Goal: Use online tool/utility: Utilize a website feature to perform a specific function

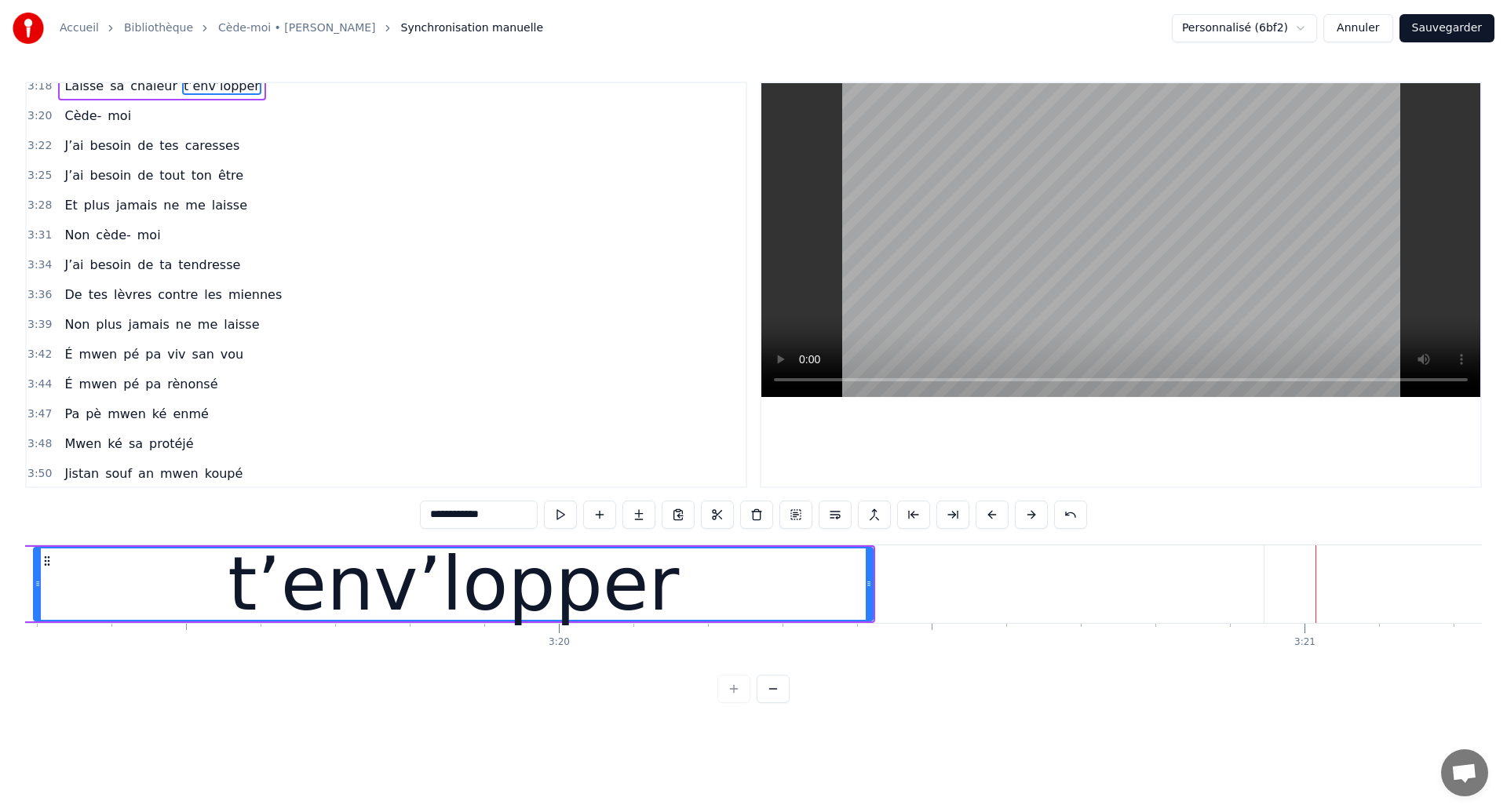
scroll to position [1859, 0]
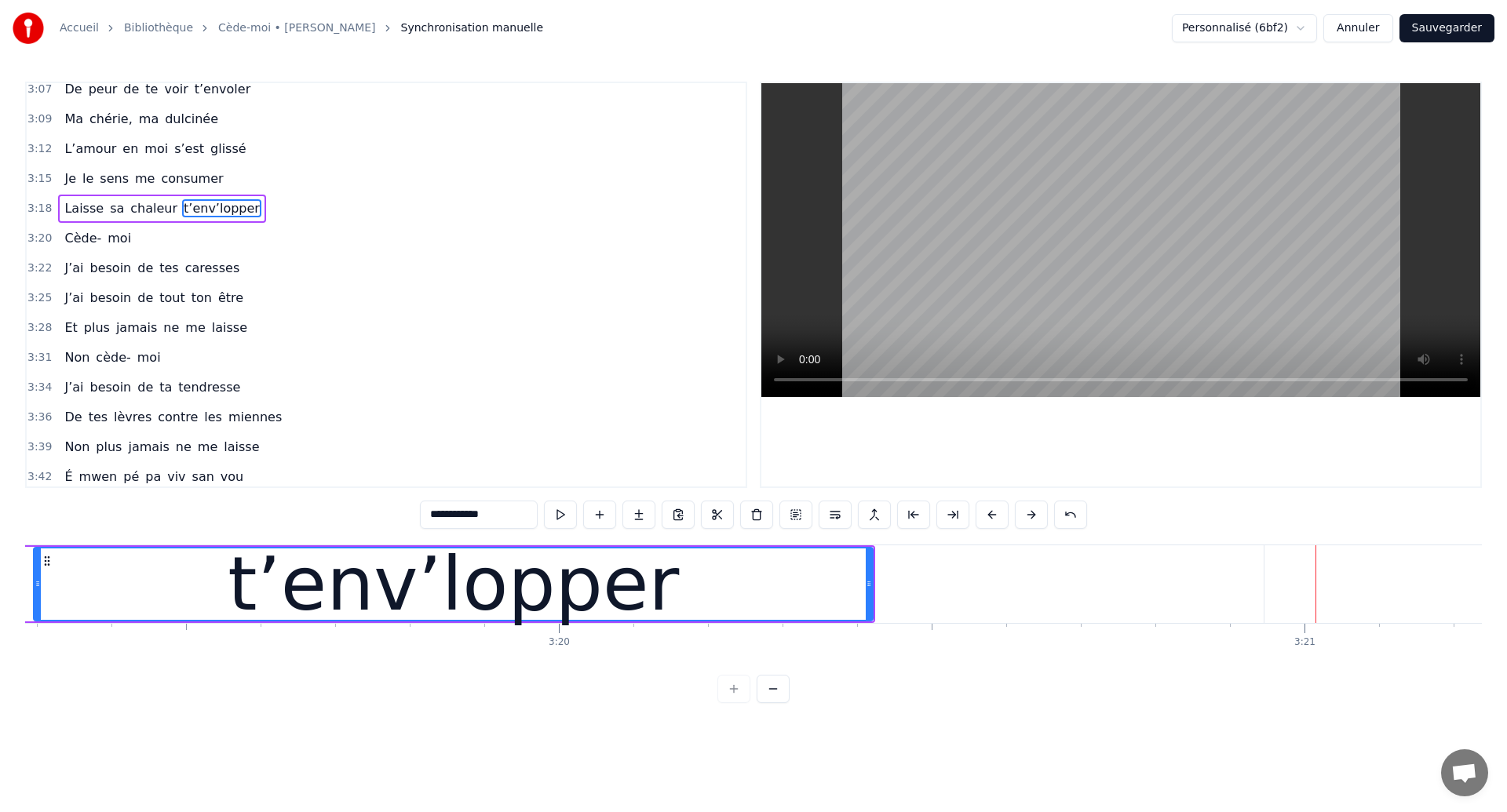
click at [69, 239] on span "Cède-" at bounding box center [83, 237] width 40 height 18
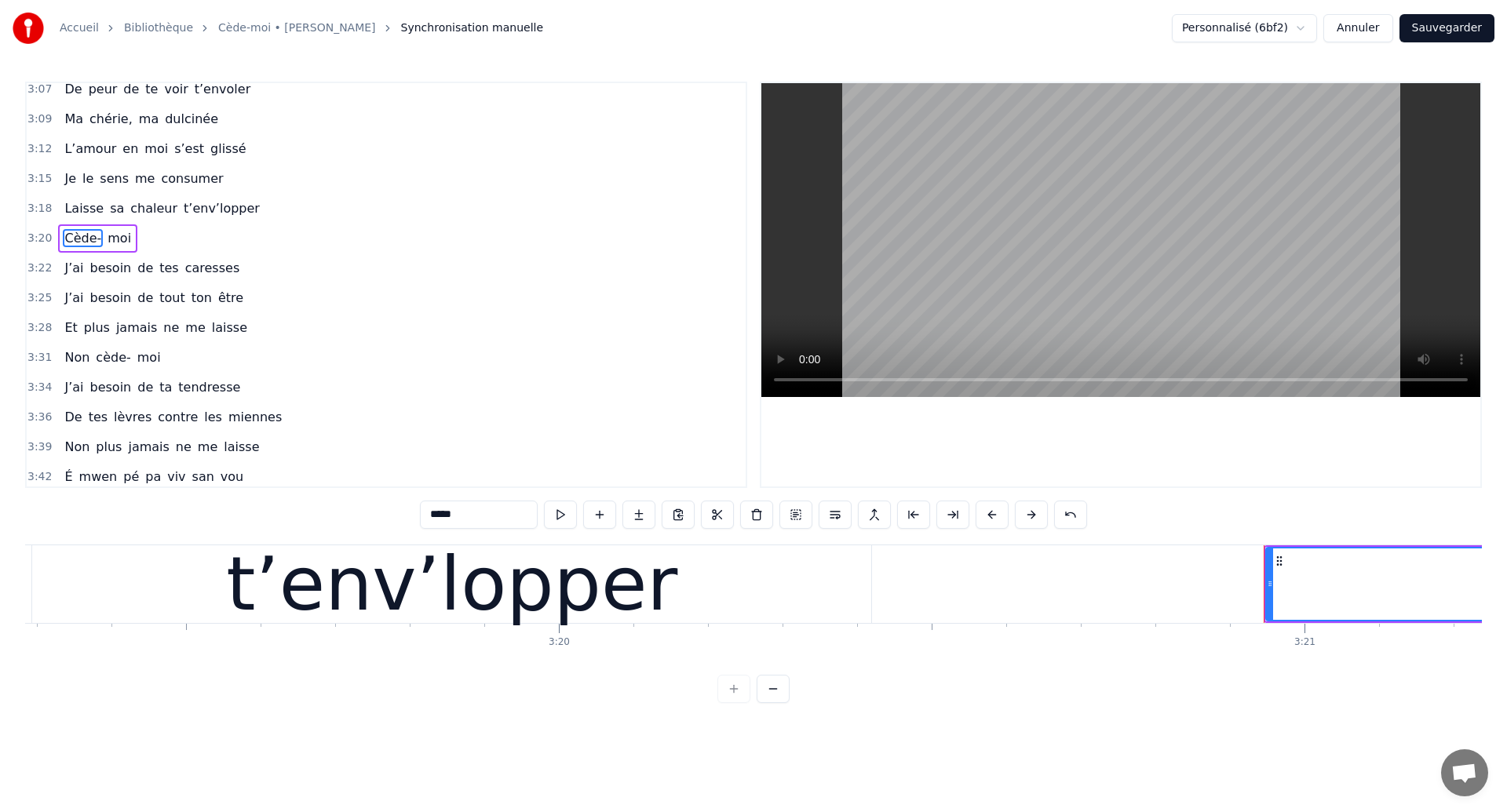
scroll to position [1691, 0]
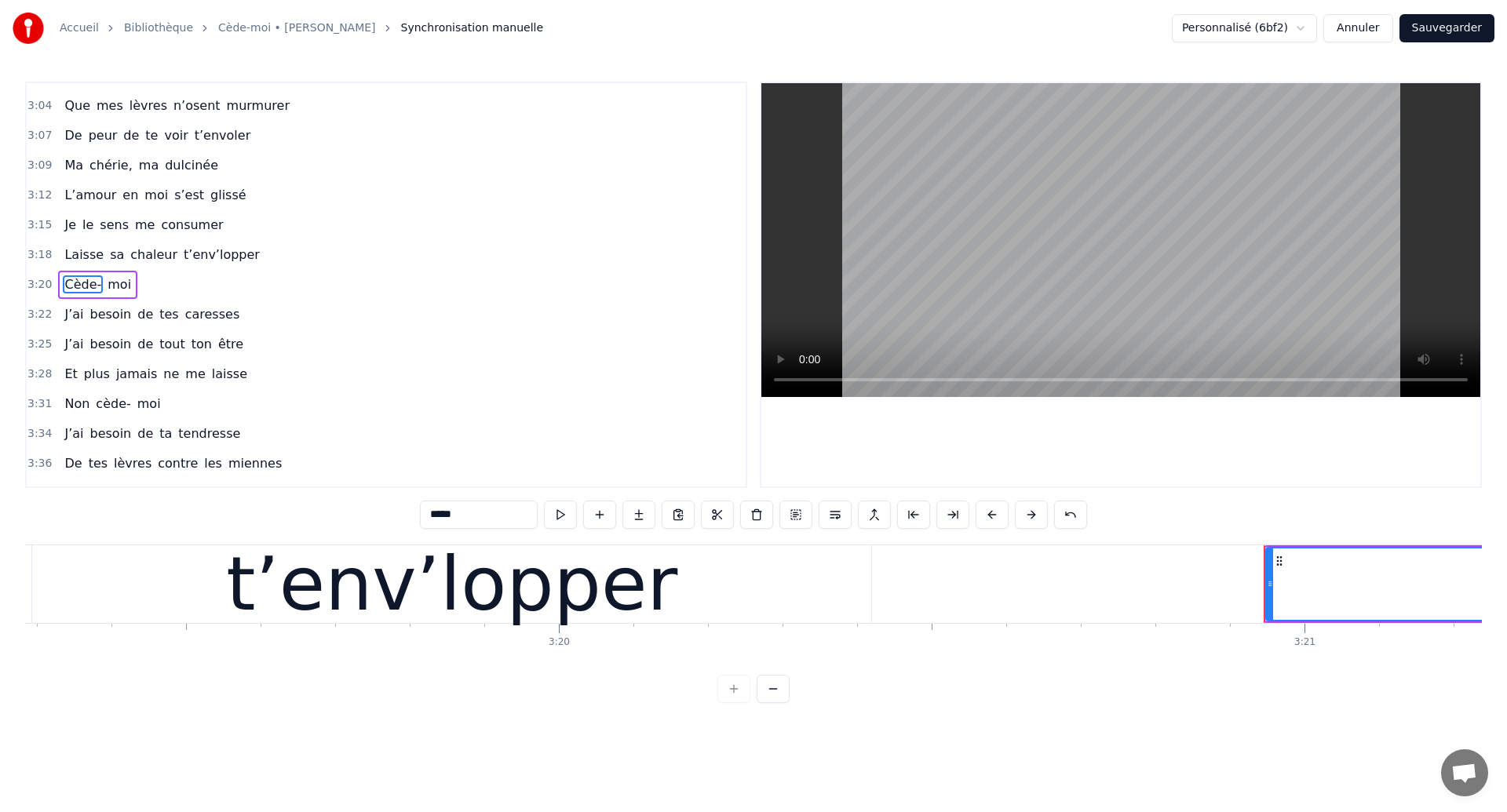
click at [553, 585] on div "t’env’lopper" at bounding box center [452, 584] width 451 height 112
type input "**********"
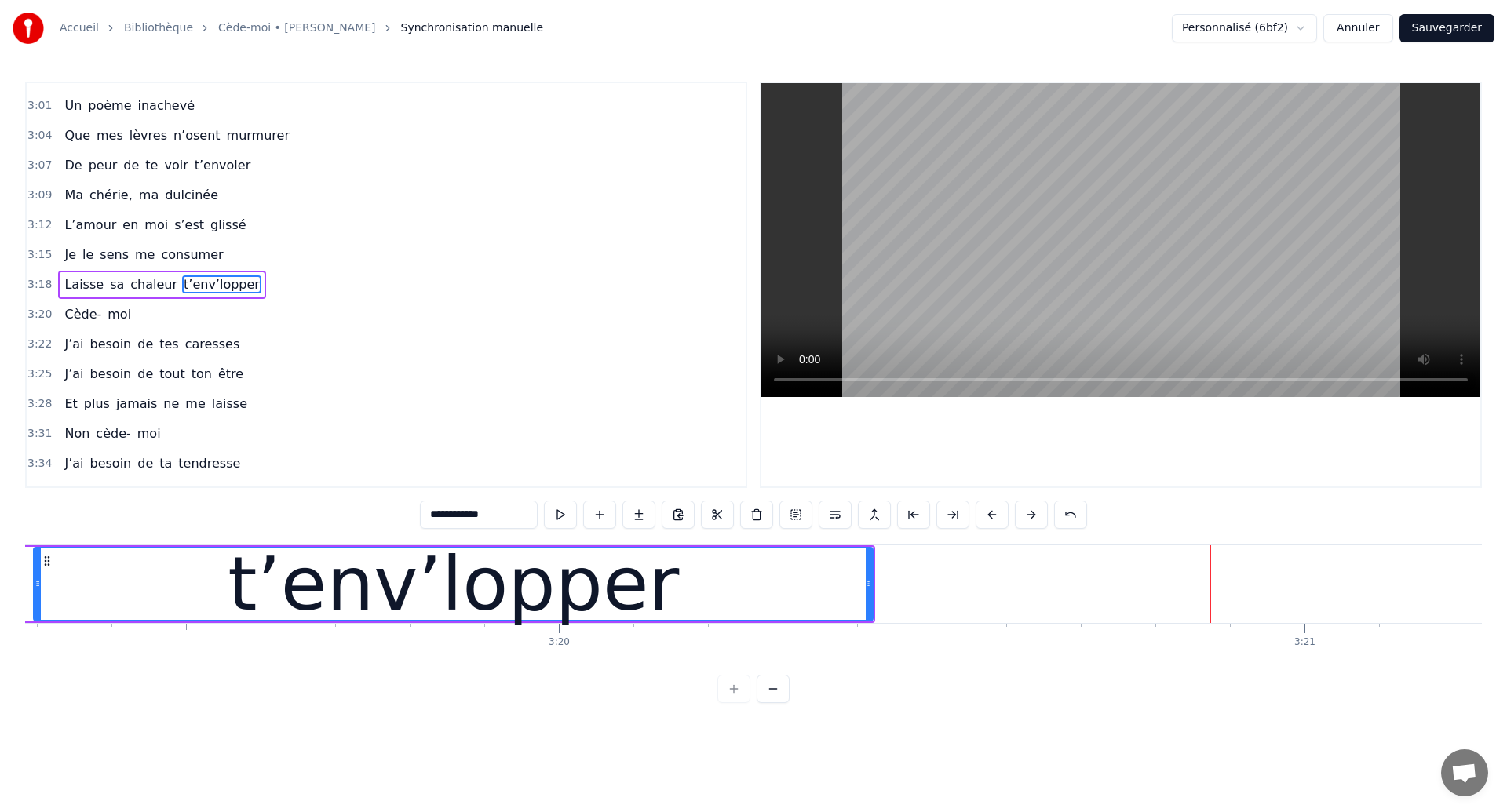
click at [253, 583] on div "t’env’lopper" at bounding box center [453, 583] width 837 height 71
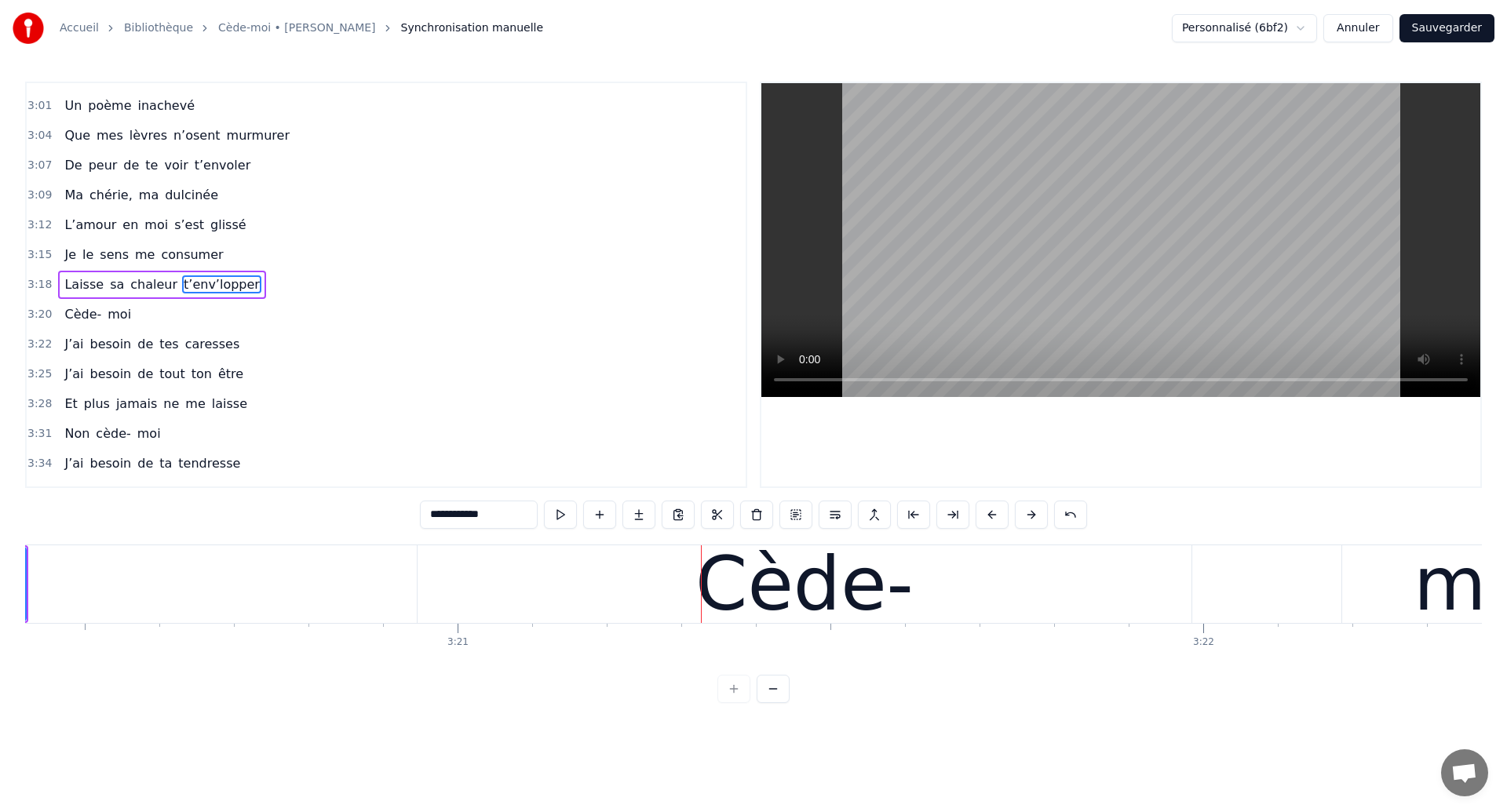
scroll to position [0, 149307]
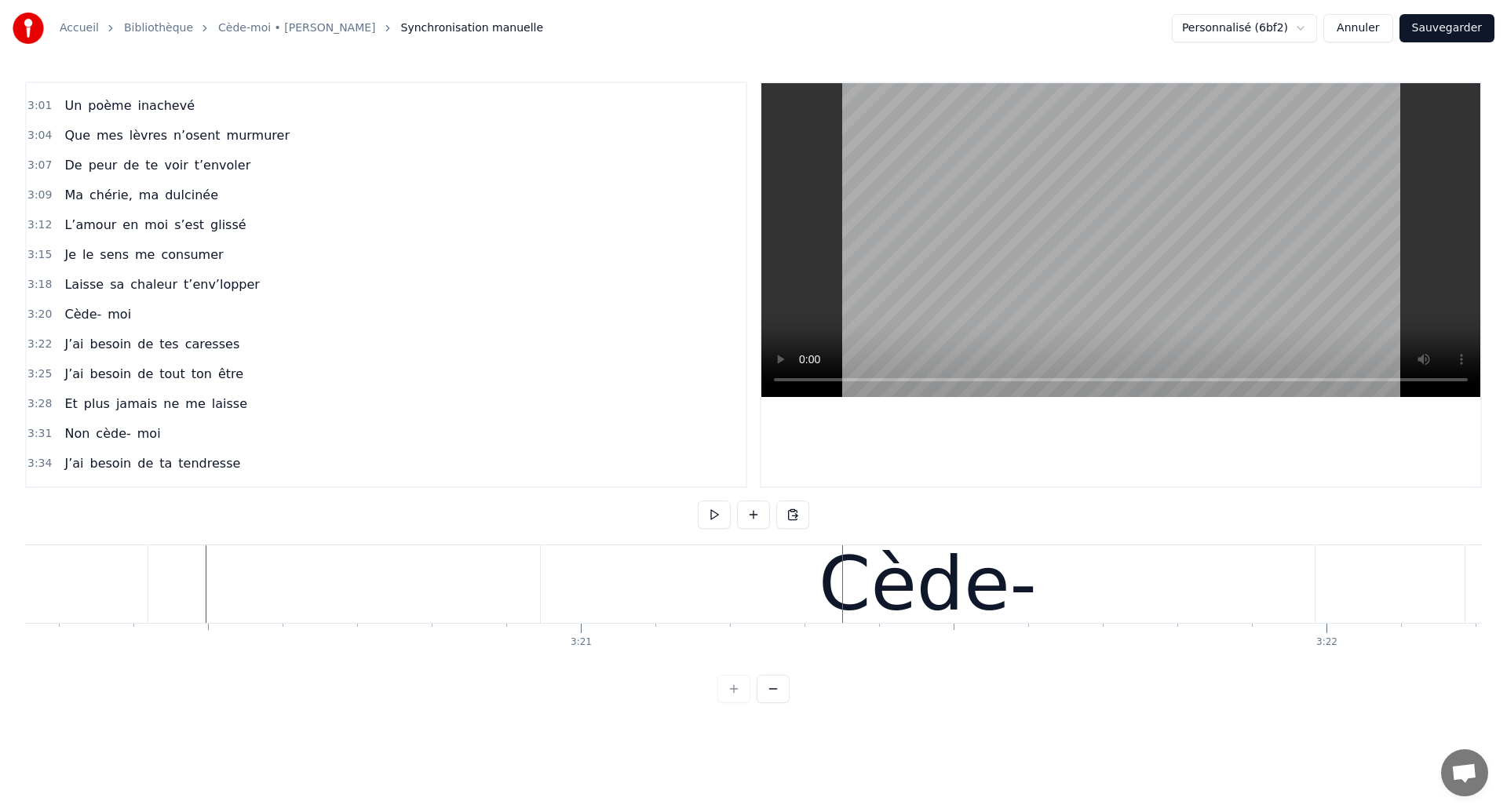
click at [608, 592] on div "Cède-" at bounding box center [927, 584] width 774 height 77
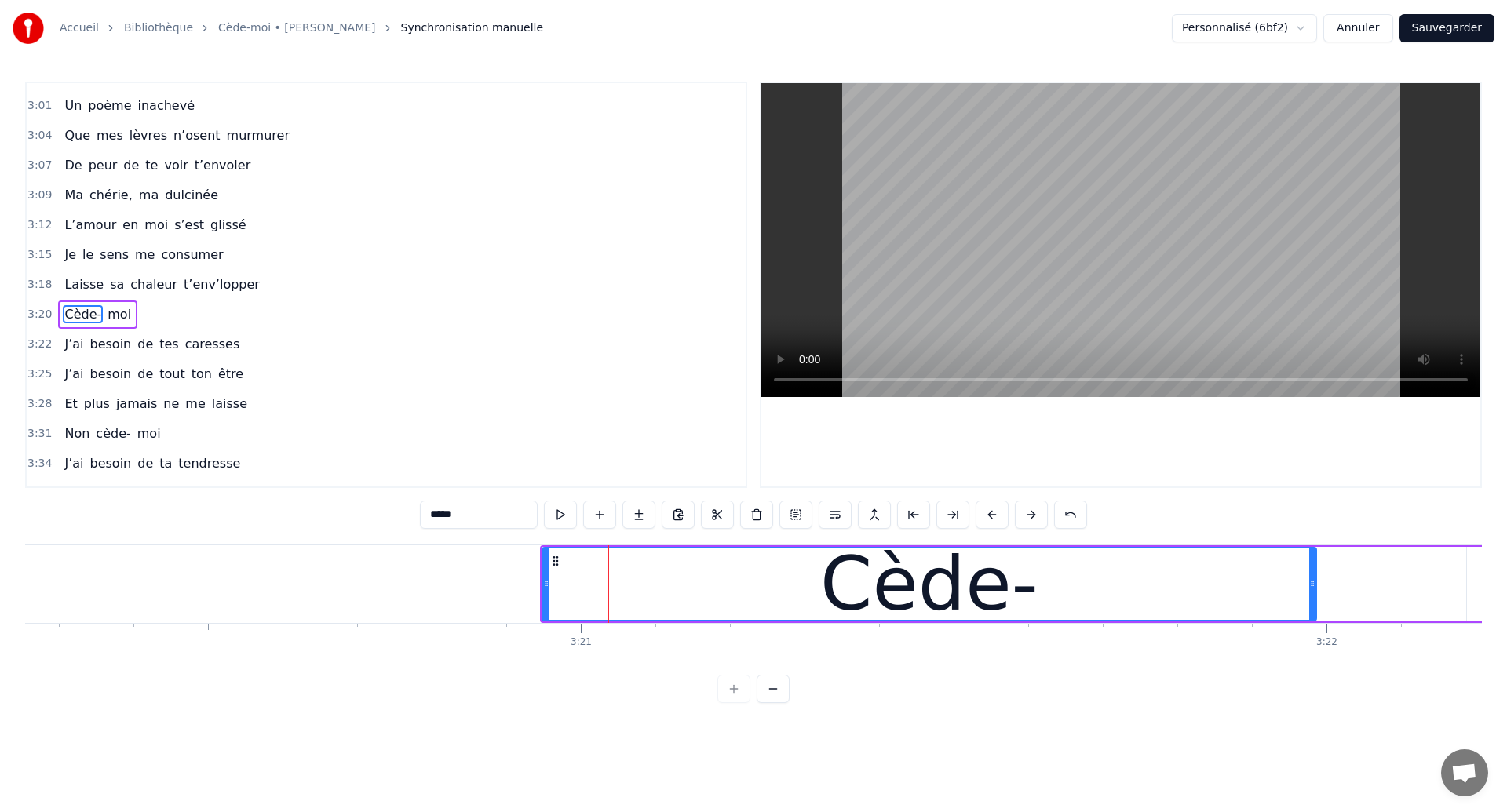
scroll to position [1691, 0]
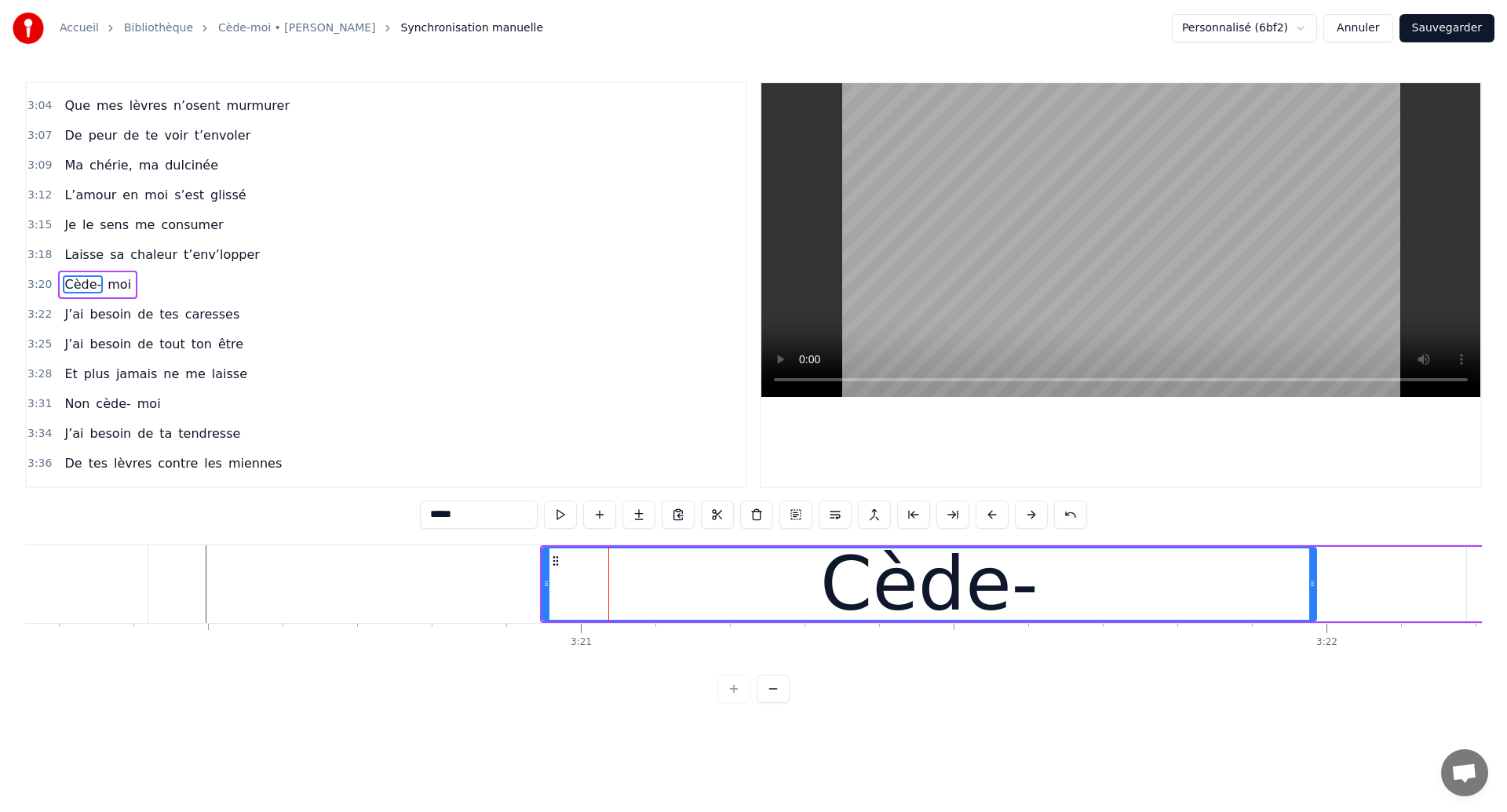
click at [1344, 594] on div "Cède- moi" at bounding box center [1145, 584] width 1211 height 77
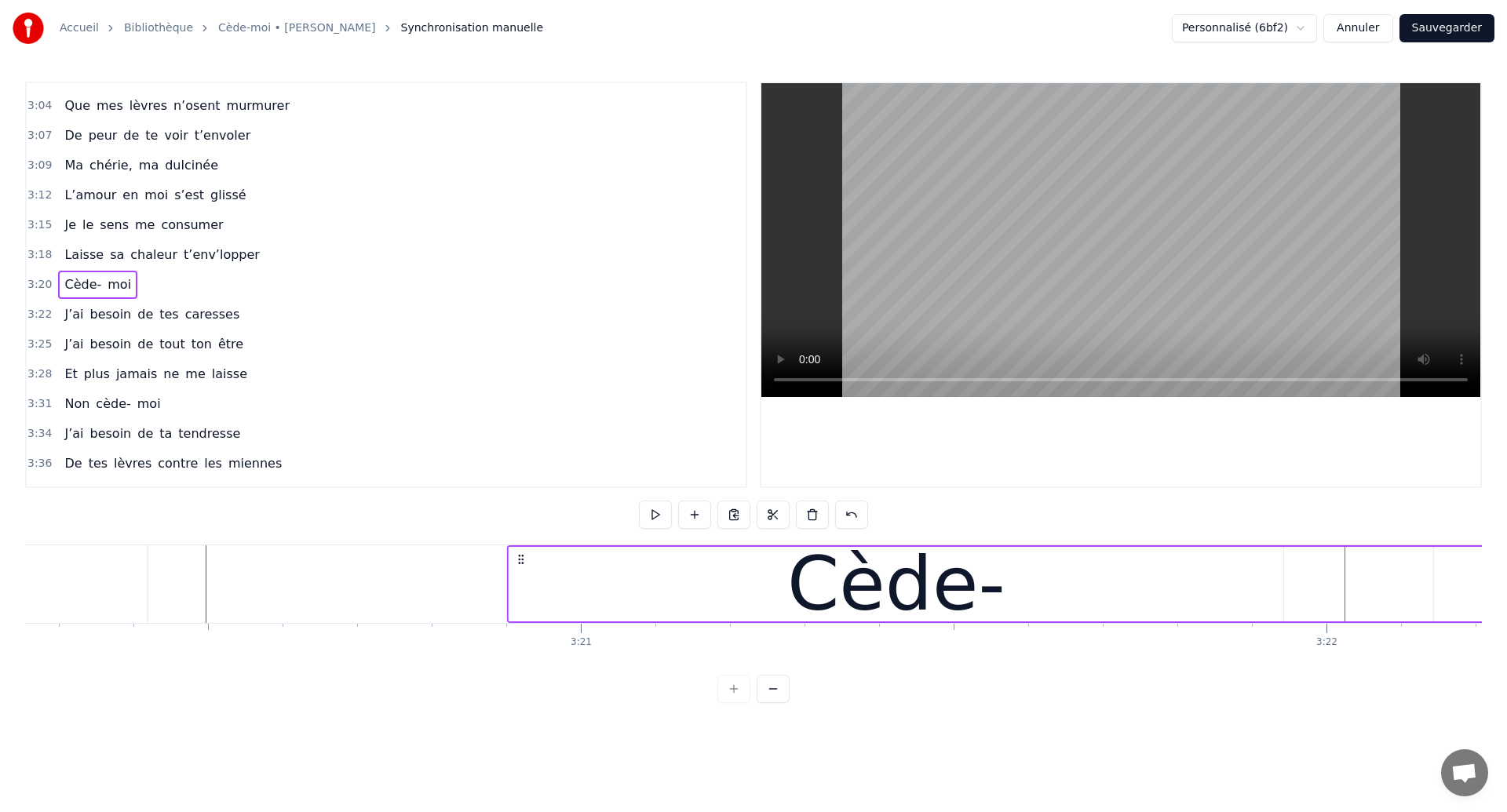
drag, startPoint x: 553, startPoint y: 560, endPoint x: 521, endPoint y: 572, distance: 34.2
click at [521, 572] on div "Cède- moi" at bounding box center [1112, 584] width 1211 height 77
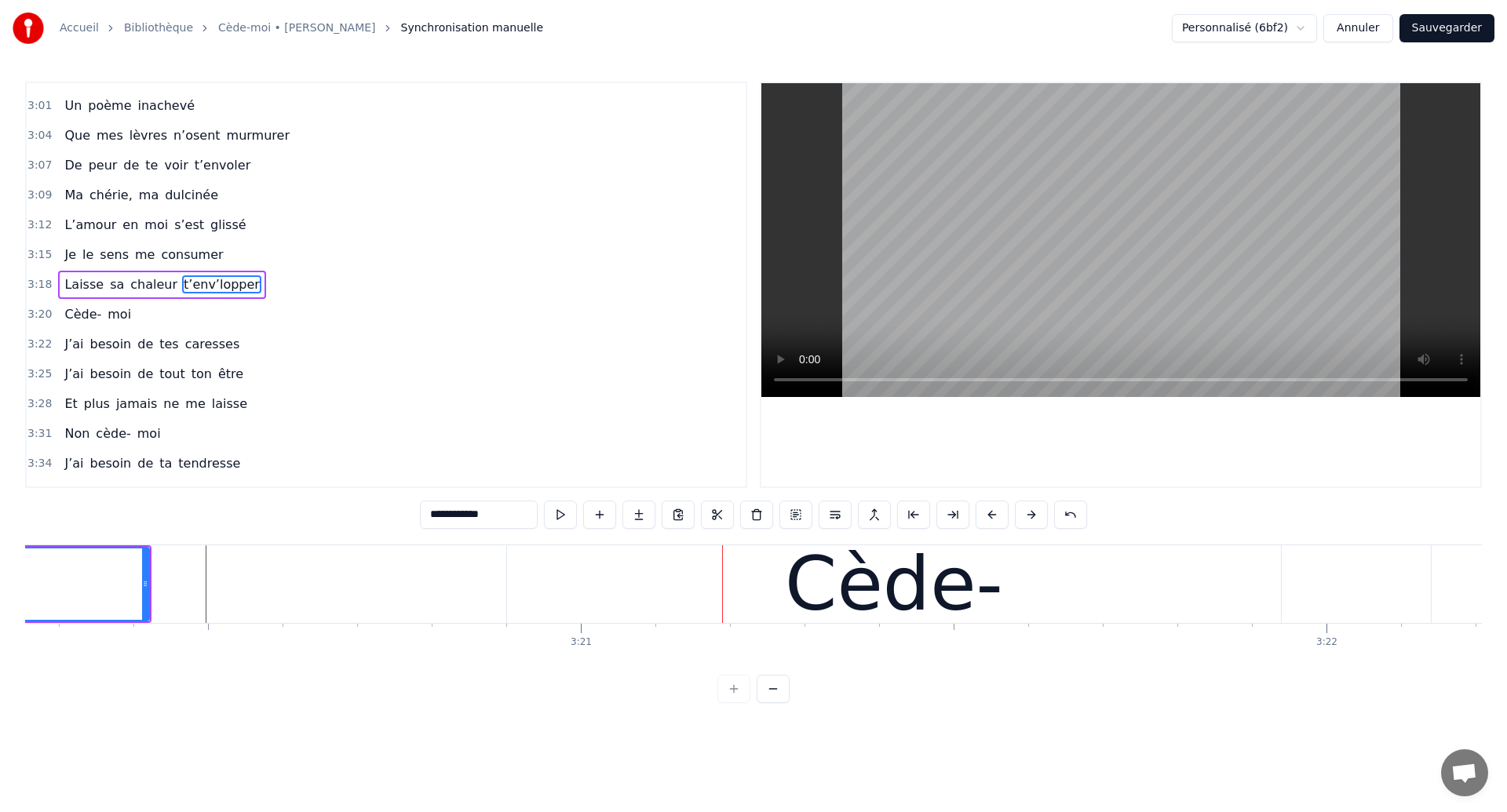
click at [1312, 602] on div "Cède- moi" at bounding box center [1111, 584] width 1211 height 77
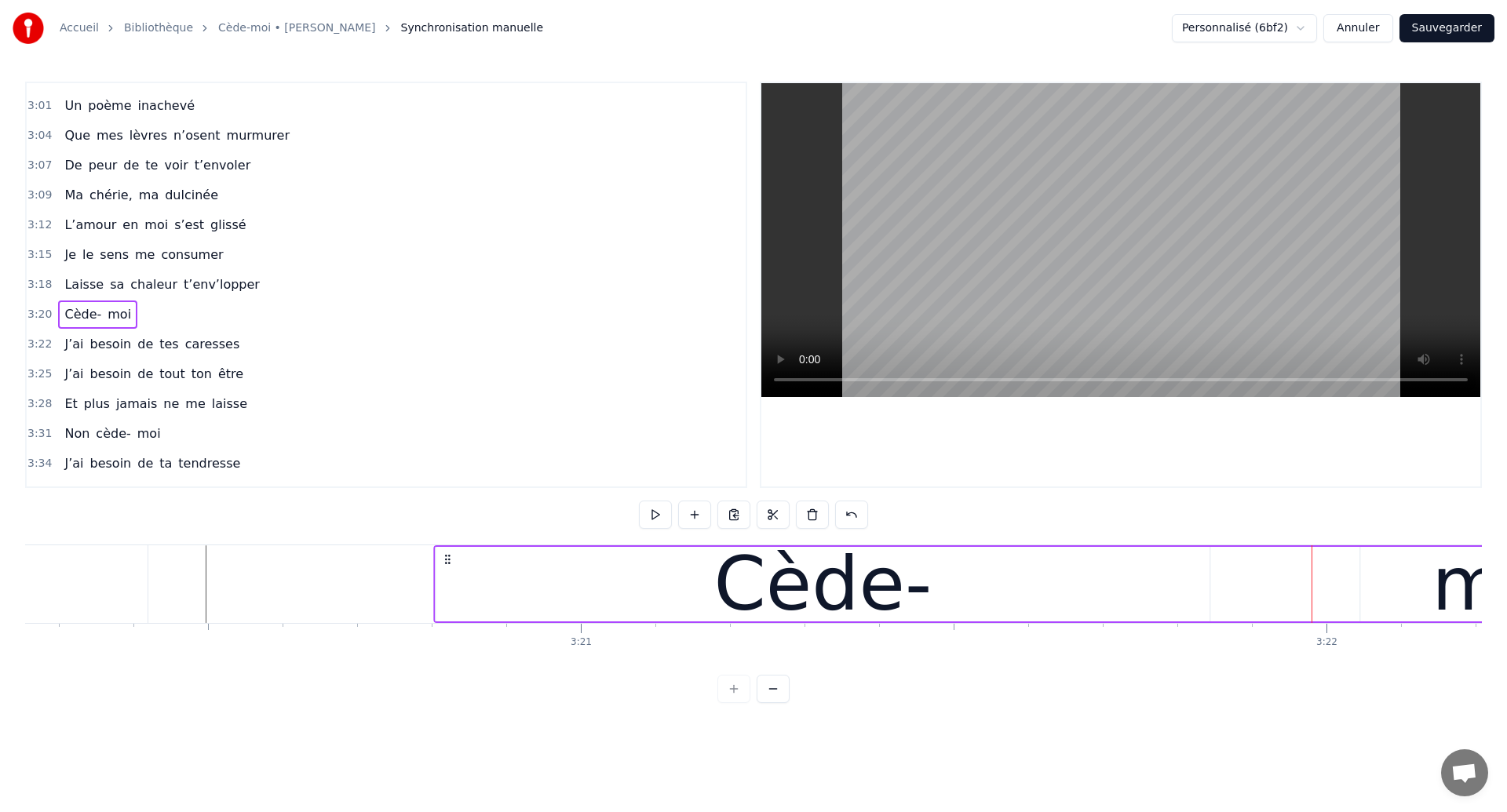
drag, startPoint x: 522, startPoint y: 557, endPoint x: 449, endPoint y: 561, distance: 73.1
click at [449, 561] on icon at bounding box center [447, 559] width 13 height 13
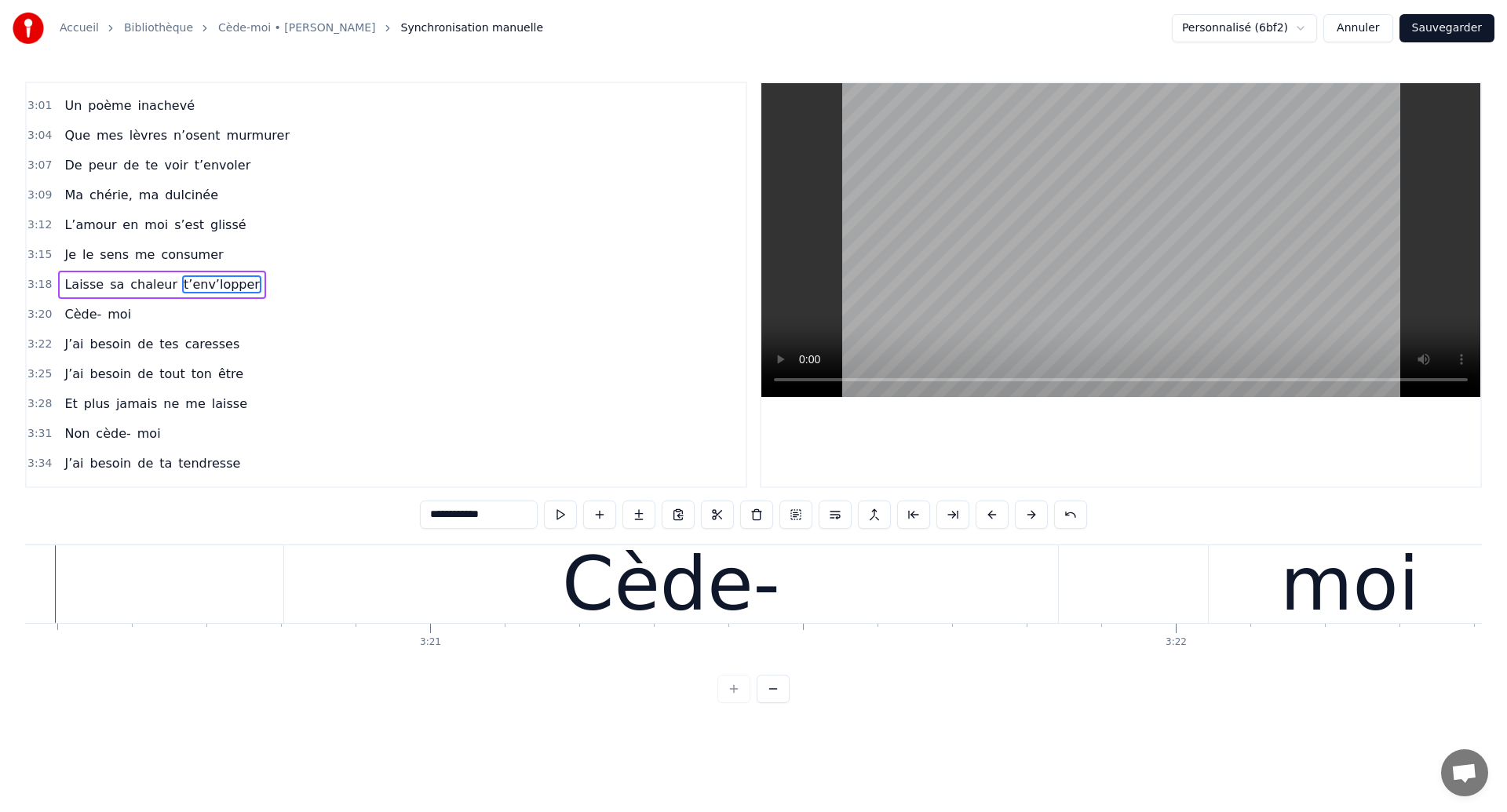
scroll to position [0, 149386]
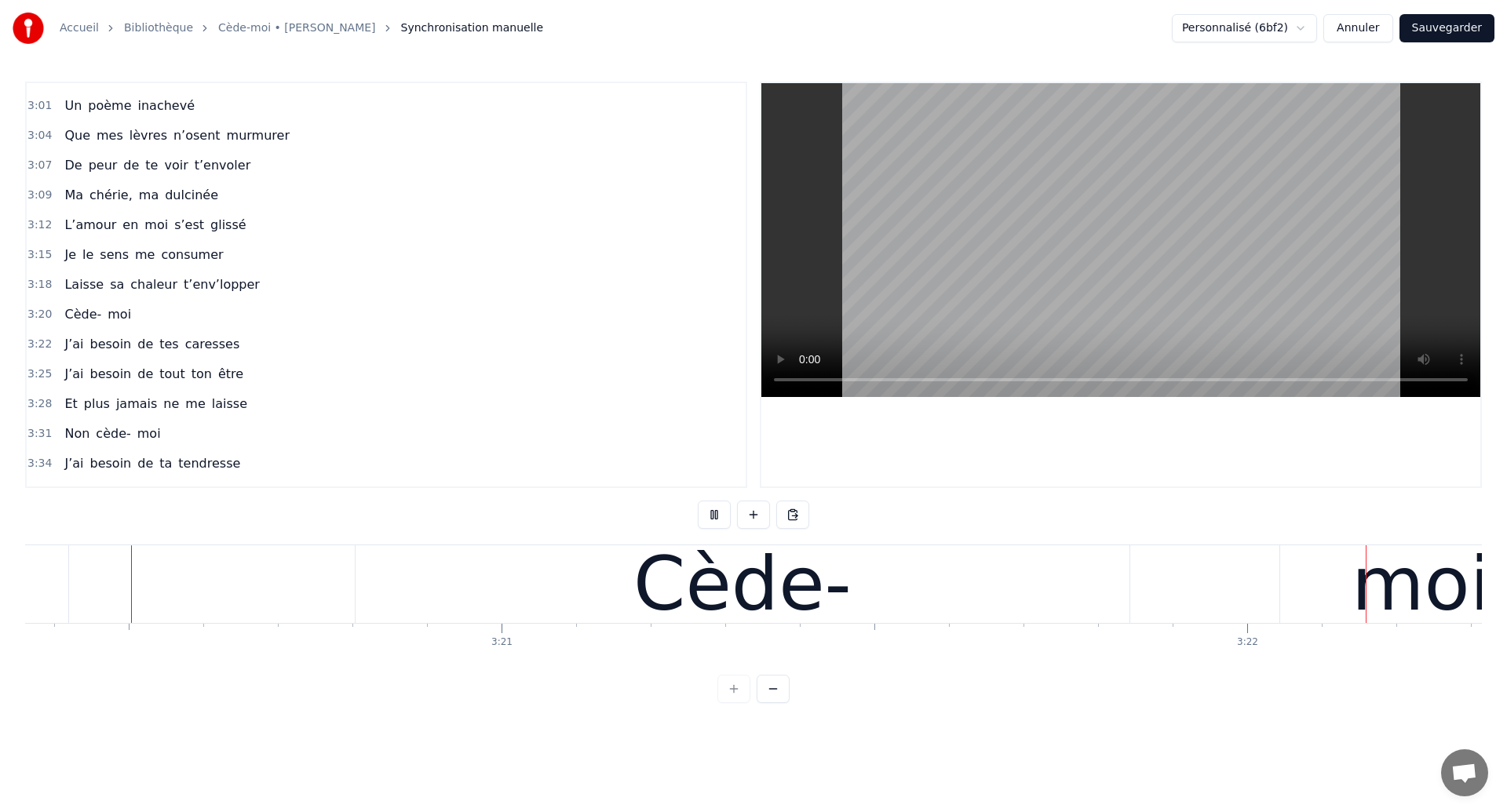
click at [899, 601] on div "Cède-" at bounding box center [742, 584] width 774 height 77
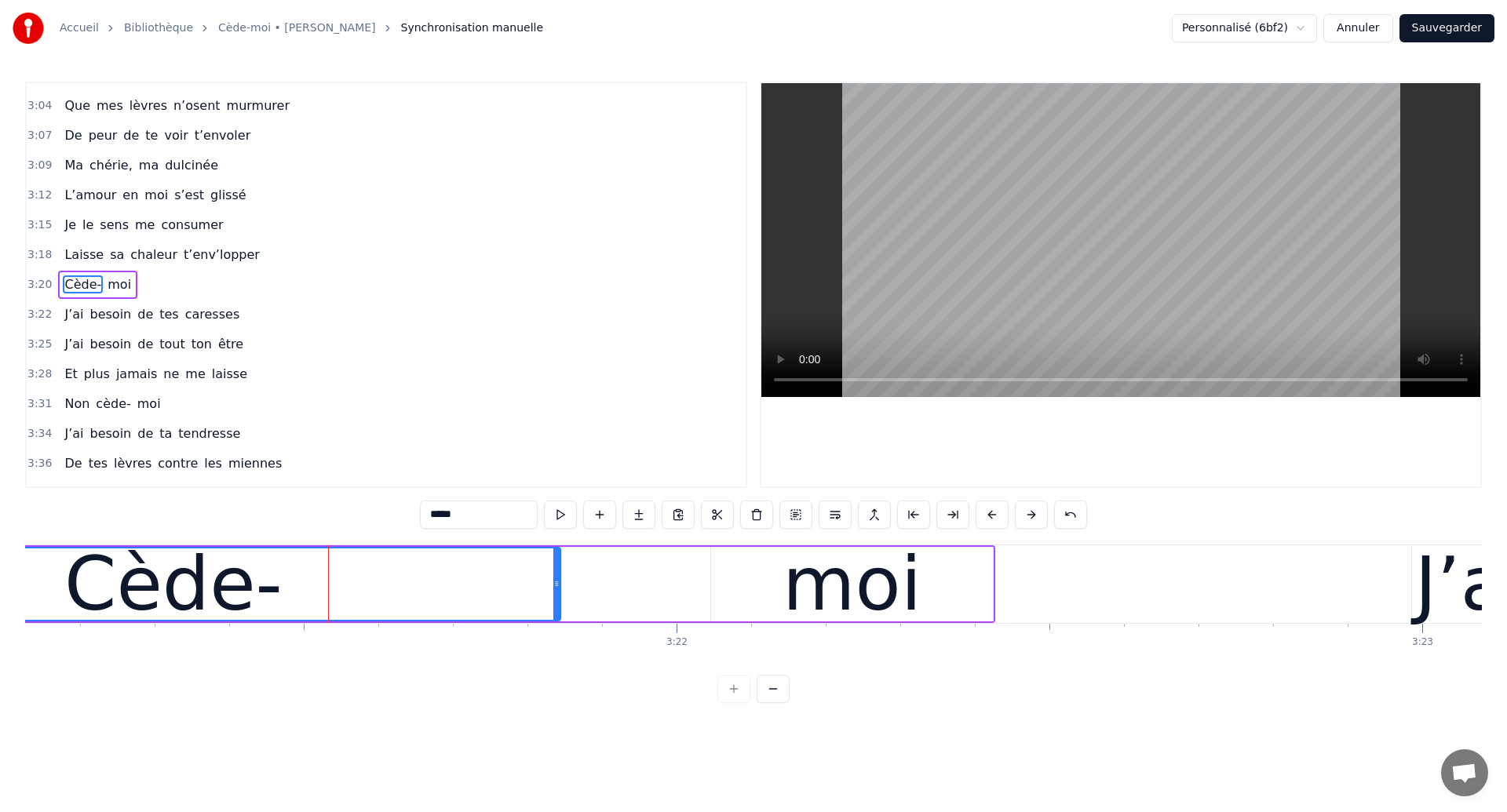
scroll to position [0, 149967]
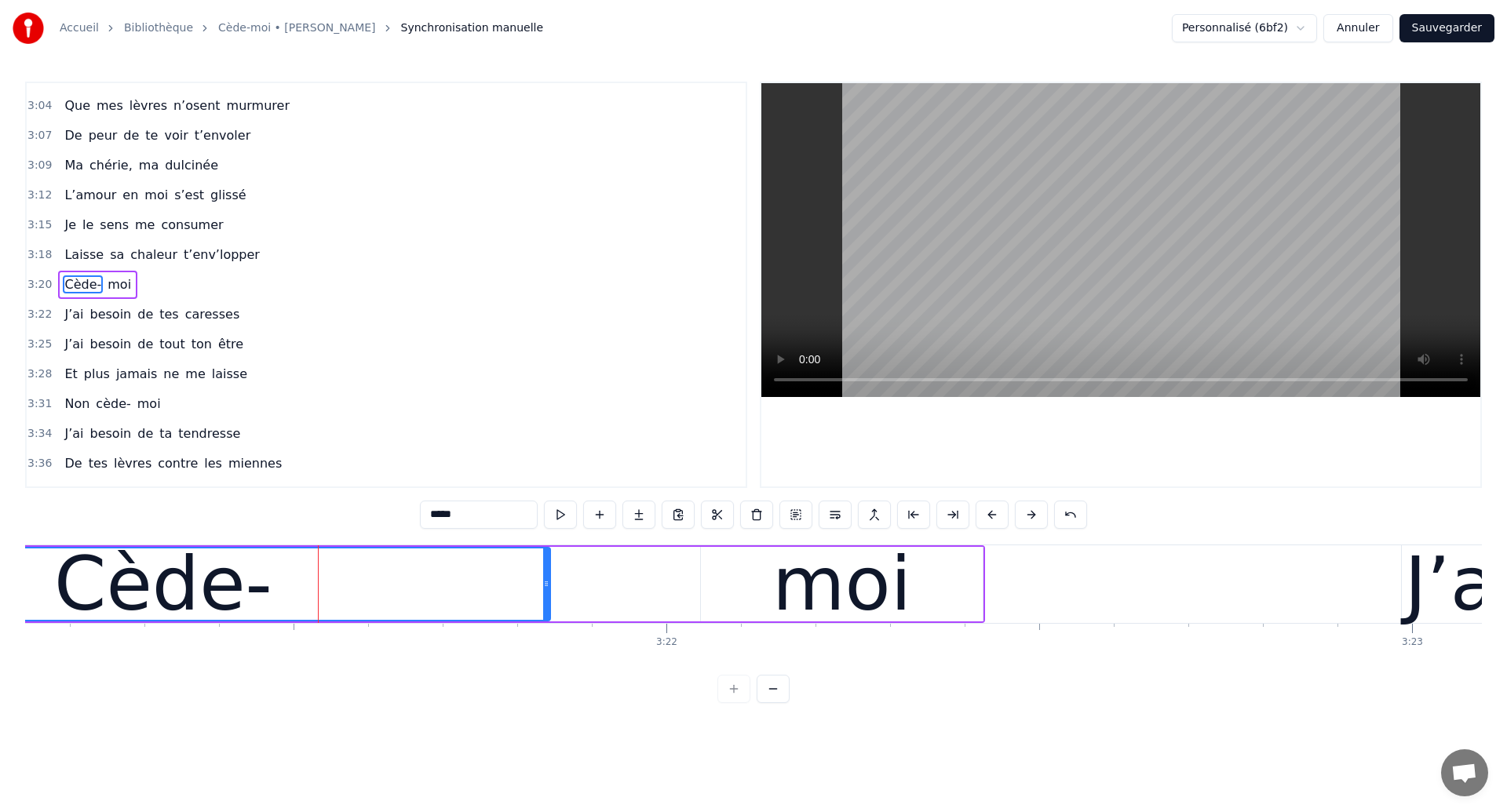
click at [292, 560] on div "Cède-" at bounding box center [163, 583] width 772 height 71
click at [641, 587] on div "Cède- moi" at bounding box center [379, 584] width 1211 height 77
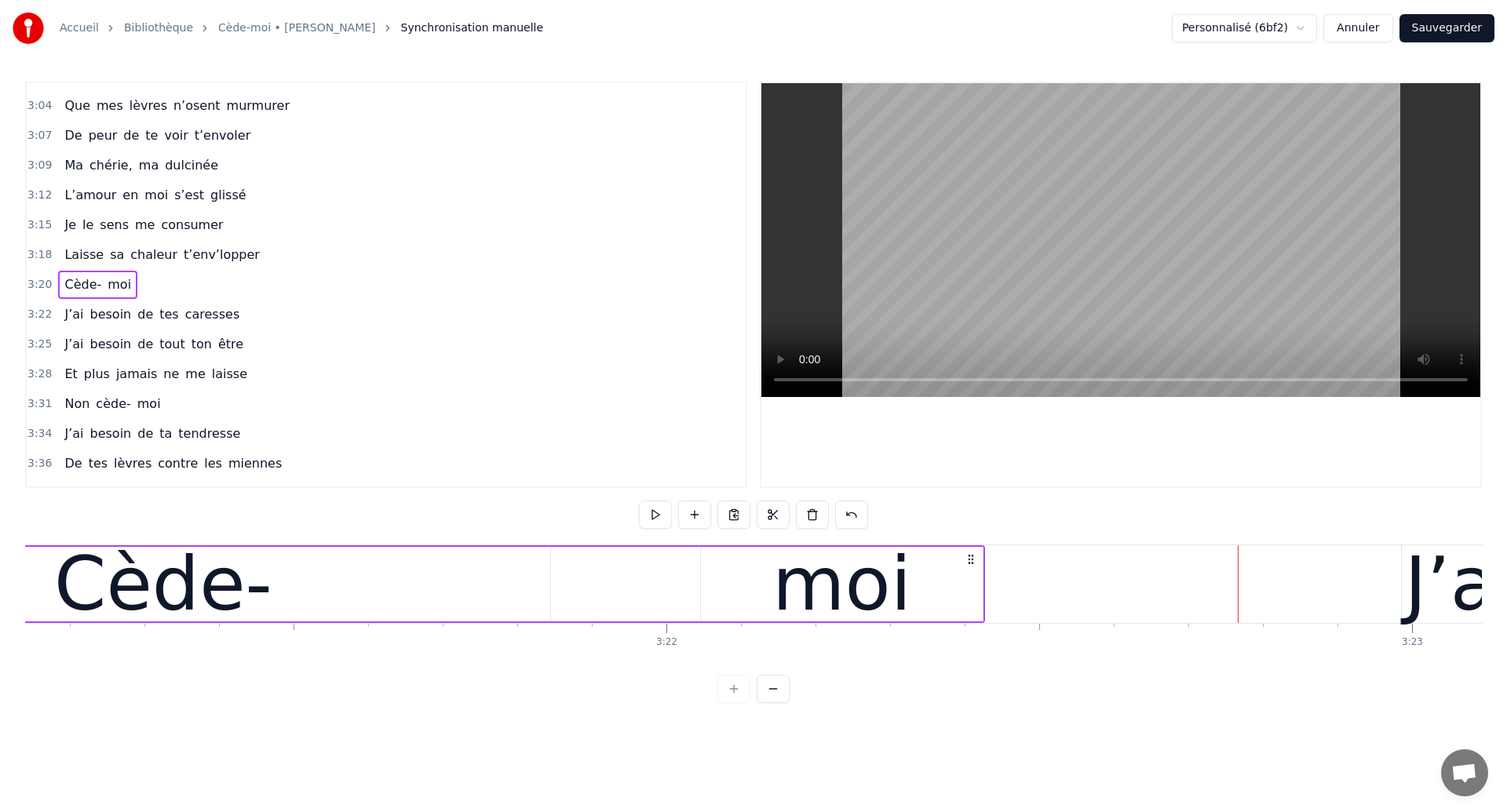
click at [641, 587] on div "Cède- moi" at bounding box center [379, 584] width 1211 height 77
click at [700, 595] on div "moi" at bounding box center [841, 584] width 283 height 75
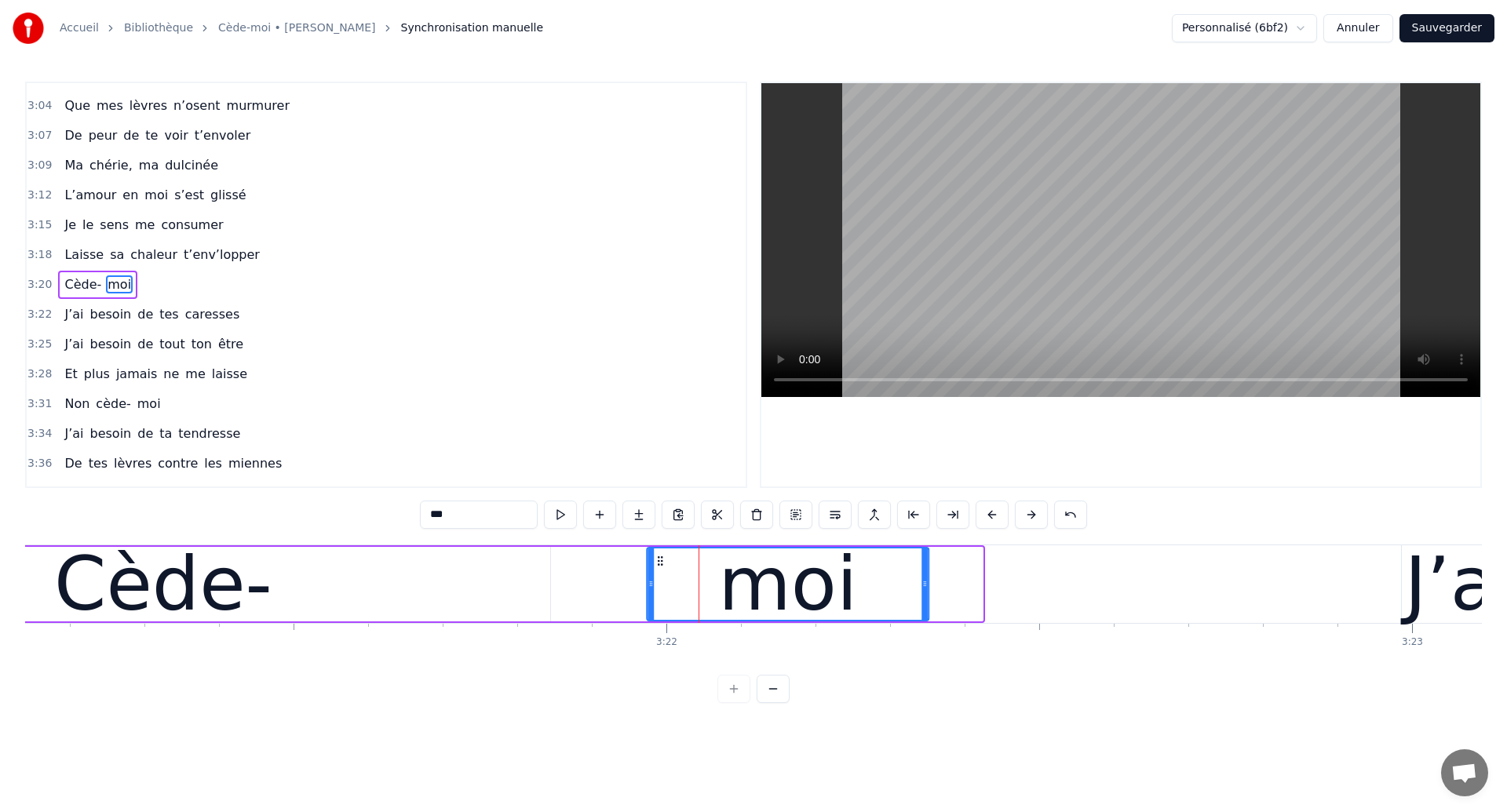
drag, startPoint x: 713, startPoint y: 557, endPoint x: 660, endPoint y: 565, distance: 53.6
click at [660, 565] on icon at bounding box center [660, 561] width 13 height 13
click at [356, 559] on div "Cède-" at bounding box center [163, 584] width 774 height 75
type input "*****"
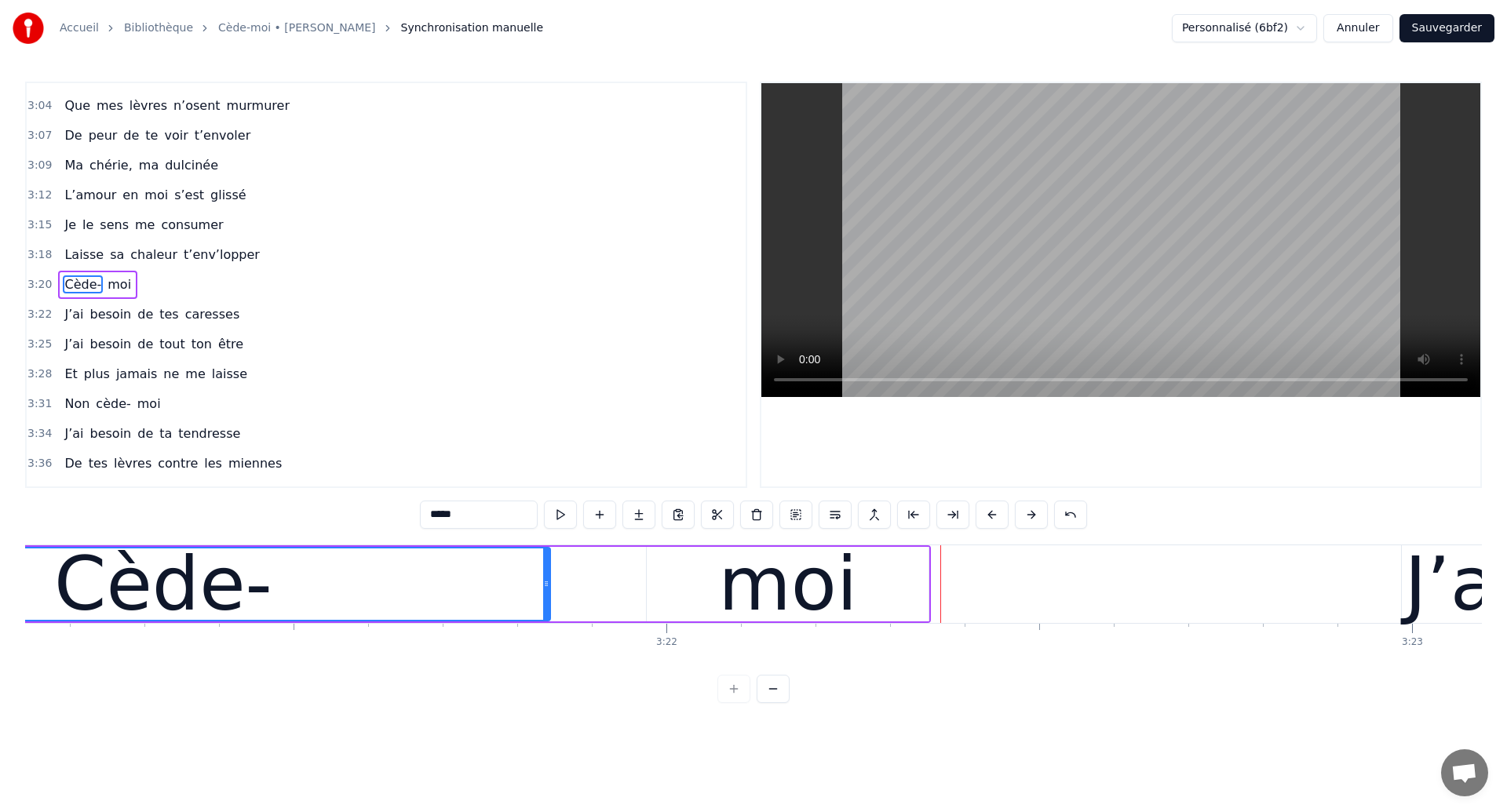
click at [306, 565] on div "Cède-" at bounding box center [163, 583] width 772 height 71
click at [328, 580] on div "Cède-" at bounding box center [163, 583] width 772 height 71
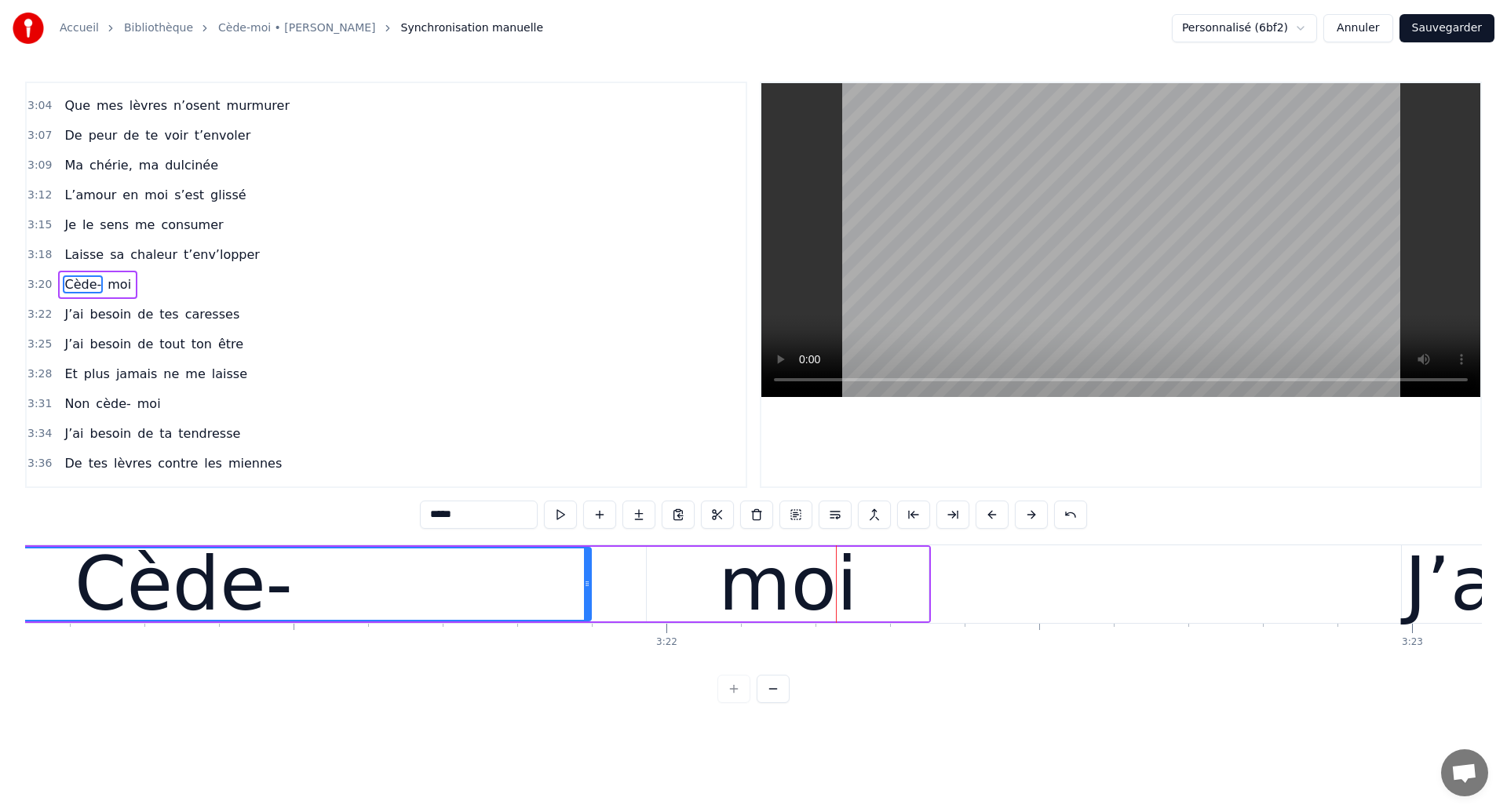
drag, startPoint x: 547, startPoint y: 597, endPoint x: 588, endPoint y: 612, distance: 43.7
click at [588, 612] on div at bounding box center [586, 583] width 6 height 71
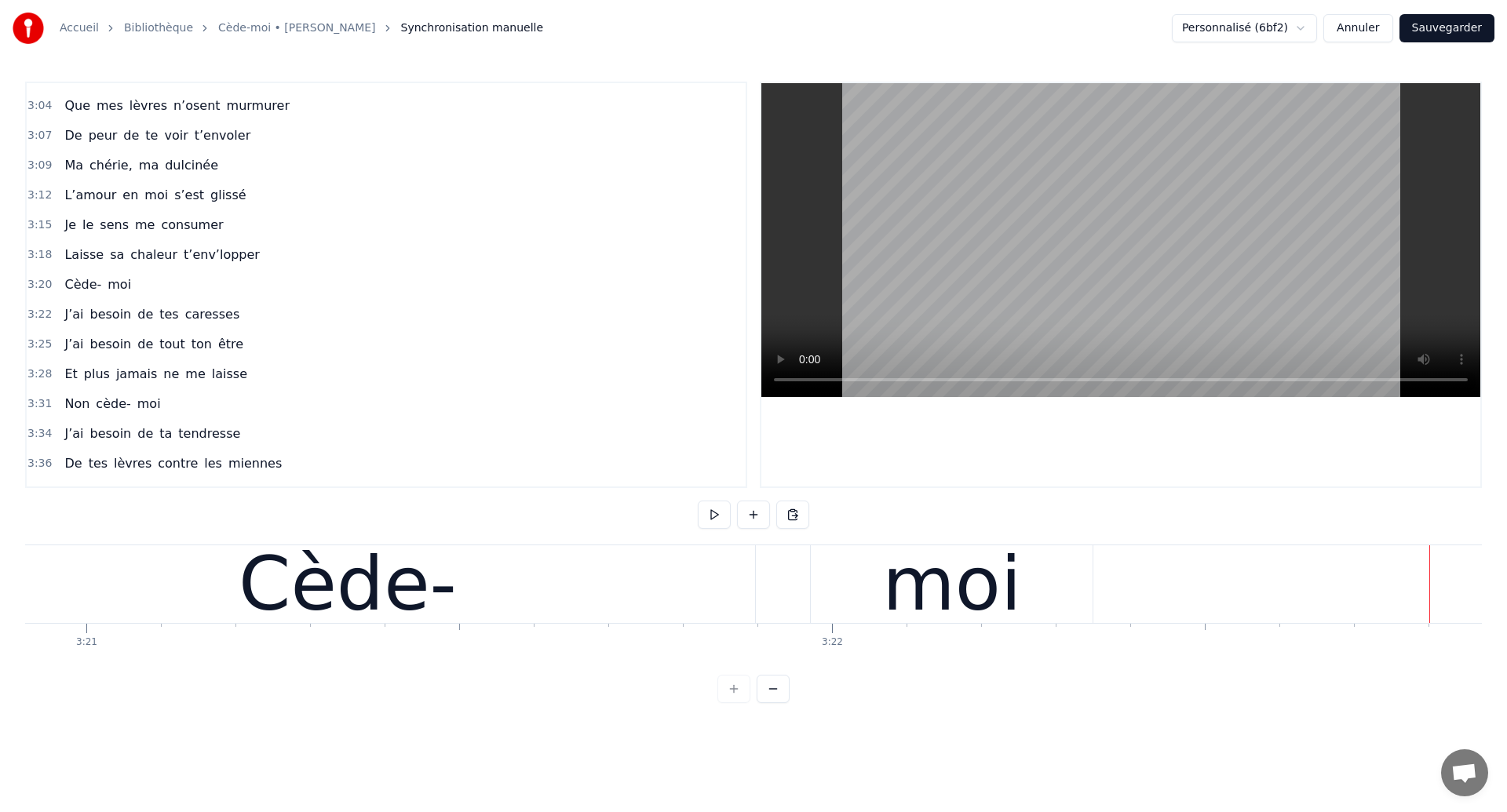
scroll to position [0, 149746]
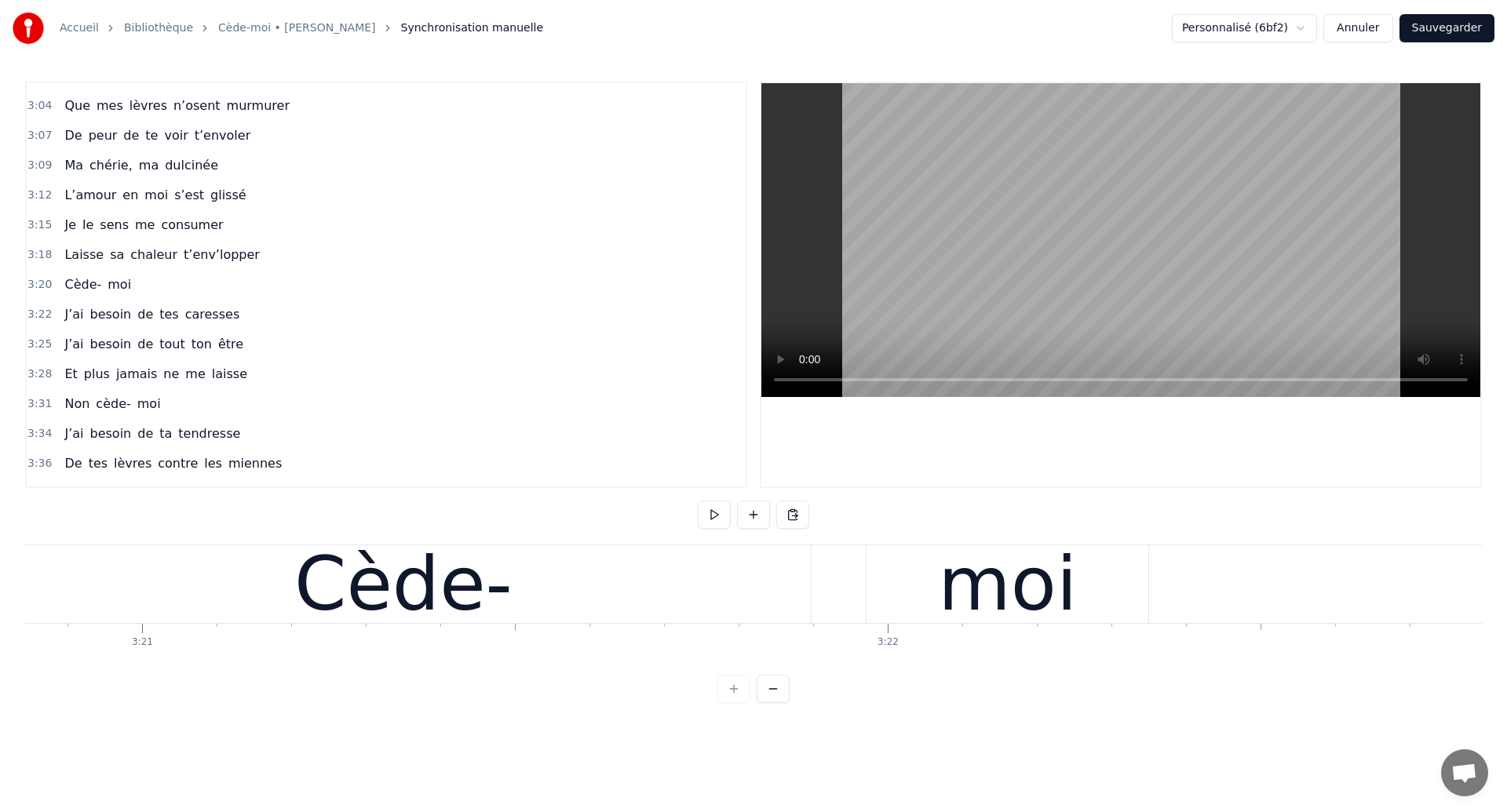
click at [251, 571] on div "Cède-" at bounding box center [403, 584] width 815 height 77
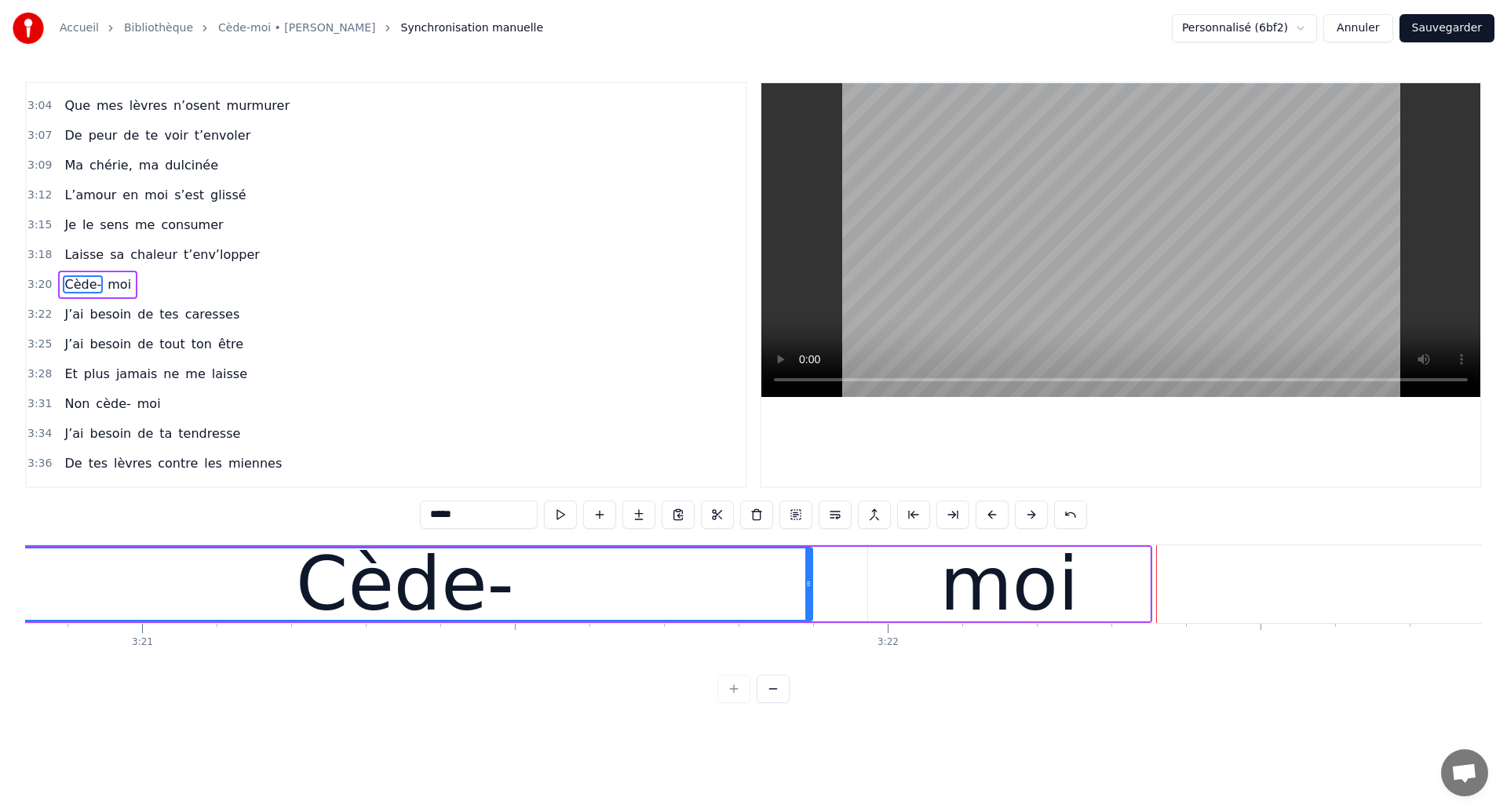
click at [297, 570] on div "Cède-" at bounding box center [405, 583] width 813 height 71
click at [281, 557] on div "Cède-" at bounding box center [405, 583] width 813 height 71
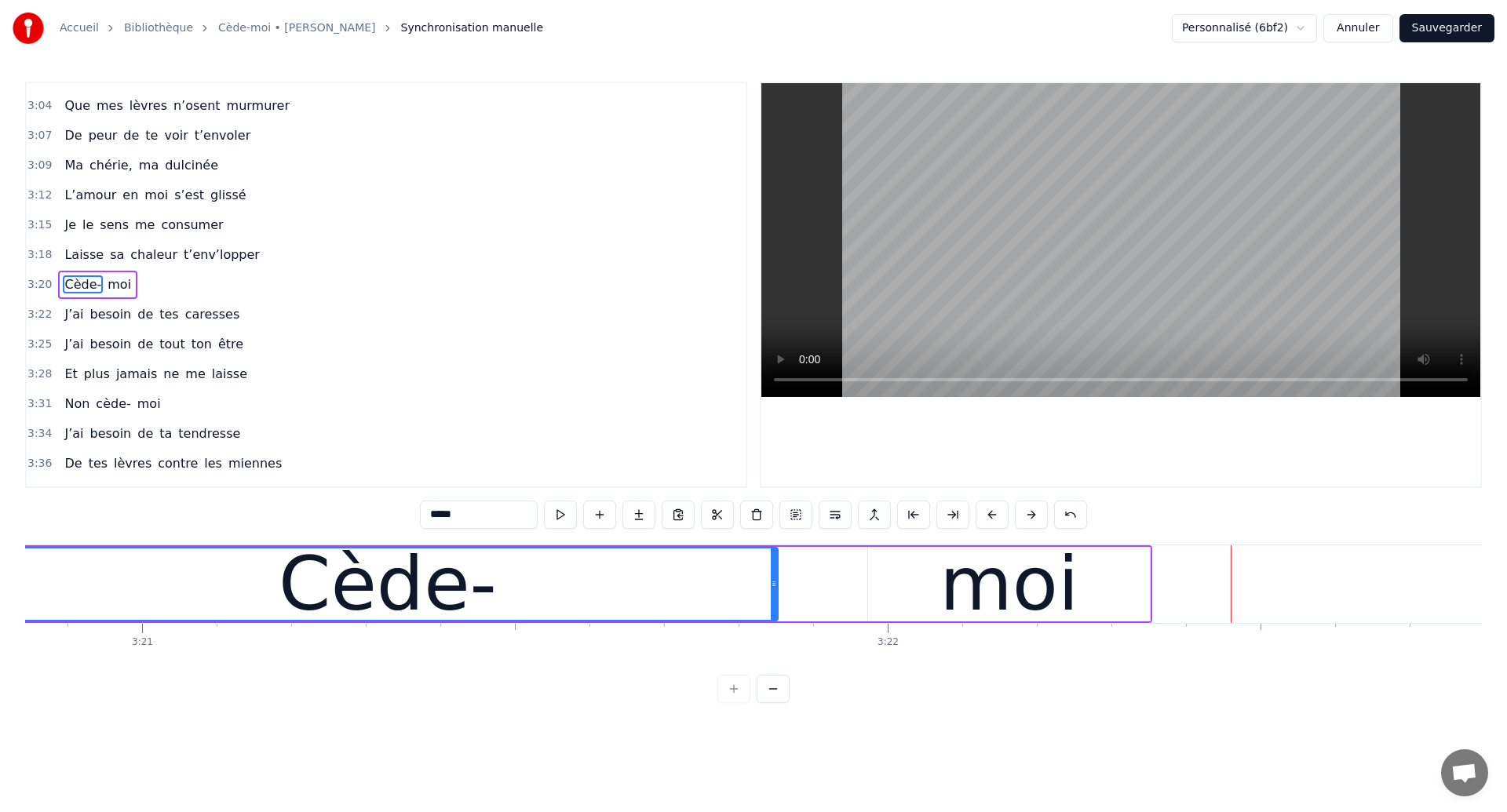
drag, startPoint x: 808, startPoint y: 591, endPoint x: 773, endPoint y: 592, distance: 35.0
click at [773, 592] on div at bounding box center [773, 583] width 6 height 71
click at [252, 547] on div "Cède-" at bounding box center [386, 584] width 781 height 75
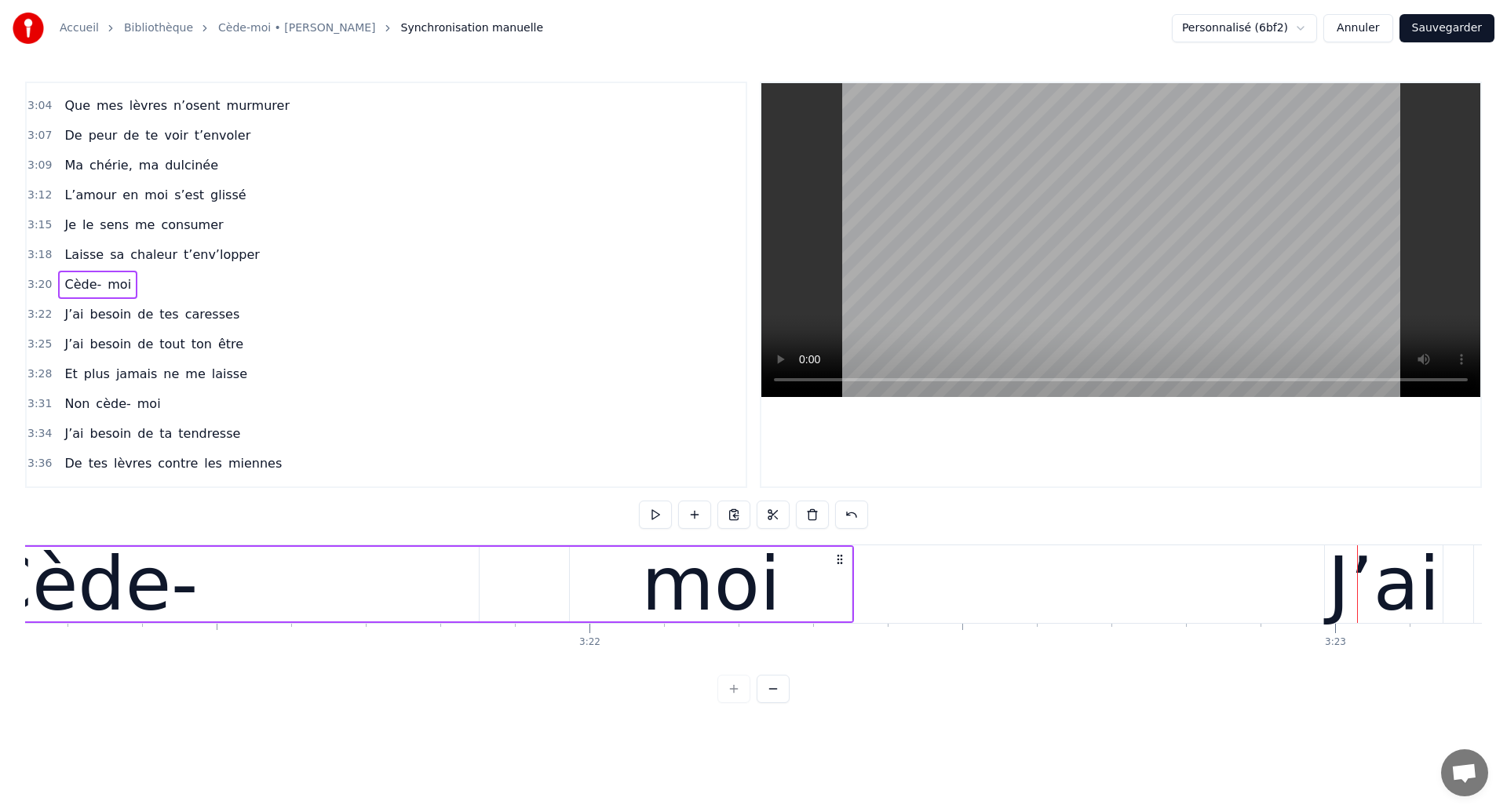
scroll to position [0, 149777]
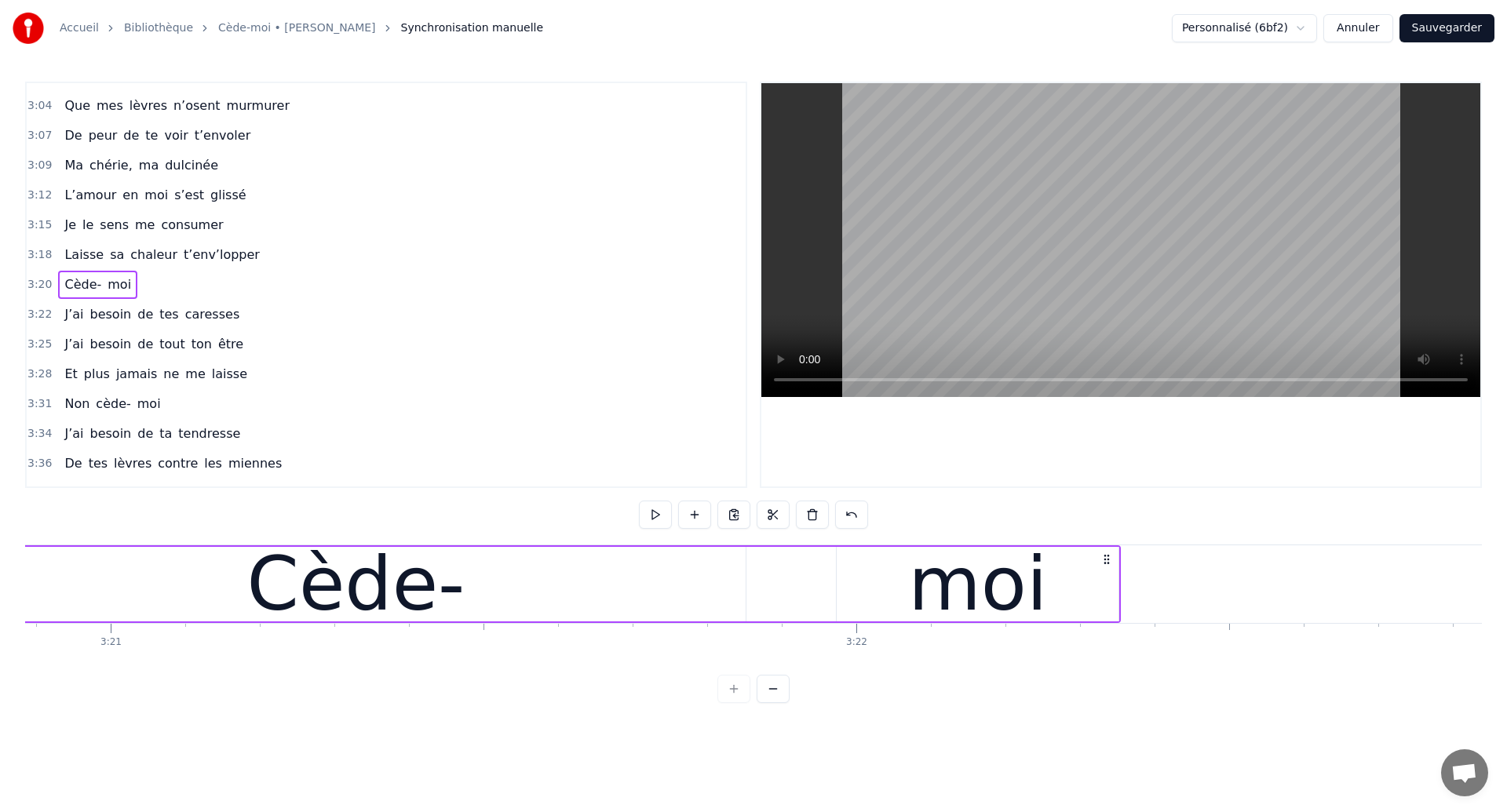
click at [393, 594] on div "Cède-" at bounding box center [356, 584] width 219 height 112
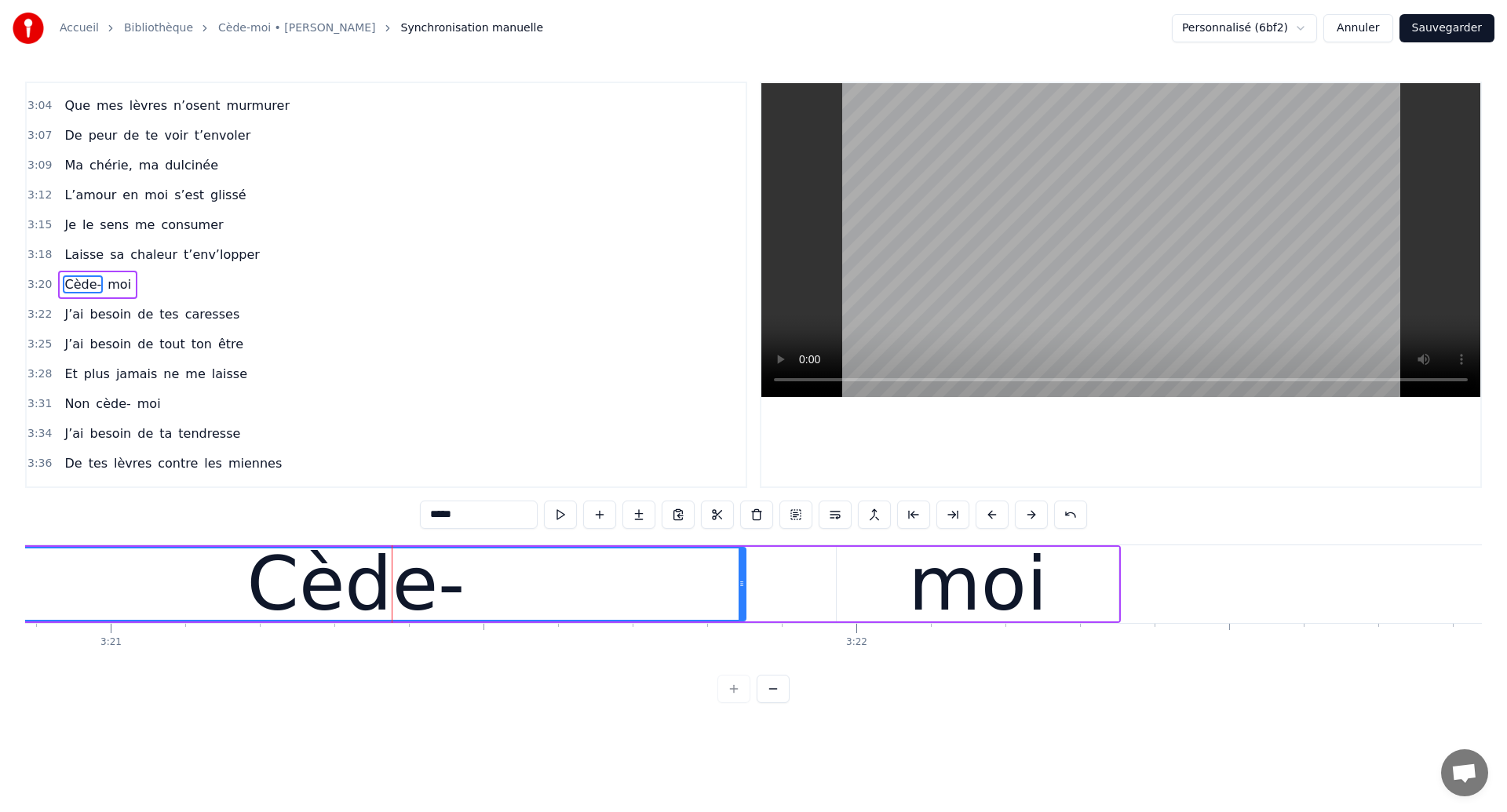
click at [265, 577] on div "Cède-" at bounding box center [356, 584] width 219 height 112
click at [201, 593] on div "Cède-" at bounding box center [356, 583] width 778 height 71
click at [855, 577] on div "moi" at bounding box center [977, 584] width 281 height 75
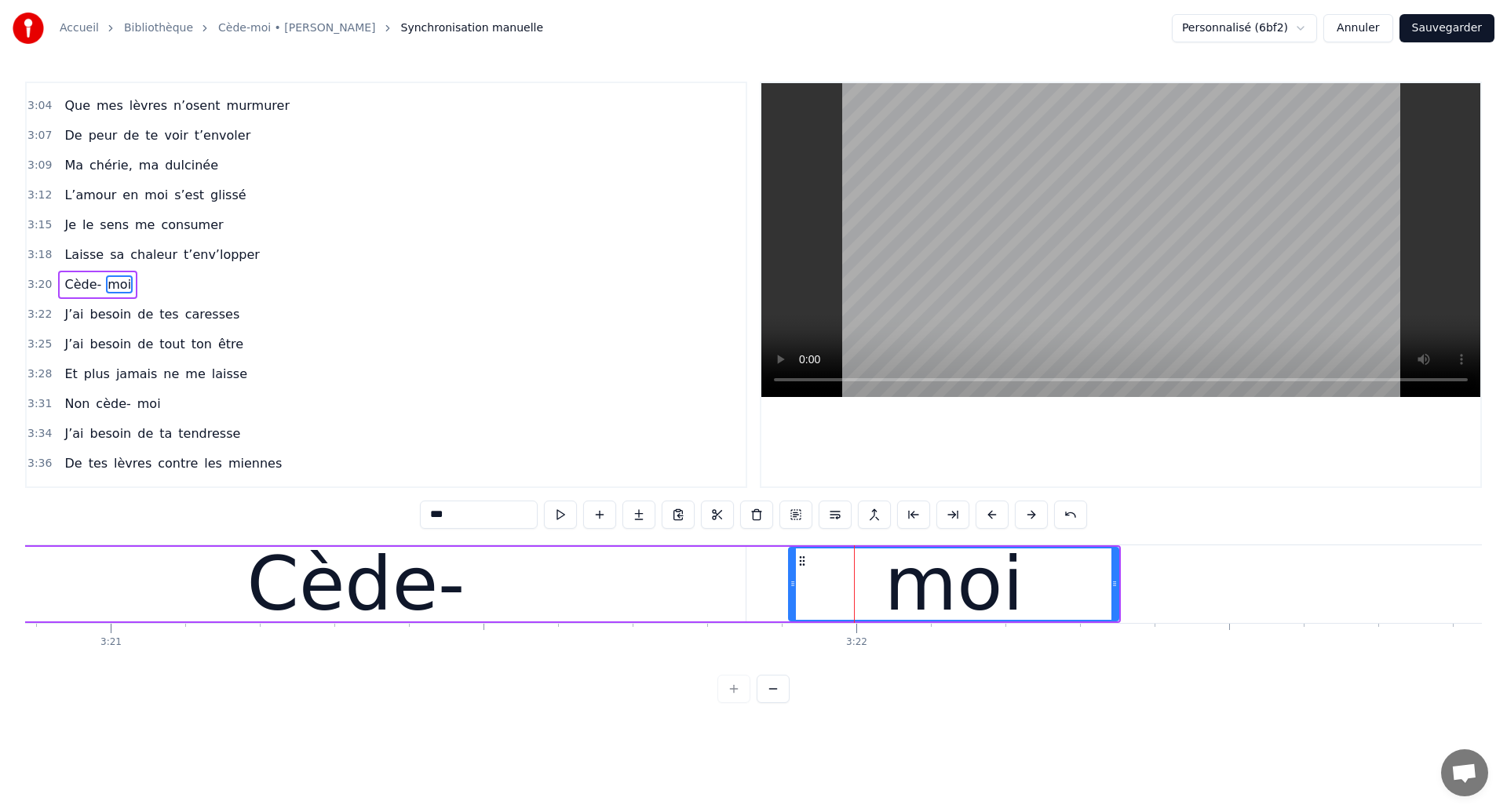
drag, startPoint x: 840, startPoint y: 582, endPoint x: 792, endPoint y: 583, distance: 48.0
click at [792, 583] on icon at bounding box center [792, 583] width 6 height 13
click at [201, 575] on div "Cède-" at bounding box center [356, 584] width 780 height 75
type input "*****"
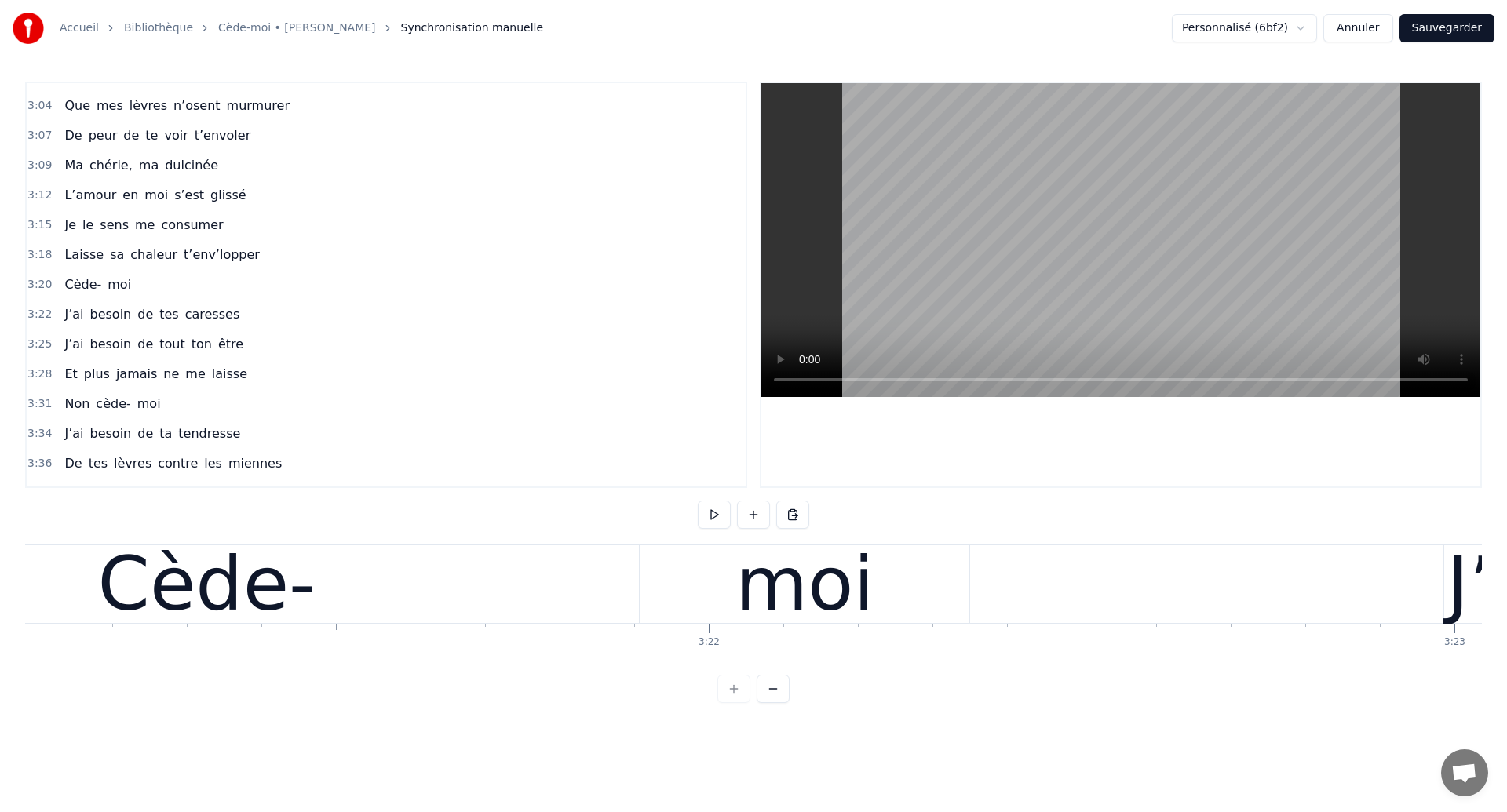
scroll to position [0, 149814]
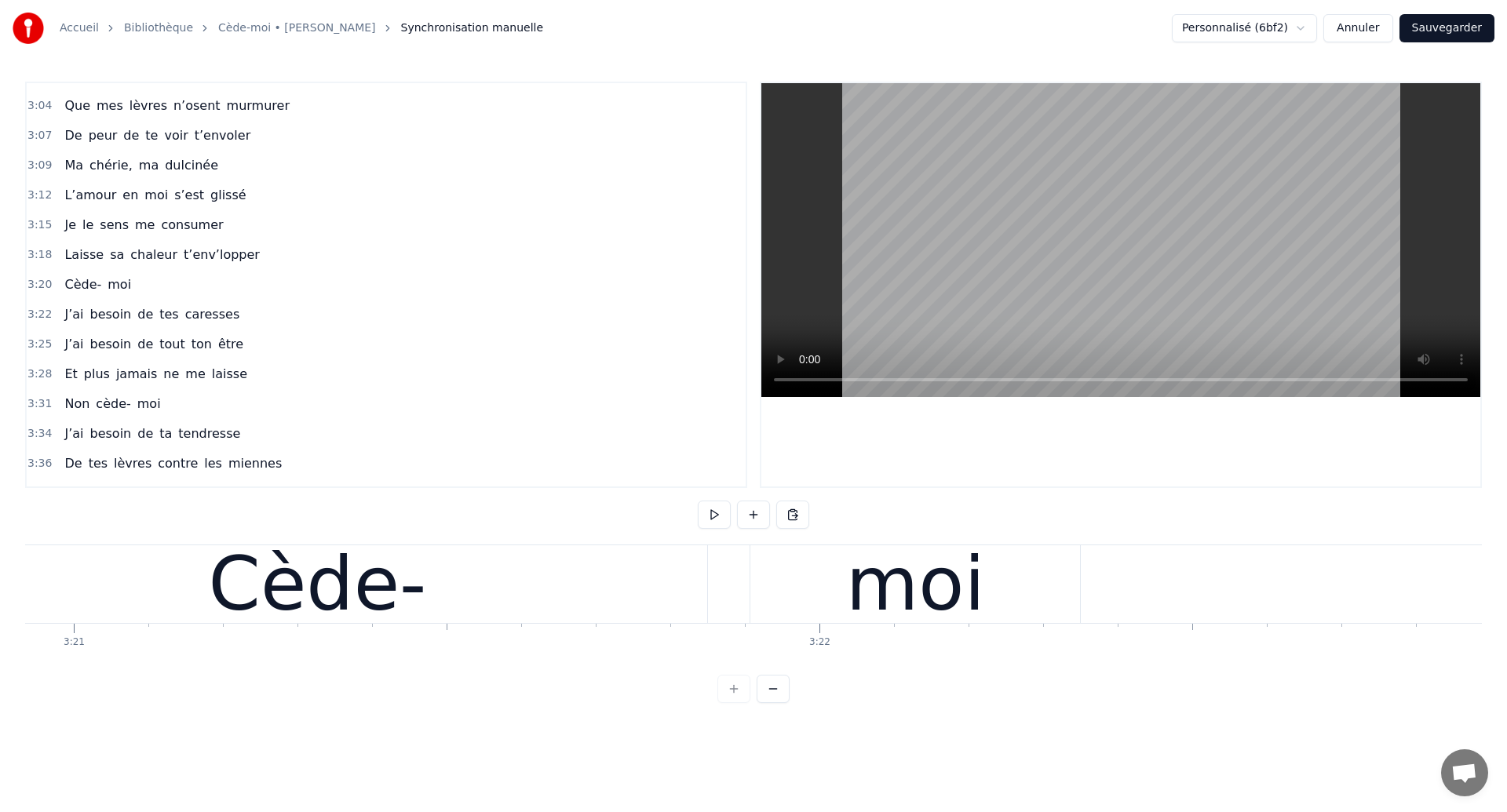
click at [460, 573] on div "Cède-" at bounding box center [318, 584] width 780 height 77
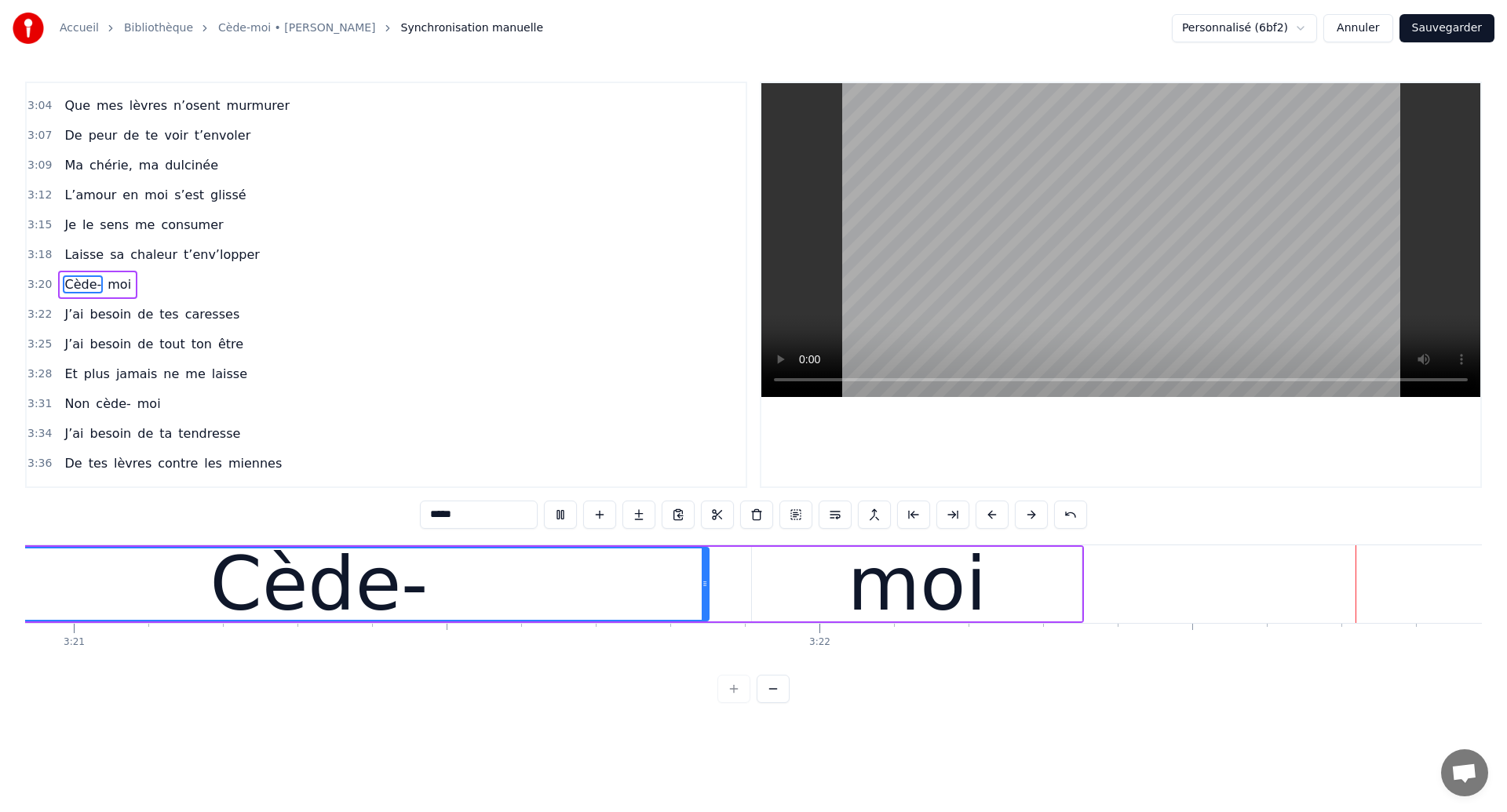
click at [1045, 614] on div "moi" at bounding box center [917, 584] width 330 height 75
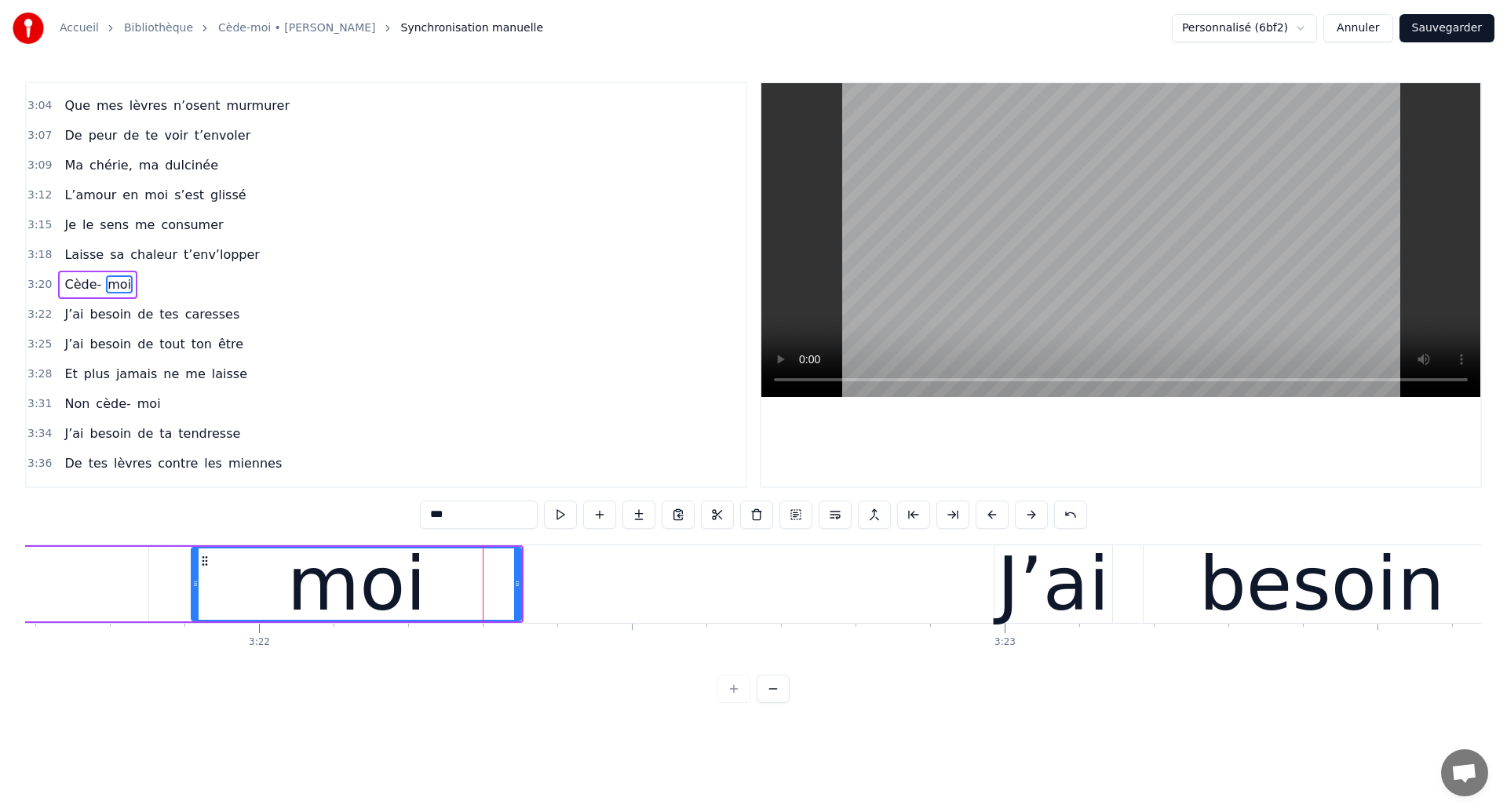
scroll to position [0, 150248]
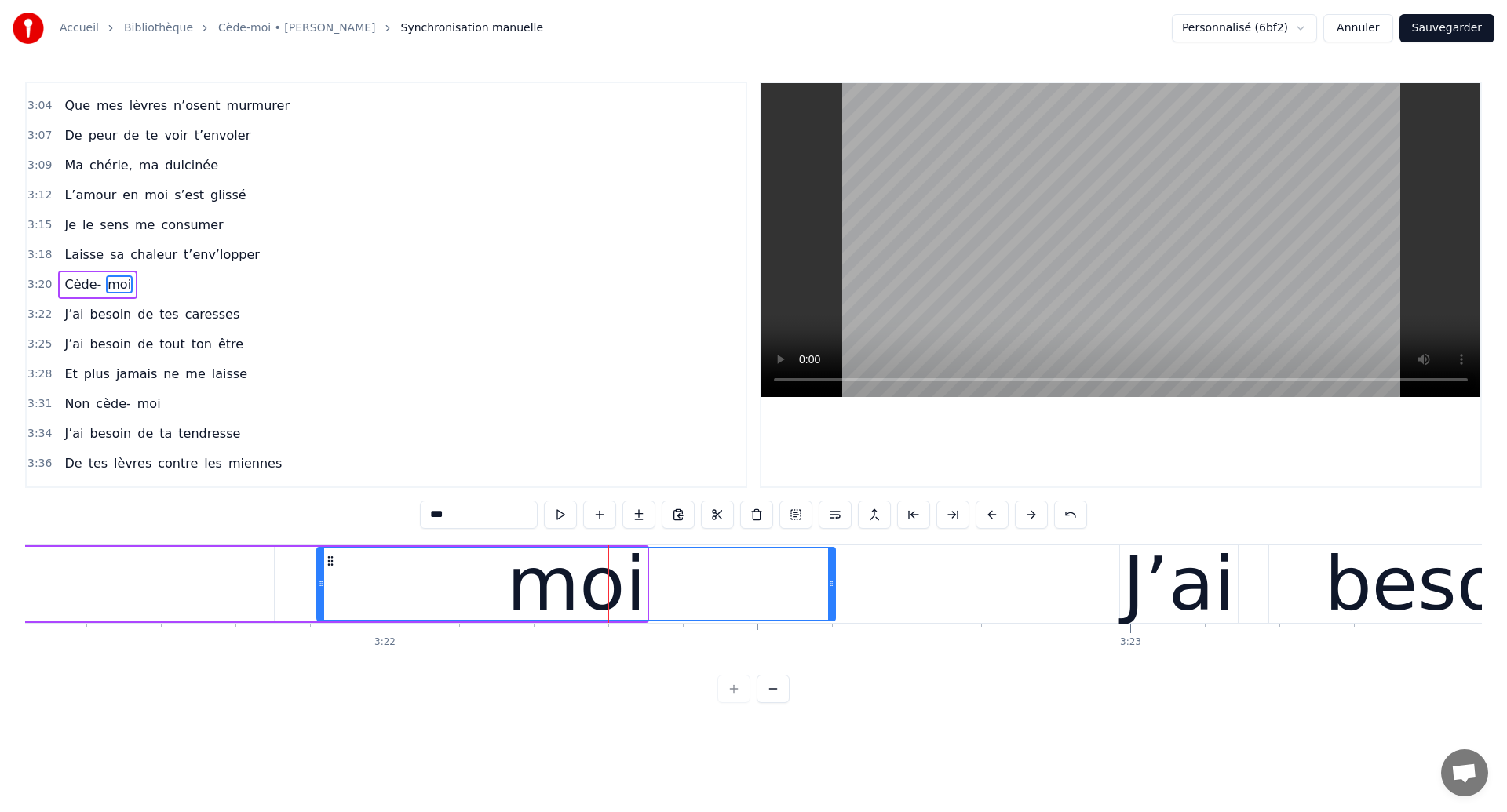
drag, startPoint x: 644, startPoint y: 586, endPoint x: 832, endPoint y: 644, distance: 196.7
click at [832, 644] on div "Ouh ouh [PERSON_NAME] wèèè yèèèè L’amour s’est glissé dans mon coeur en plein s…" at bounding box center [753, 603] width 1456 height 118
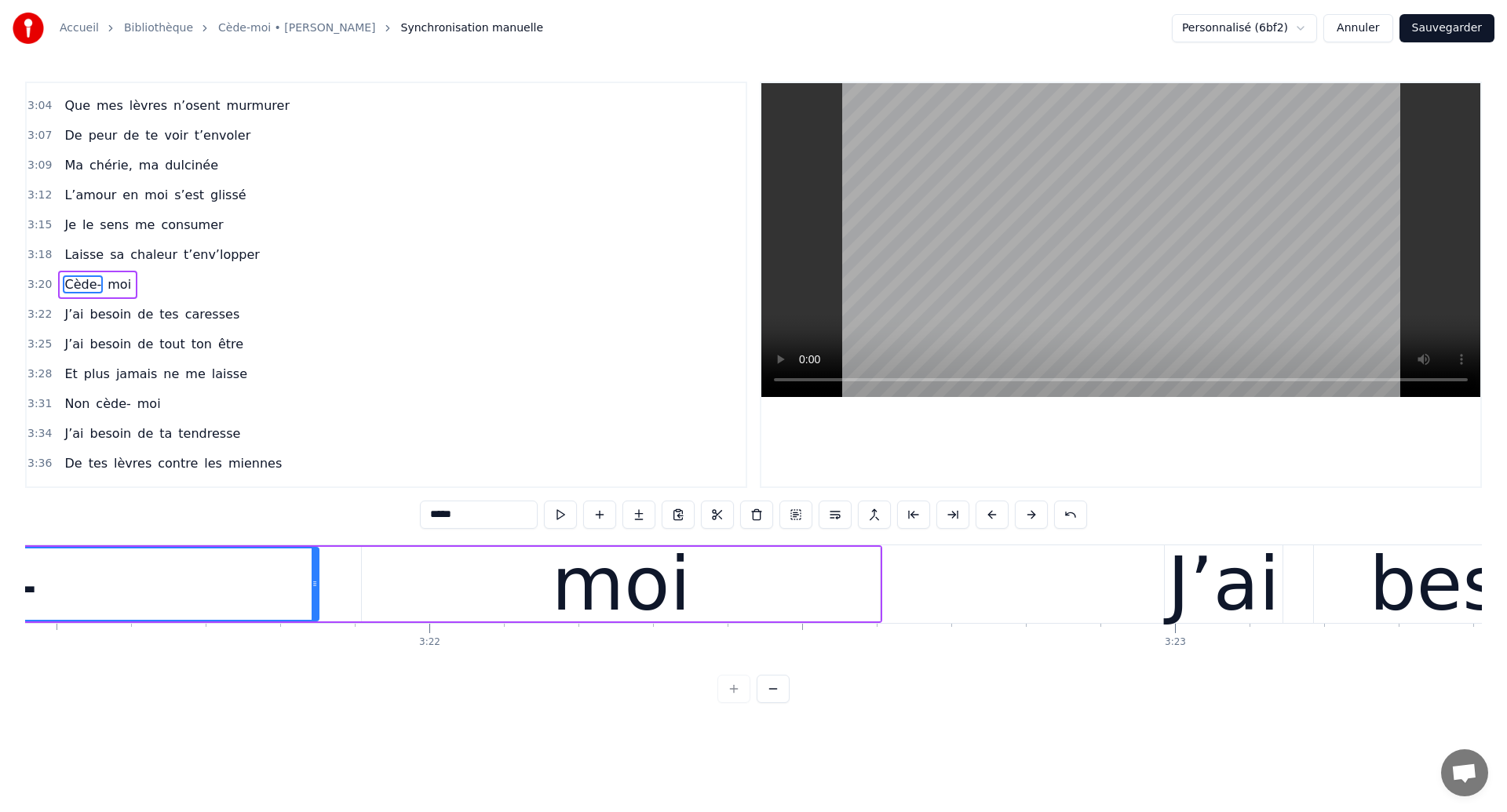
scroll to position [0, 150169]
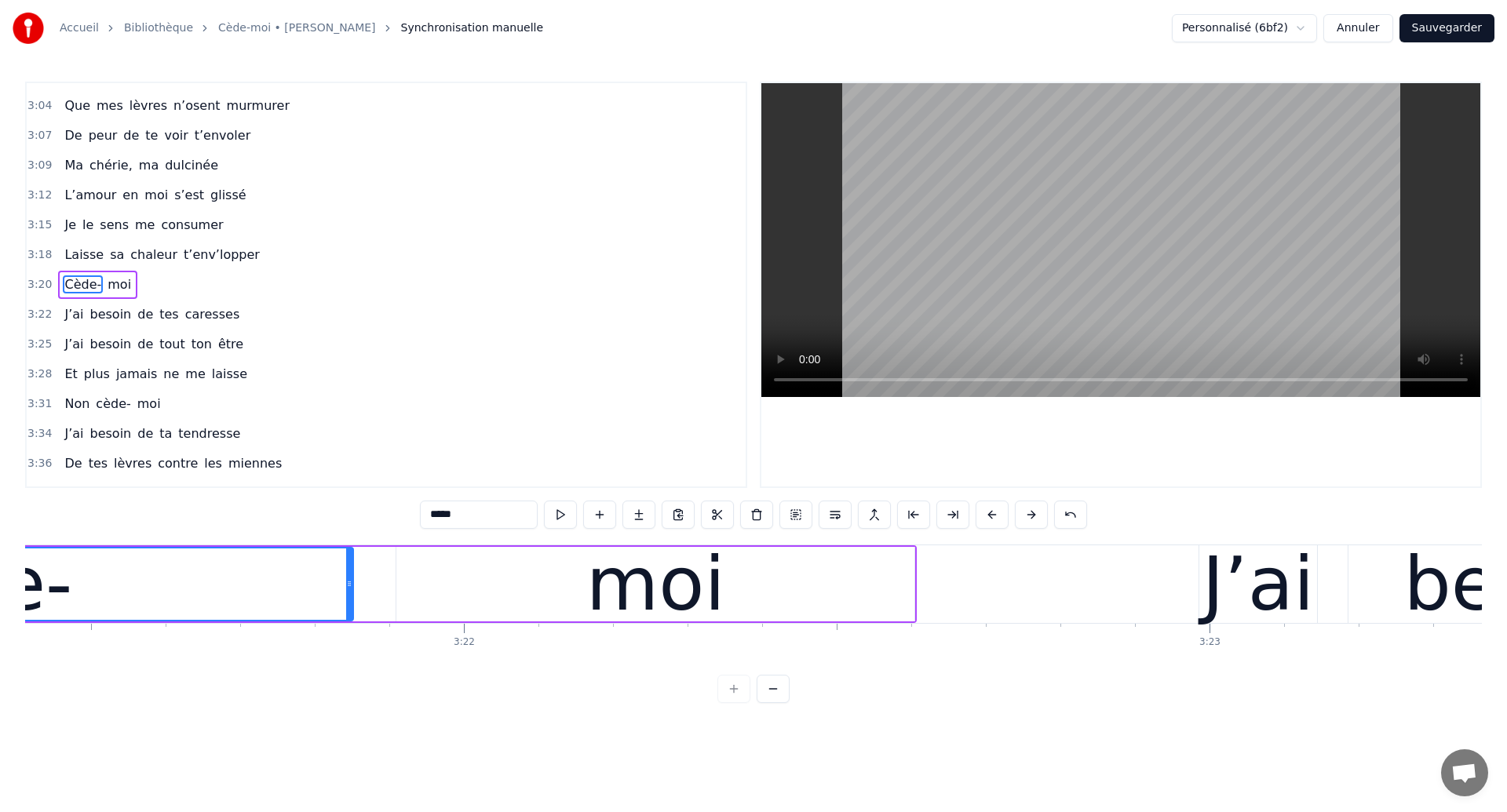
click at [911, 600] on div "moi" at bounding box center [656, 584] width 518 height 75
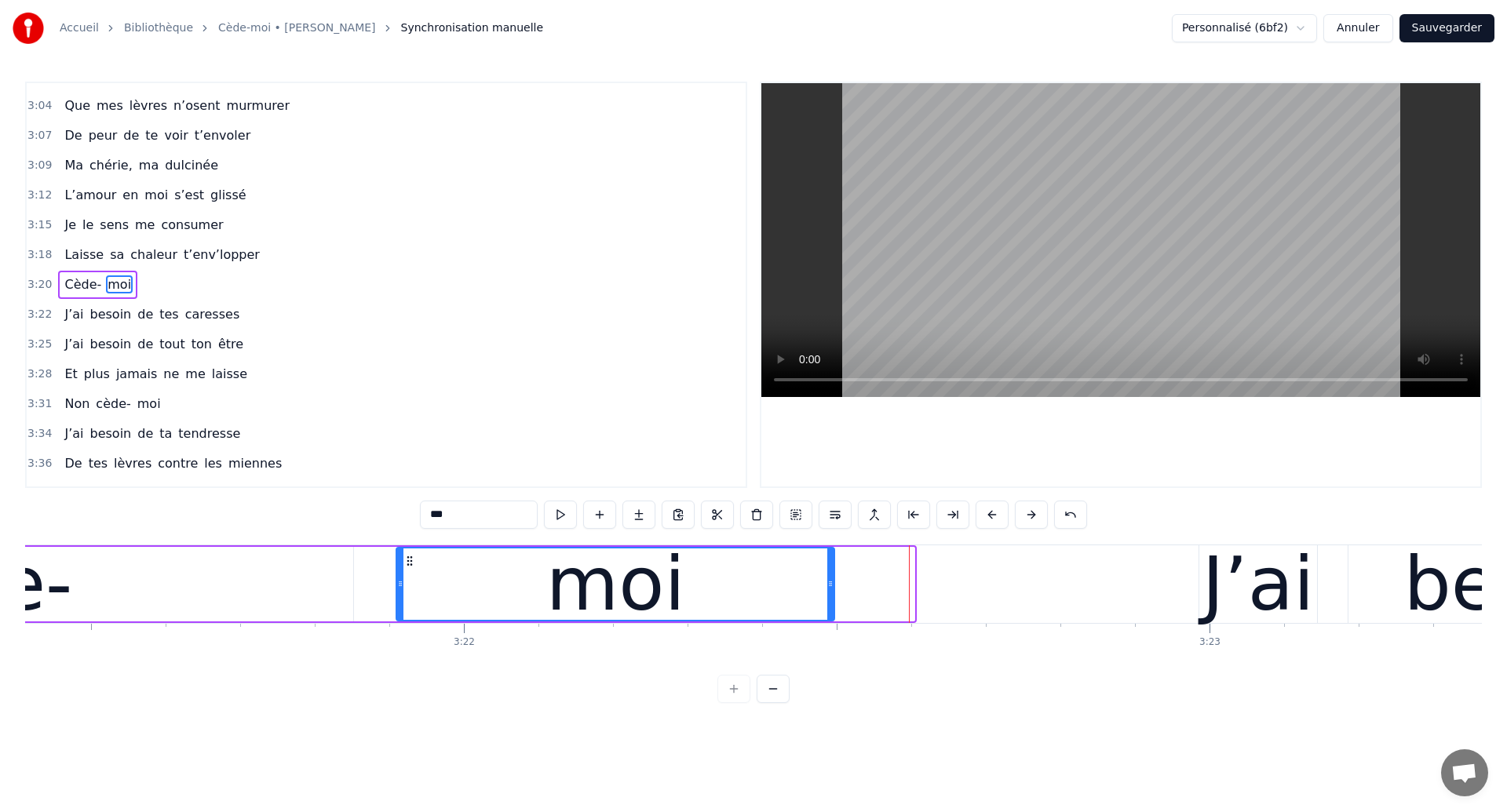
drag, startPoint x: 911, startPoint y: 600, endPoint x: 831, endPoint y: 595, distance: 80.2
click at [831, 595] on div at bounding box center [830, 583] width 6 height 71
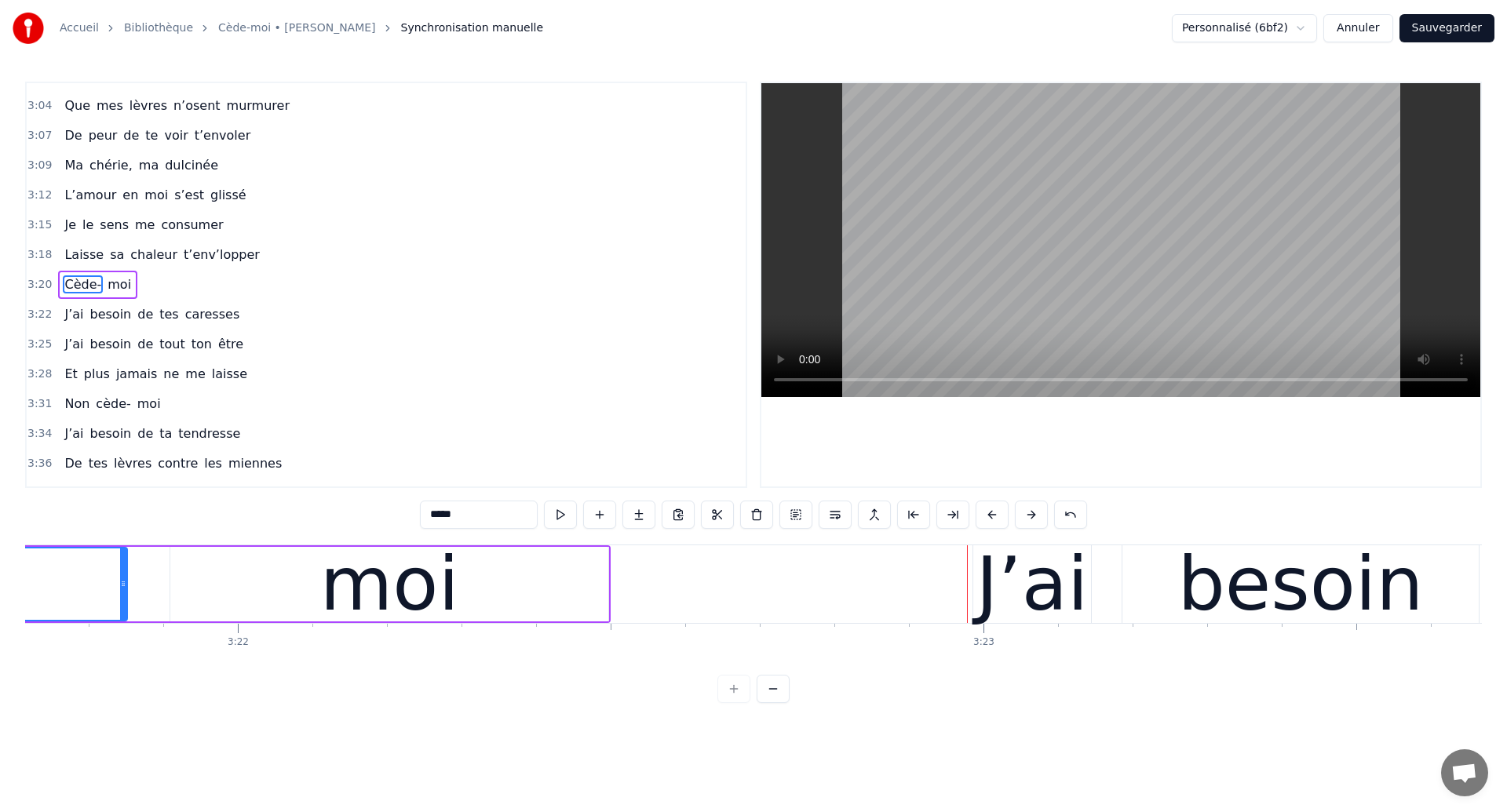
scroll to position [0, 150417]
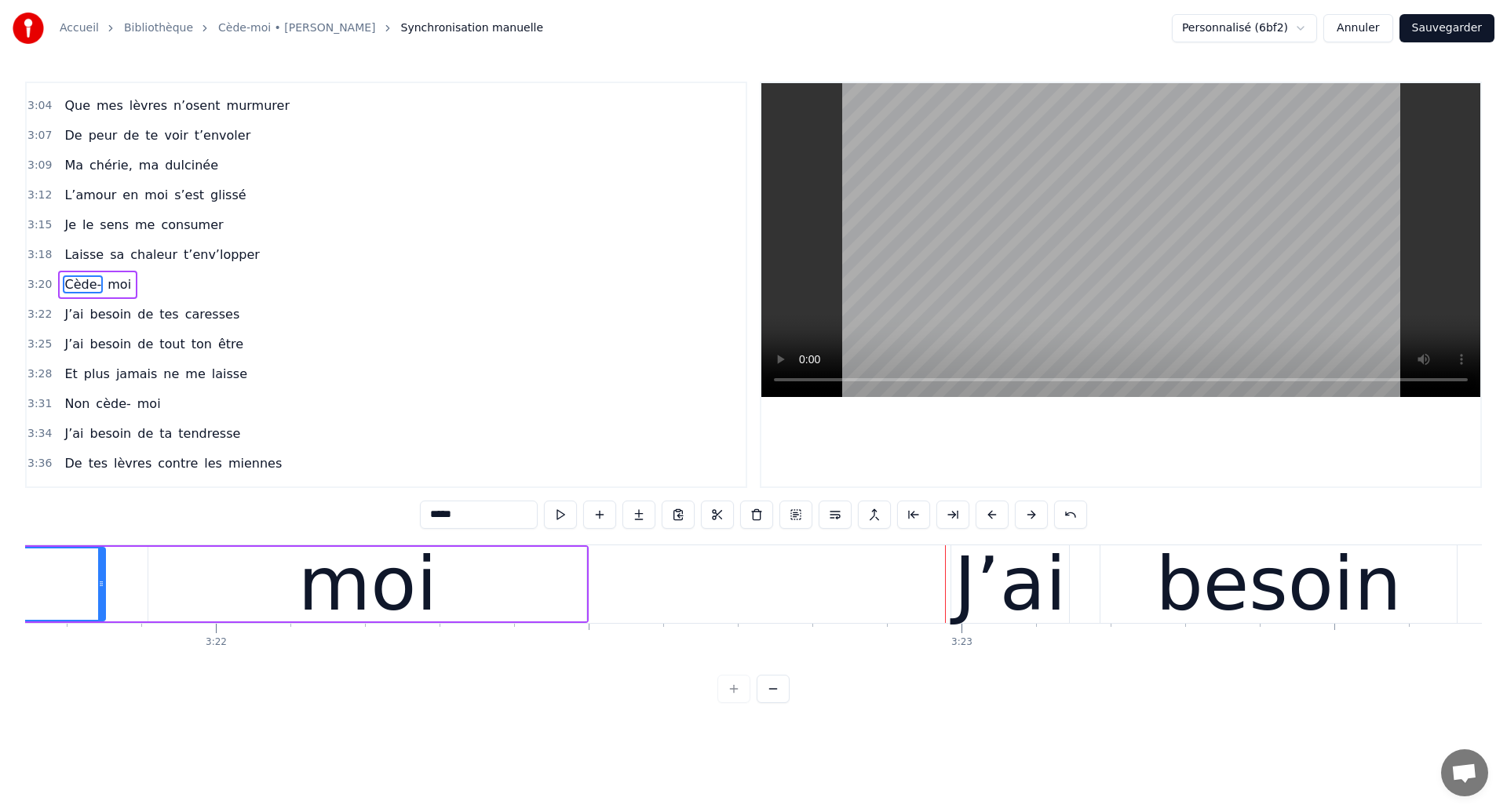
click at [213, 555] on div "moi" at bounding box center [367, 584] width 438 height 75
type input "***"
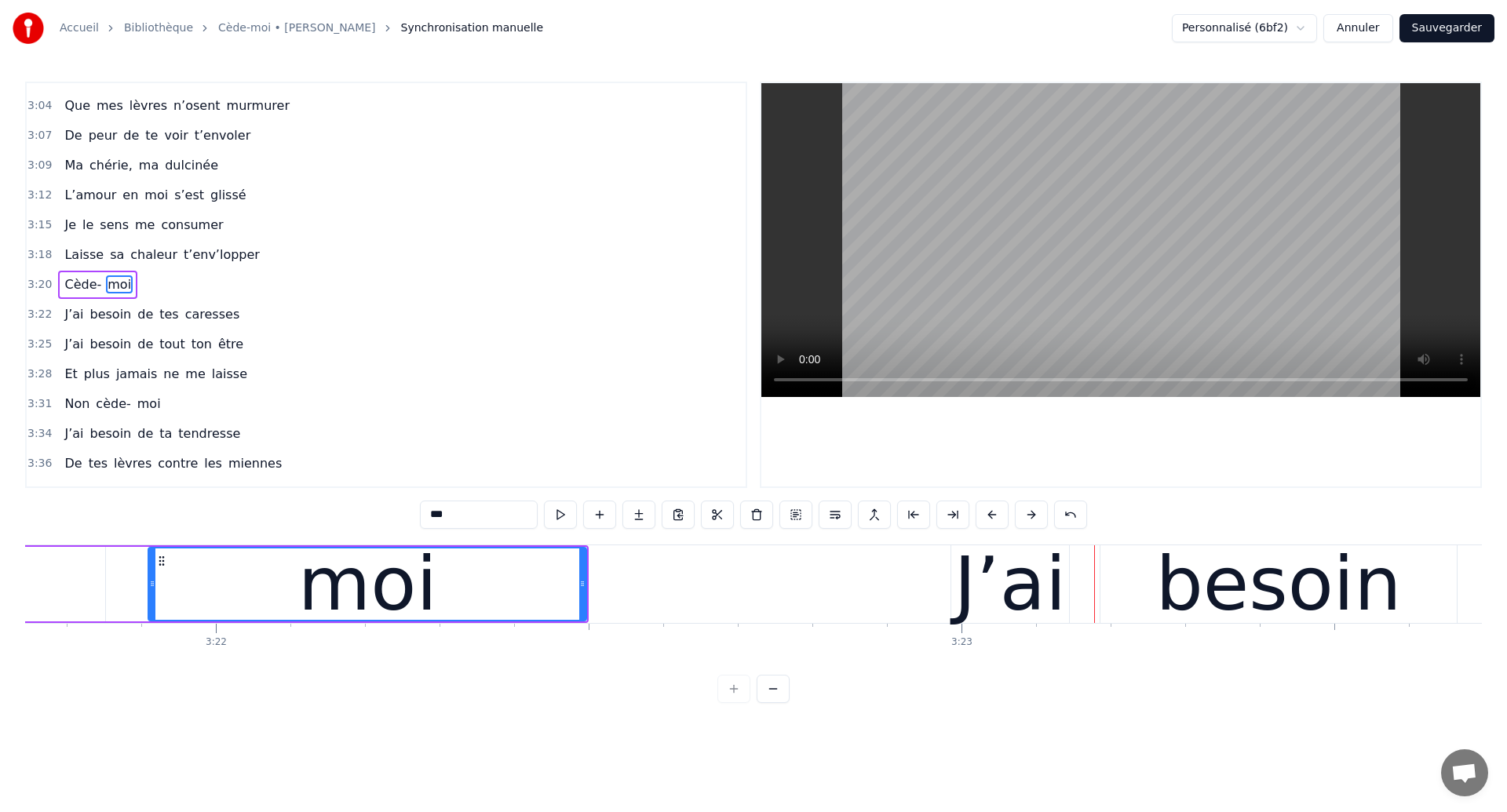
click at [175, 574] on div "moi" at bounding box center [367, 583] width 436 height 71
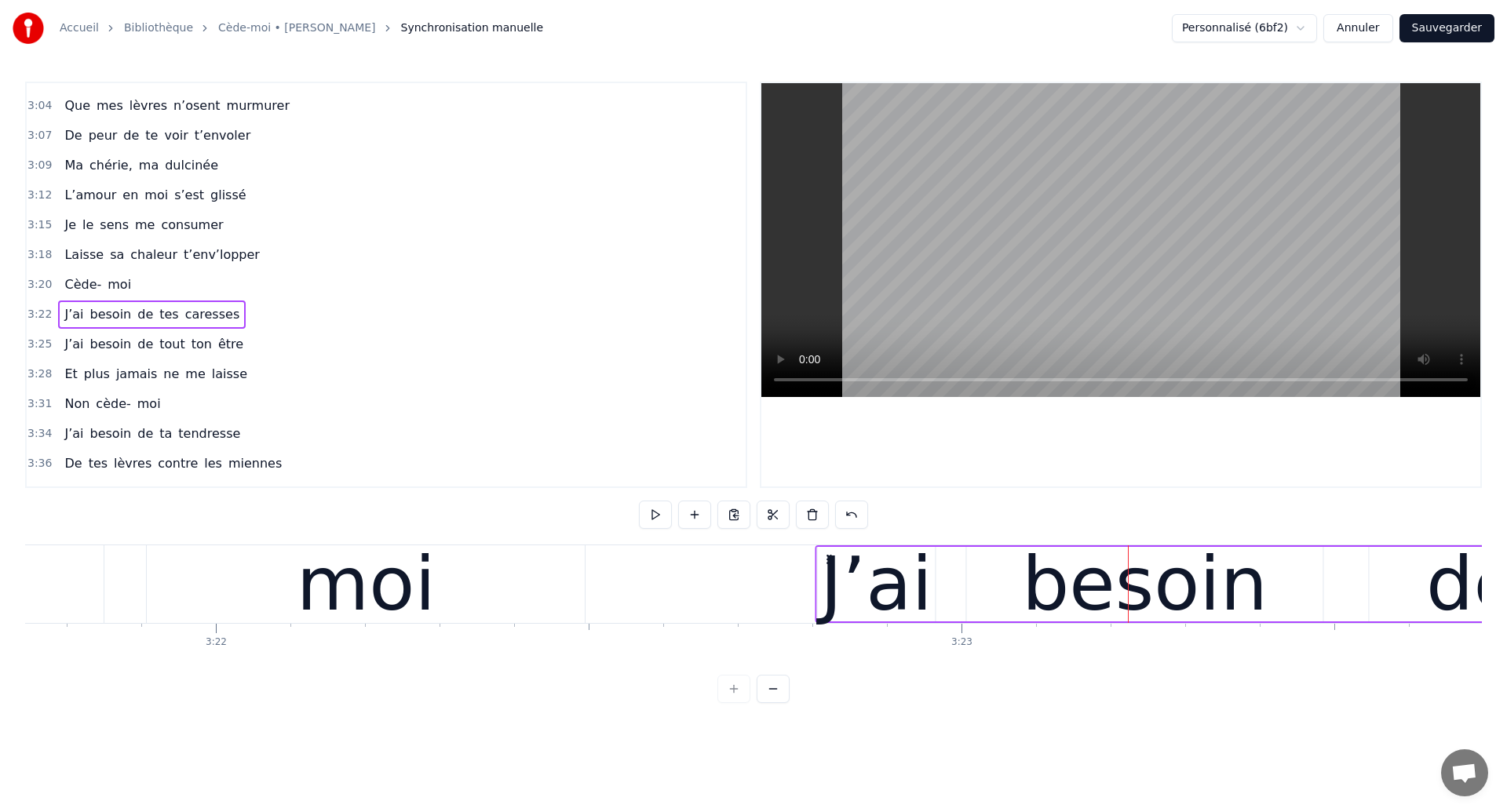
drag, startPoint x: 963, startPoint y: 558, endPoint x: 827, endPoint y: 563, distance: 136.1
click at [827, 563] on icon at bounding box center [829, 559] width 13 height 13
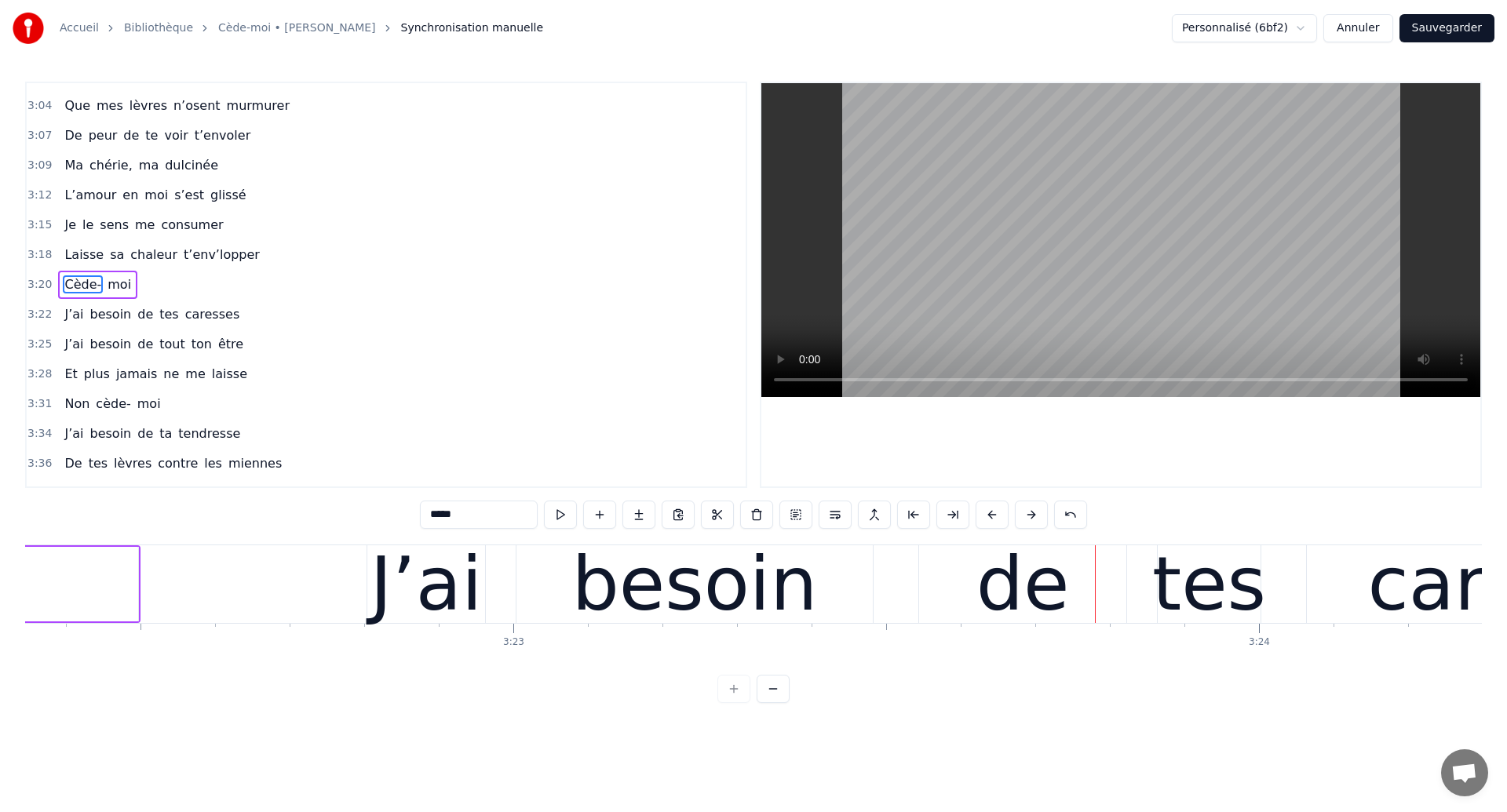
scroll to position [0, 150824]
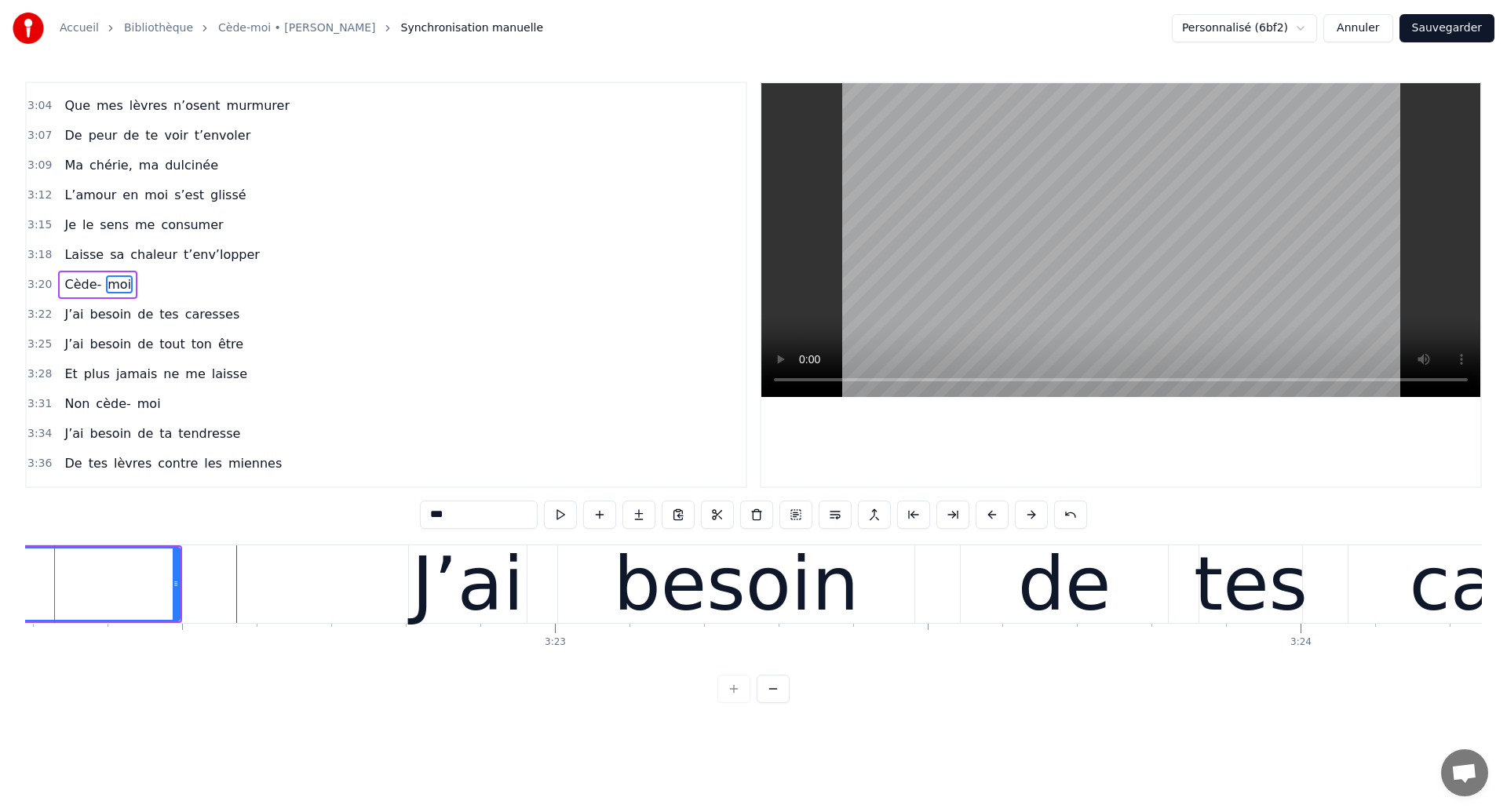
scroll to position [0, 150774]
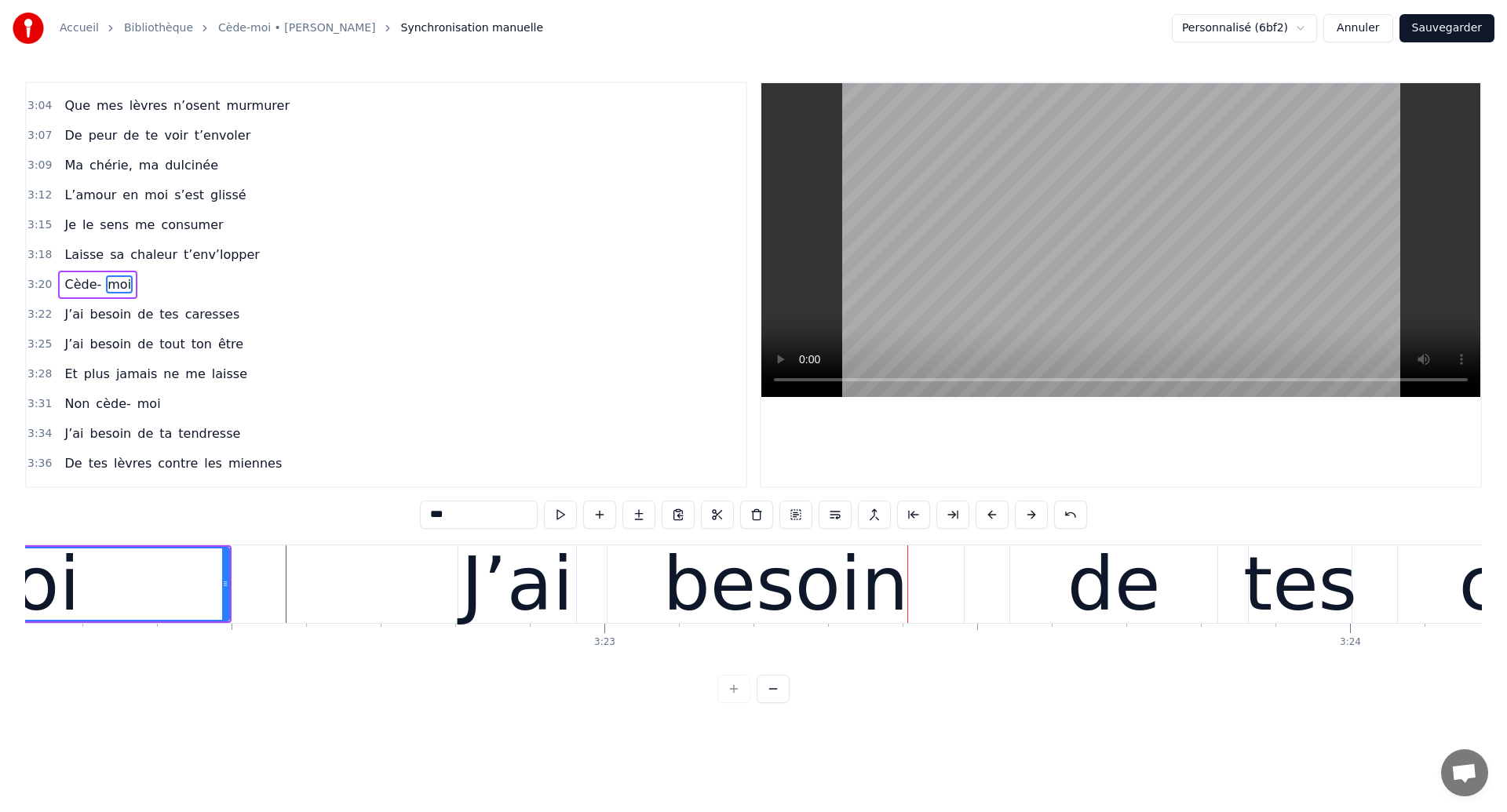
click at [171, 557] on div "moi" at bounding box center [9, 583] width 436 height 71
click at [760, 360] on div at bounding box center [1121, 285] width 722 height 406
click at [1034, 587] on div "de" at bounding box center [1114, 584] width 207 height 77
type input "**"
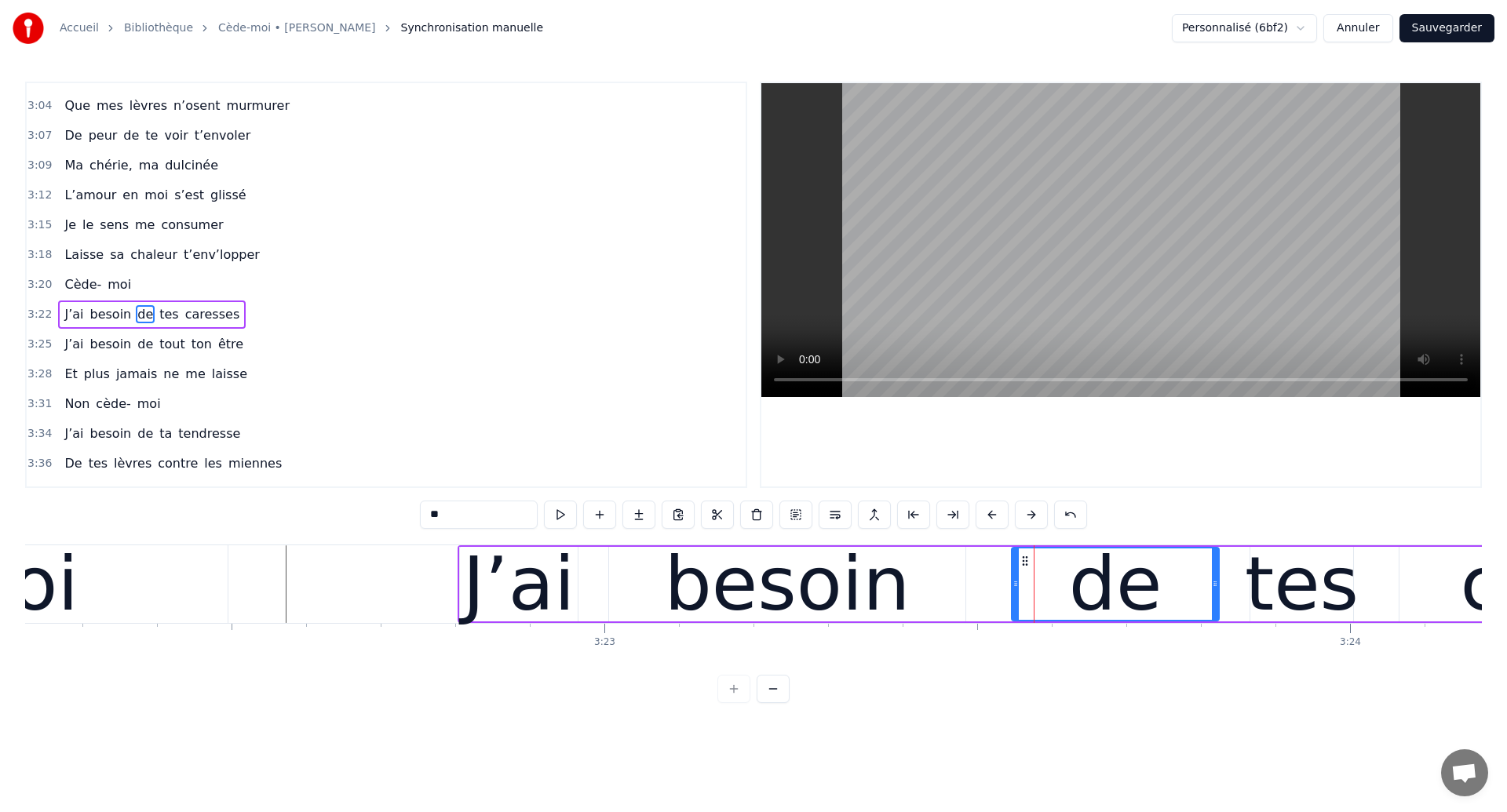
scroll to position [1721, 0]
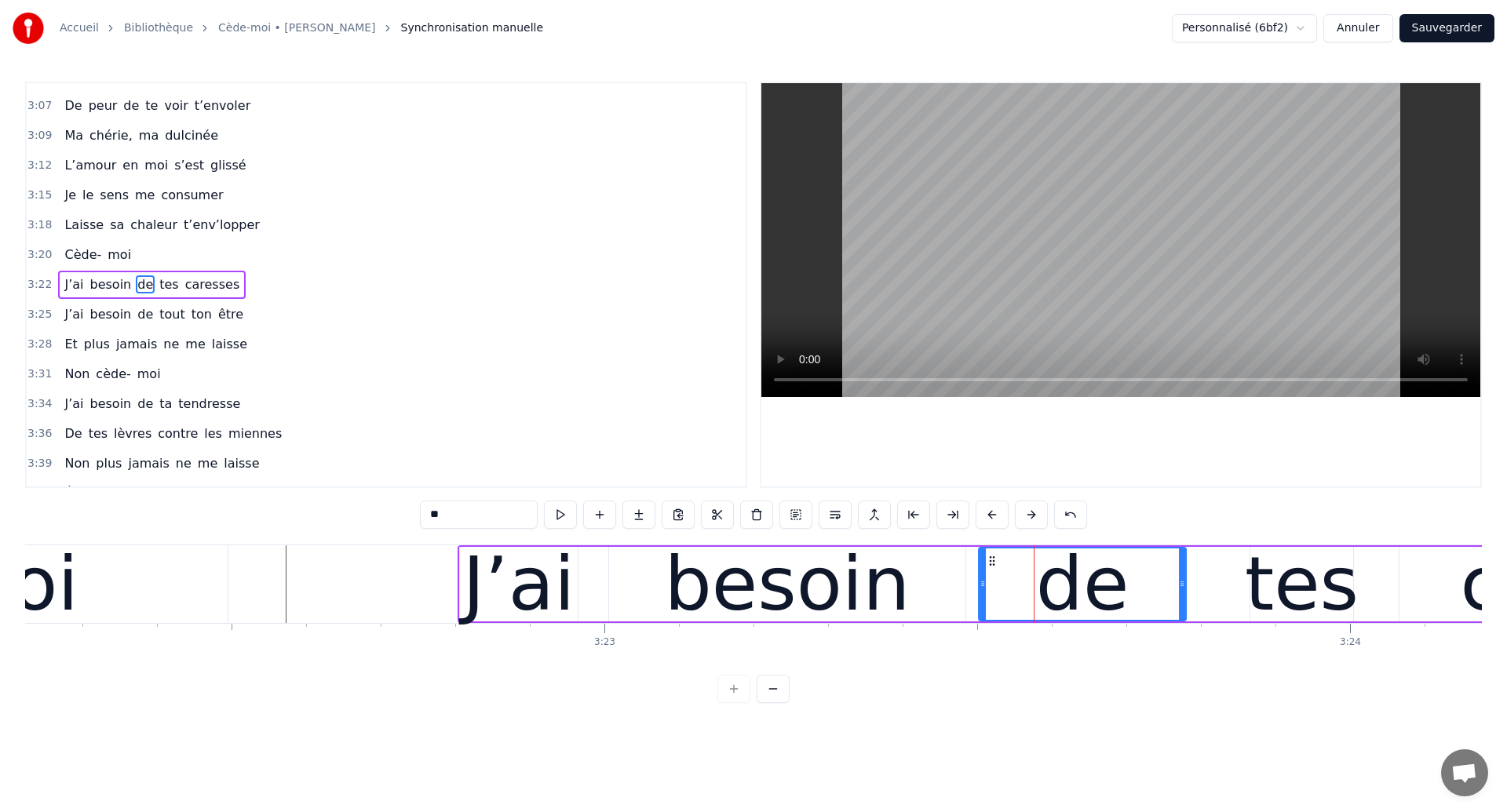
drag, startPoint x: 1024, startPoint y: 557, endPoint x: 992, endPoint y: 565, distance: 33.0
click at [992, 565] on icon at bounding box center [991, 561] width 13 height 13
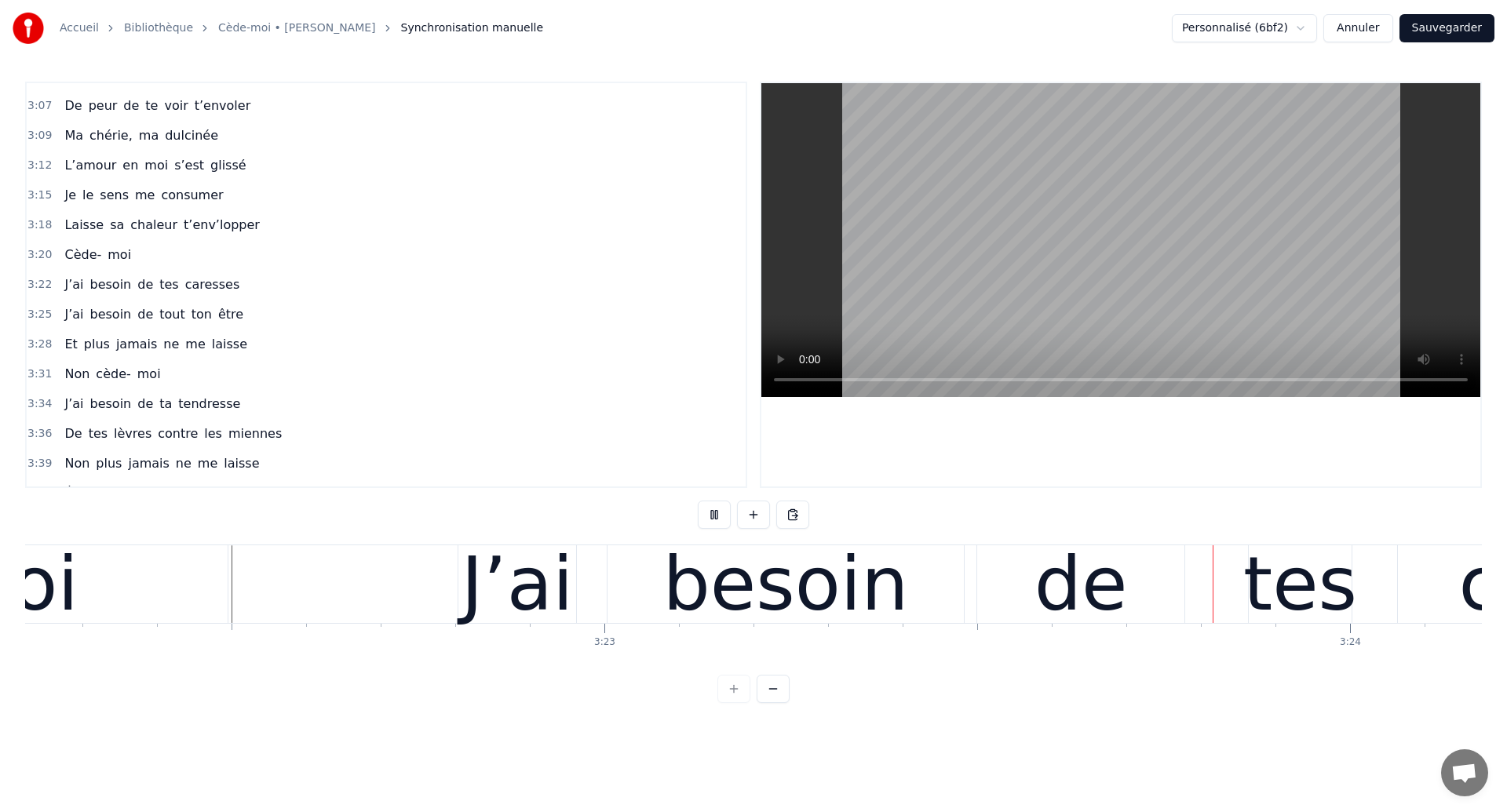
click at [1079, 587] on div "de" at bounding box center [1081, 584] width 94 height 112
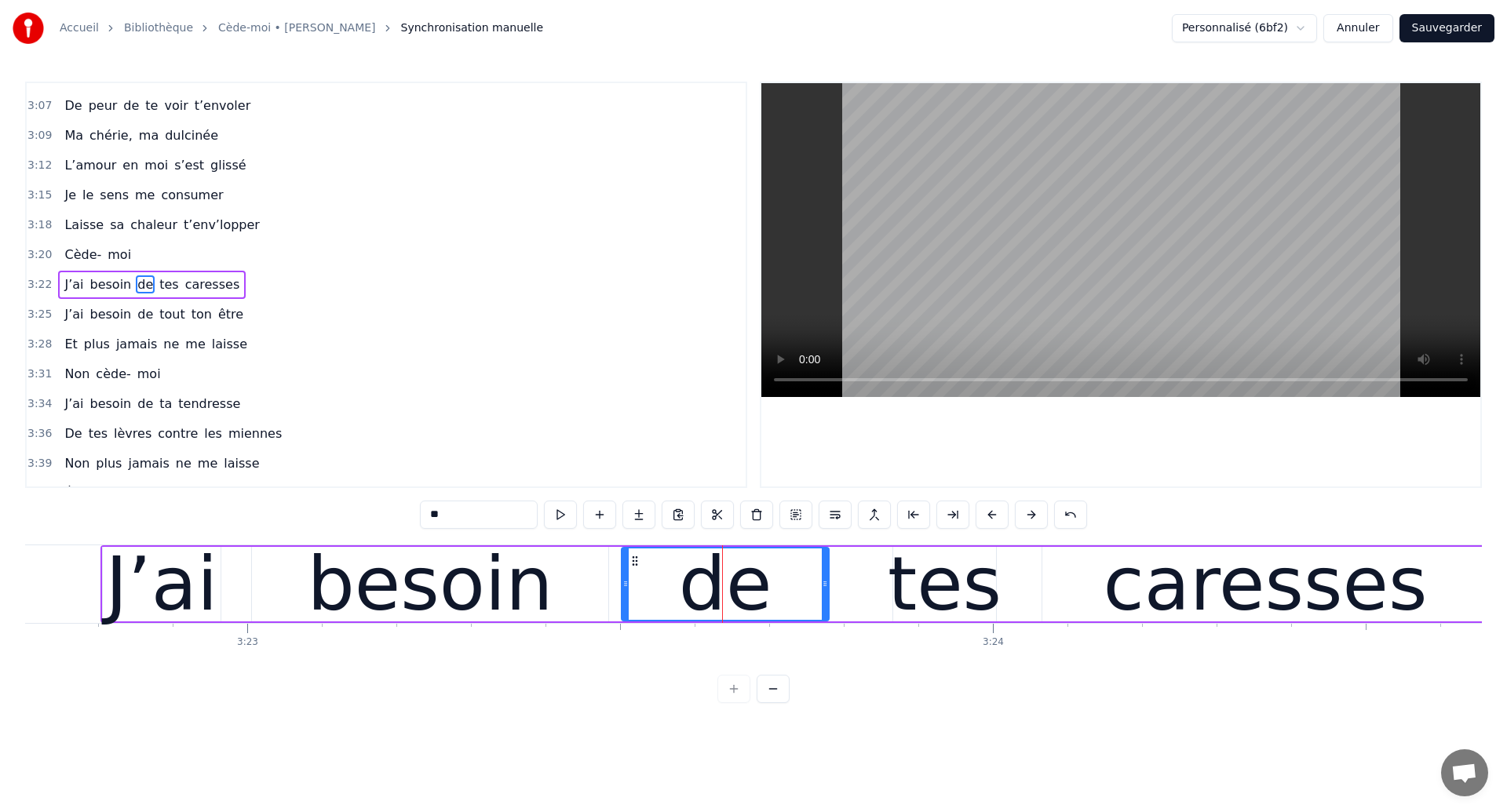
scroll to position [0, 151189]
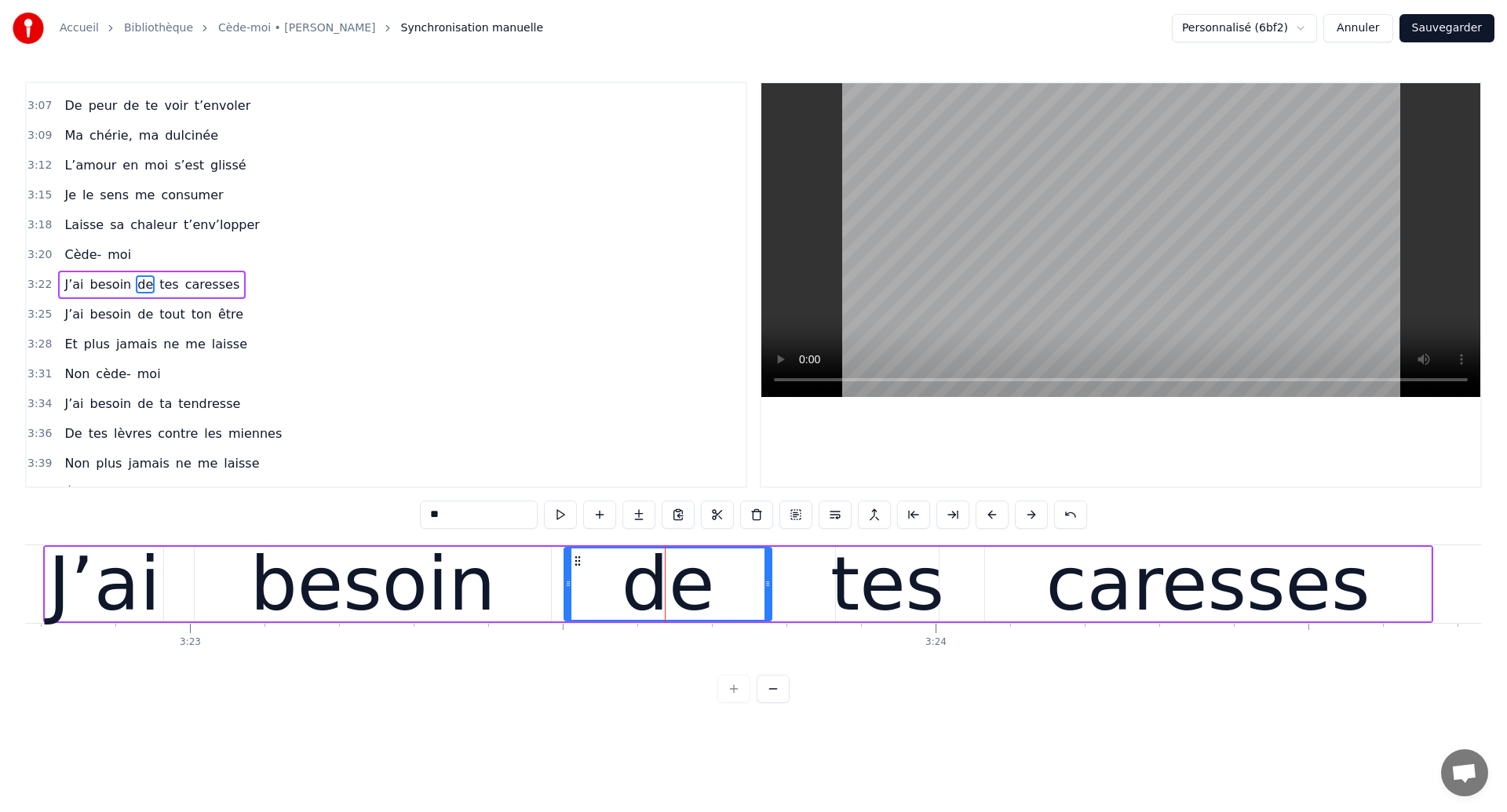
click at [886, 586] on div "tes" at bounding box center [887, 584] width 114 height 112
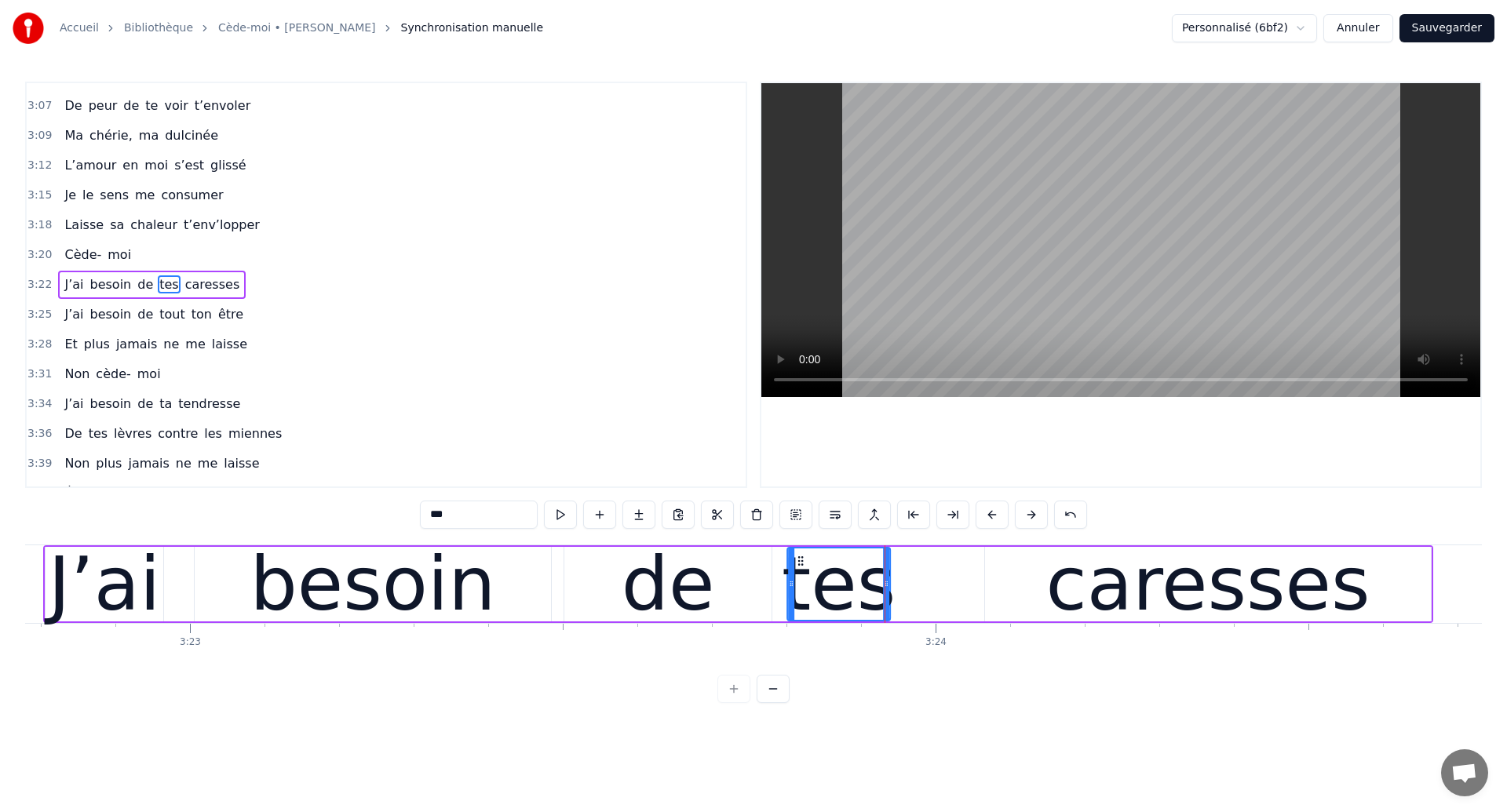
drag, startPoint x: 852, startPoint y: 561, endPoint x: 804, endPoint y: 569, distance: 48.7
click at [804, 569] on div "tes" at bounding box center [839, 583] width 102 height 71
click at [90, 576] on div "J’ai" at bounding box center [105, 584] width 112 height 112
type input "****"
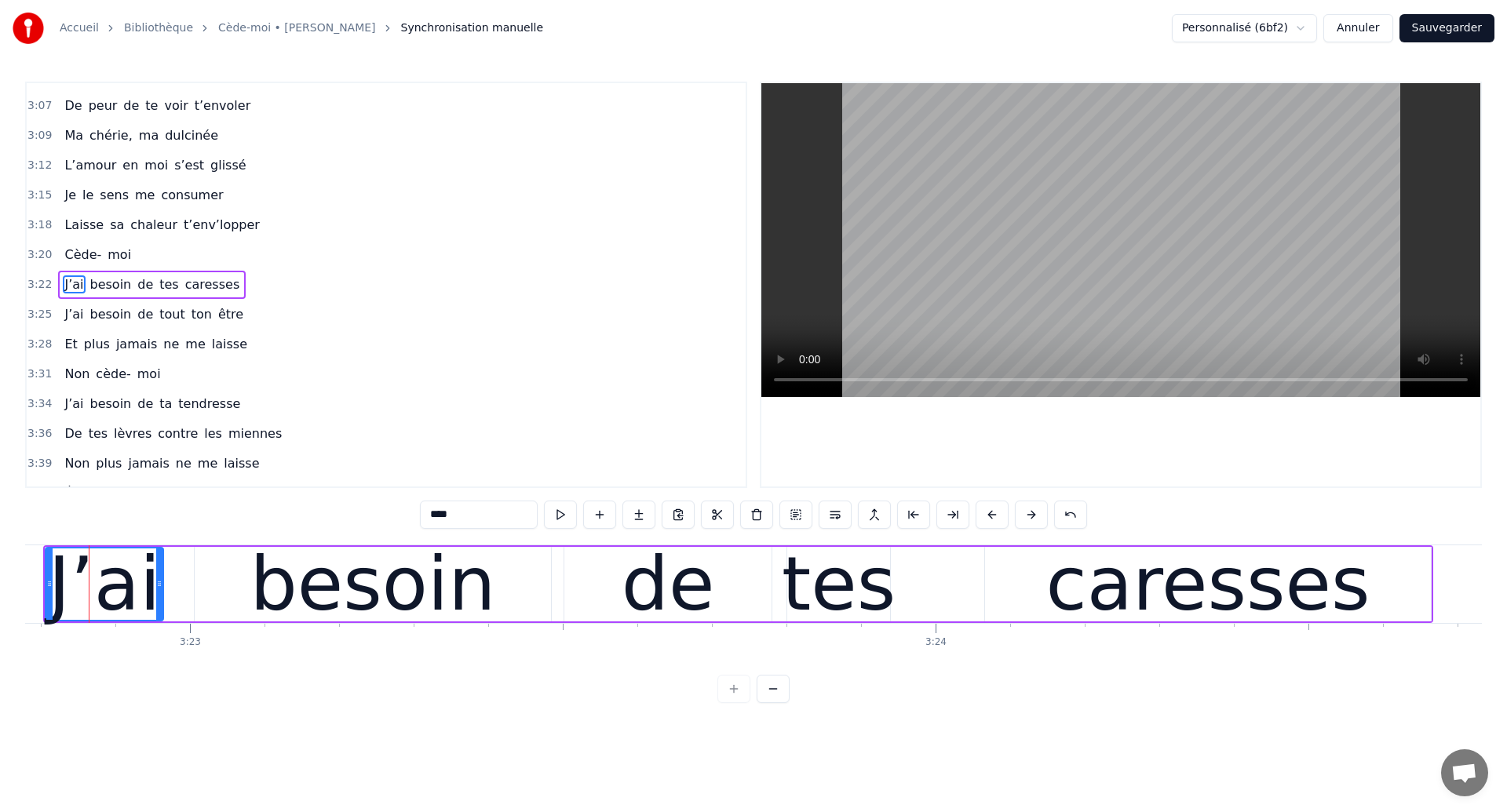
scroll to position [0, 151173]
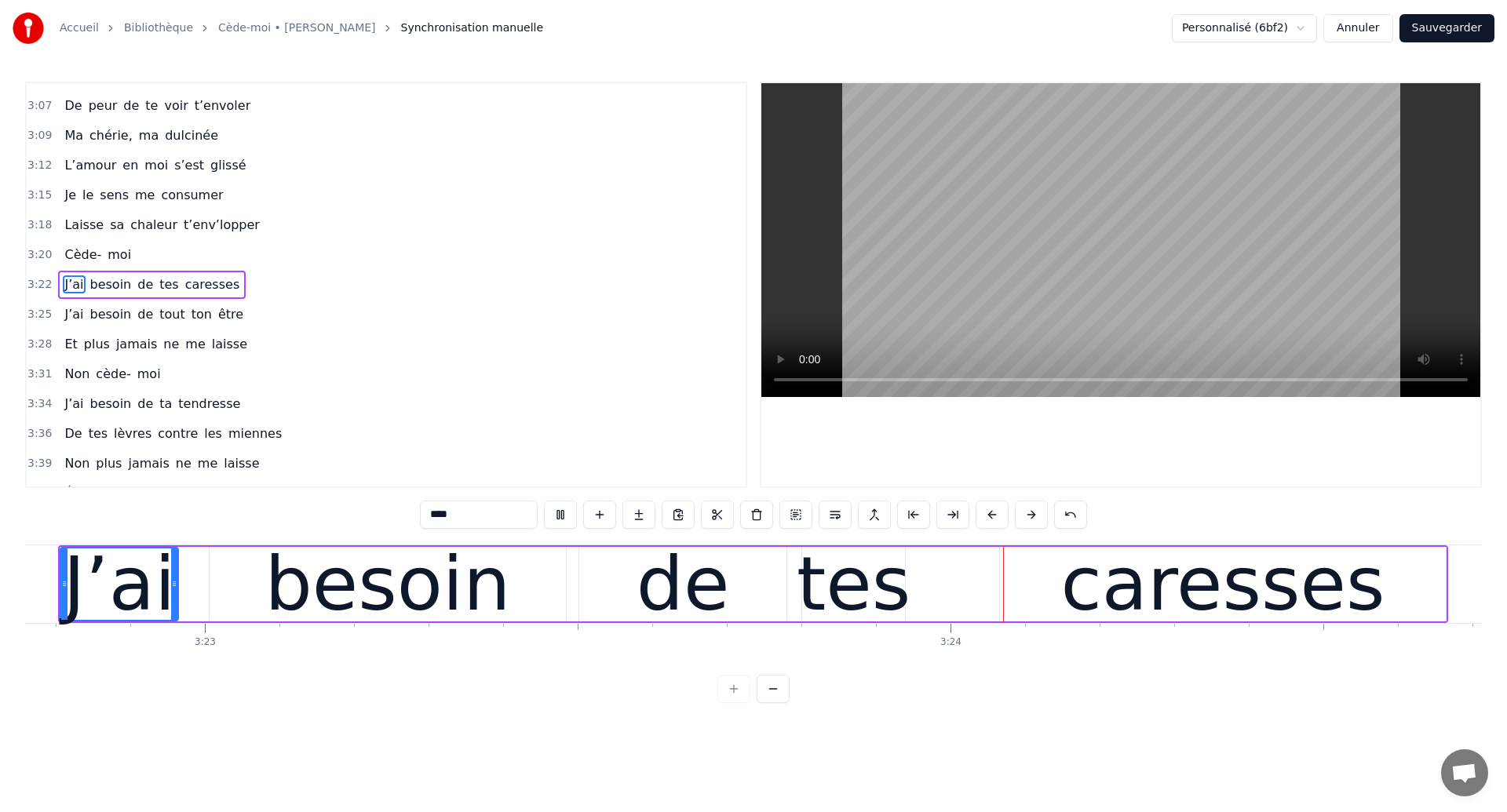
click at [916, 594] on div "J’ai besoin de tes caresses" at bounding box center [752, 584] width 1390 height 77
click at [464, 561] on div "besoin" at bounding box center [387, 584] width 245 height 112
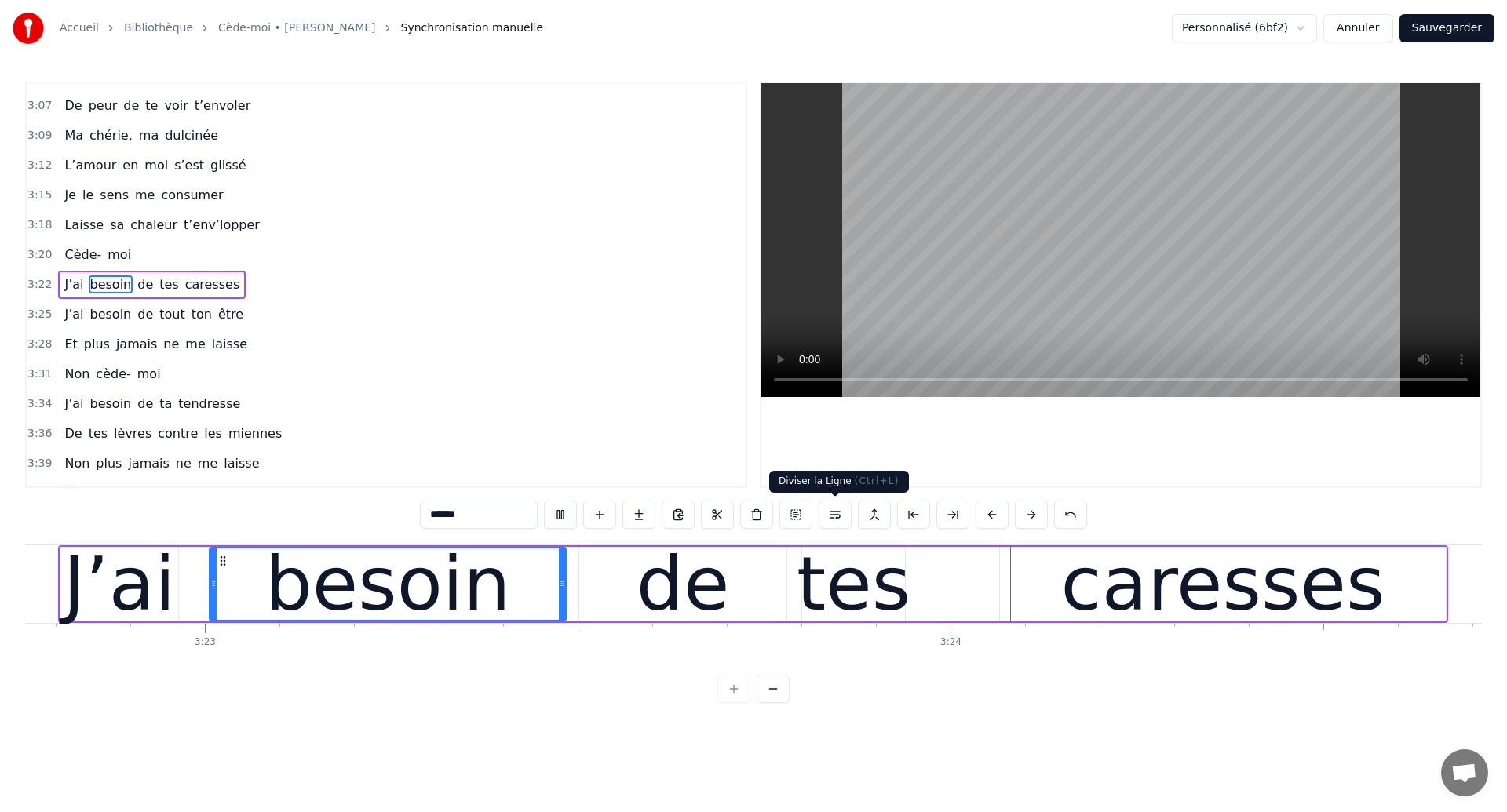
click at [826, 529] on div "******" at bounding box center [753, 516] width 667 height 31
click at [1164, 533] on div "0:04 Ouh ouh ouh 0:05 [PERSON_NAME] wèèè yèèèè 0:23 L’amour s’est glissé dans m…" at bounding box center [753, 392] width 1456 height 621
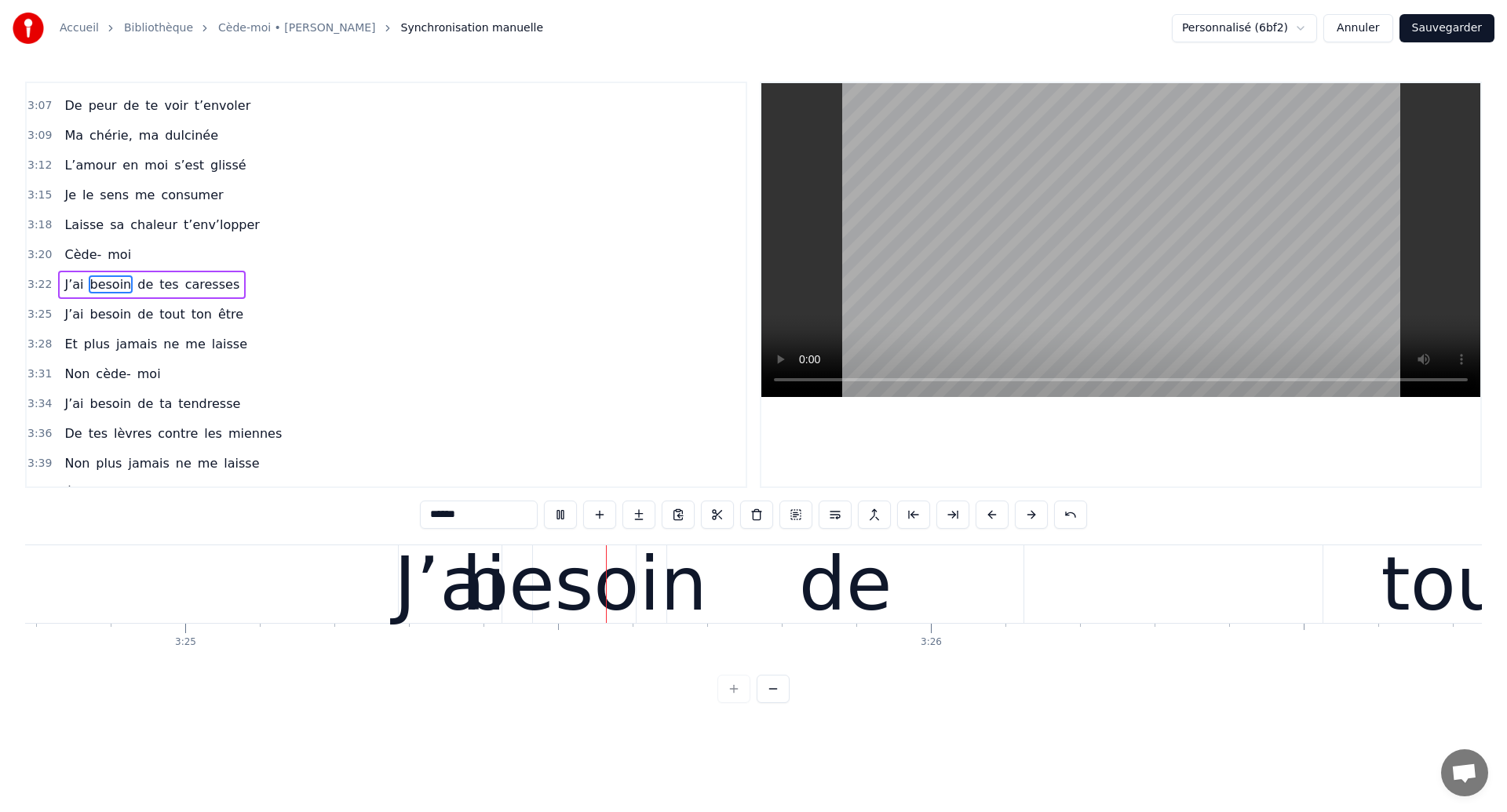
click at [1083, 575] on div "J’ai besoin de tout ton être" at bounding box center [1458, 584] width 2121 height 77
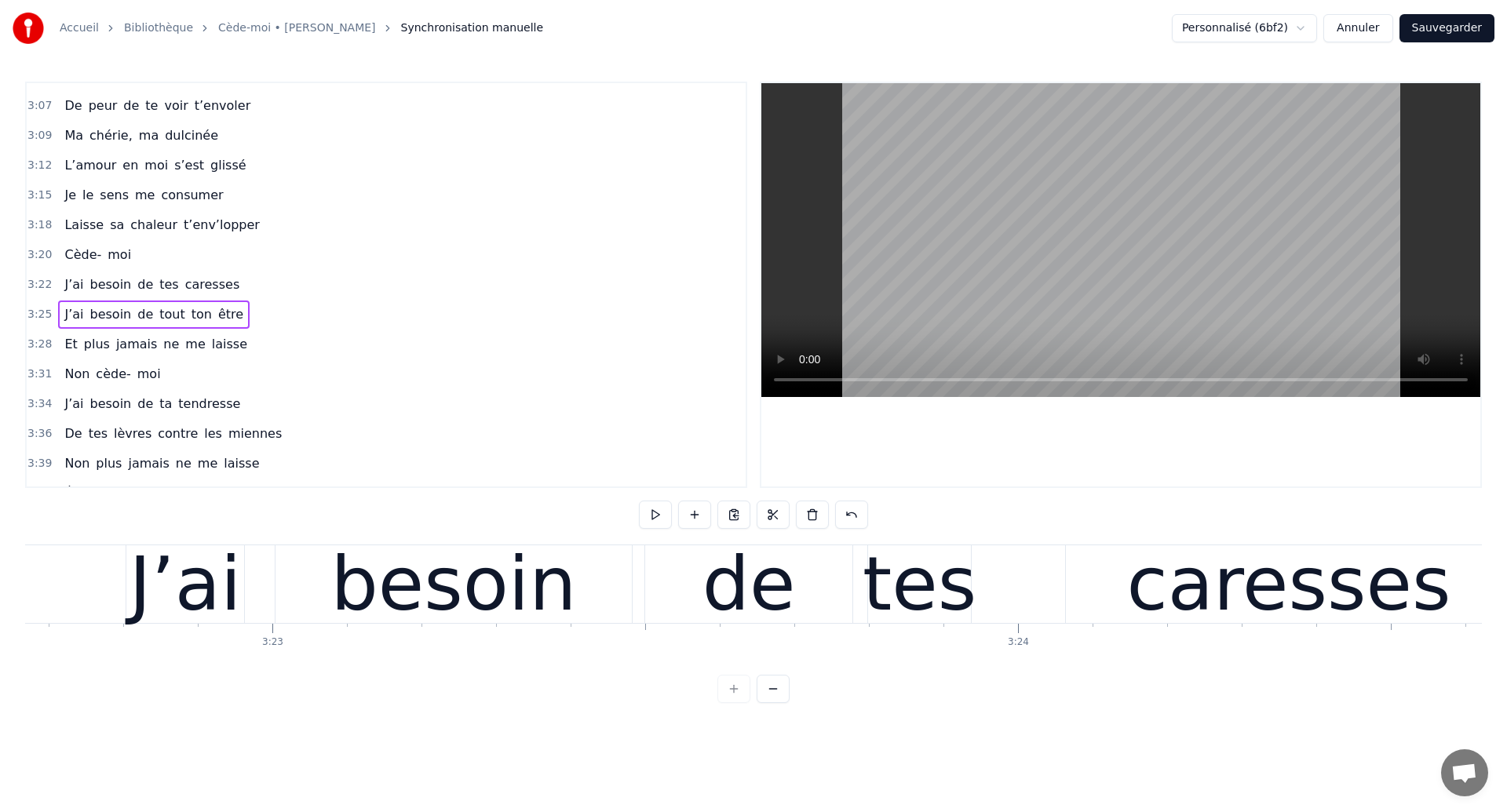
scroll to position [0, 151216]
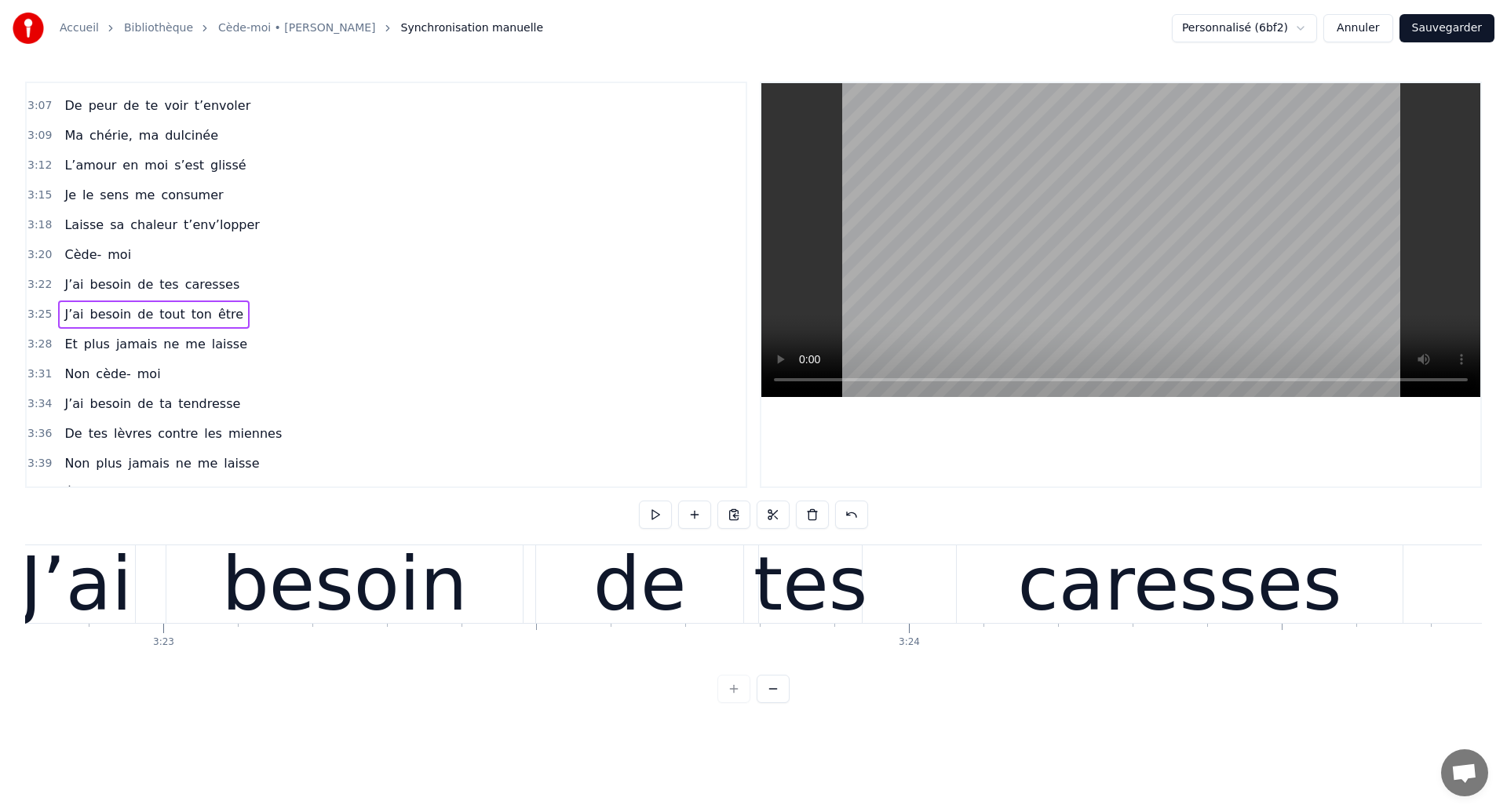
click at [1178, 573] on div "caresses" at bounding box center [1180, 584] width 324 height 112
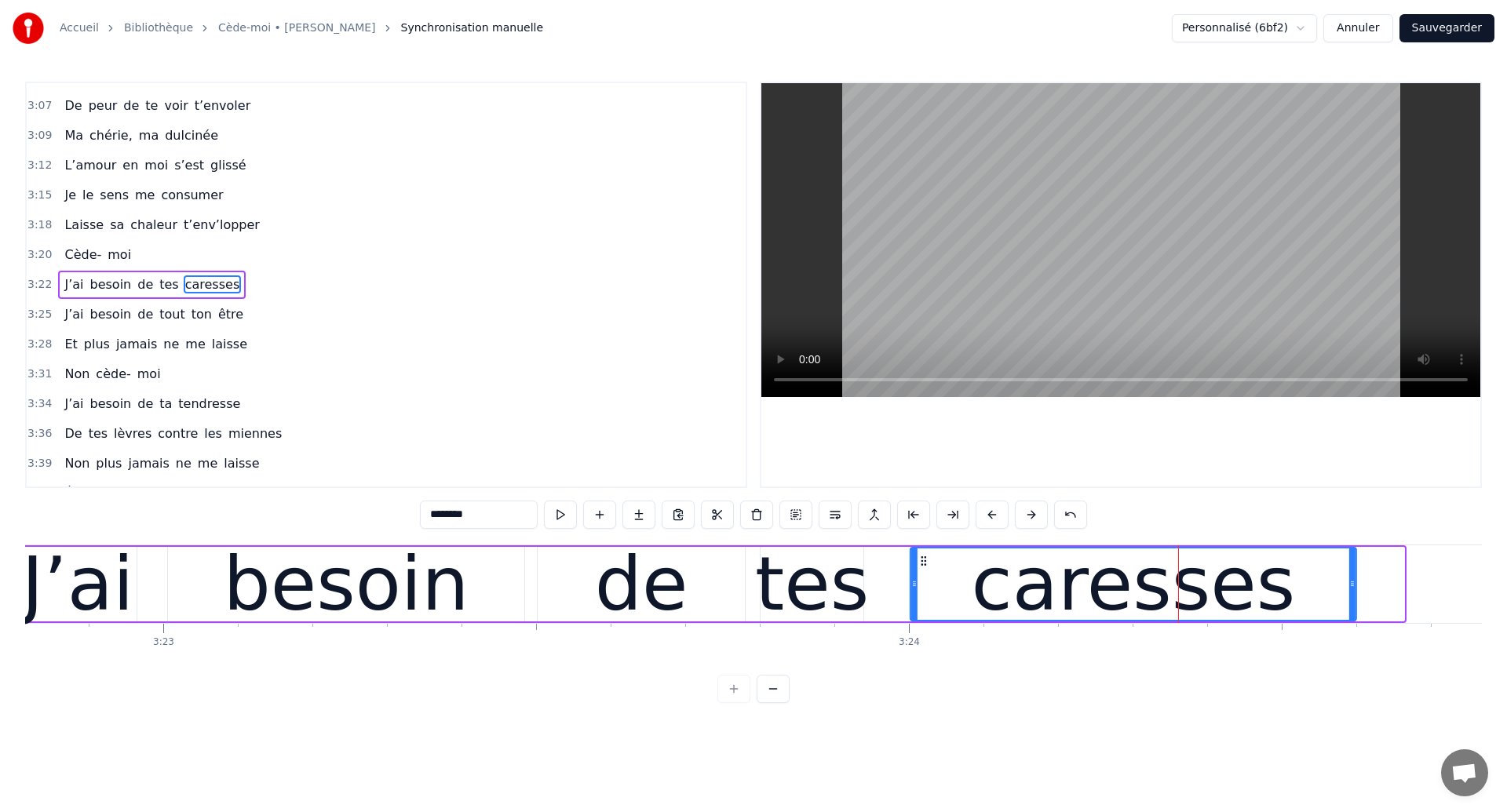
drag, startPoint x: 972, startPoint y: 562, endPoint x: 923, endPoint y: 569, distance: 49.5
click at [923, 569] on div "caresses" at bounding box center [1133, 583] width 444 height 71
click at [93, 573] on div "J’ai" at bounding box center [78, 584] width 112 height 112
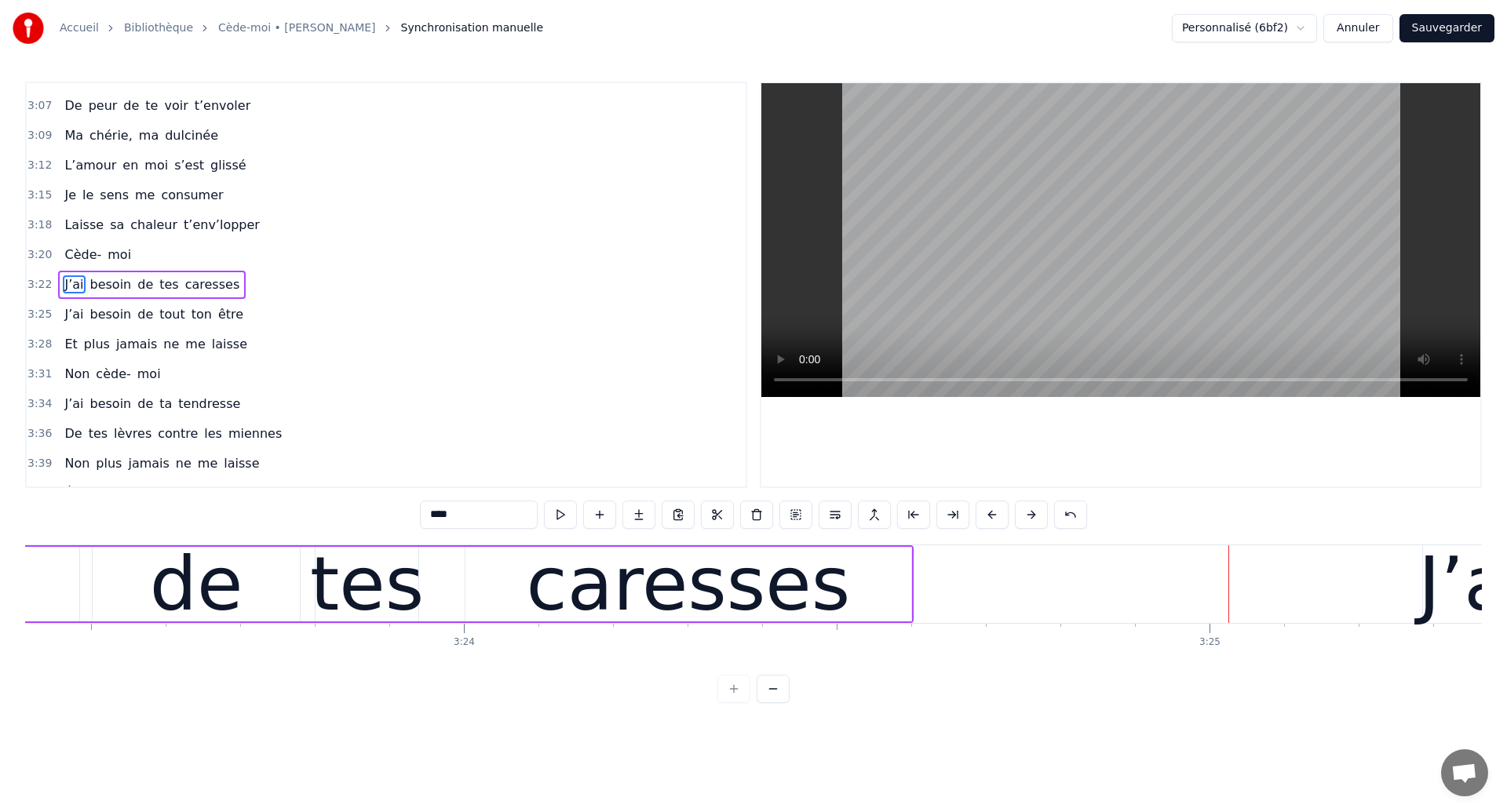
scroll to position [0, 151647]
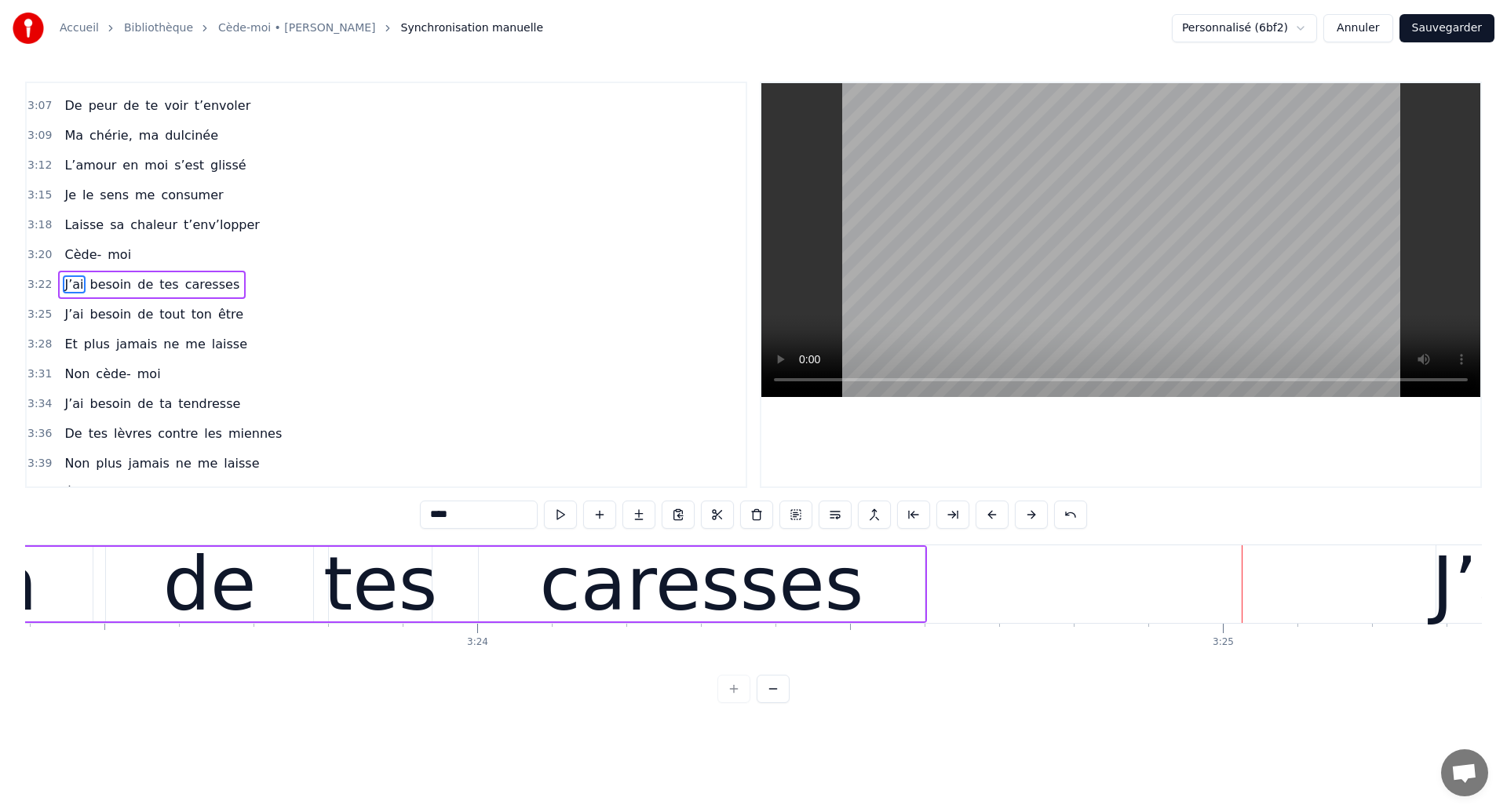
click at [193, 598] on div "de" at bounding box center [210, 584] width 94 height 112
click at [161, 584] on div "de" at bounding box center [209, 583] width 206 height 71
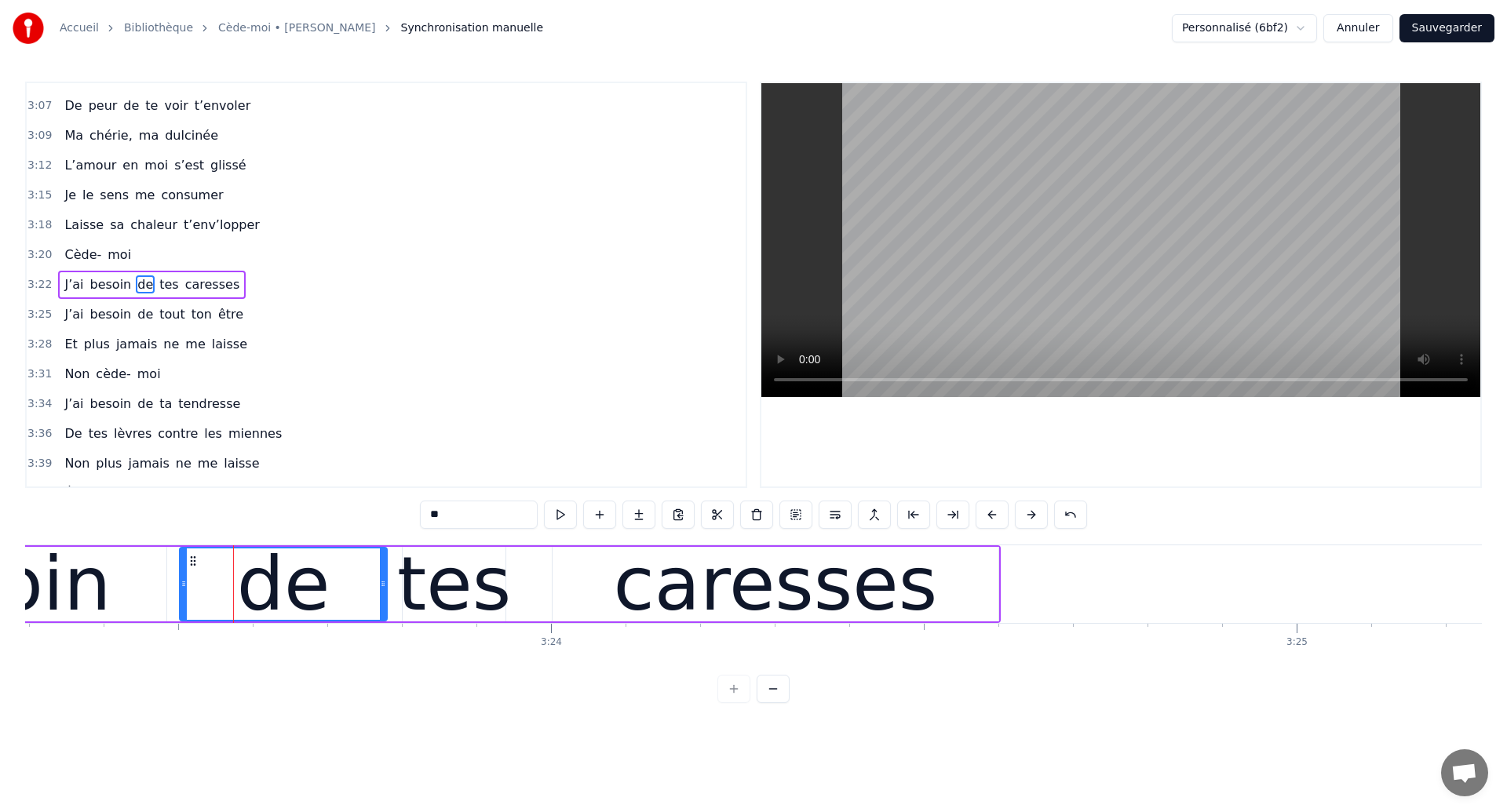
scroll to position [0, 151542]
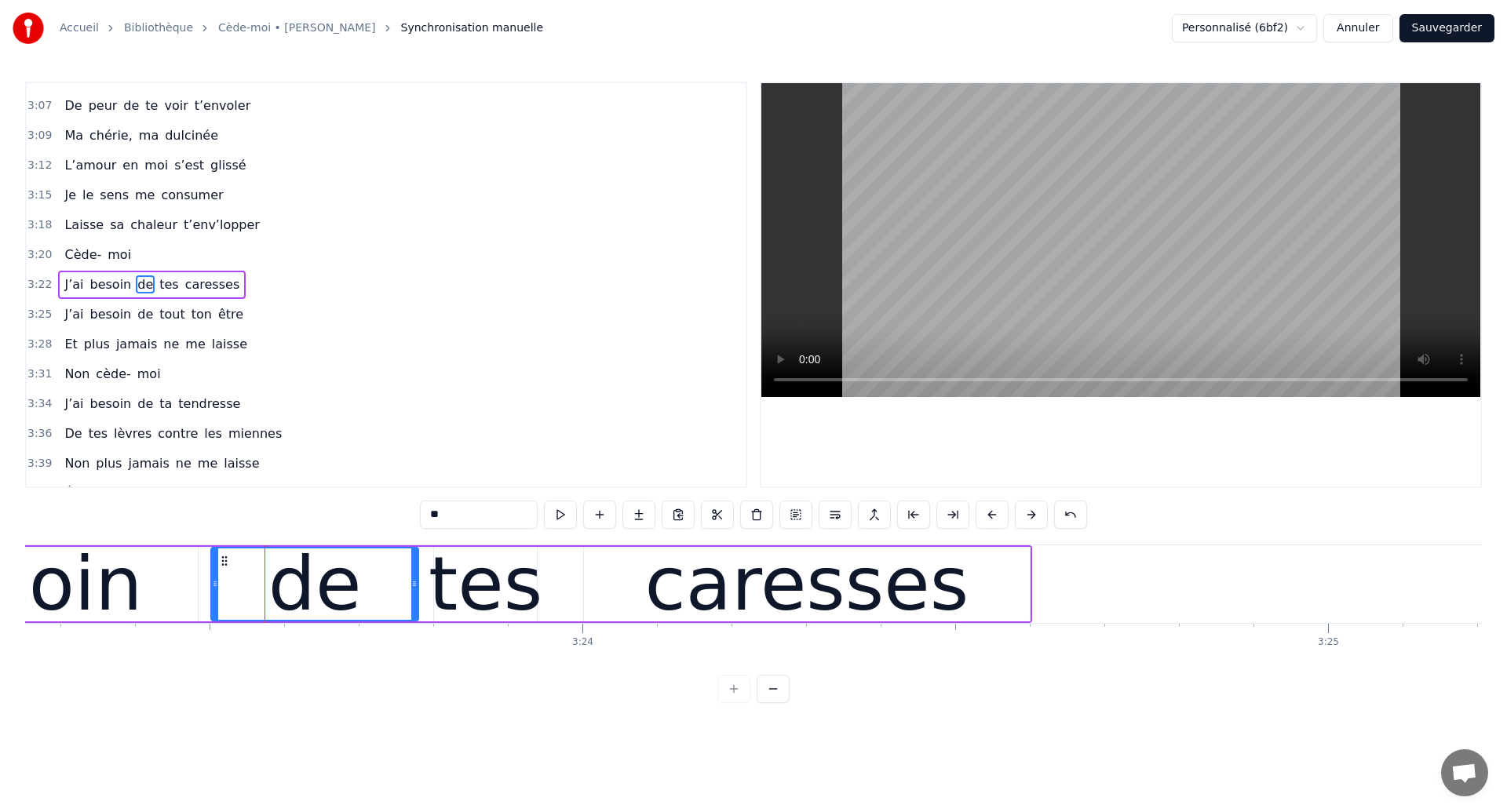
click at [161, 584] on div "besoin" at bounding box center [20, 584] width 356 height 75
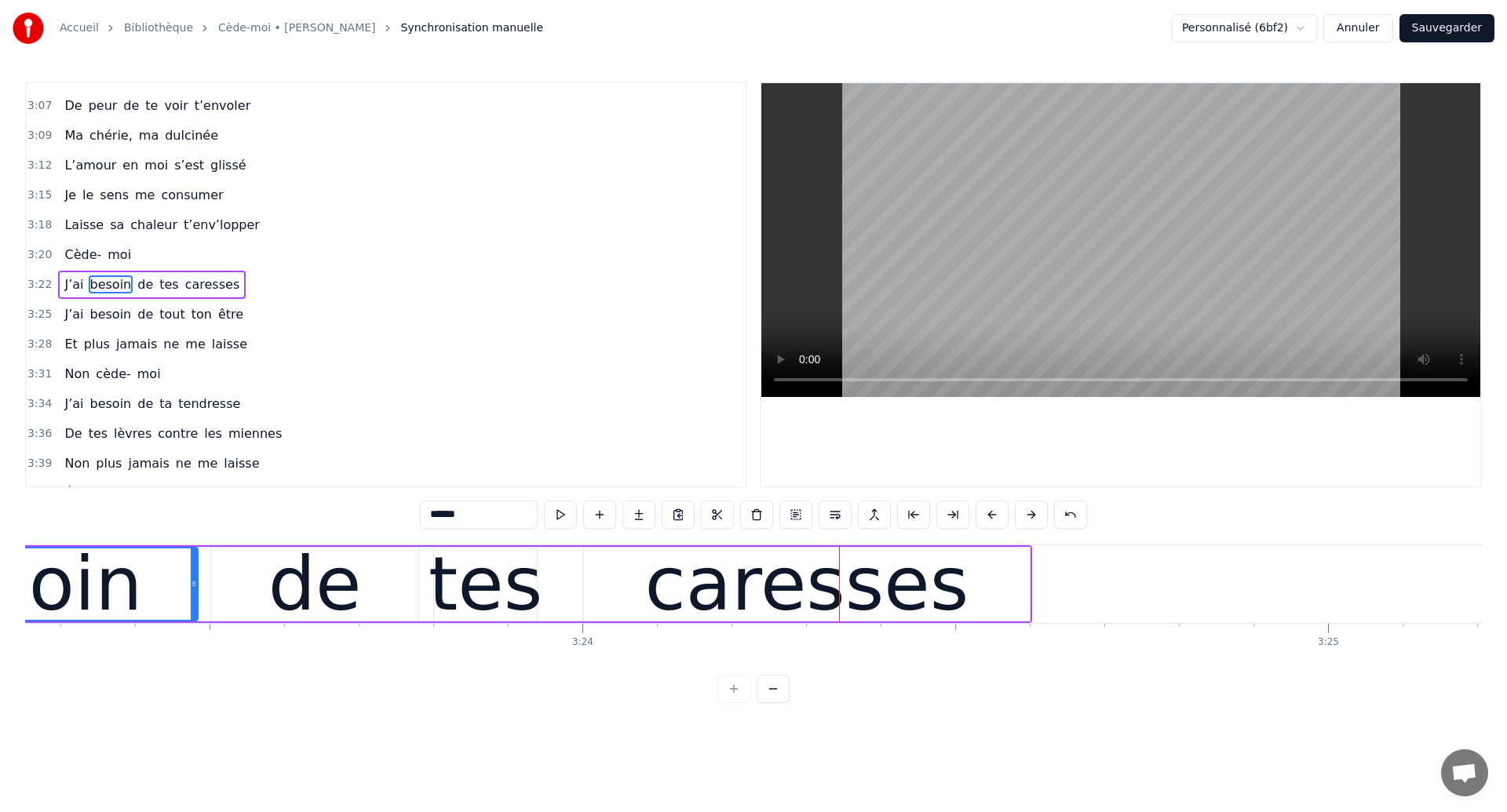
click at [623, 582] on div "caresses" at bounding box center [806, 584] width 446 height 75
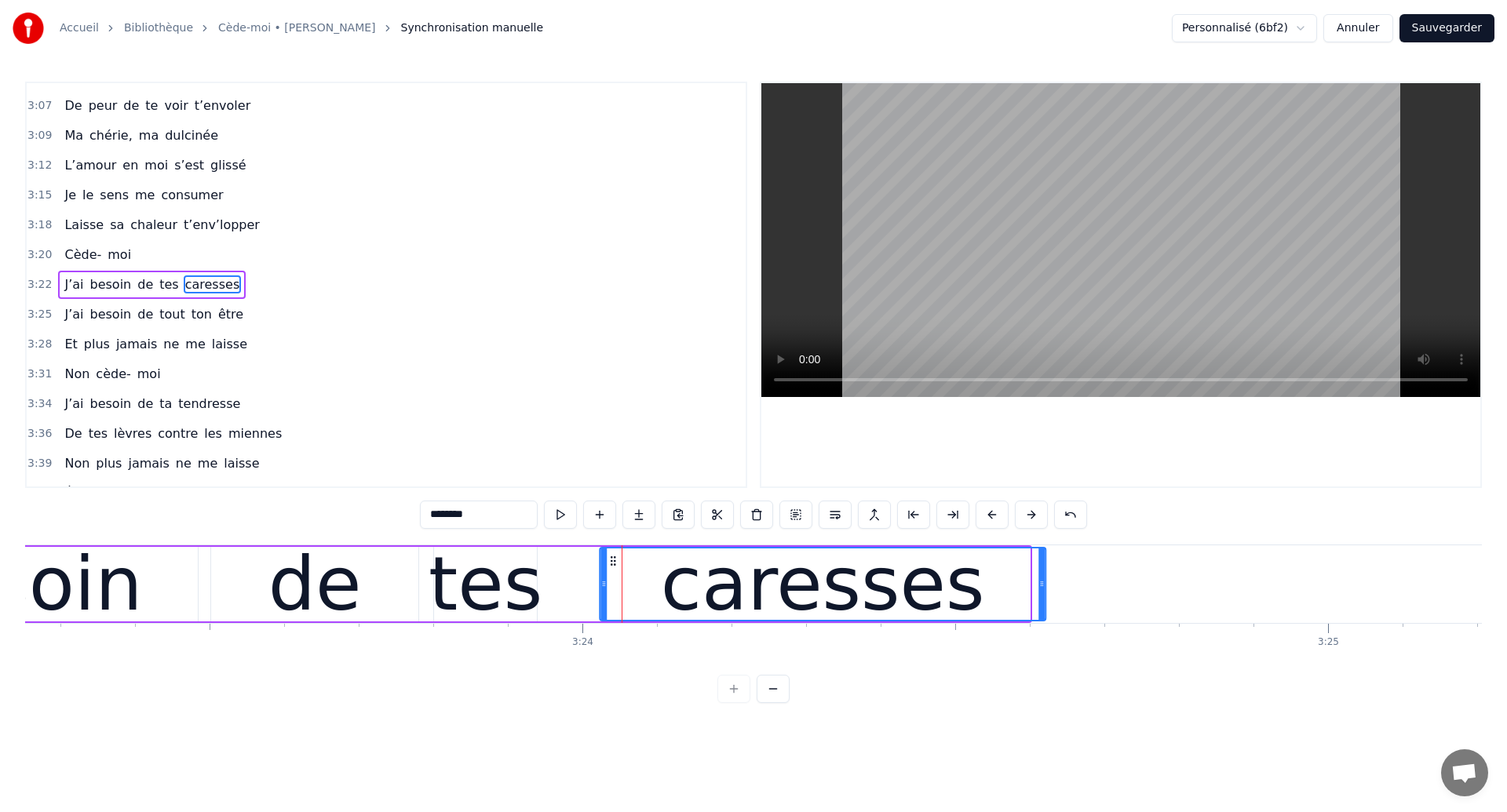
drag, startPoint x: 598, startPoint y: 561, endPoint x: 614, endPoint y: 570, distance: 18.4
click at [614, 570] on div "caresses" at bounding box center [823, 583] width 444 height 71
click at [96, 591] on div "besoin" at bounding box center [20, 584] width 245 height 112
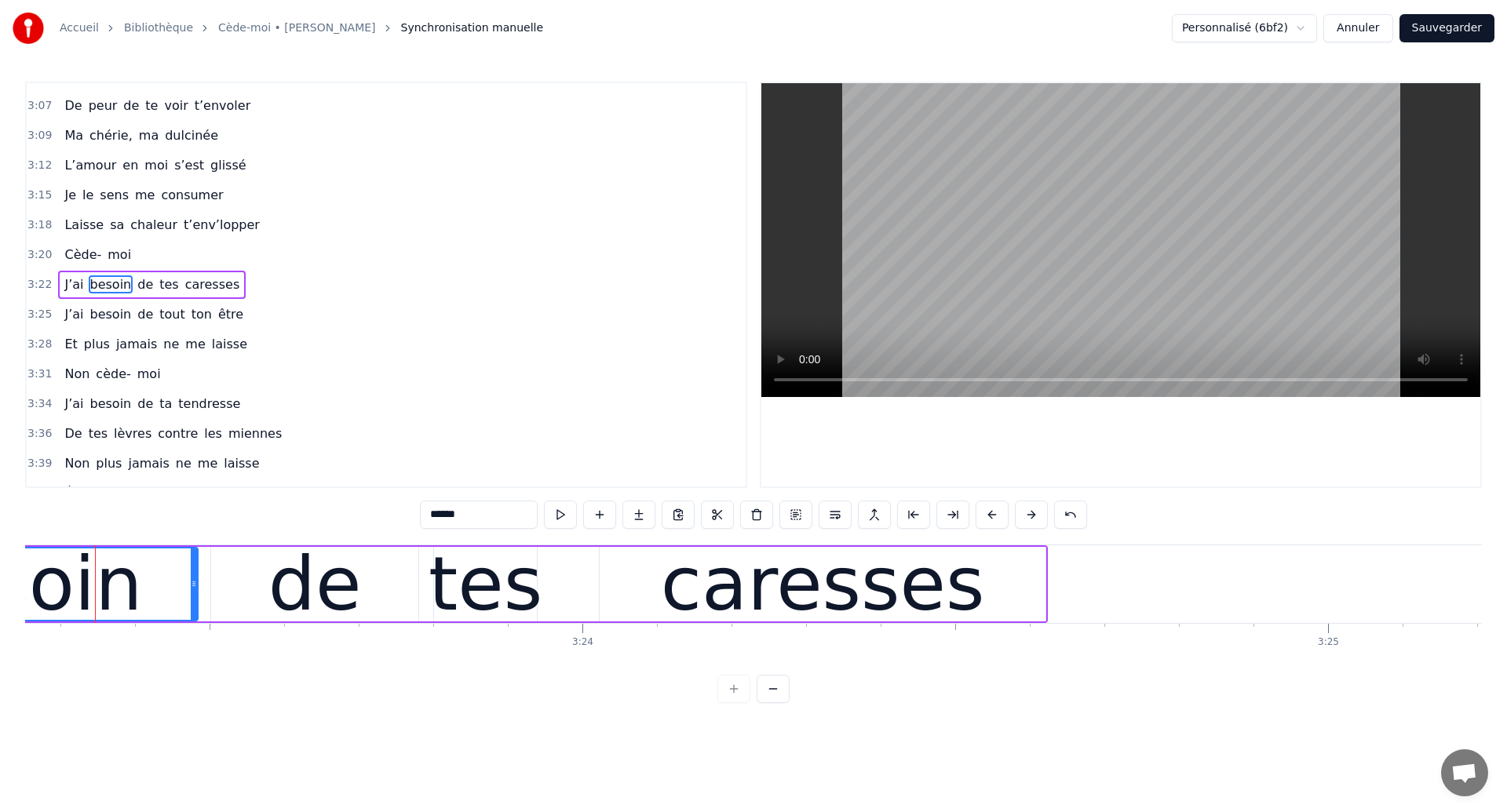
scroll to position [0, 151533]
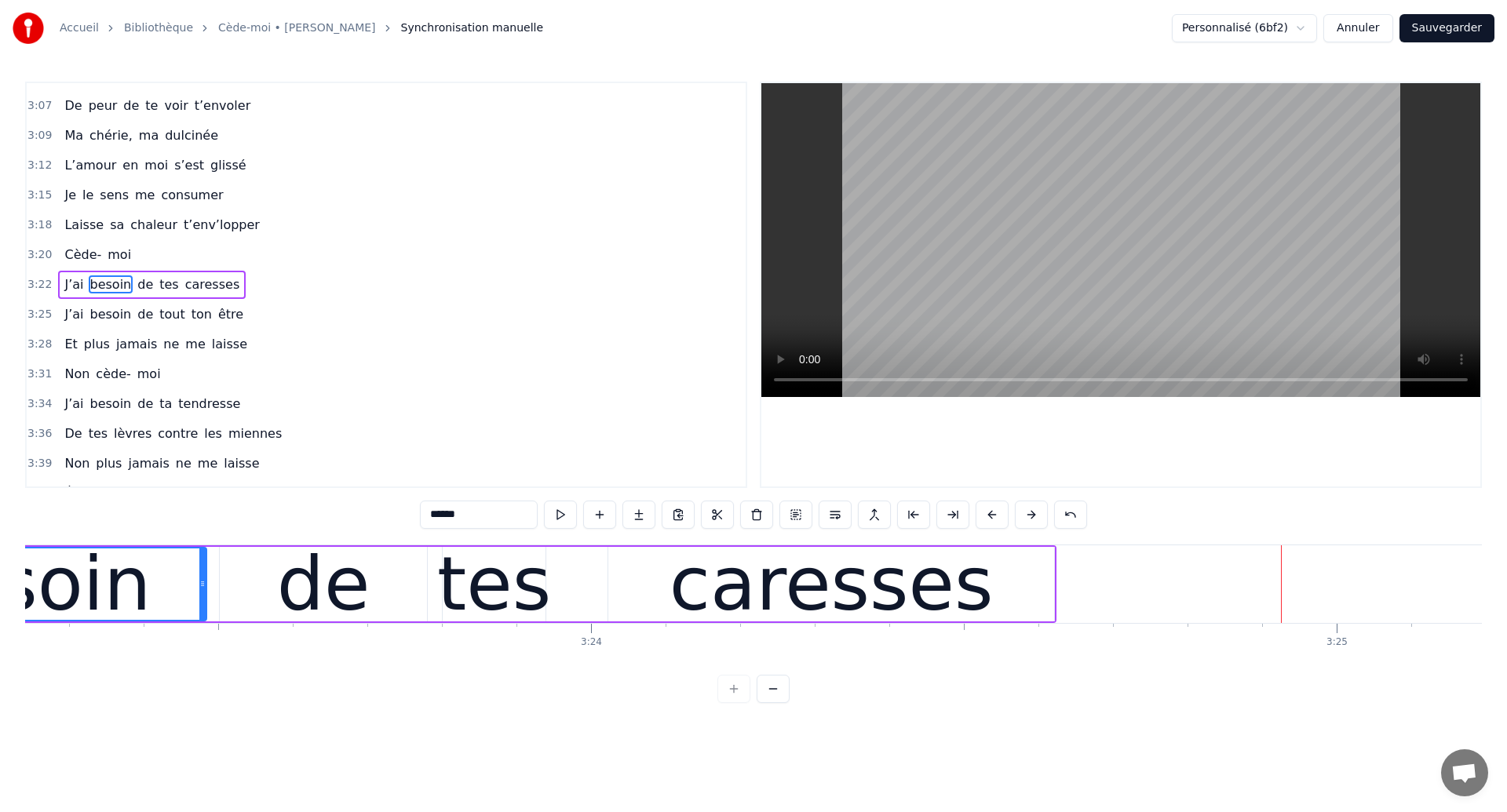
click at [674, 589] on div "caresses" at bounding box center [831, 584] width 446 height 75
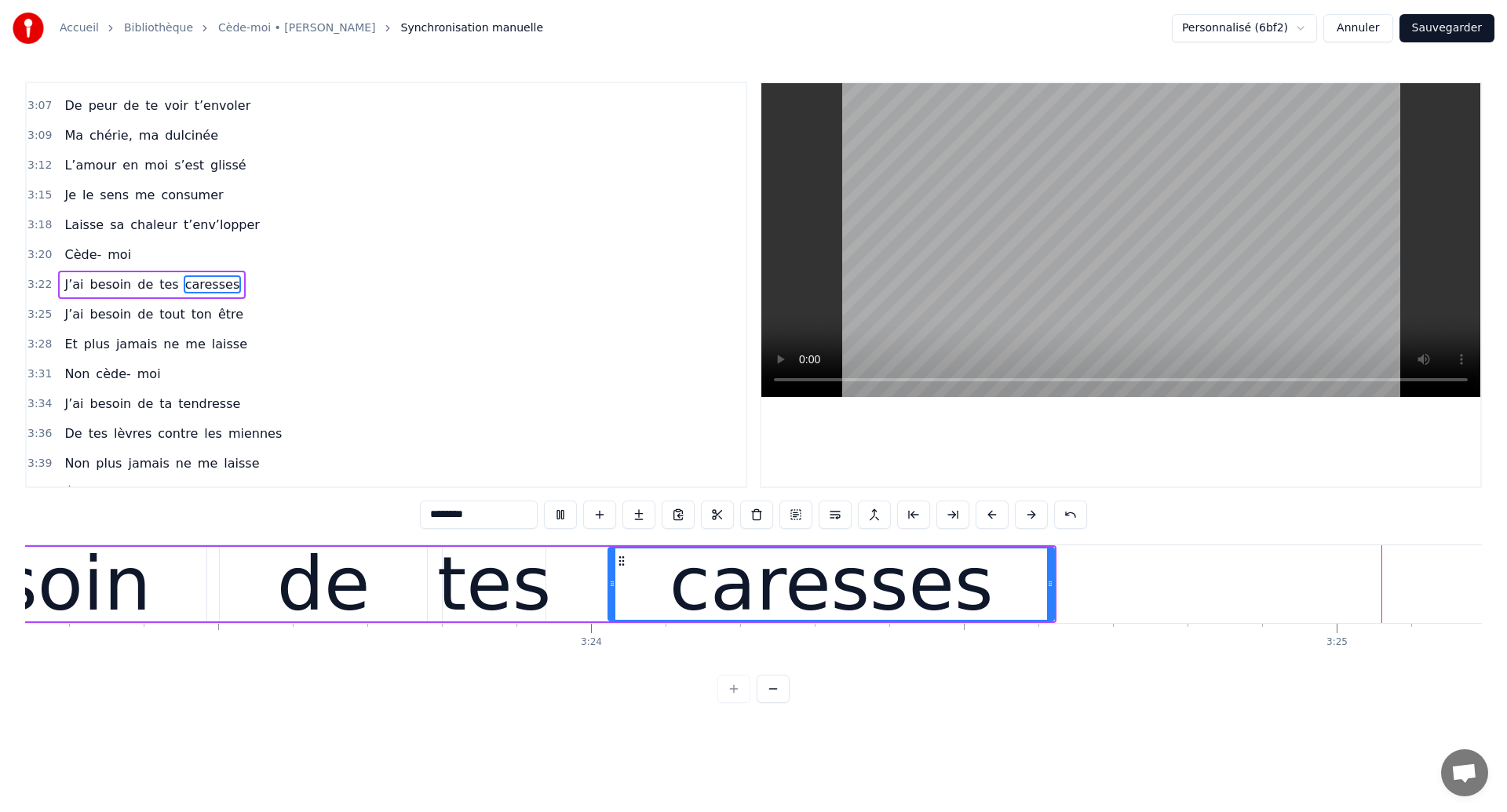
click at [892, 618] on div "caresses" at bounding box center [831, 584] width 324 height 112
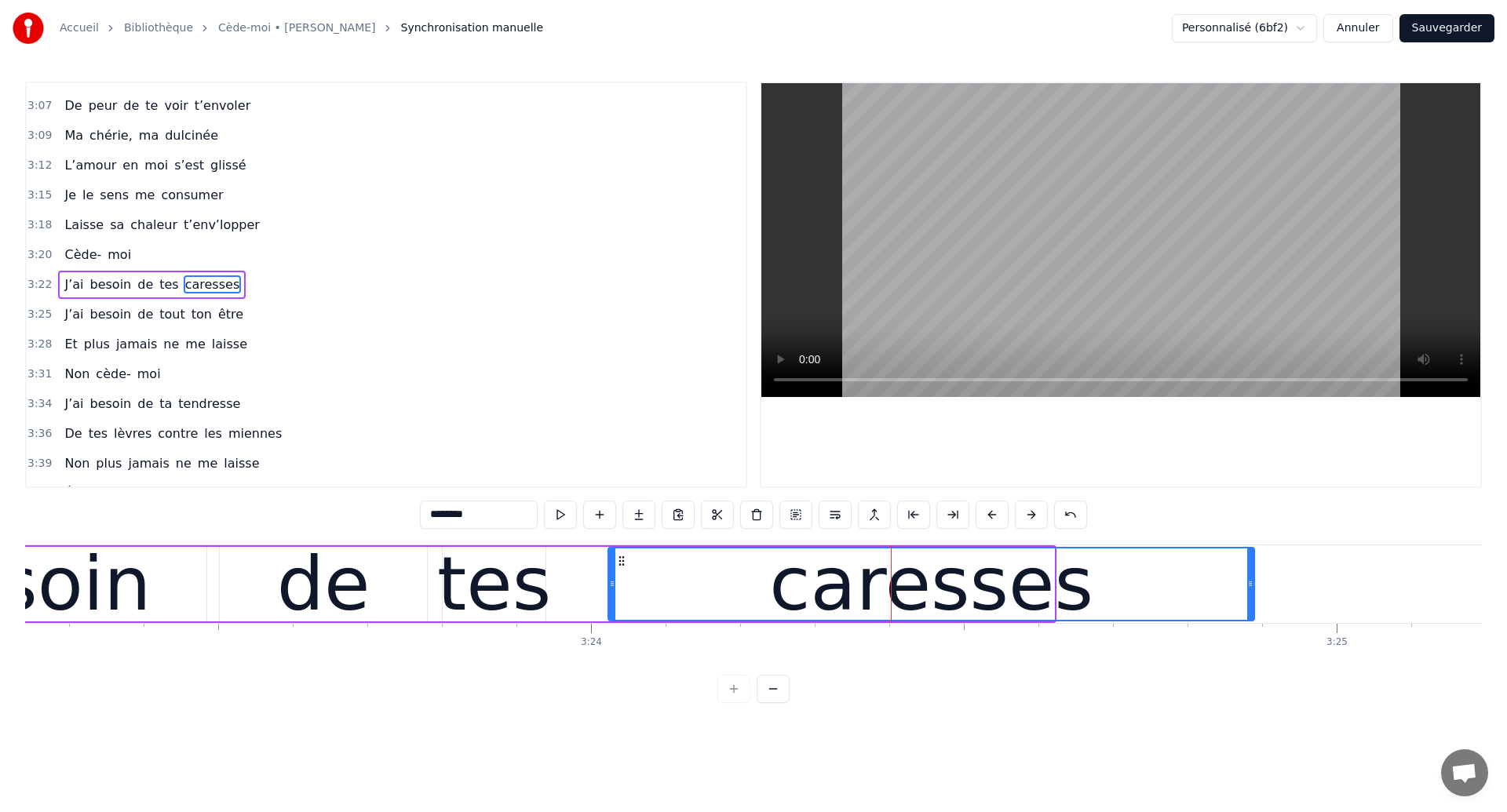
drag, startPoint x: 1048, startPoint y: 589, endPoint x: 1248, endPoint y: 618, distance: 202.1
click at [1248, 618] on div at bounding box center [1250, 583] width 6 height 71
click at [63, 582] on div "besoin" at bounding box center [28, 584] width 245 height 112
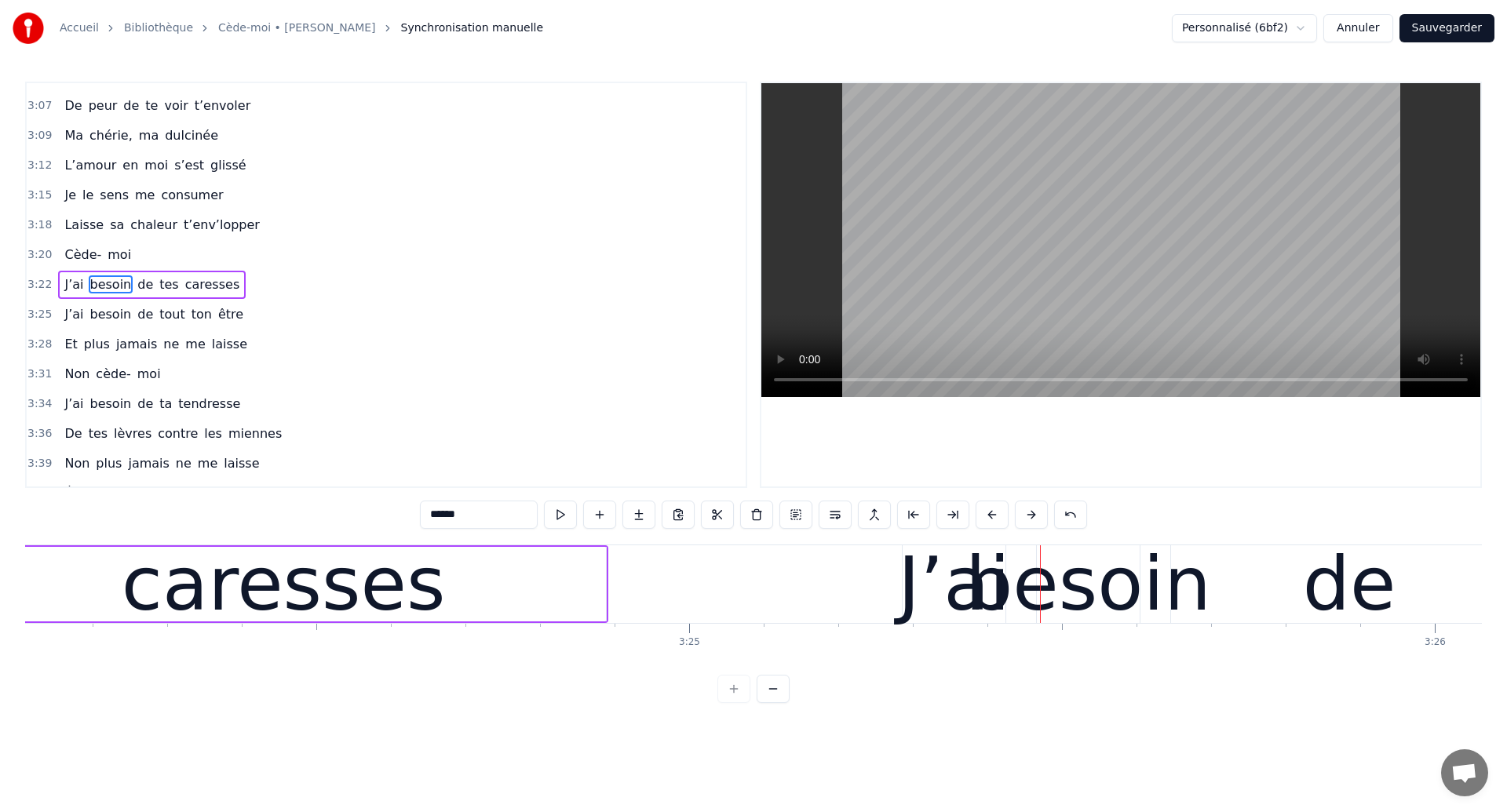
scroll to position [0, 152168]
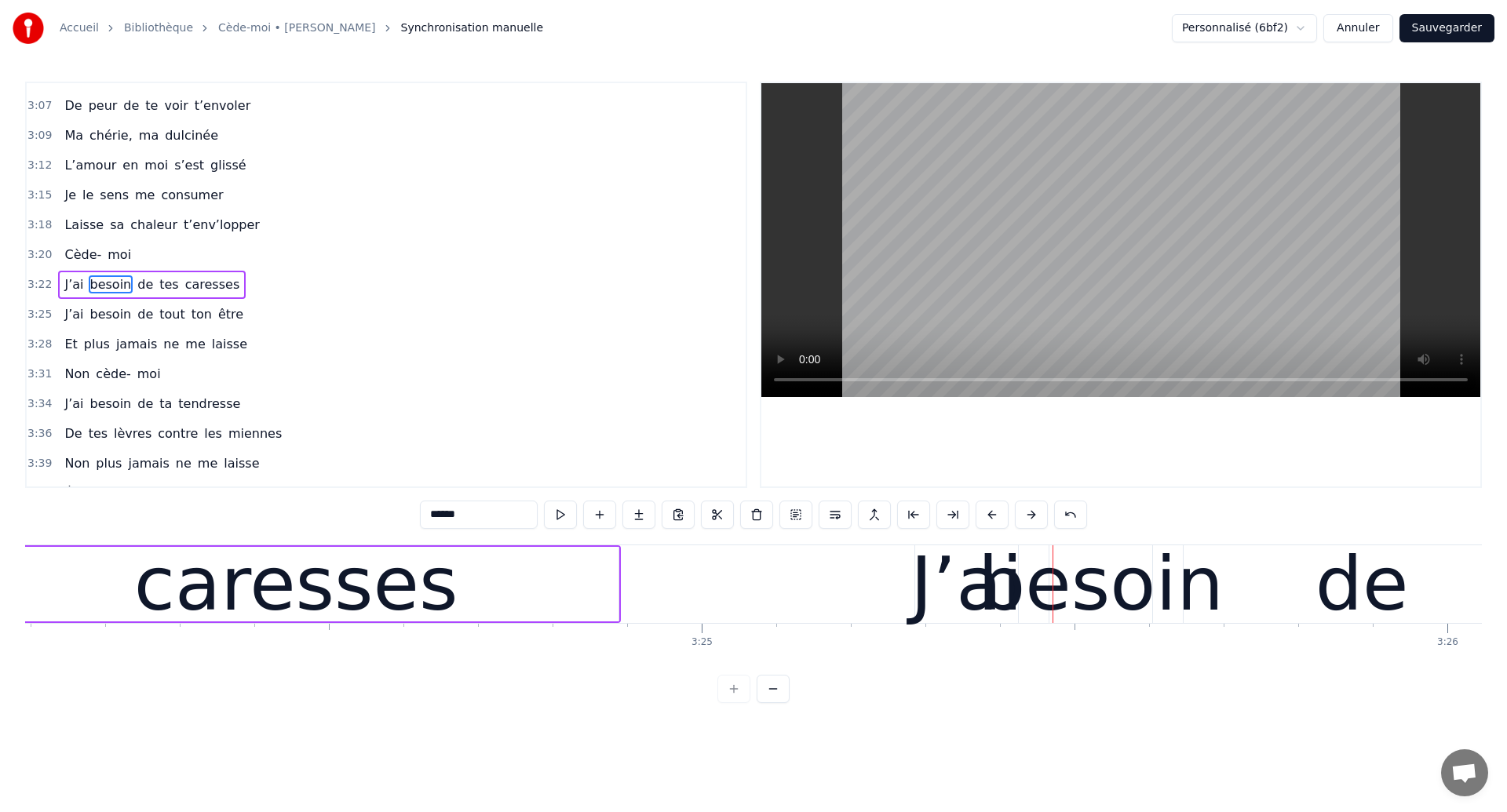
click at [136, 571] on div "caresses" at bounding box center [296, 584] width 645 height 75
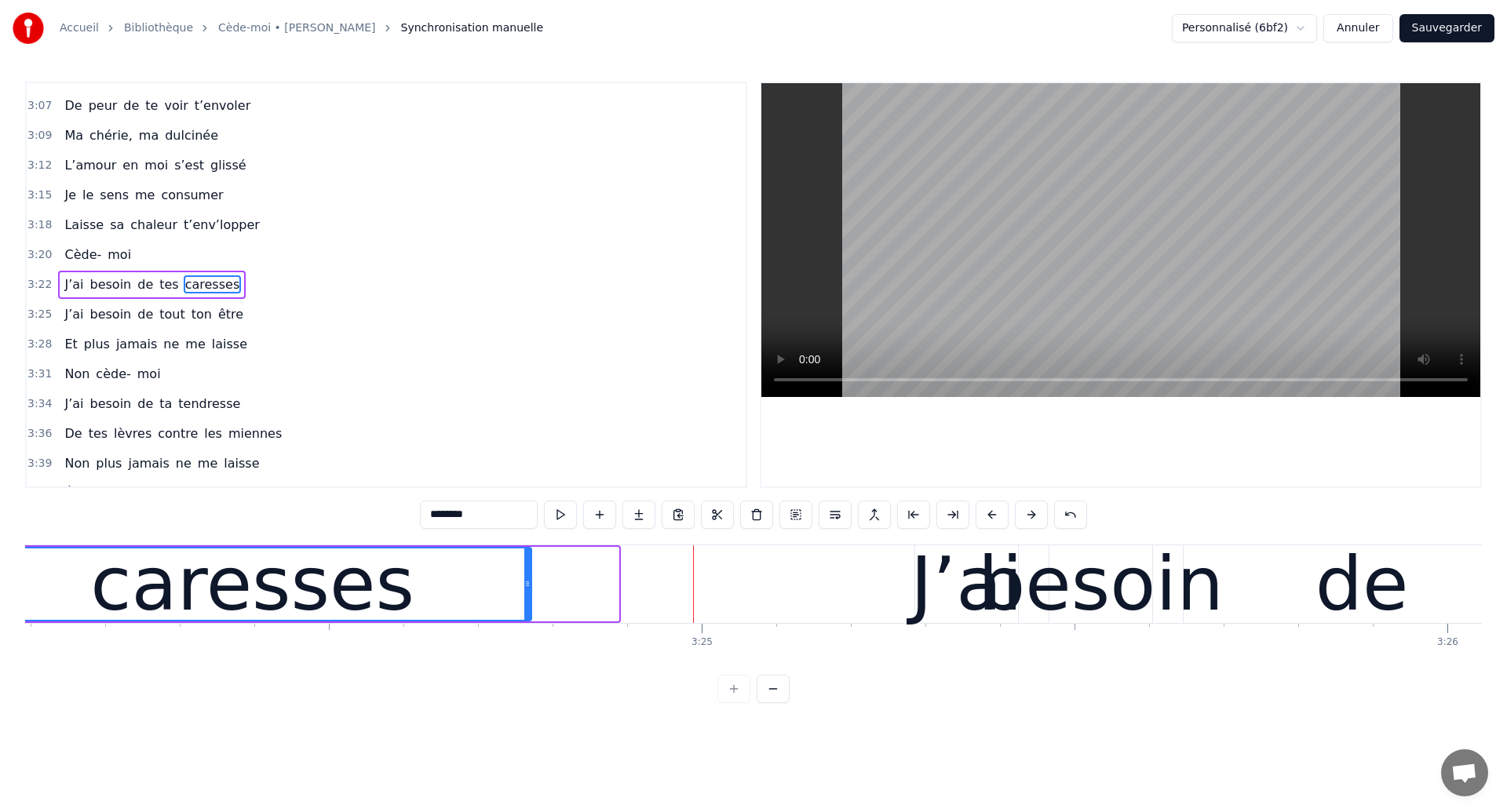
drag, startPoint x: 615, startPoint y: 600, endPoint x: 528, endPoint y: 587, distance: 88.0
click at [528, 587] on div at bounding box center [527, 583] width 6 height 71
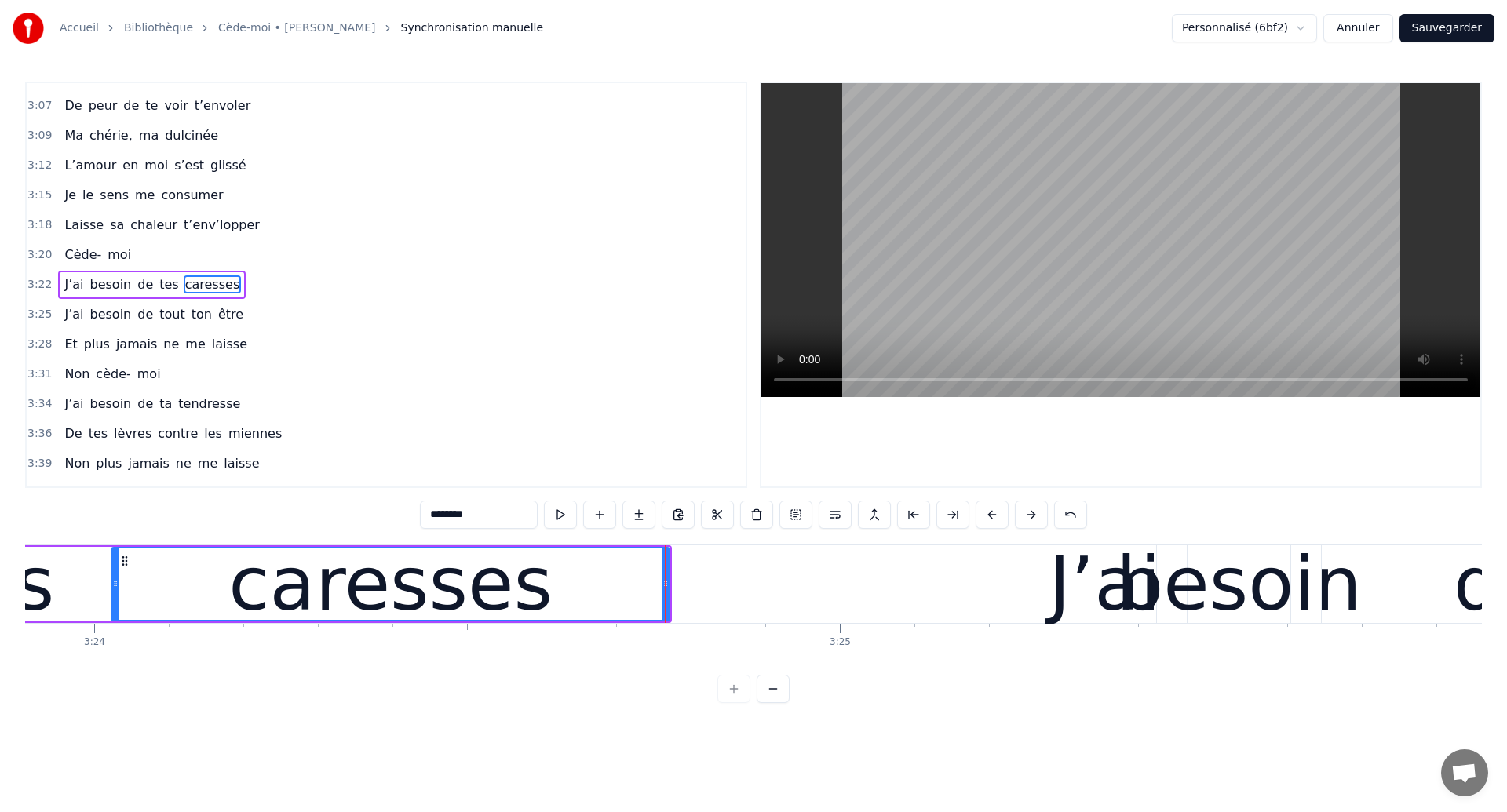
scroll to position [0, 152019]
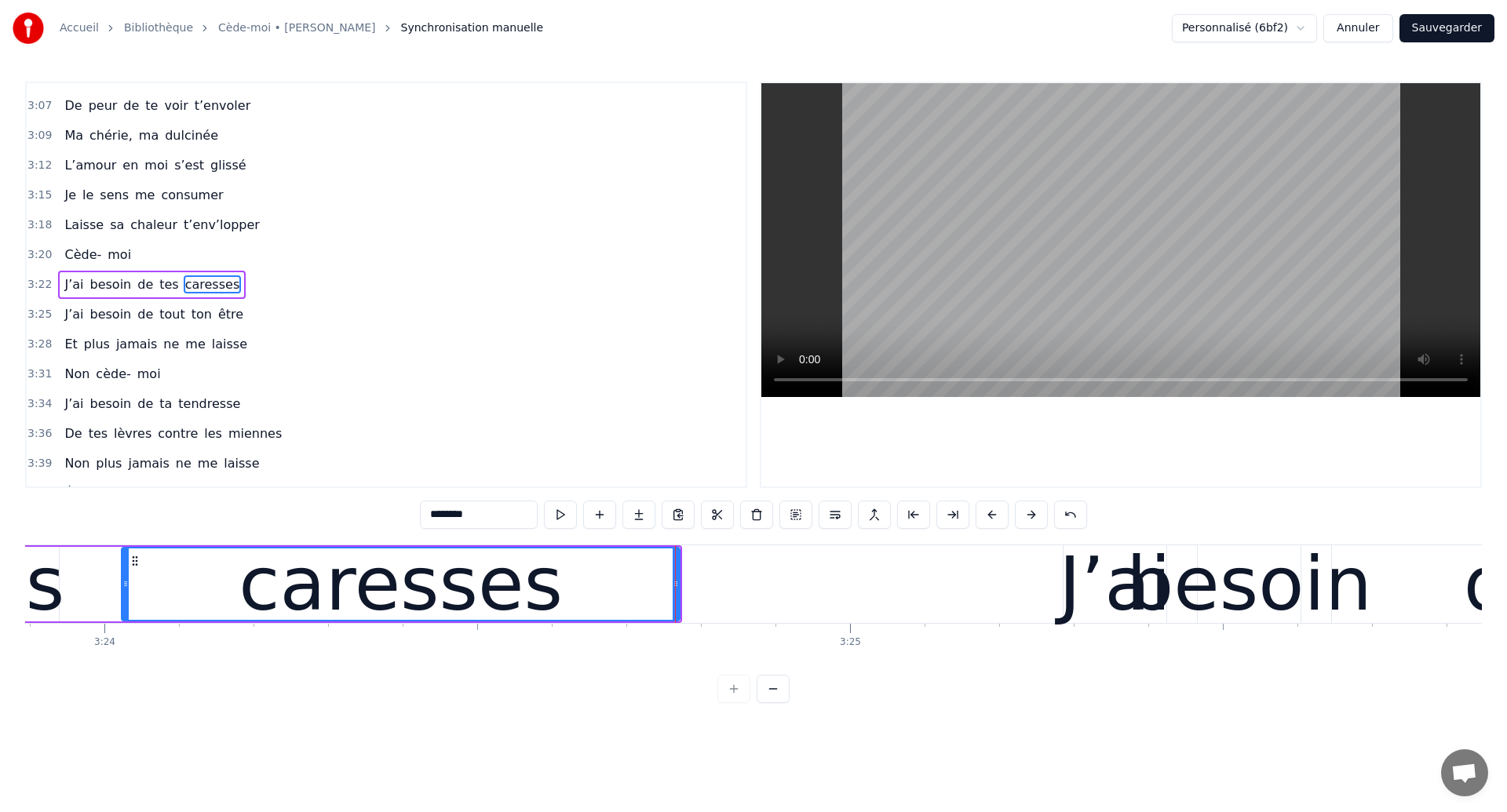
click at [284, 560] on div "caresses" at bounding box center [400, 584] width 324 height 112
click at [30, 576] on div "tes" at bounding box center [8, 584] width 114 height 112
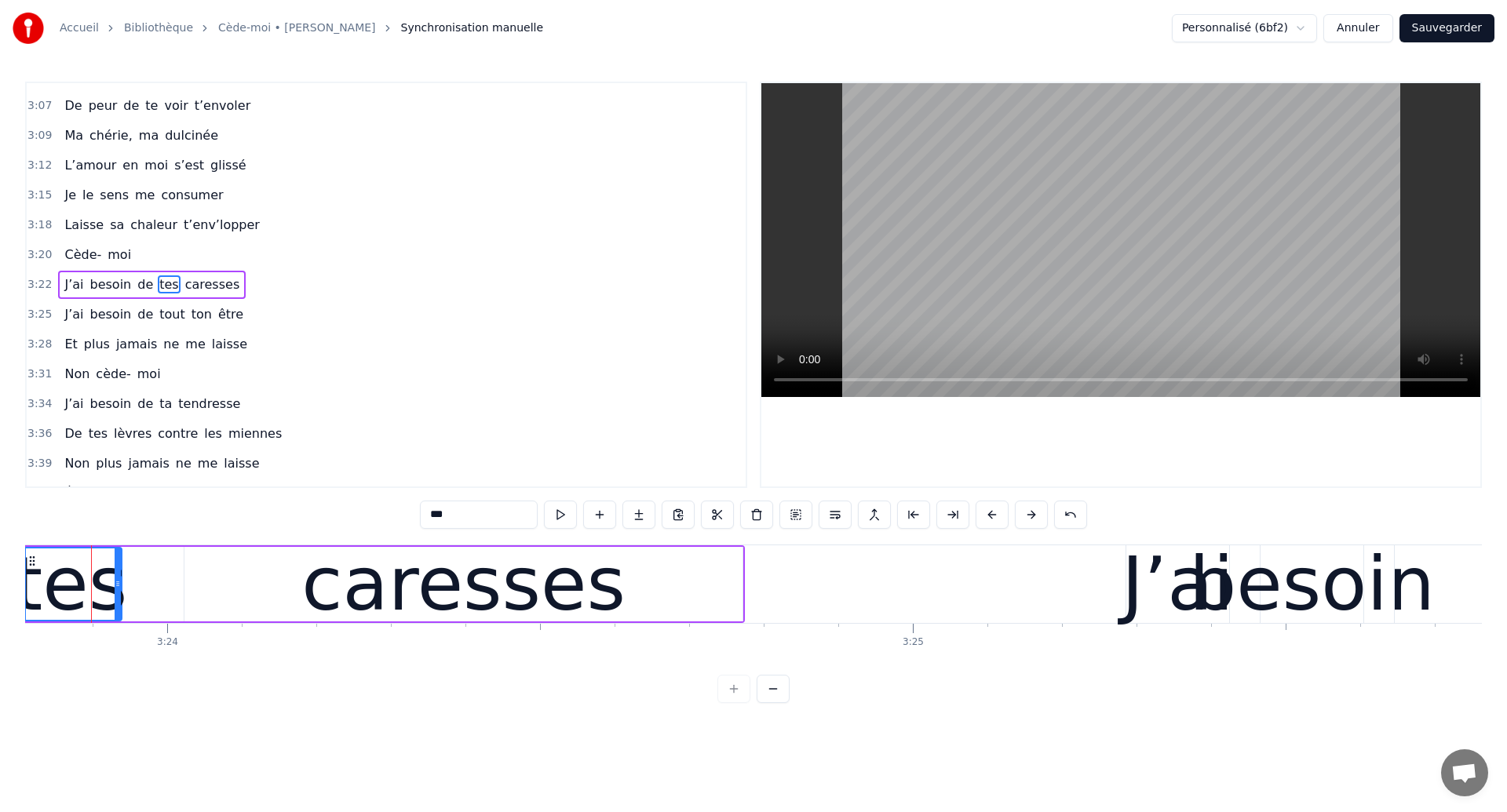
scroll to position [0, 151945]
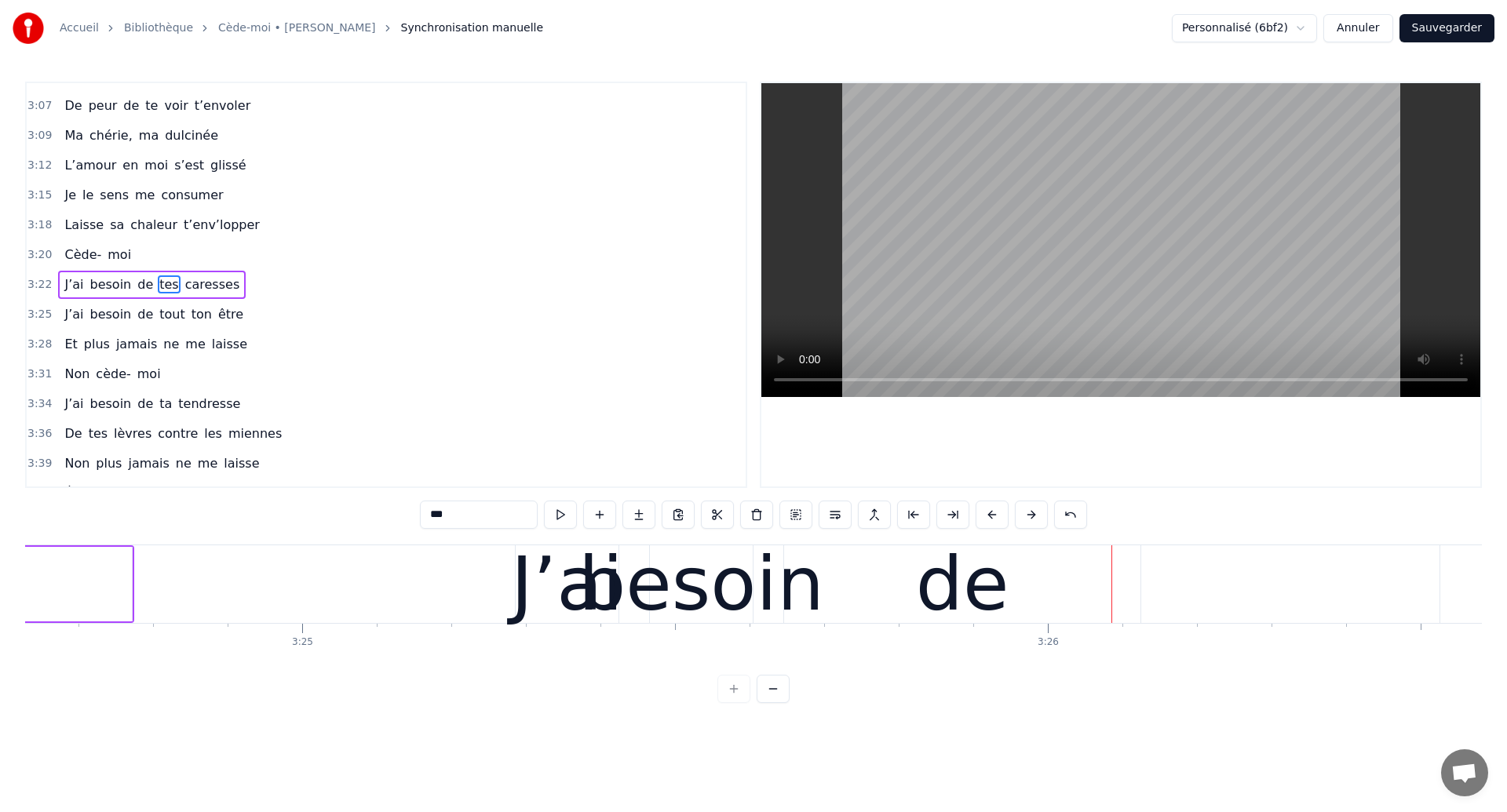
scroll to position [0, 152520]
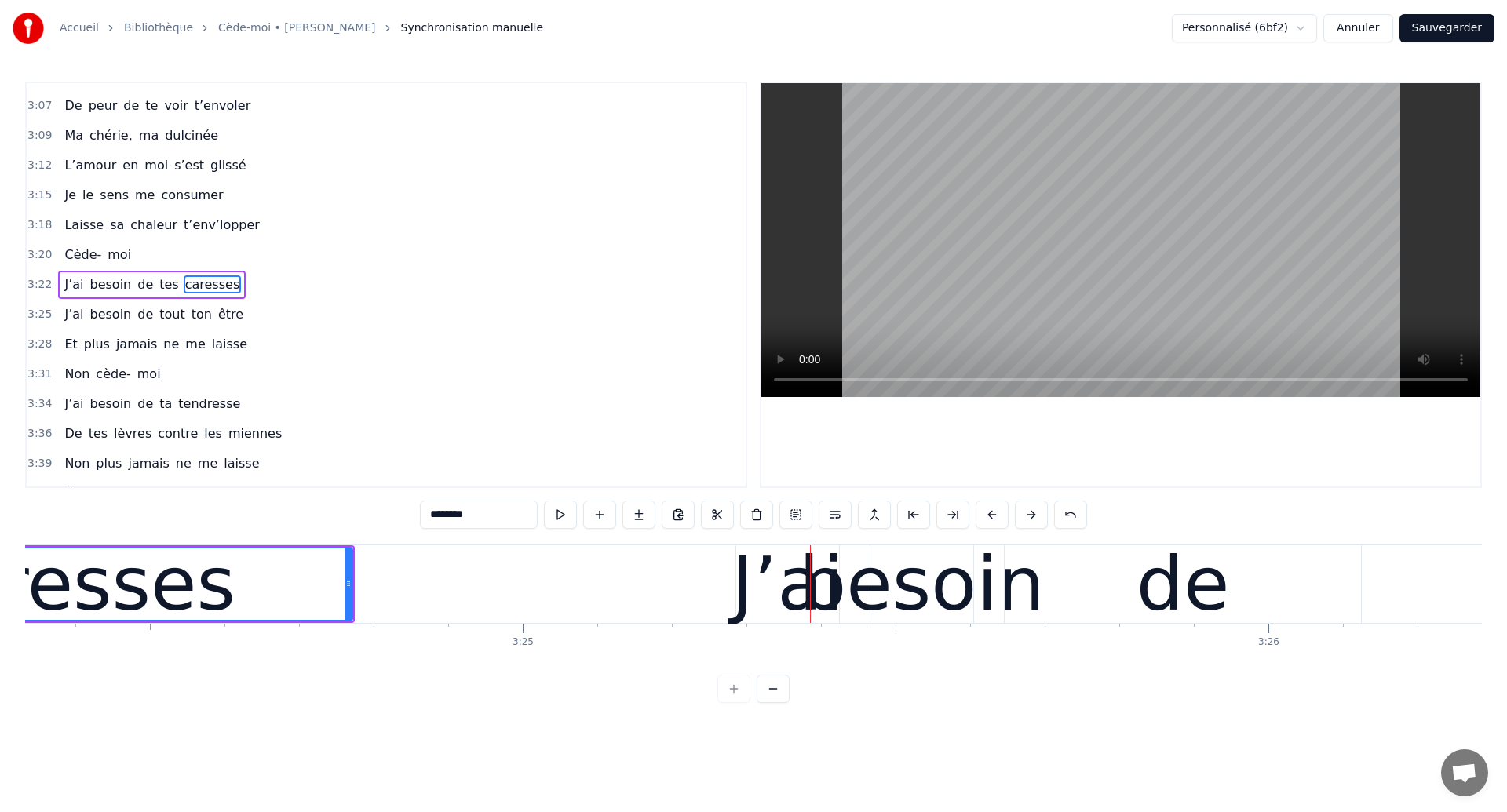
click at [103, 591] on div "caresses" at bounding box center [73, 584] width 324 height 112
click at [818, 597] on div "besoin" at bounding box center [923, 584] width 245 height 112
type input "******"
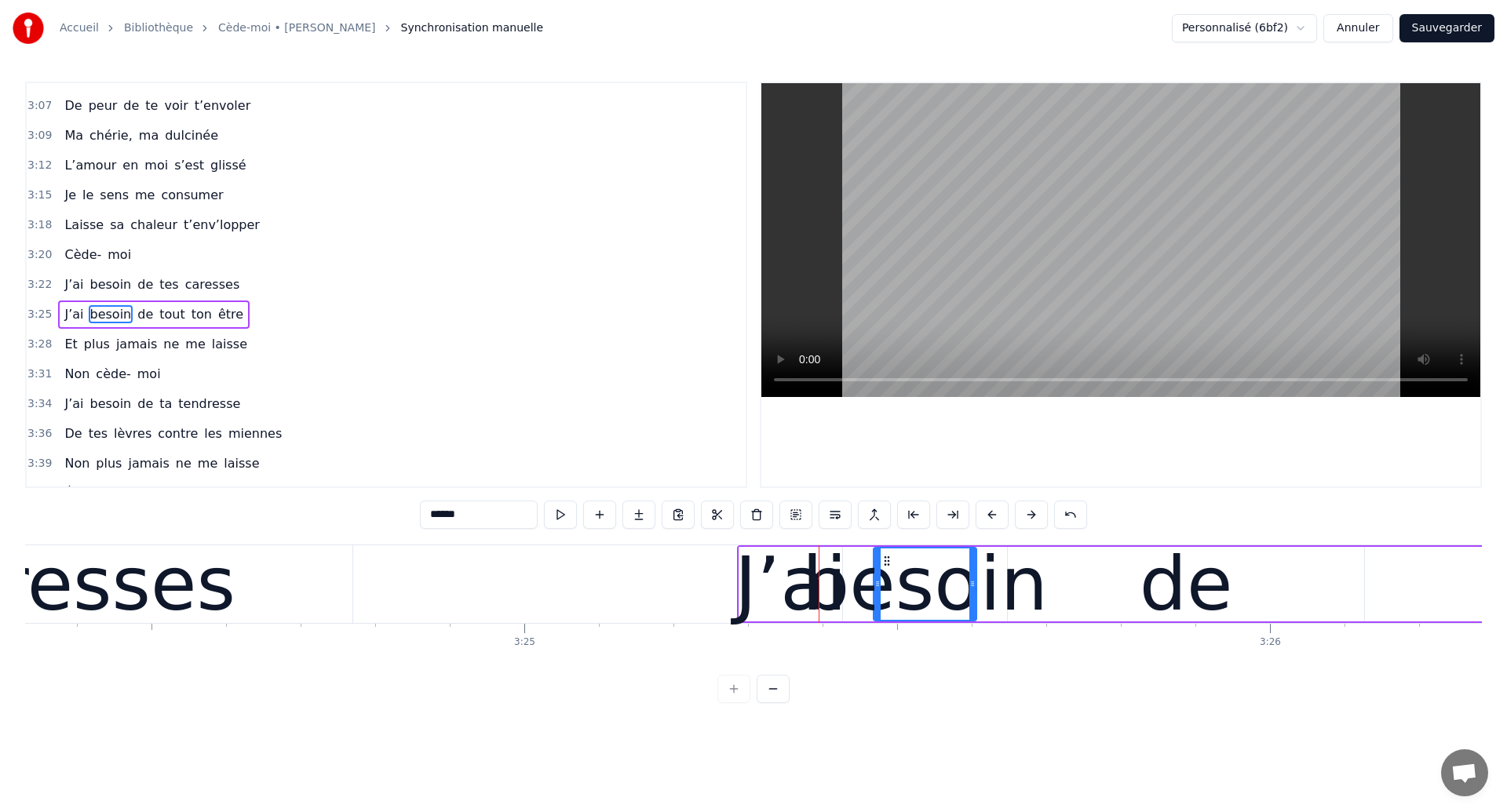
scroll to position [1750, 0]
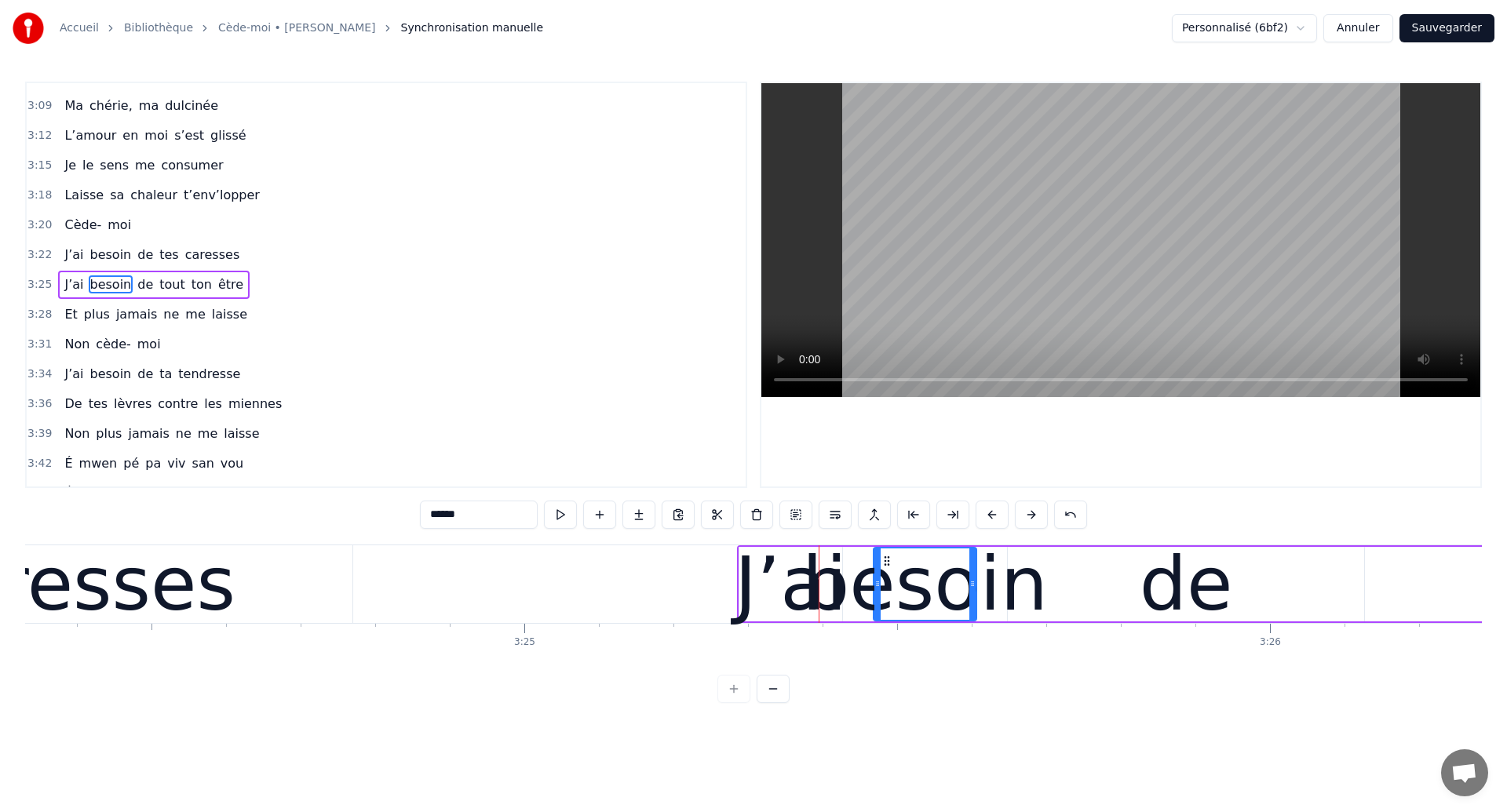
click at [996, 574] on div "besoin" at bounding box center [924, 584] width 245 height 112
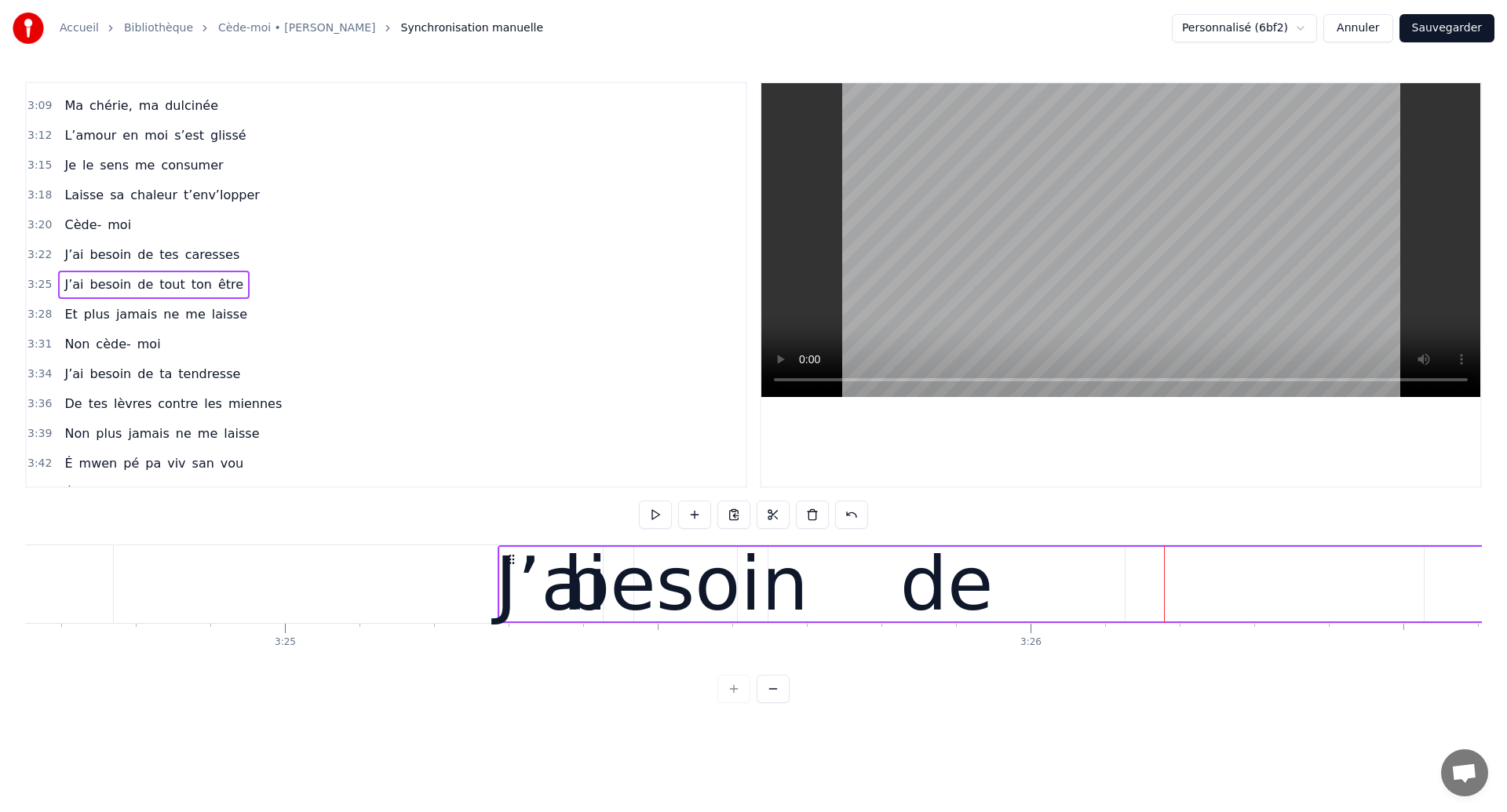
scroll to position [0, 152466]
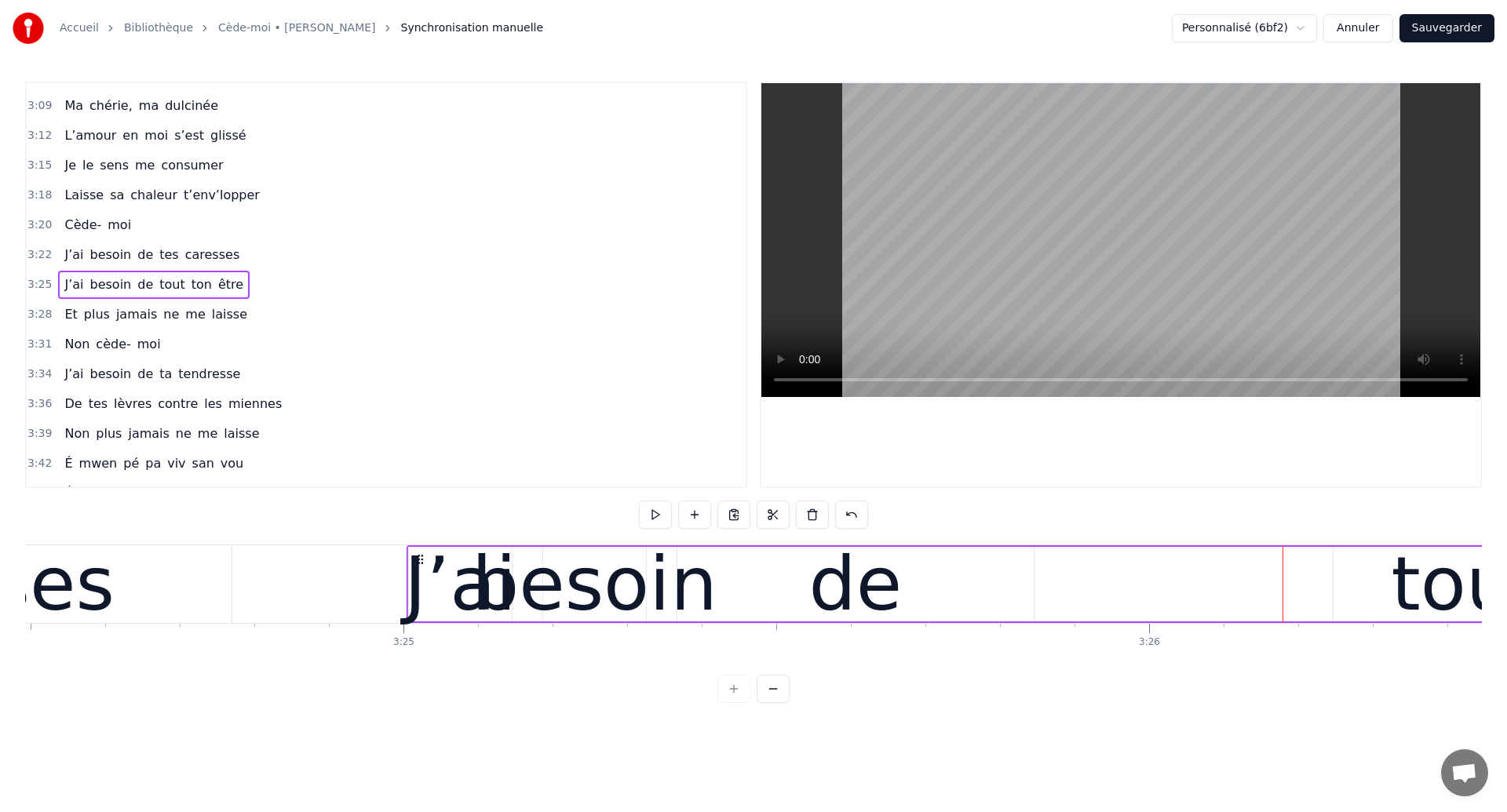
drag, startPoint x: 627, startPoint y: 562, endPoint x: 417, endPoint y: 569, distance: 210.1
click at [417, 569] on div "J’ai besoin de tout ton être" at bounding box center [1467, 584] width 2121 height 77
click at [418, 561] on icon at bounding box center [420, 559] width 13 height 13
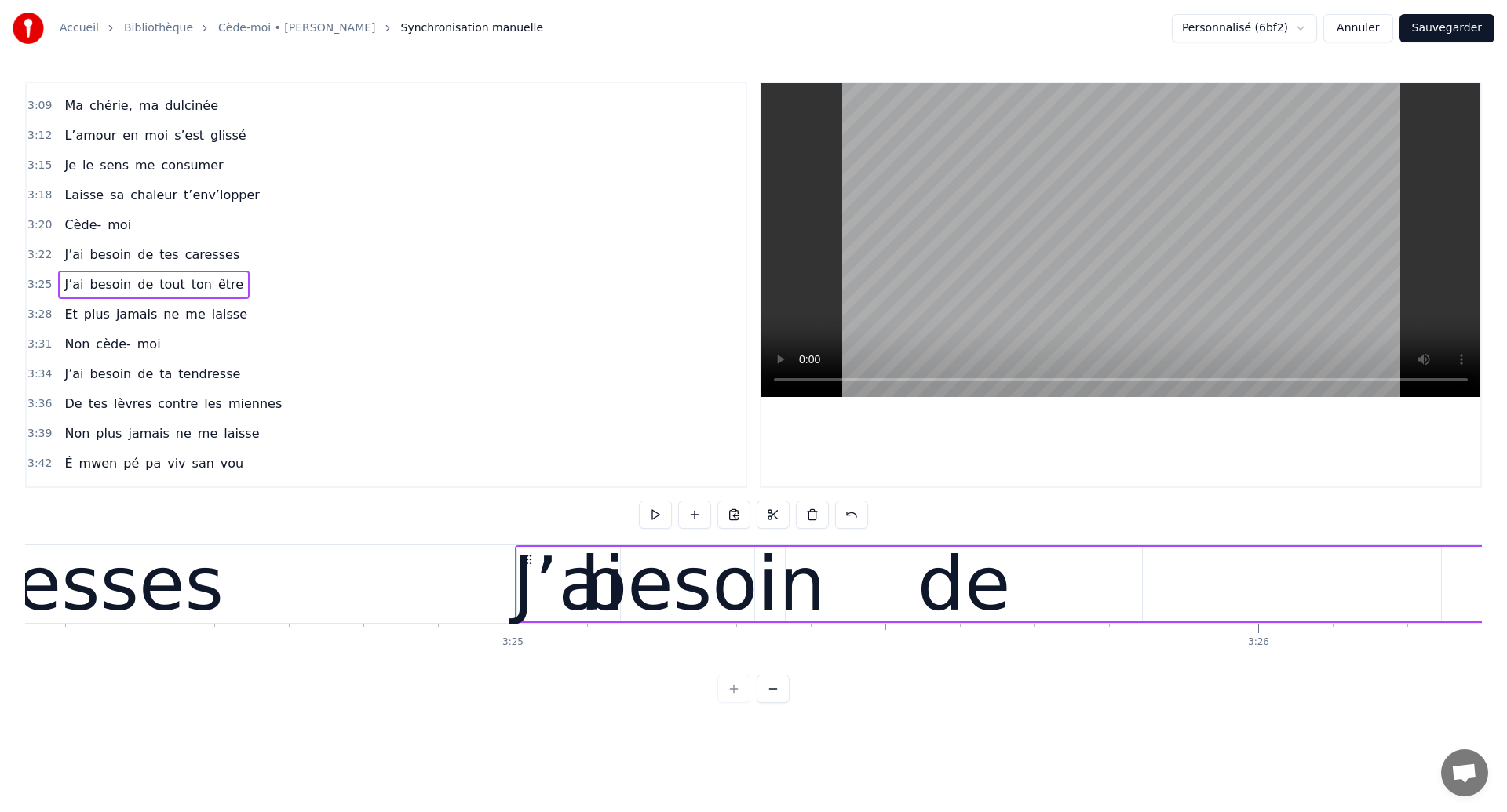
scroll to position [0, 152327]
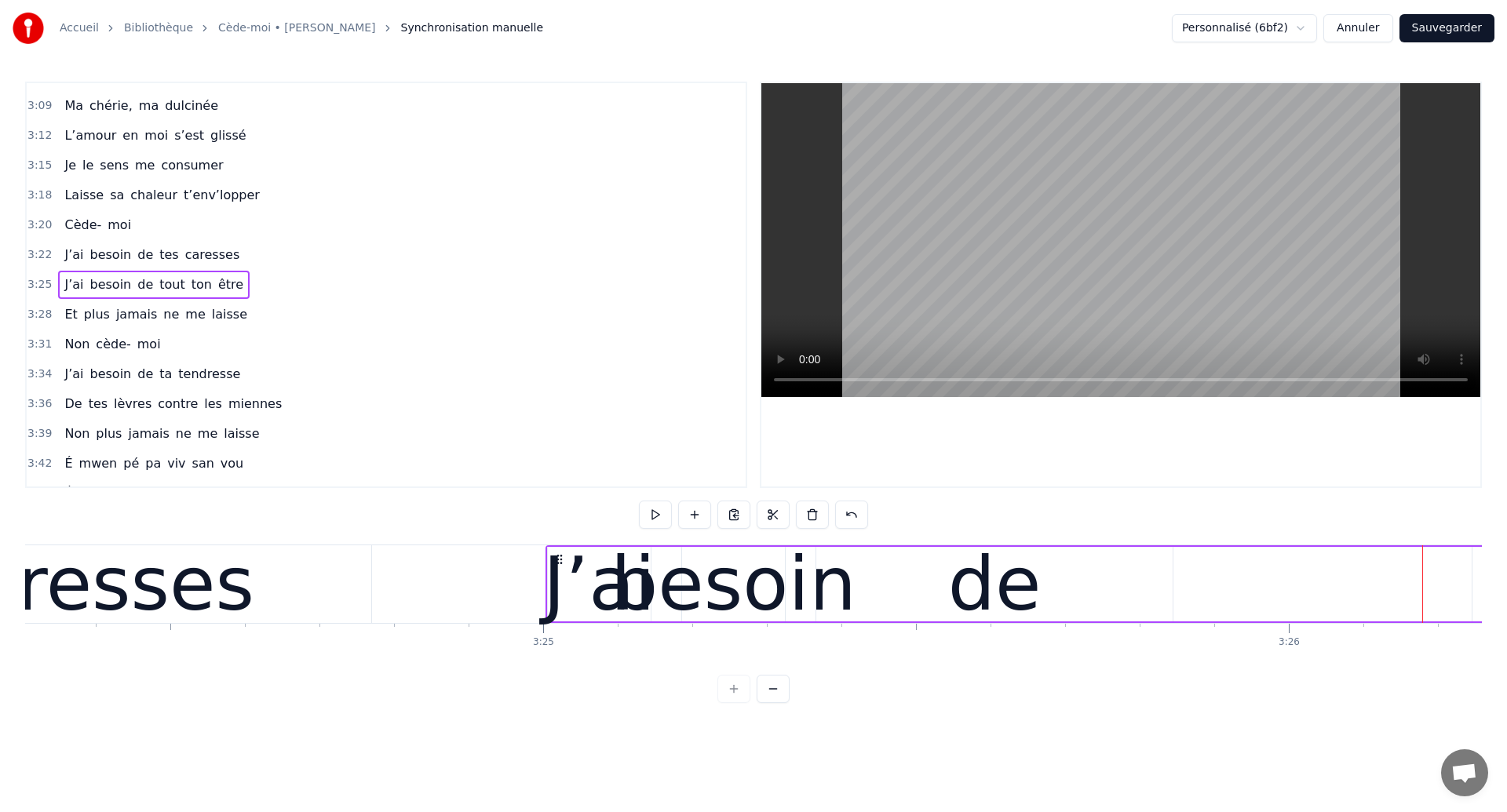
click at [173, 545] on div "caresses" at bounding box center [92, 584] width 324 height 112
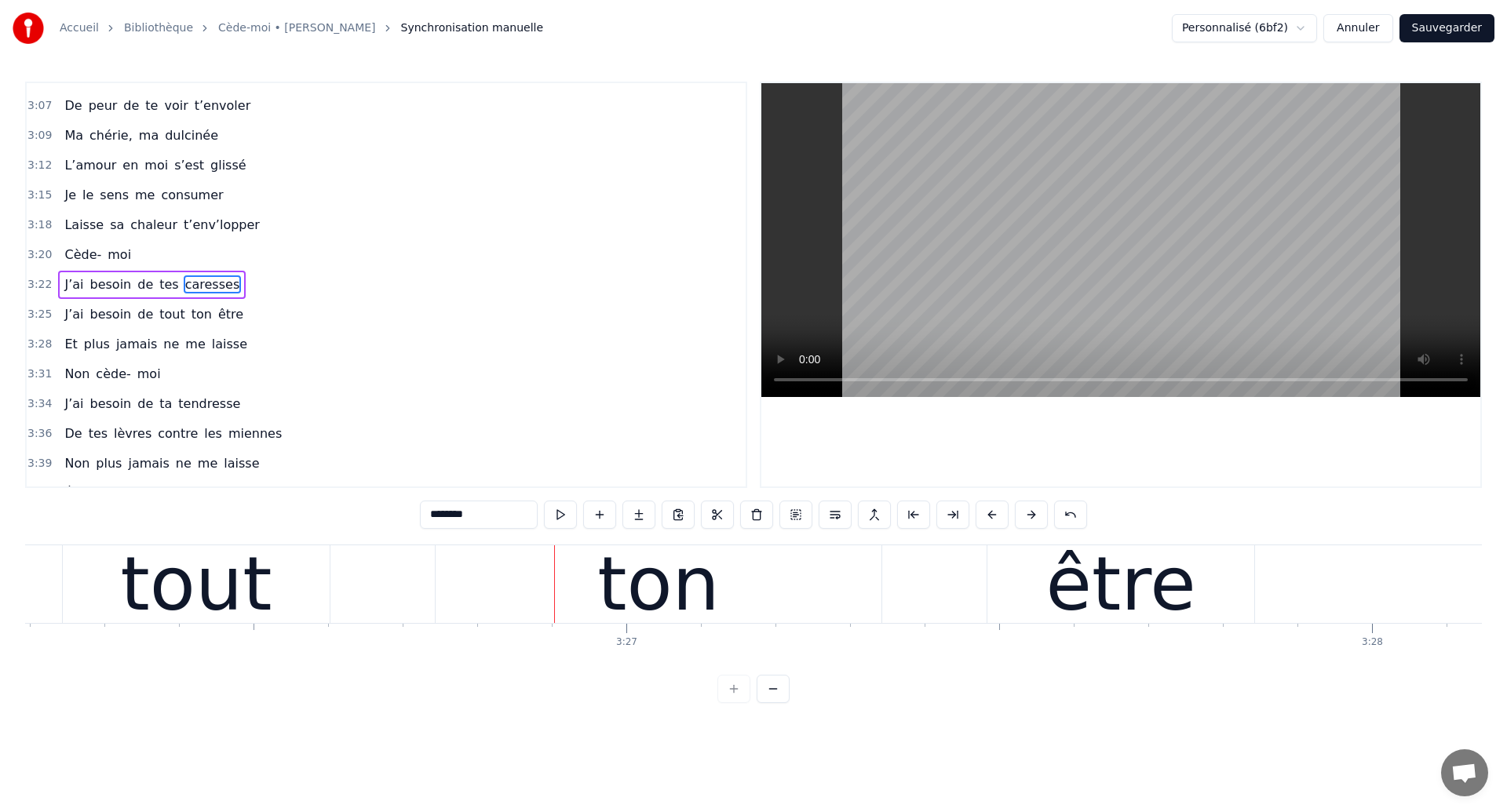
scroll to position [0, 153736]
click at [137, 314] on span "de" at bounding box center [145, 314] width 19 height 18
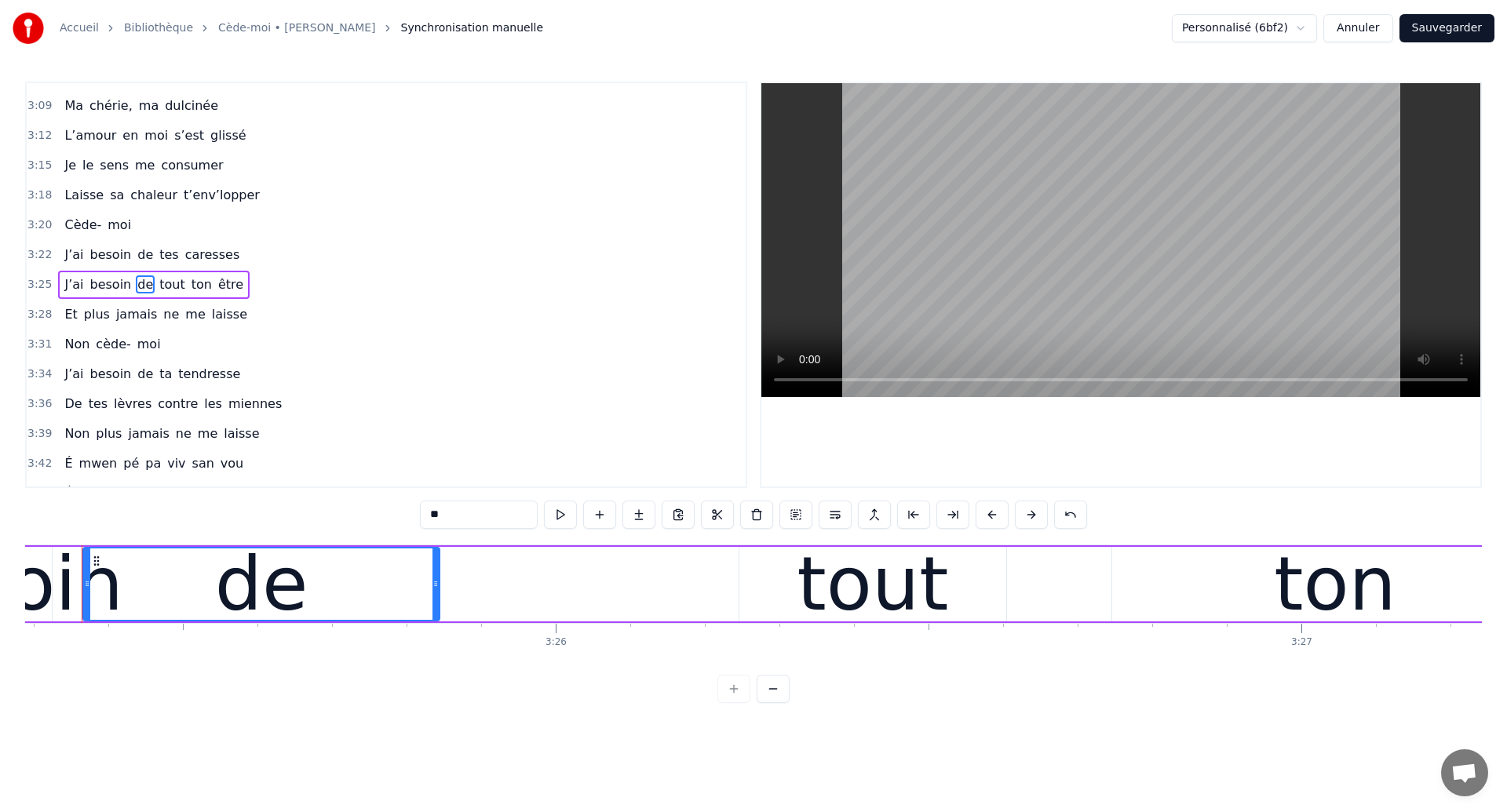
scroll to position [0, 153038]
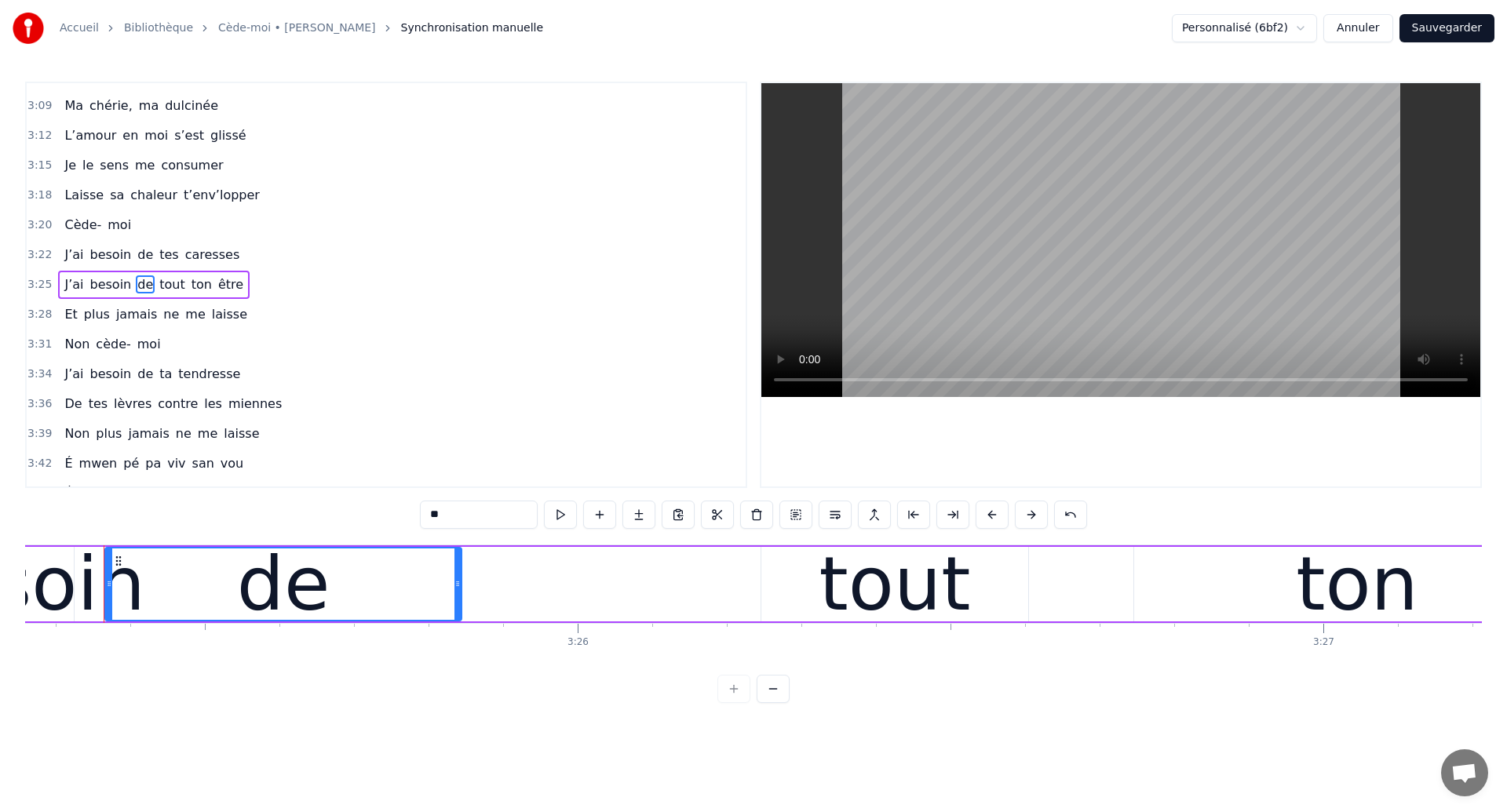
click at [169, 280] on span "tout" at bounding box center [171, 284] width 28 height 18
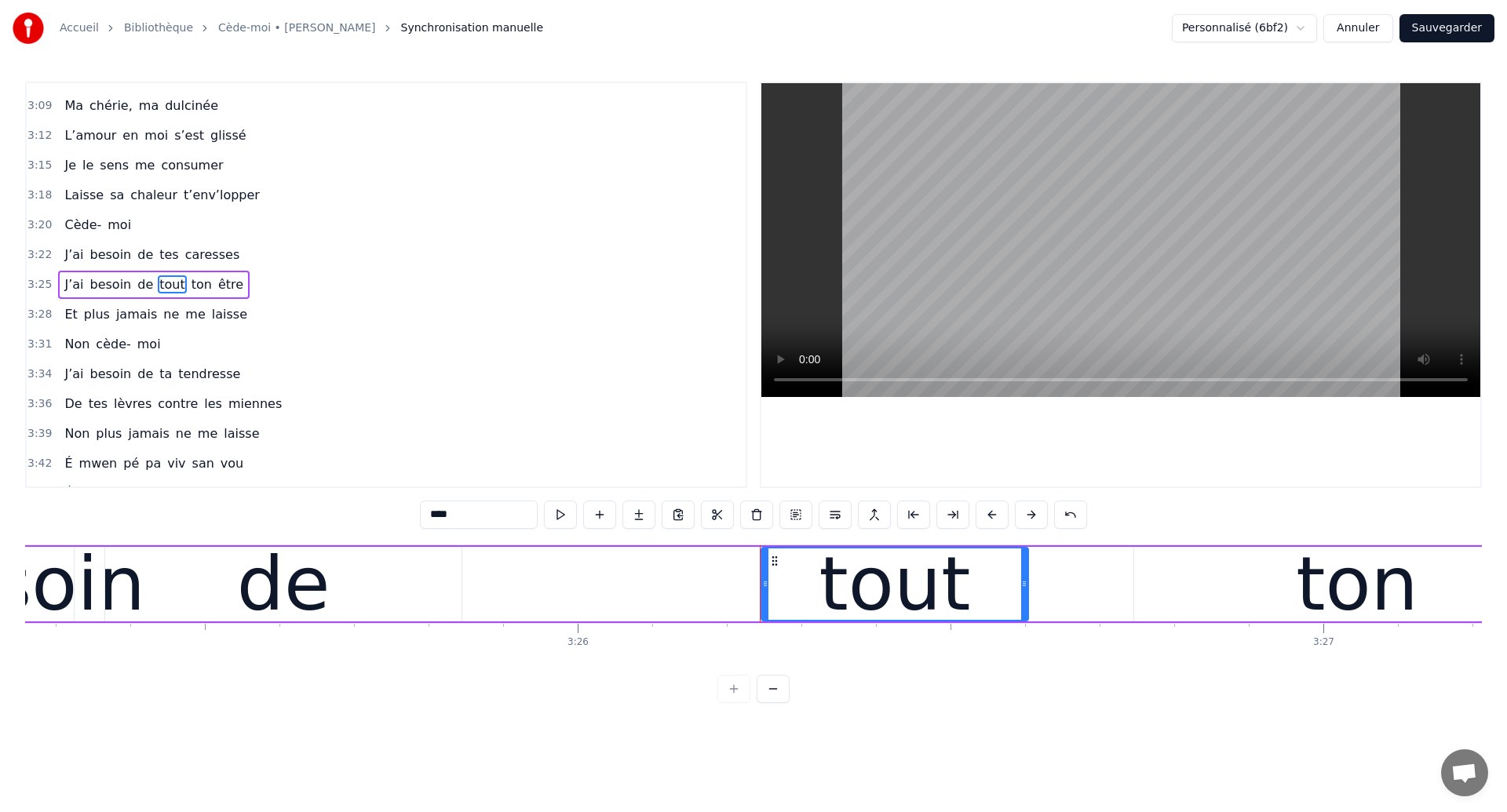
click at [834, 517] on button at bounding box center [835, 514] width 33 height 28
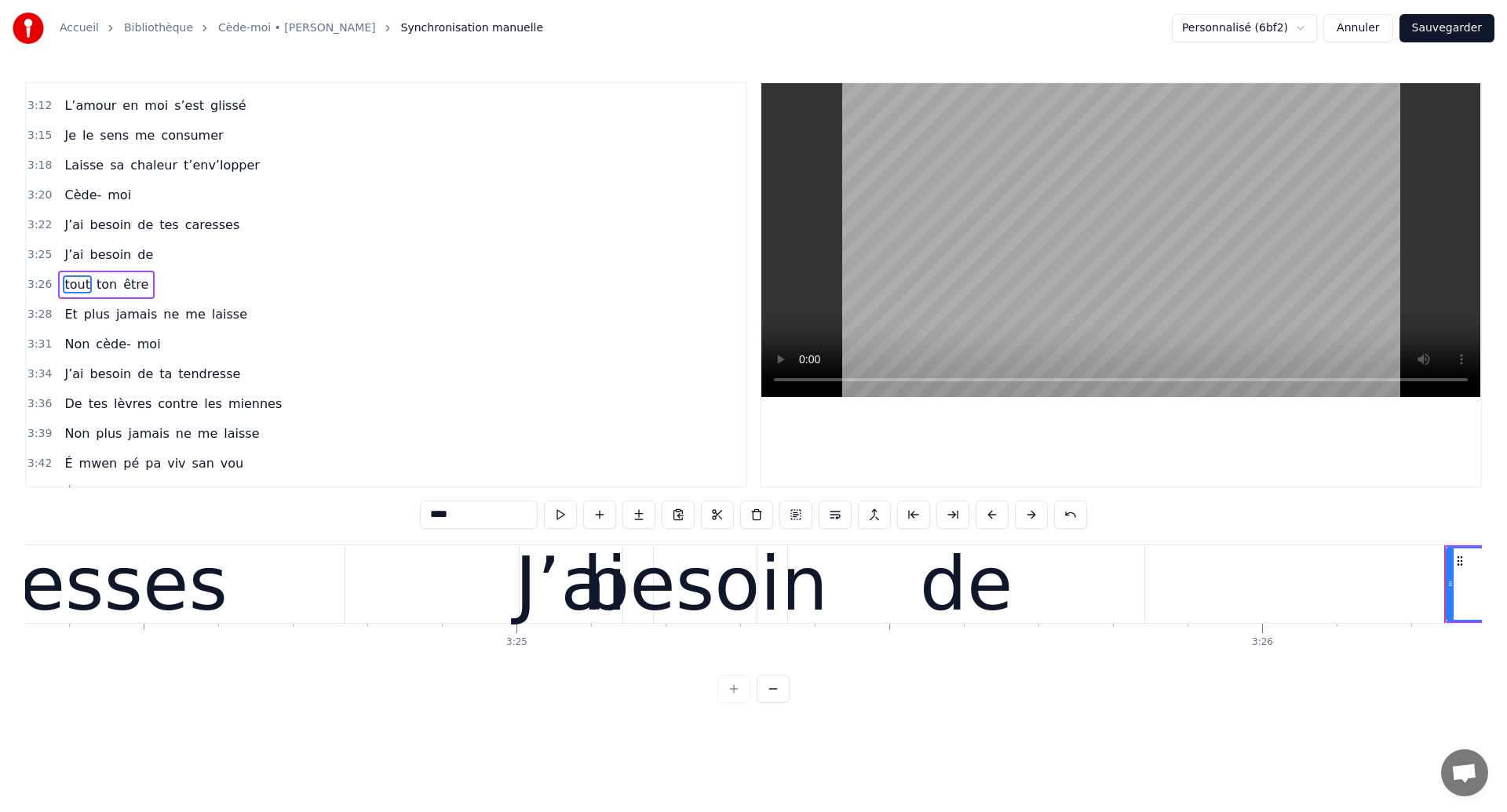
scroll to position [0, 152258]
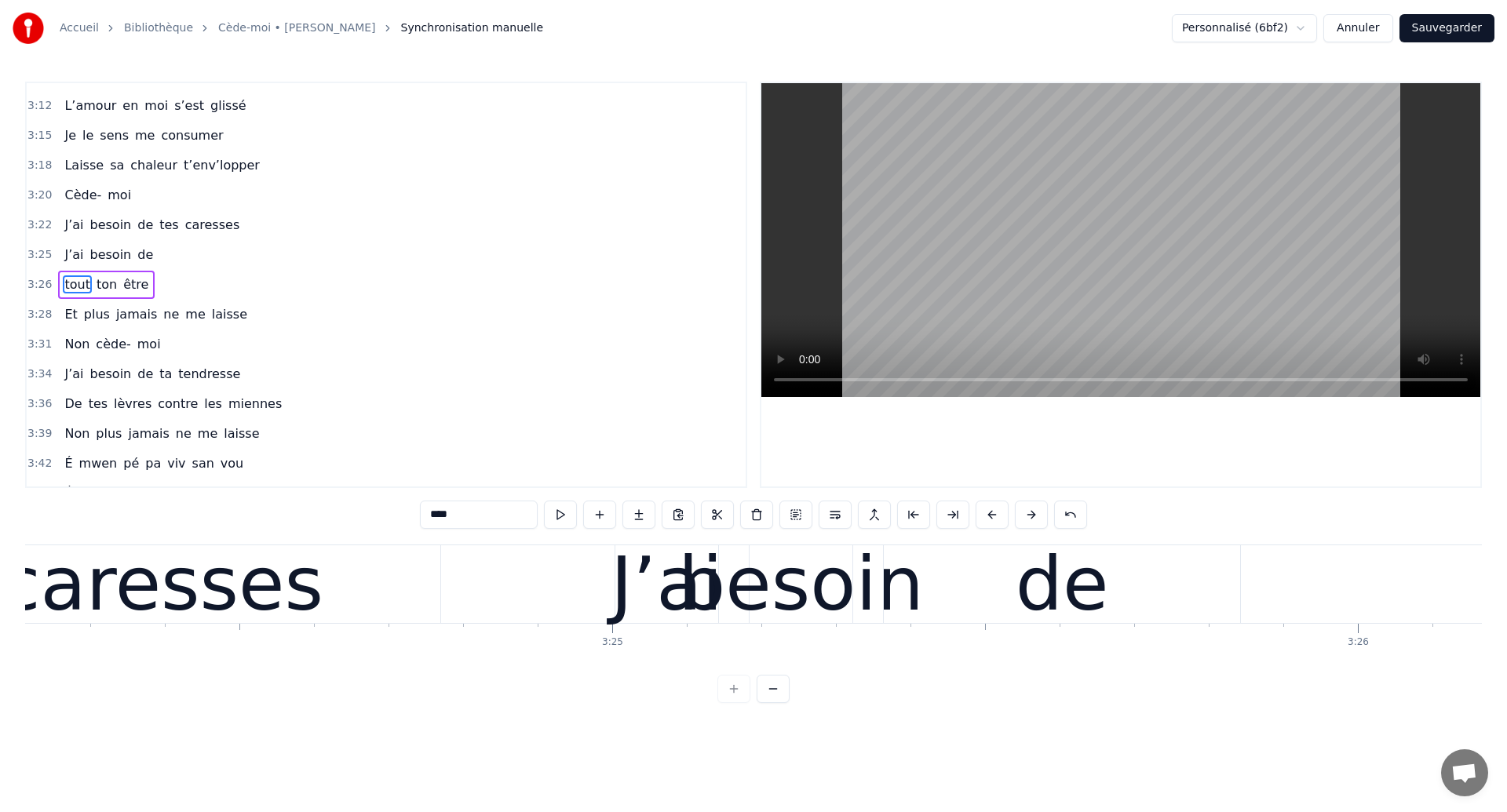
click at [351, 599] on div "caresses" at bounding box center [161, 584] width 558 height 77
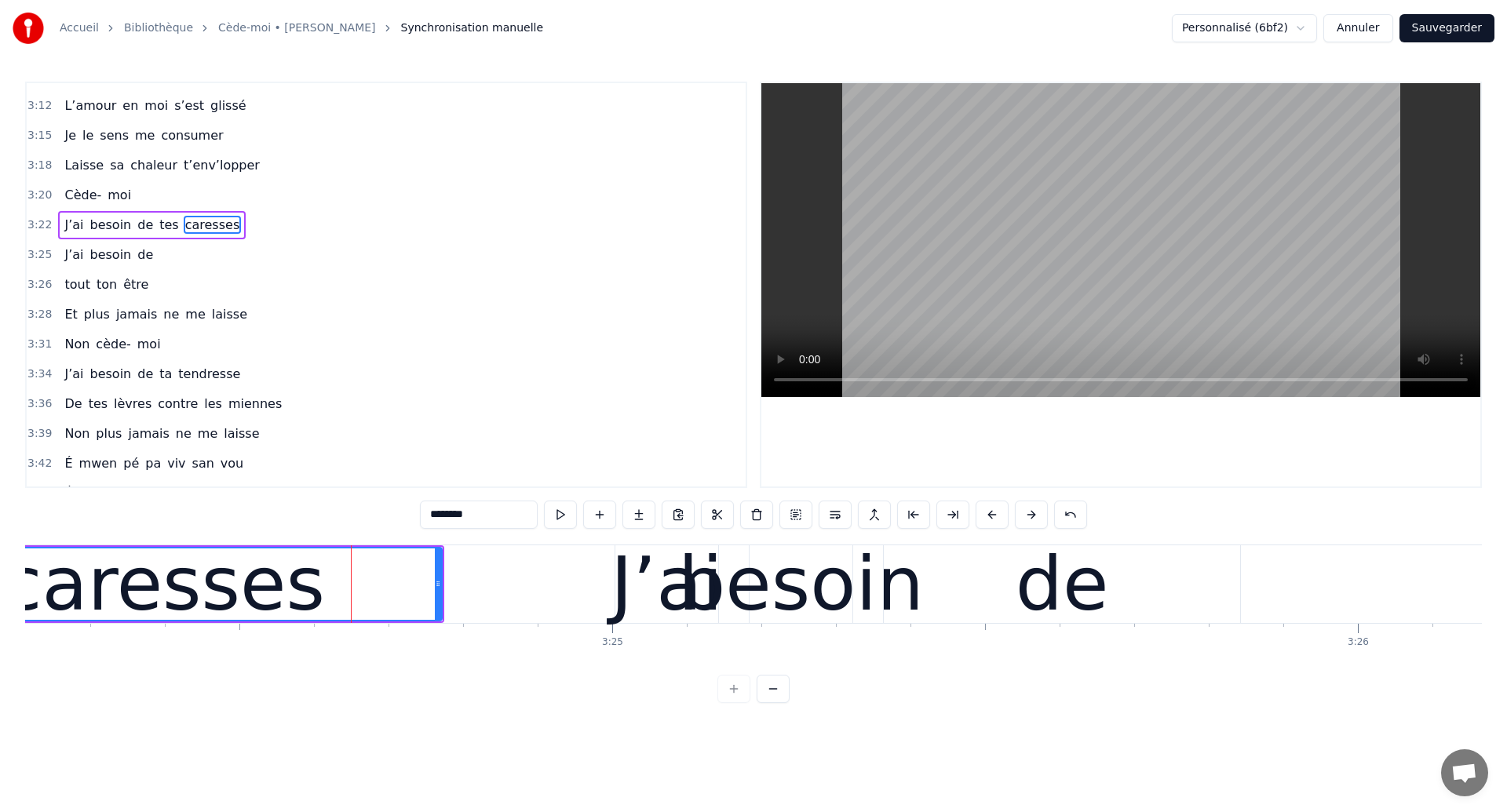
scroll to position [1721, 0]
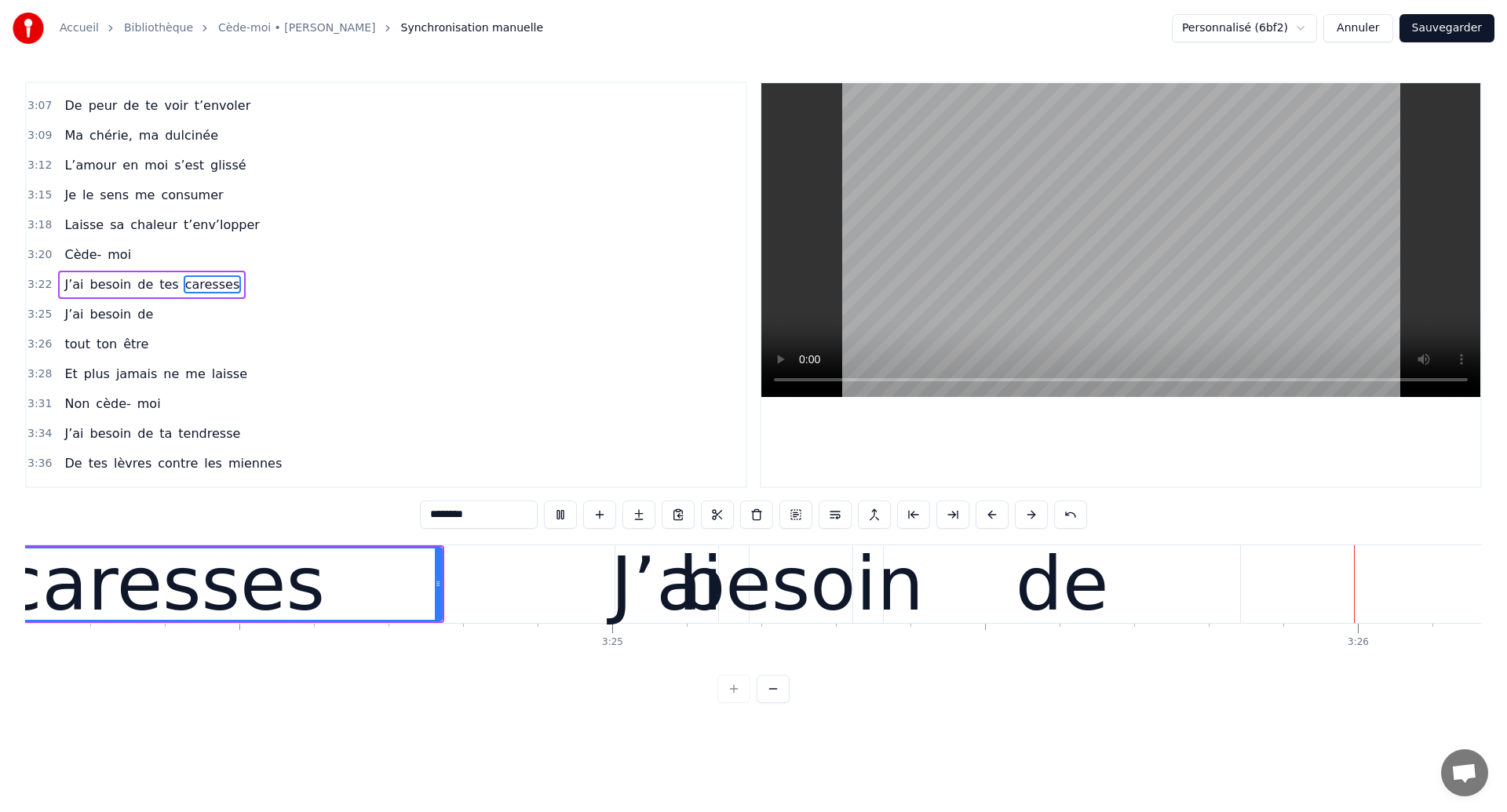
click at [1047, 587] on div "de" at bounding box center [1062, 584] width 94 height 112
type input "**"
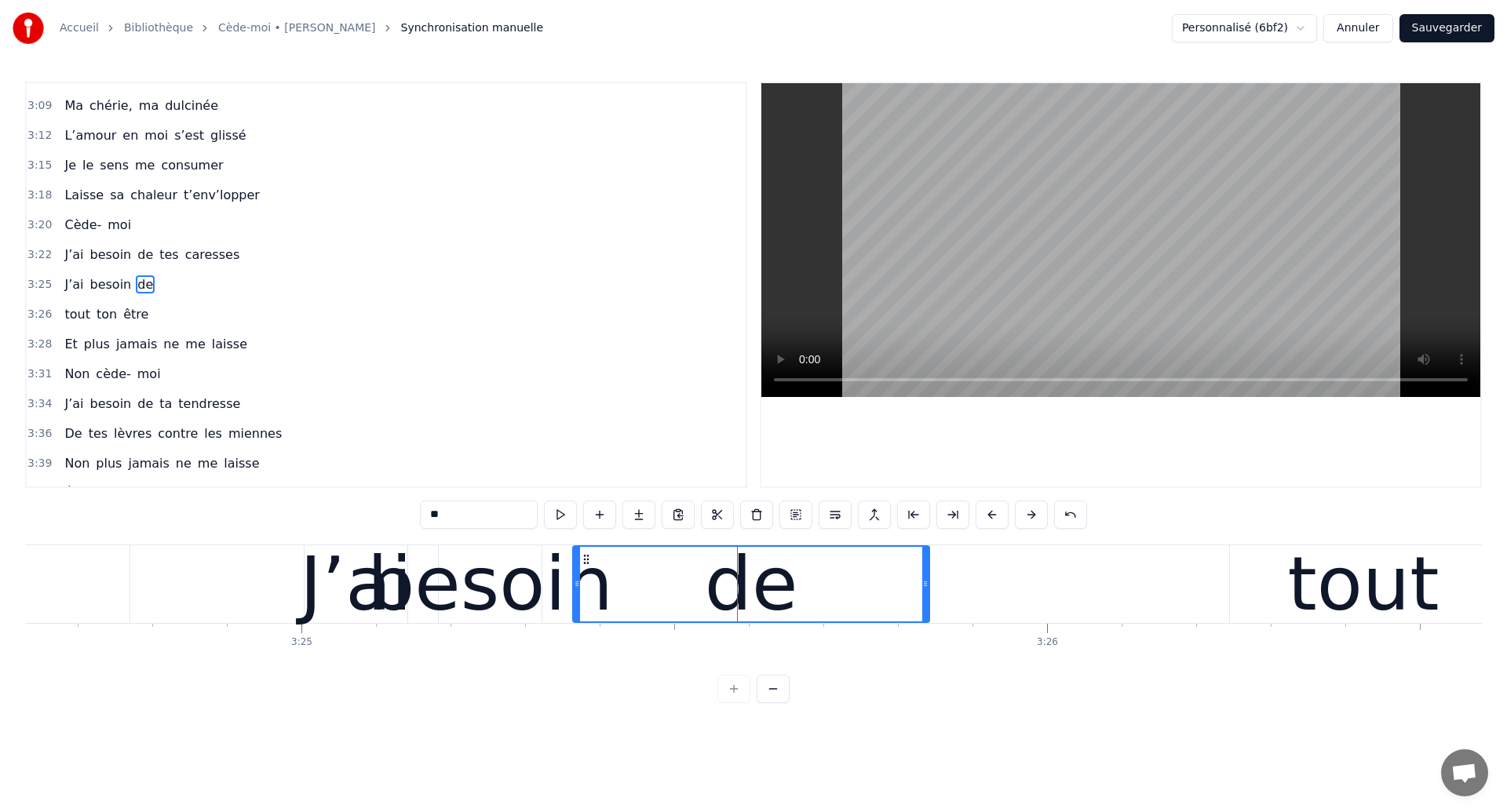
scroll to position [0, 152605]
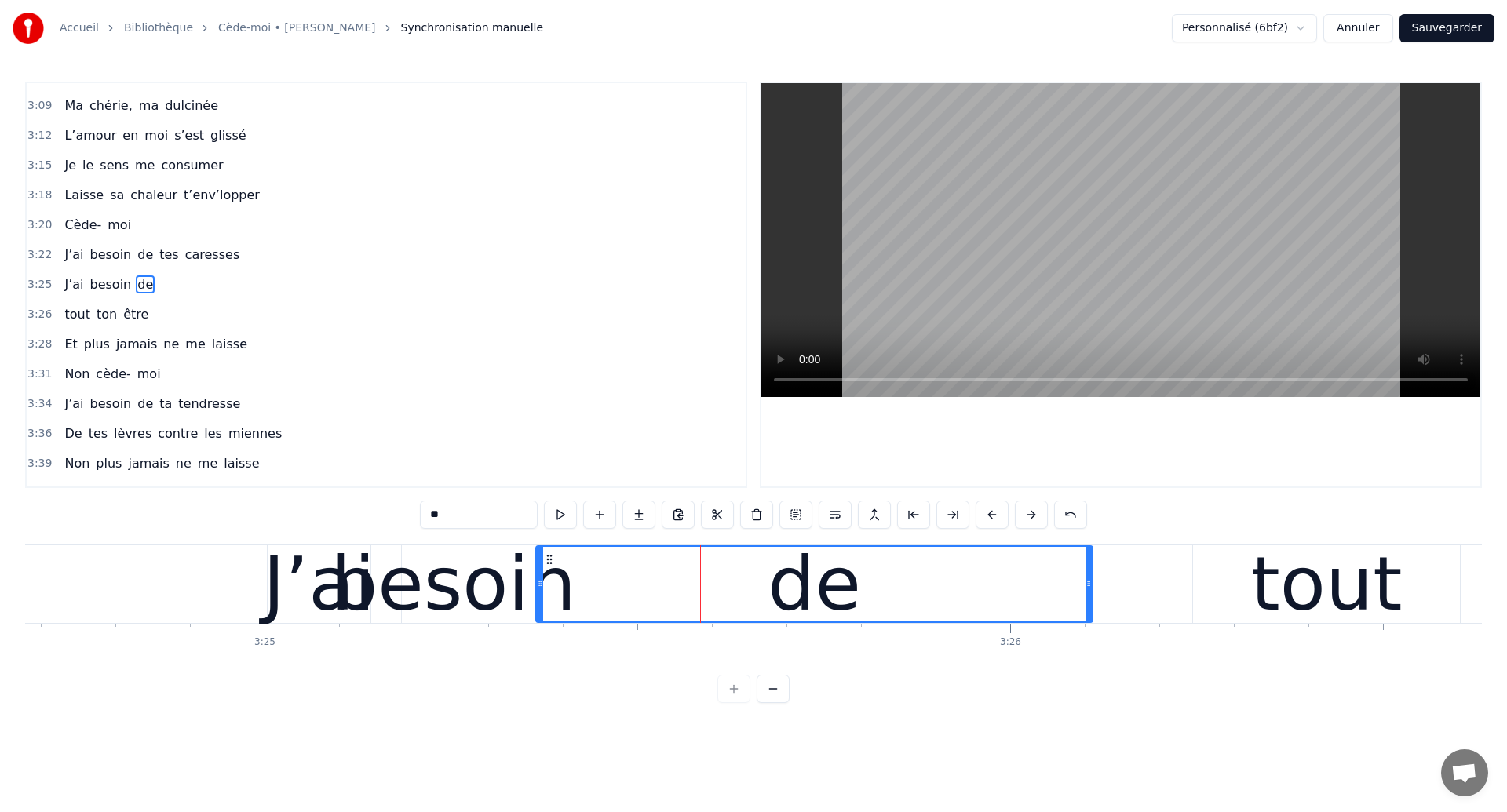
drag, startPoint x: 890, startPoint y: 592, endPoint x: 1090, endPoint y: 618, distance: 201.7
click at [1090, 618] on div at bounding box center [1088, 584] width 6 height 75
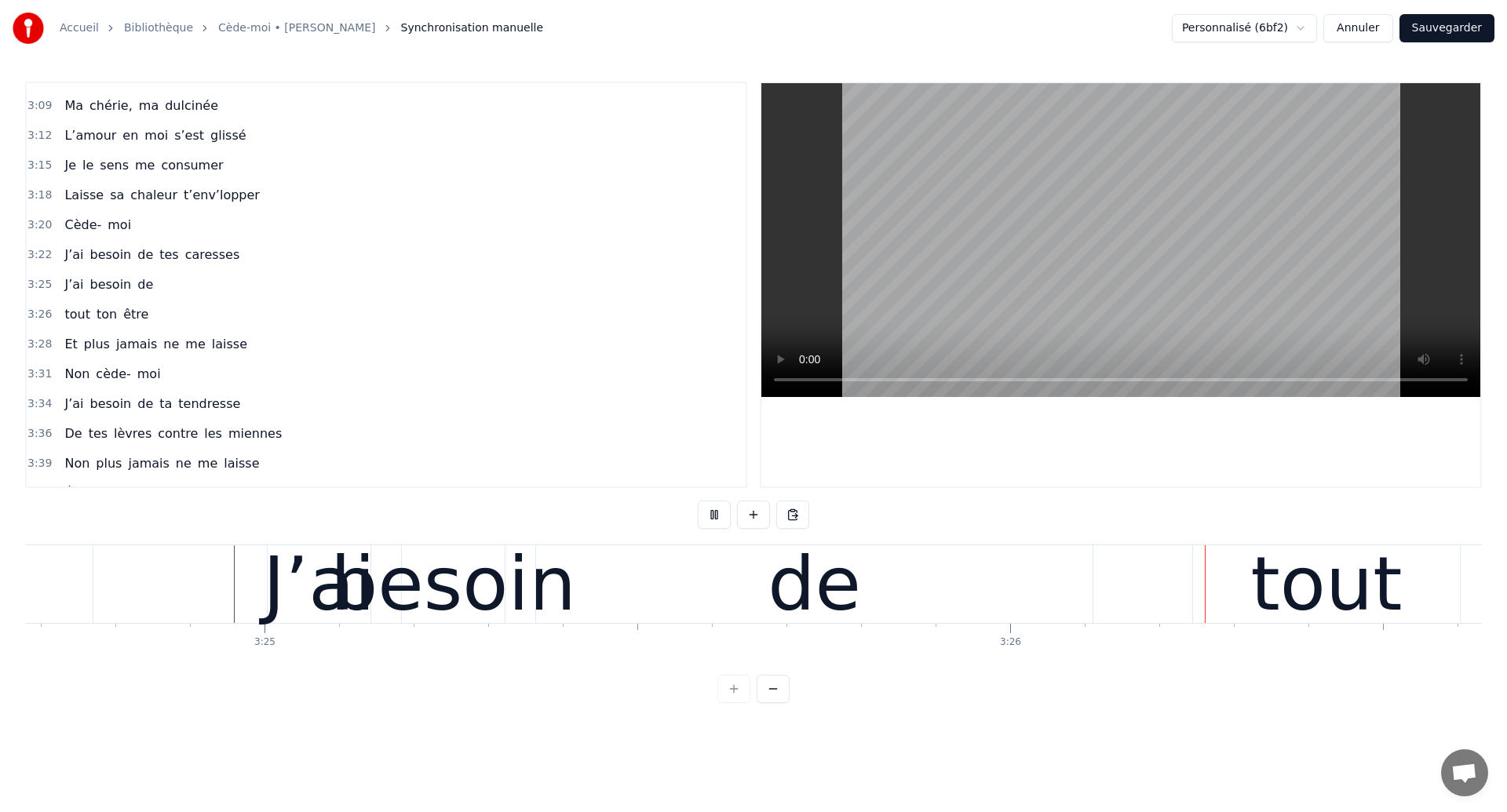
click at [906, 582] on div "de" at bounding box center [814, 584] width 557 height 77
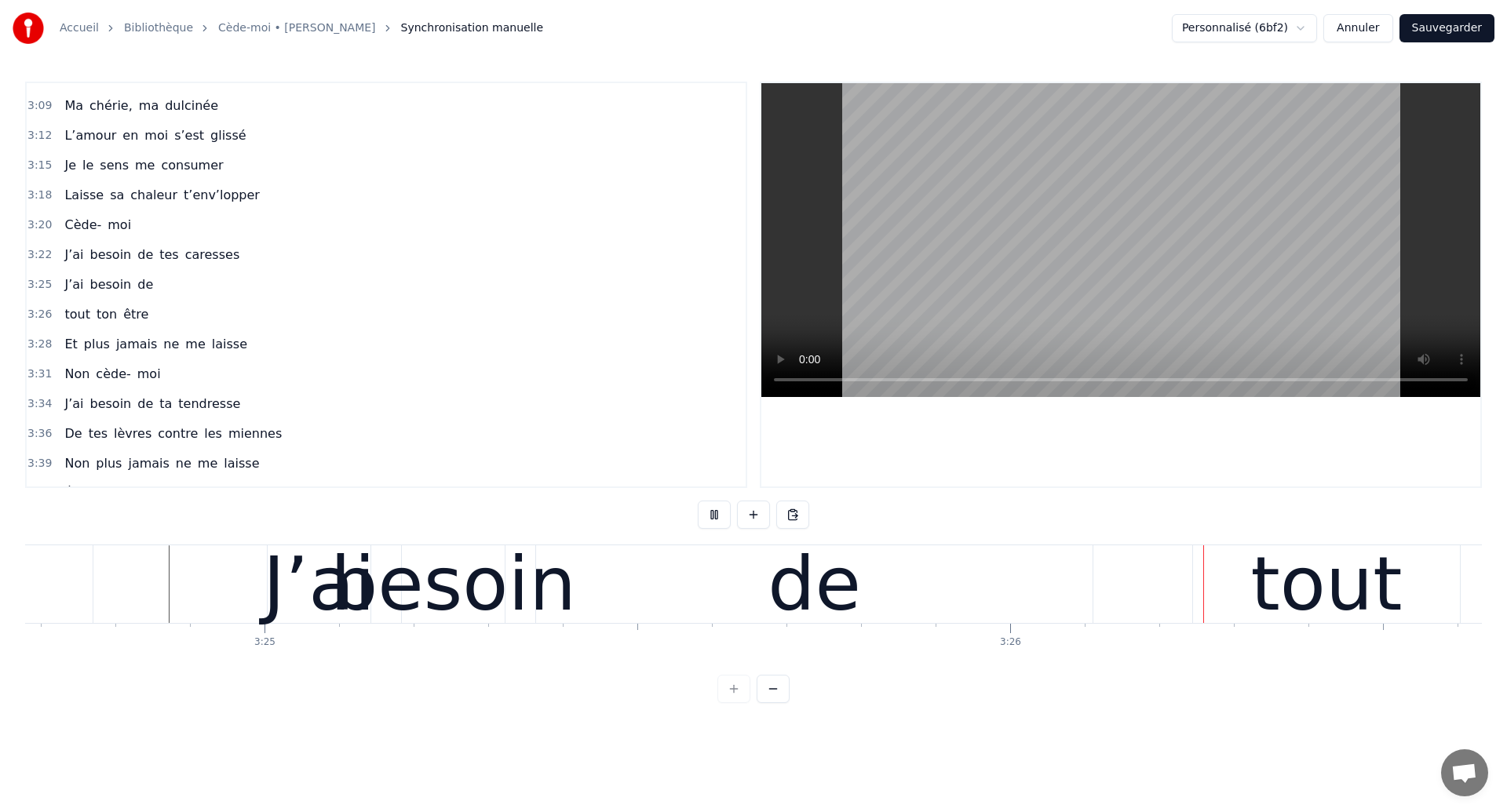
click at [976, 607] on div "de" at bounding box center [814, 584] width 557 height 77
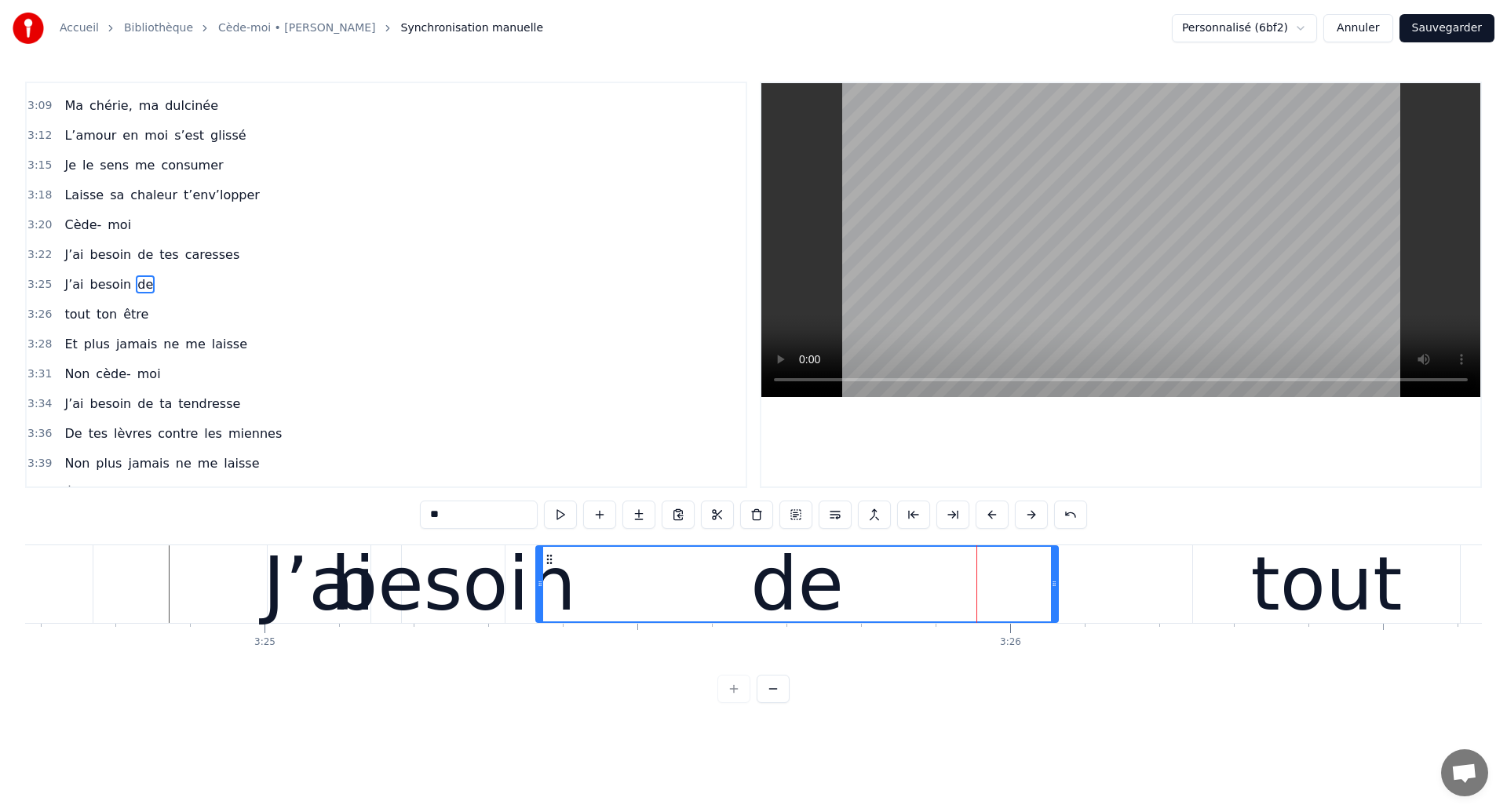
drag, startPoint x: 1091, startPoint y: 589, endPoint x: 1056, endPoint y: 591, distance: 35.1
click at [1056, 591] on div at bounding box center [1053, 584] width 6 height 75
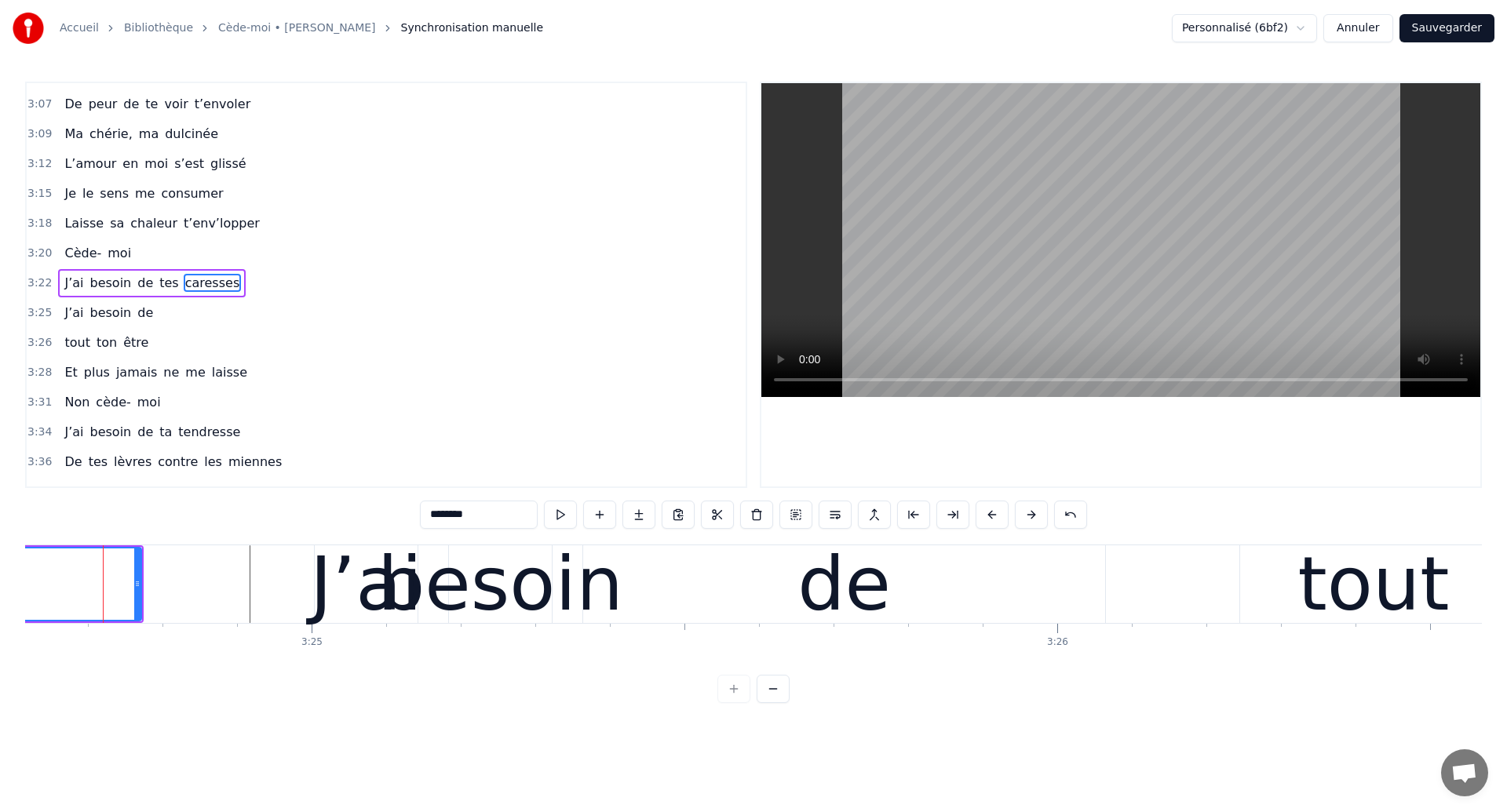
scroll to position [0, 152557]
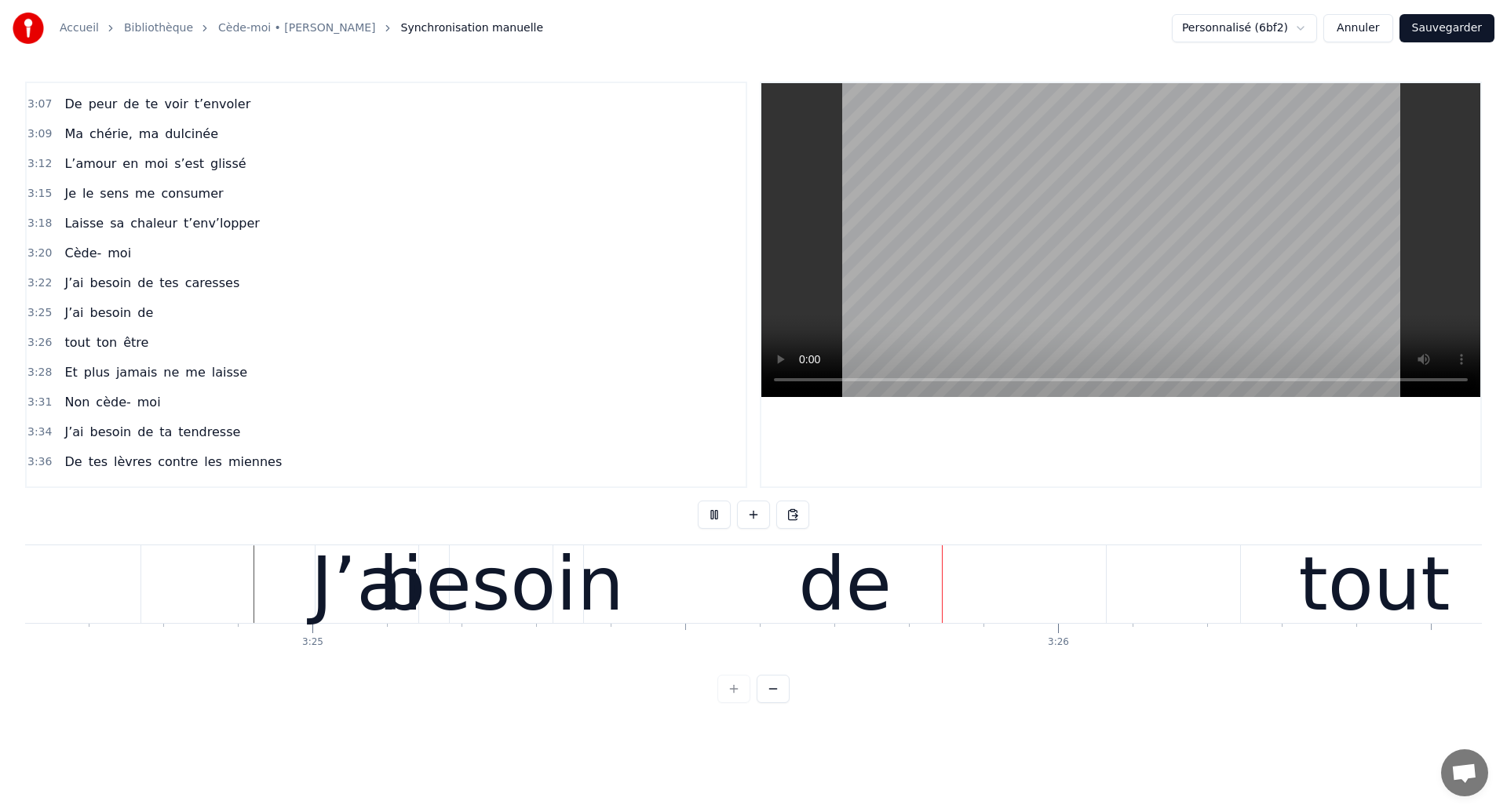
click at [805, 608] on div "de" at bounding box center [844, 584] width 94 height 112
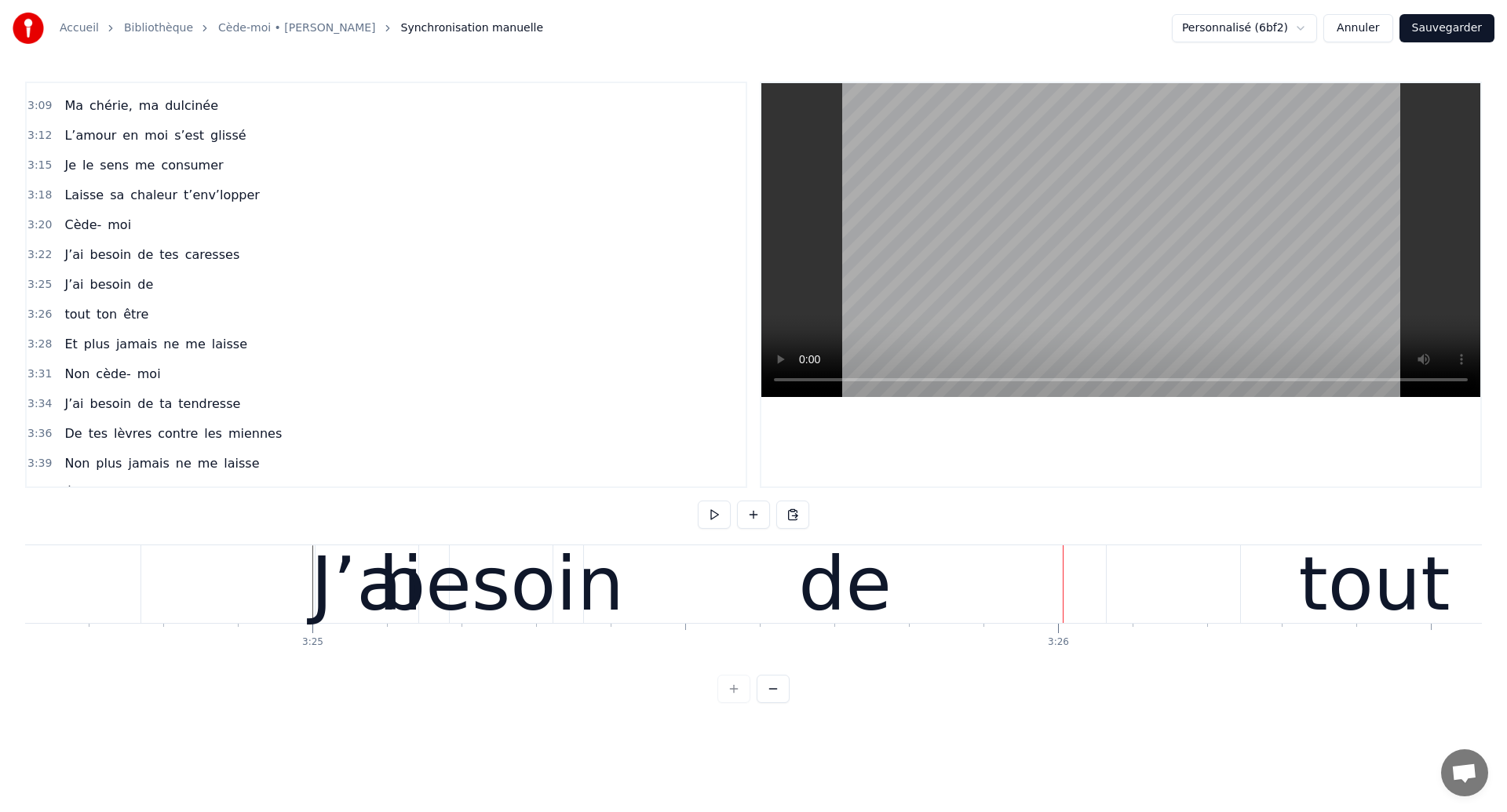
click at [761, 569] on div "de" at bounding box center [844, 584] width 522 height 77
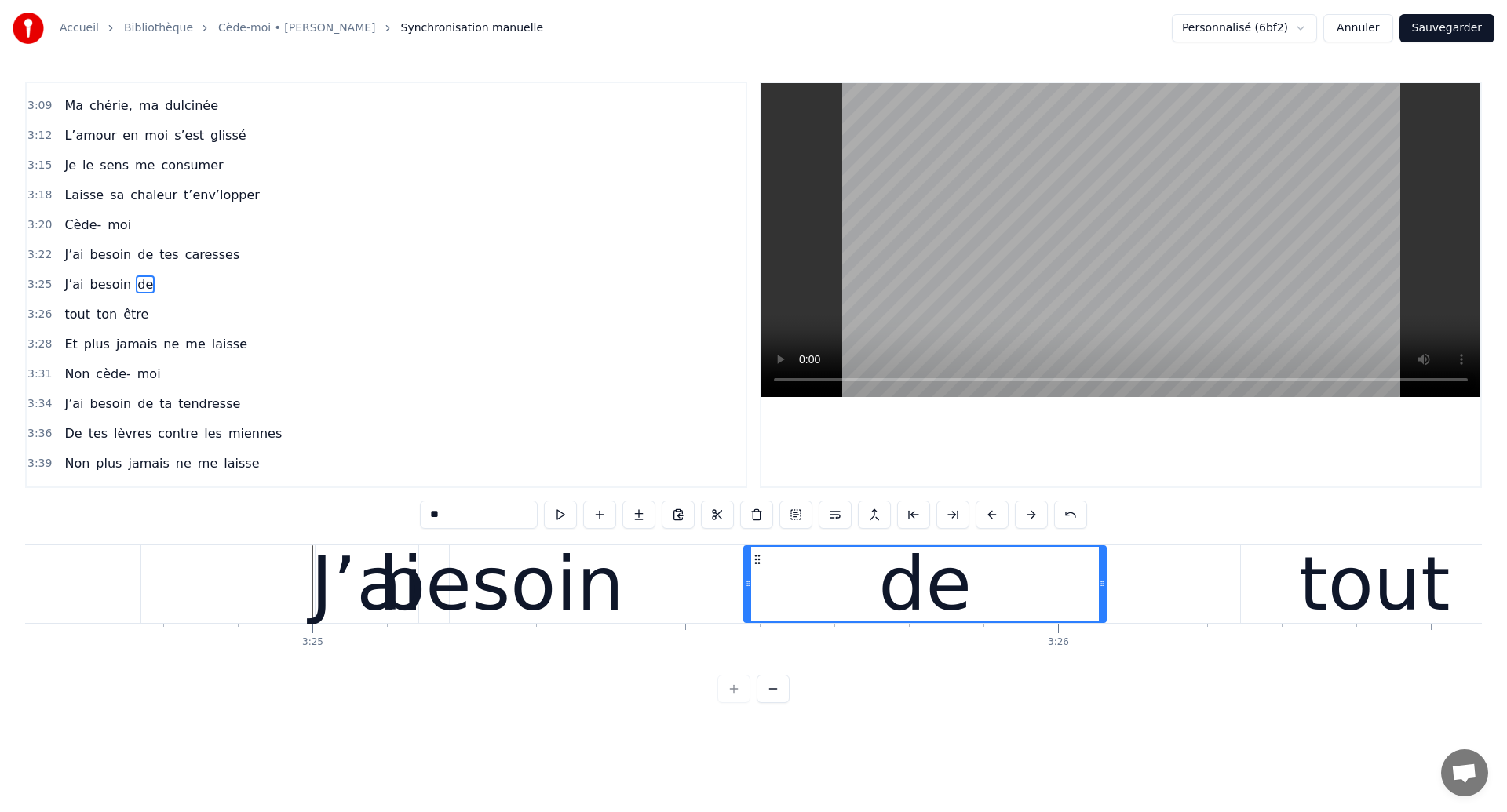
drag, startPoint x: 589, startPoint y: 591, endPoint x: 749, endPoint y: 625, distance: 163.6
click at [749, 625] on div "Ouh ouh [PERSON_NAME] wèèè yèèèè L’amour s’est glissé dans mon coeur en plein s…" at bounding box center [753, 603] width 1456 height 118
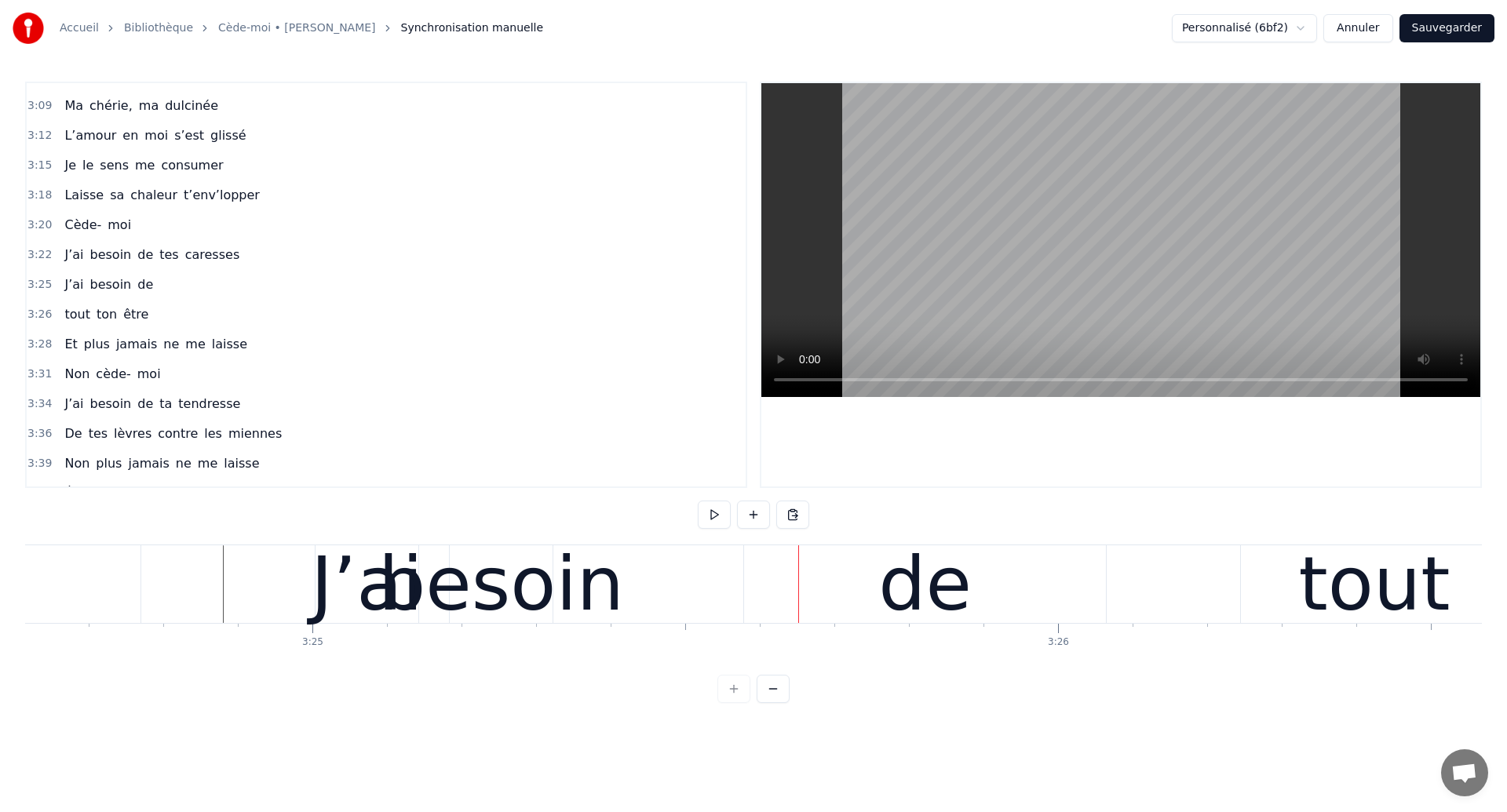
click at [584, 586] on div "besoin" at bounding box center [501, 584] width 245 height 112
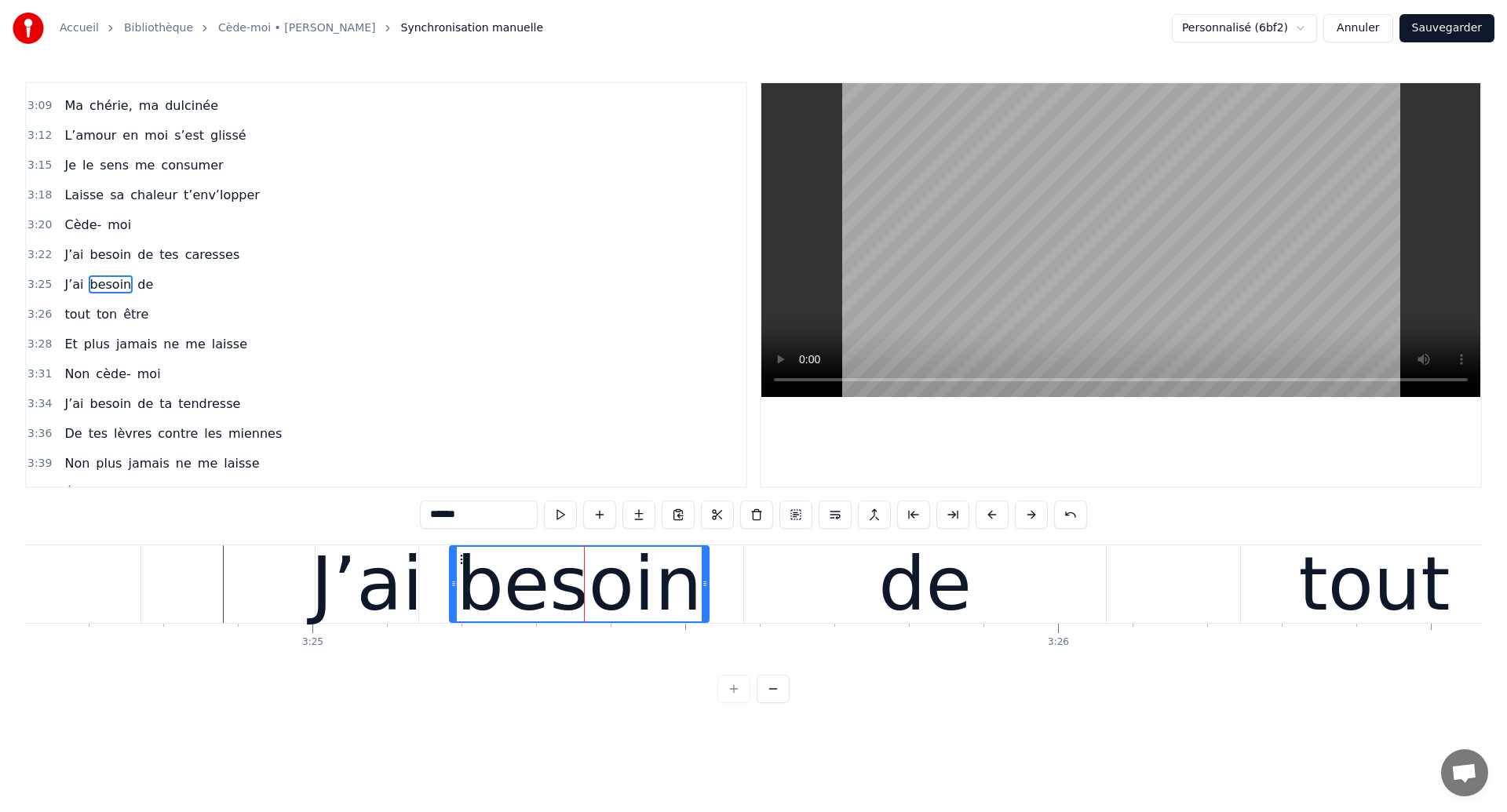
drag, startPoint x: 546, startPoint y: 591, endPoint x: 701, endPoint y: 630, distance: 159.8
click at [701, 630] on div "Ouh ouh [PERSON_NAME] wèèè yèèèè L’amour s’est glissé dans mon coeur en plein s…" at bounding box center [753, 603] width 1456 height 118
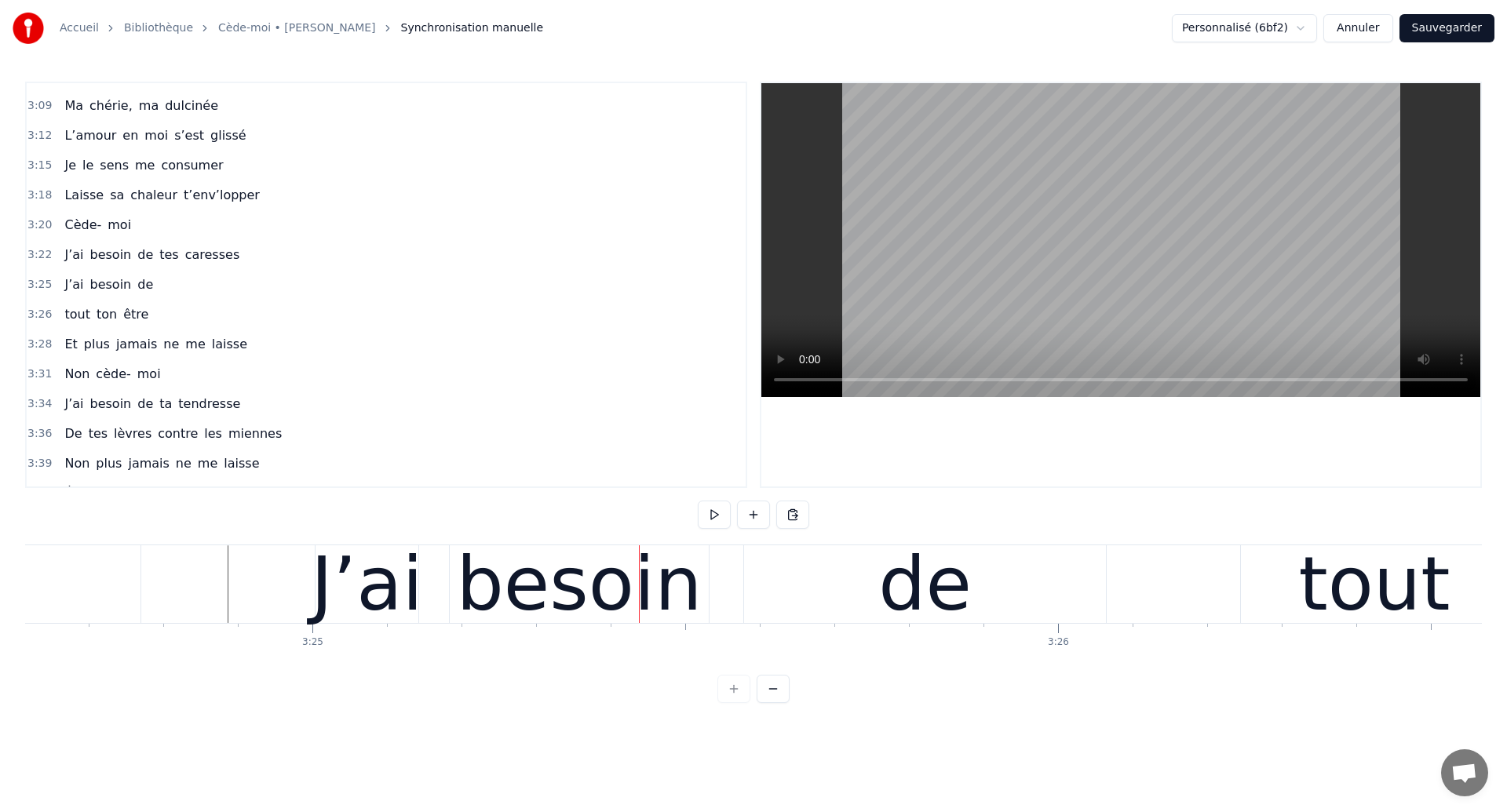
click at [456, 569] on div "besoin" at bounding box center [579, 584] width 259 height 77
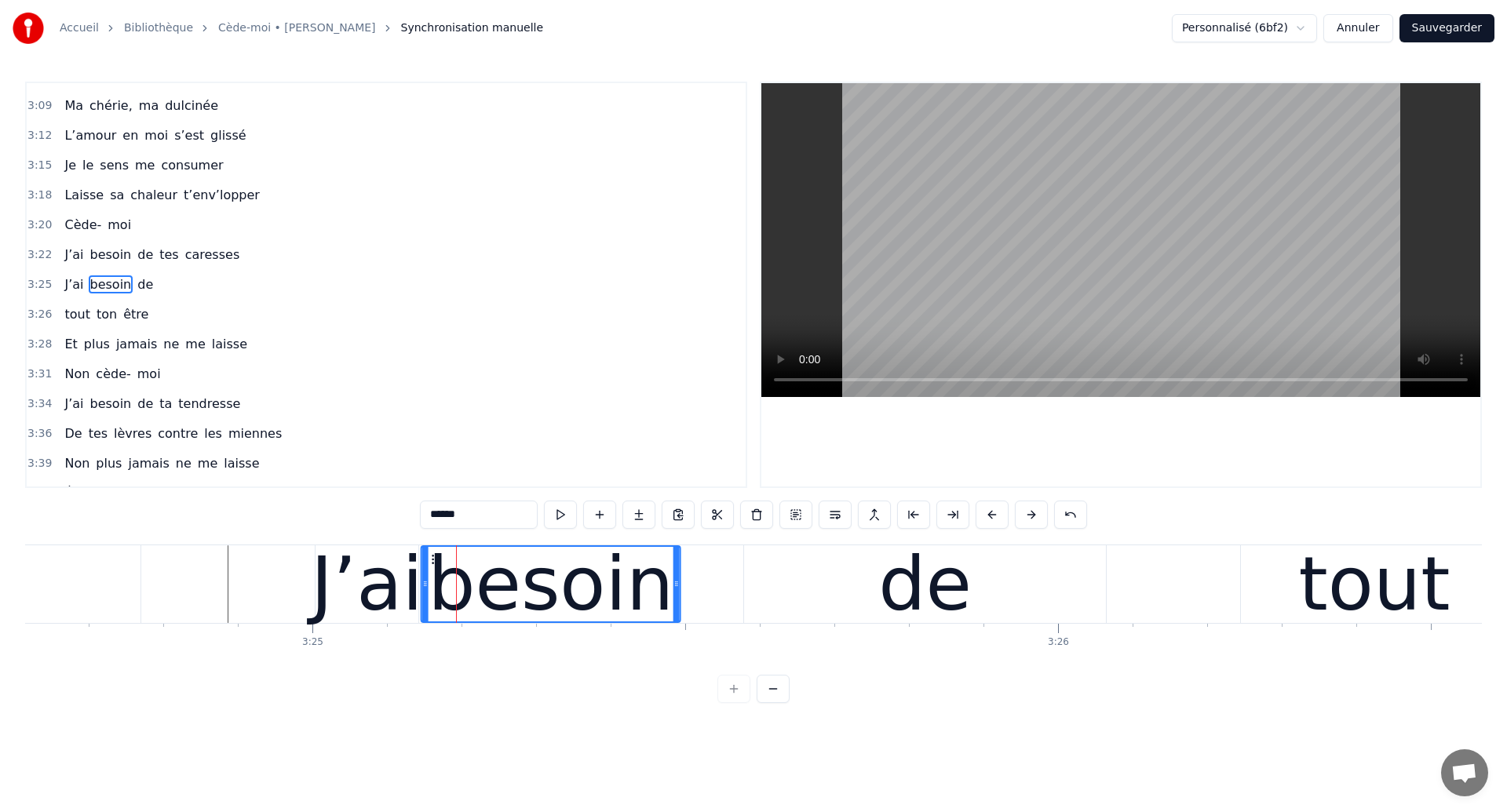
drag, startPoint x: 460, startPoint y: 562, endPoint x: 433, endPoint y: 563, distance: 27.0
click at [433, 563] on circle at bounding box center [432, 563] width 1 height 1
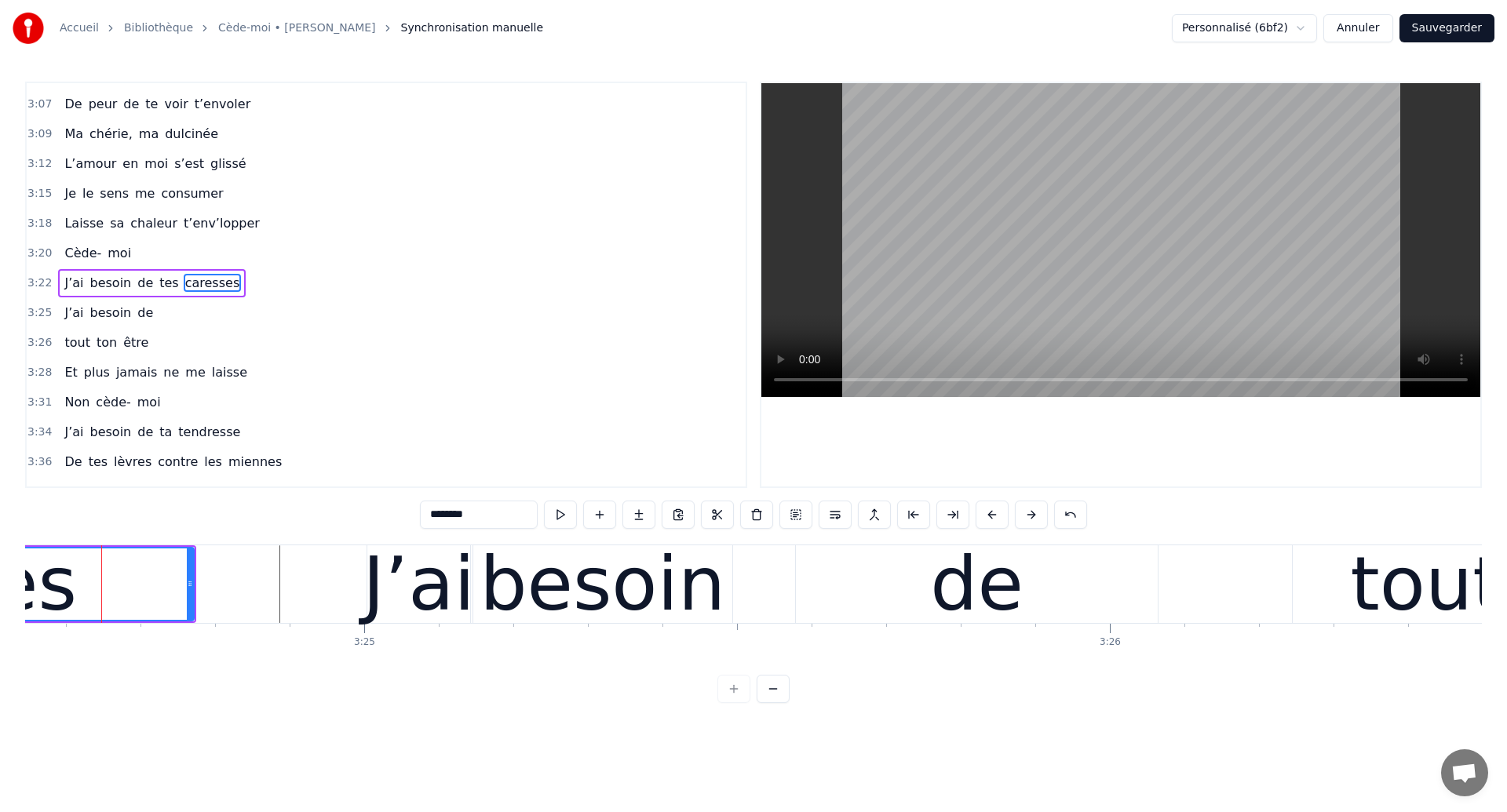
scroll to position [0, 152503]
click at [676, 603] on div "besoin" at bounding box center [604, 584] width 245 height 112
type input "******"
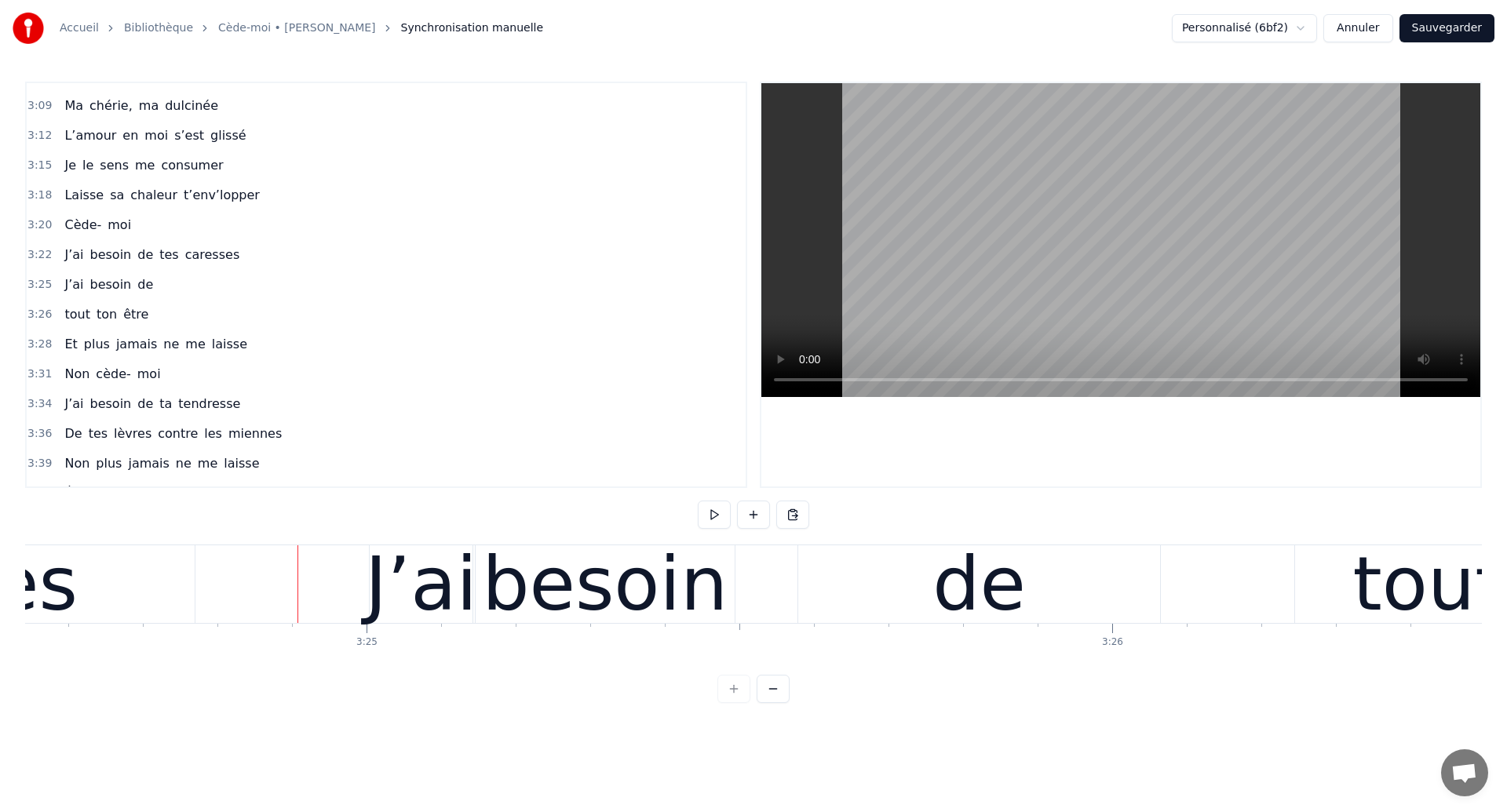
click at [298, 581] on div at bounding box center [298, 584] width 1 height 77
click at [679, 564] on div "besoin" at bounding box center [604, 584] width 245 height 112
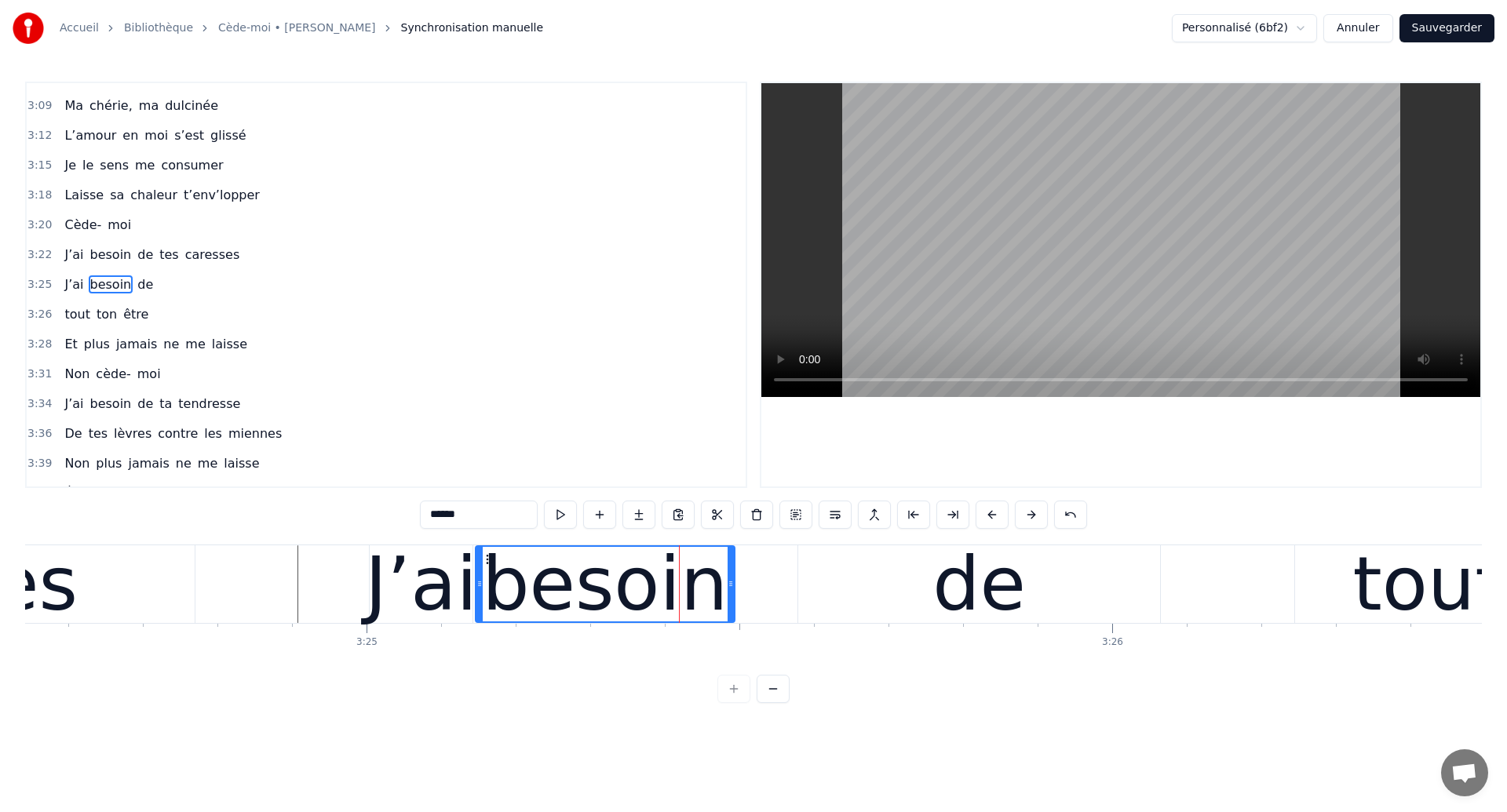
click at [948, 571] on div "de" at bounding box center [979, 584] width 94 height 112
type input "**"
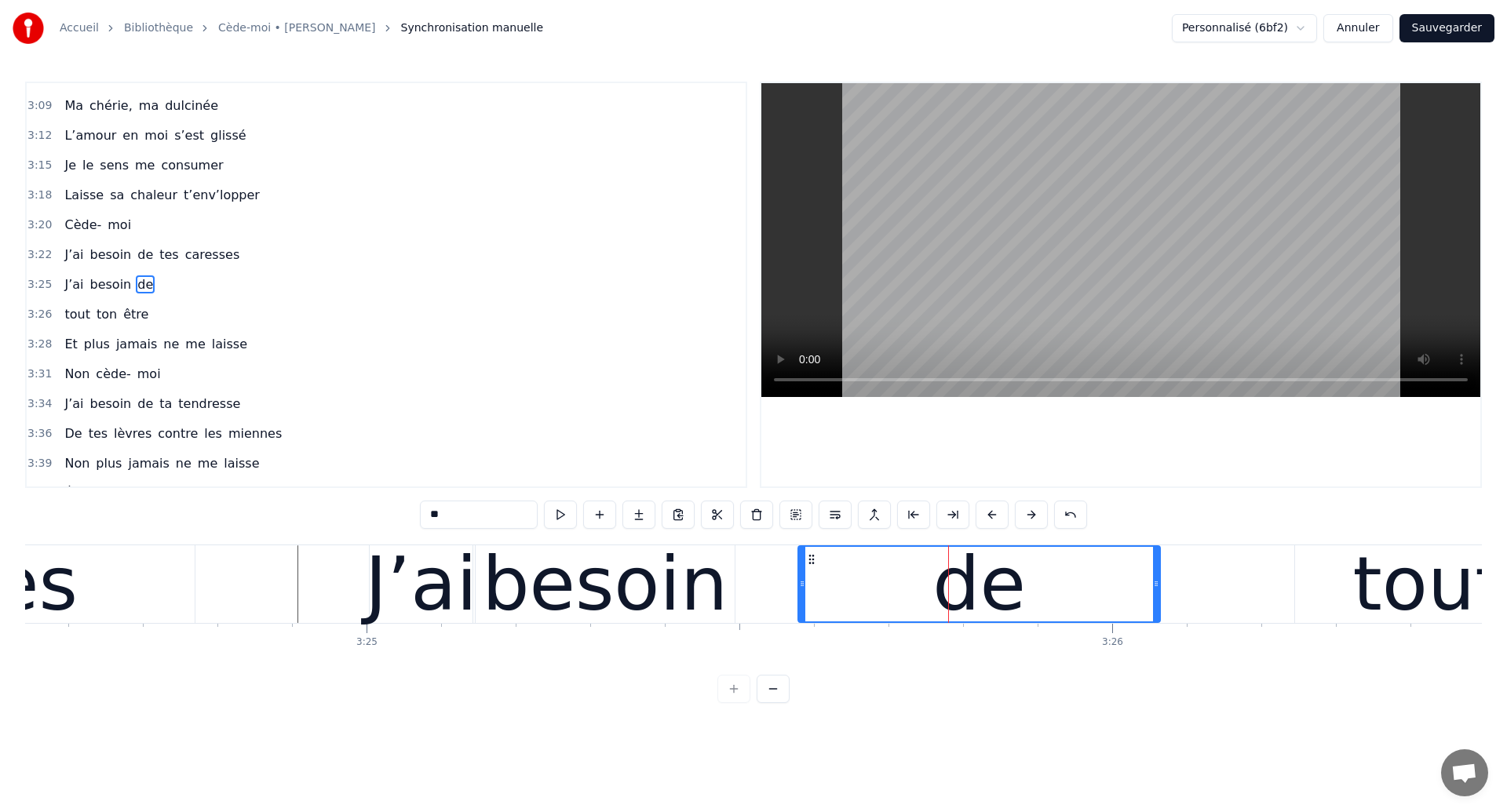
click at [800, 586] on icon at bounding box center [801, 583] width 6 height 13
drag, startPoint x: 803, startPoint y: 589, endPoint x: 769, endPoint y: 592, distance: 34.1
click at [769, 592] on div at bounding box center [768, 584] width 6 height 75
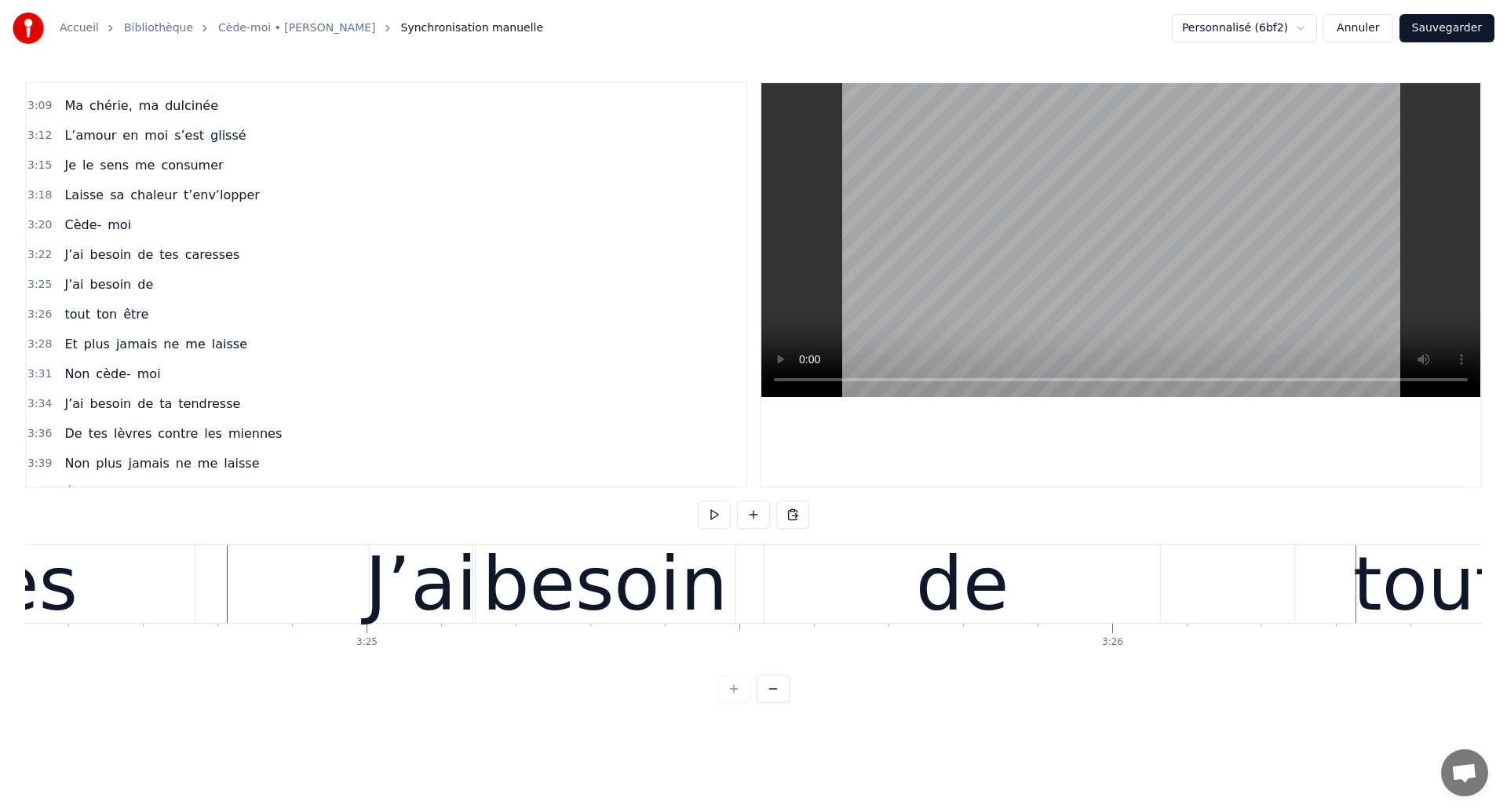
click at [522, 569] on div "besoin" at bounding box center [604, 584] width 245 height 112
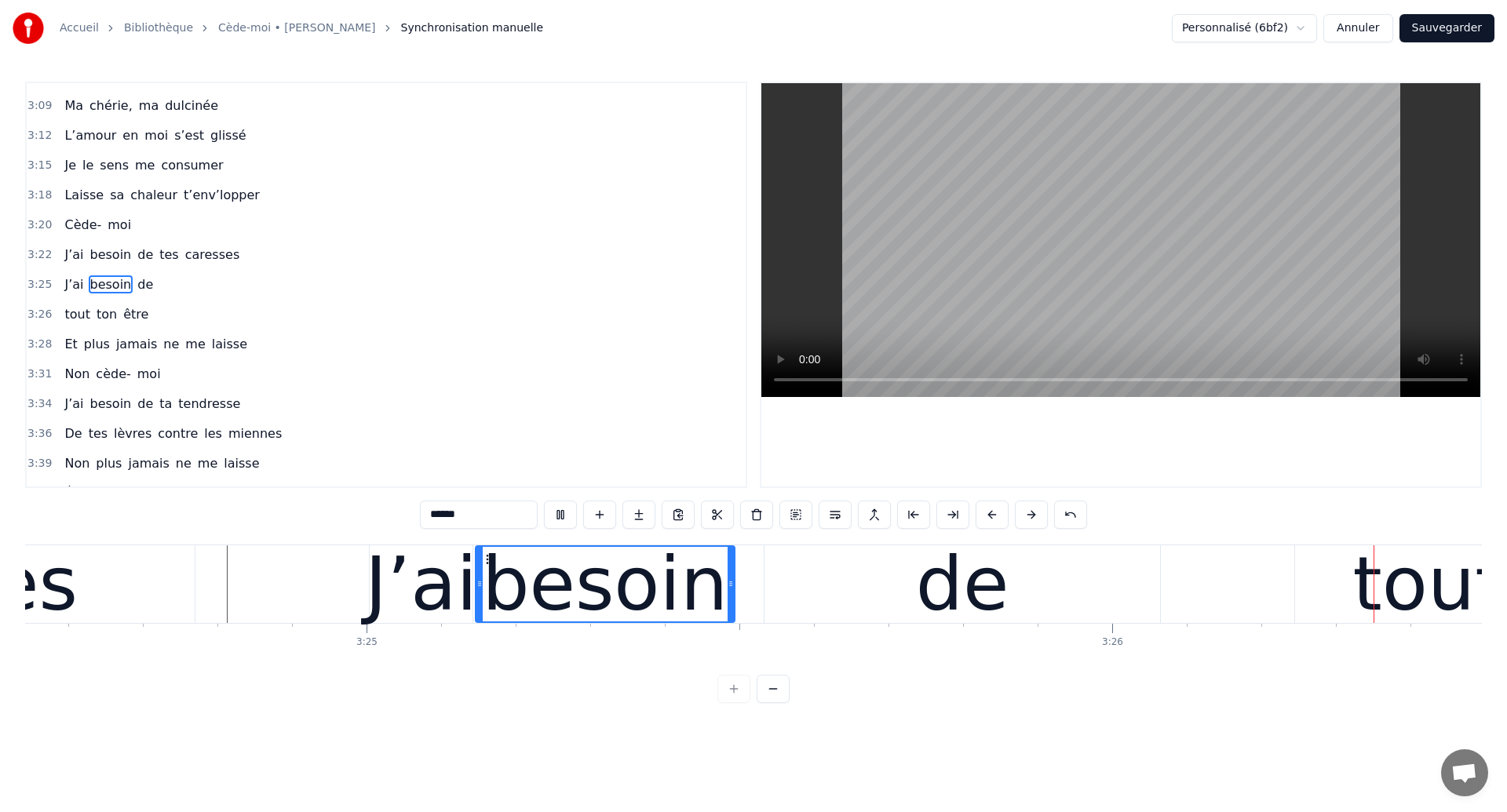
click at [849, 575] on div "de" at bounding box center [962, 584] width 396 height 77
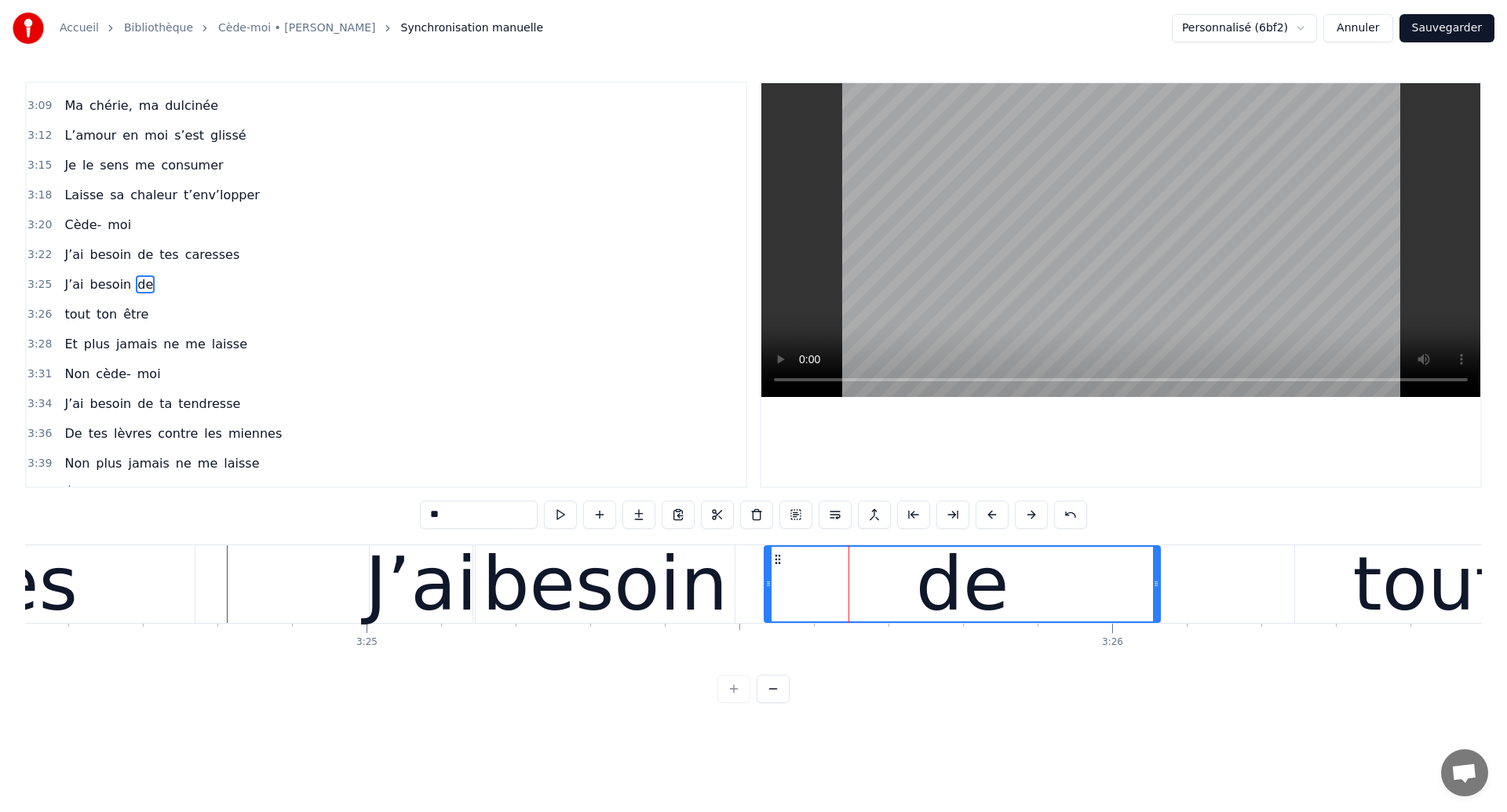
click at [430, 616] on div "J’ai" at bounding box center [421, 584] width 112 height 112
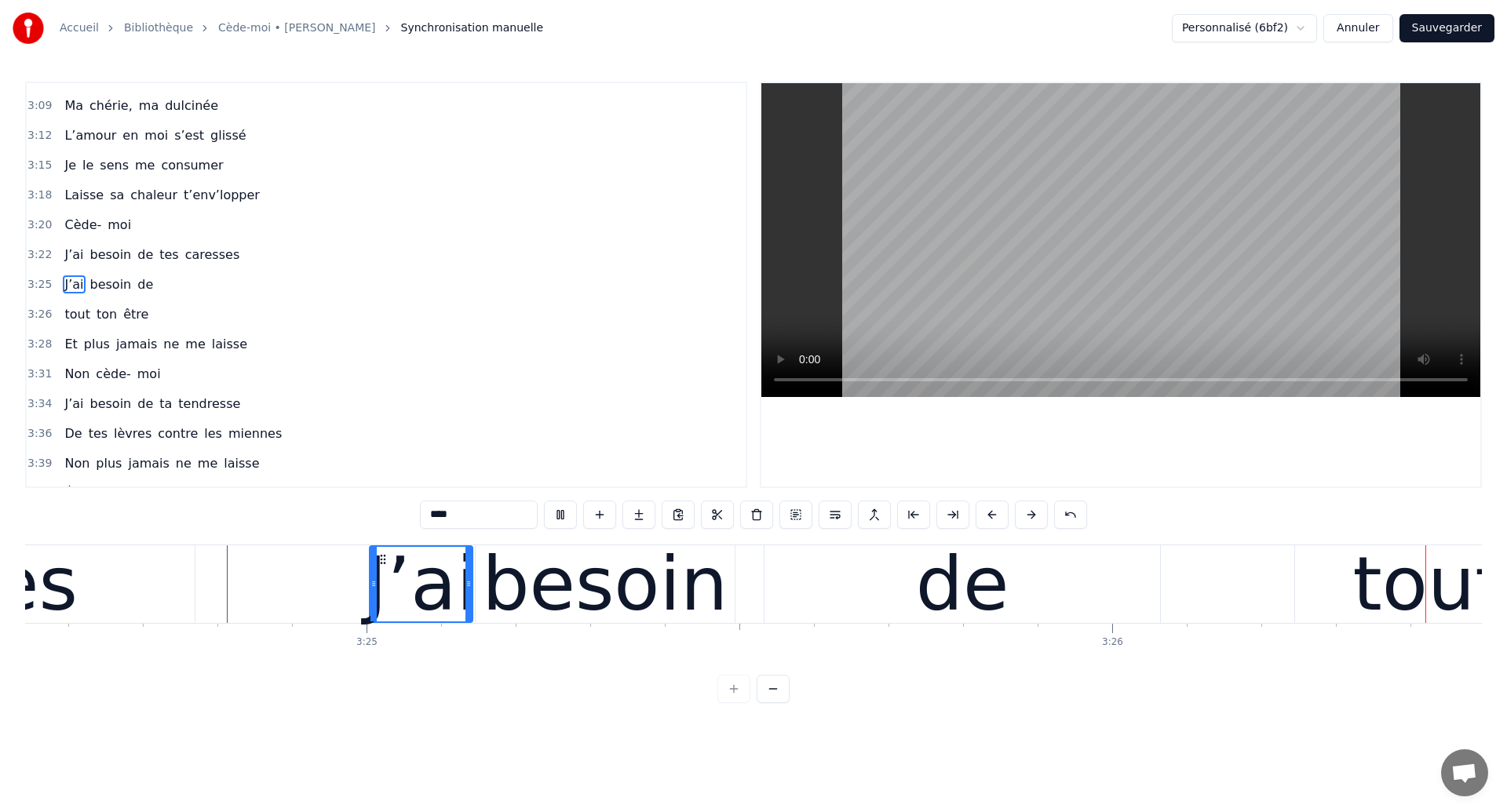
click at [975, 616] on div "de" at bounding box center [962, 584] width 94 height 112
type input "**"
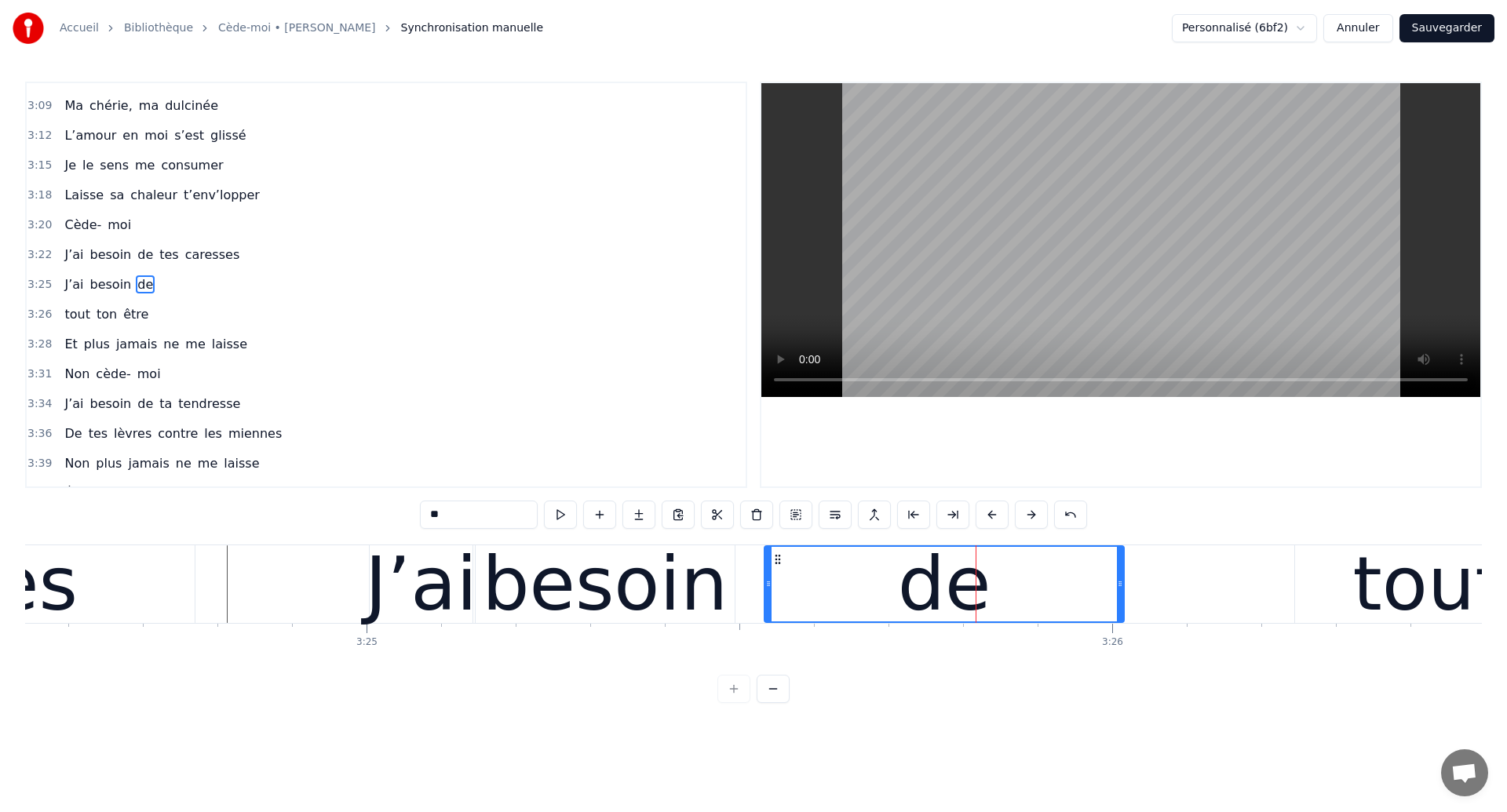
drag, startPoint x: 1152, startPoint y: 604, endPoint x: 1113, endPoint y: 605, distance: 39.0
click at [1117, 605] on div at bounding box center [1120, 584] width 6 height 75
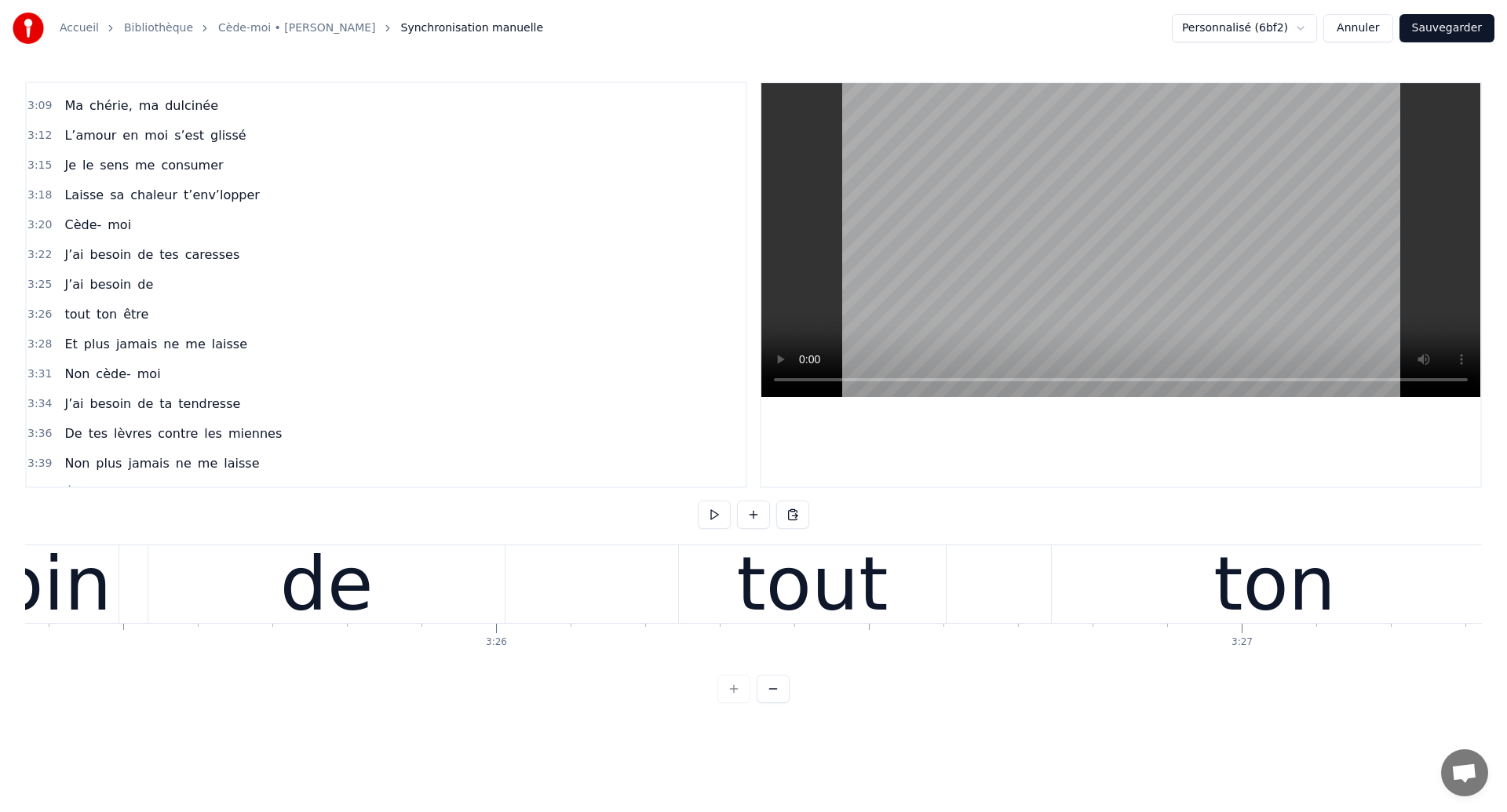
scroll to position [0, 153106]
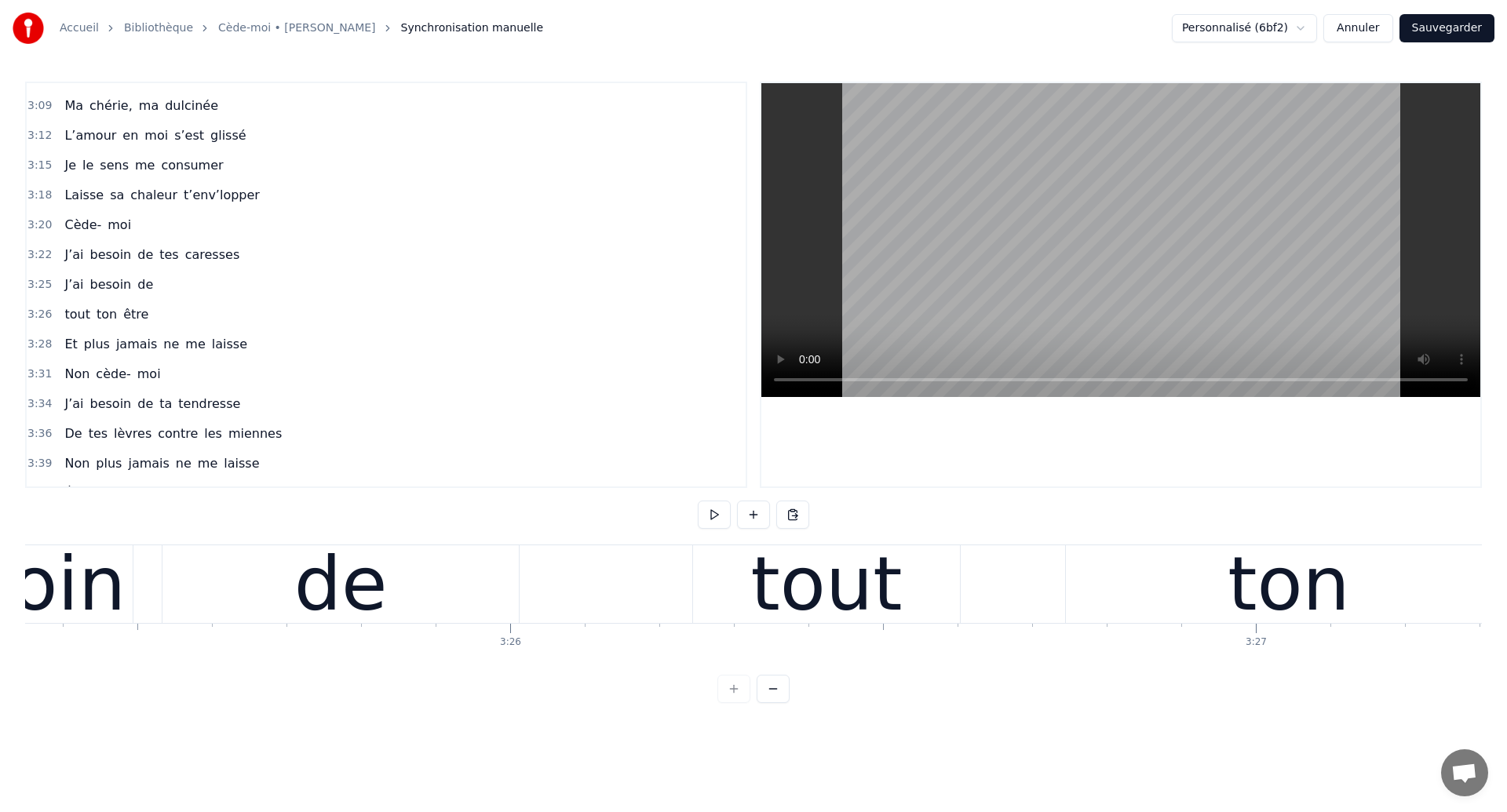
click at [316, 612] on div "de" at bounding box center [341, 584] width 94 height 112
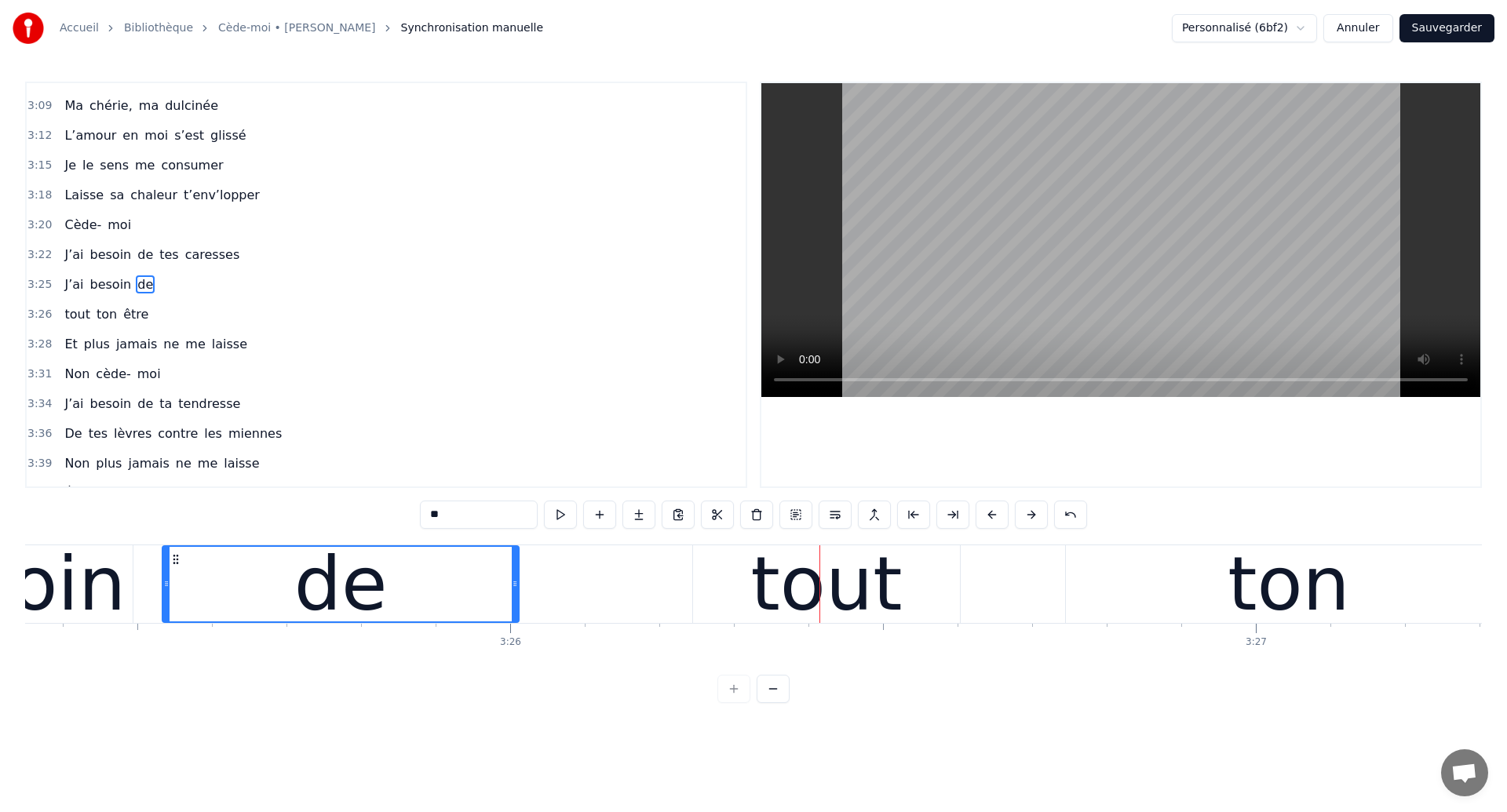
click at [316, 563] on div "de" at bounding box center [341, 584] width 94 height 112
drag, startPoint x: 516, startPoint y: 596, endPoint x: 589, endPoint y: 624, distance: 78.2
click at [589, 624] on div "Ouh ouh [PERSON_NAME] wèèè yèèèè L’amour s’est glissé dans mon coeur en plein s…" at bounding box center [753, 603] width 1456 height 118
click at [136, 580] on div "J’ai besoin de" at bounding box center [181, 584] width 828 height 77
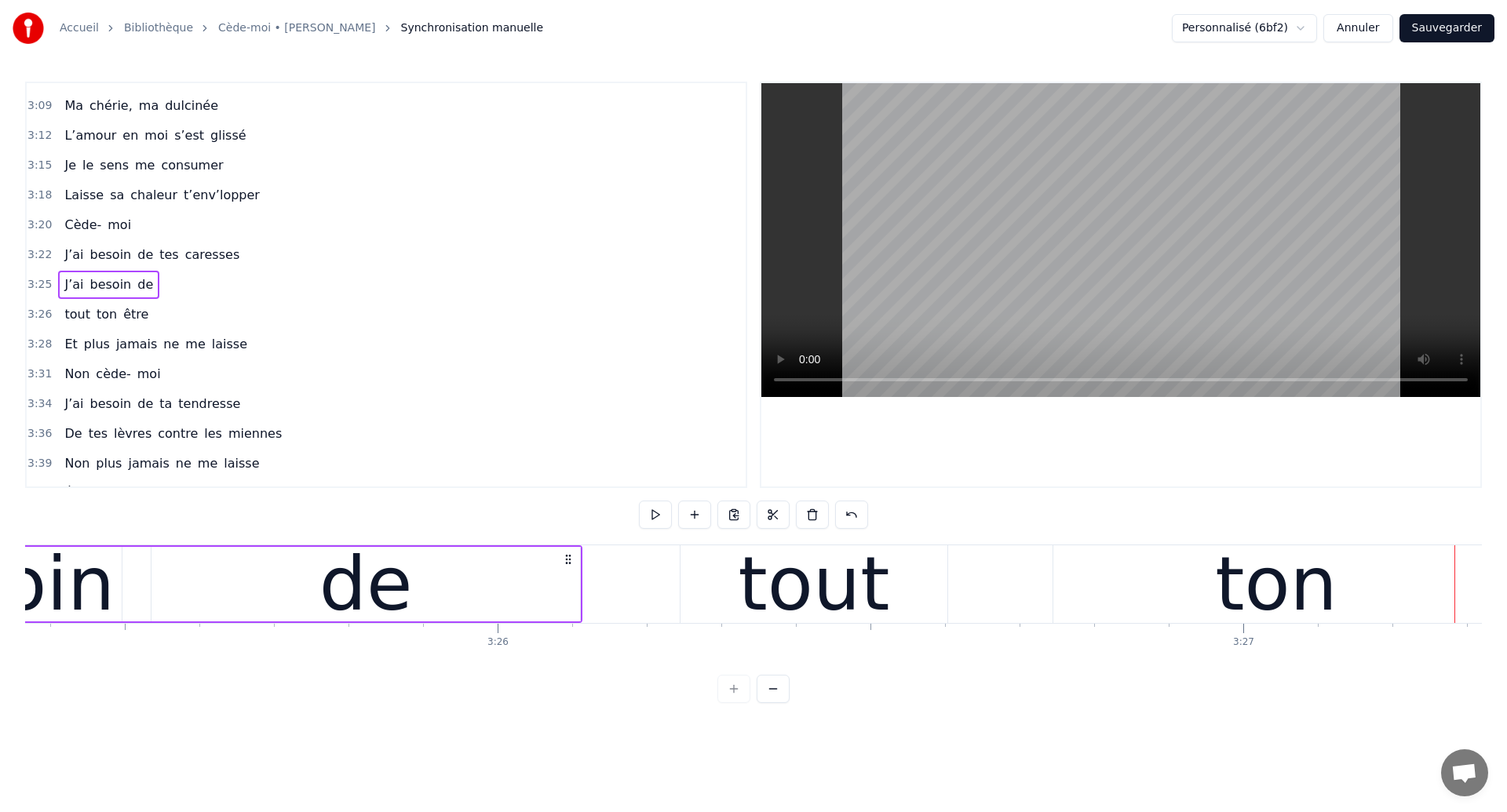
scroll to position [0, 153066]
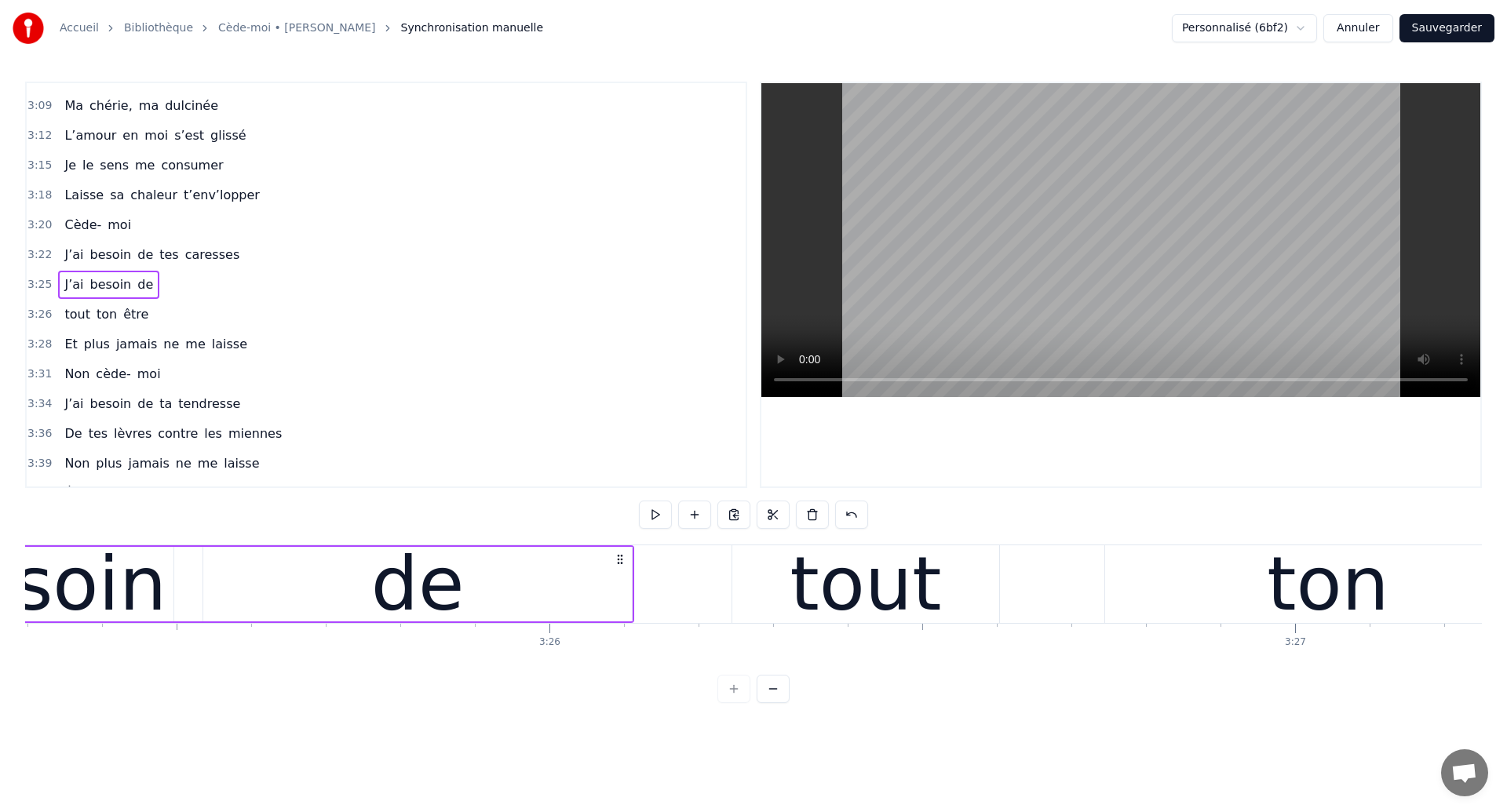
click at [382, 574] on div "de" at bounding box center [417, 584] width 94 height 112
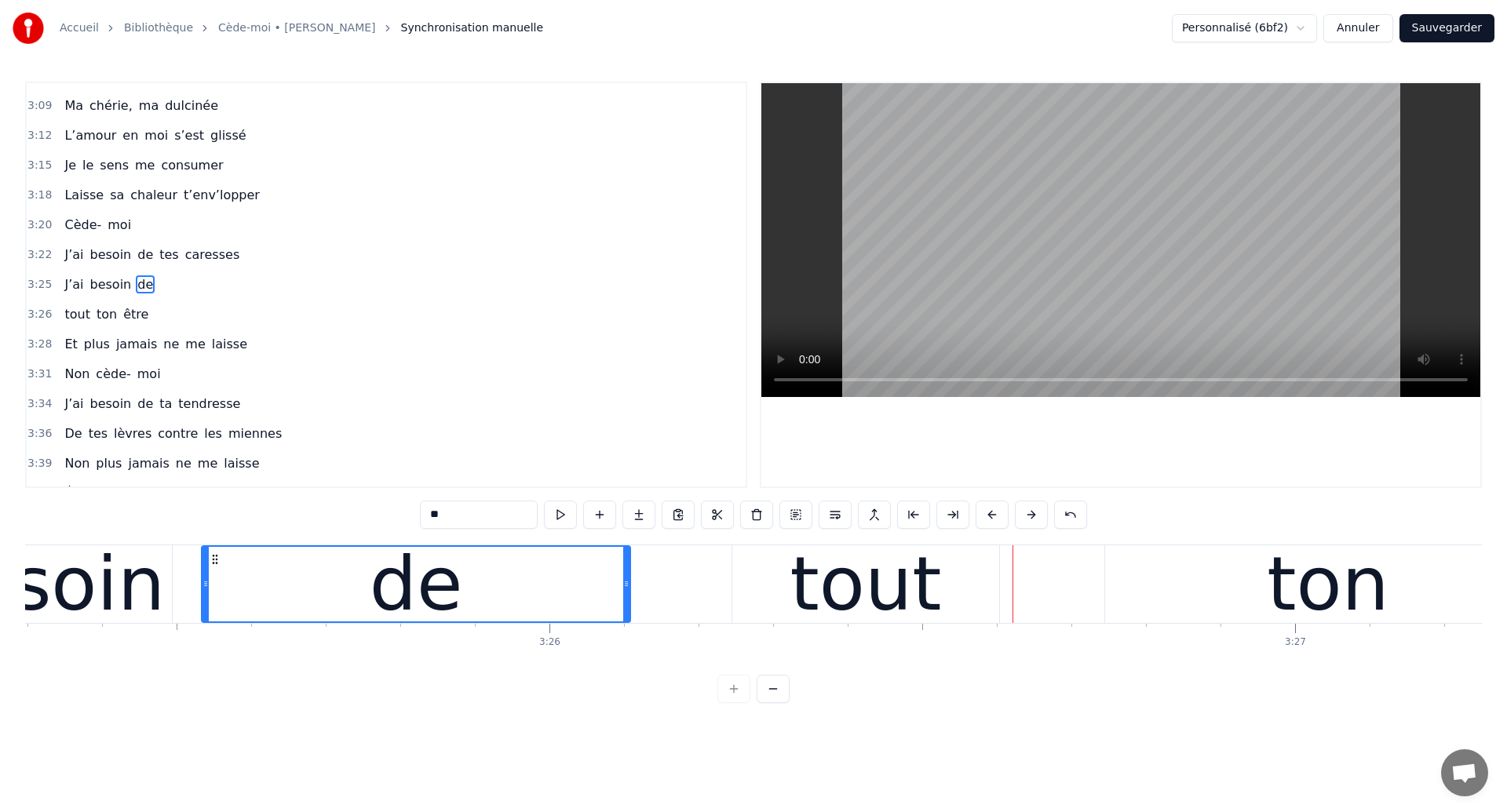
click at [195, 540] on div "0:04 Ouh ouh ouh 0:05 [PERSON_NAME] wèèè yèèèè 0:23 L’amour s’est glissé dans m…" at bounding box center [753, 392] width 1456 height 621
click at [212, 579] on div "de" at bounding box center [416, 584] width 427 height 75
click at [886, 608] on div "tout" at bounding box center [866, 584] width 151 height 112
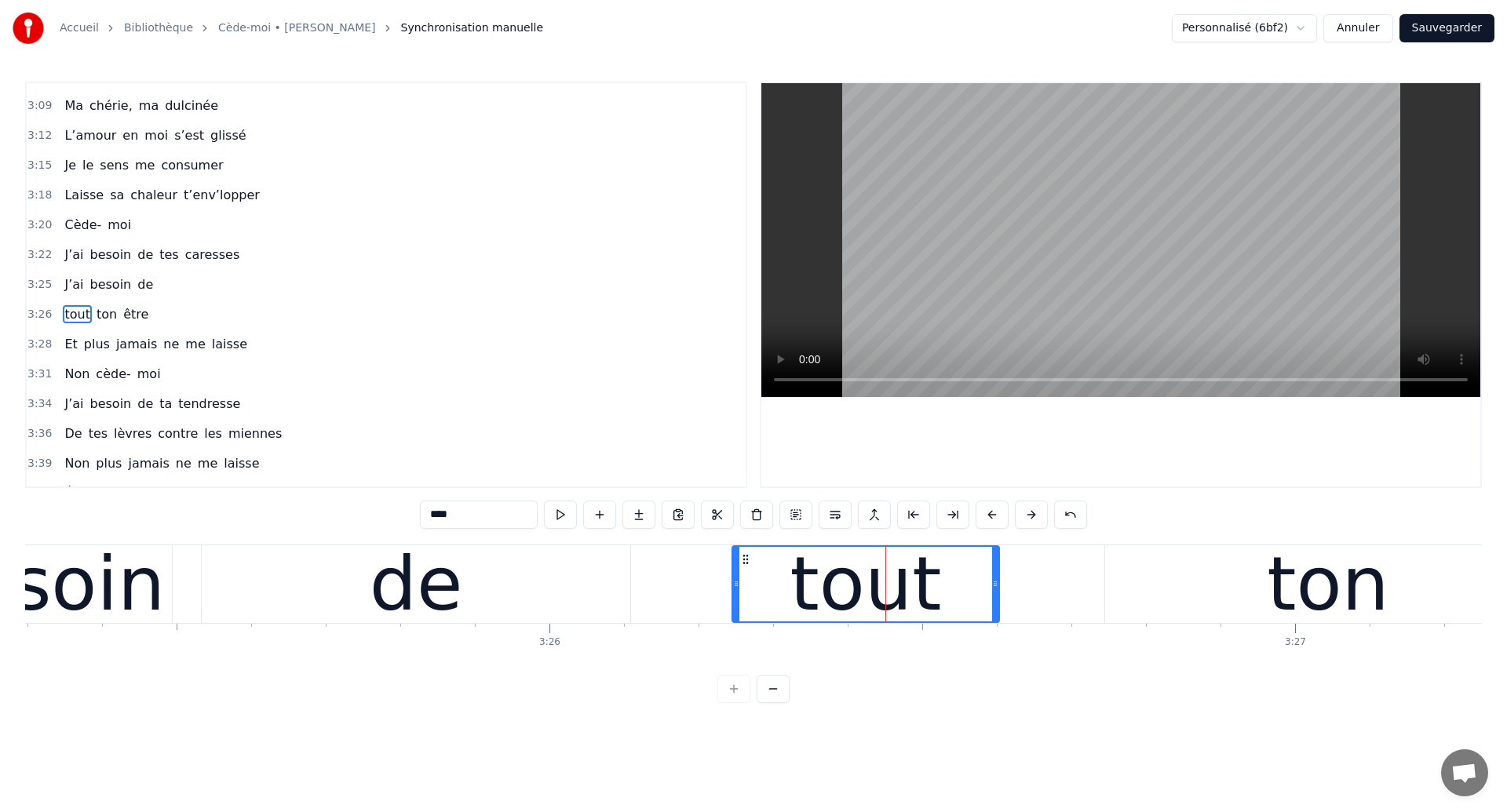
scroll to position [1781, 0]
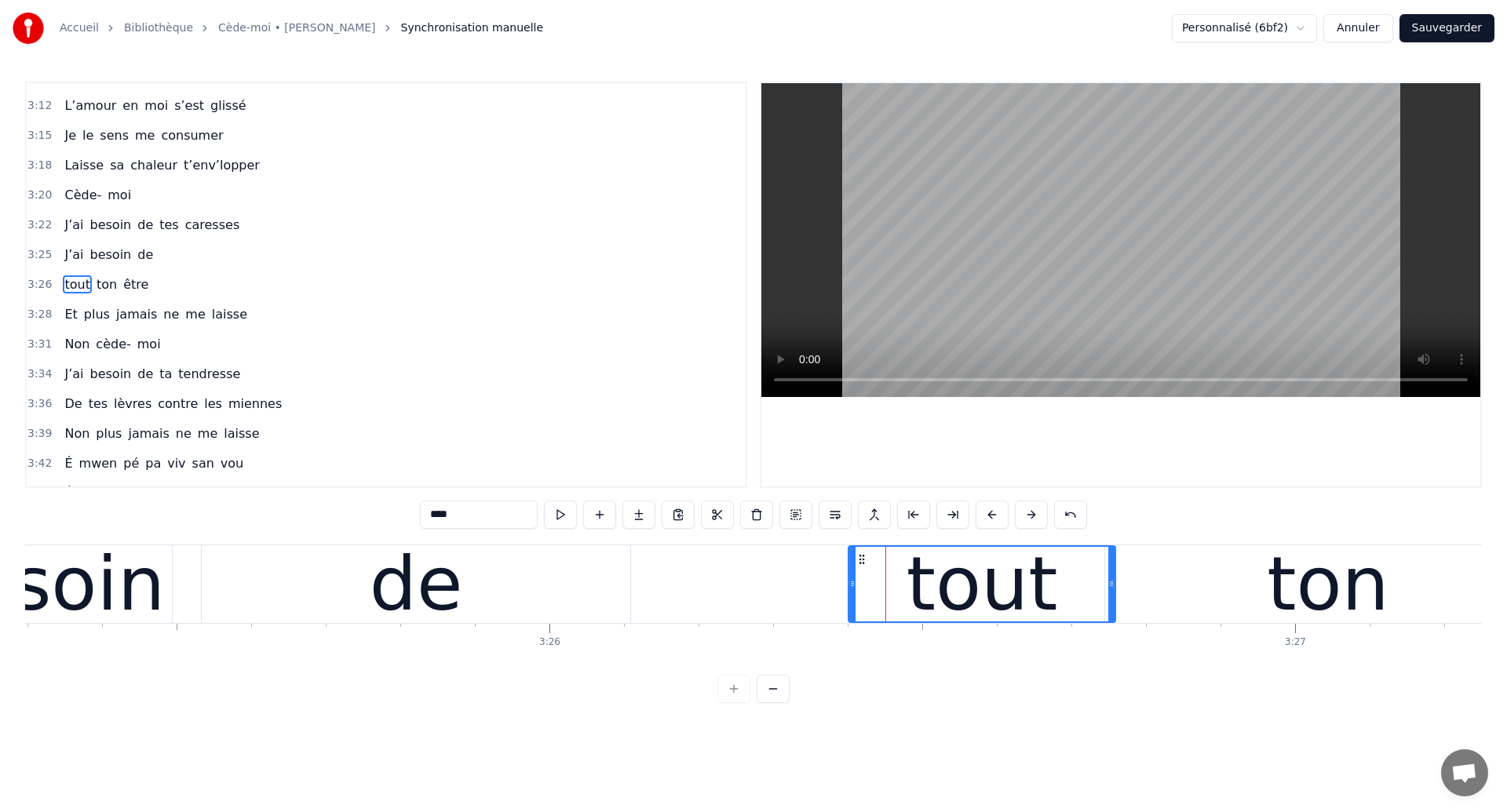
drag, startPoint x: 745, startPoint y: 555, endPoint x: 862, endPoint y: 581, distance: 119.9
click at [862, 581] on div "tout" at bounding box center [982, 584] width 265 height 75
click at [299, 615] on div "de" at bounding box center [416, 584] width 429 height 77
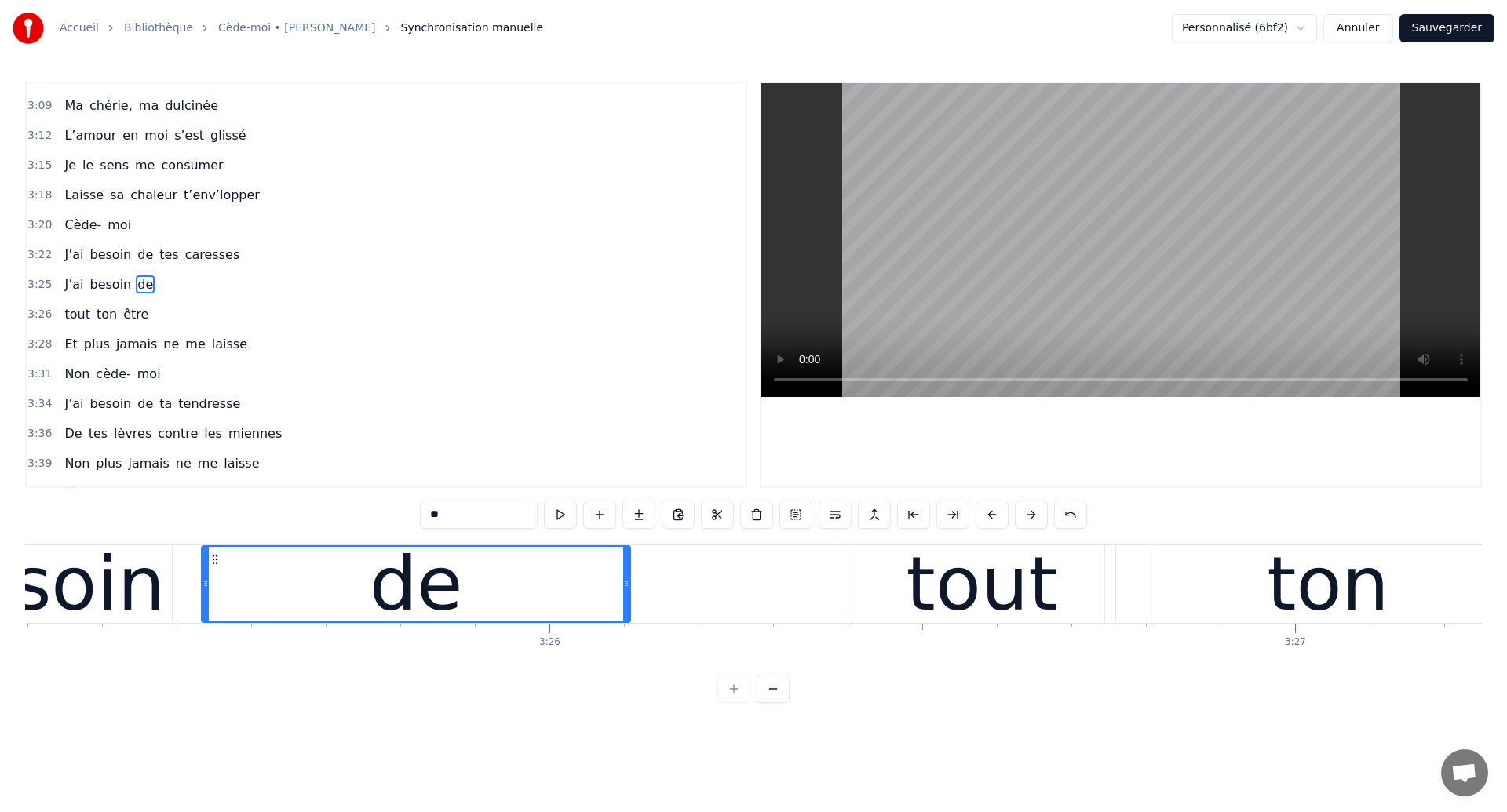
click at [911, 574] on div "tout" at bounding box center [982, 584] width 267 height 77
type input "****"
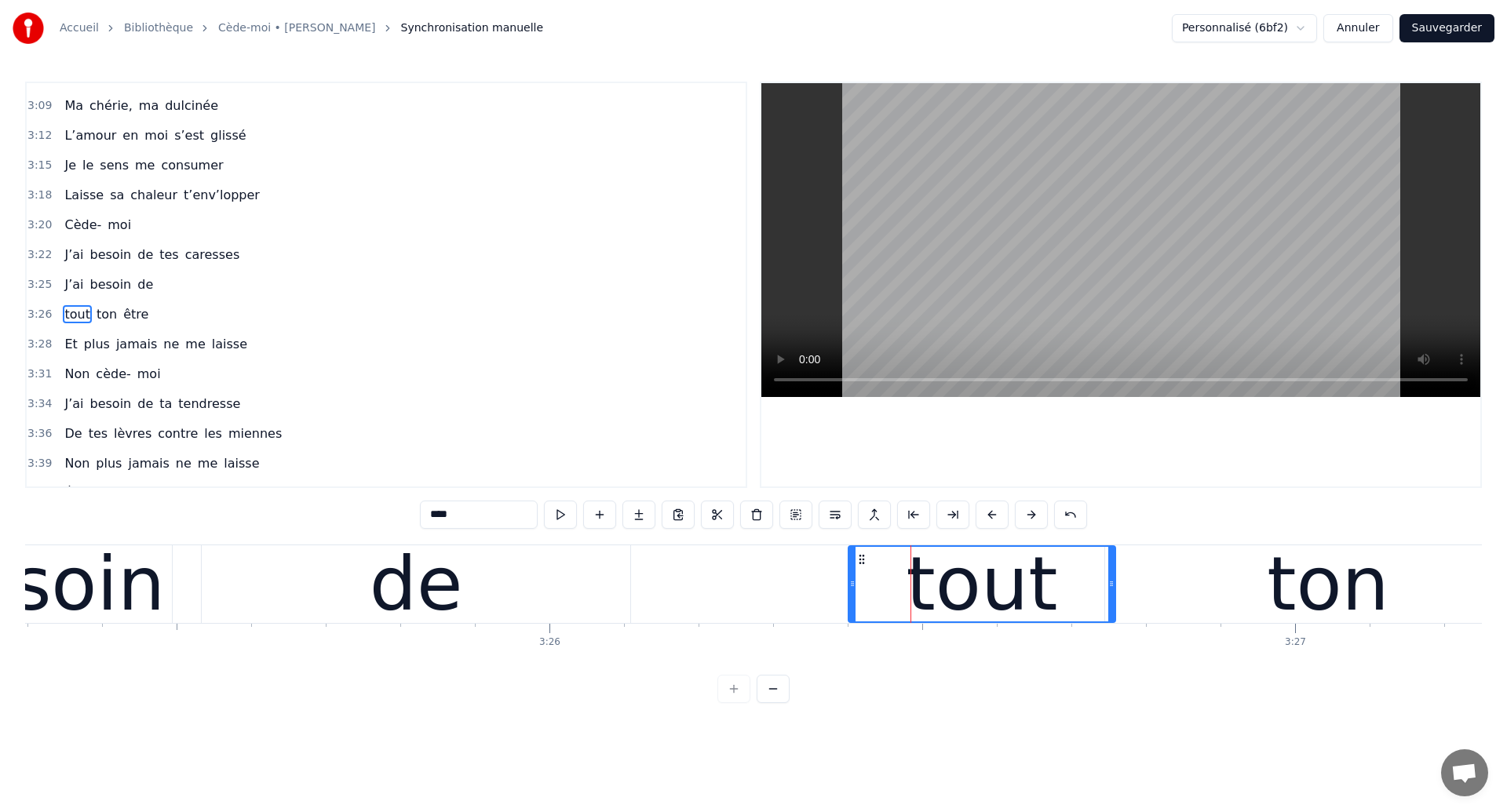
scroll to position [1781, 0]
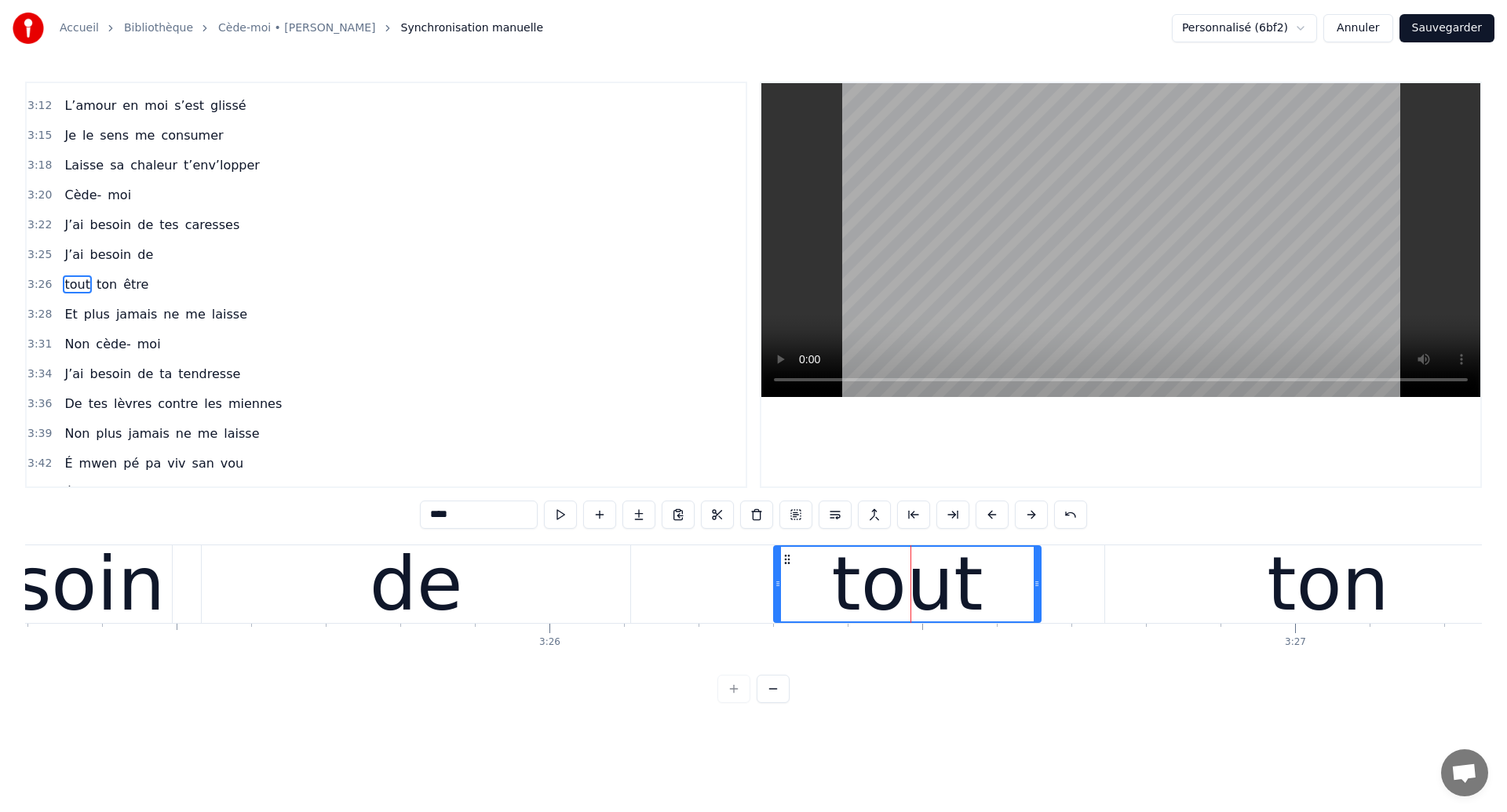
drag, startPoint x: 864, startPoint y: 559, endPoint x: 789, endPoint y: 570, distance: 75.8
click at [789, 570] on div "tout" at bounding box center [907, 584] width 265 height 75
click at [191, 546] on div "J’ai besoin de" at bounding box center [220, 584] width 828 height 77
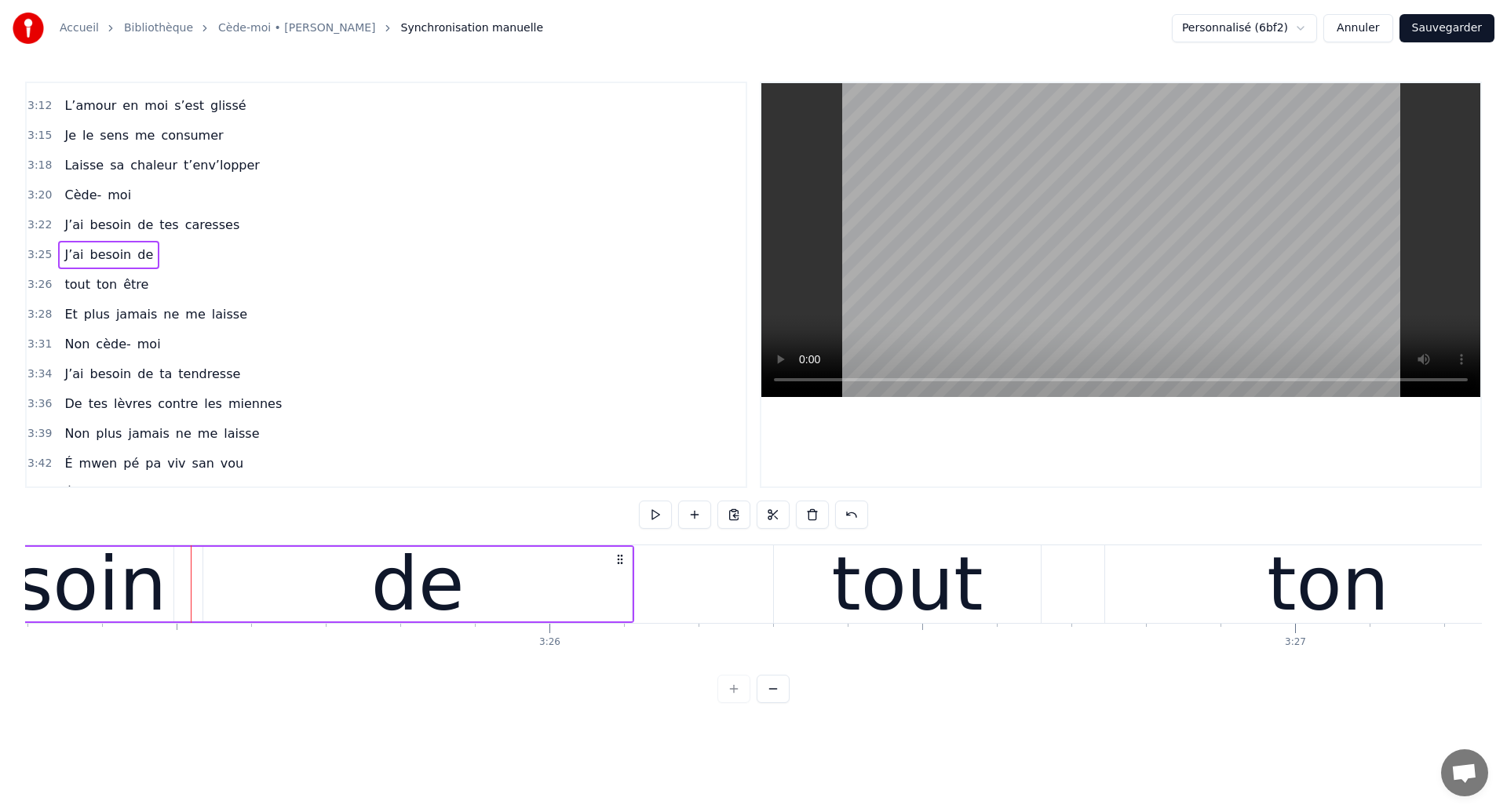
click at [205, 611] on div "de" at bounding box center [417, 584] width 429 height 75
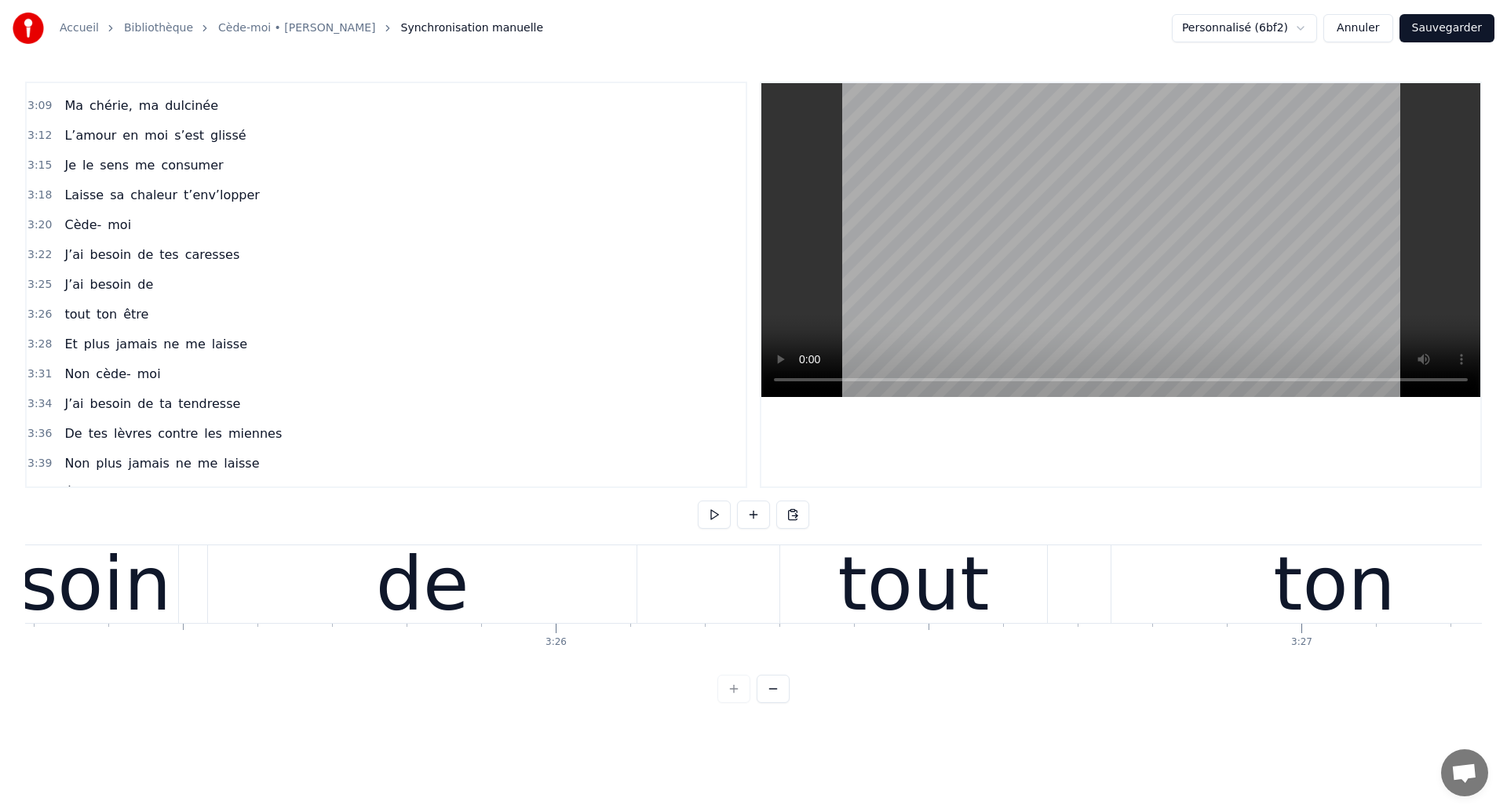
scroll to position [0, 153043]
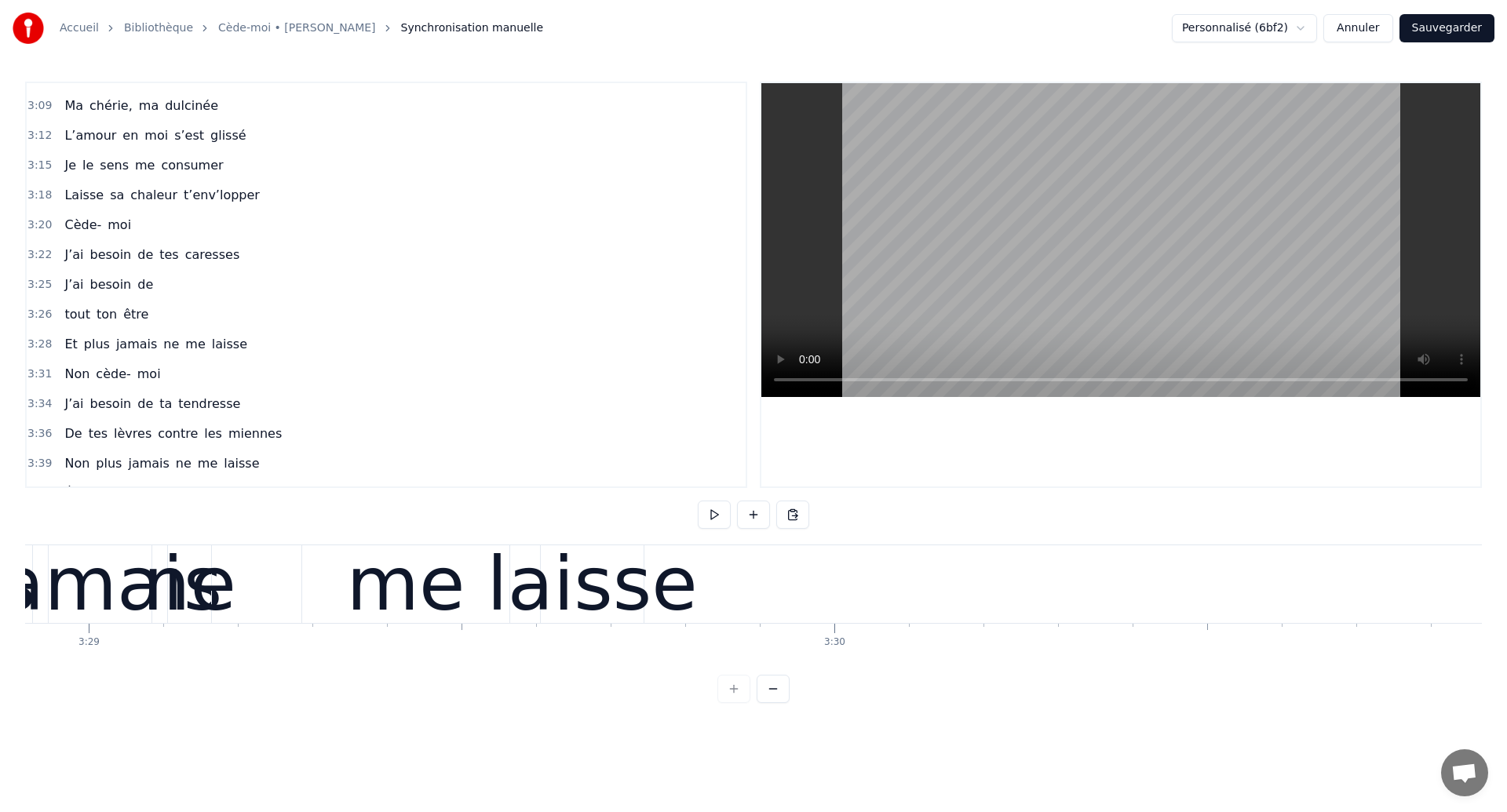
click at [434, 562] on div "me" at bounding box center [406, 584] width 119 height 112
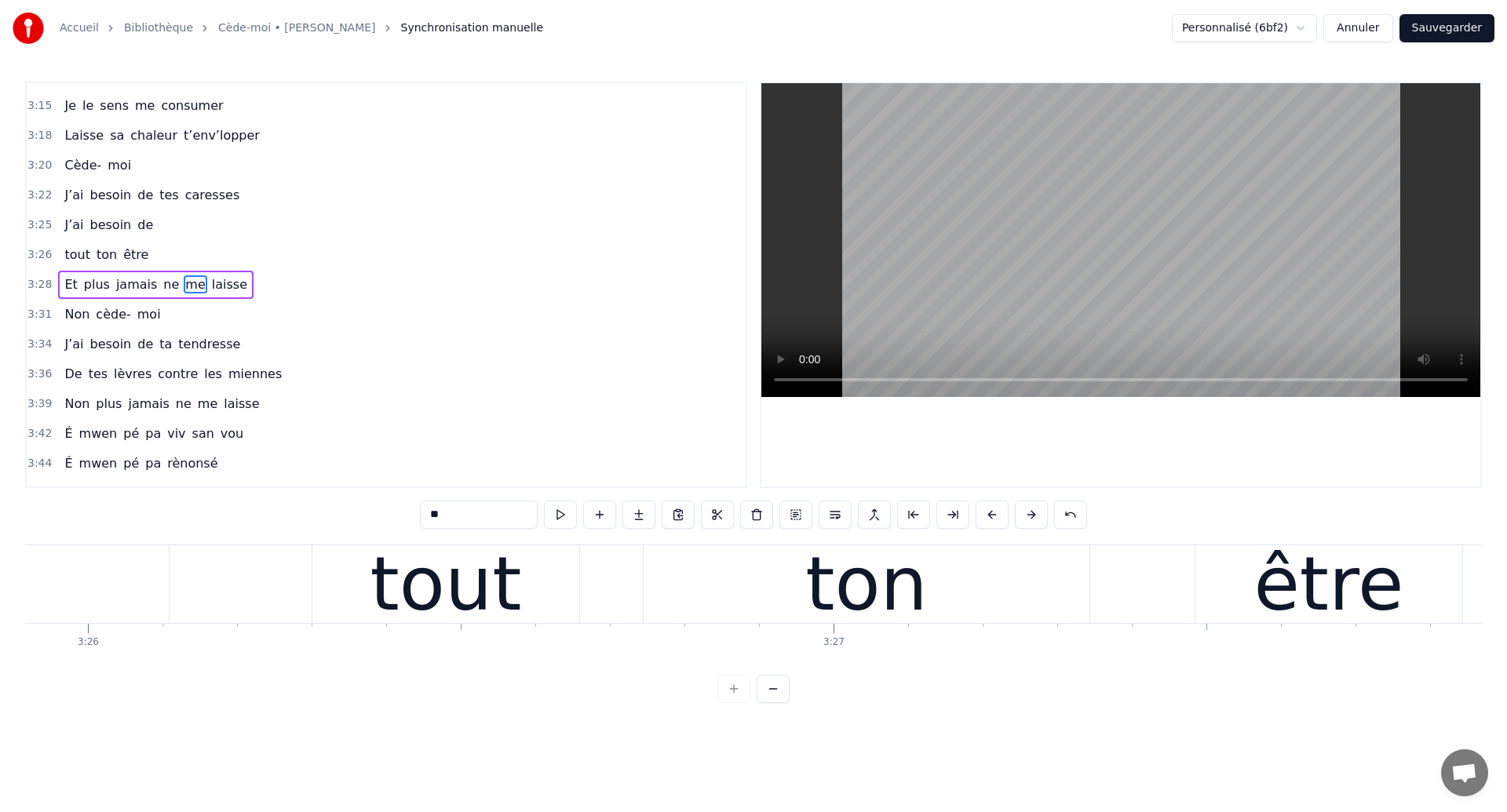
scroll to position [0, 153499]
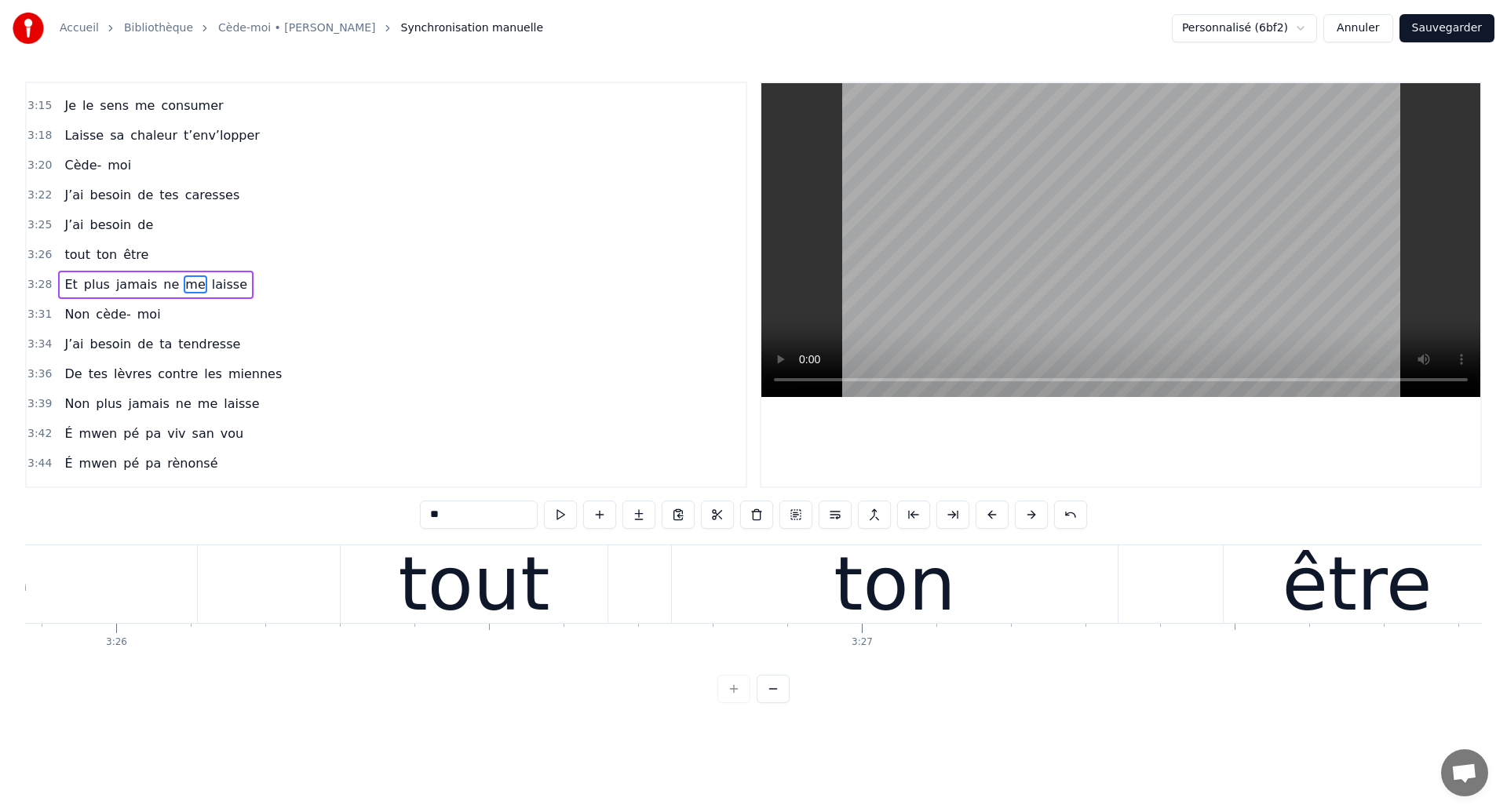
click at [584, 576] on div "tout" at bounding box center [474, 584] width 267 height 77
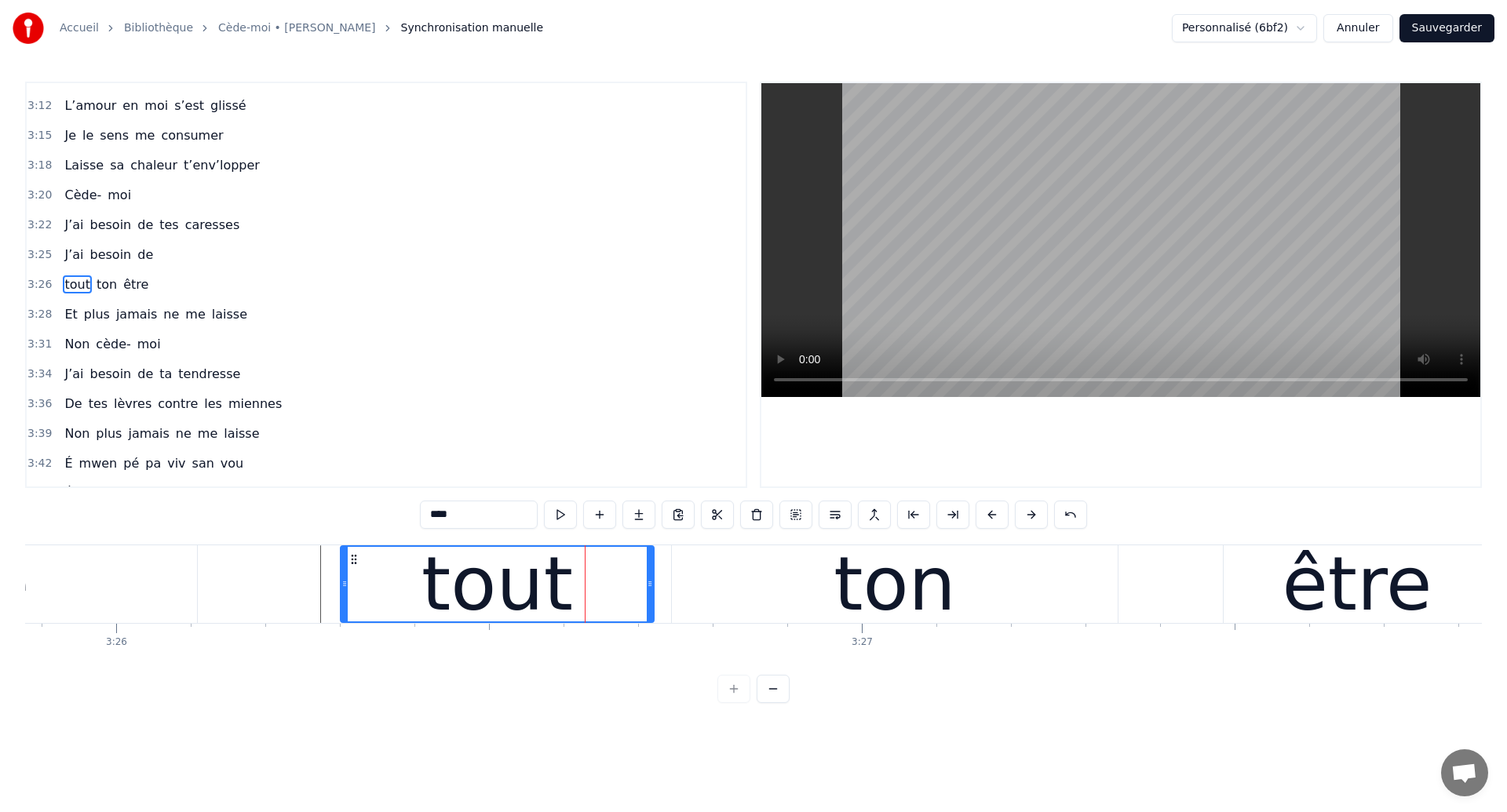
drag, startPoint x: 605, startPoint y: 587, endPoint x: 652, endPoint y: 601, distance: 49.0
click at [652, 601] on div at bounding box center [649, 584] width 6 height 75
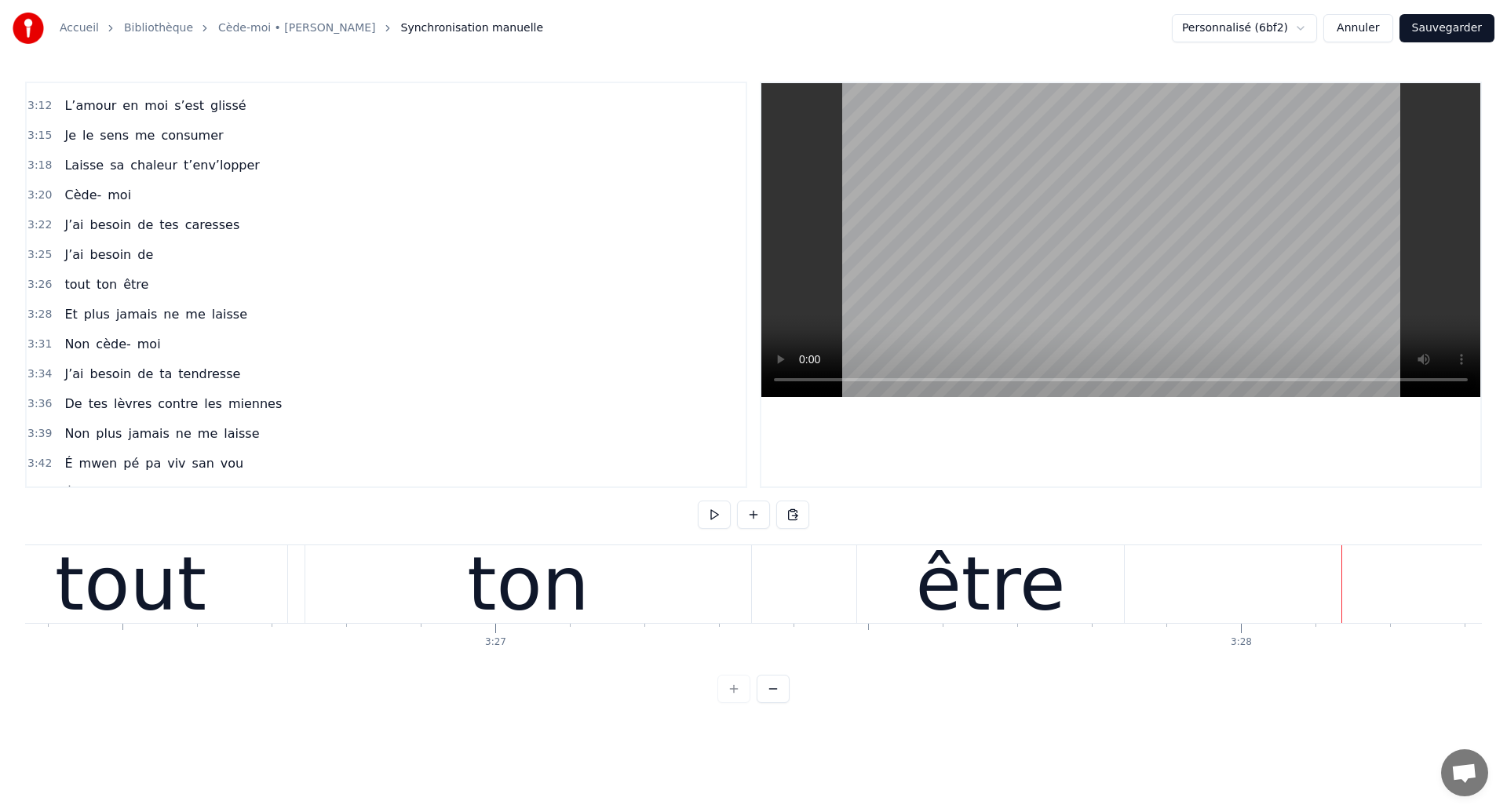
scroll to position [0, 153718]
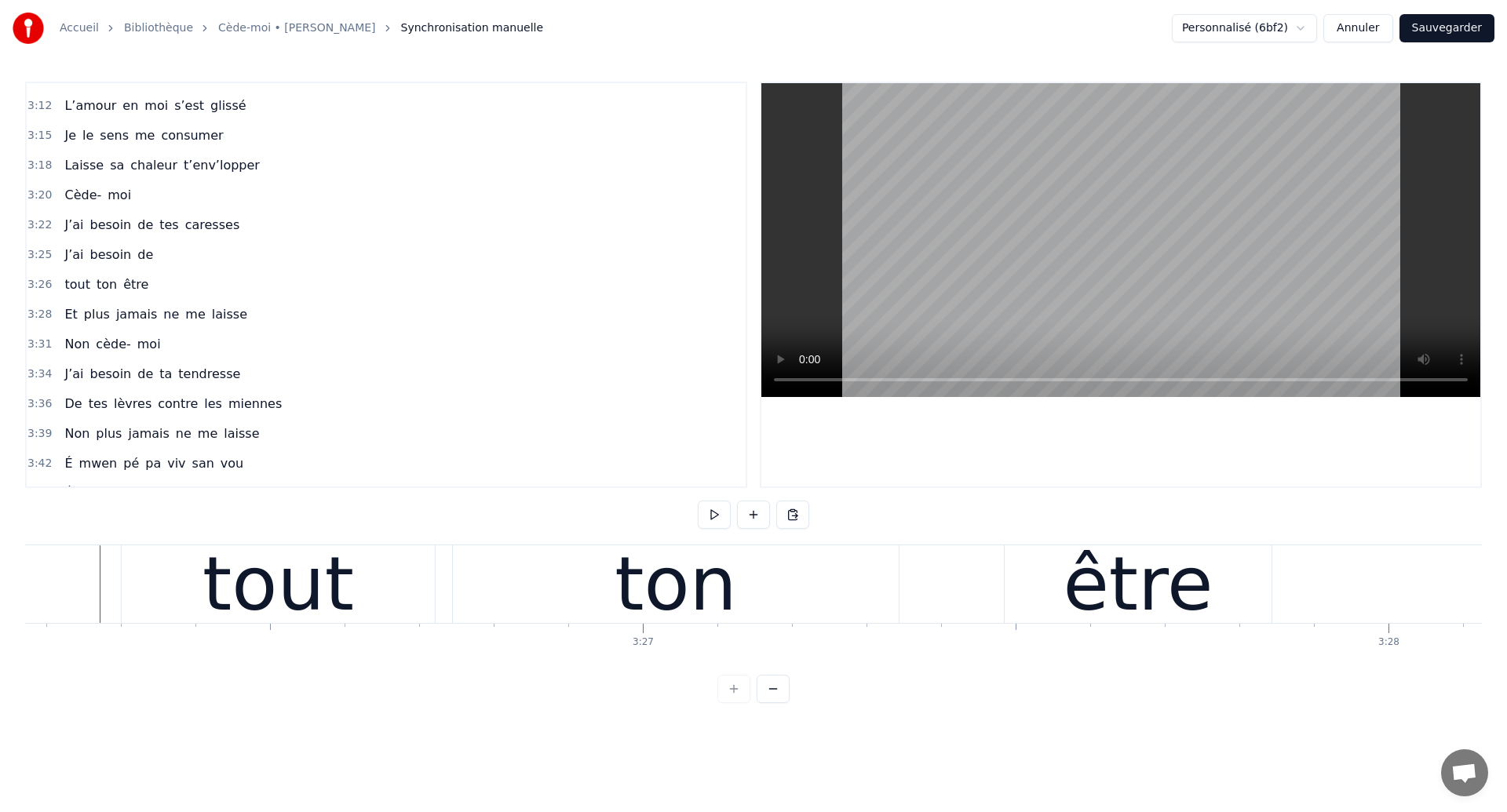
click at [477, 605] on div "ton" at bounding box center [676, 584] width 446 height 77
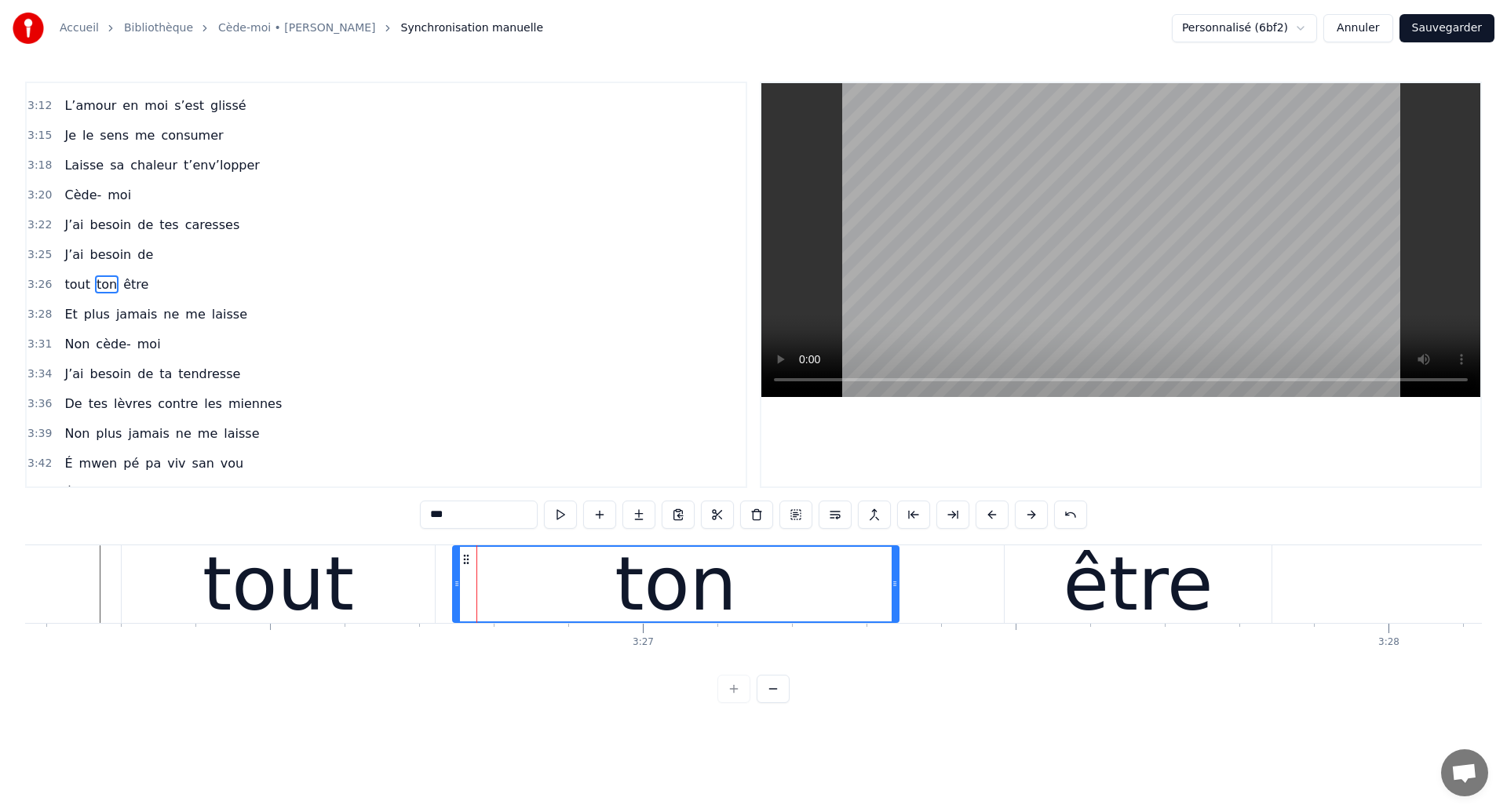
click at [271, 603] on div "tout" at bounding box center [278, 584] width 151 height 112
type input "****"
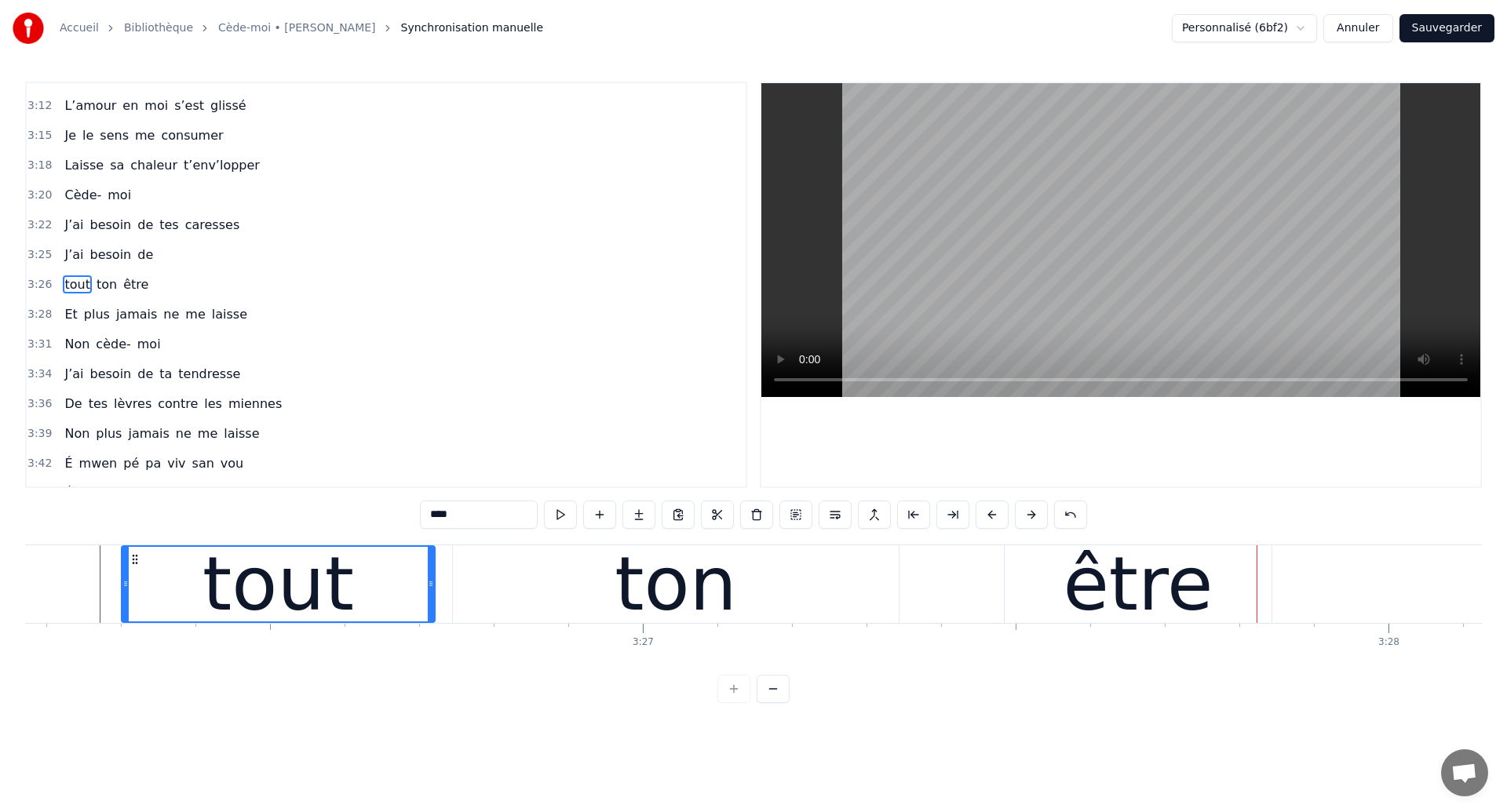
click at [327, 572] on div "tout" at bounding box center [278, 584] width 151 height 112
click at [940, 590] on div "tout ton être" at bounding box center [697, 584] width 1154 height 77
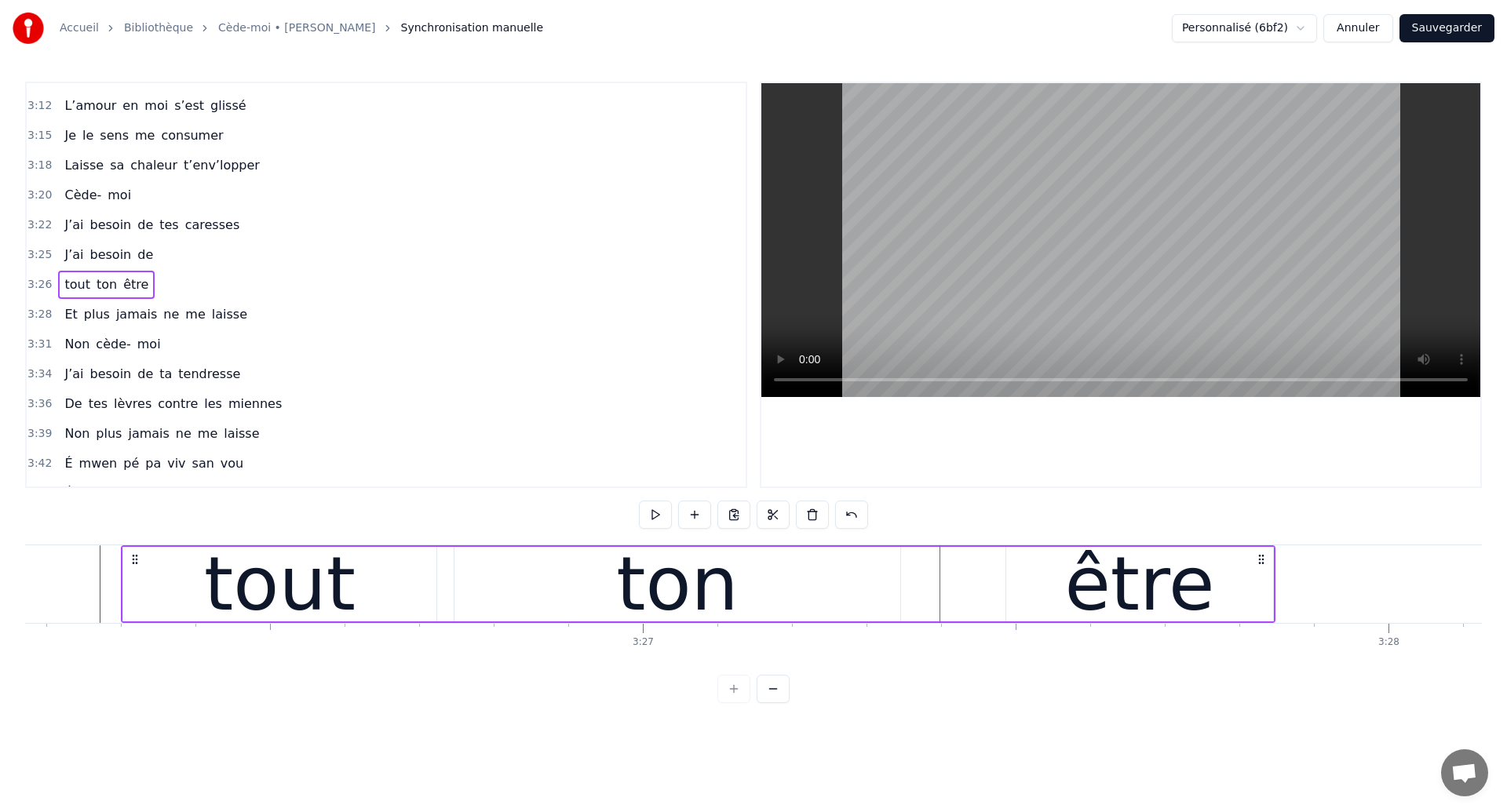
click at [1013, 597] on div "être" at bounding box center [1140, 584] width 267 height 75
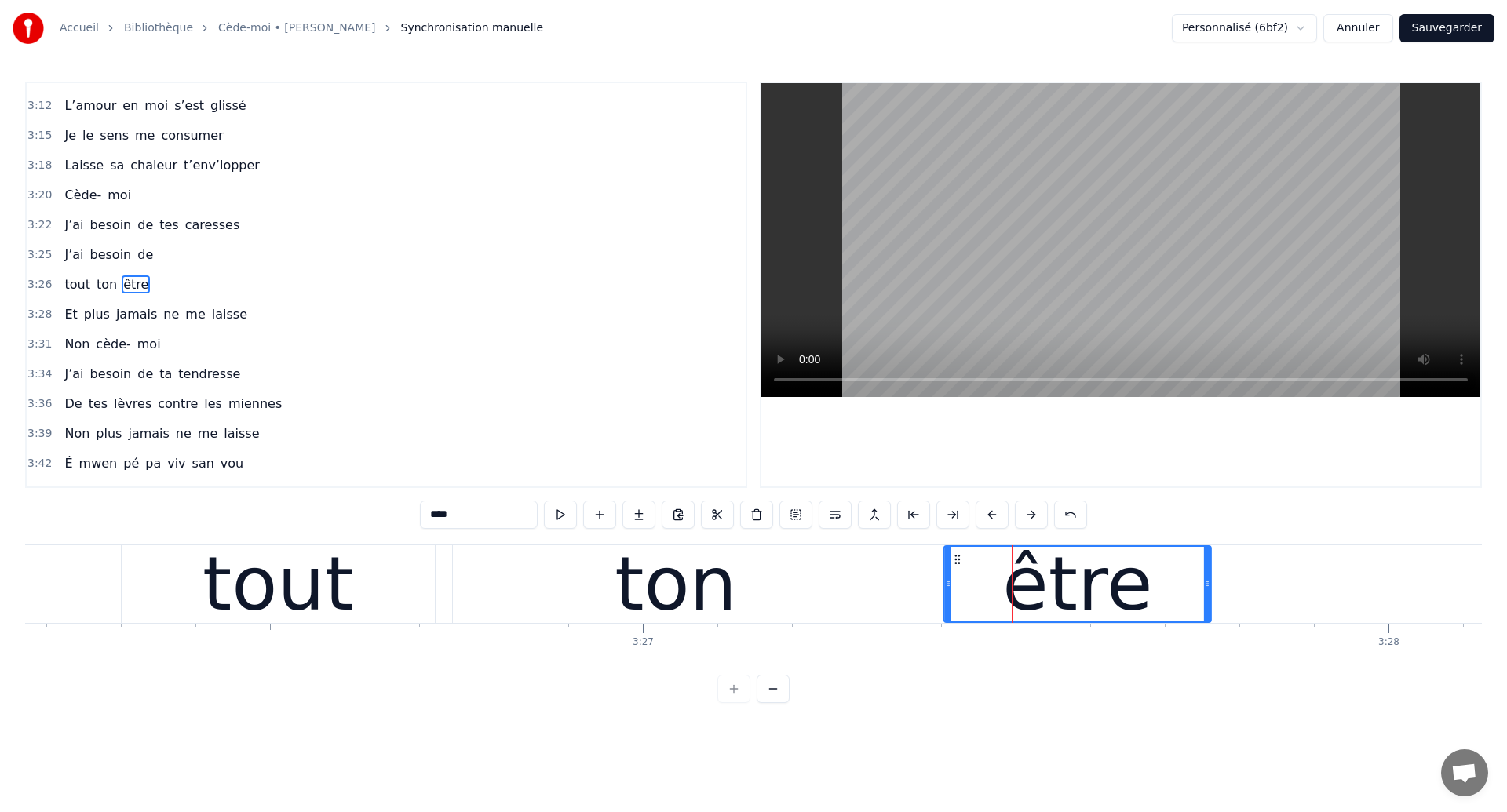
drag, startPoint x: 1017, startPoint y: 557, endPoint x: 956, endPoint y: 576, distance: 63.9
click at [956, 576] on div "être" at bounding box center [1078, 584] width 265 height 75
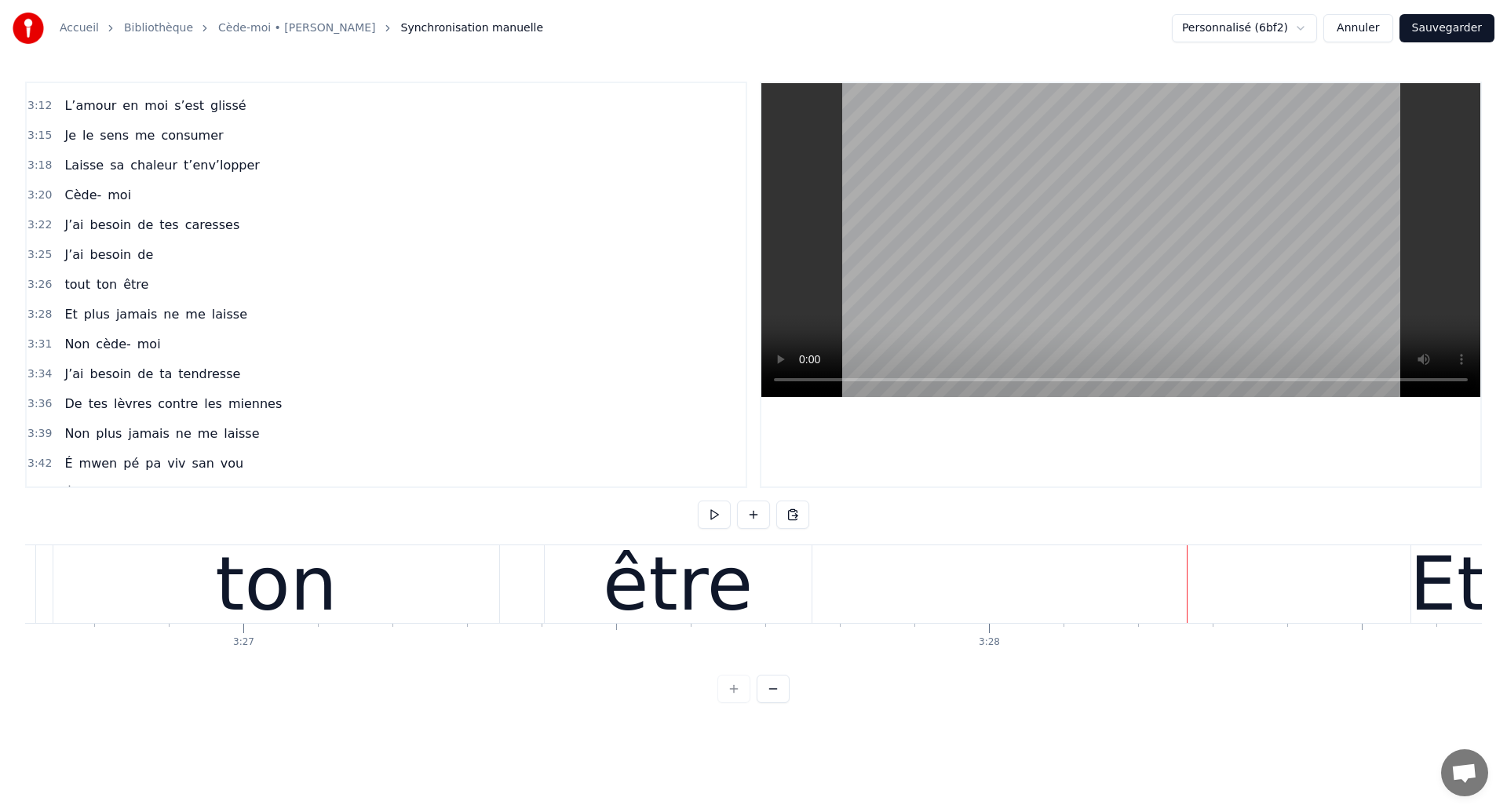
scroll to position [0, 154066]
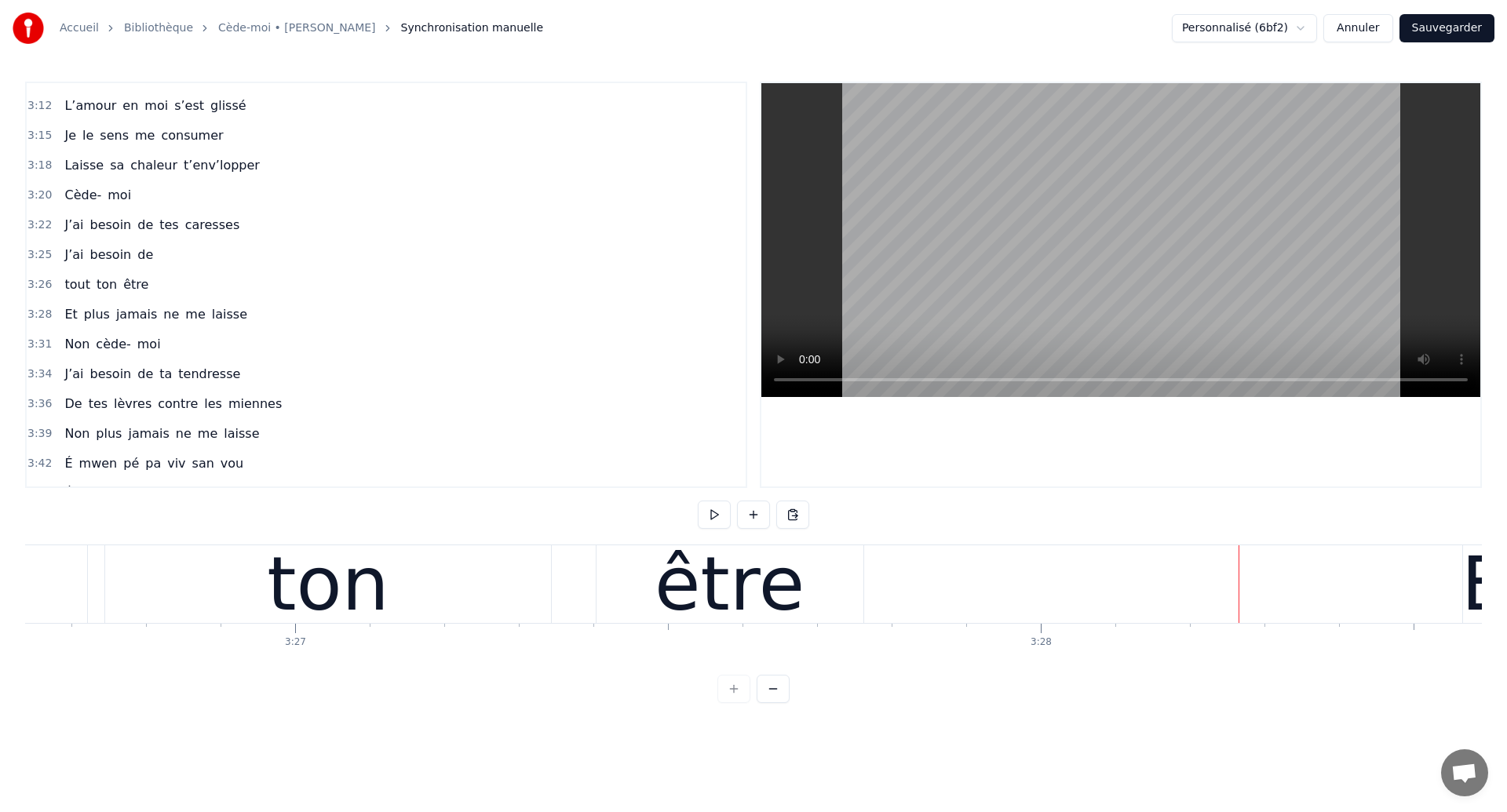
click at [498, 600] on div "ton" at bounding box center [328, 584] width 446 height 77
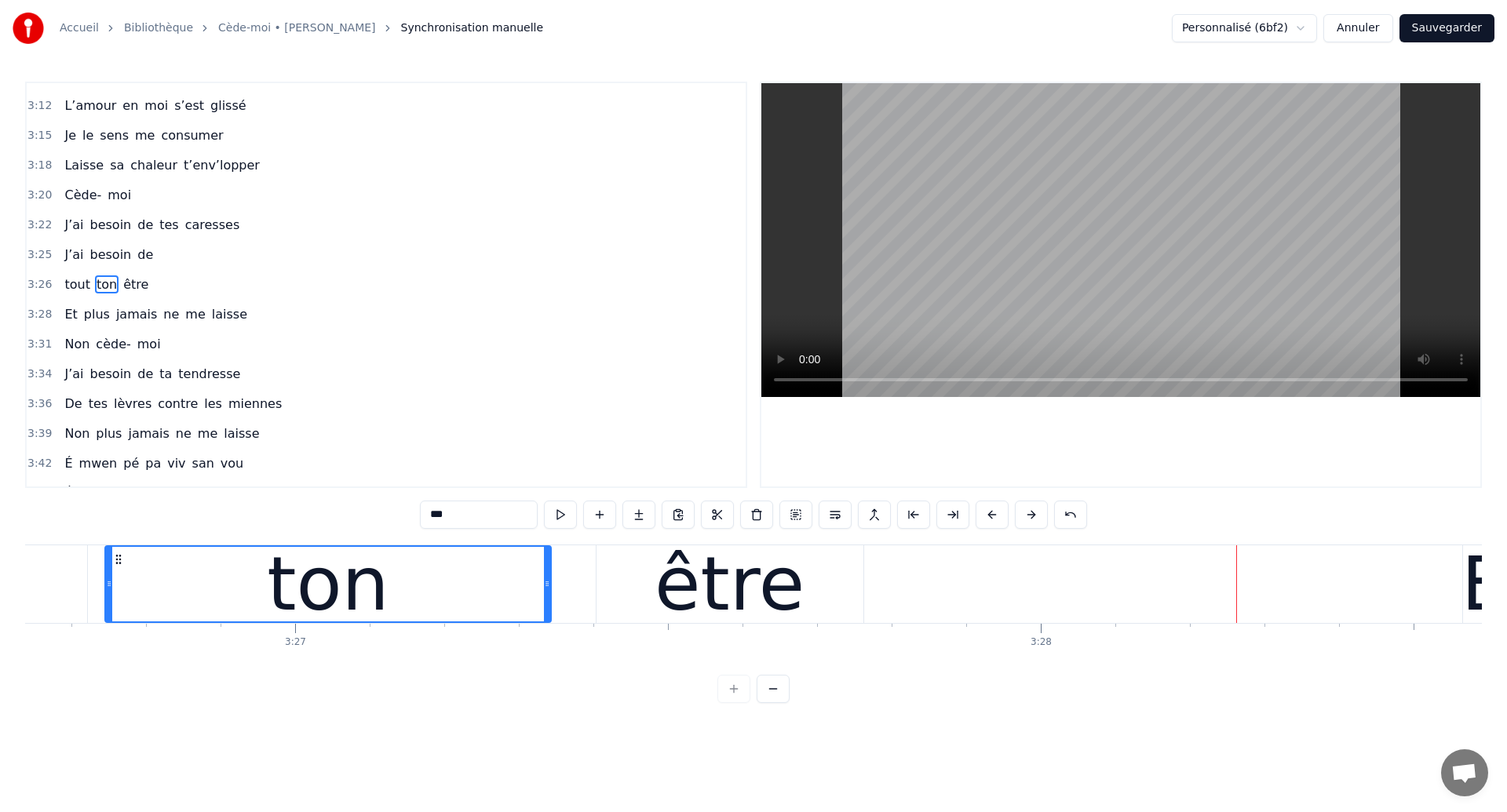
click at [841, 576] on div "être" at bounding box center [730, 584] width 267 height 77
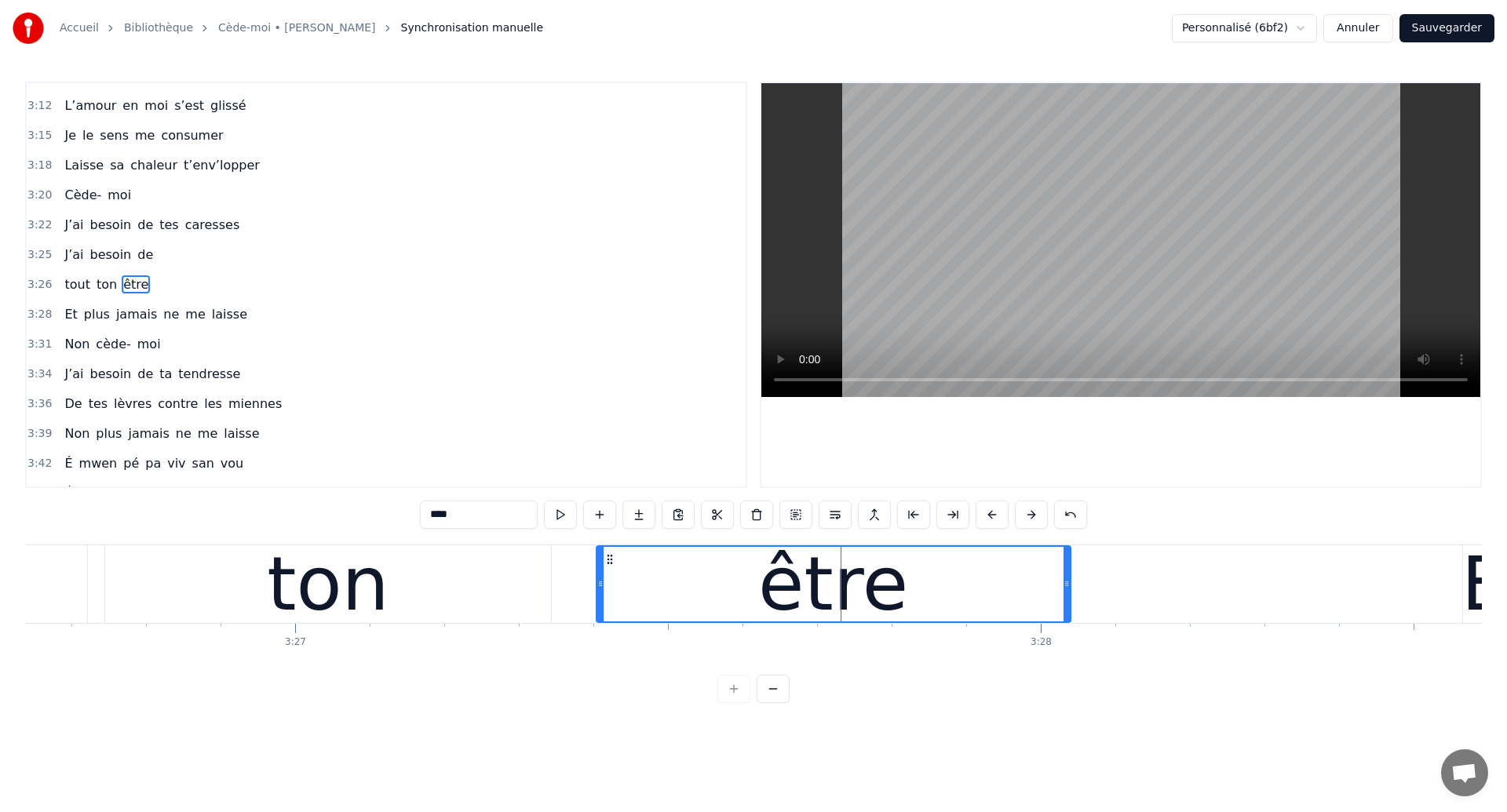
drag, startPoint x: 857, startPoint y: 592, endPoint x: 1065, endPoint y: 620, distance: 209.9
click at [1065, 620] on div at bounding box center [1066, 584] width 6 height 75
click at [357, 601] on div "ton" at bounding box center [328, 584] width 122 height 112
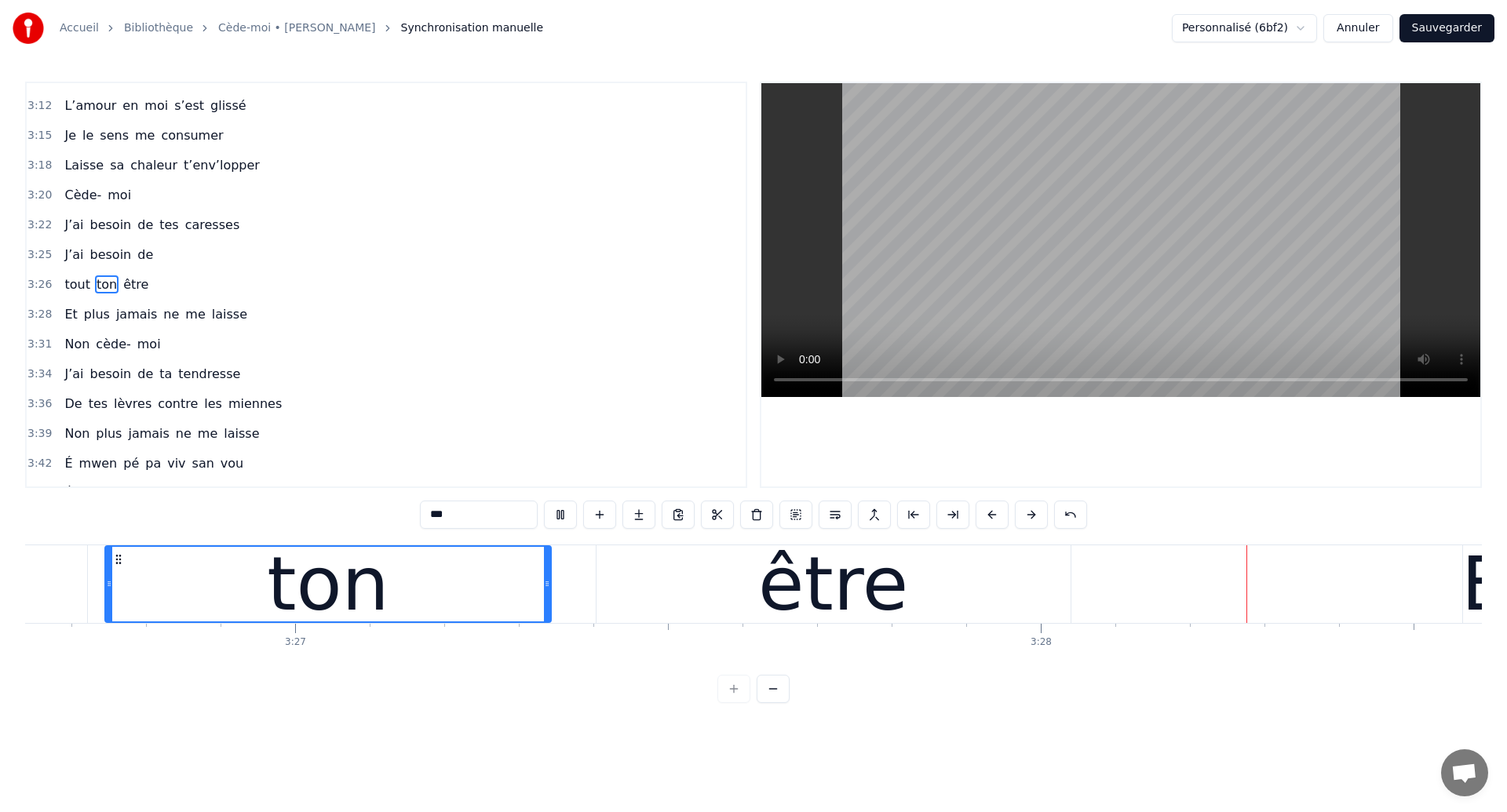
click at [931, 589] on div "être" at bounding box center [833, 584] width 474 height 77
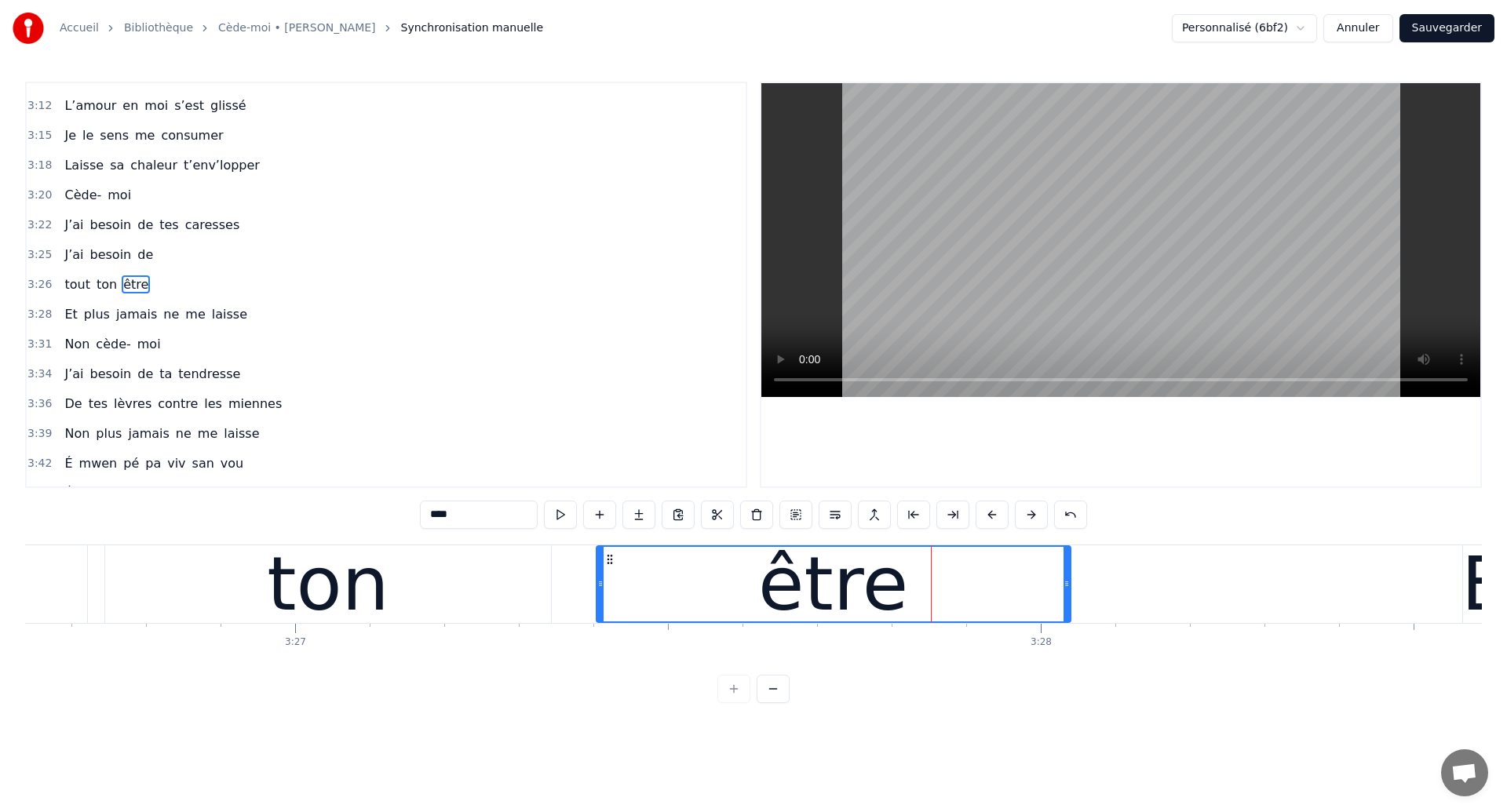
click at [302, 592] on div "ton" at bounding box center [328, 584] width 122 height 112
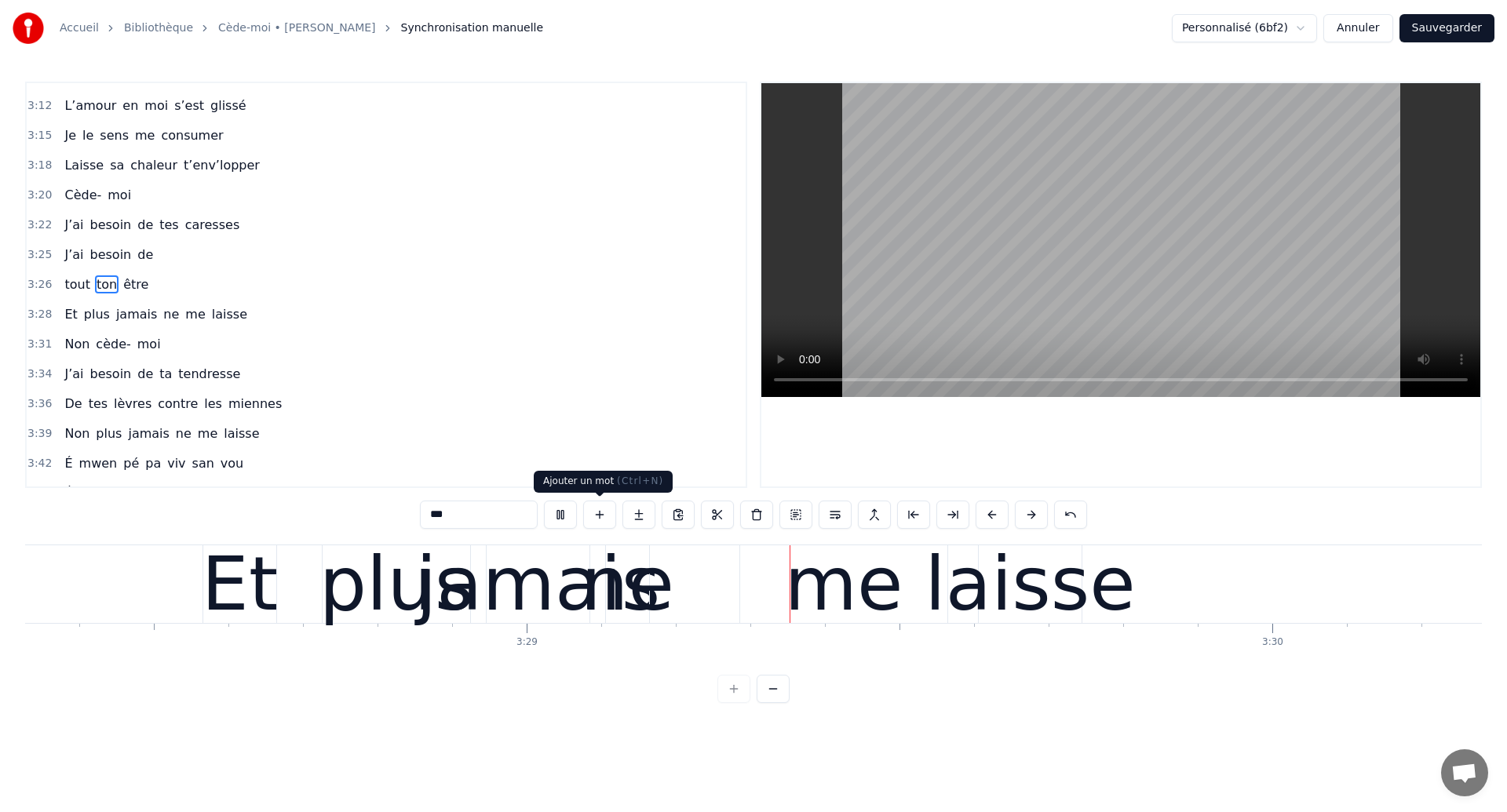
scroll to position [0, 155605]
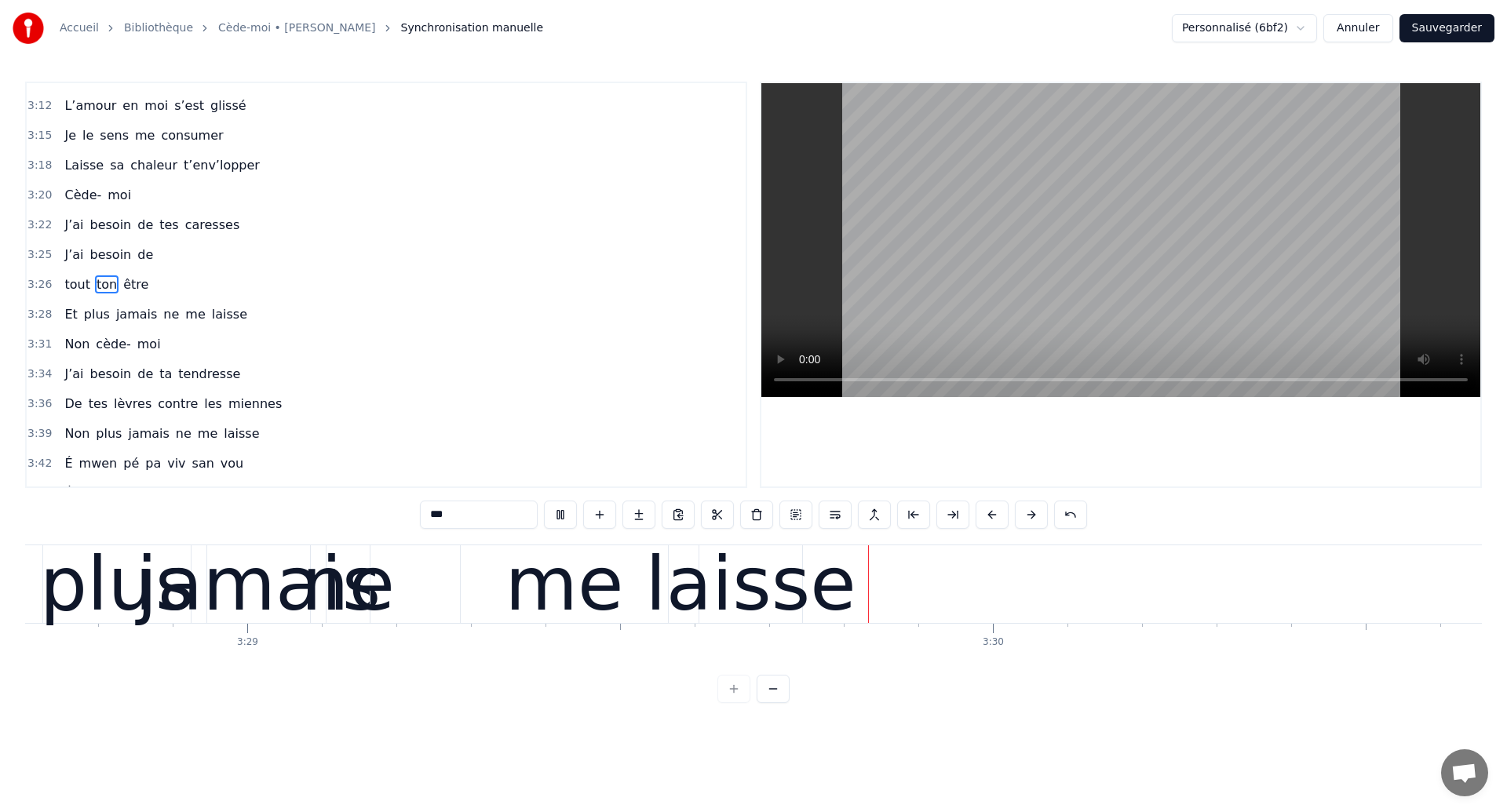
click at [513, 569] on div "me" at bounding box center [564, 584] width 207 height 77
type input "**"
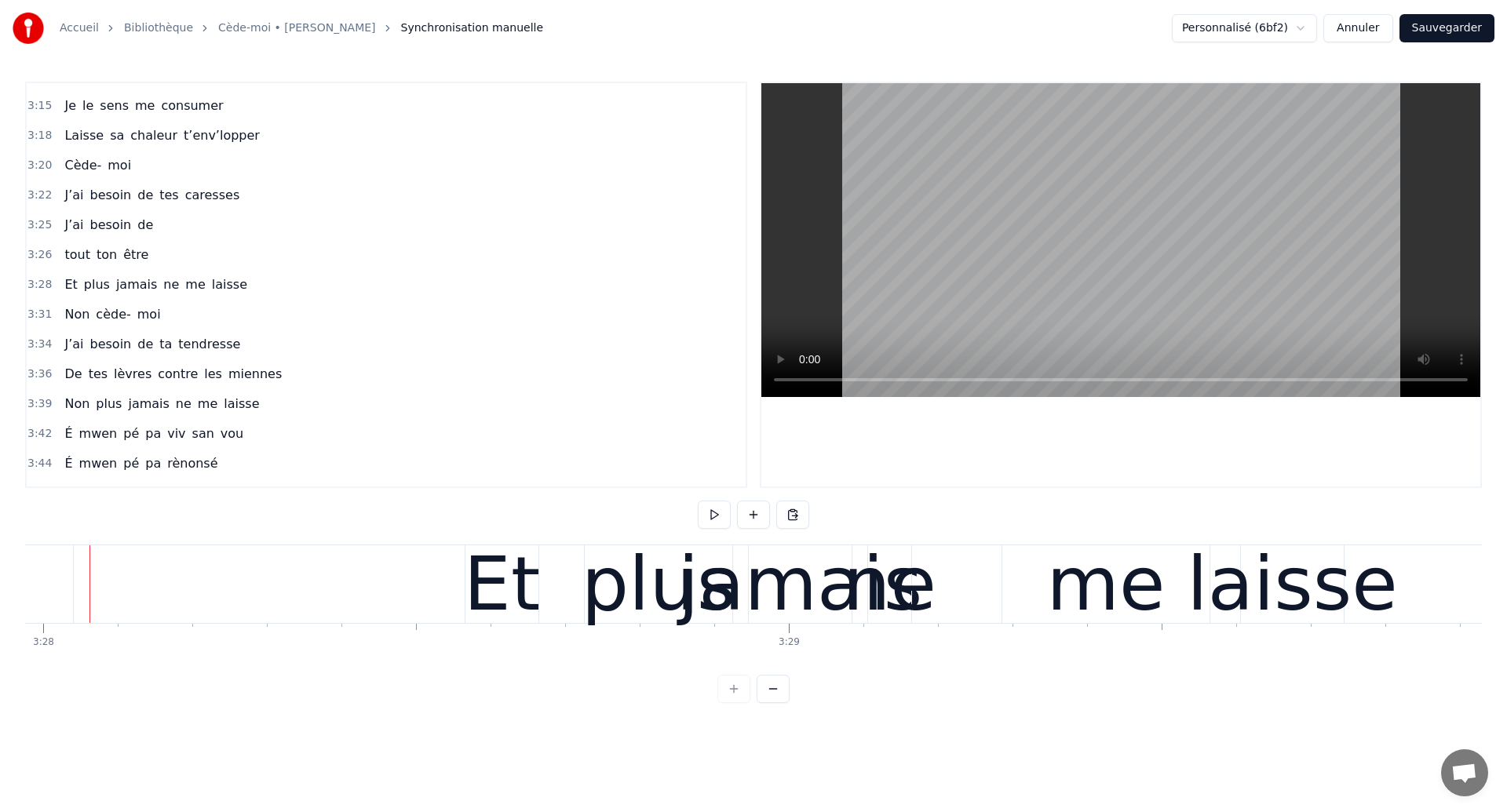
scroll to position [0, 155049]
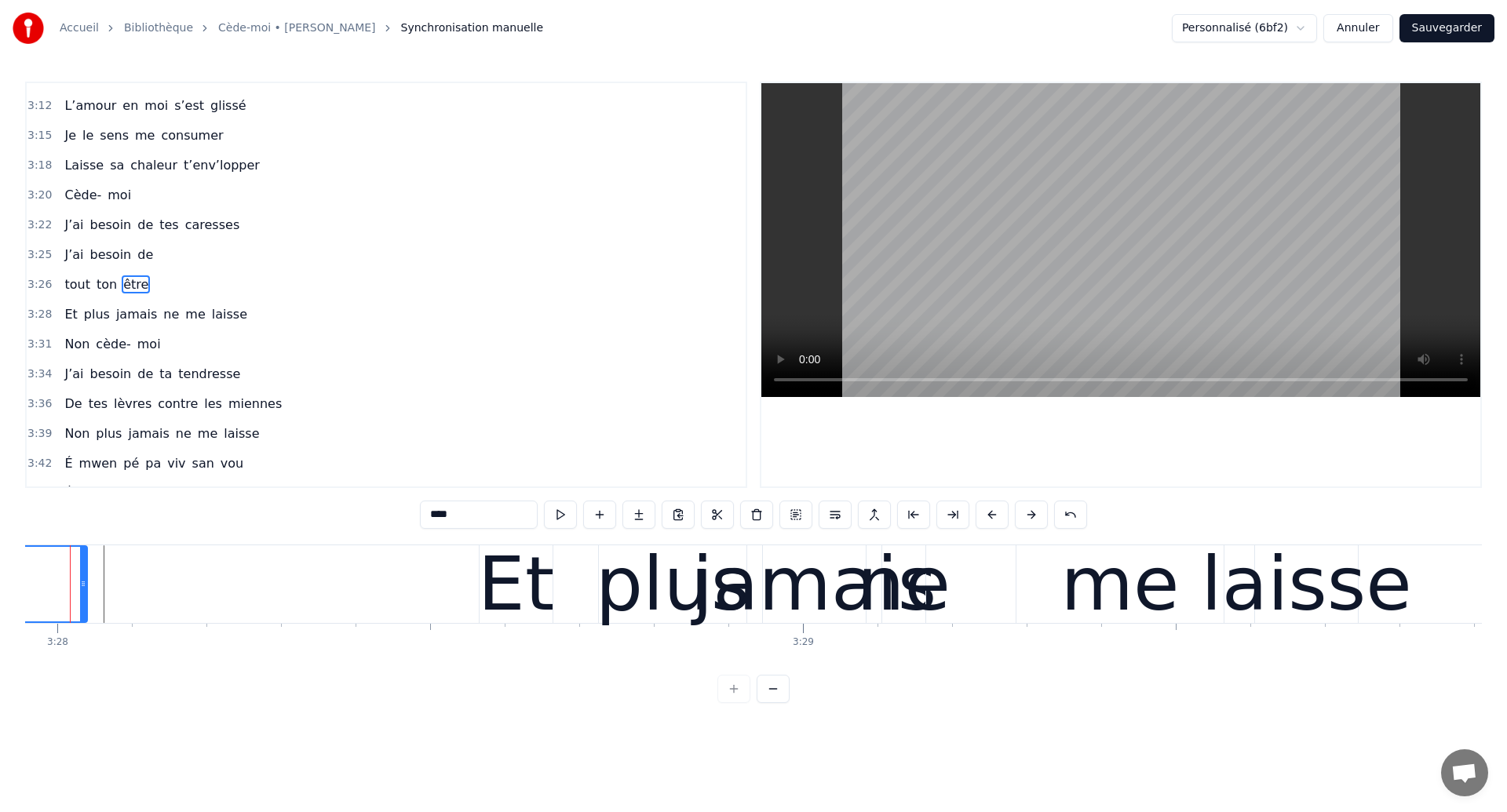
scroll to position [0, 155015]
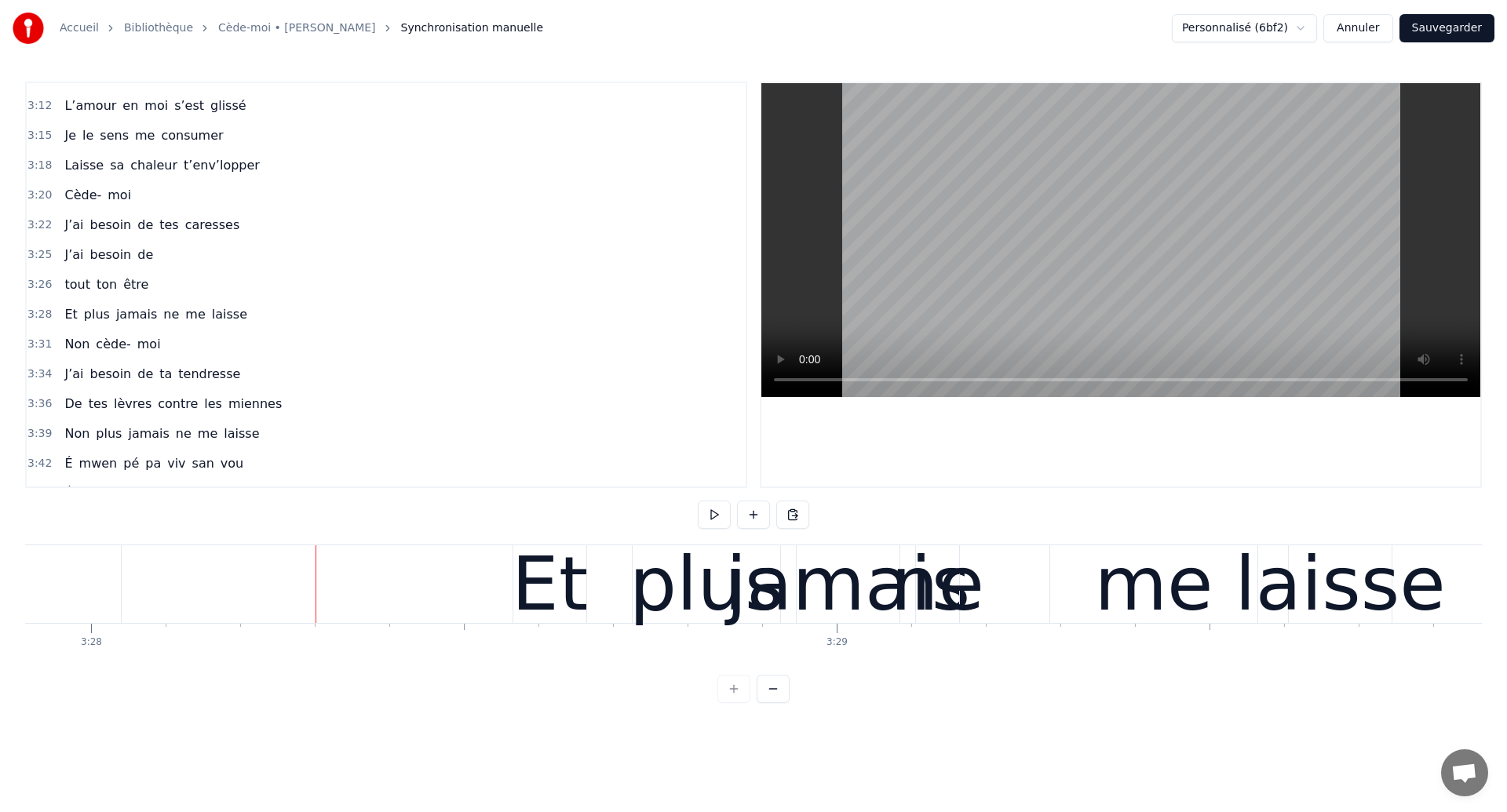
click at [611, 596] on div "Et plus jamais ne me laisse" at bounding box center [954, 584] width 883 height 77
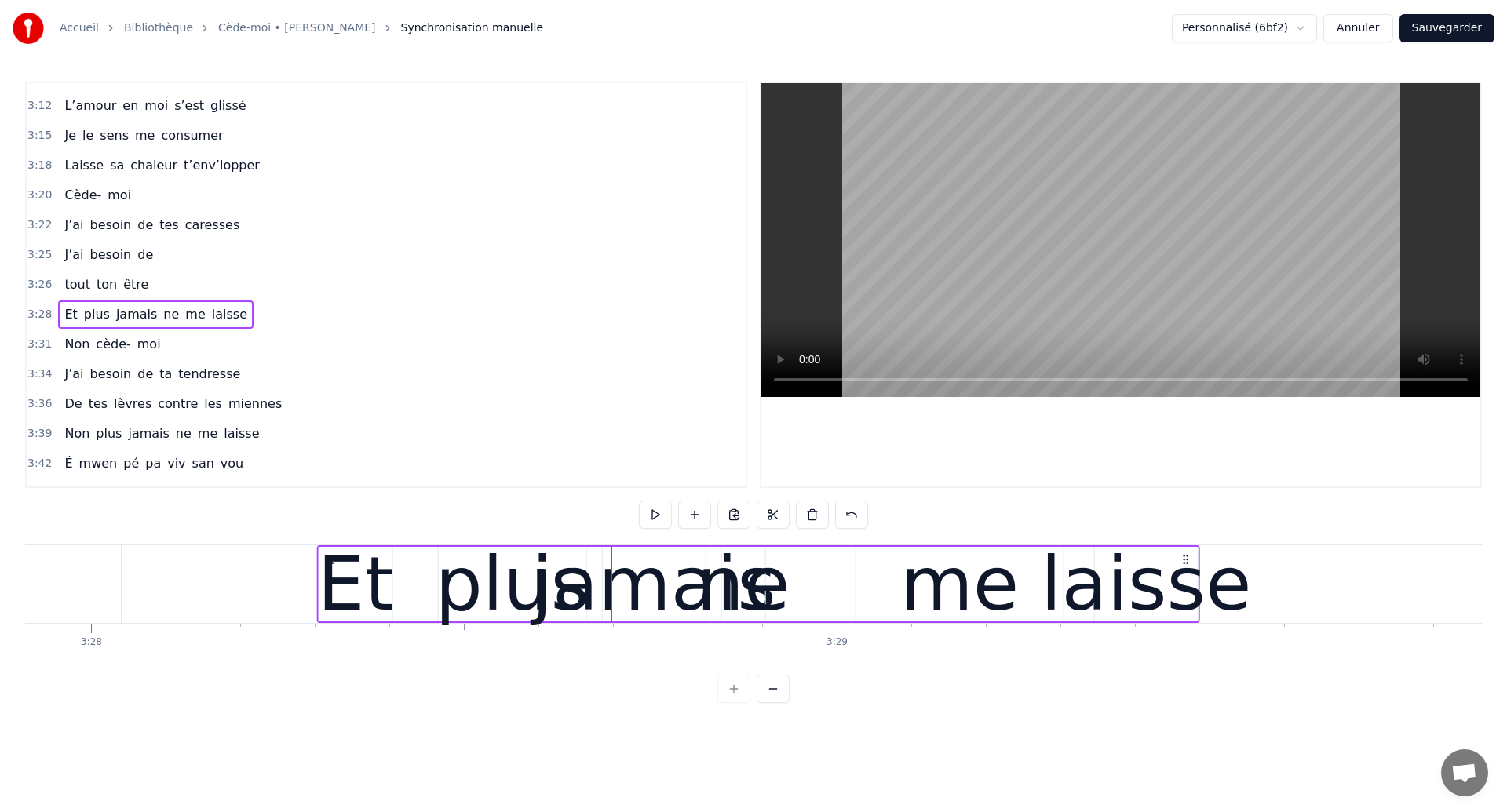
drag, startPoint x: 528, startPoint y: 557, endPoint x: 332, endPoint y: 569, distance: 196.4
click at [332, 569] on div "Et plus jamais ne me laisse" at bounding box center [758, 584] width 883 height 77
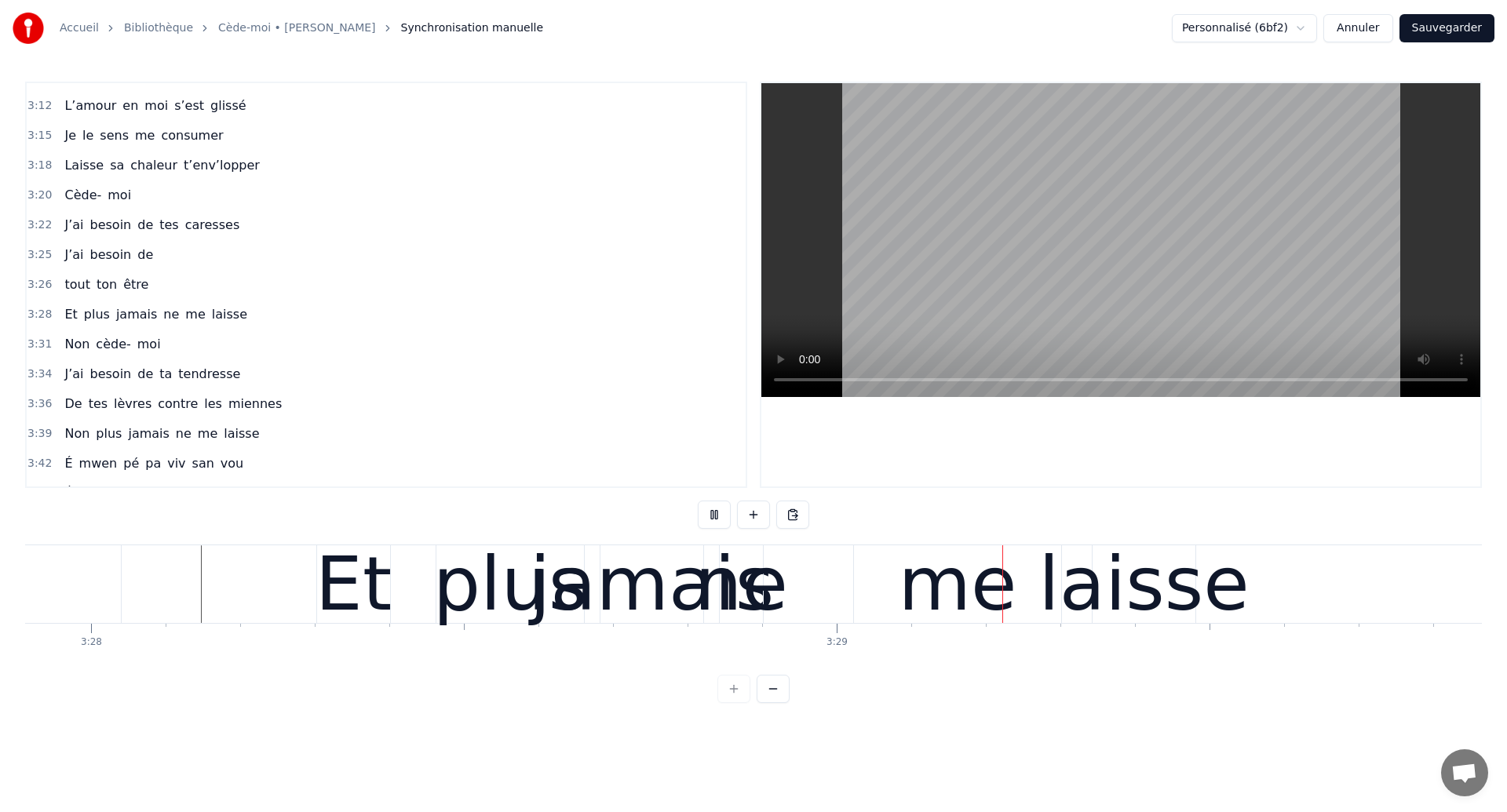
click at [679, 553] on div "jamais" at bounding box center [652, 584] width 244 height 112
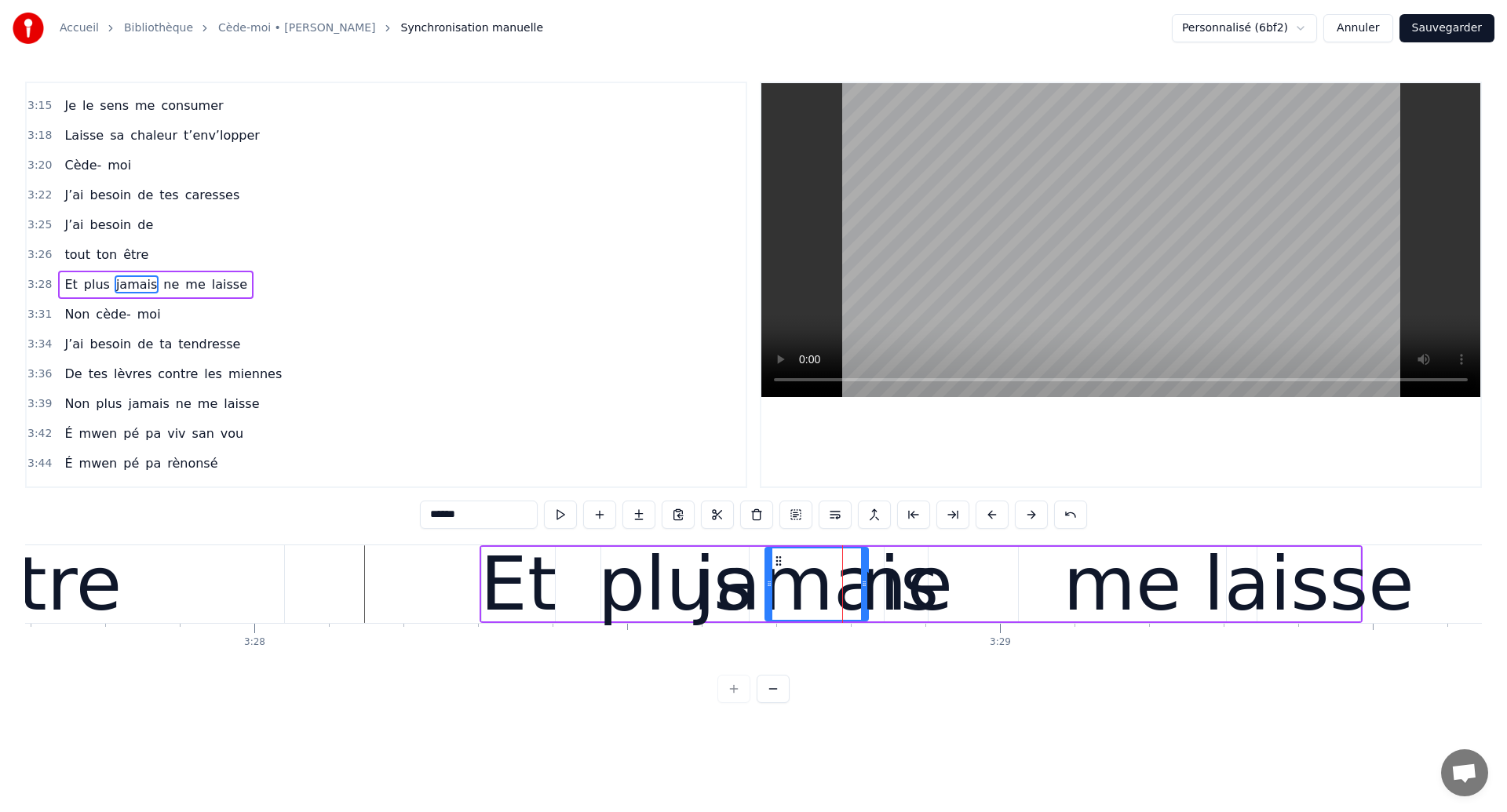
scroll to position [0, 154739]
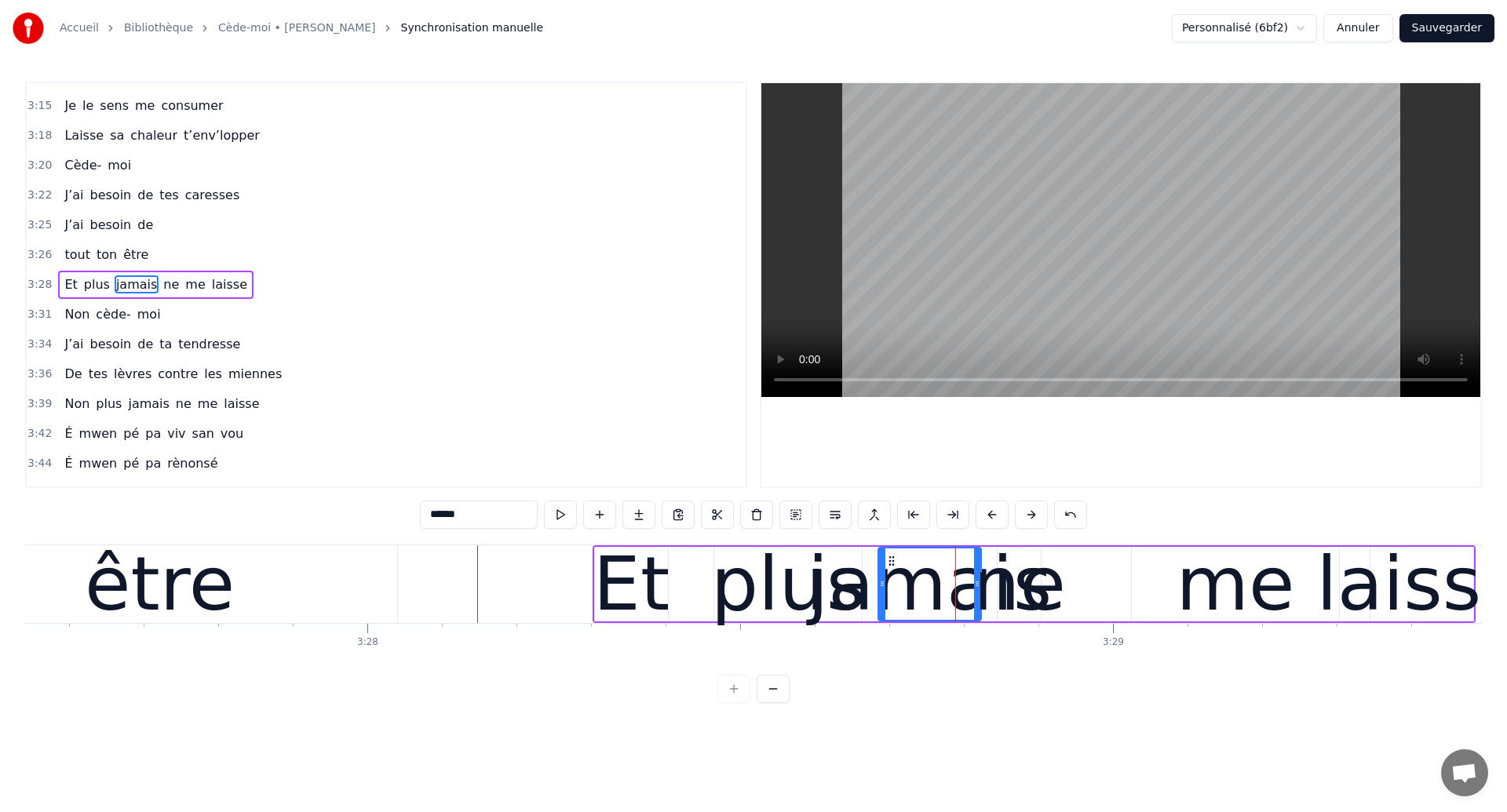
click at [743, 570] on div "plus" at bounding box center [787, 584] width 154 height 112
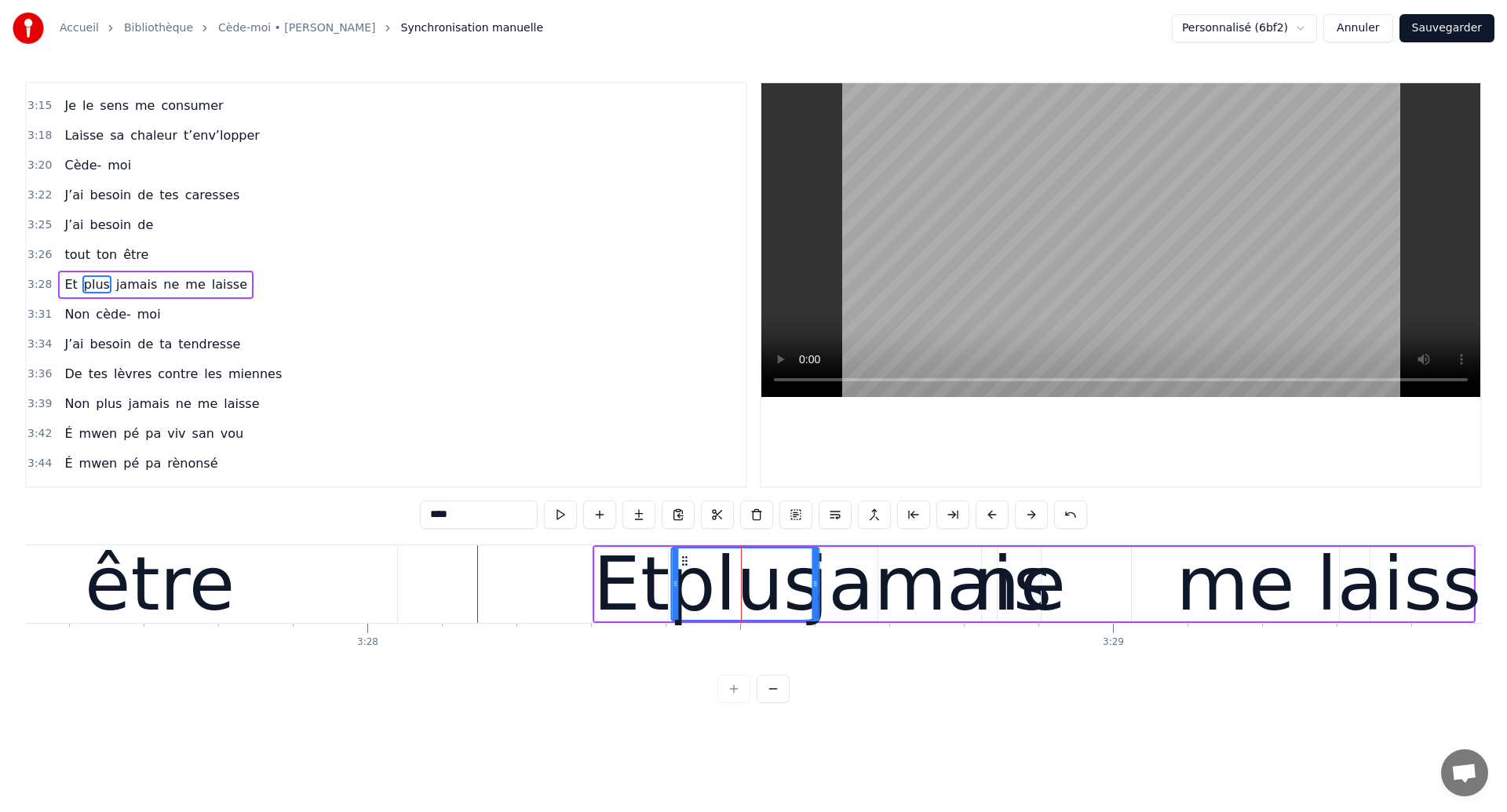
drag, startPoint x: 731, startPoint y: 561, endPoint x: 688, endPoint y: 562, distance: 43.0
click at [688, 562] on icon at bounding box center [684, 561] width 13 height 13
click at [206, 597] on div "être" at bounding box center [159, 584] width 150 height 112
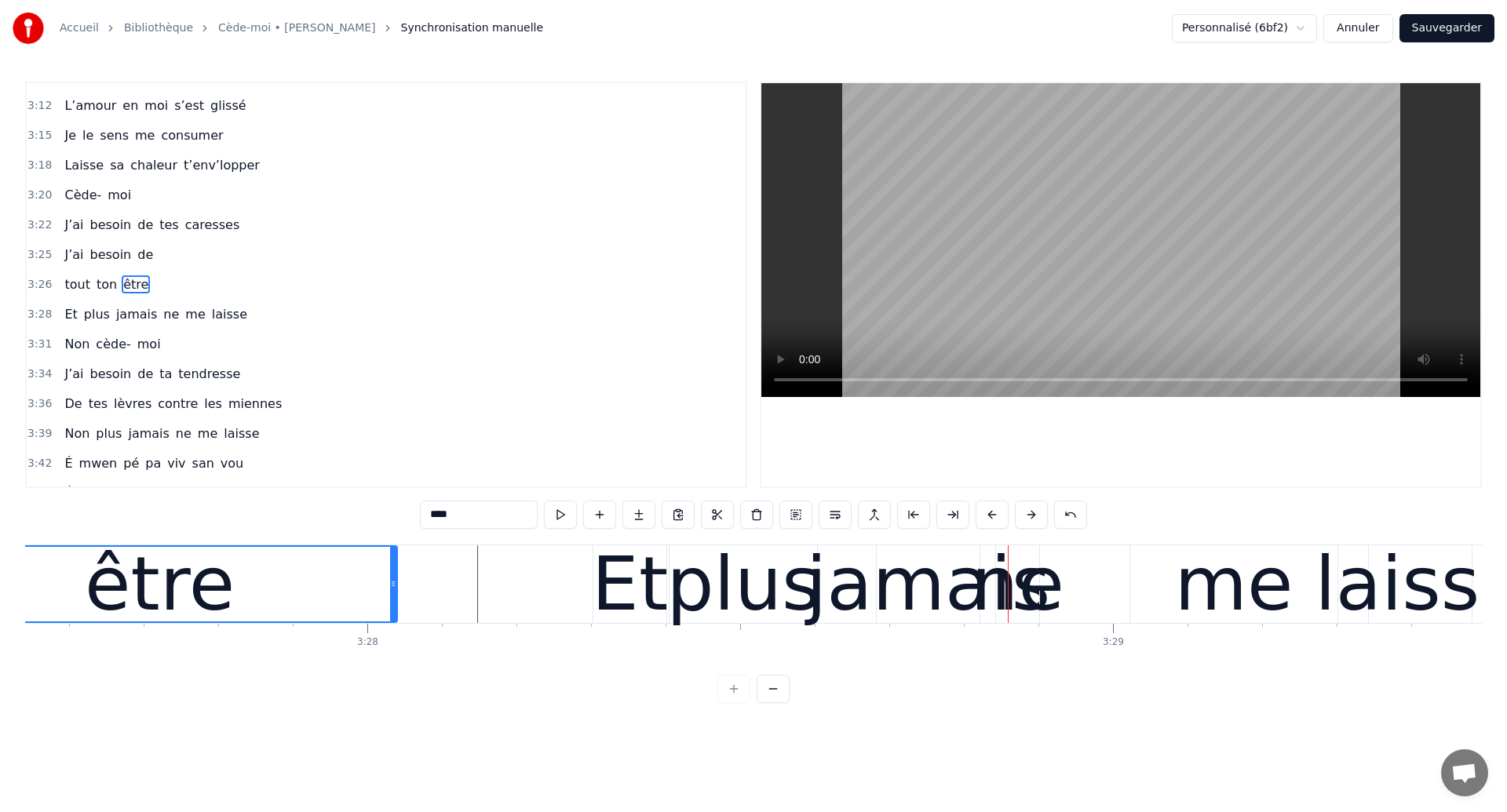
click at [901, 584] on div "jamais" at bounding box center [929, 584] width 244 height 112
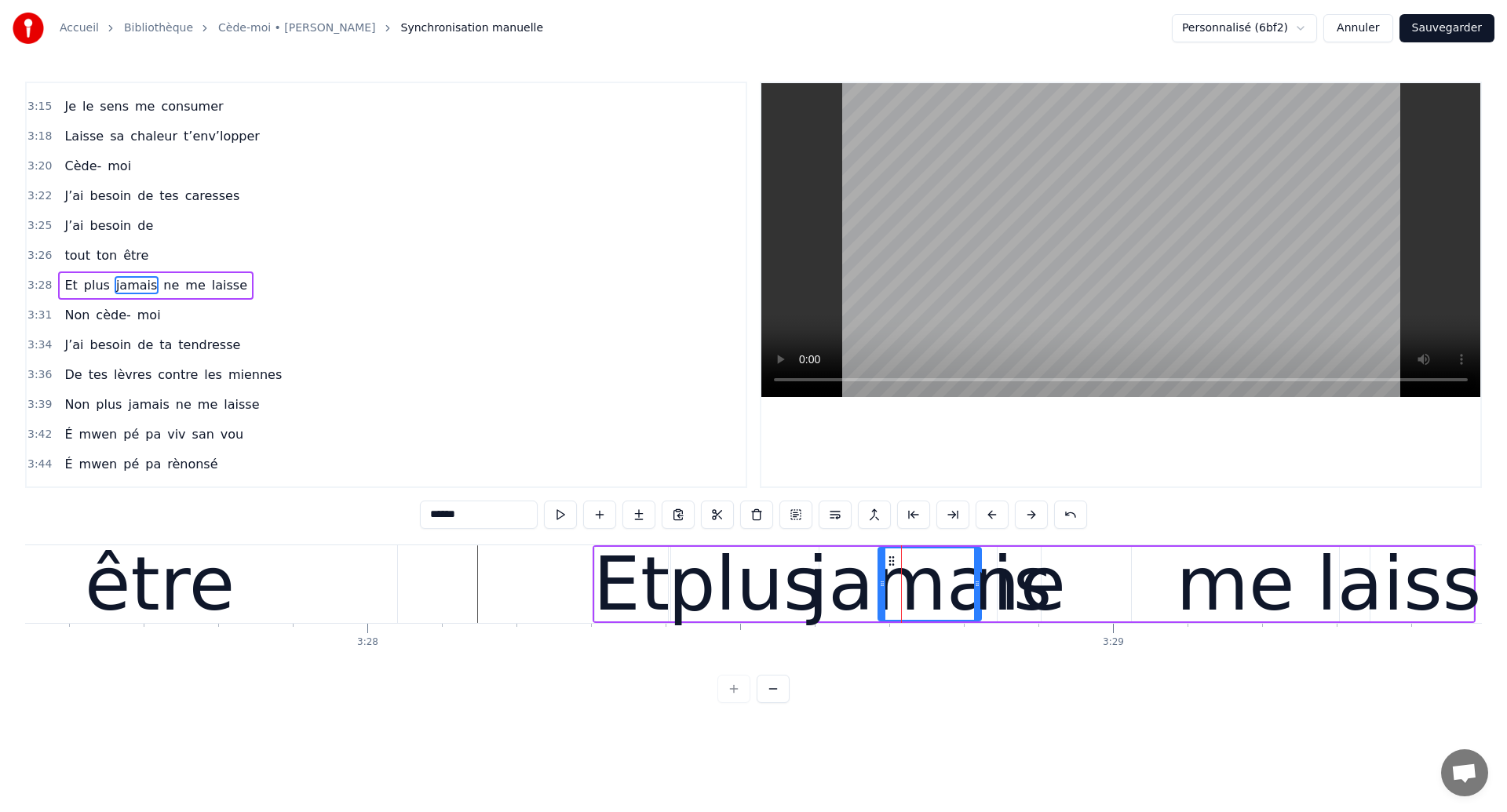
scroll to position [1811, 0]
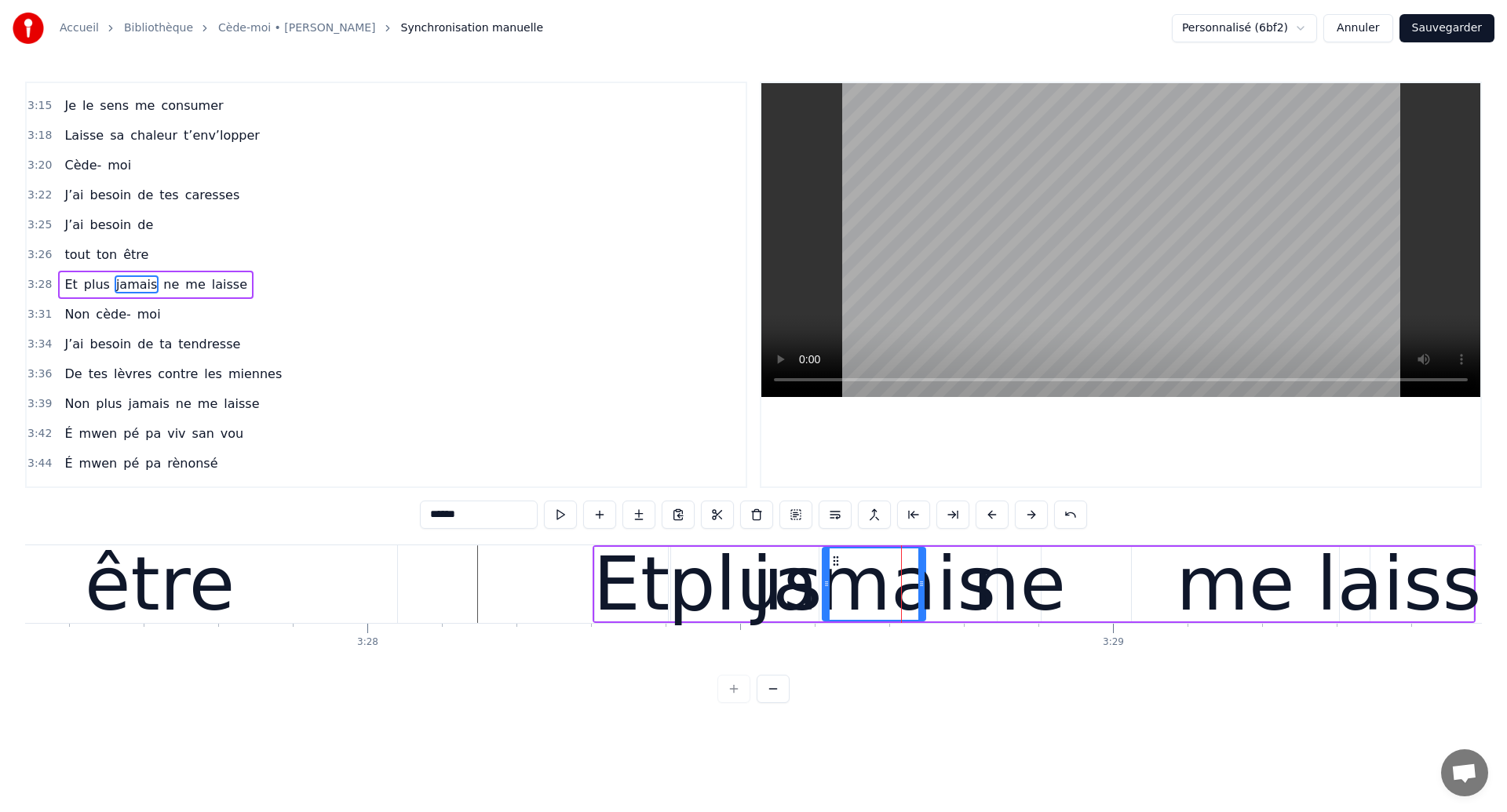
drag, startPoint x: 890, startPoint y: 561, endPoint x: 834, endPoint y: 575, distance: 57.7
click at [834, 575] on div "jamais" at bounding box center [874, 583] width 102 height 71
click at [352, 587] on div "être" at bounding box center [160, 584] width 474 height 77
type input "****"
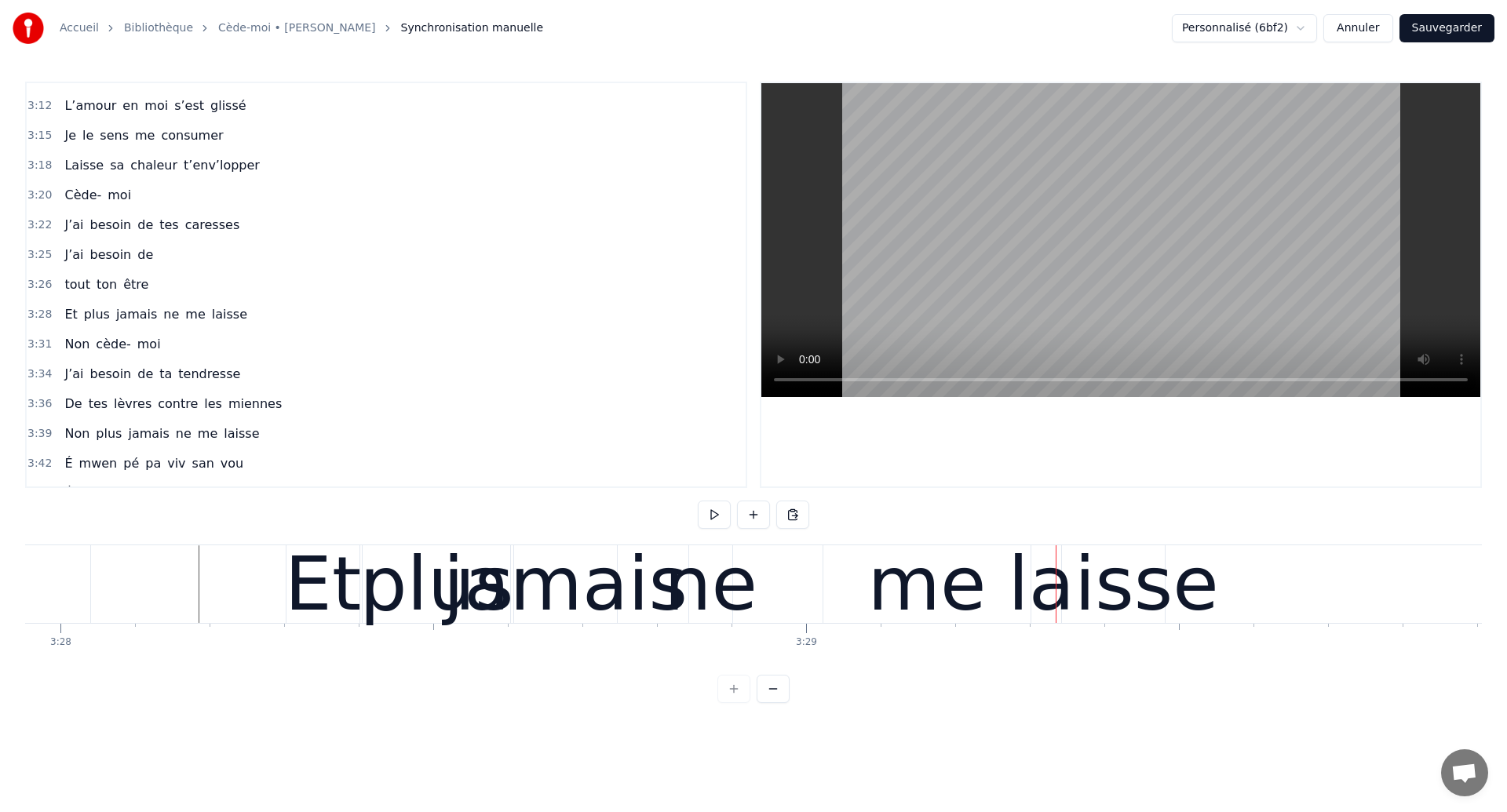
scroll to position [0, 155056]
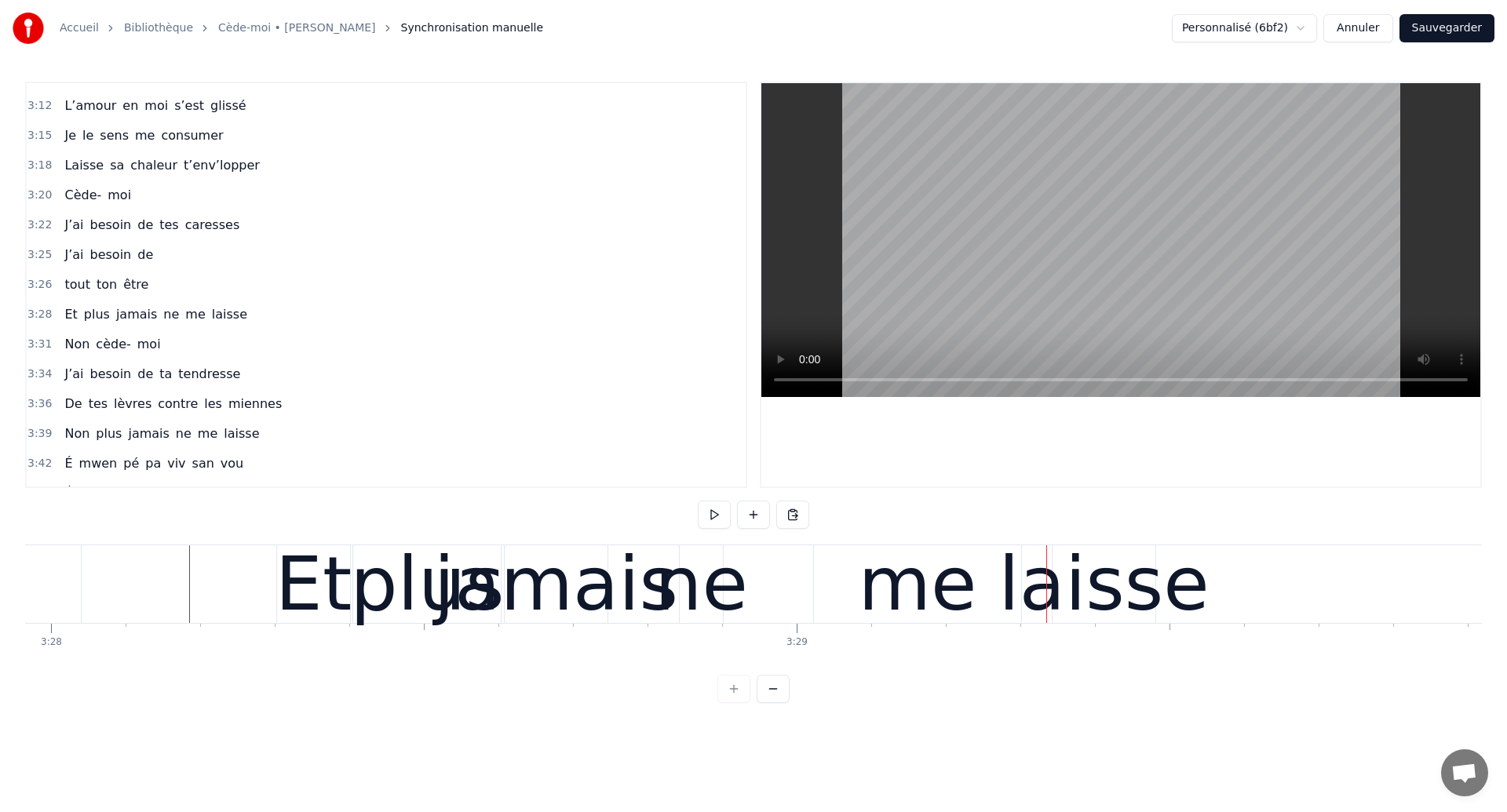
click at [1122, 602] on div "laisse" at bounding box center [1103, 584] width 210 height 112
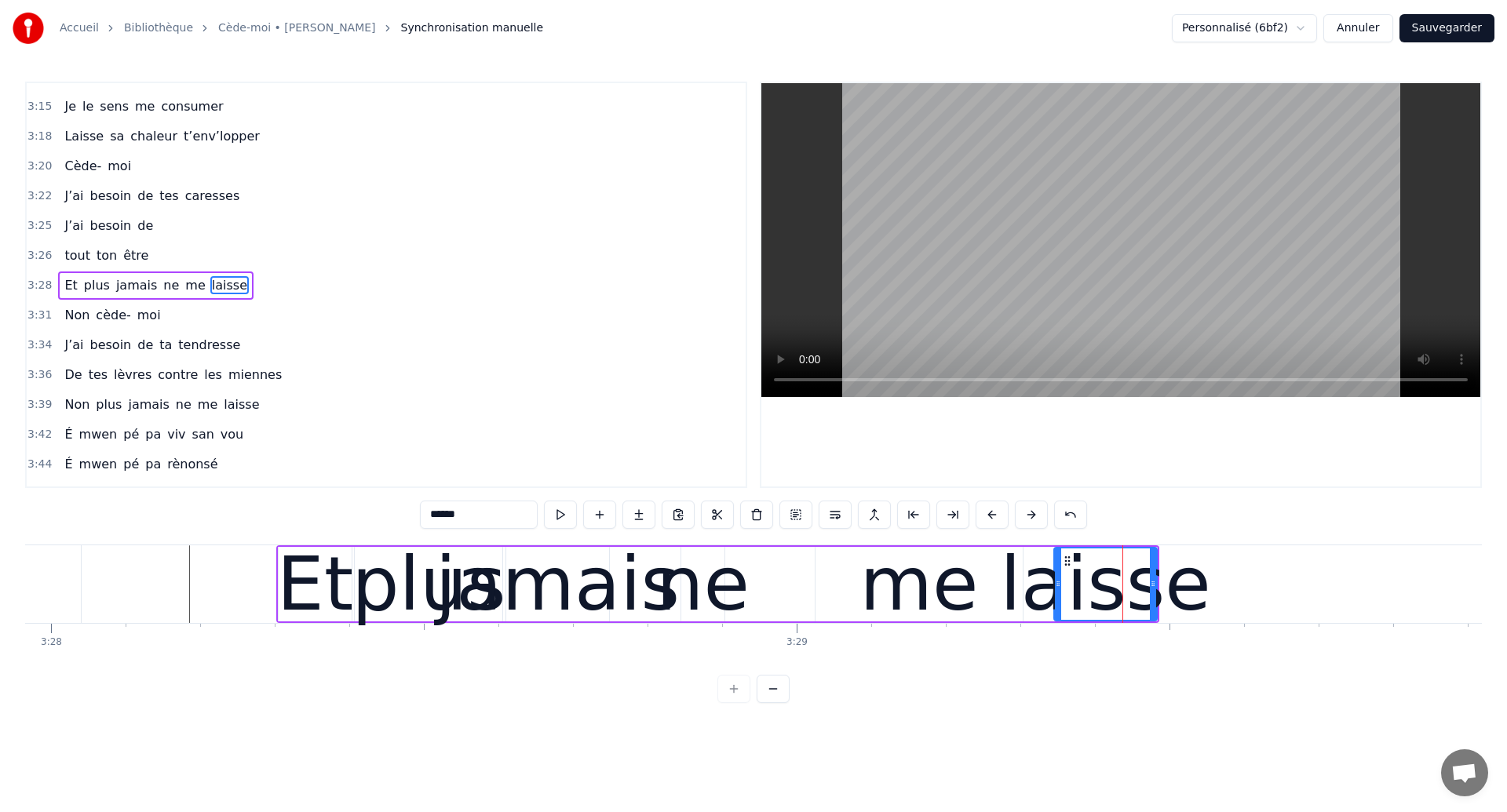
scroll to position [1811, 0]
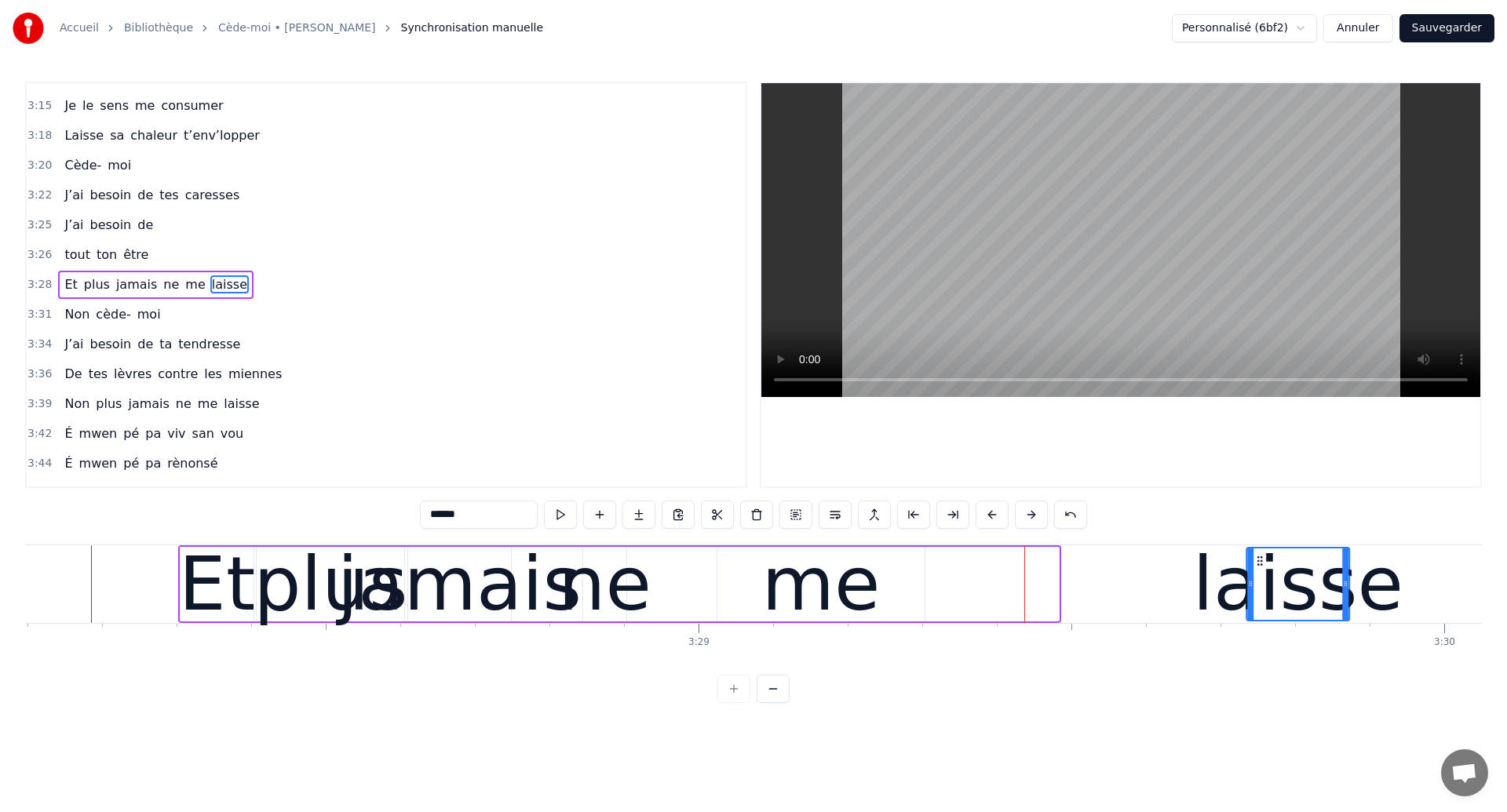
drag, startPoint x: 1072, startPoint y: 558, endPoint x: 1279, endPoint y: 583, distance: 208.5
click at [1279, 583] on div "laisse" at bounding box center [1298, 583] width 102 height 71
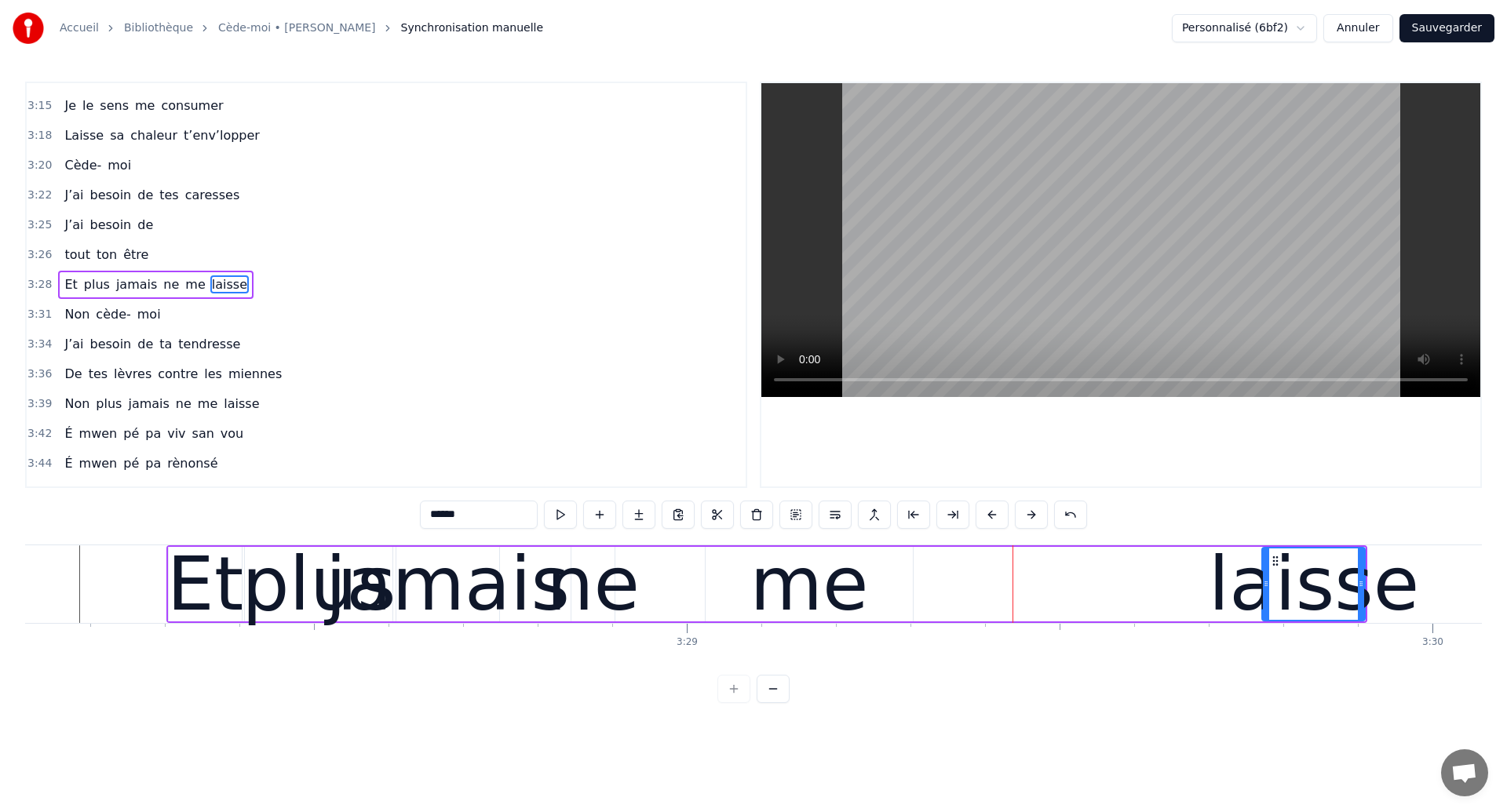
click at [803, 608] on div "me" at bounding box center [810, 584] width 119 height 112
type input "**"
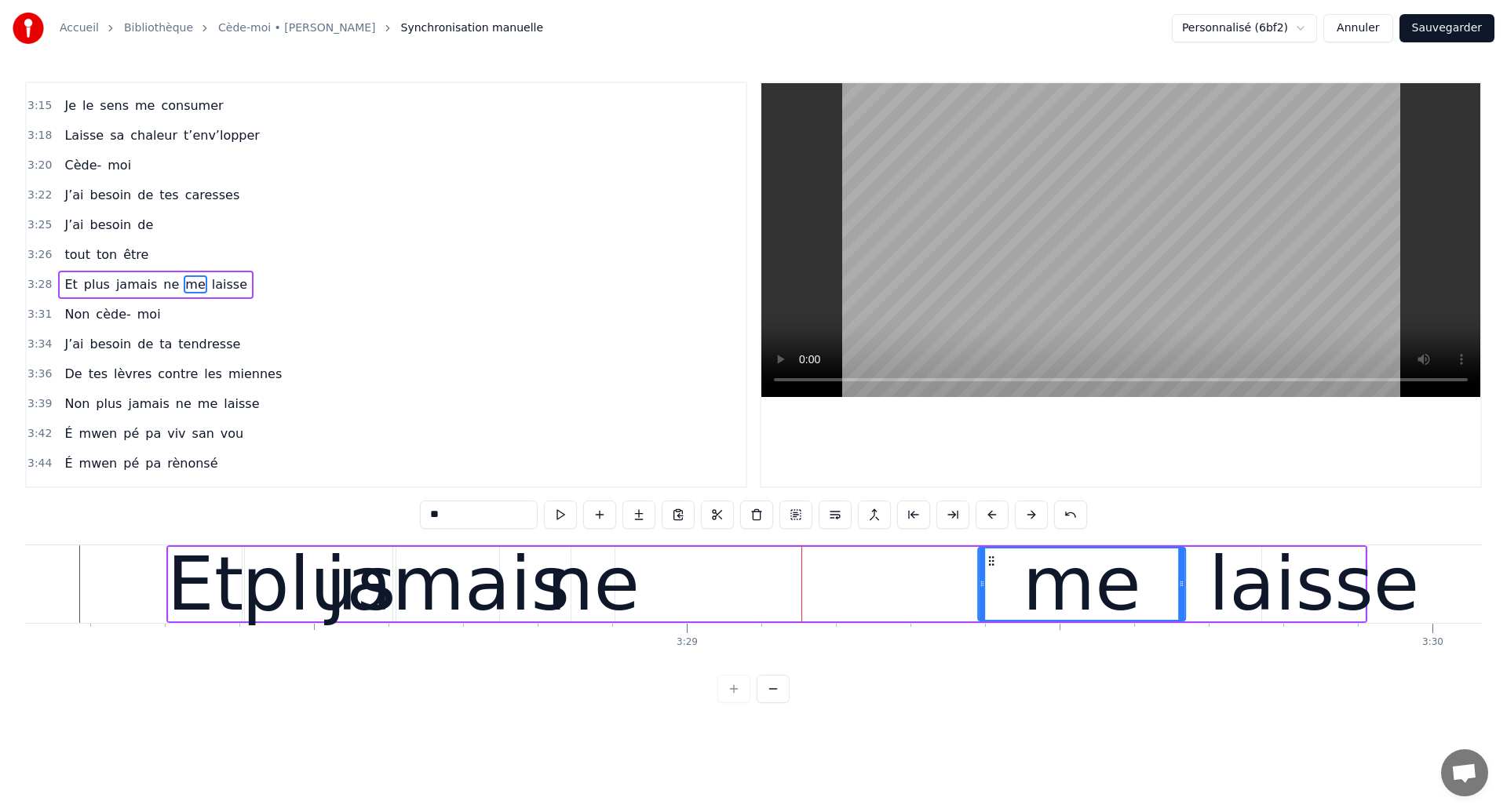
drag, startPoint x: 720, startPoint y: 561, endPoint x: 991, endPoint y: 617, distance: 276.7
click at [992, 617] on div "me" at bounding box center [1081, 583] width 206 height 71
click at [632, 596] on div "Et plus jamais ne me laisse" at bounding box center [766, 584] width 1201 height 77
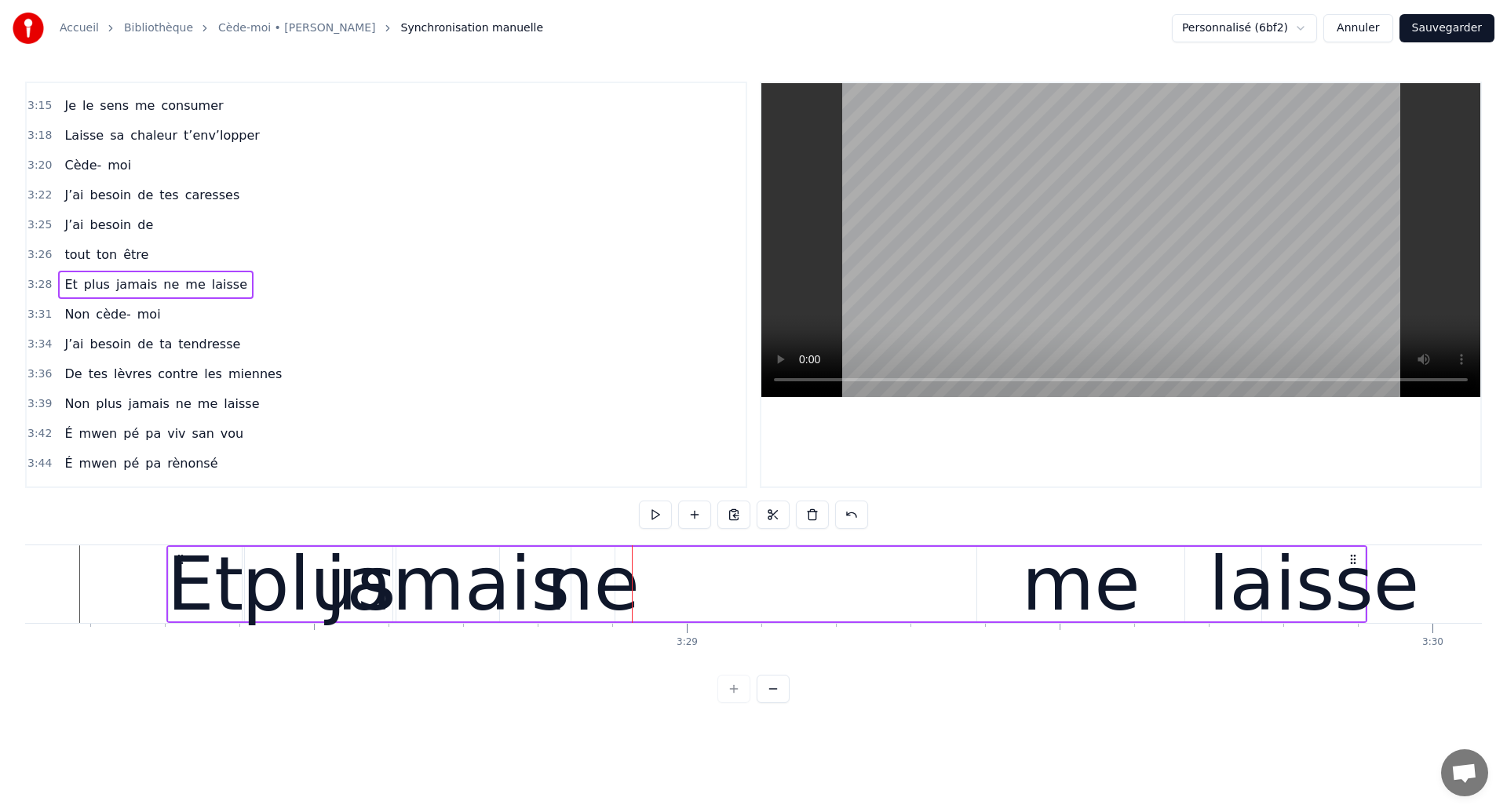
click at [603, 591] on div "ne" at bounding box center [593, 584] width 94 height 112
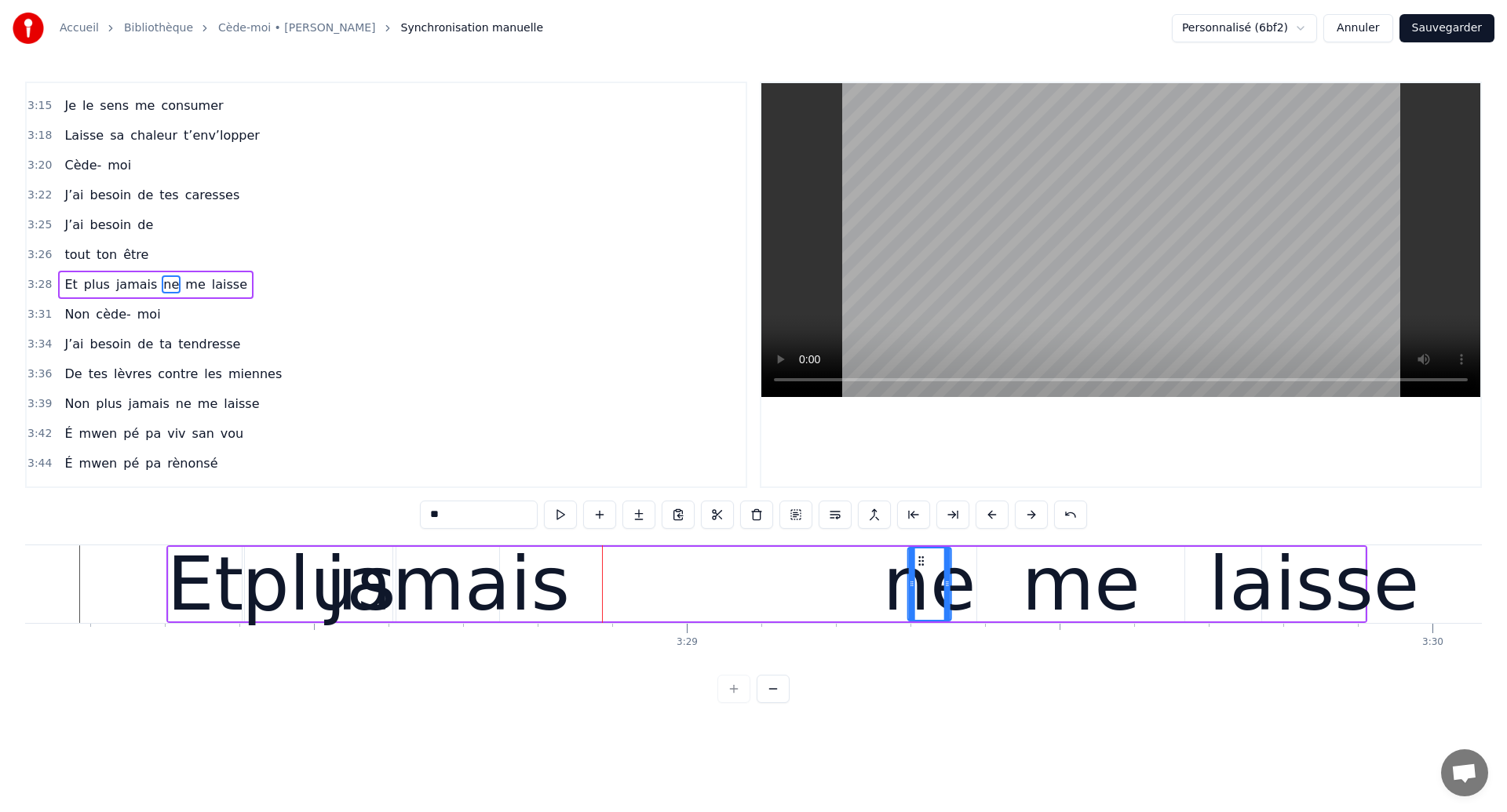
drag, startPoint x: 584, startPoint y: 556, endPoint x: 921, endPoint y: 591, distance: 338.8
click at [921, 591] on div "ne" at bounding box center [930, 583] width 41 height 71
click at [463, 599] on div "jamais" at bounding box center [448, 584] width 244 height 112
type input "******"
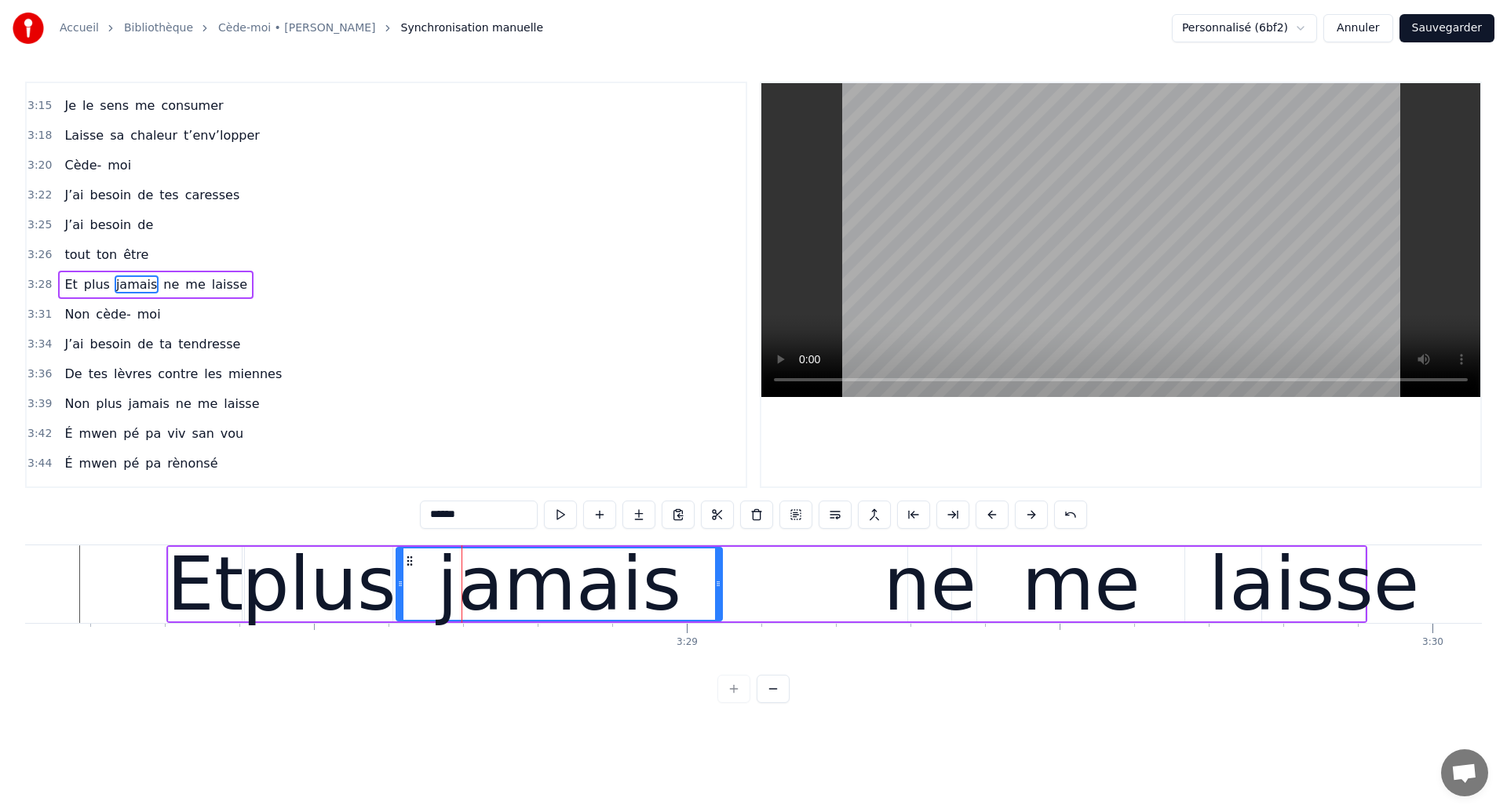
drag, startPoint x: 497, startPoint y: 592, endPoint x: 720, endPoint y: 612, distance: 223.9
click at [720, 612] on div at bounding box center [718, 583] width 6 height 71
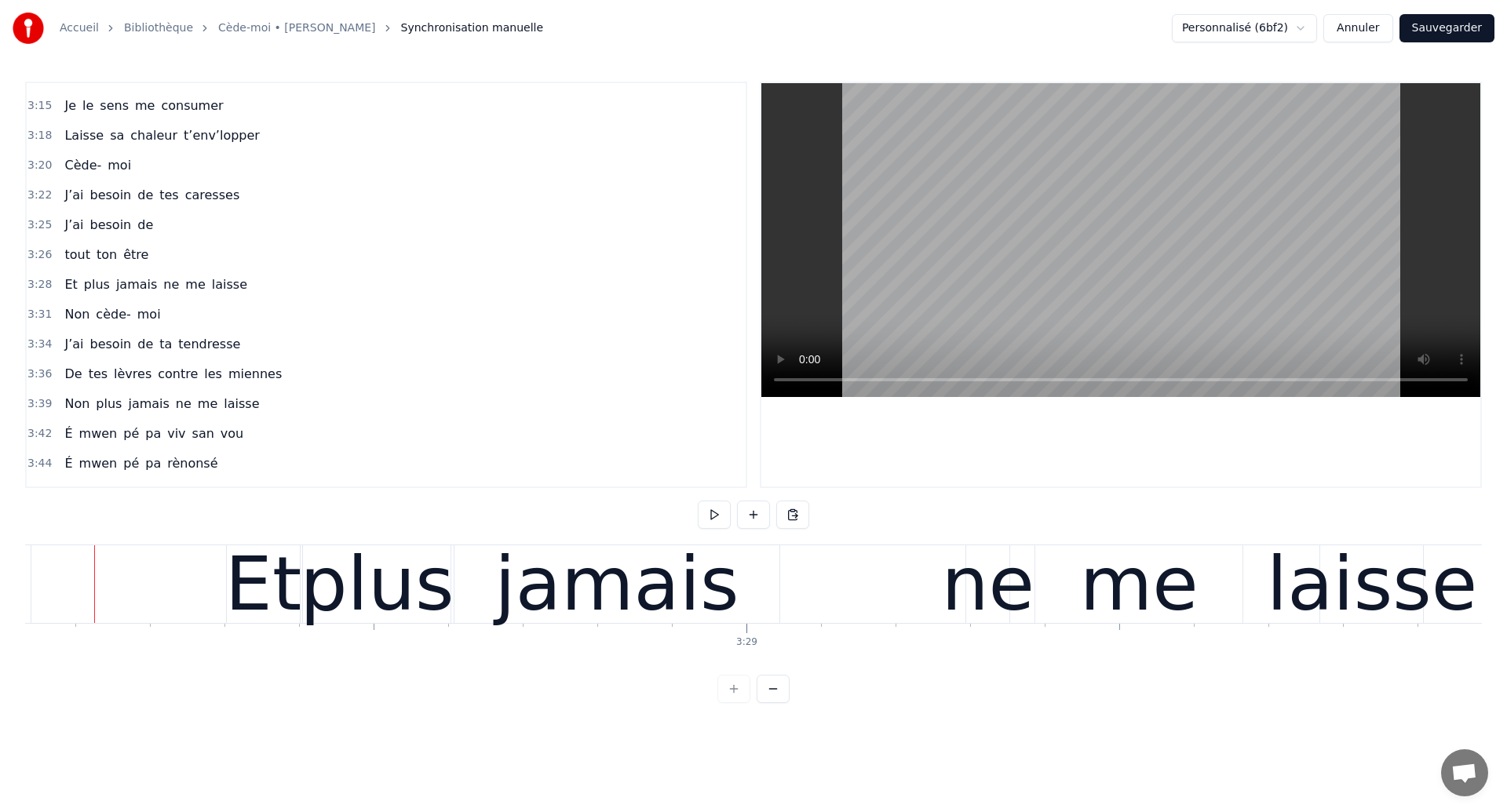
scroll to position [0, 155096]
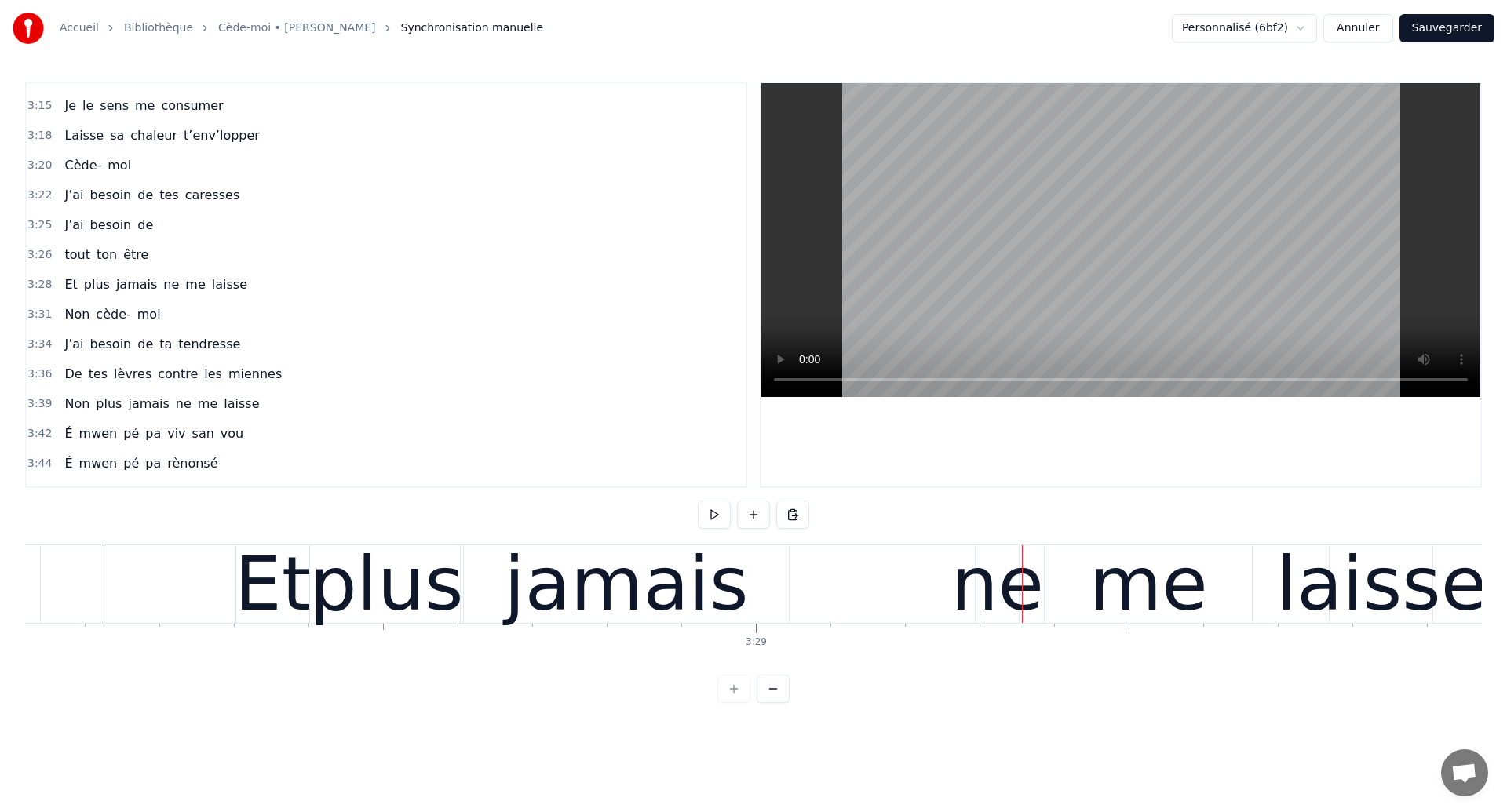
click at [628, 608] on div "jamais" at bounding box center [626, 584] width 244 height 112
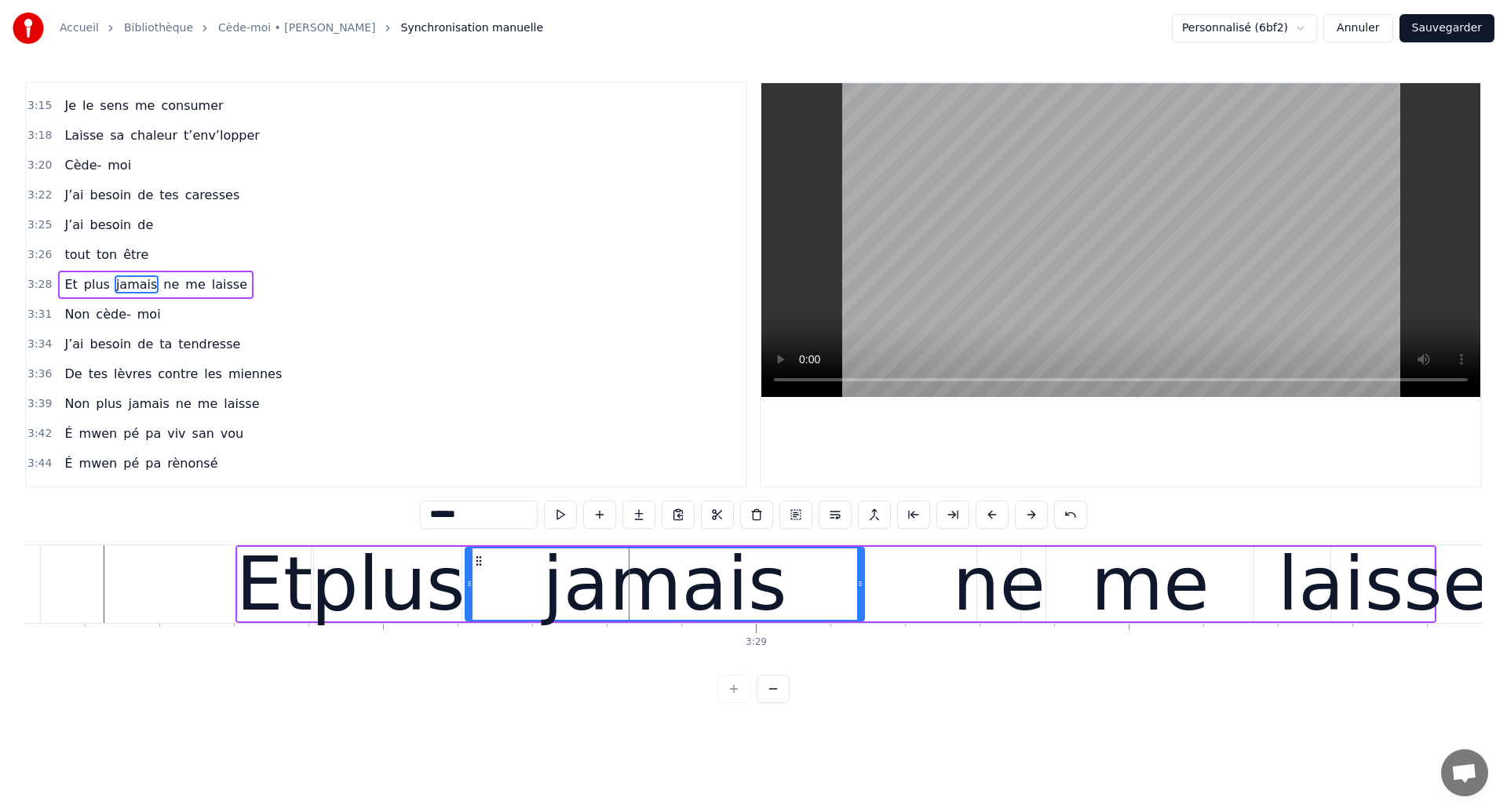
drag, startPoint x: 787, startPoint y: 583, endPoint x: 861, endPoint y: 596, distance: 75.1
click at [861, 596] on div at bounding box center [860, 583] width 6 height 71
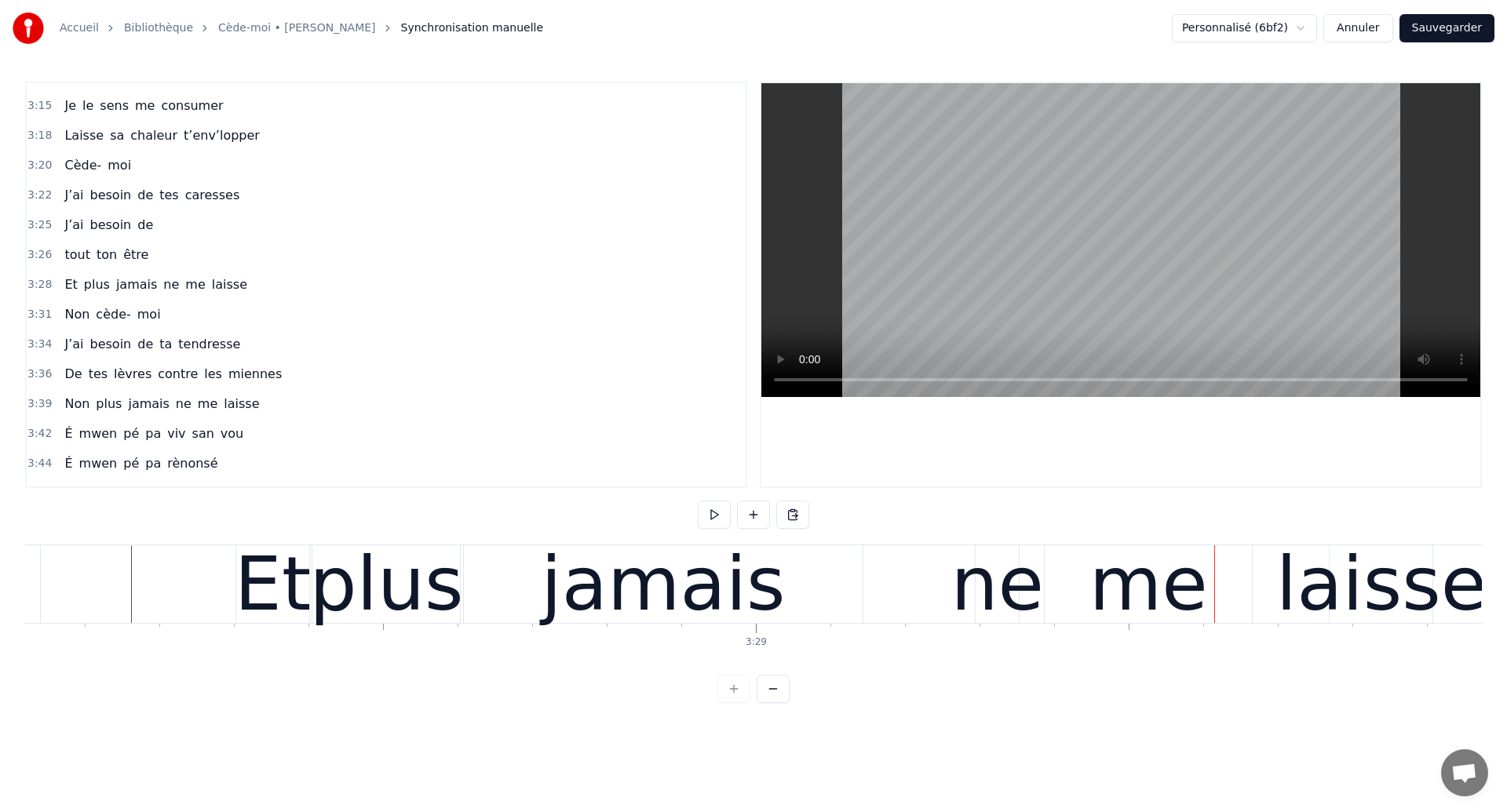
click at [236, 569] on div "Et" at bounding box center [273, 584] width 75 height 77
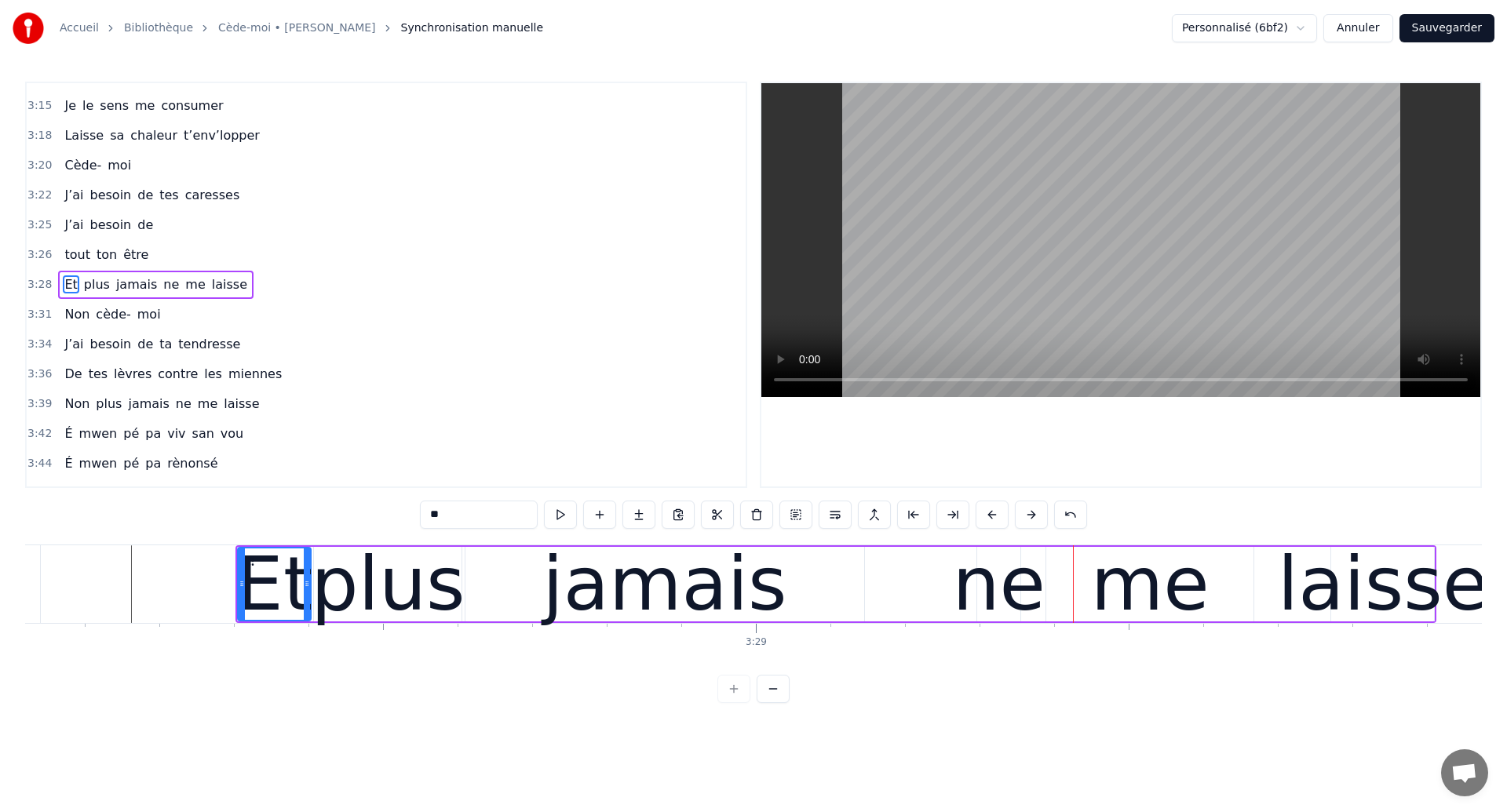
click at [858, 579] on div "jamais" at bounding box center [664, 584] width 398 height 75
type input "******"
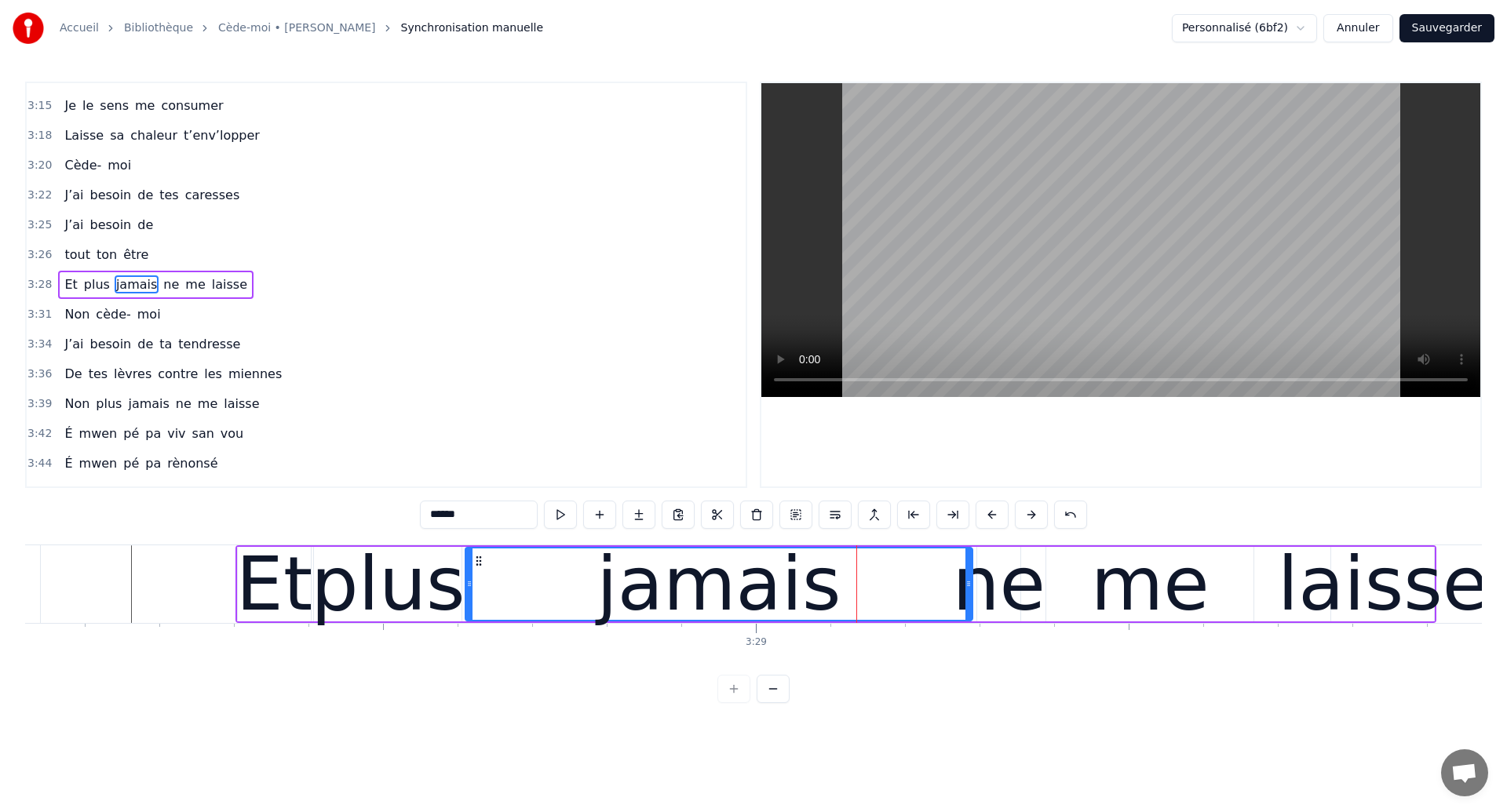
drag, startPoint x: 861, startPoint y: 594, endPoint x: 969, endPoint y: 611, distance: 109.3
click at [969, 611] on div at bounding box center [968, 583] width 6 height 71
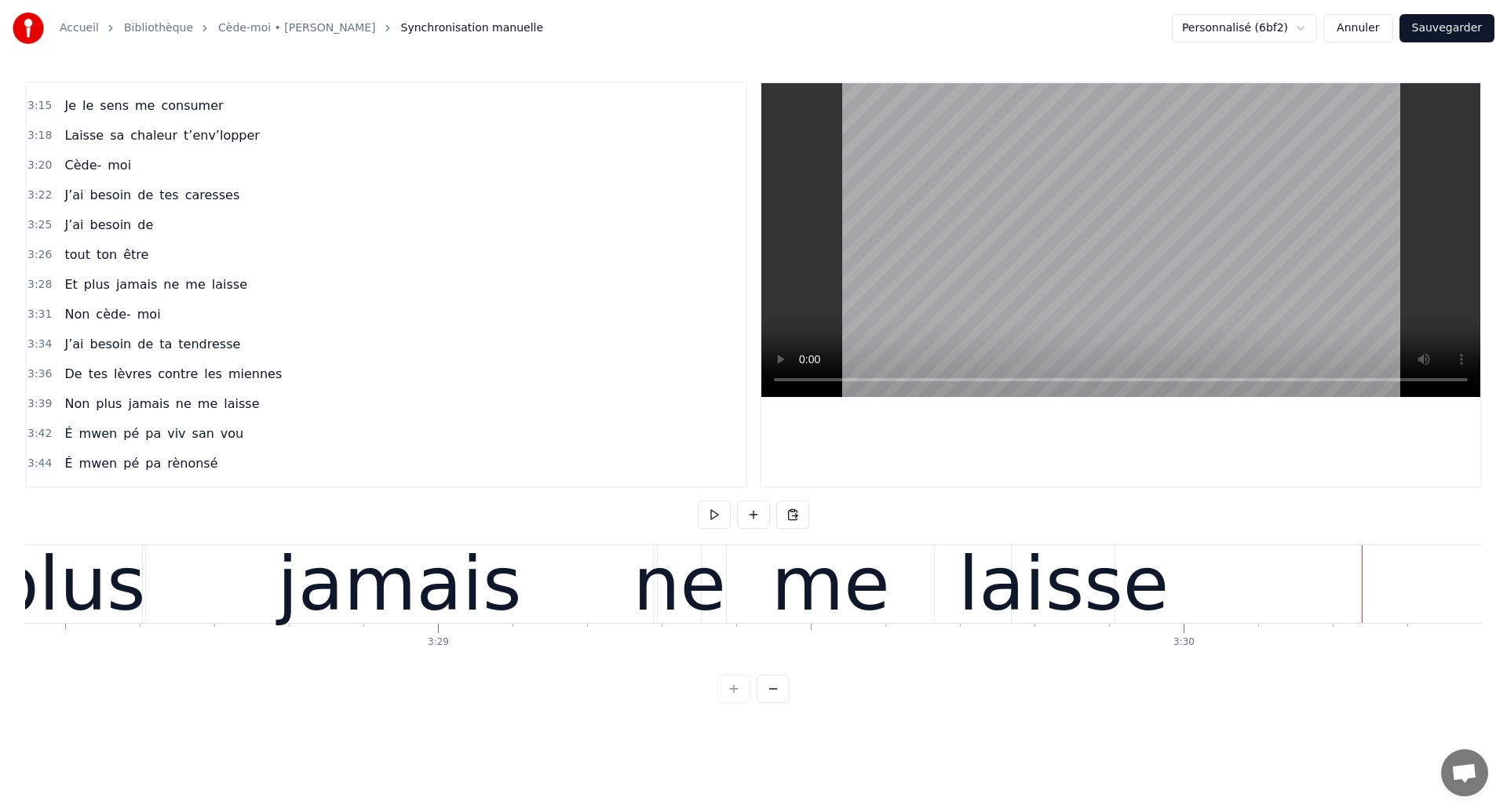
scroll to position [0, 155387]
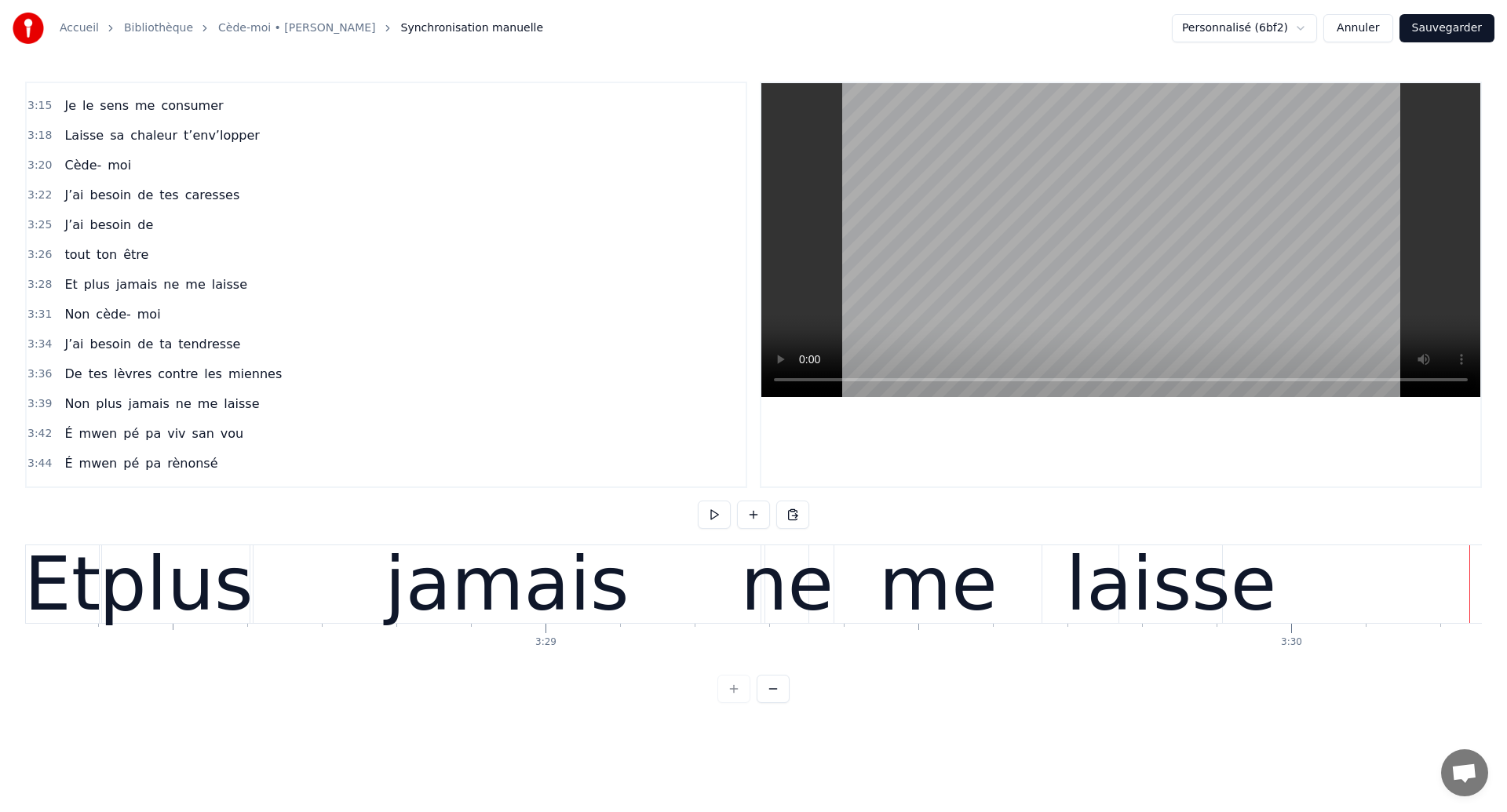
click at [55, 579] on div "Et" at bounding box center [62, 584] width 76 height 112
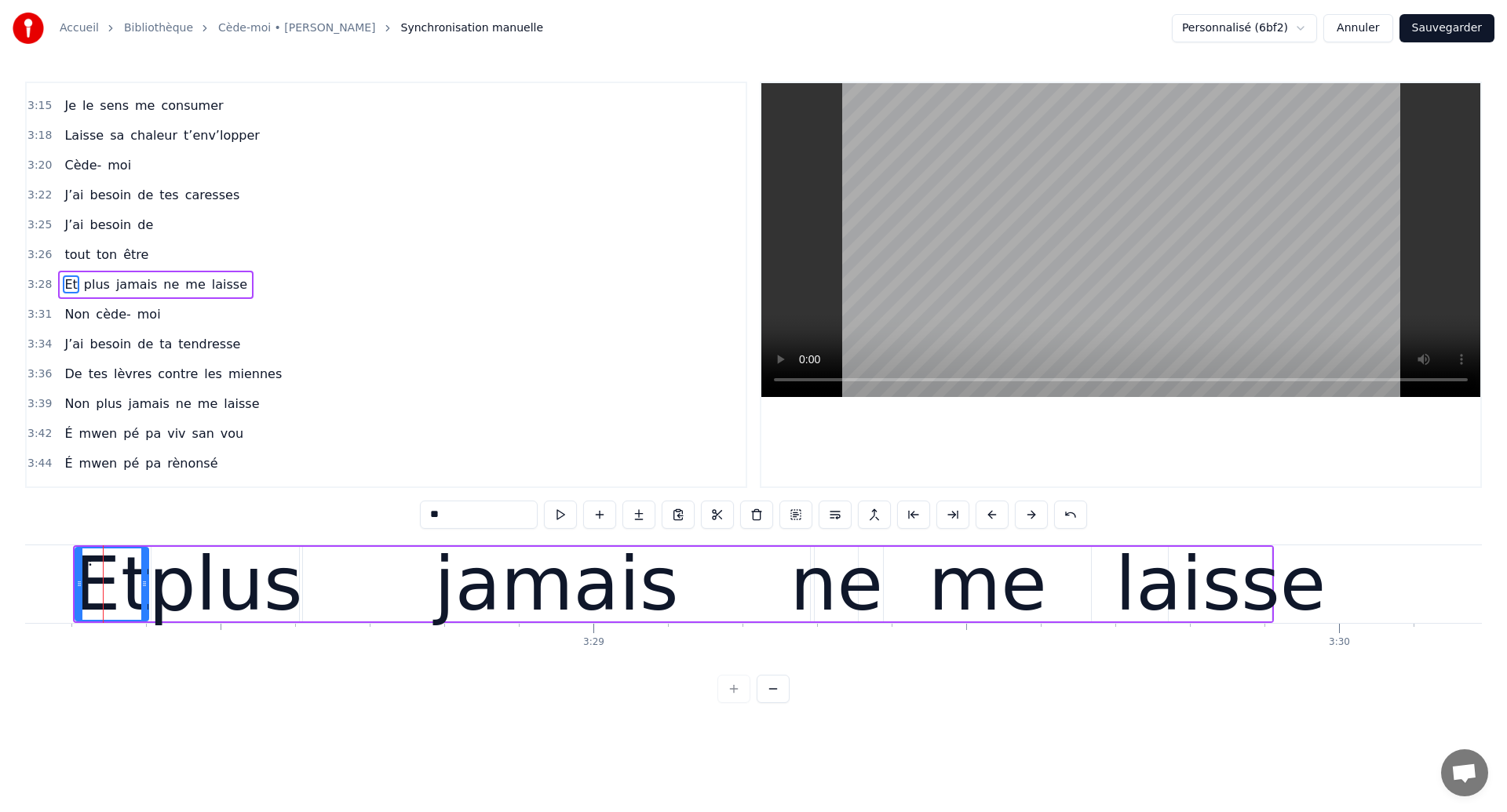
scroll to position [0, 155258]
click at [234, 600] on div "plus" at bounding box center [225, 584] width 154 height 112
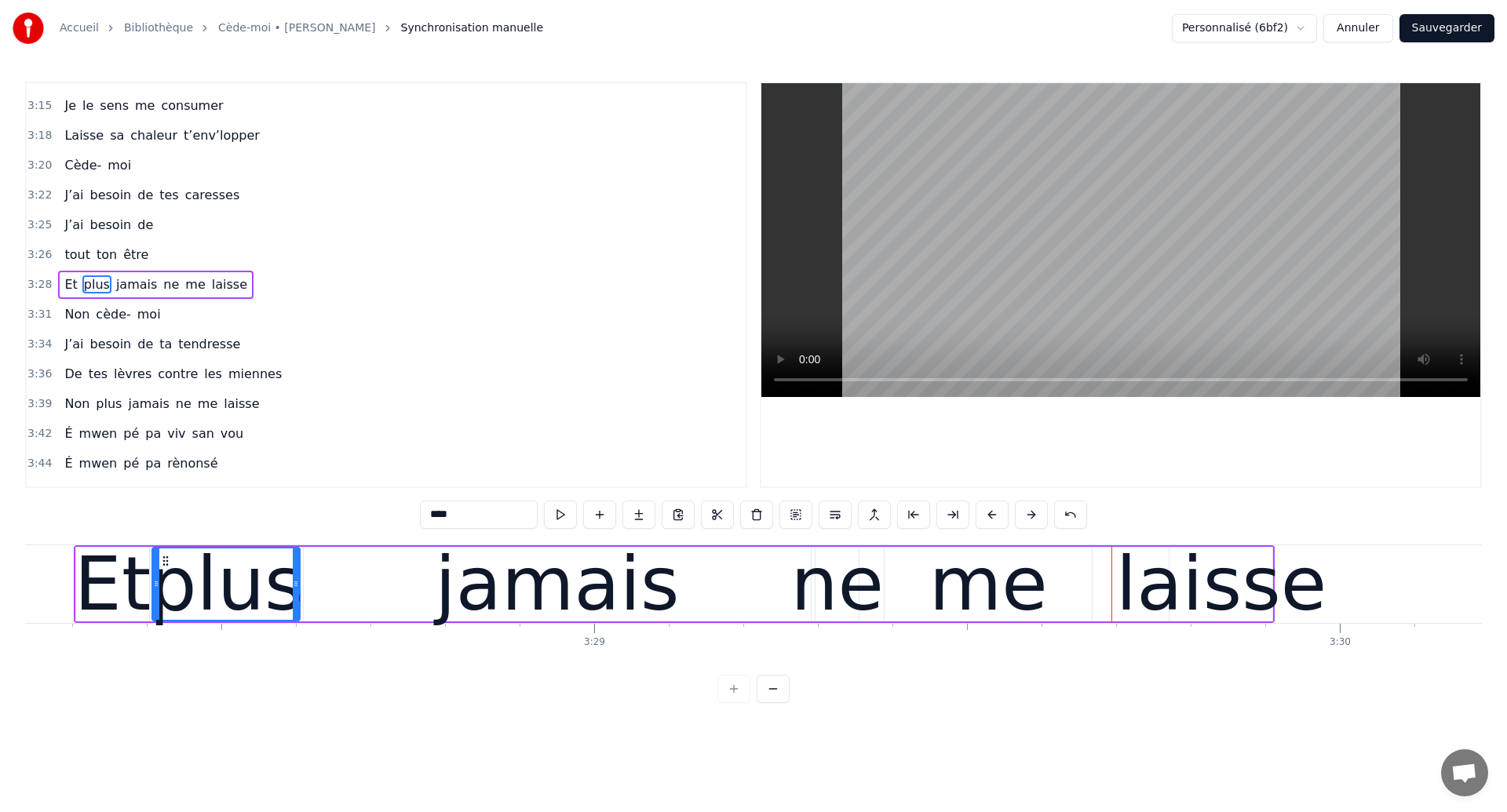
click at [1174, 605] on div "laisse" at bounding box center [1221, 584] width 210 height 112
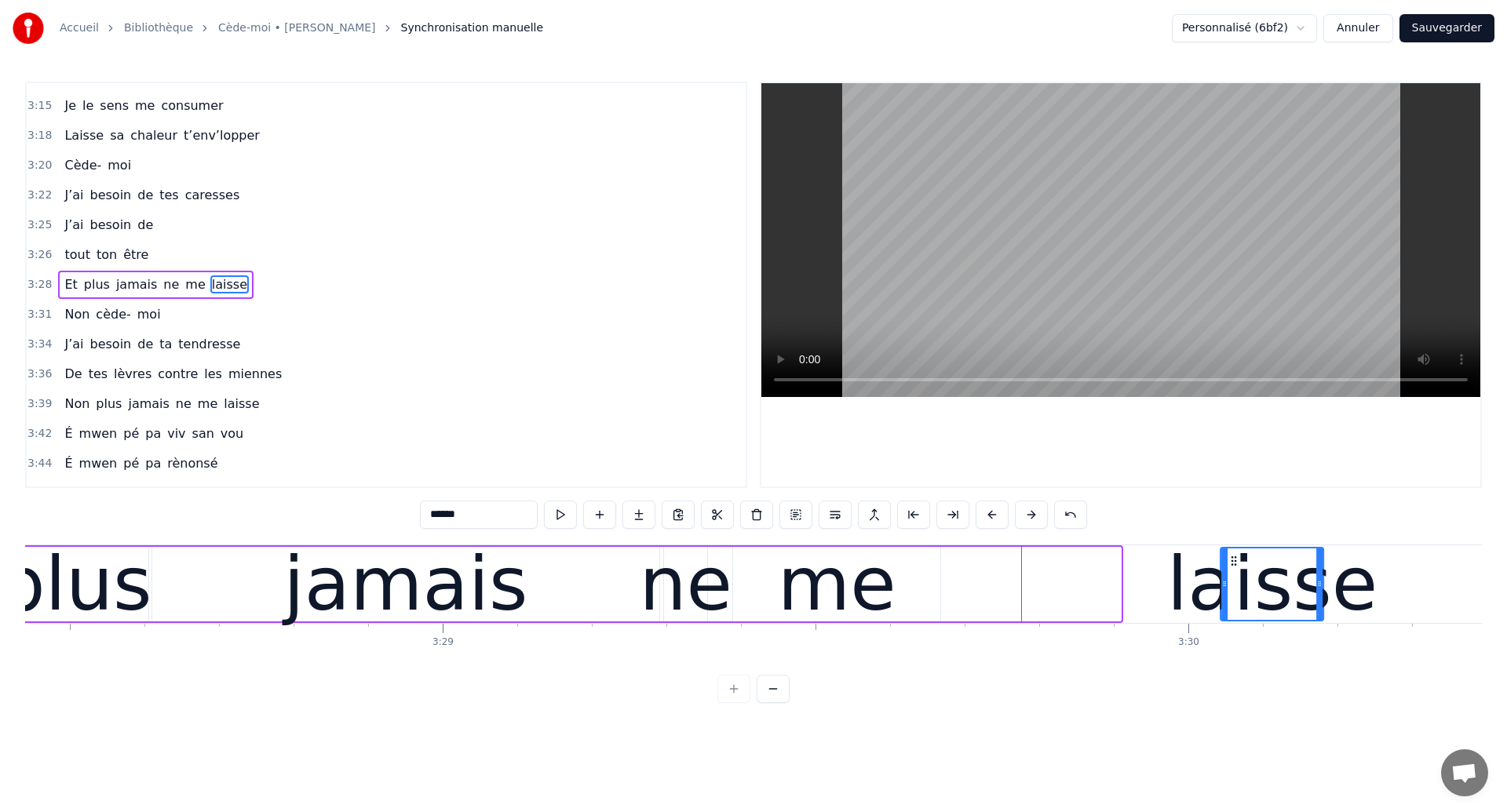
drag, startPoint x: 1185, startPoint y: 557, endPoint x: 1312, endPoint y: 588, distance: 130.7
click at [1312, 588] on div "laisse" at bounding box center [1273, 583] width 102 height 71
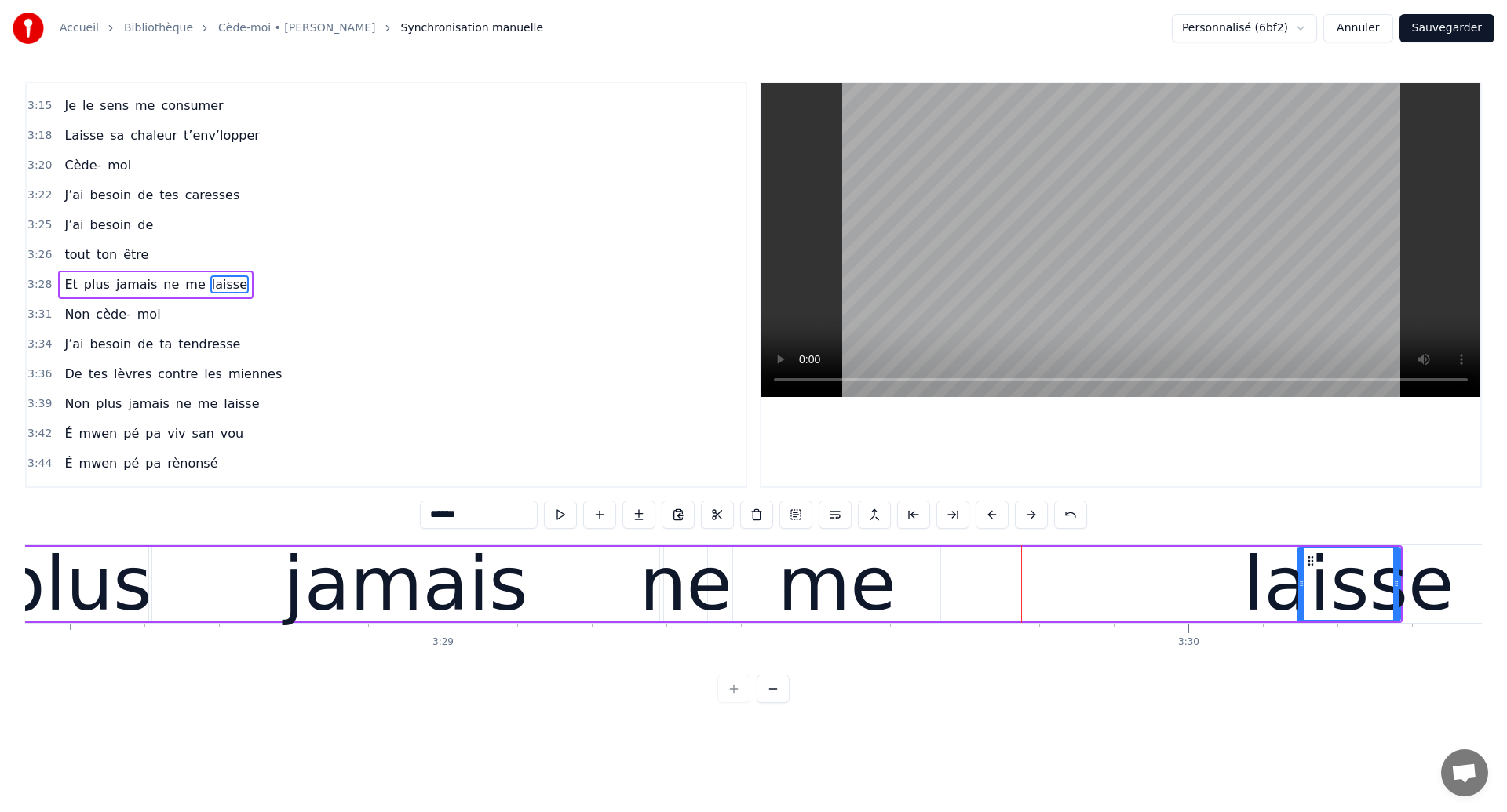
scroll to position [0, 155416]
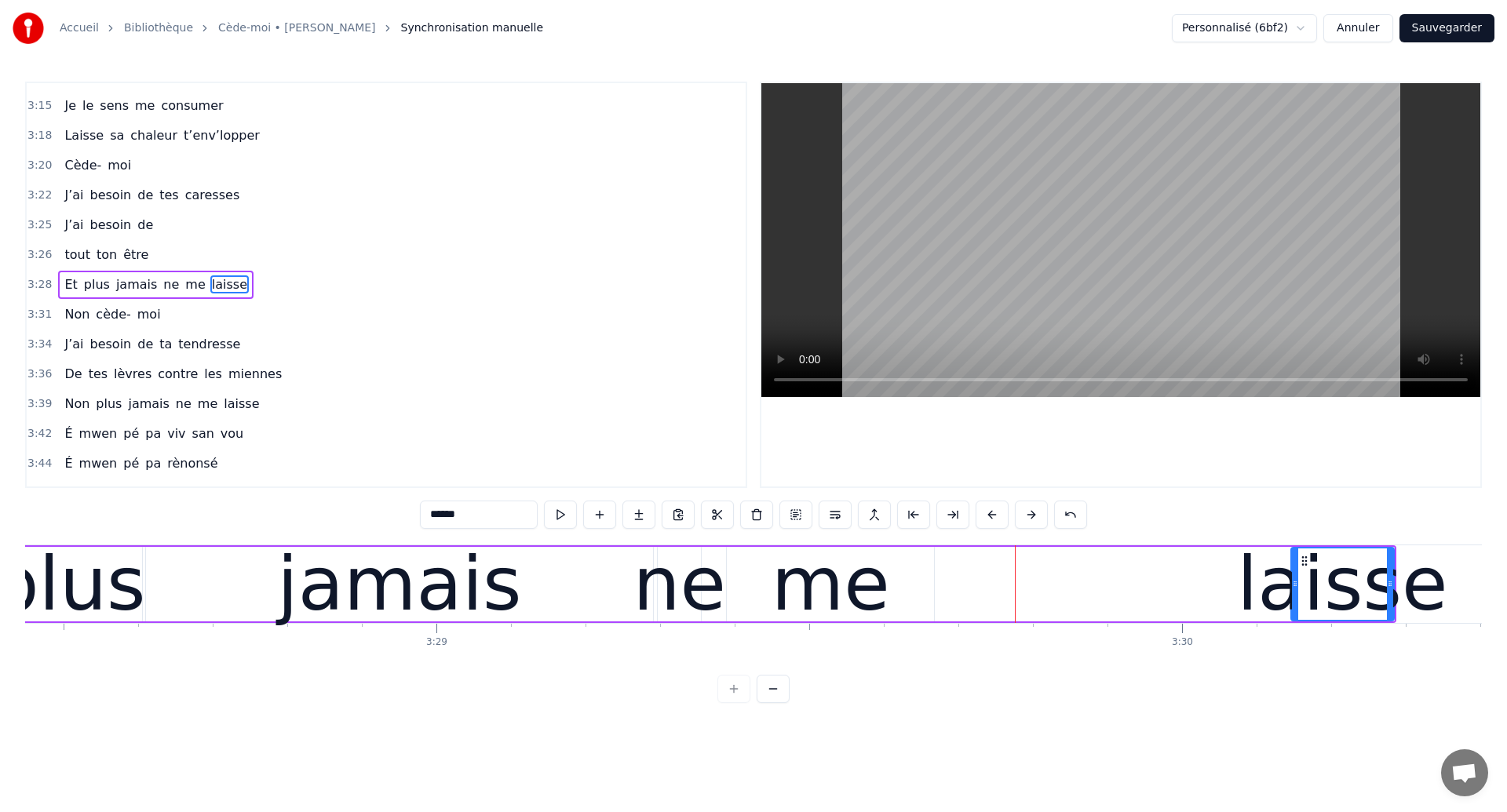
click at [832, 575] on div "me" at bounding box center [831, 584] width 119 height 112
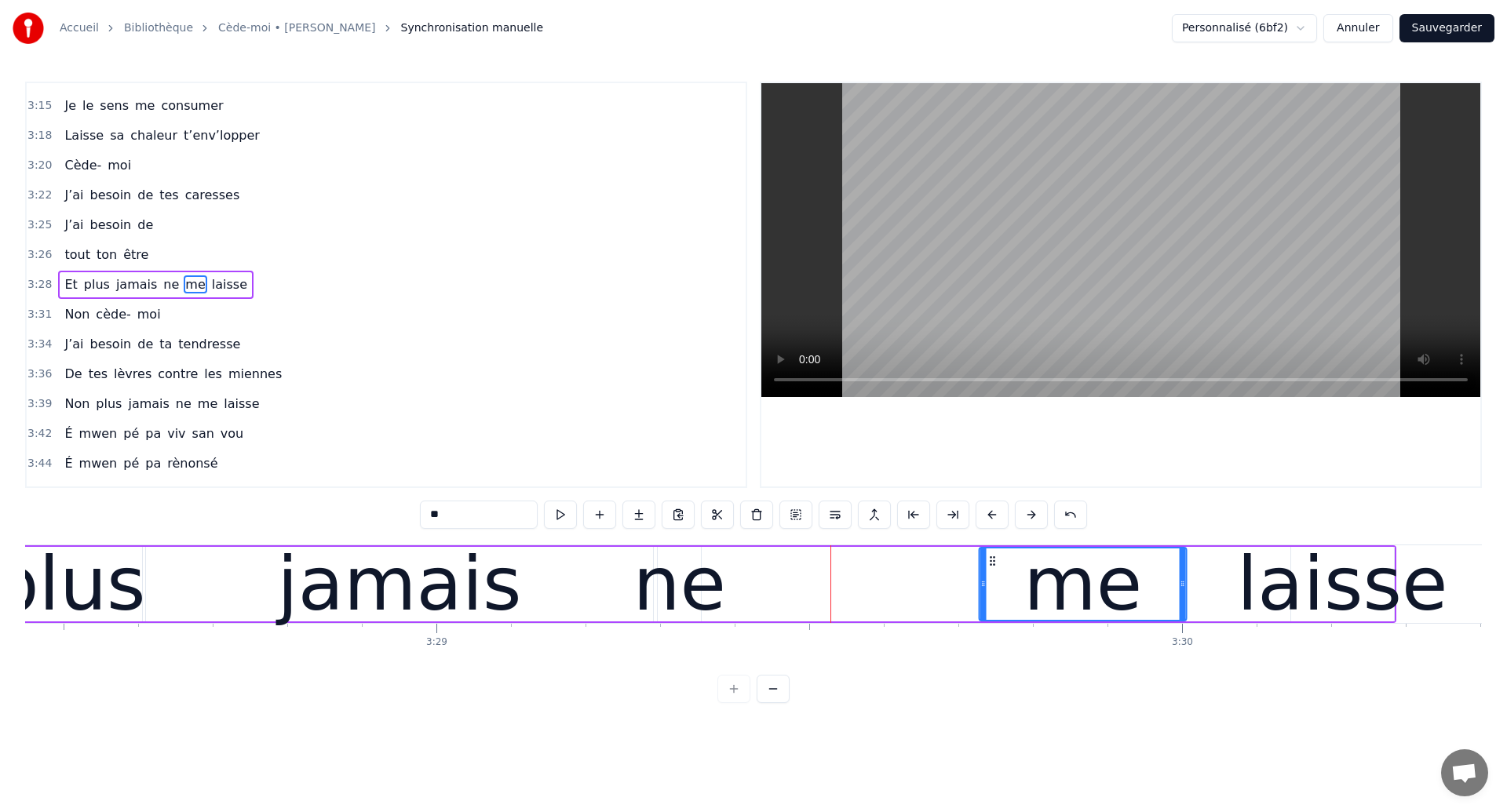
drag, startPoint x: 739, startPoint y: 557, endPoint x: 992, endPoint y: 572, distance: 253.4
click at [992, 572] on div "me" at bounding box center [1083, 583] width 206 height 71
click at [664, 581] on div "ne" at bounding box center [679, 584] width 94 height 112
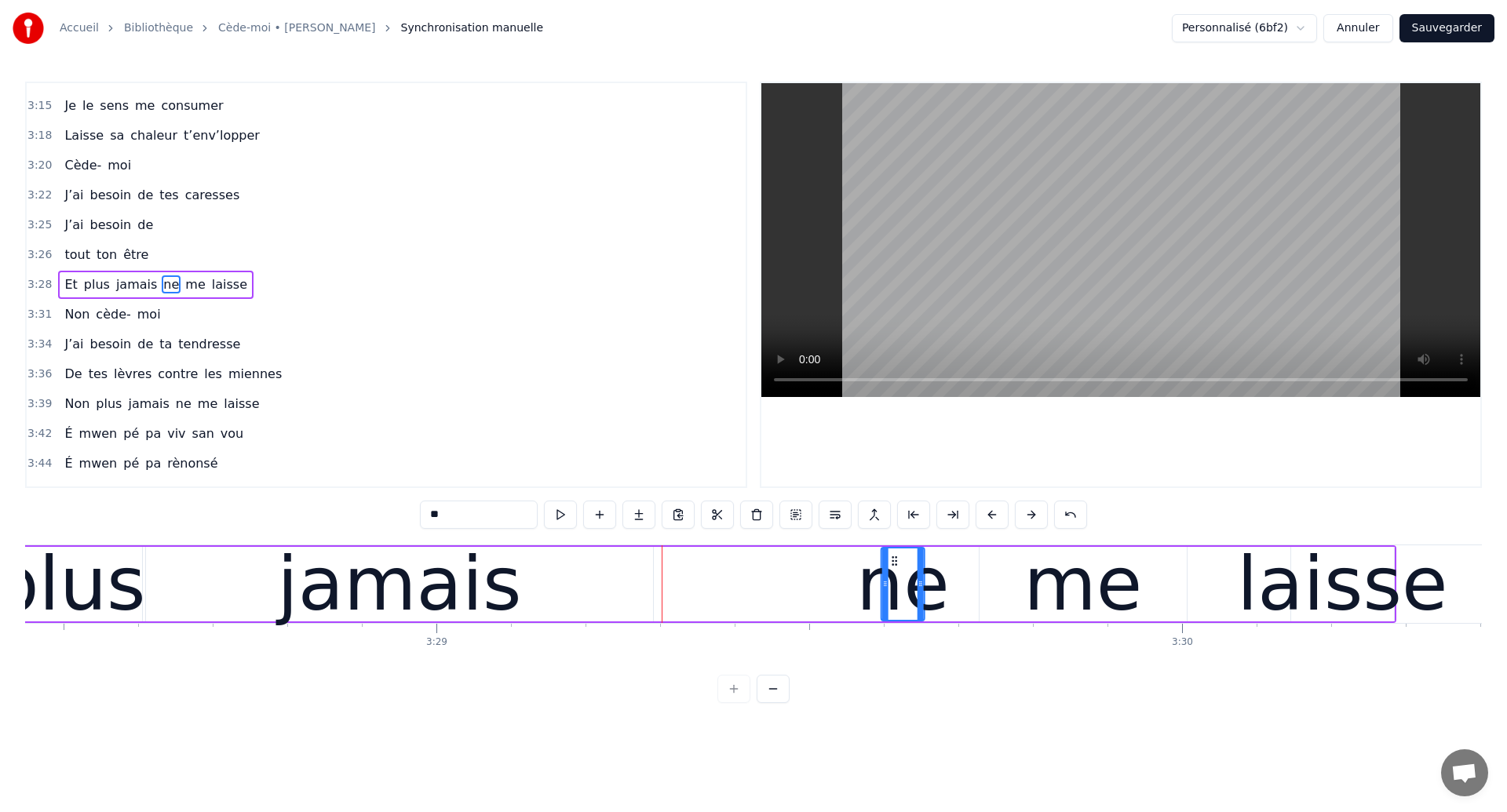
drag, startPoint x: 671, startPoint y: 560, endPoint x: 902, endPoint y: 618, distance: 238.2
click at [901, 618] on div "ne" at bounding box center [903, 583] width 41 height 71
click at [262, 579] on div "jamais" at bounding box center [399, 584] width 507 height 75
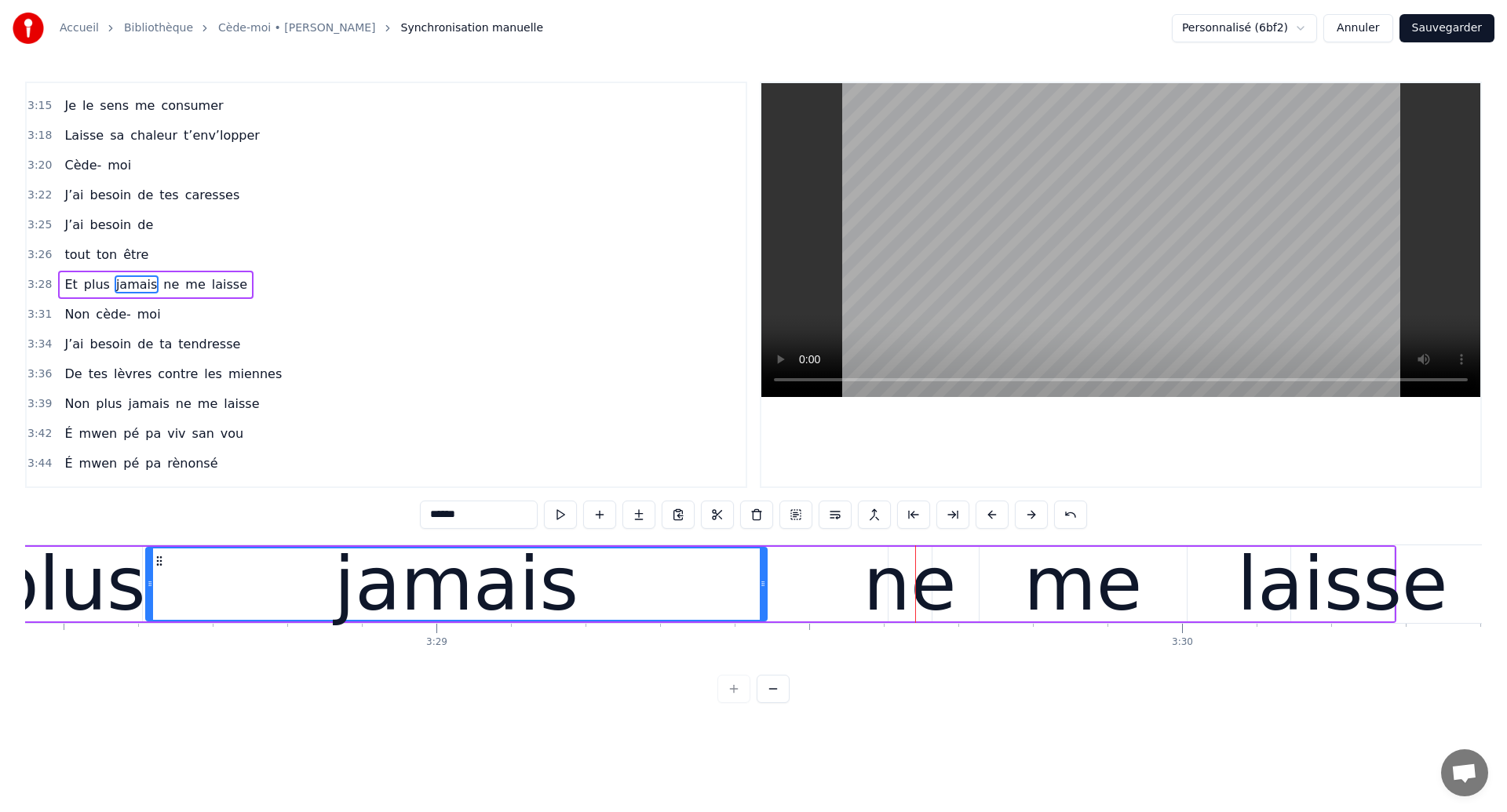
drag, startPoint x: 649, startPoint y: 583, endPoint x: 763, endPoint y: 607, distance: 116.5
click at [763, 607] on div at bounding box center [763, 583] width 6 height 71
click at [170, 596] on div "jamais" at bounding box center [456, 583] width 619 height 71
click at [60, 591] on div "plus" at bounding box center [68, 584] width 154 height 112
type input "****"
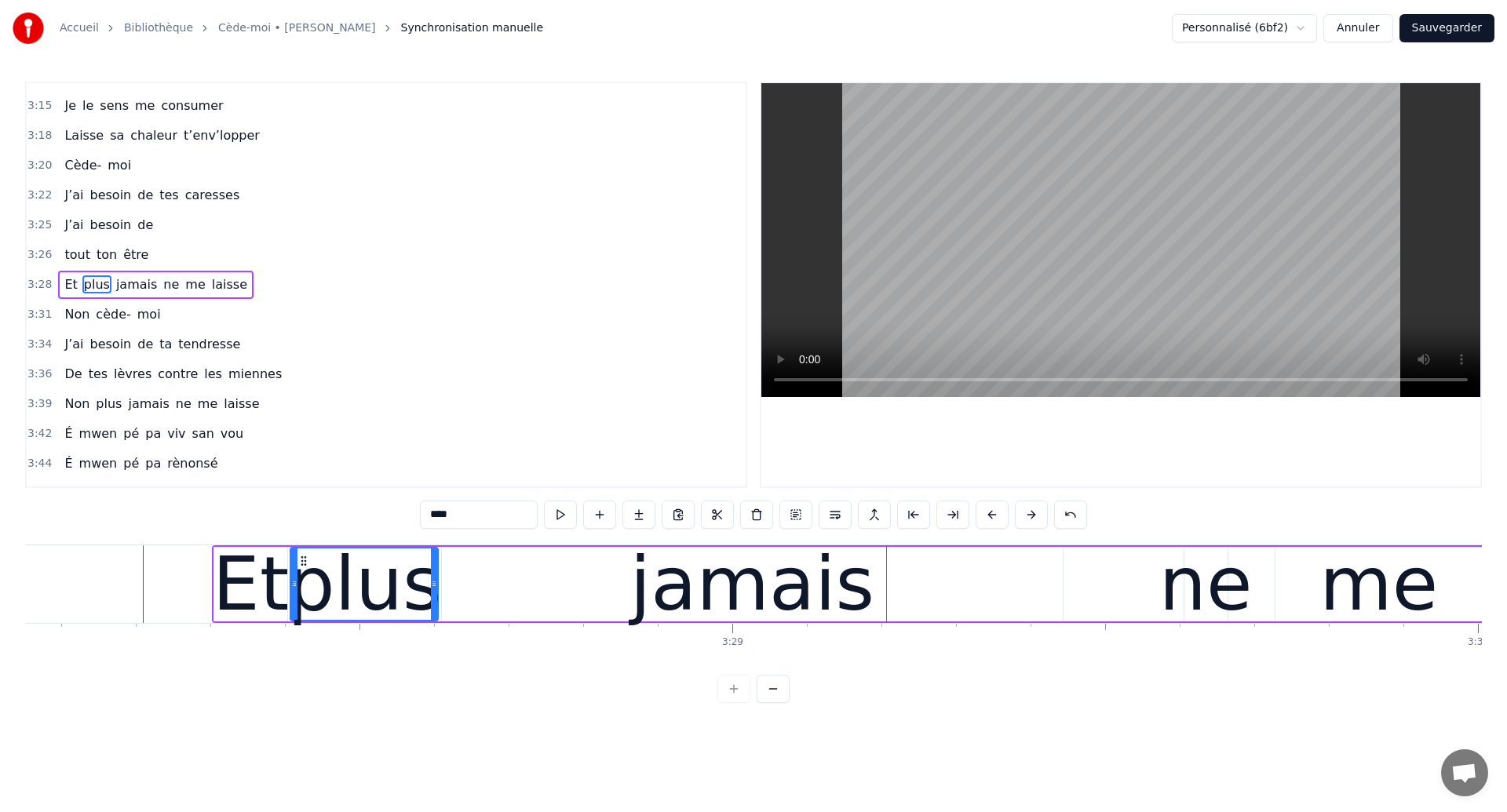
scroll to position [0, 155003]
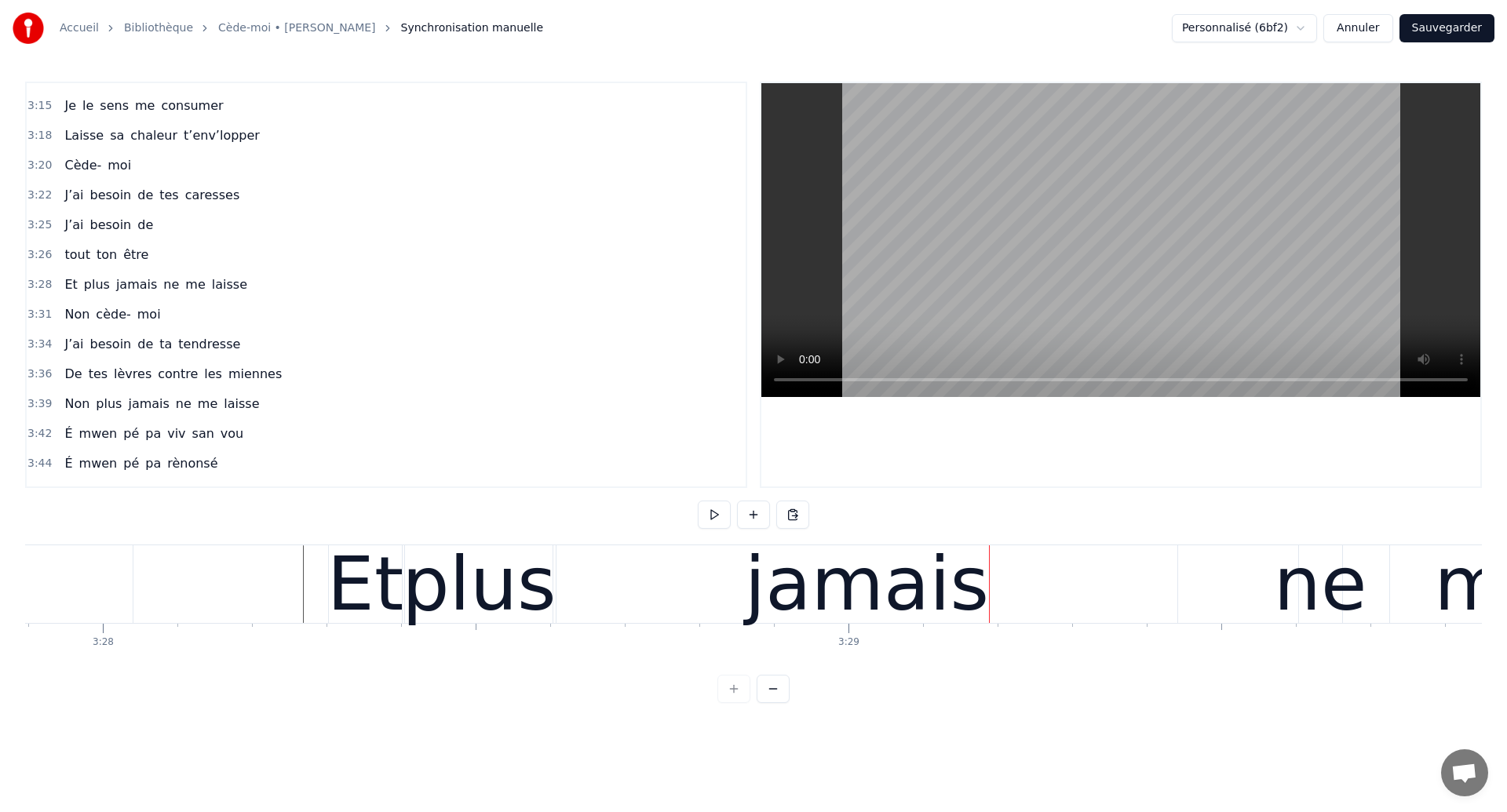
click at [604, 592] on div "jamais" at bounding box center [867, 584] width 621 height 77
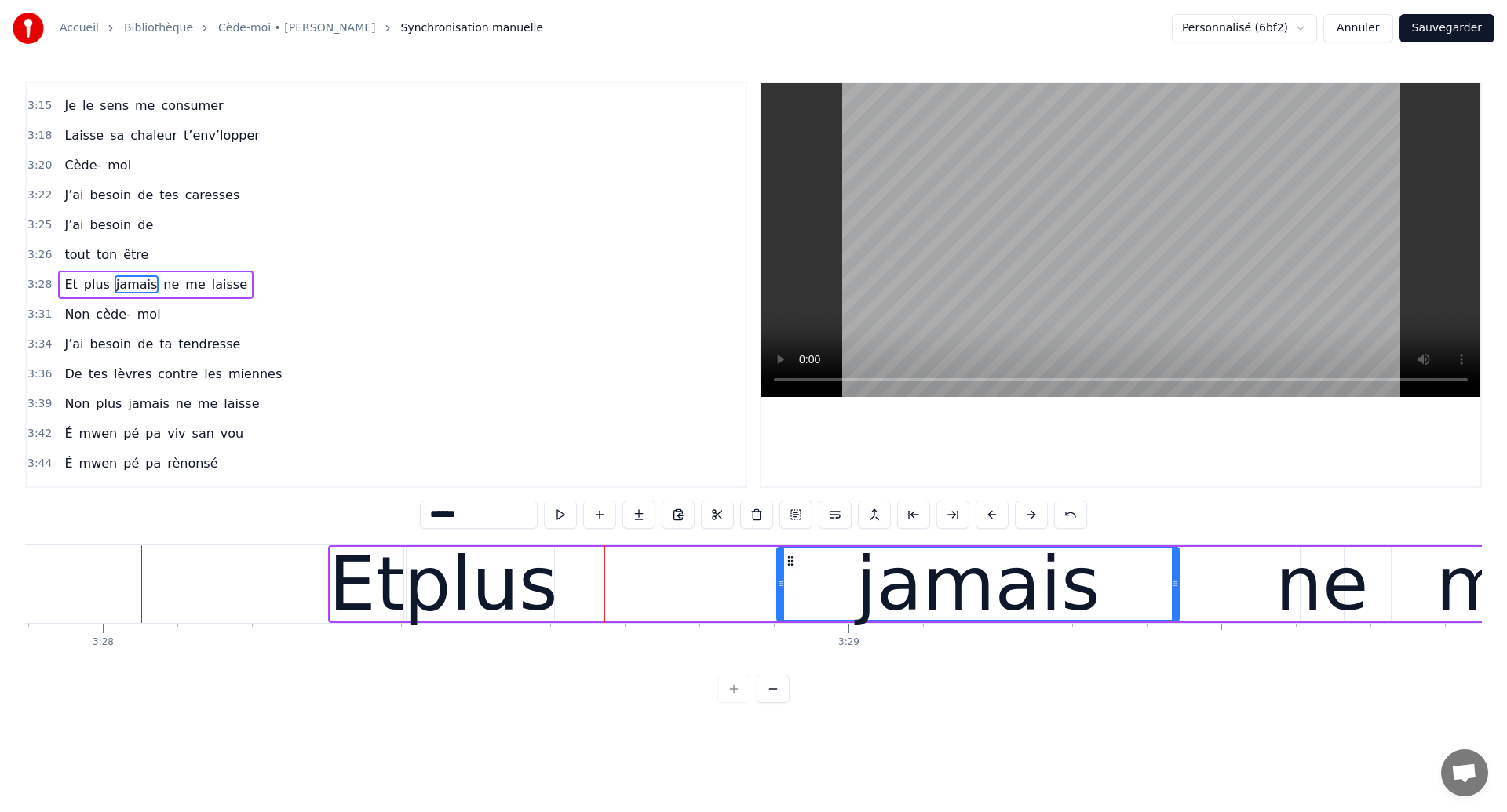
drag, startPoint x: 559, startPoint y: 588, endPoint x: 775, endPoint y: 614, distance: 217.6
click at [778, 614] on div at bounding box center [781, 583] width 6 height 71
click at [515, 599] on div "plus" at bounding box center [480, 584] width 154 height 112
type input "****"
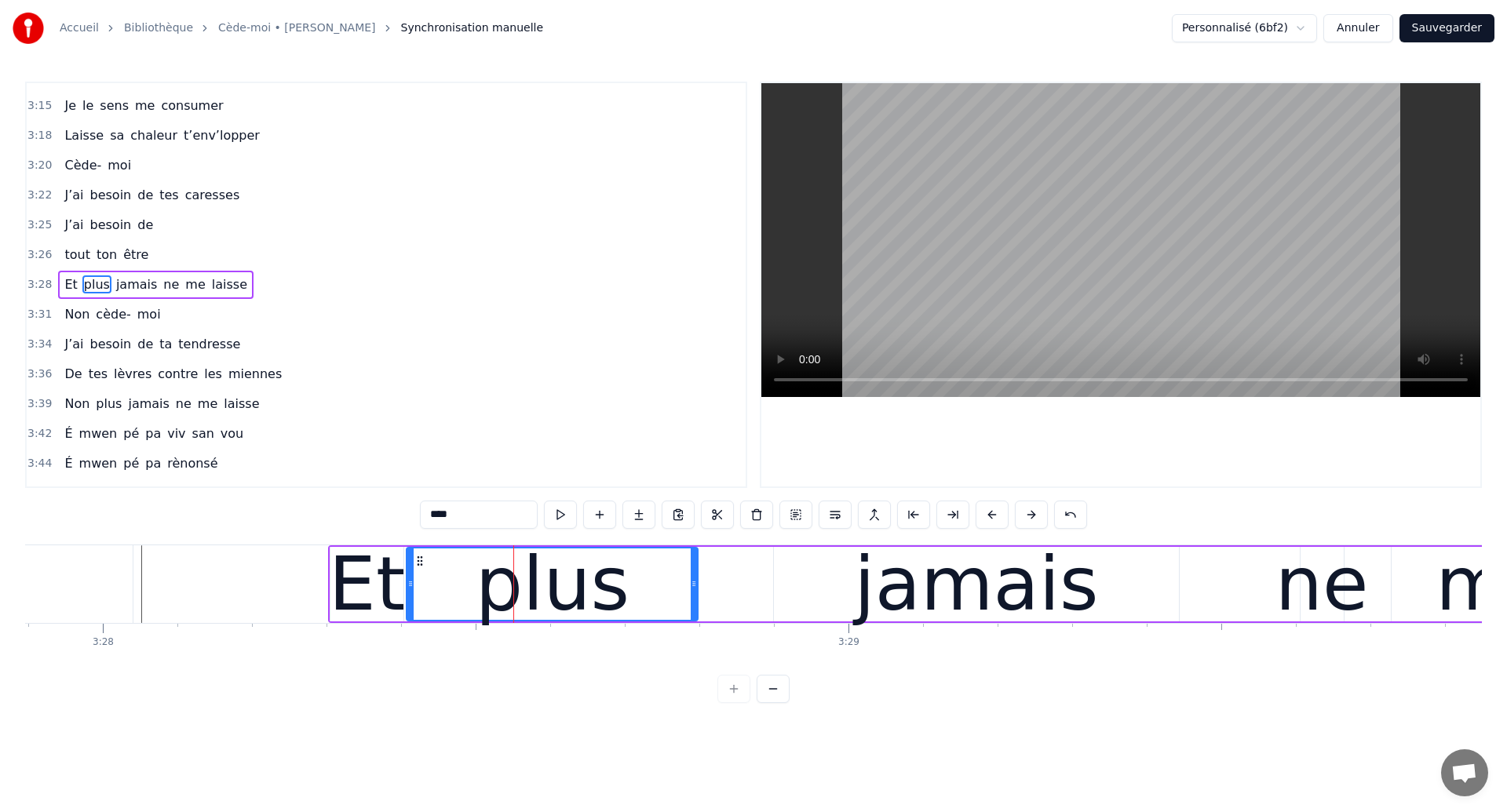
drag, startPoint x: 551, startPoint y: 593, endPoint x: 695, endPoint y: 622, distance: 146.9
click at [695, 622] on div "Et plus jamais ne me laisse" at bounding box center [1068, 584] width 1480 height 77
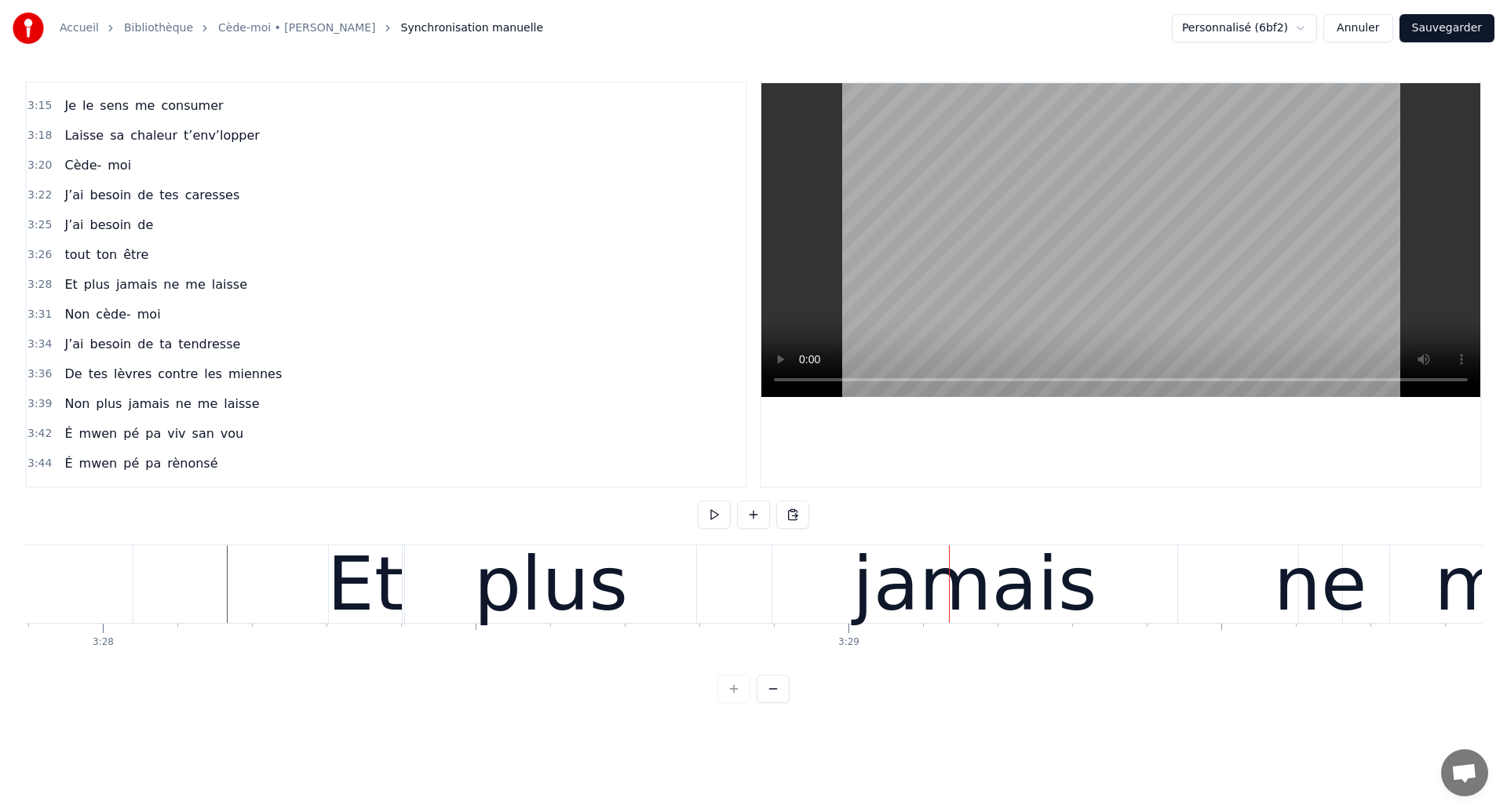
click at [910, 624] on div "jamais" at bounding box center [974, 584] width 244 height 112
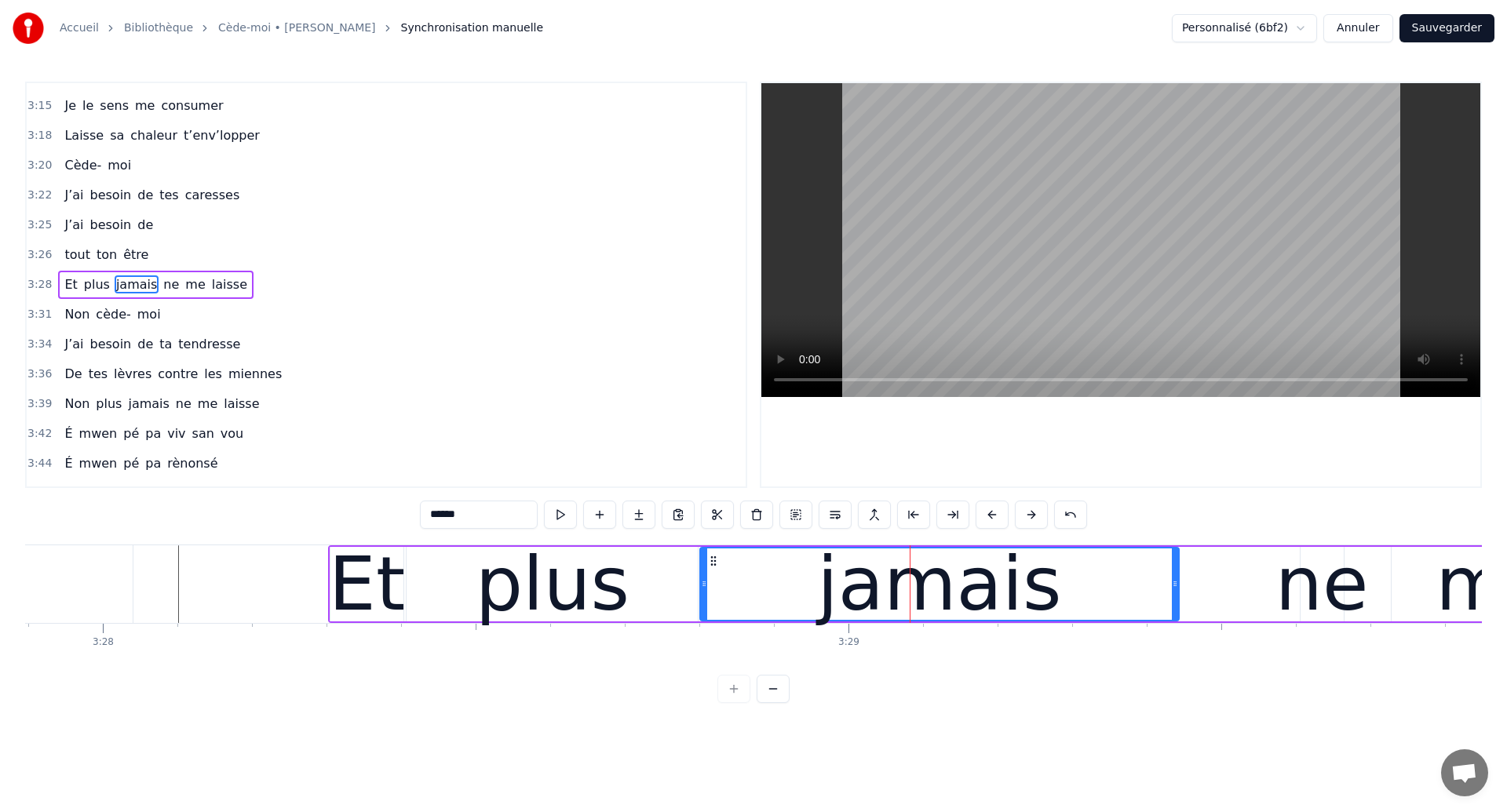
drag, startPoint x: 775, startPoint y: 586, endPoint x: 702, endPoint y: 593, distance: 73.3
click at [702, 593] on div at bounding box center [703, 583] width 6 height 71
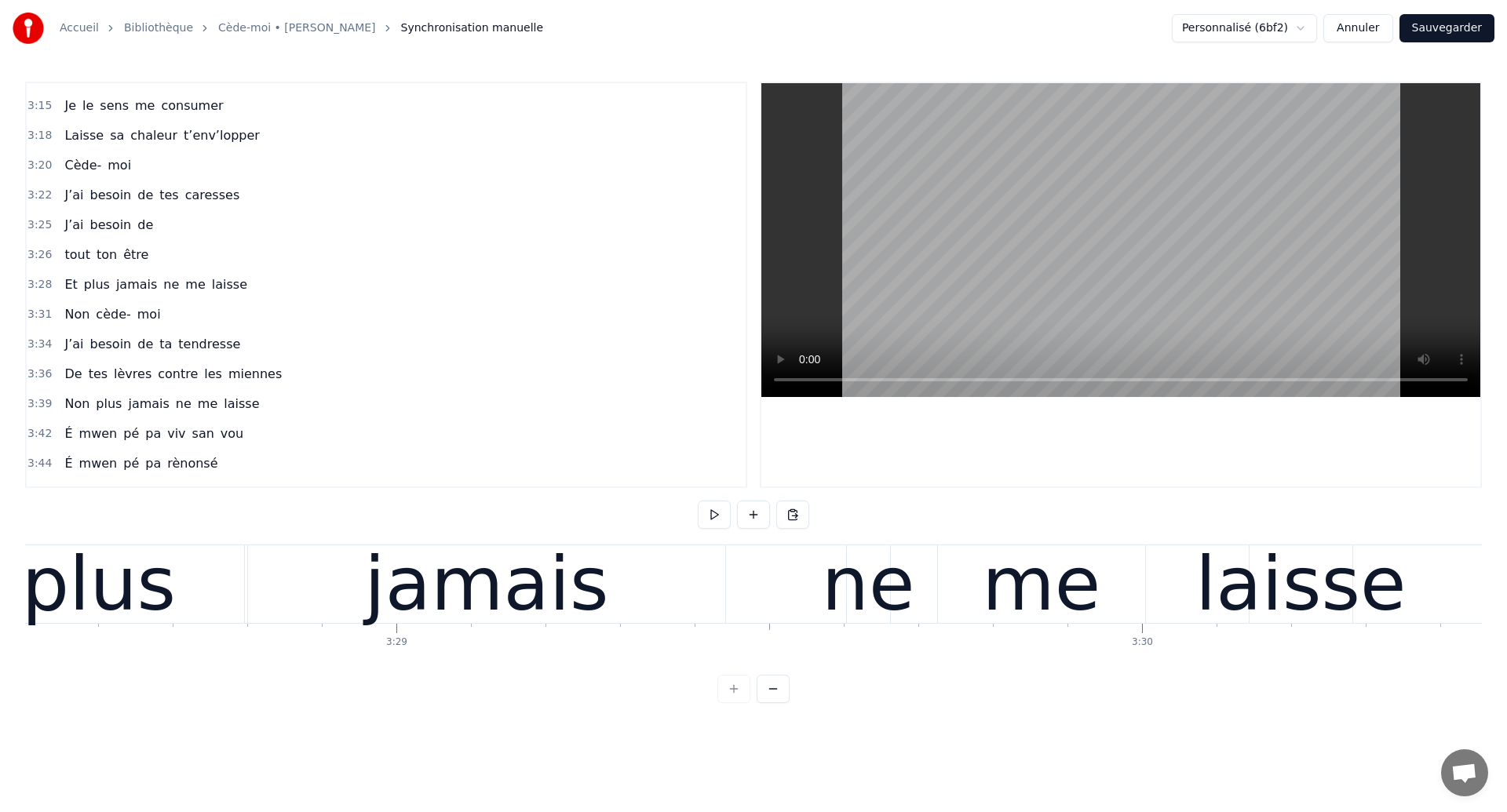
scroll to position [0, 155378]
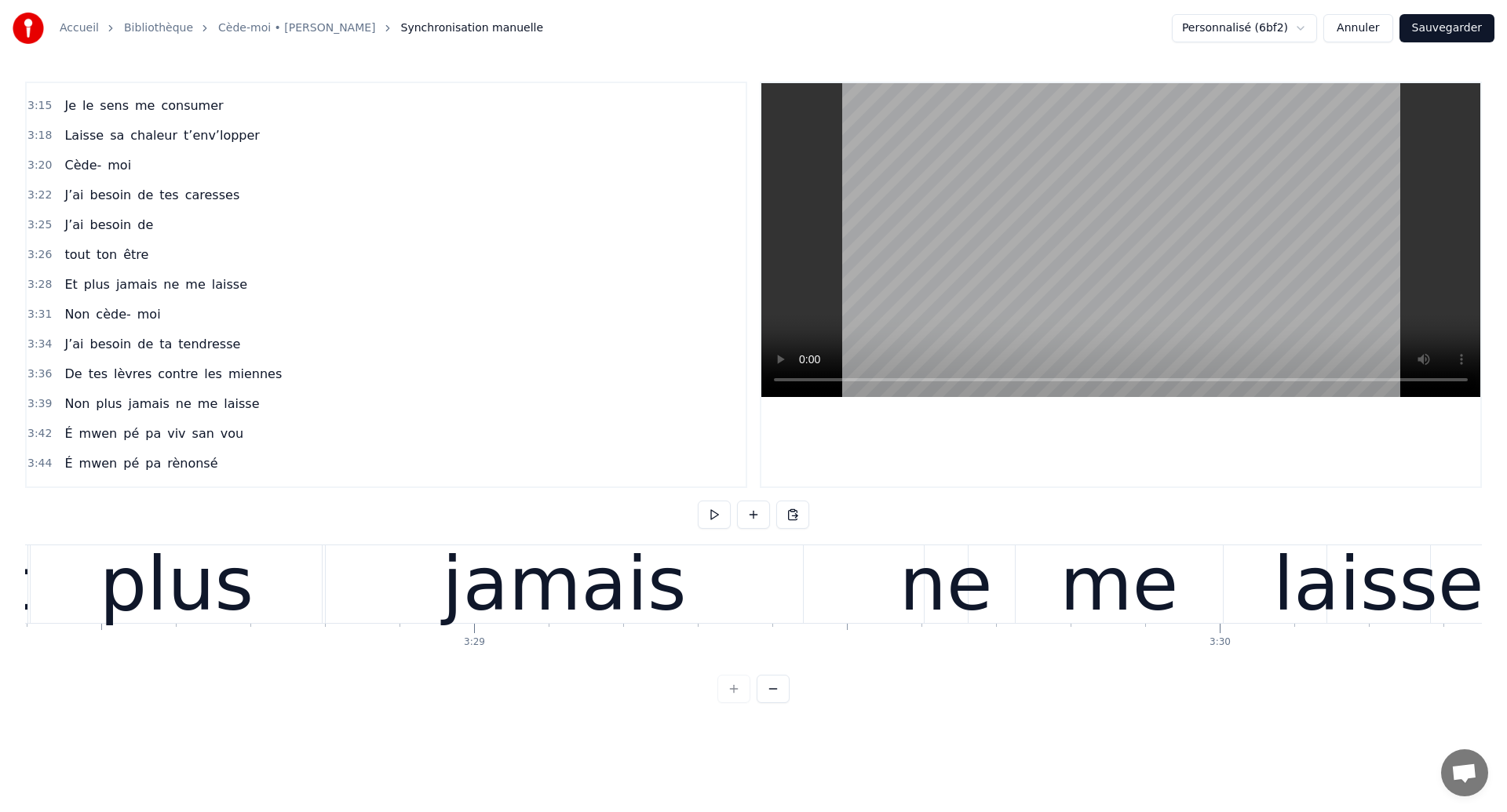
click at [345, 596] on div "jamais" at bounding box center [564, 584] width 477 height 77
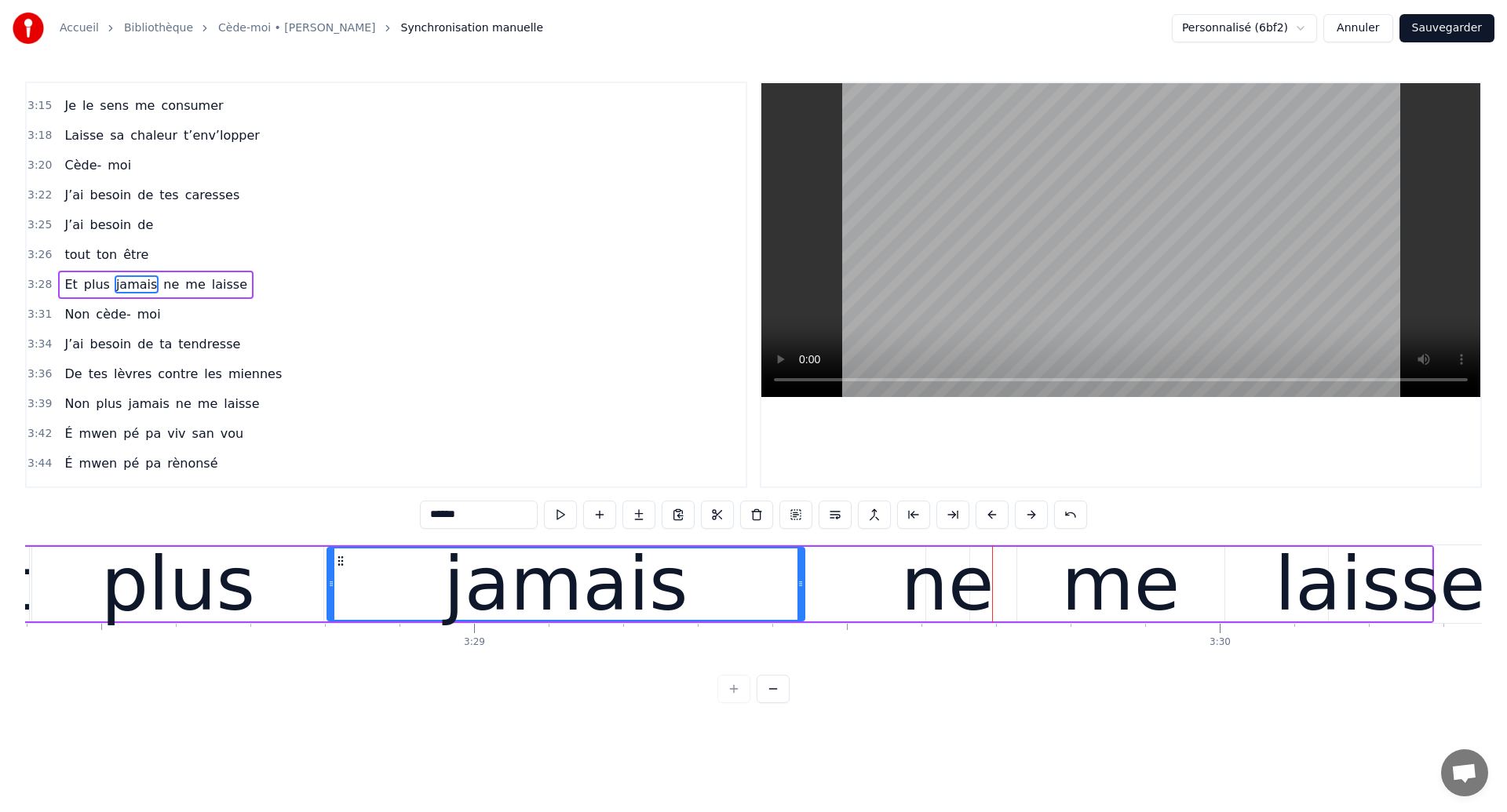
click at [953, 599] on div "ne" at bounding box center [948, 584] width 94 height 112
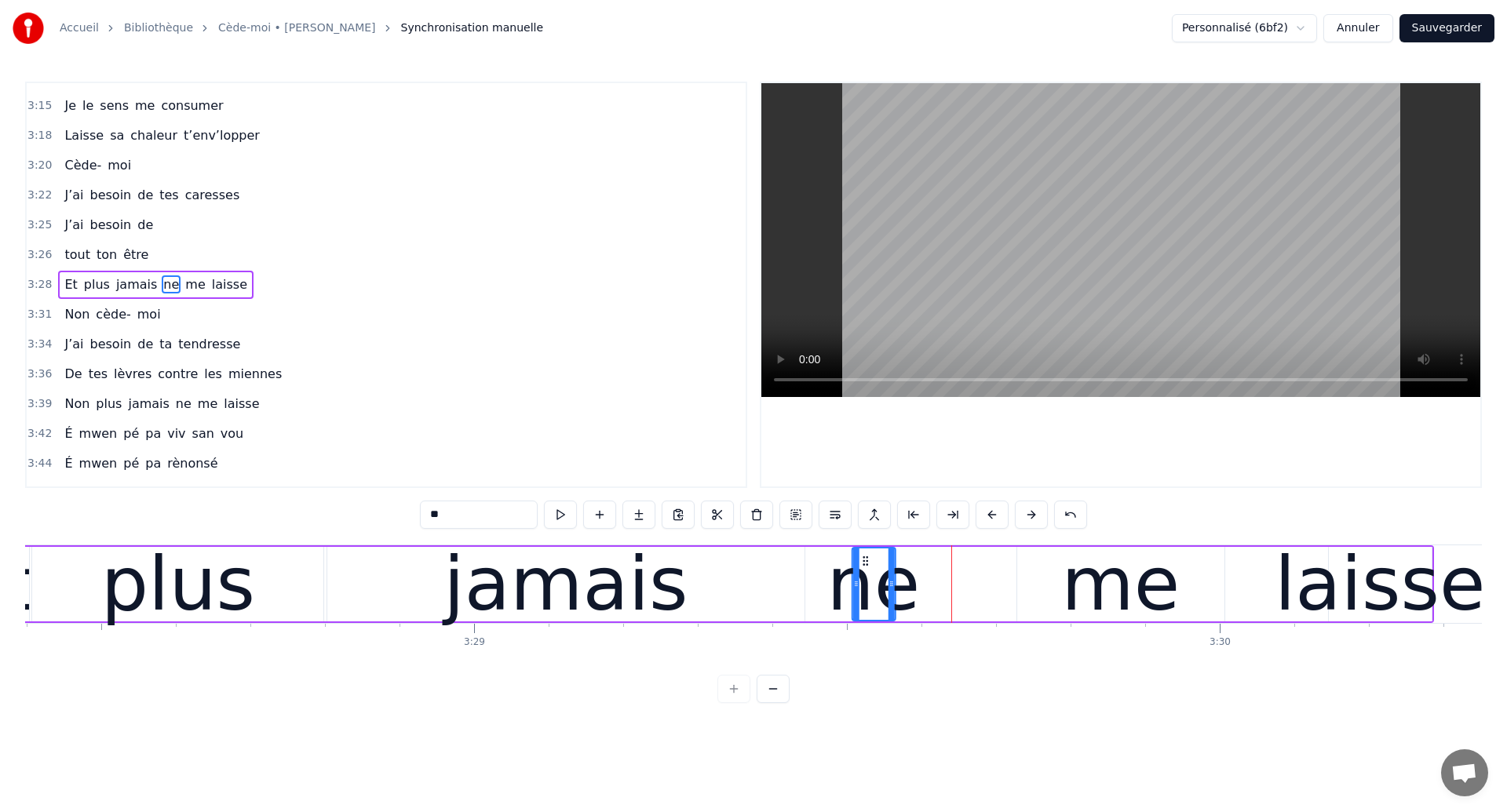
drag, startPoint x: 940, startPoint y: 561, endPoint x: 866, endPoint y: 576, distance: 75.5
click at [866, 576] on div "ne" at bounding box center [873, 583] width 41 height 71
click at [1095, 598] on div "me" at bounding box center [1121, 584] width 119 height 112
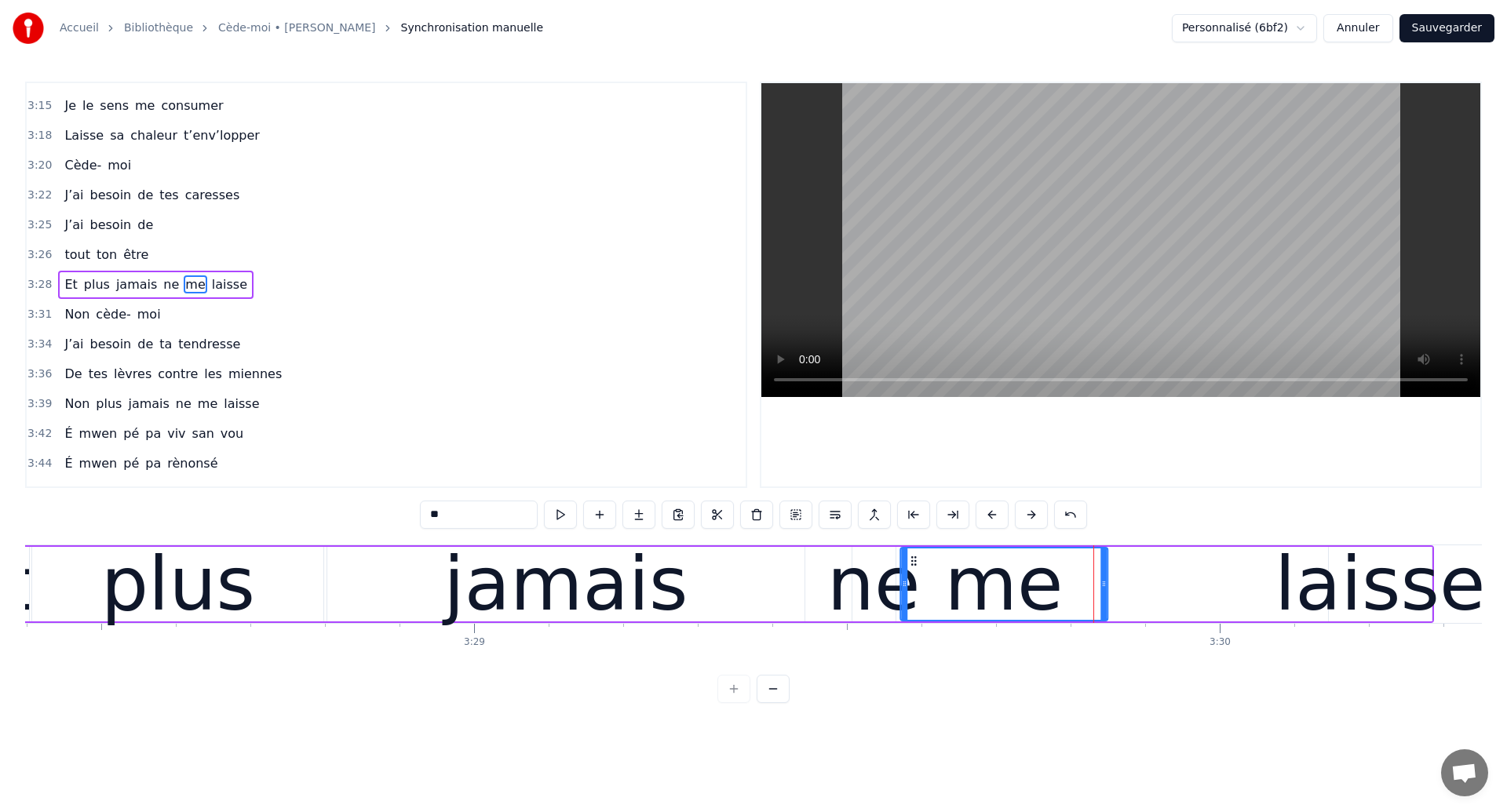
drag, startPoint x: 1031, startPoint y: 563, endPoint x: 914, endPoint y: 575, distance: 117.6
click at [914, 575] on div "me" at bounding box center [1004, 583] width 206 height 71
click at [492, 589] on div "jamais" at bounding box center [565, 584] width 244 height 112
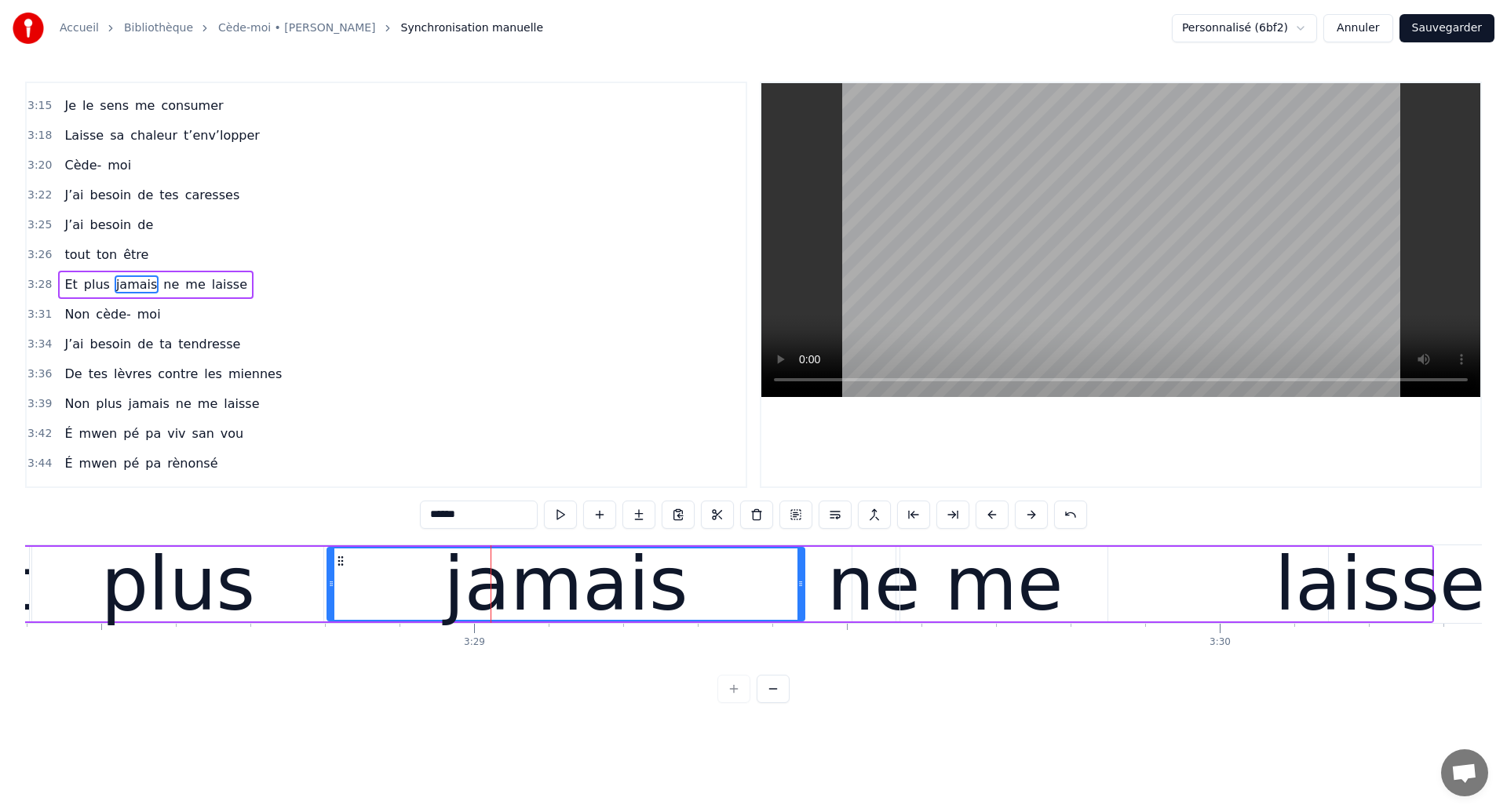
click at [1297, 590] on div "laisse" at bounding box center [1380, 584] width 210 height 112
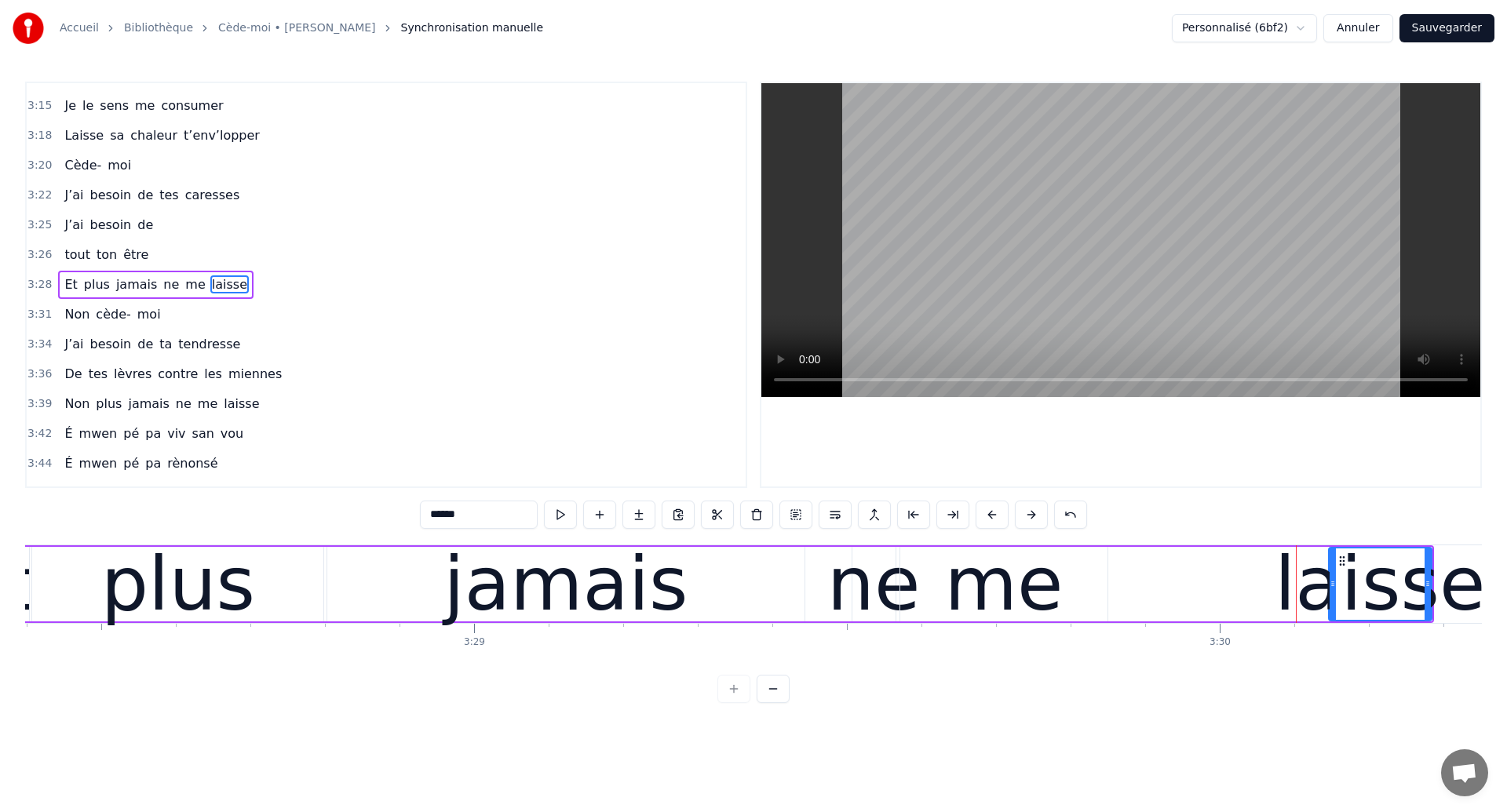
click at [1392, 587] on div "laisse" at bounding box center [1380, 584] width 210 height 112
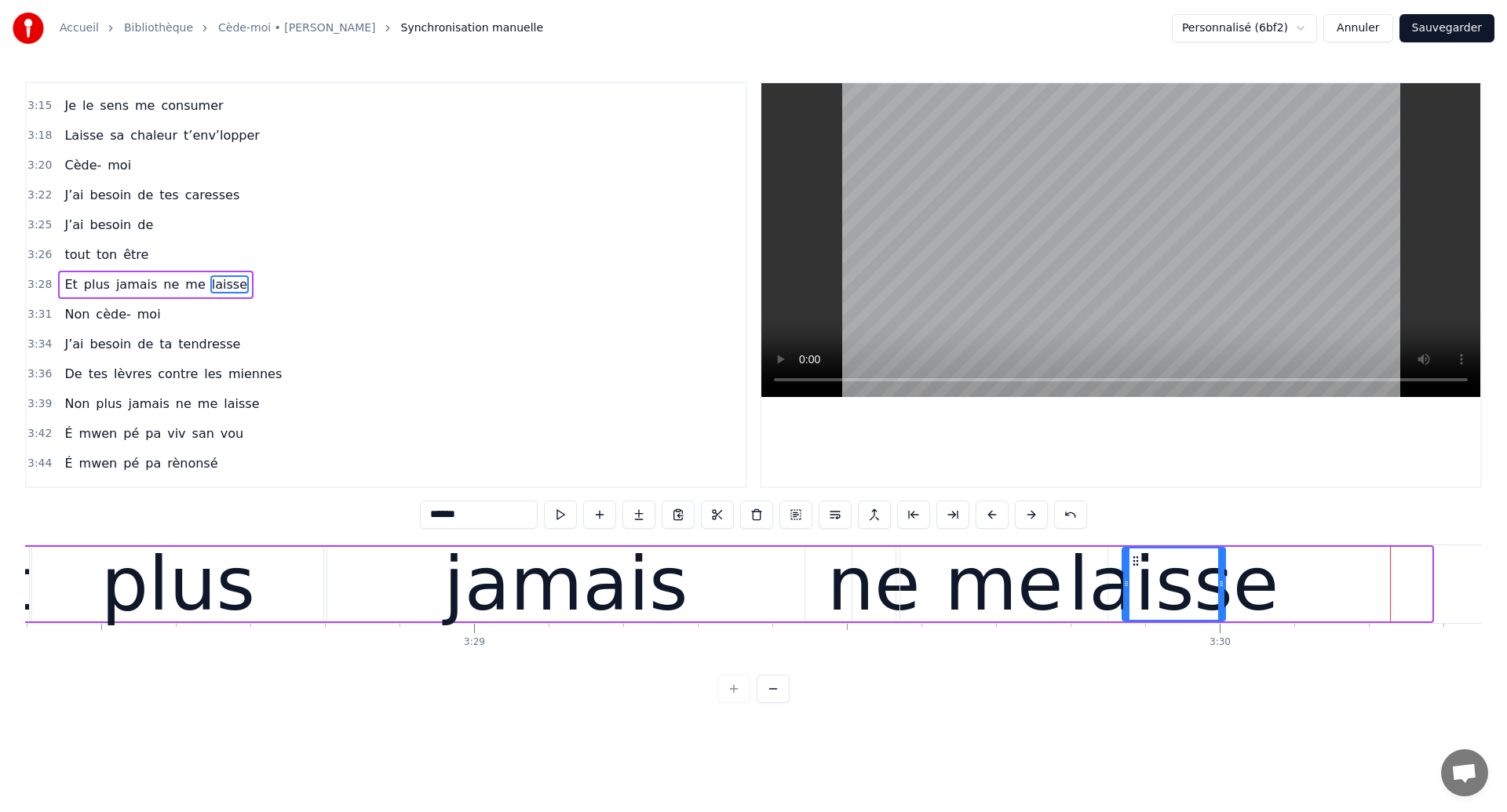
drag, startPoint x: 1343, startPoint y: 557, endPoint x: 1136, endPoint y: 601, distance: 211.6
click at [1136, 601] on div "laisse" at bounding box center [1174, 583] width 102 height 71
click at [84, 580] on div "plus" at bounding box center [177, 584] width 291 height 75
type input "****"
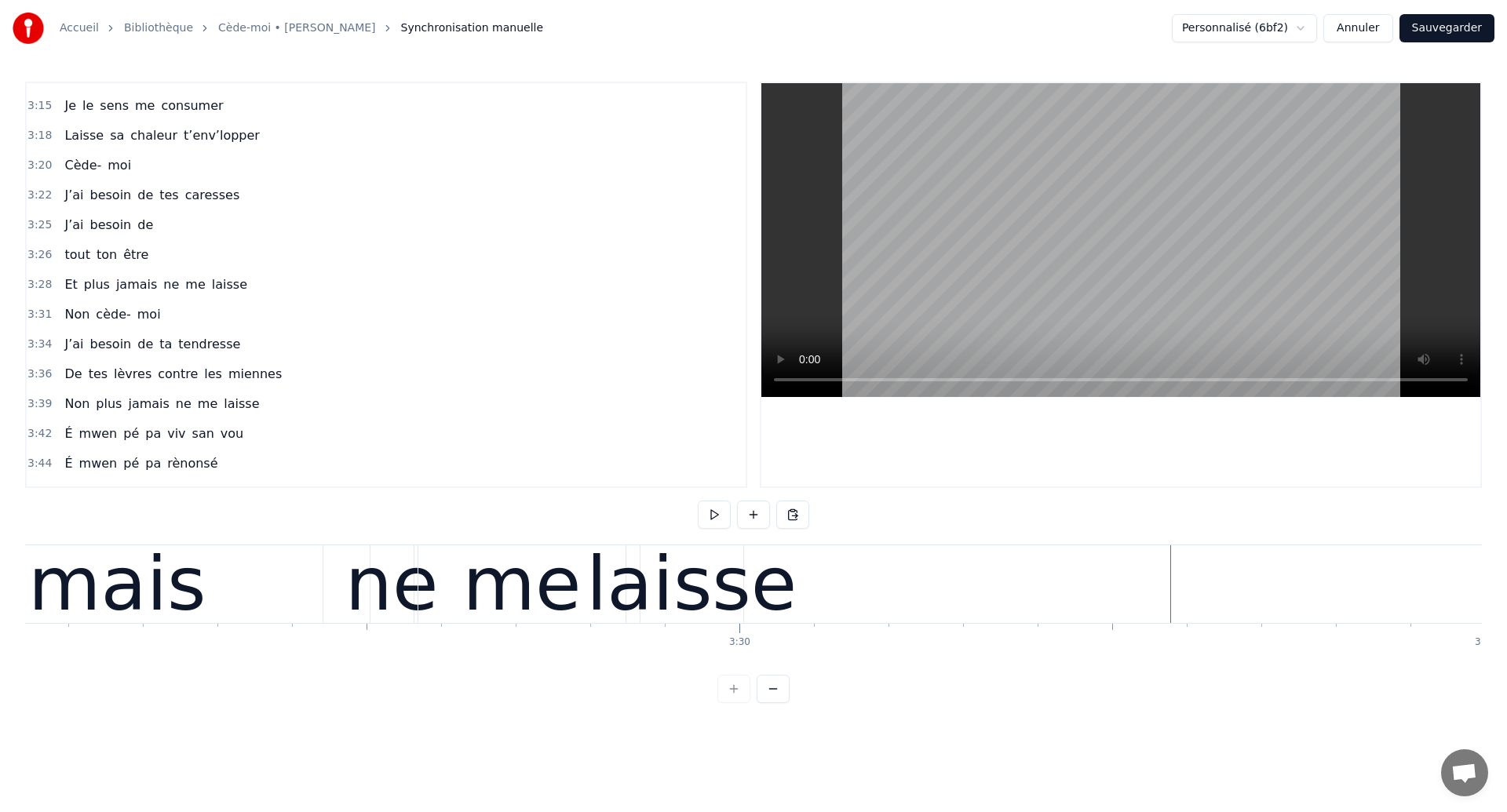
scroll to position [0, 155845]
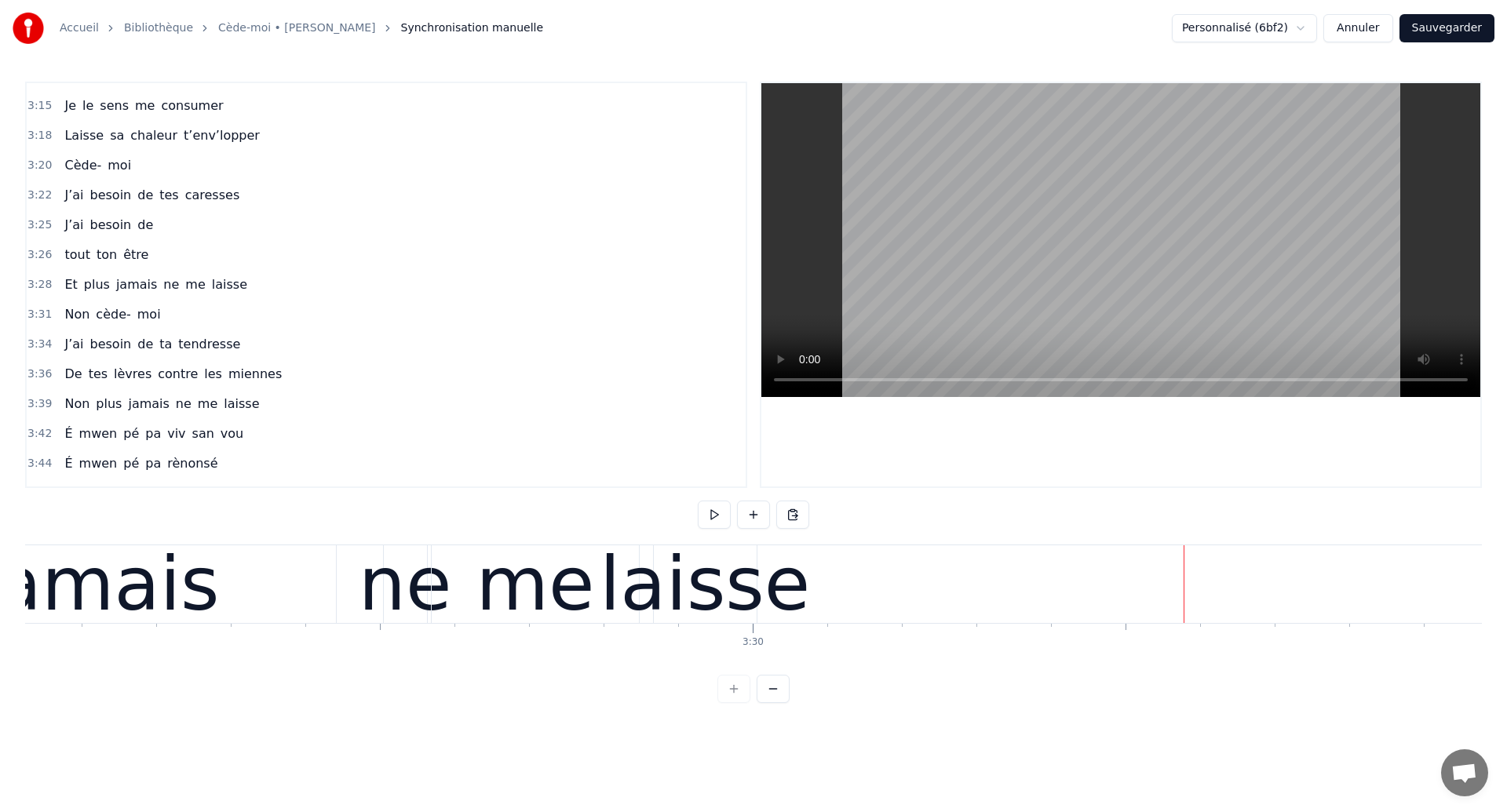
click at [723, 595] on div "laisse" at bounding box center [705, 584] width 210 height 112
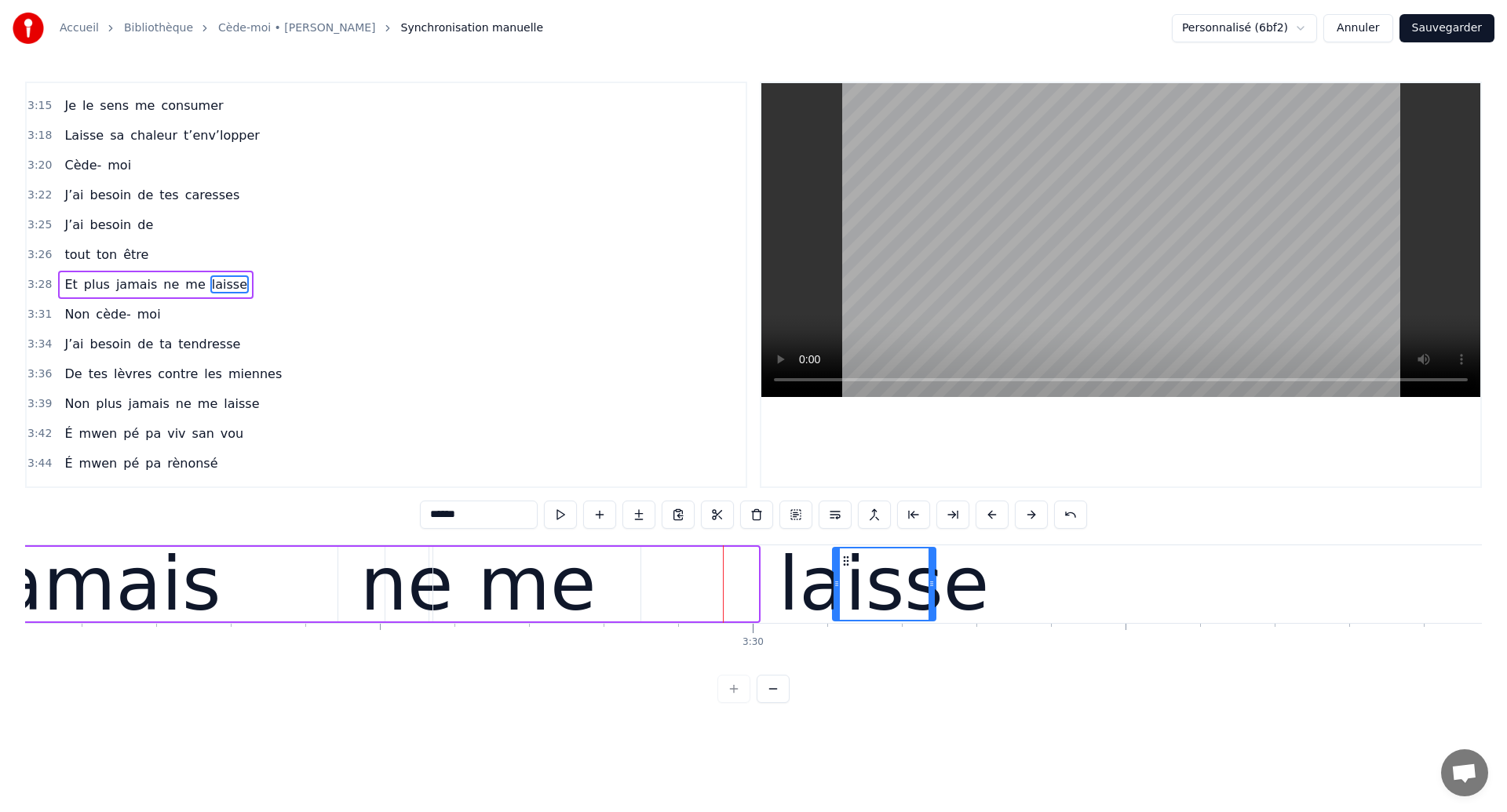
drag, startPoint x: 666, startPoint y: 557, endPoint x: 843, endPoint y: 613, distance: 185.6
click at [843, 613] on div "laisse" at bounding box center [884, 583] width 102 height 71
click at [393, 573] on div "ne" at bounding box center [407, 584] width 94 height 112
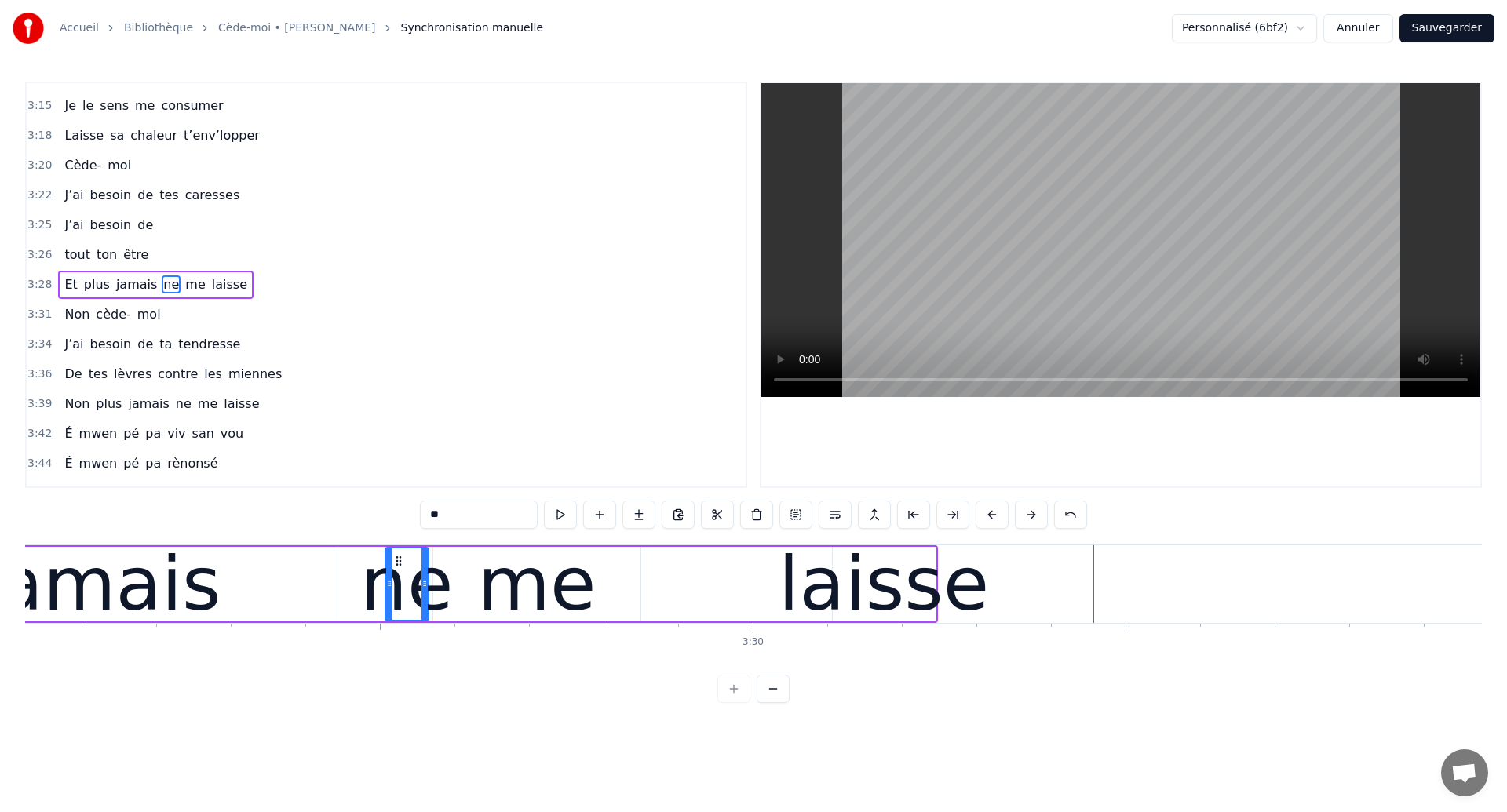
click at [551, 600] on div "me" at bounding box center [537, 584] width 119 height 112
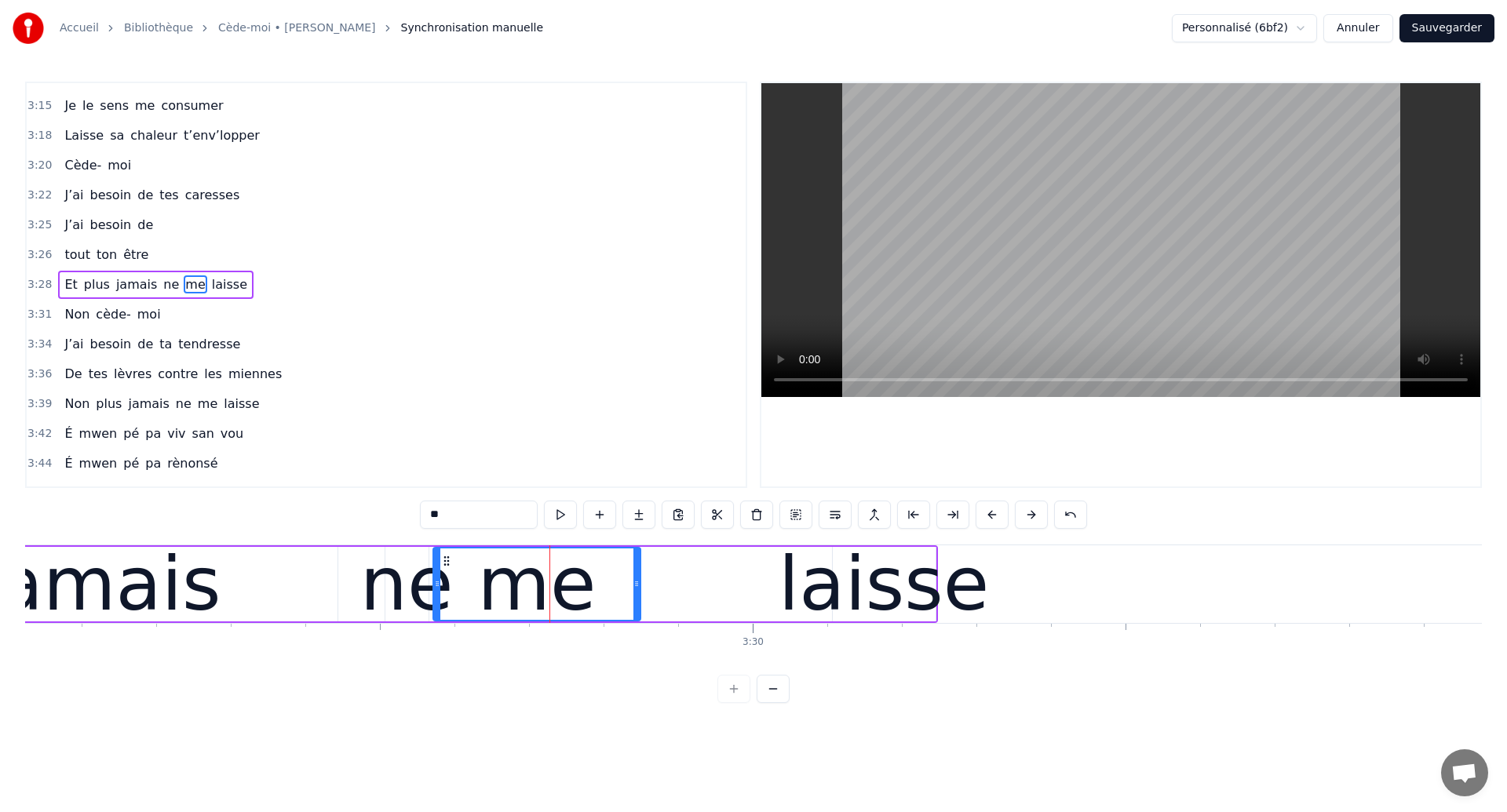
click at [922, 565] on div "laisse" at bounding box center [884, 584] width 210 height 112
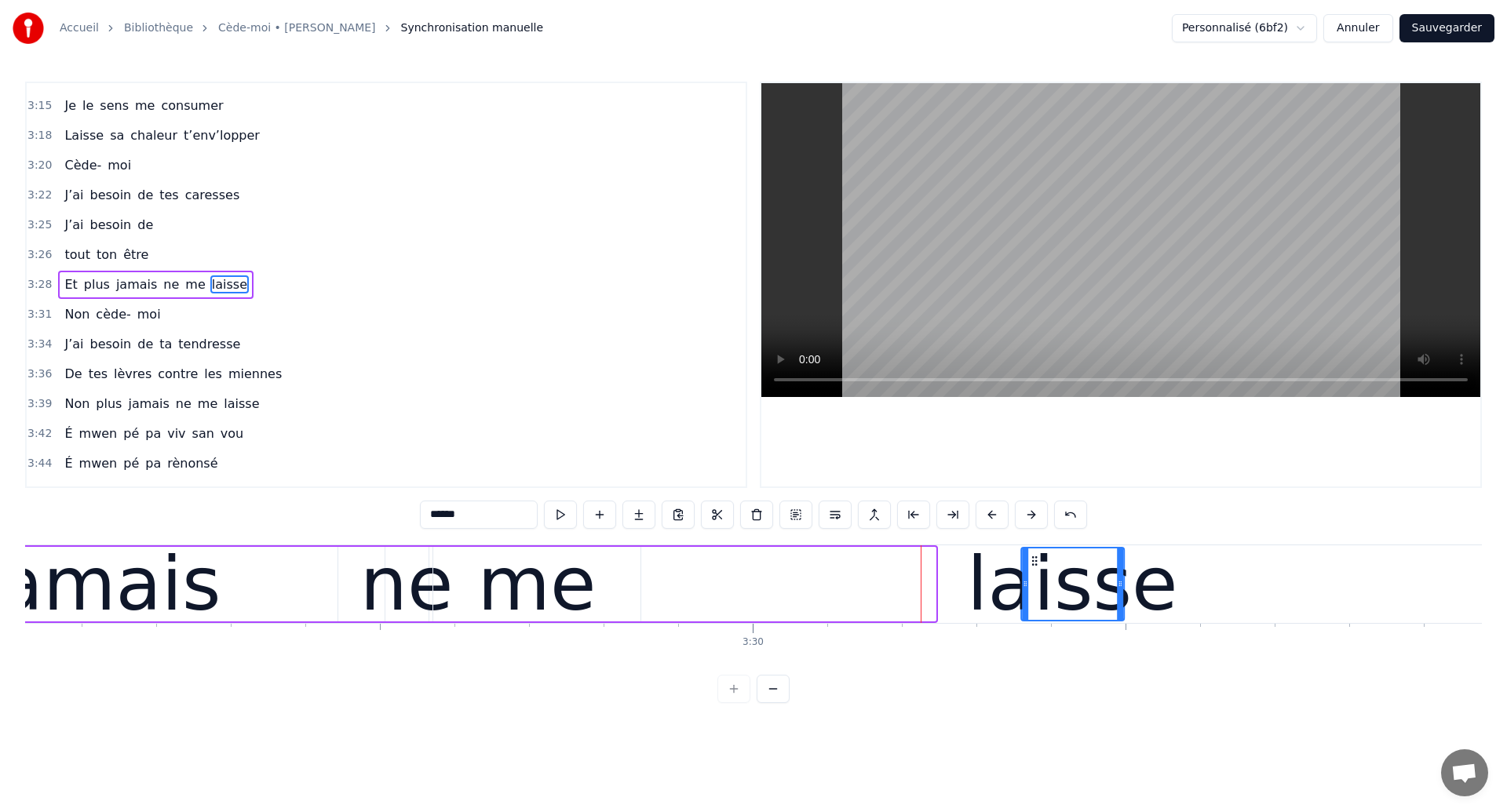
drag, startPoint x: 844, startPoint y: 560, endPoint x: 1090, endPoint y: 600, distance: 249.2
click at [1085, 598] on div "laisse" at bounding box center [1072, 583] width 102 height 71
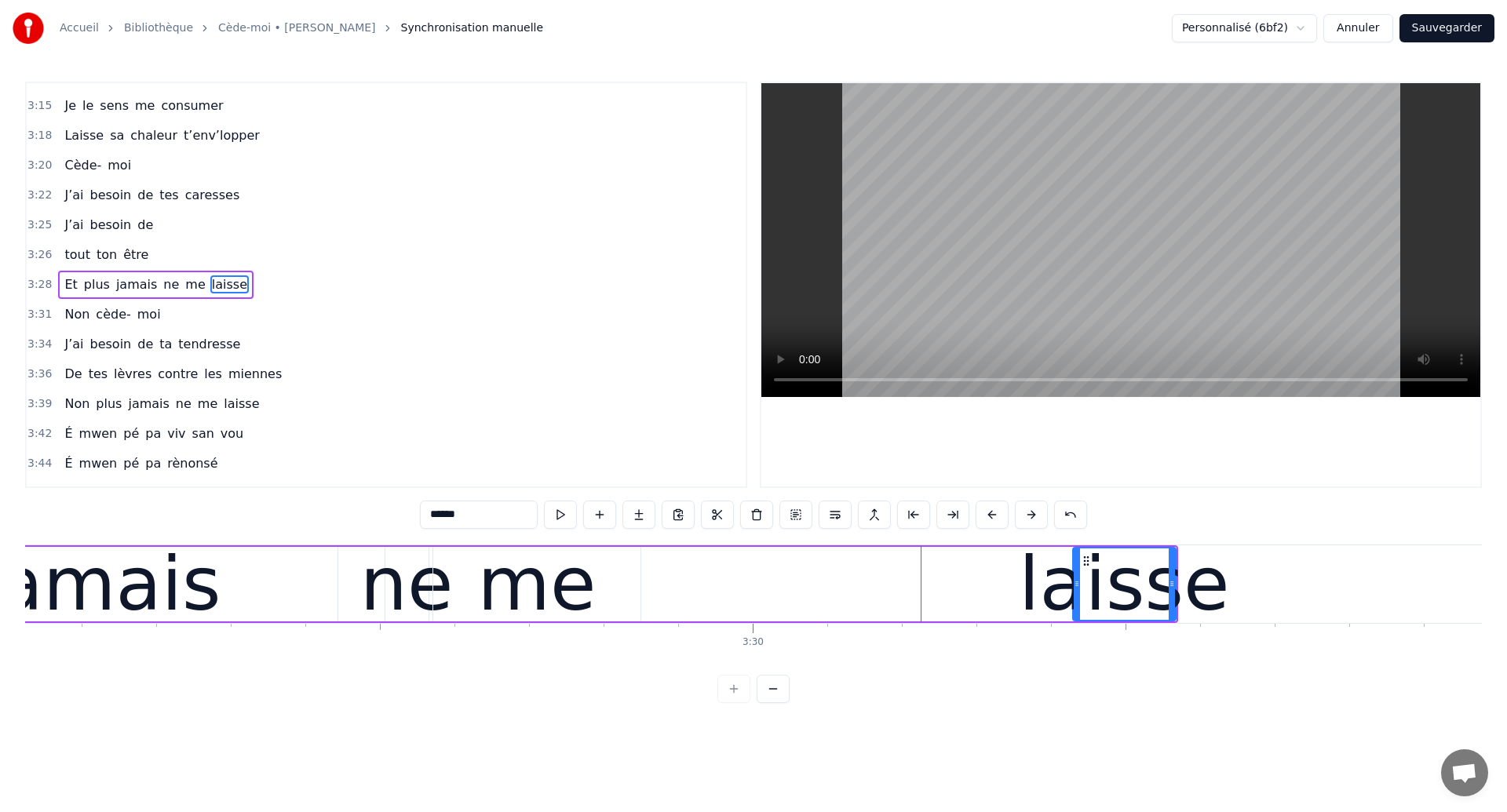
click at [380, 561] on div "ne" at bounding box center [407, 584] width 94 height 112
click at [586, 592] on div "me" at bounding box center [536, 584] width 207 height 75
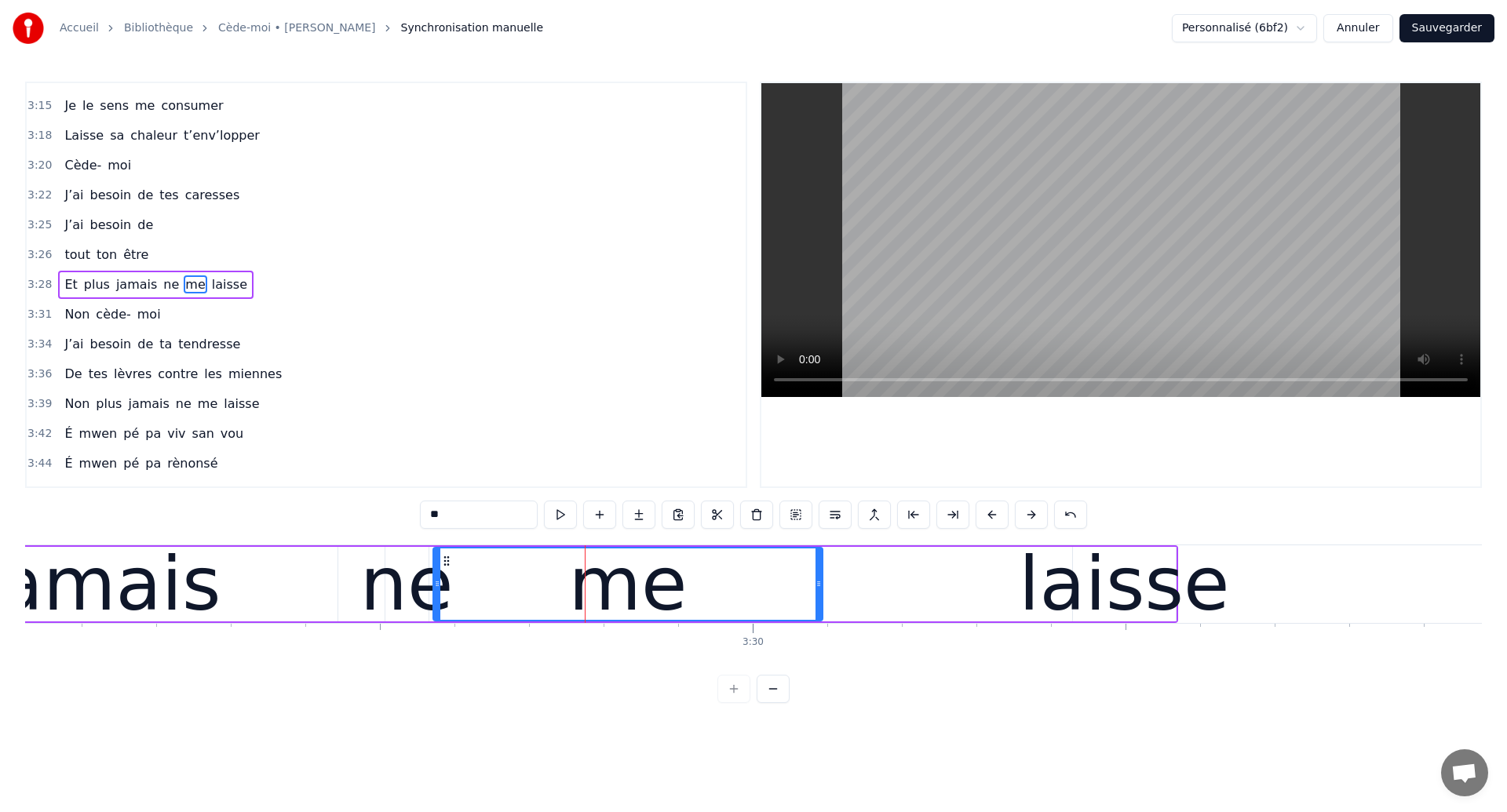
drag, startPoint x: 636, startPoint y: 592, endPoint x: 818, endPoint y: 633, distance: 186.6
click at [818, 633] on div "Ouh ouh [PERSON_NAME] wèèè yèèèè L’amour s’est glissé dans mon coeur en plein s…" at bounding box center [753, 603] width 1456 height 118
click at [306, 569] on div "jamais" at bounding box center [99, 584] width 477 height 75
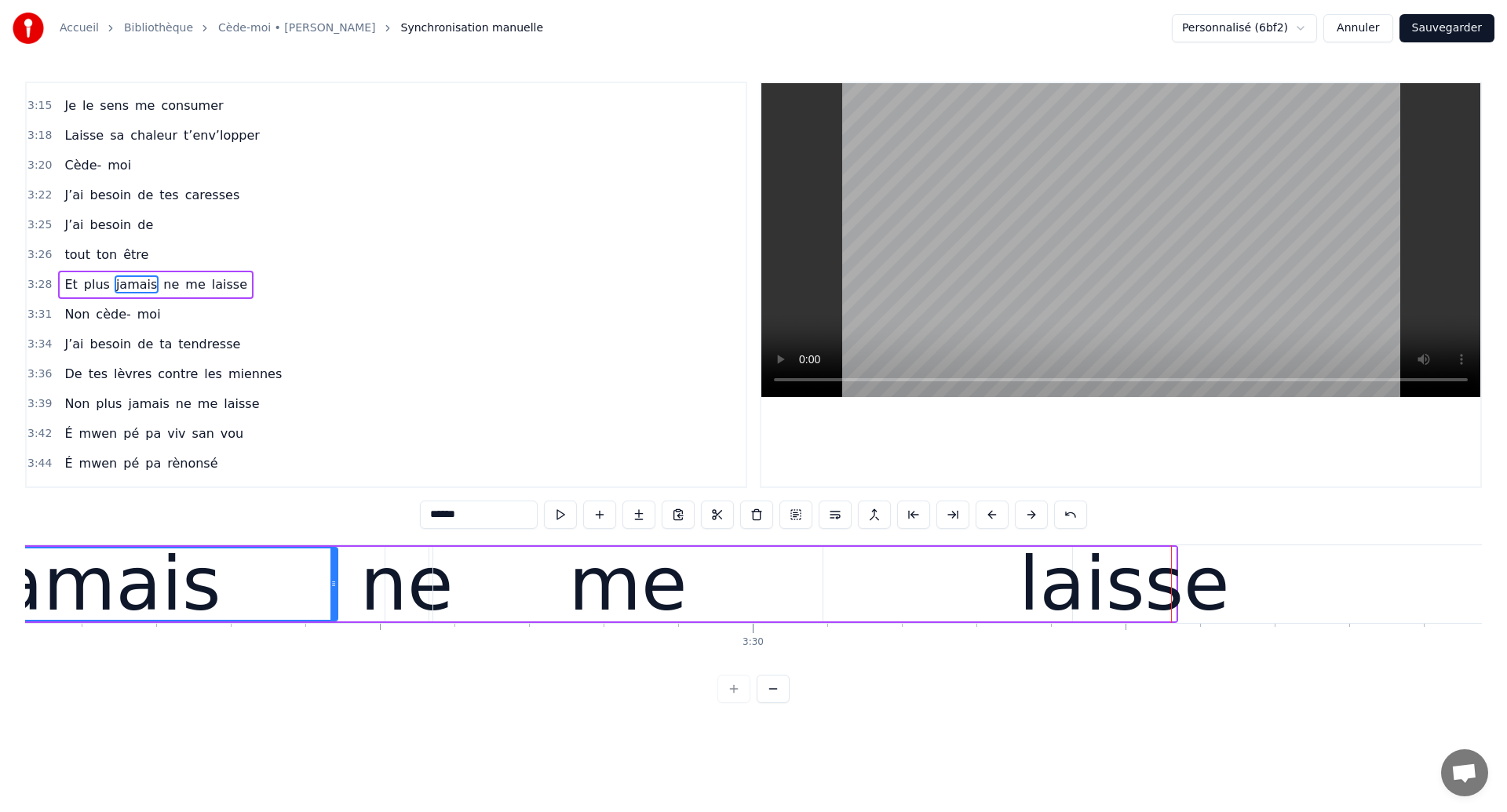
click at [1050, 581] on div "laisse" at bounding box center [1124, 584] width 210 height 112
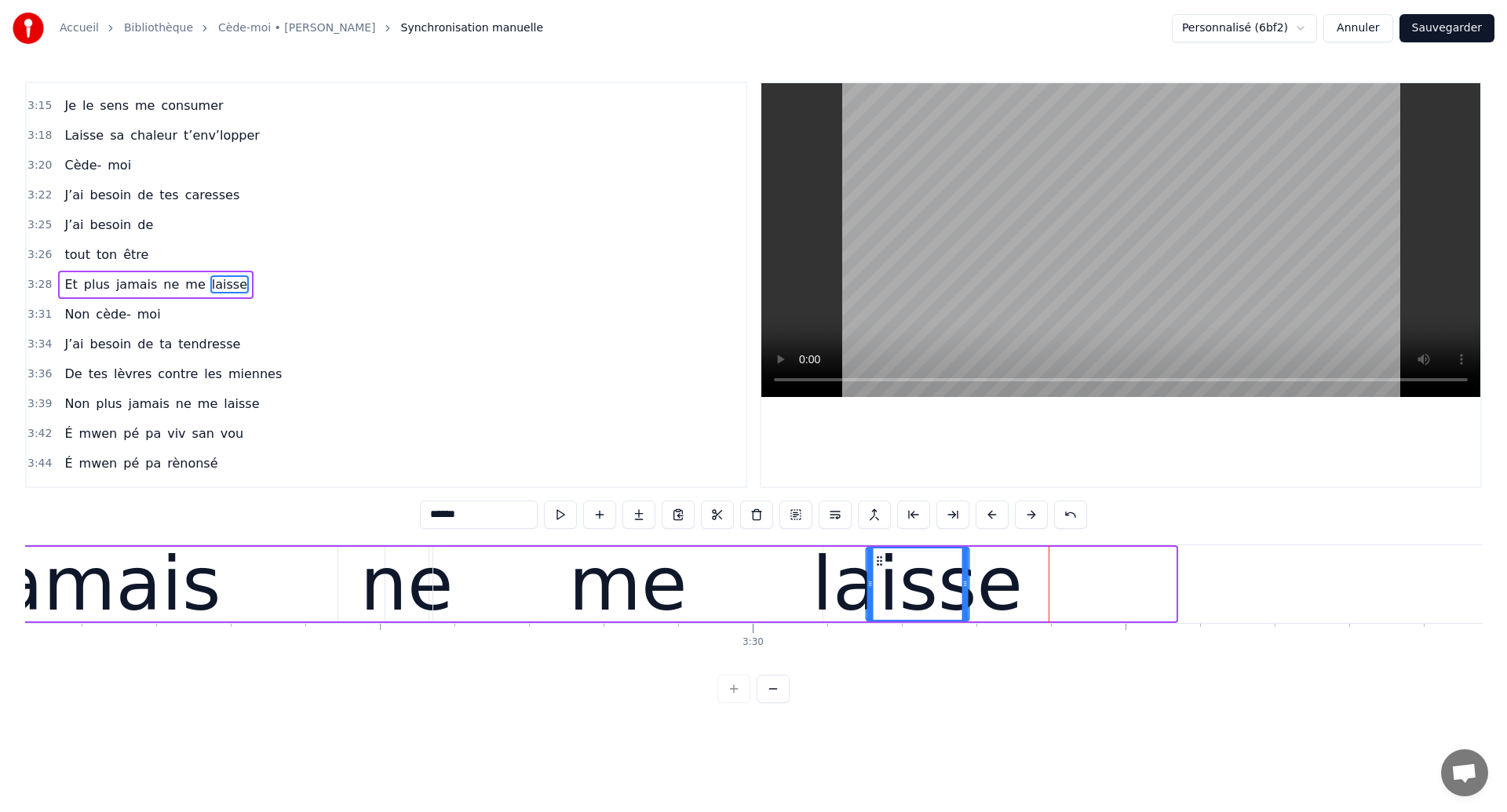
drag, startPoint x: 1085, startPoint y: 562, endPoint x: 878, endPoint y: 592, distance: 209.2
click at [878, 592] on div "laisse" at bounding box center [917, 583] width 102 height 71
click at [142, 584] on div "jamais" at bounding box center [99, 584] width 244 height 112
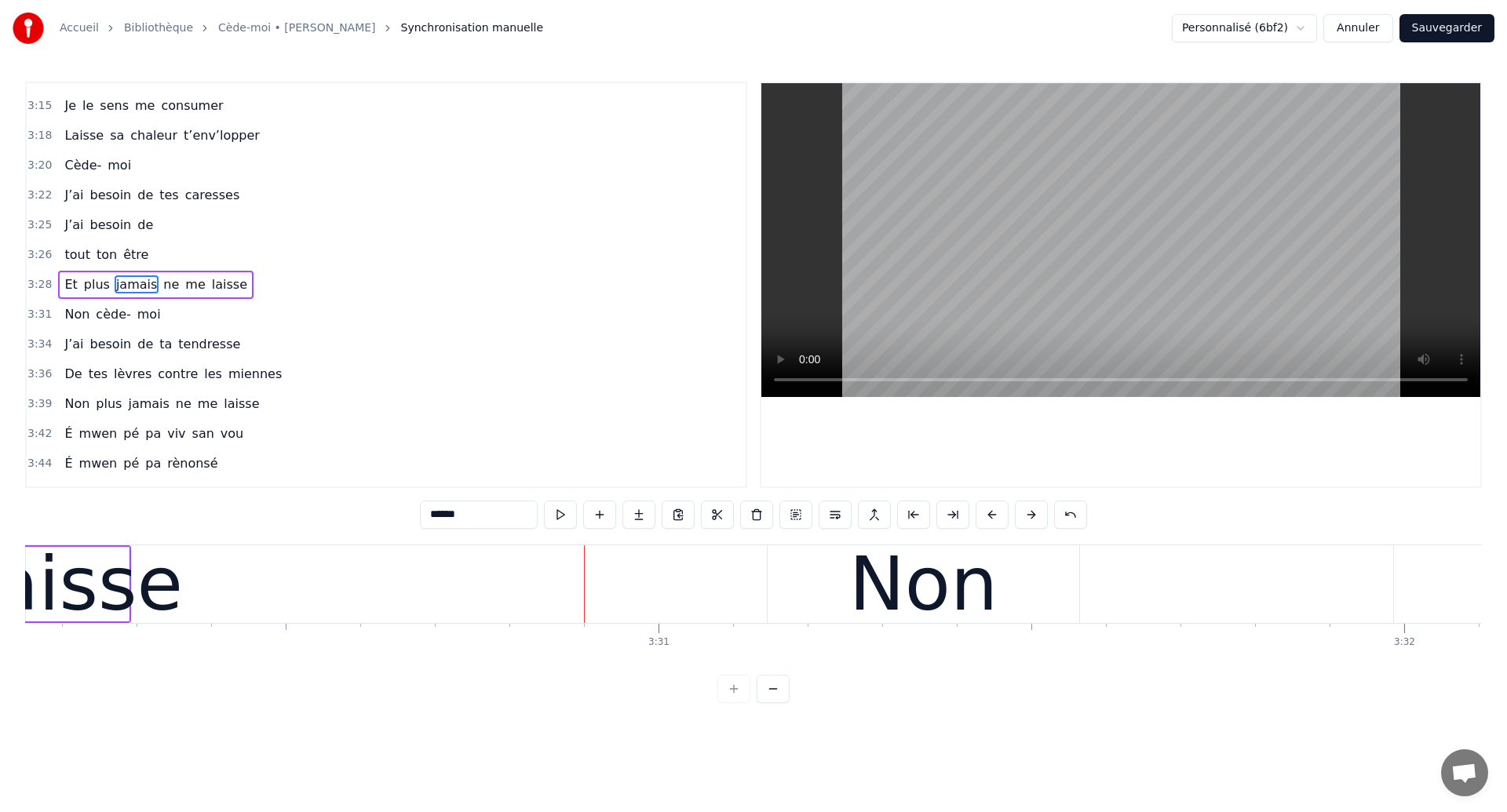
scroll to position [0, 156631]
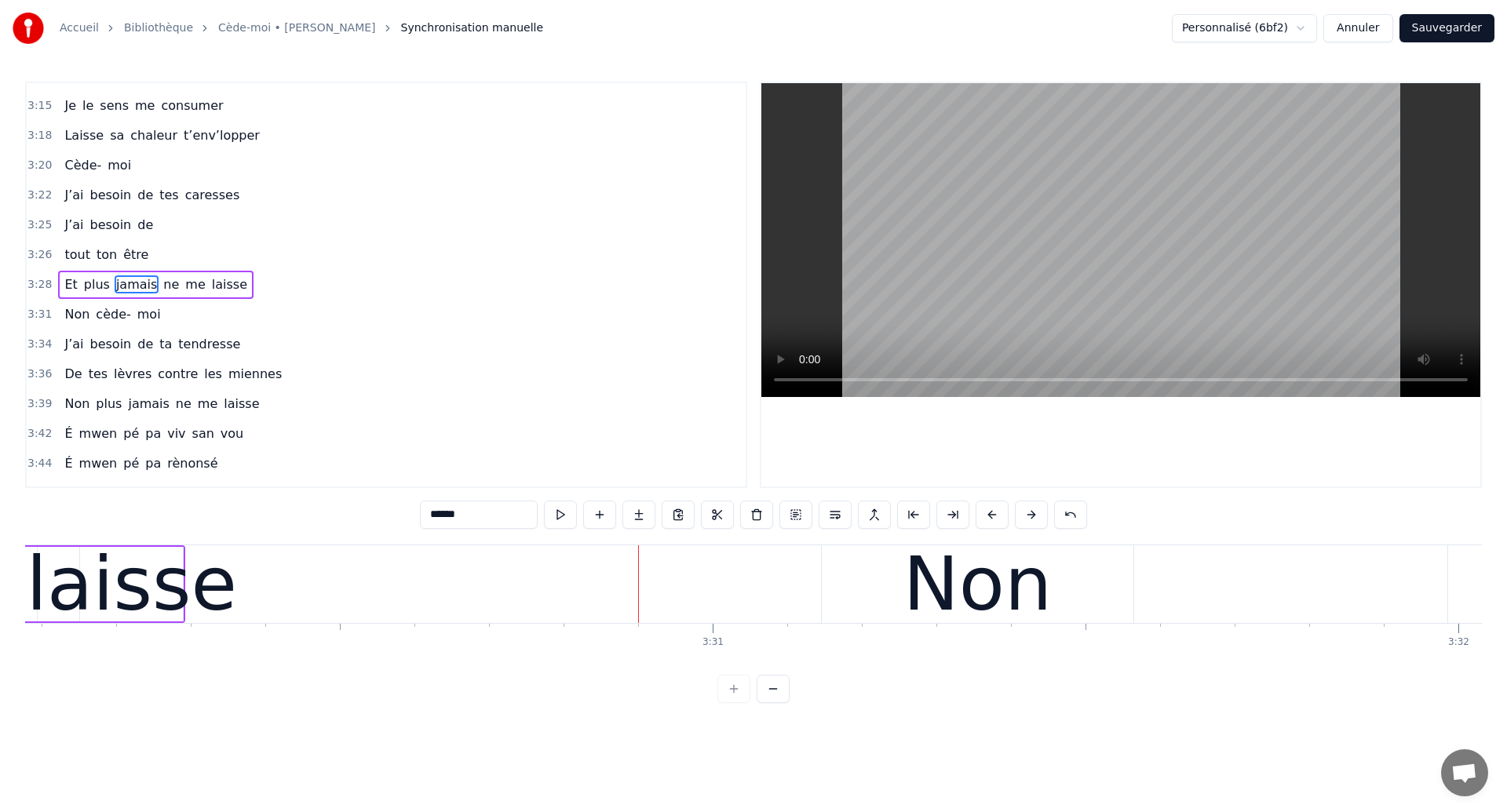
click at [164, 581] on div "laisse" at bounding box center [132, 584] width 210 height 112
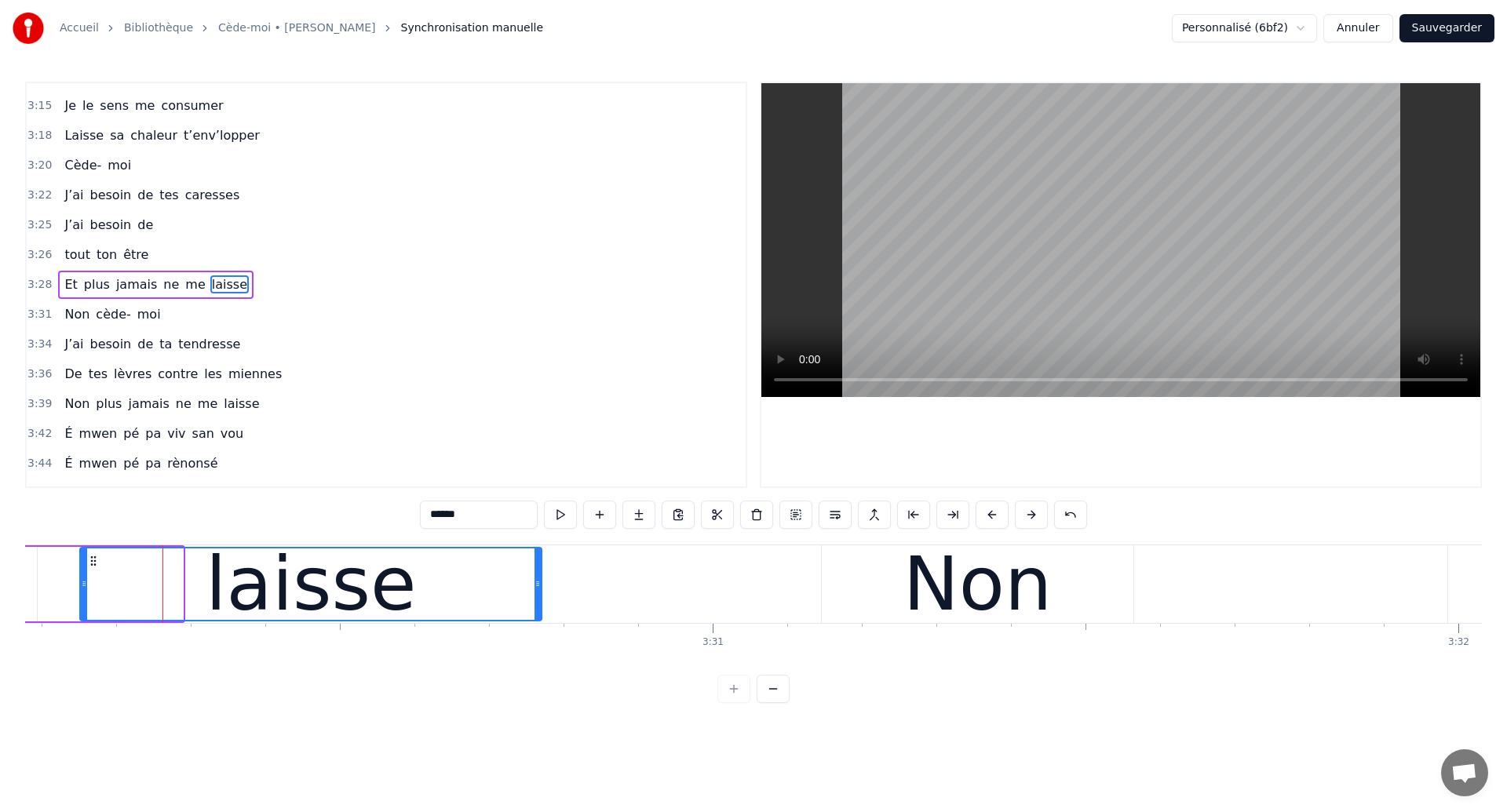
drag, startPoint x: 181, startPoint y: 583, endPoint x: 539, endPoint y: 643, distance: 363.0
click at [539, 643] on div "Ouh ouh [PERSON_NAME] wèèè yèèèè L’amour s’est glissé dans mon coeur en plein s…" at bounding box center [753, 603] width 1456 height 118
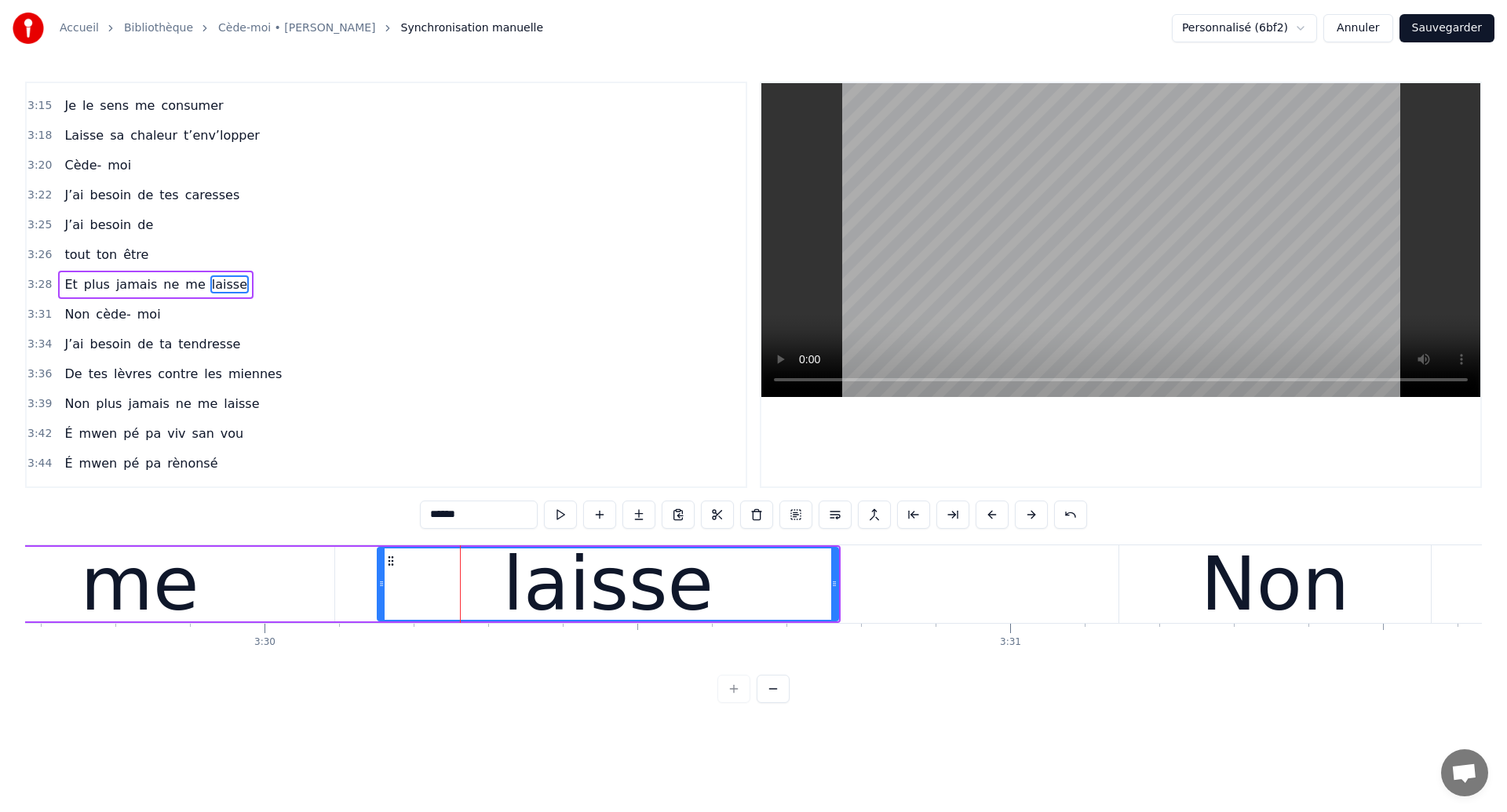
scroll to position [0, 156124]
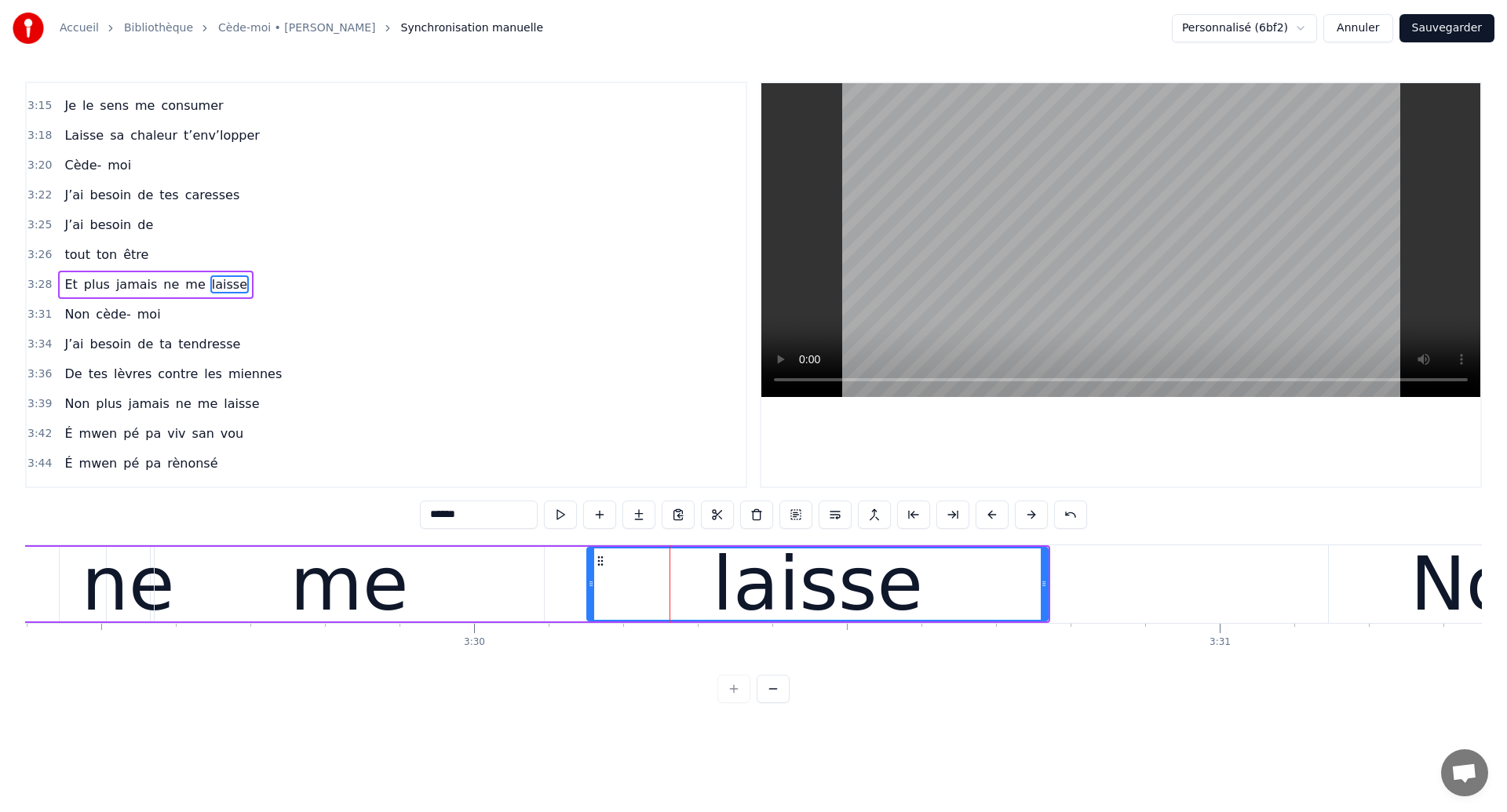
click at [103, 581] on div "ne" at bounding box center [128, 584] width 94 height 112
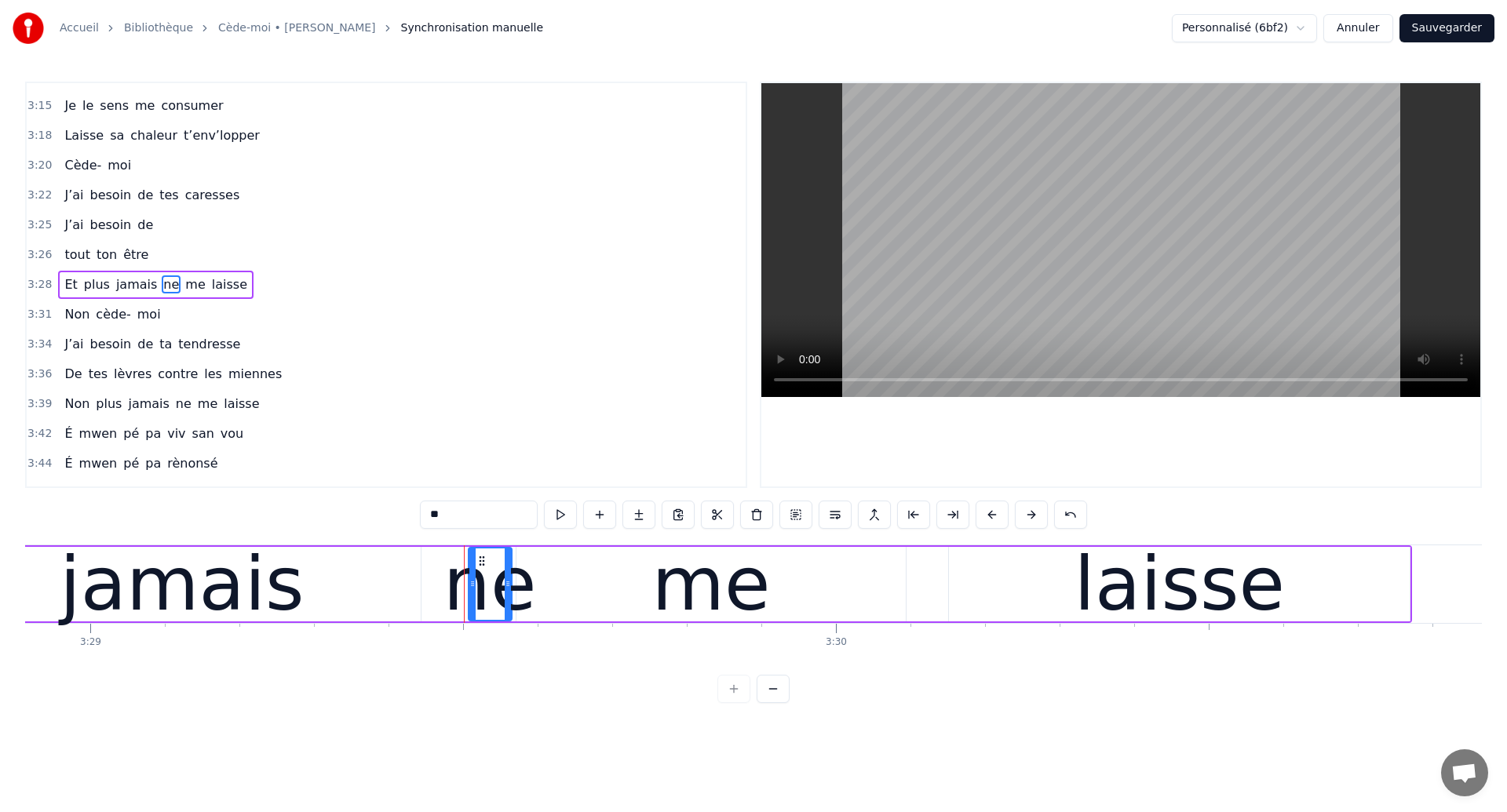
click at [103, 581] on div "jamais" at bounding box center [182, 584] width 244 height 112
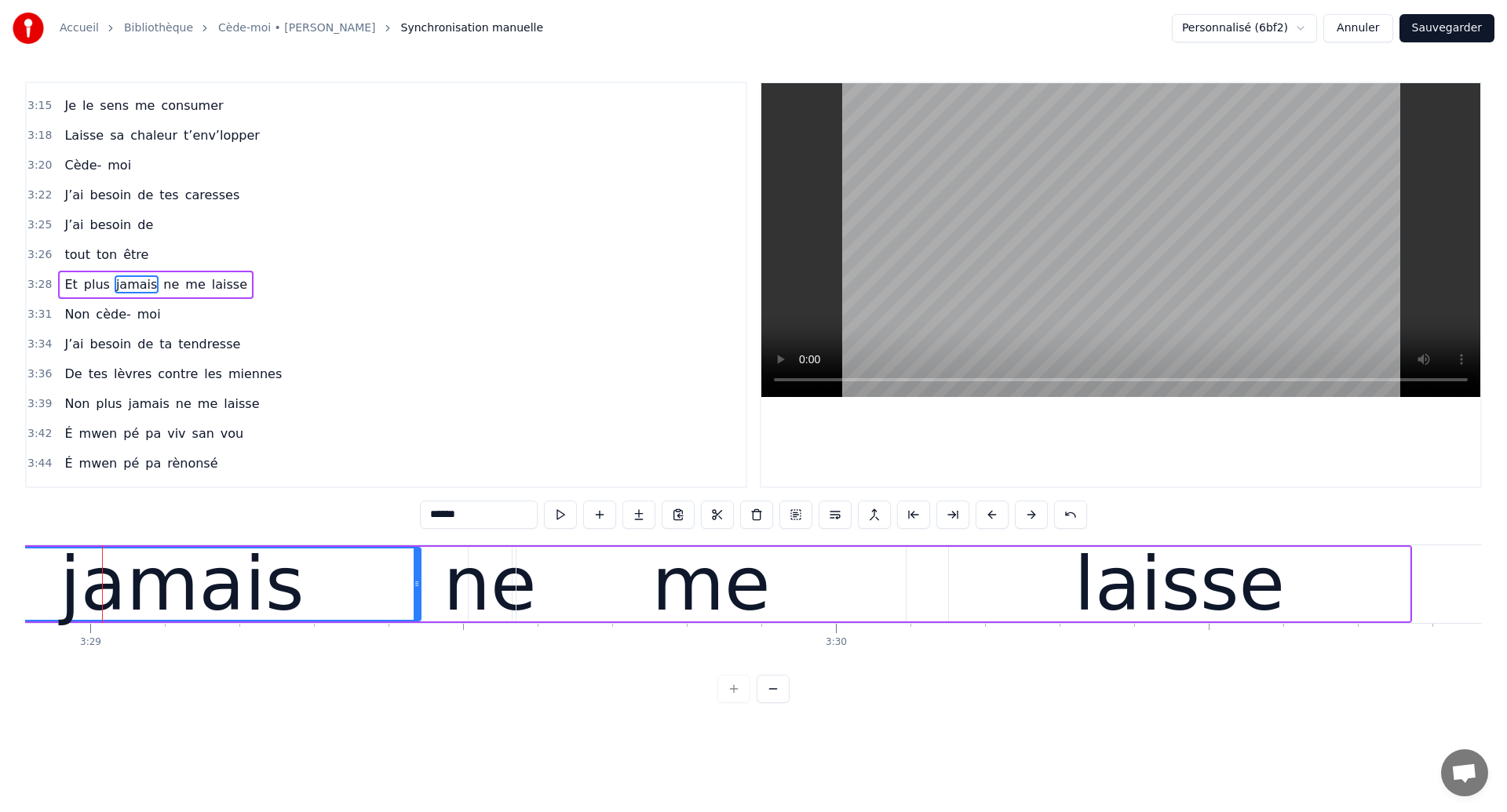
scroll to position [0, 155761]
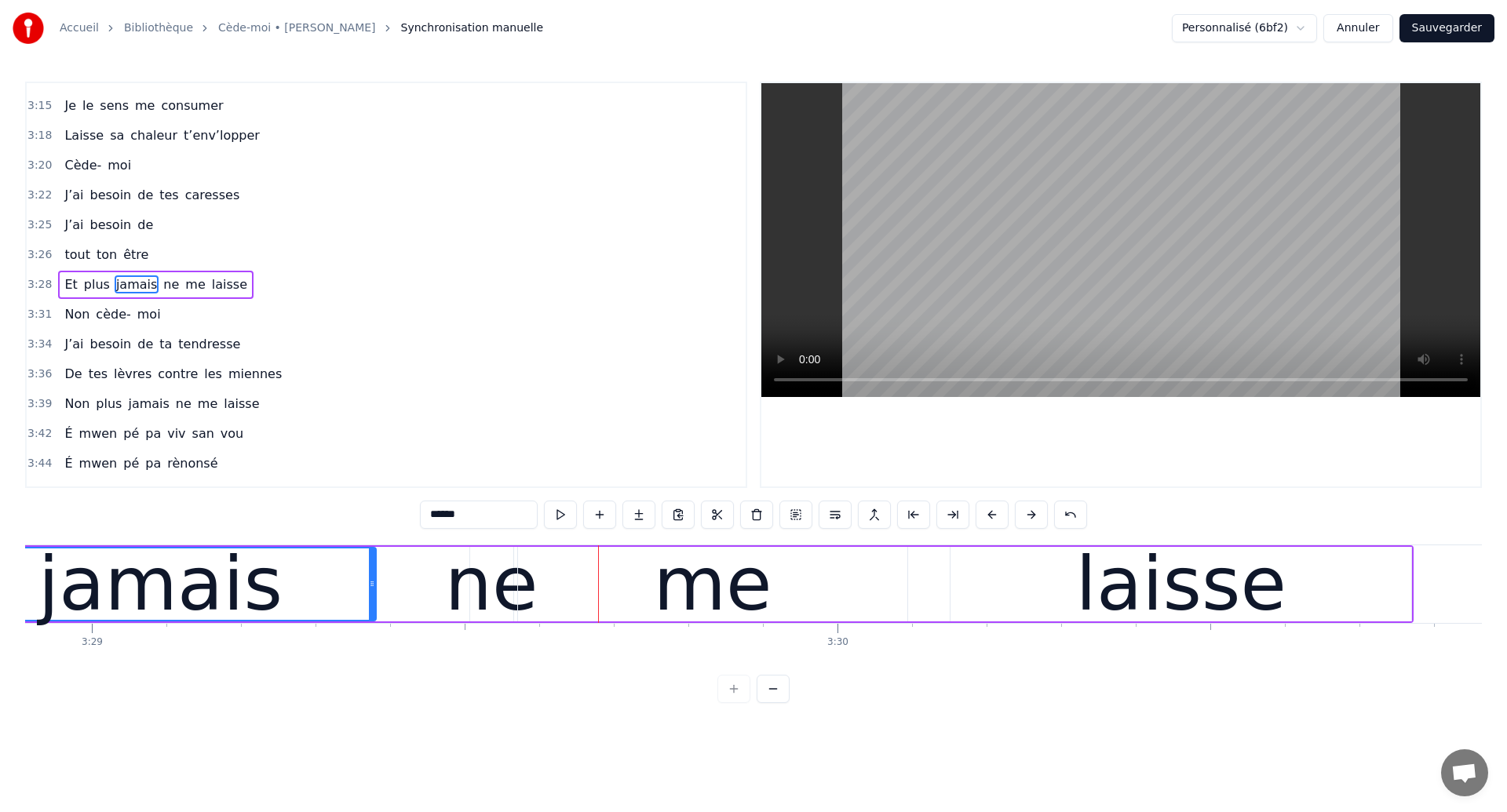
drag, startPoint x: 417, startPoint y: 583, endPoint x: 371, endPoint y: 587, distance: 46.2
click at [371, 587] on icon at bounding box center [372, 583] width 6 height 13
click at [508, 593] on div "ne" at bounding box center [491, 584] width 94 height 112
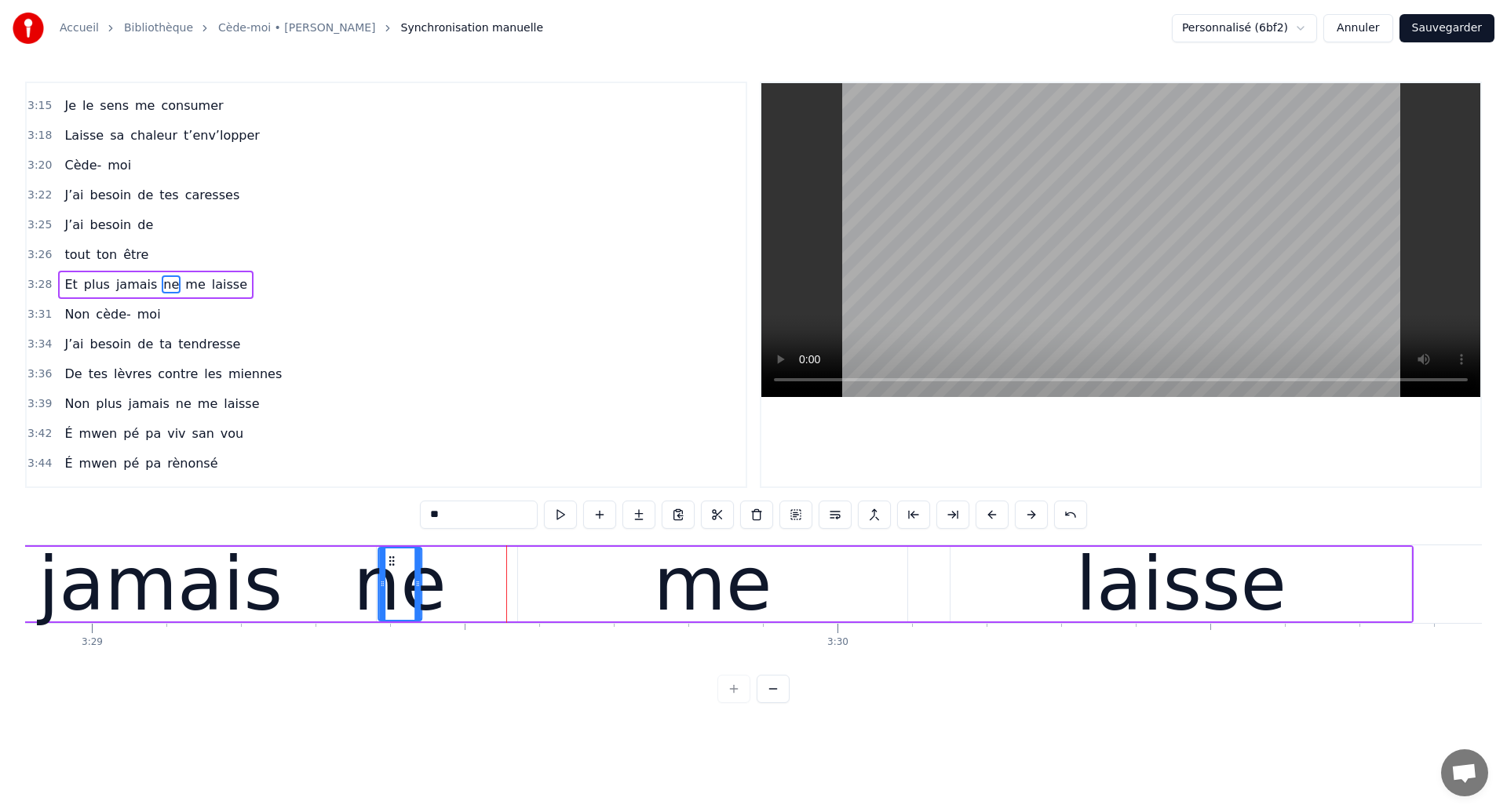
drag, startPoint x: 482, startPoint y: 558, endPoint x: 390, endPoint y: 576, distance: 93.7
click at [390, 576] on div "ne" at bounding box center [399, 583] width 41 height 71
click at [147, 572] on div "jamais" at bounding box center [161, 584] width 244 height 112
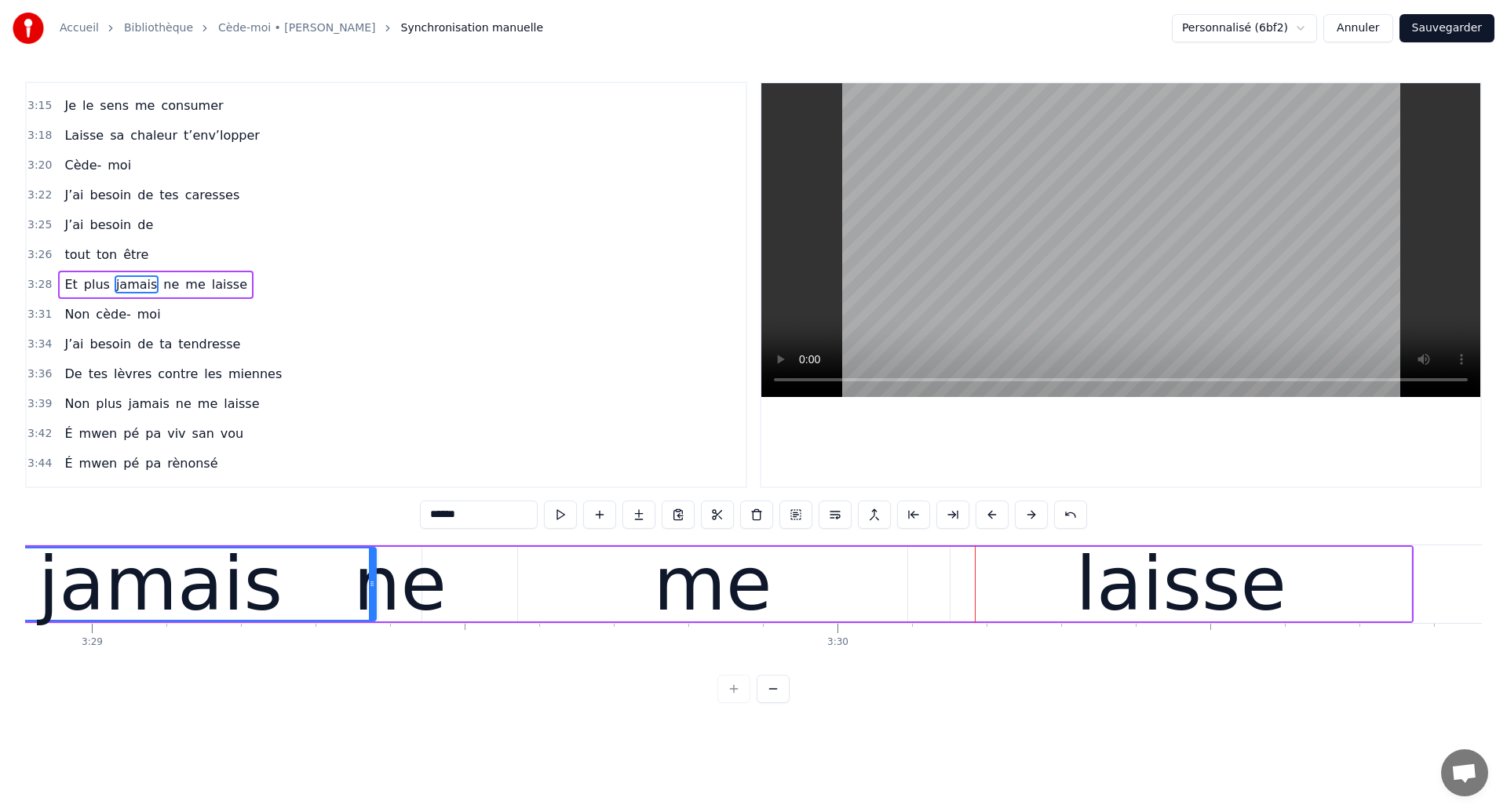
click at [621, 594] on div "me" at bounding box center [713, 584] width 389 height 75
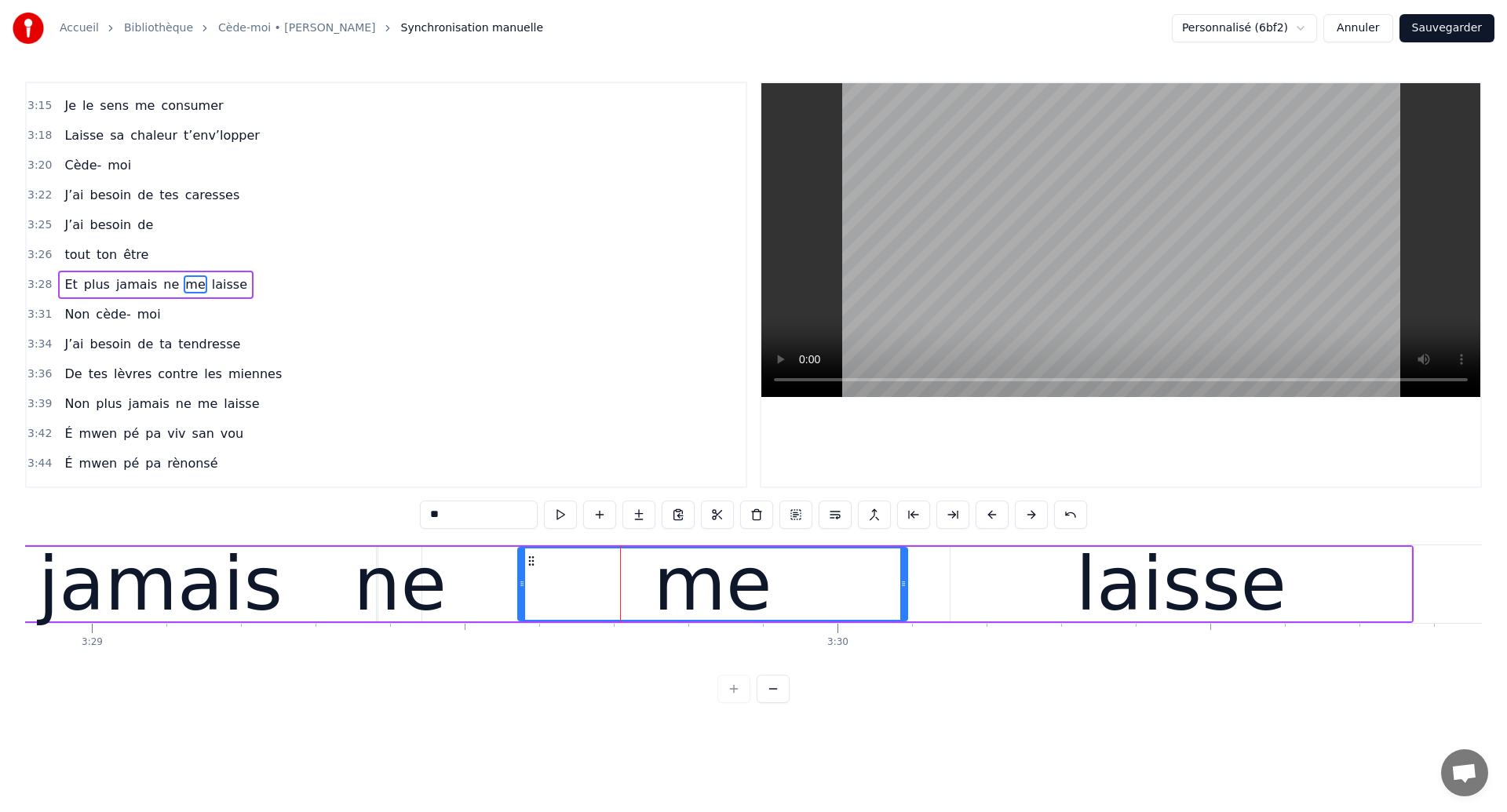
click at [116, 586] on div "jamais" at bounding box center [161, 584] width 244 height 112
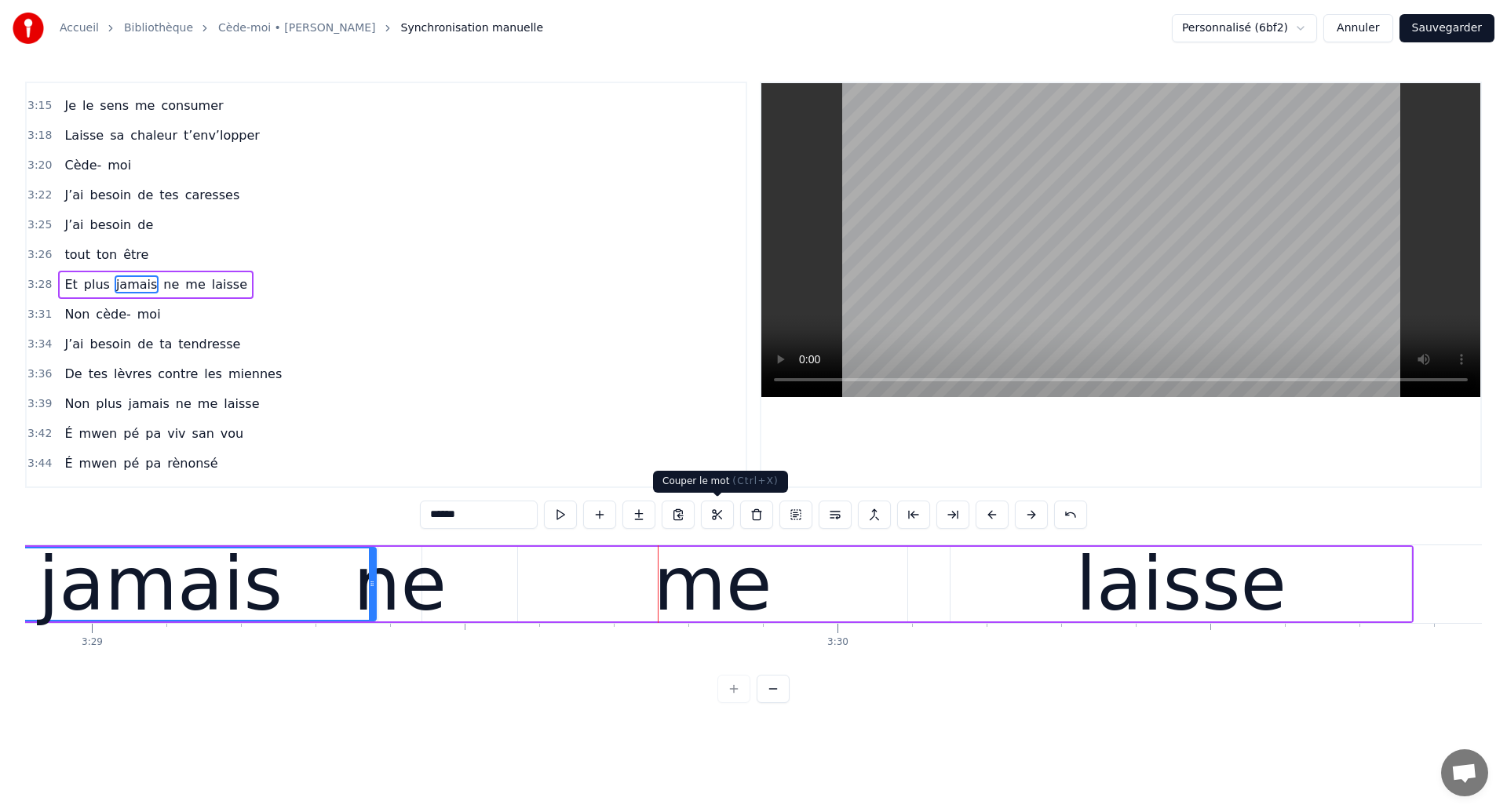
click at [693, 563] on div "me" at bounding box center [713, 584] width 119 height 112
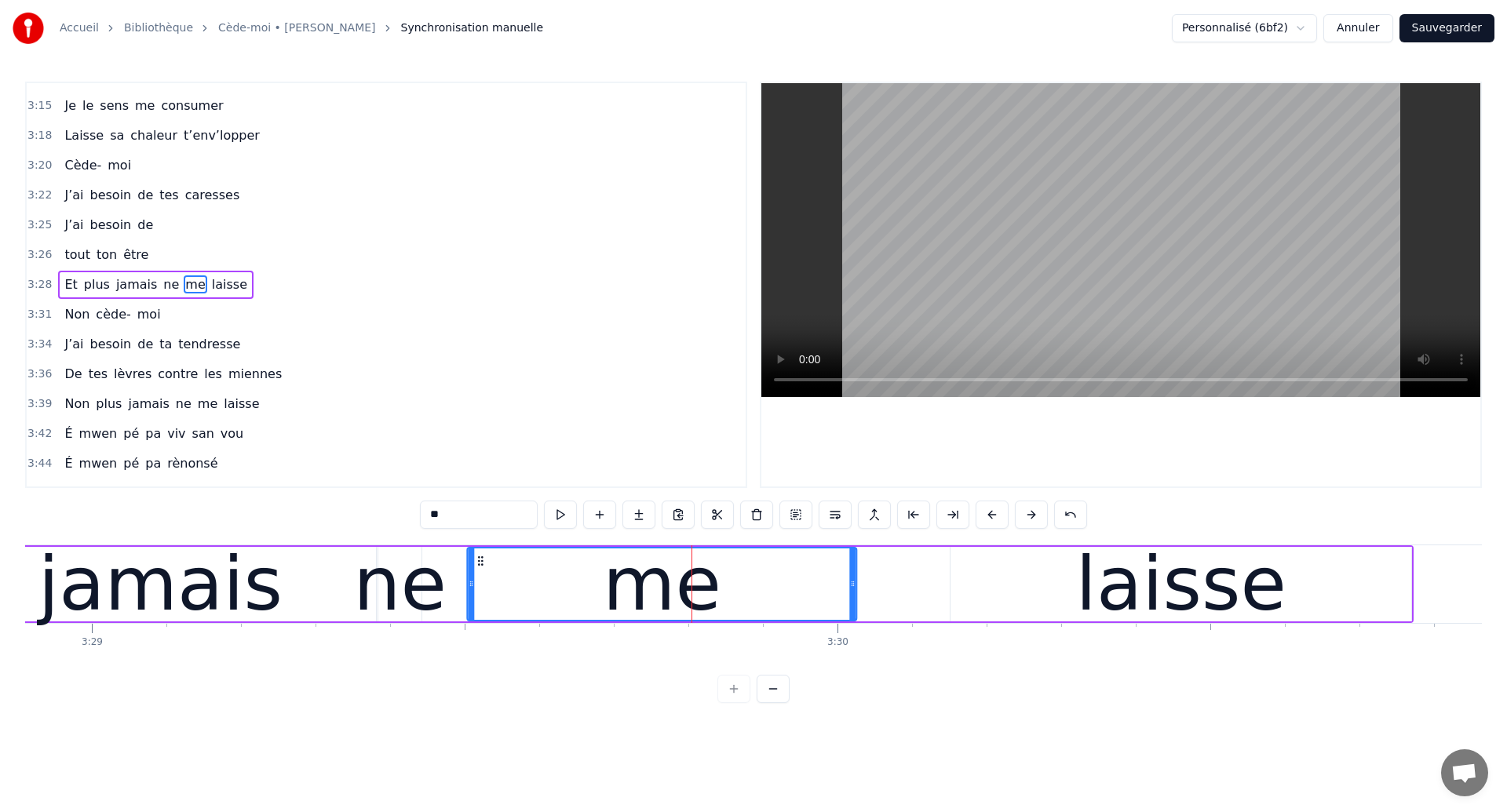
drag, startPoint x: 530, startPoint y: 559, endPoint x: 479, endPoint y: 568, distance: 51.8
click at [479, 568] on div "me" at bounding box center [661, 583] width 387 height 71
click at [190, 585] on div "jamais" at bounding box center [161, 584] width 244 height 112
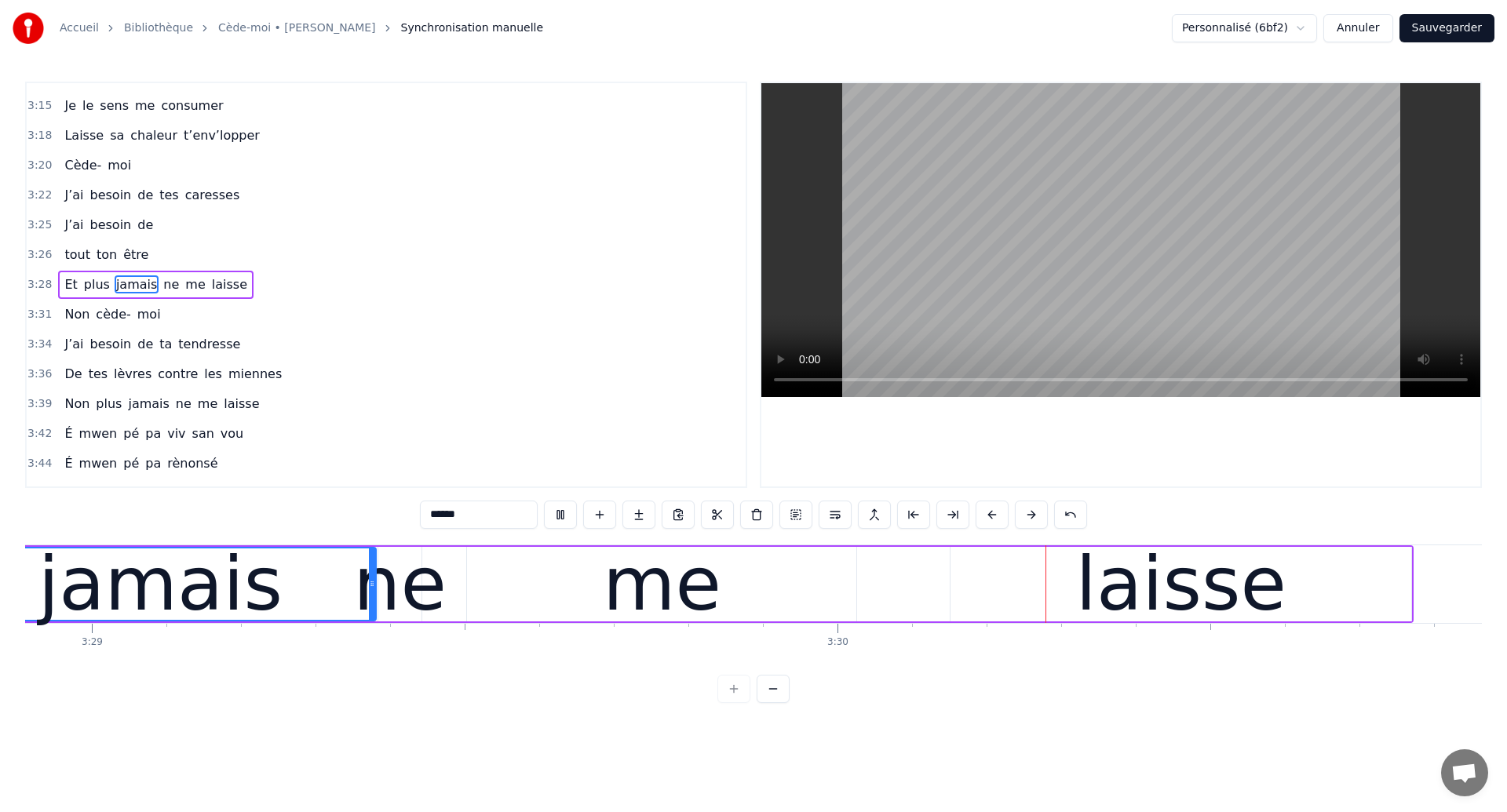
click at [658, 606] on div "me" at bounding box center [662, 584] width 119 height 112
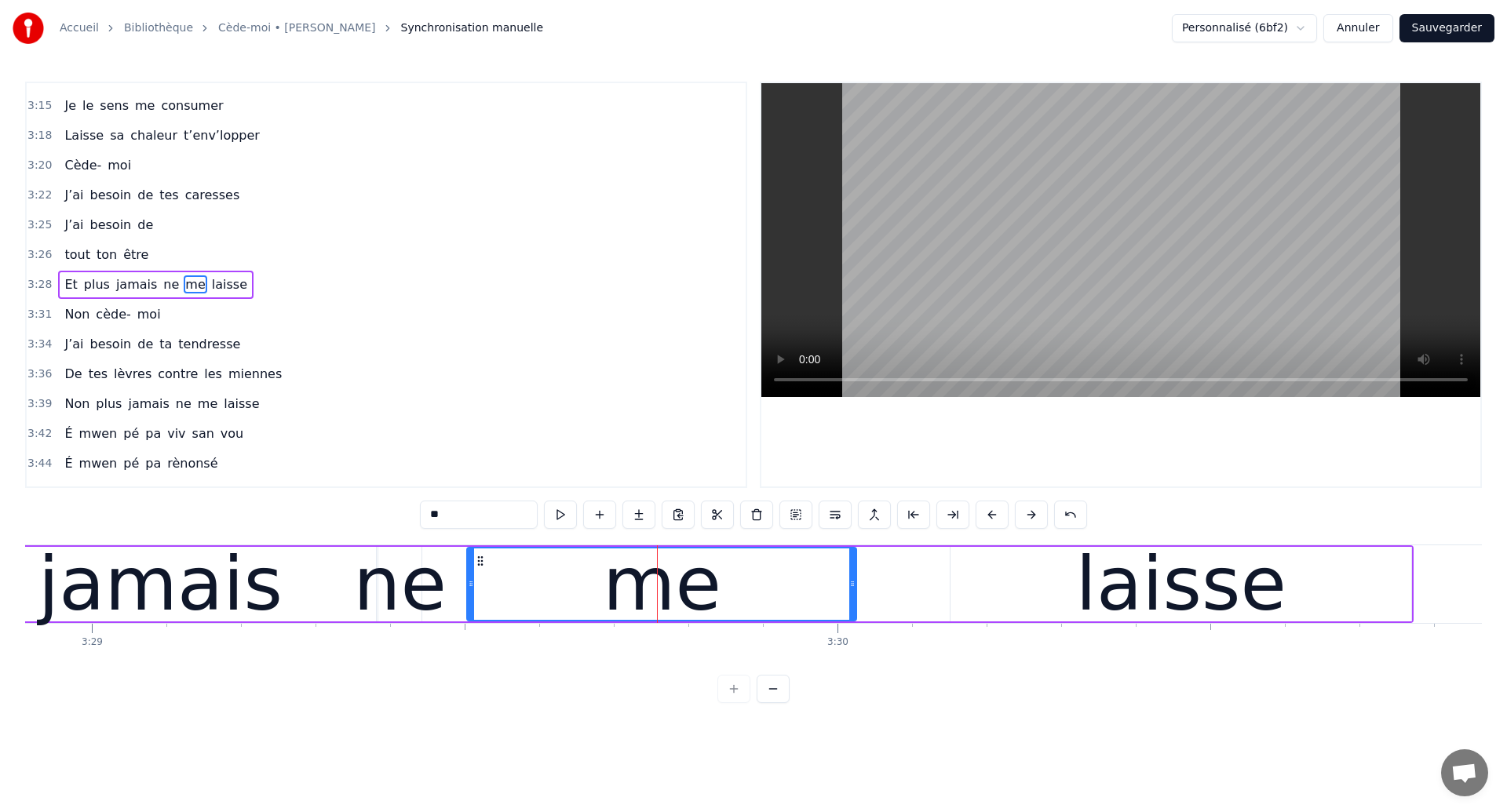
click at [318, 602] on div "jamais" at bounding box center [160, 584] width 431 height 75
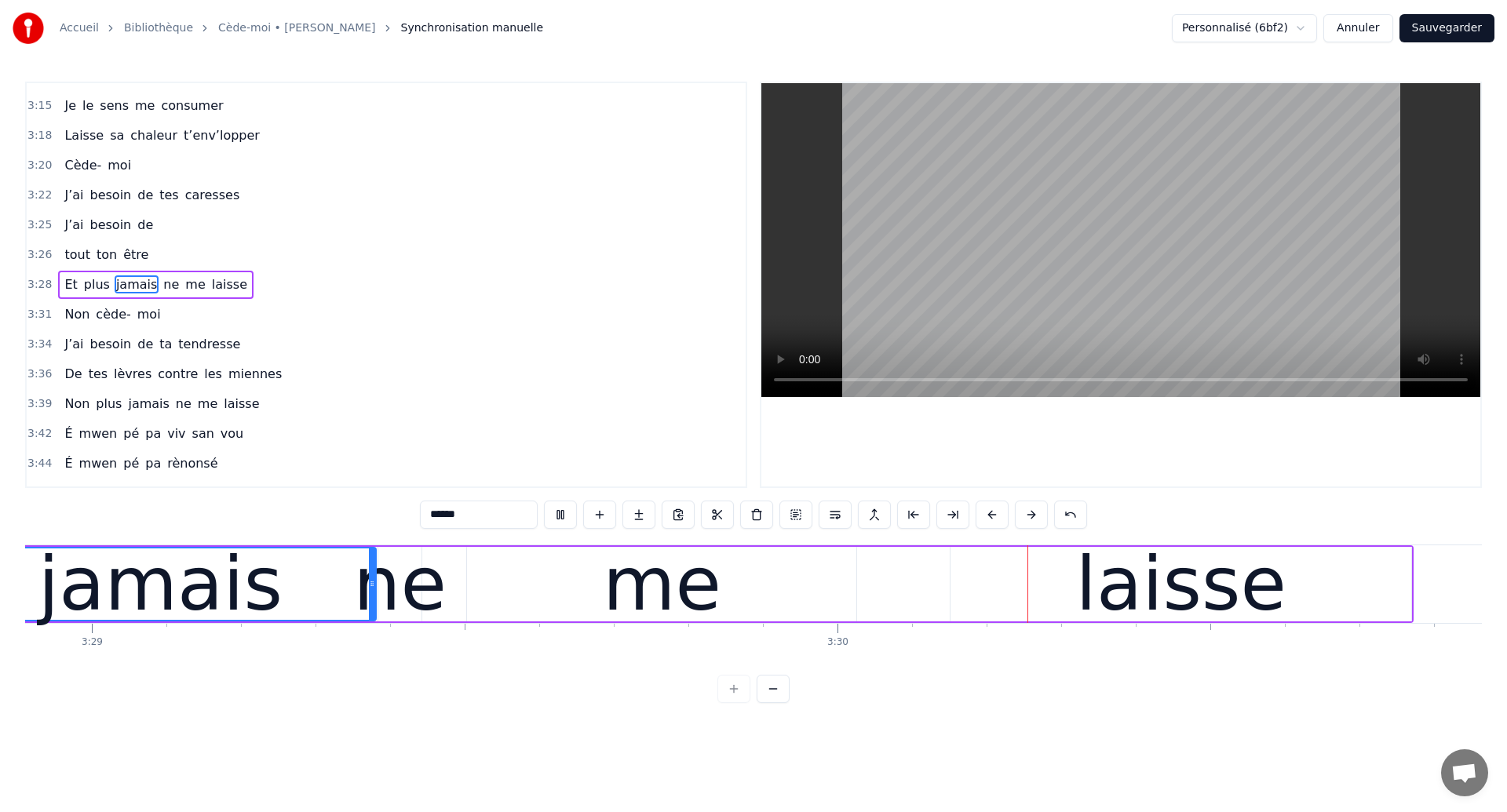
click at [759, 594] on div "me" at bounding box center [662, 584] width 389 height 75
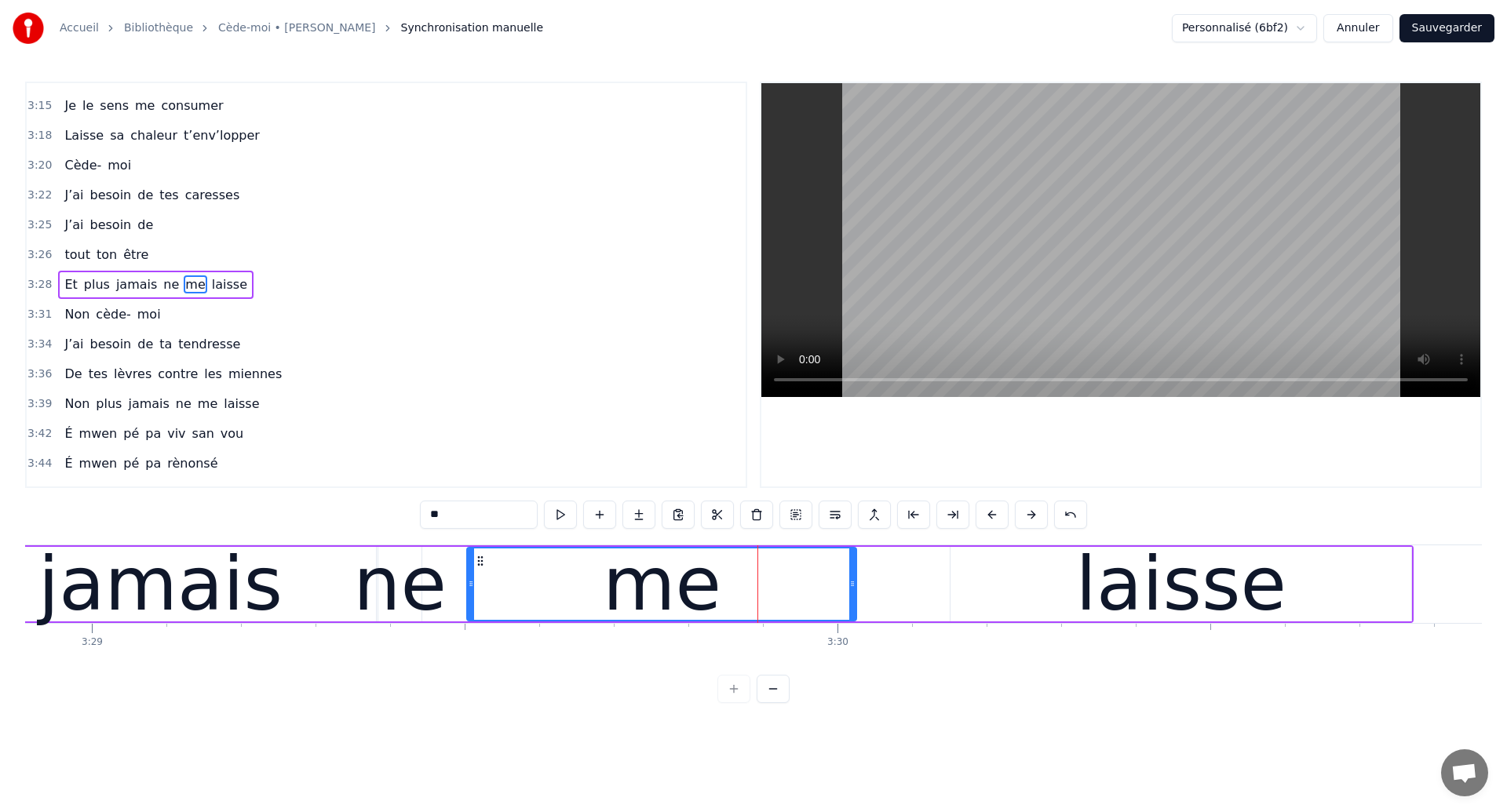
click at [642, 606] on div "me" at bounding box center [662, 584] width 119 height 112
click at [826, 554] on div "me" at bounding box center [661, 583] width 387 height 71
click at [1035, 610] on div "laisse" at bounding box center [1180, 584] width 460 height 75
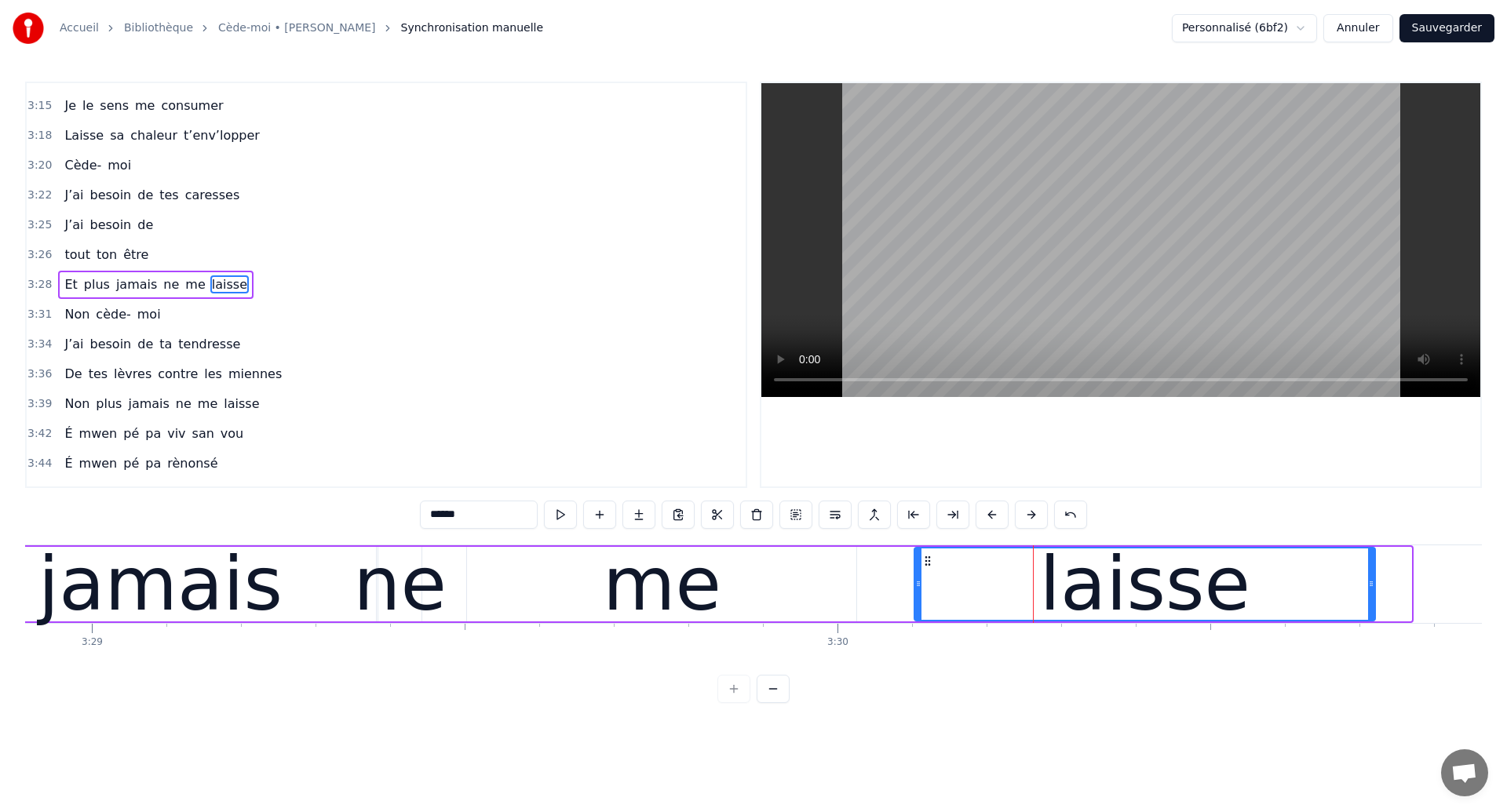
drag, startPoint x: 960, startPoint y: 560, endPoint x: 924, endPoint y: 571, distance: 37.6
click at [924, 571] on div "laisse" at bounding box center [1144, 583] width 459 height 71
click at [852, 592] on div "me" at bounding box center [662, 584] width 389 height 75
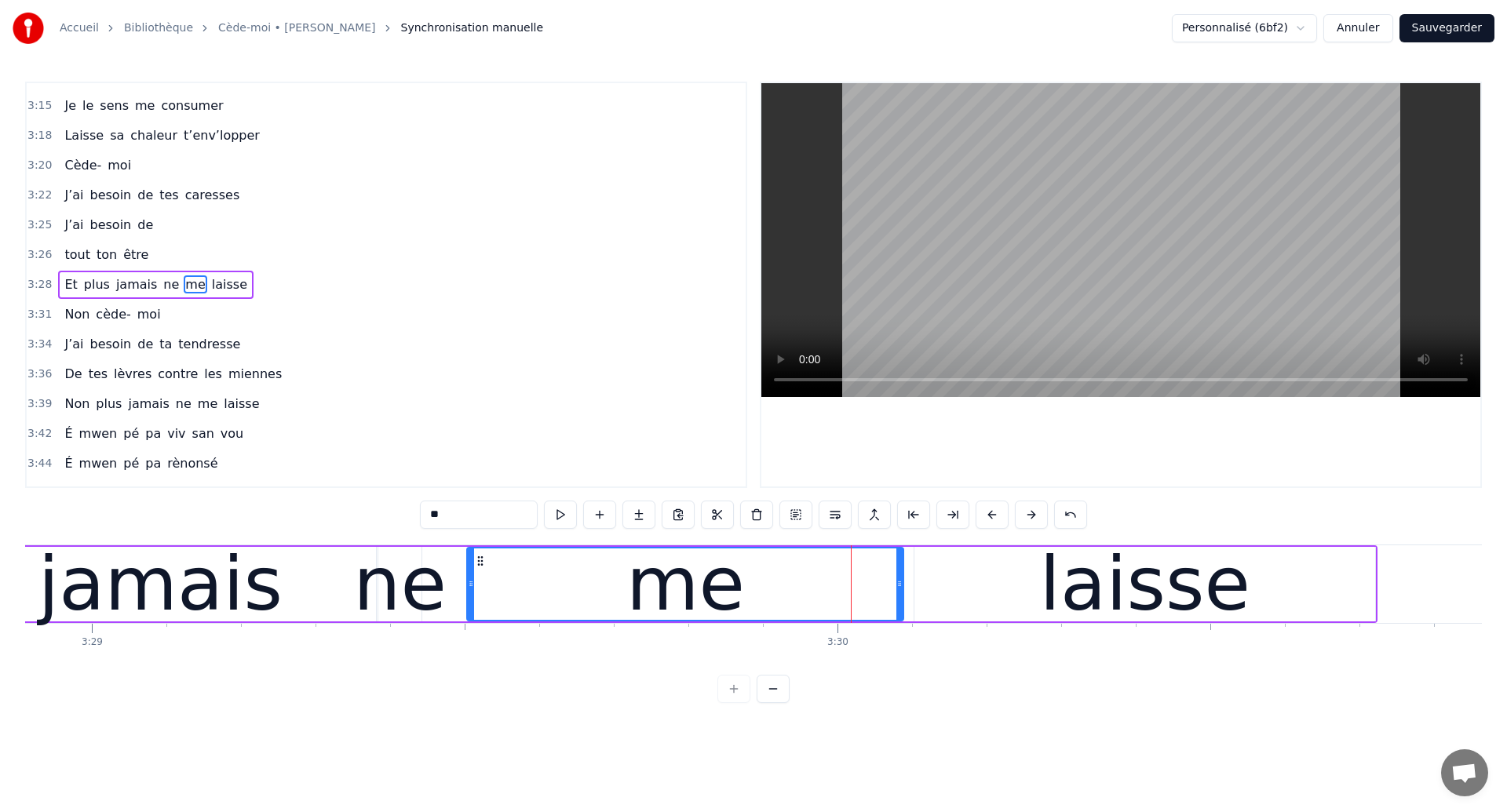
drag, startPoint x: 853, startPoint y: 594, endPoint x: 900, endPoint y: 607, distance: 48.8
click at [900, 607] on div at bounding box center [899, 583] width 6 height 71
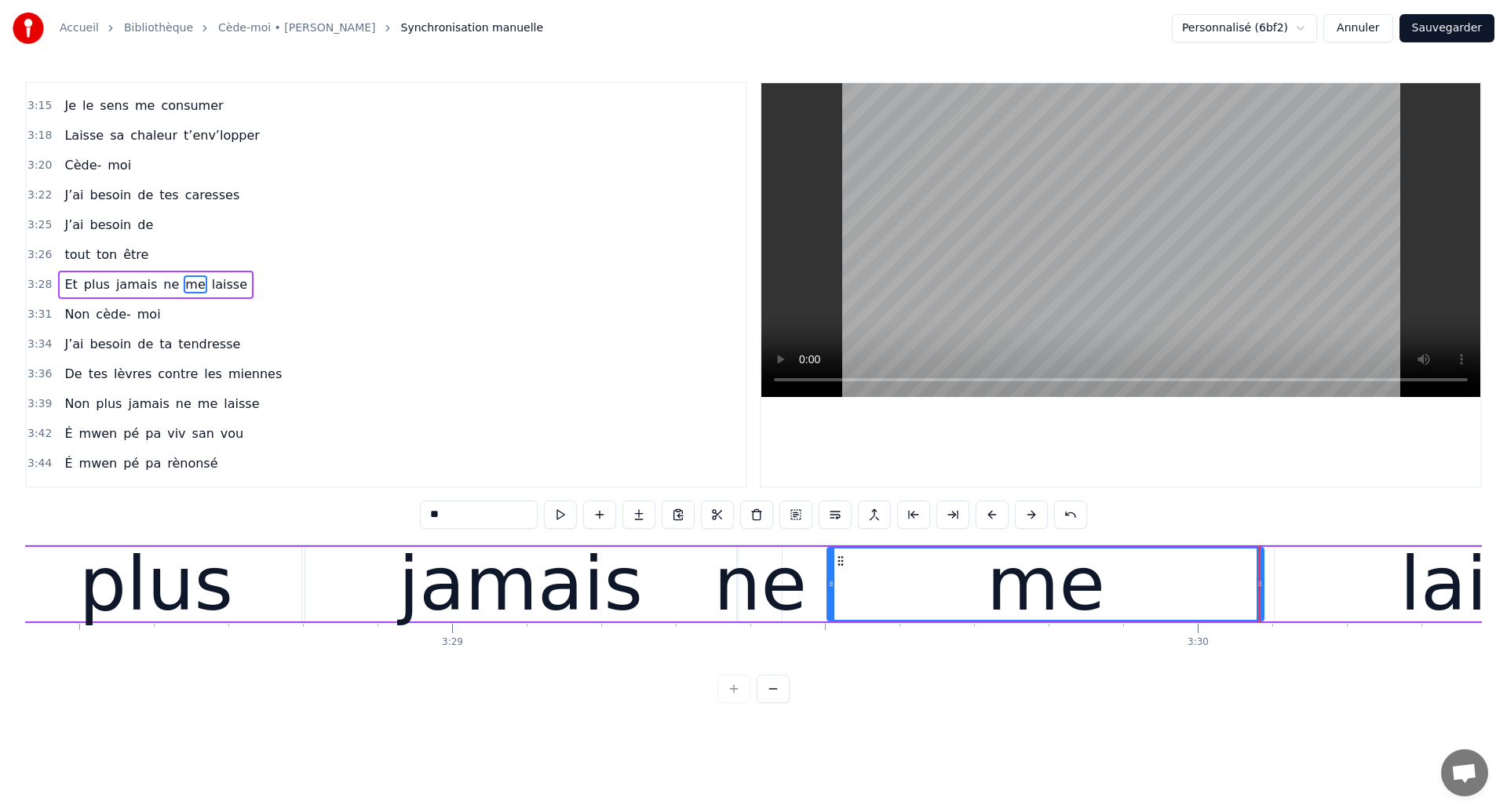
click at [85, 587] on div "plus" at bounding box center [156, 584] width 291 height 75
type input "****"
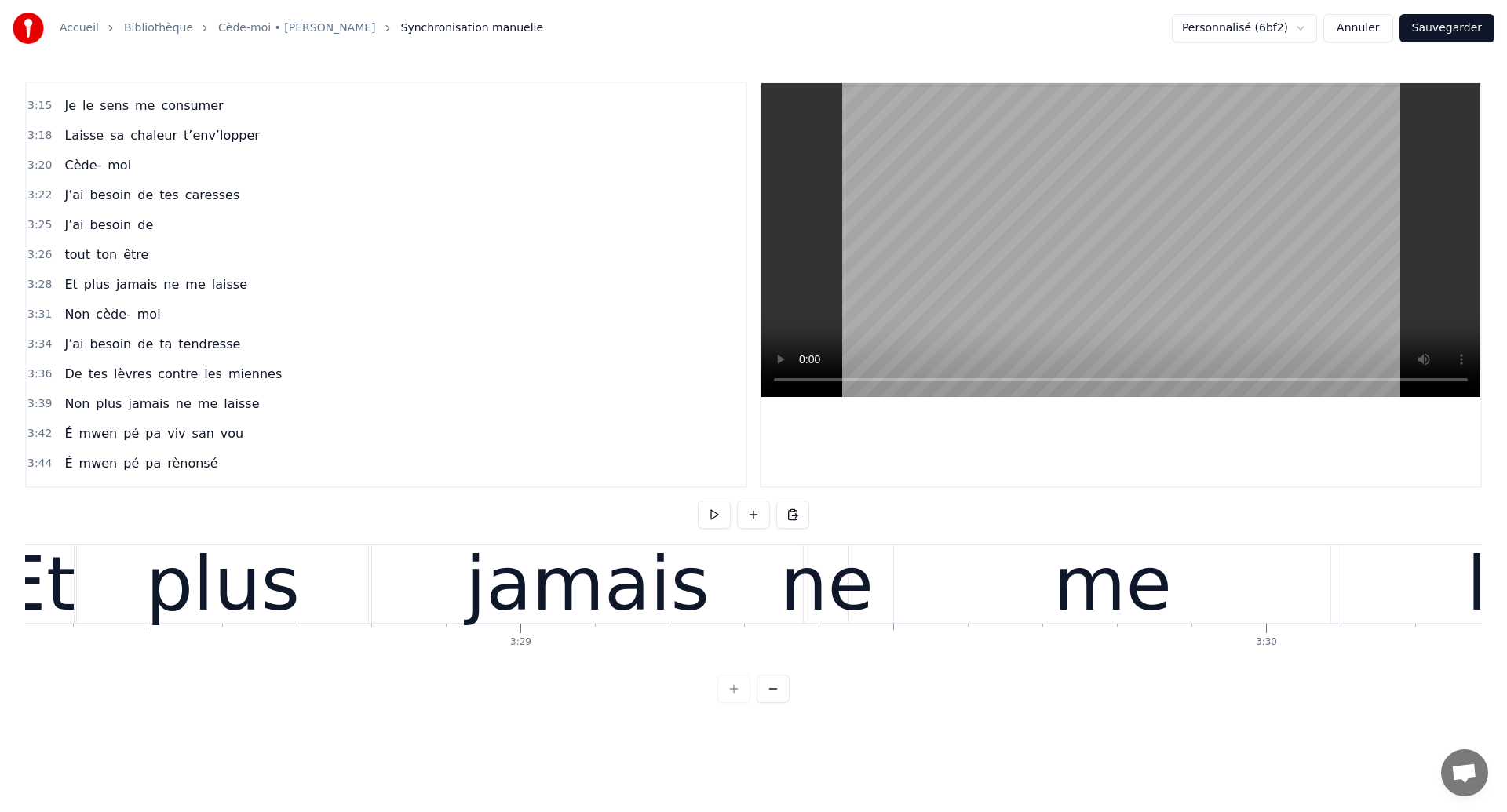
scroll to position [0, 155317]
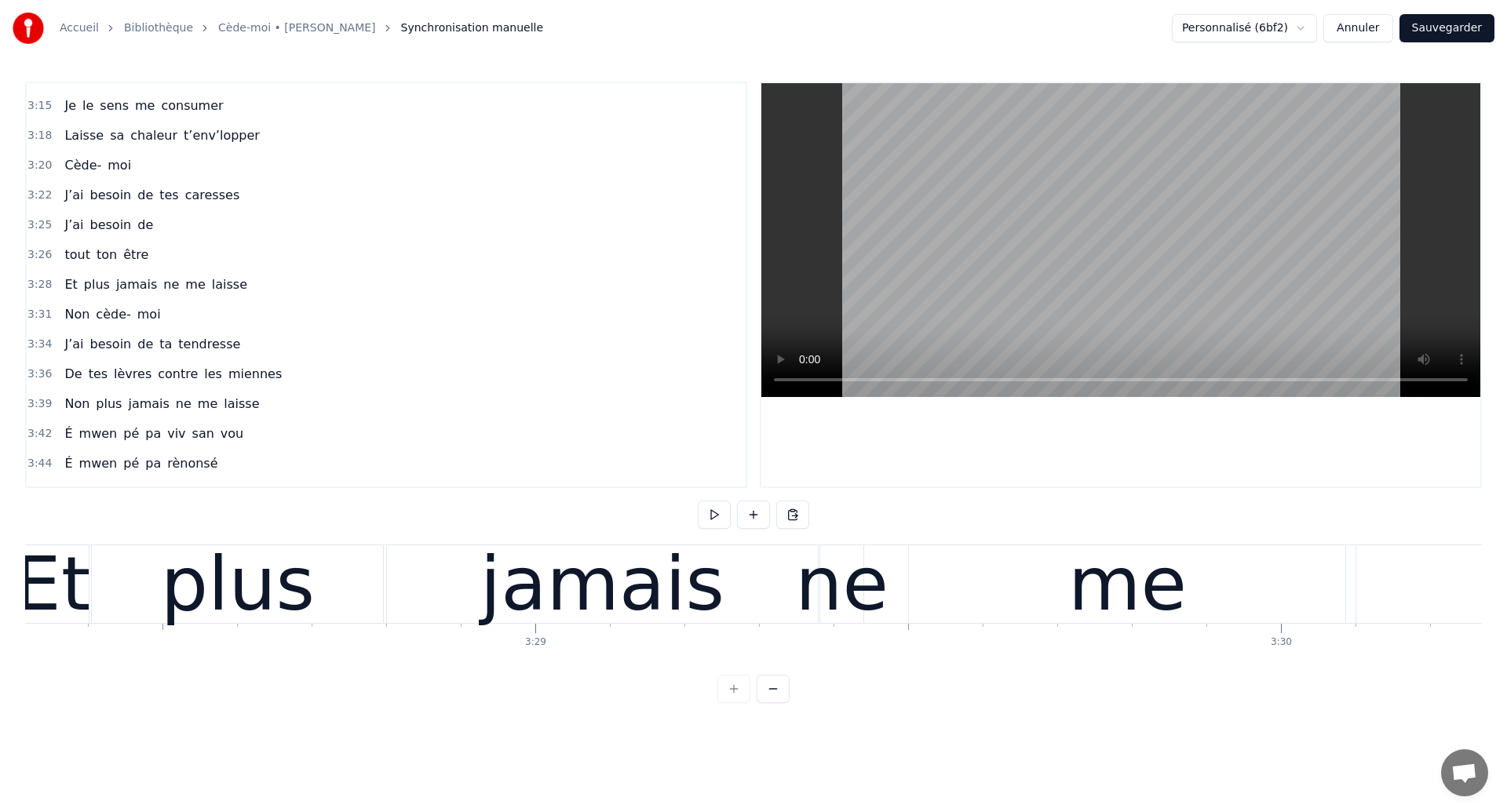
click at [203, 582] on div "plus" at bounding box center [238, 584] width 154 height 112
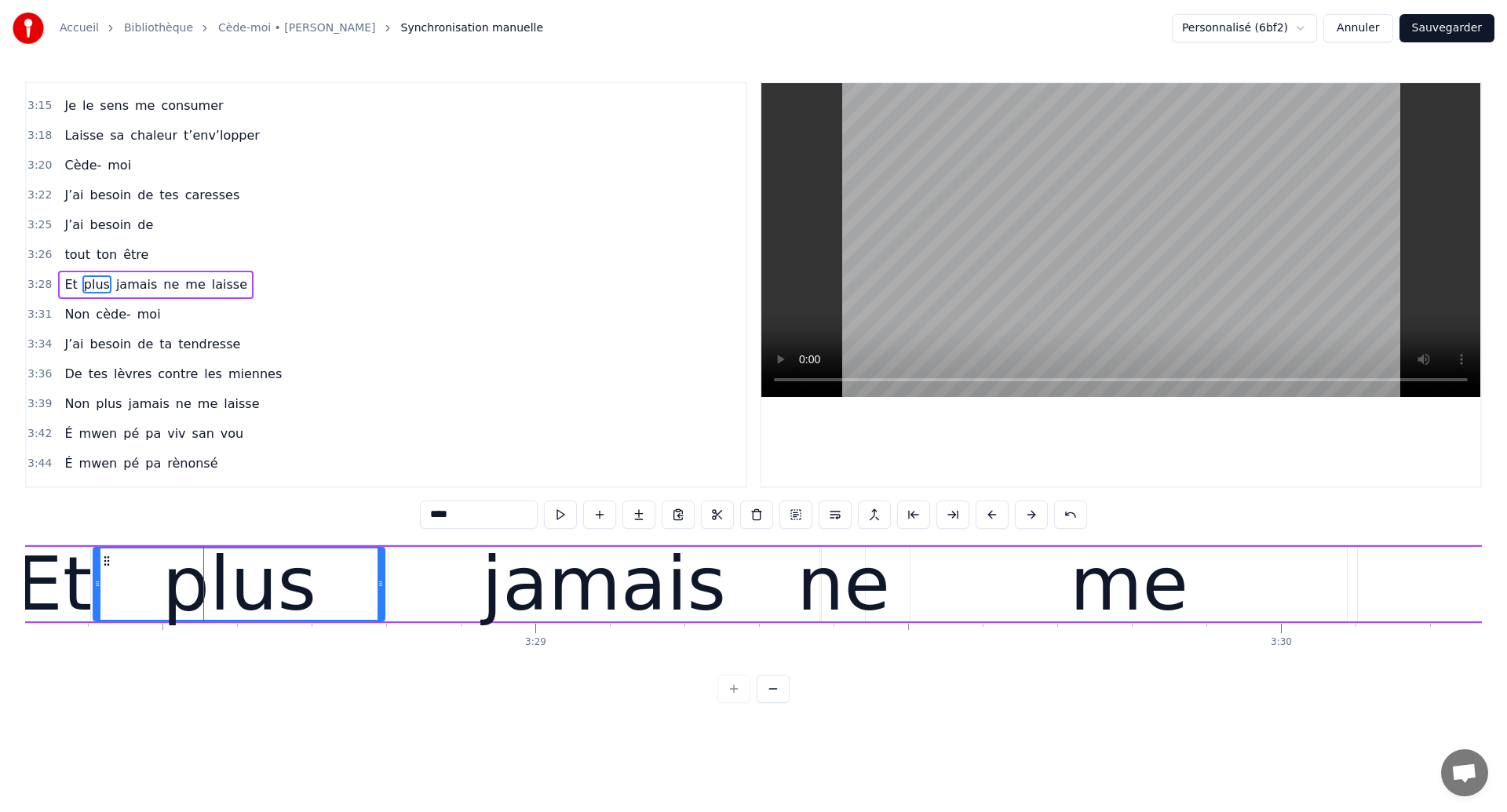
click at [196, 566] on div "plus" at bounding box center [239, 584] width 154 height 112
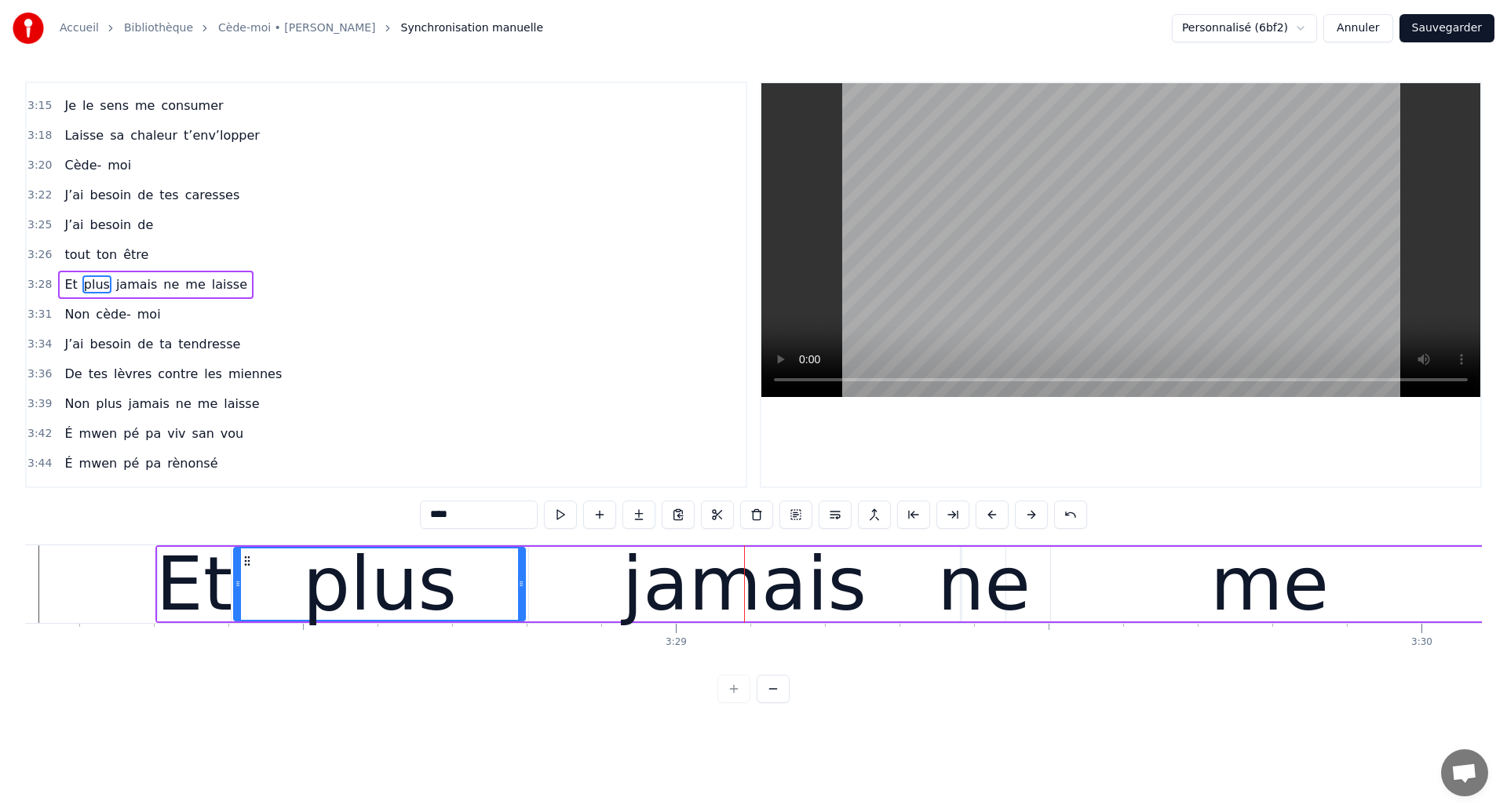
scroll to position [0, 155048]
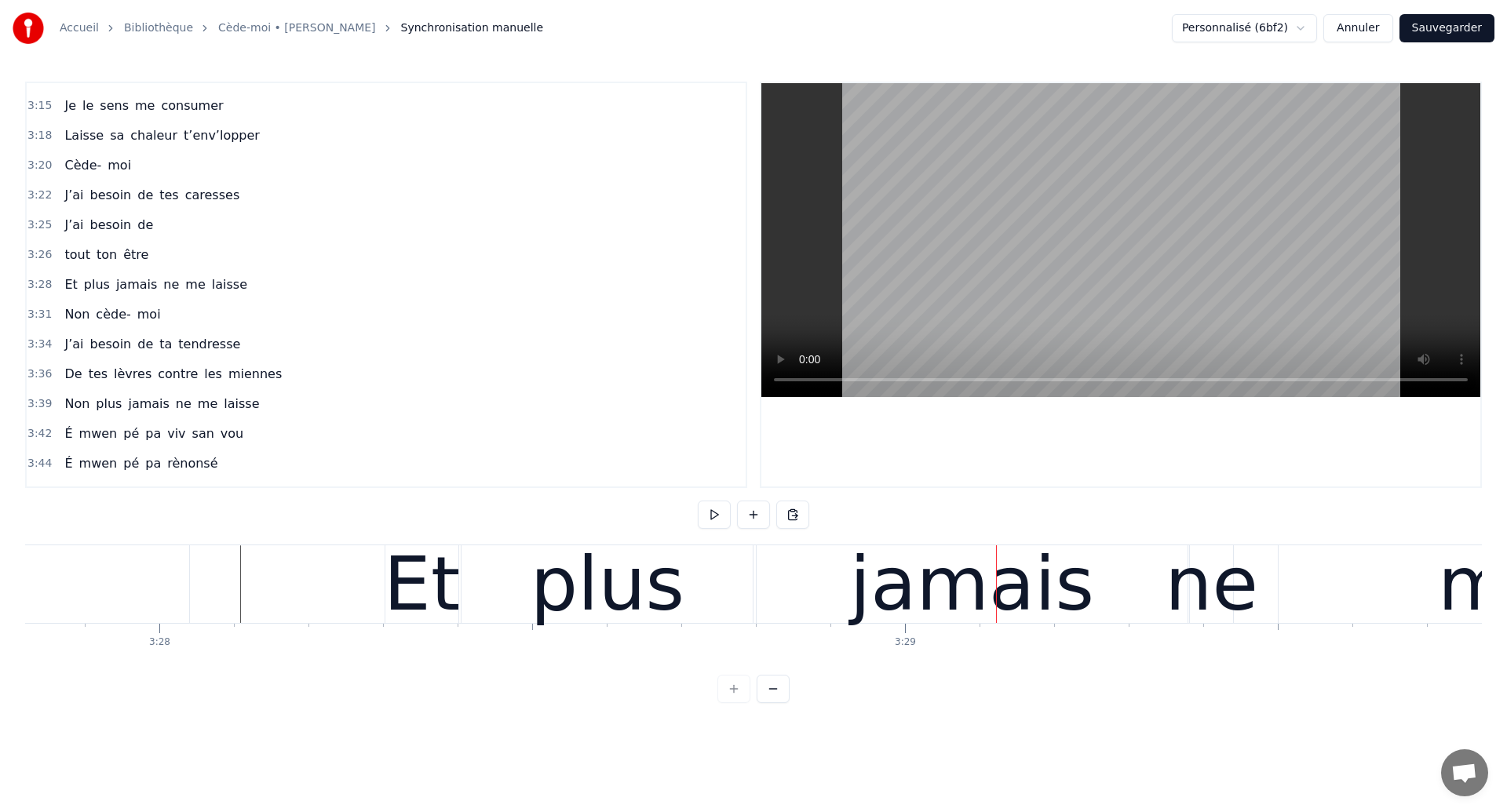
scroll to position [0, 154888]
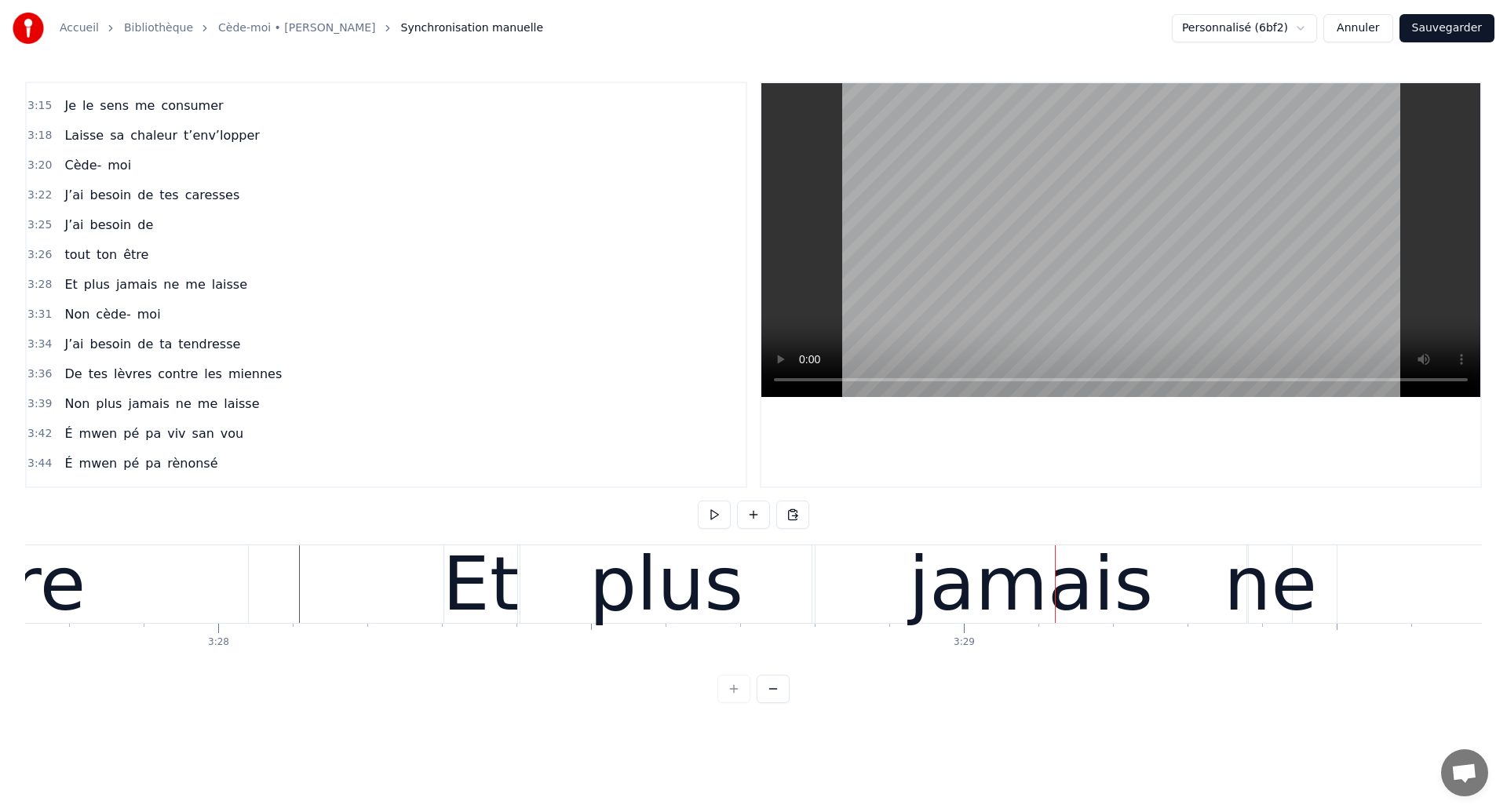
click at [116, 582] on div "être" at bounding box center [10, 584] width 474 height 77
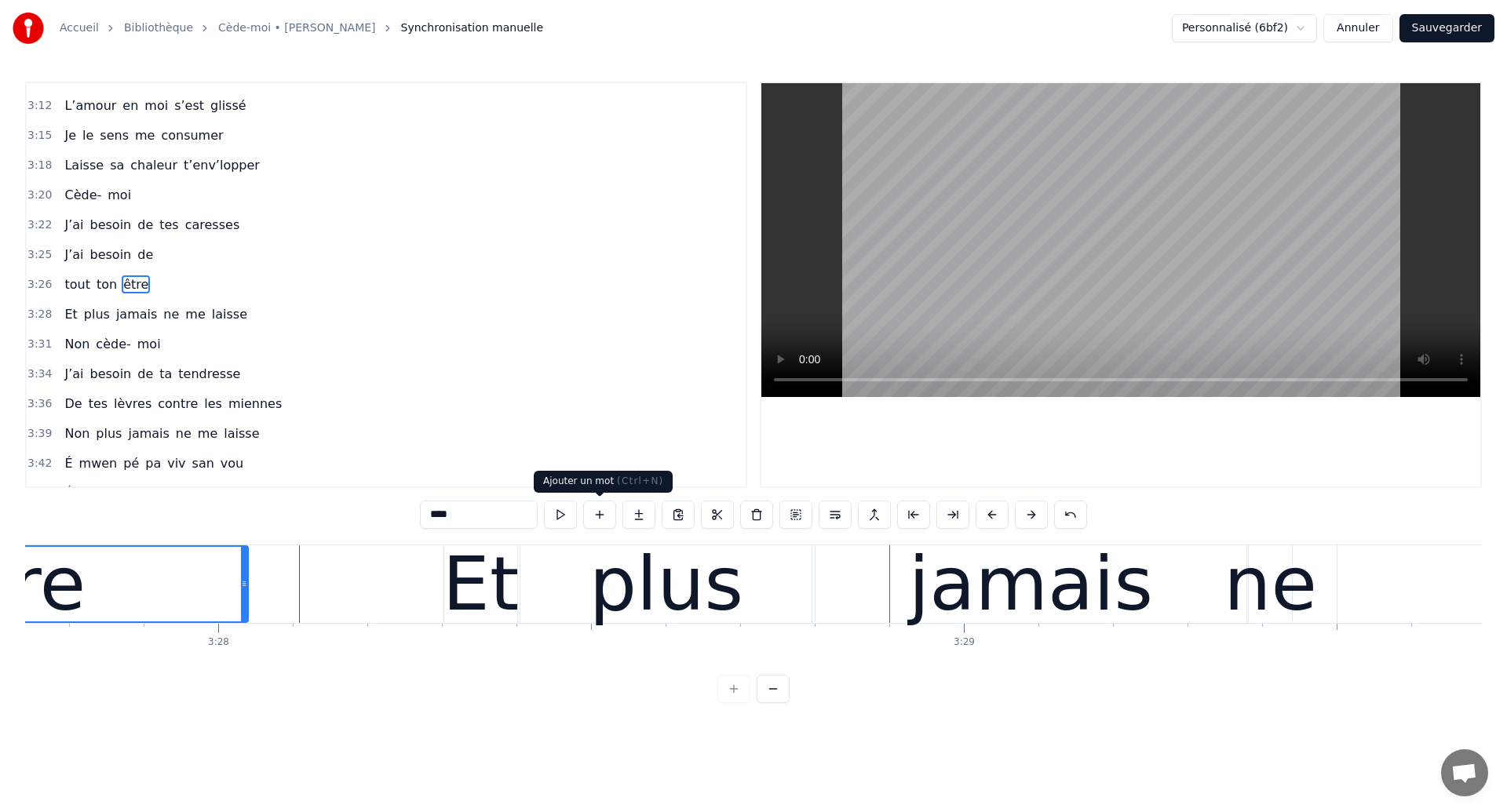
click at [683, 572] on div "plus" at bounding box center [666, 584] width 154 height 112
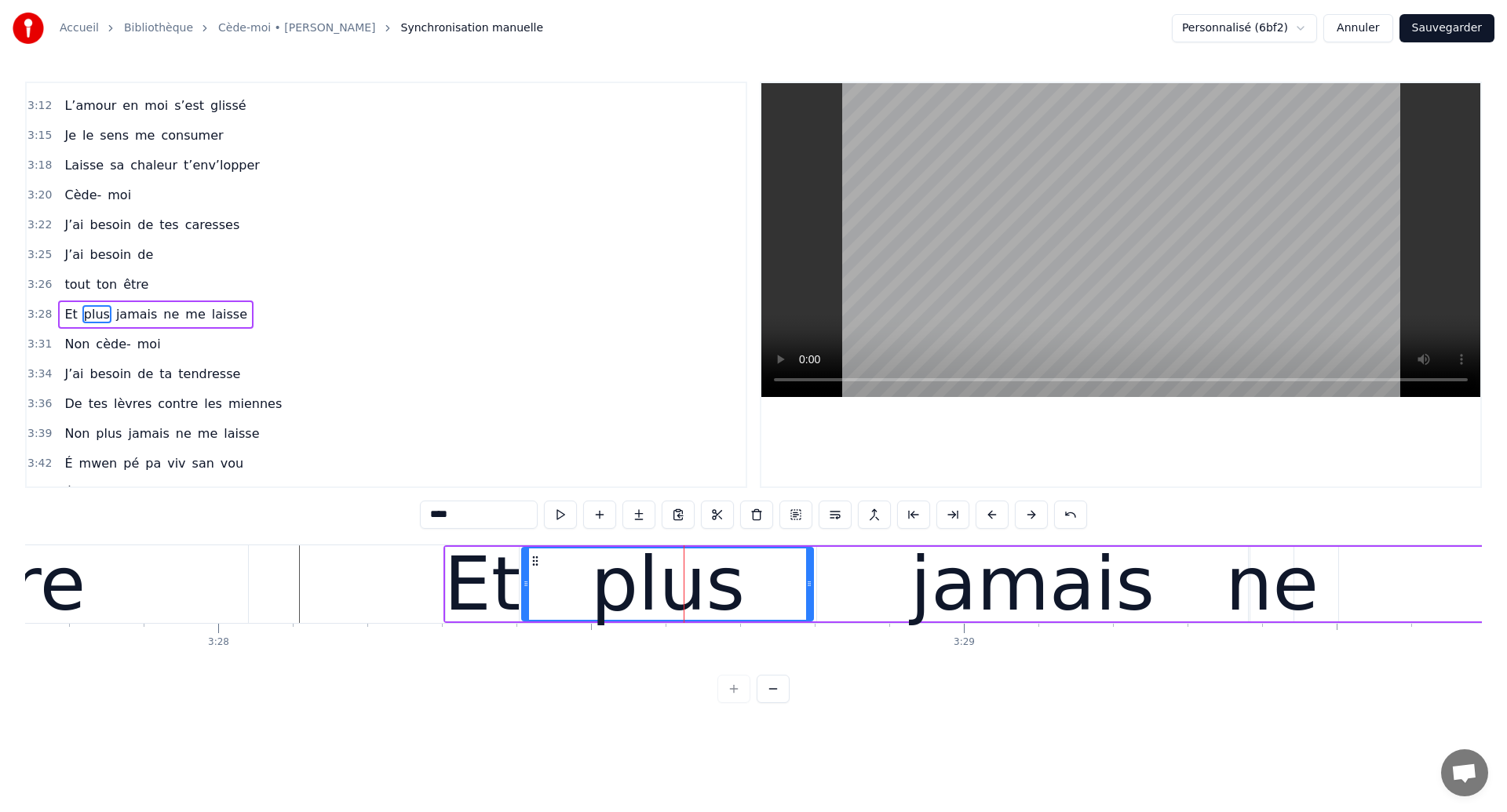
scroll to position [1811, 0]
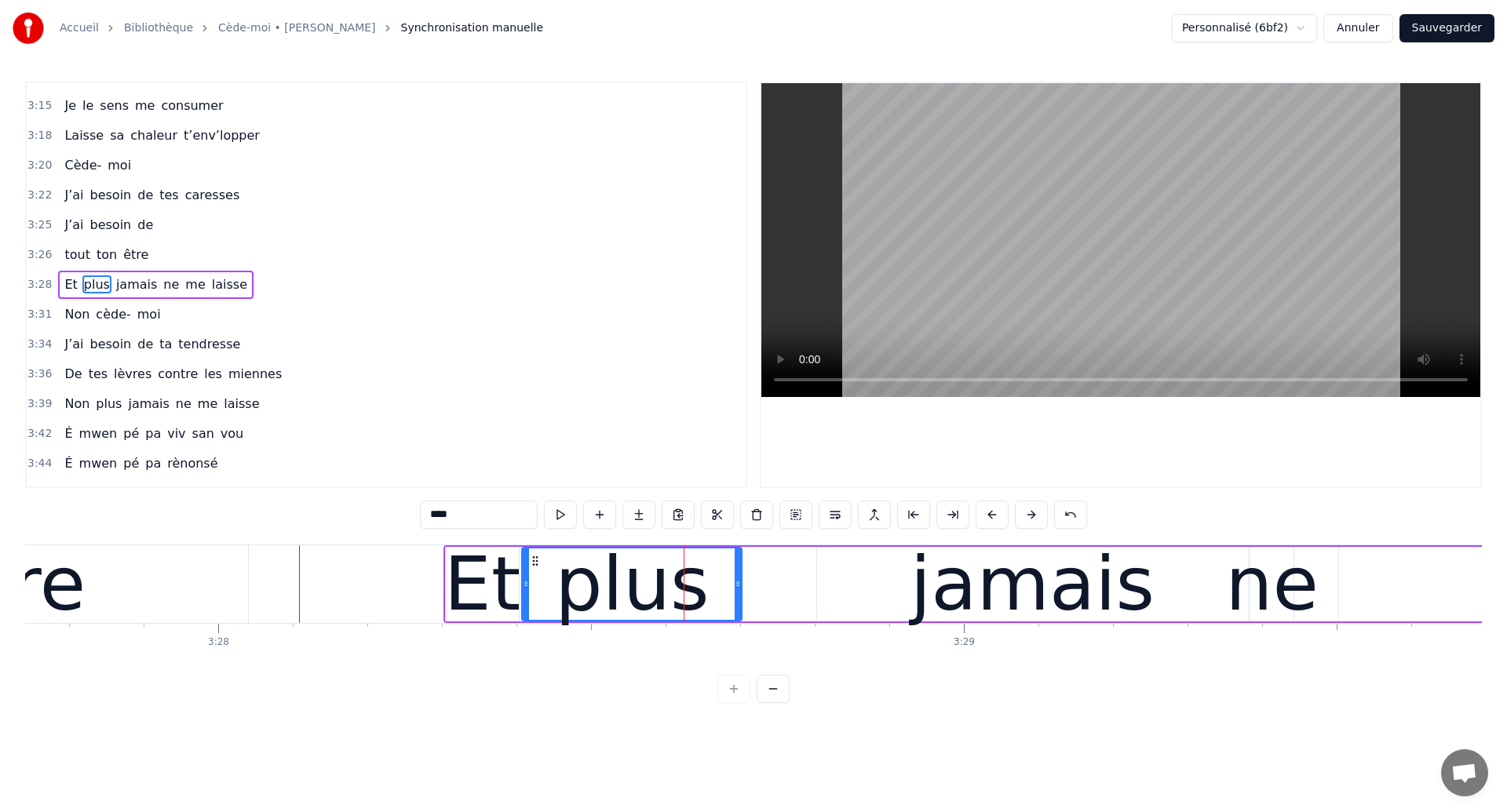
drag, startPoint x: 811, startPoint y: 586, endPoint x: 739, endPoint y: 585, distance: 72.0
click at [739, 585] on icon at bounding box center [738, 583] width 6 height 13
click at [120, 602] on div "être" at bounding box center [10, 584] width 474 height 77
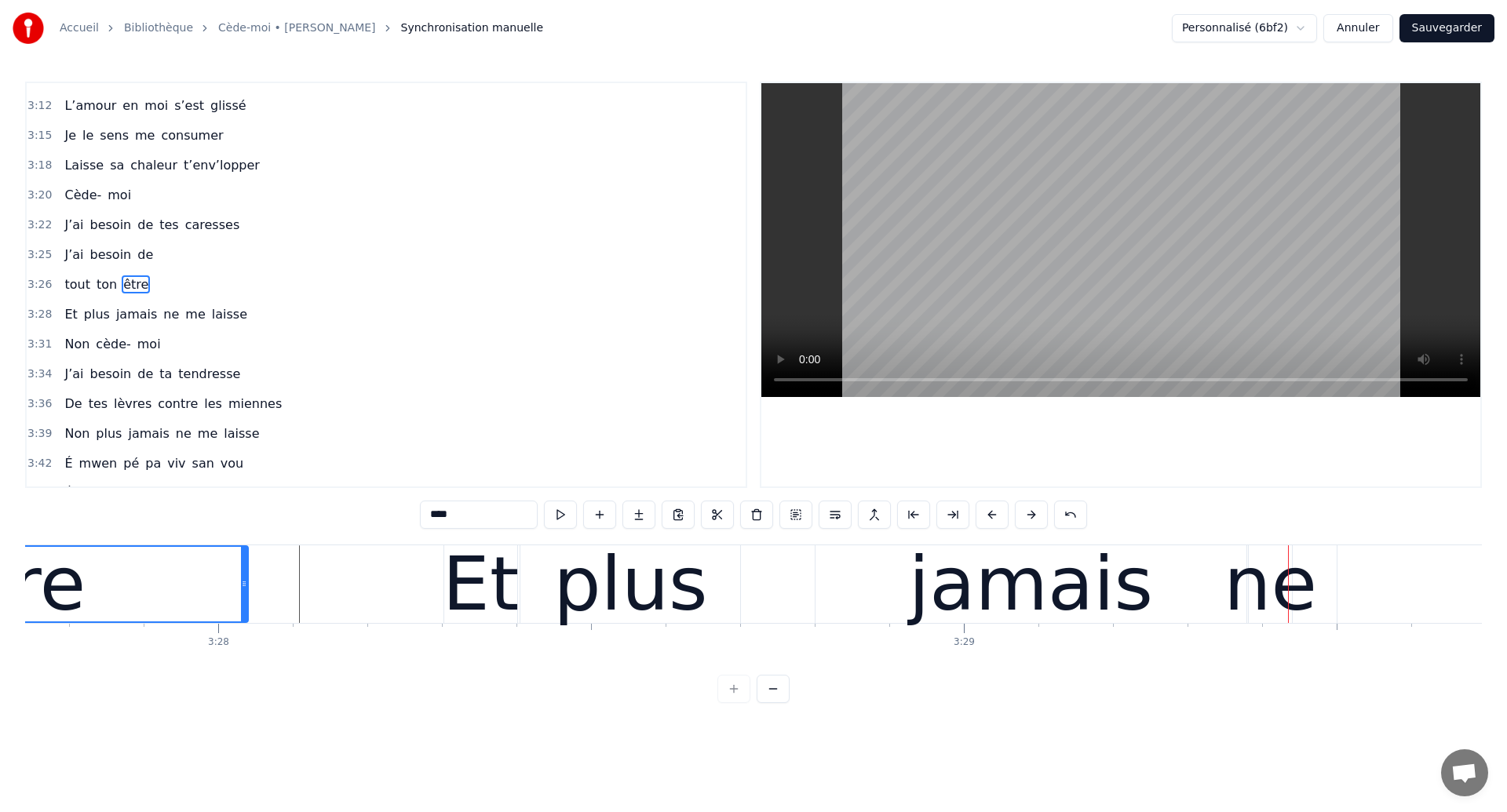
click at [223, 585] on div "être" at bounding box center [10, 584] width 472 height 75
click at [676, 591] on div "plus" at bounding box center [630, 584] width 154 height 112
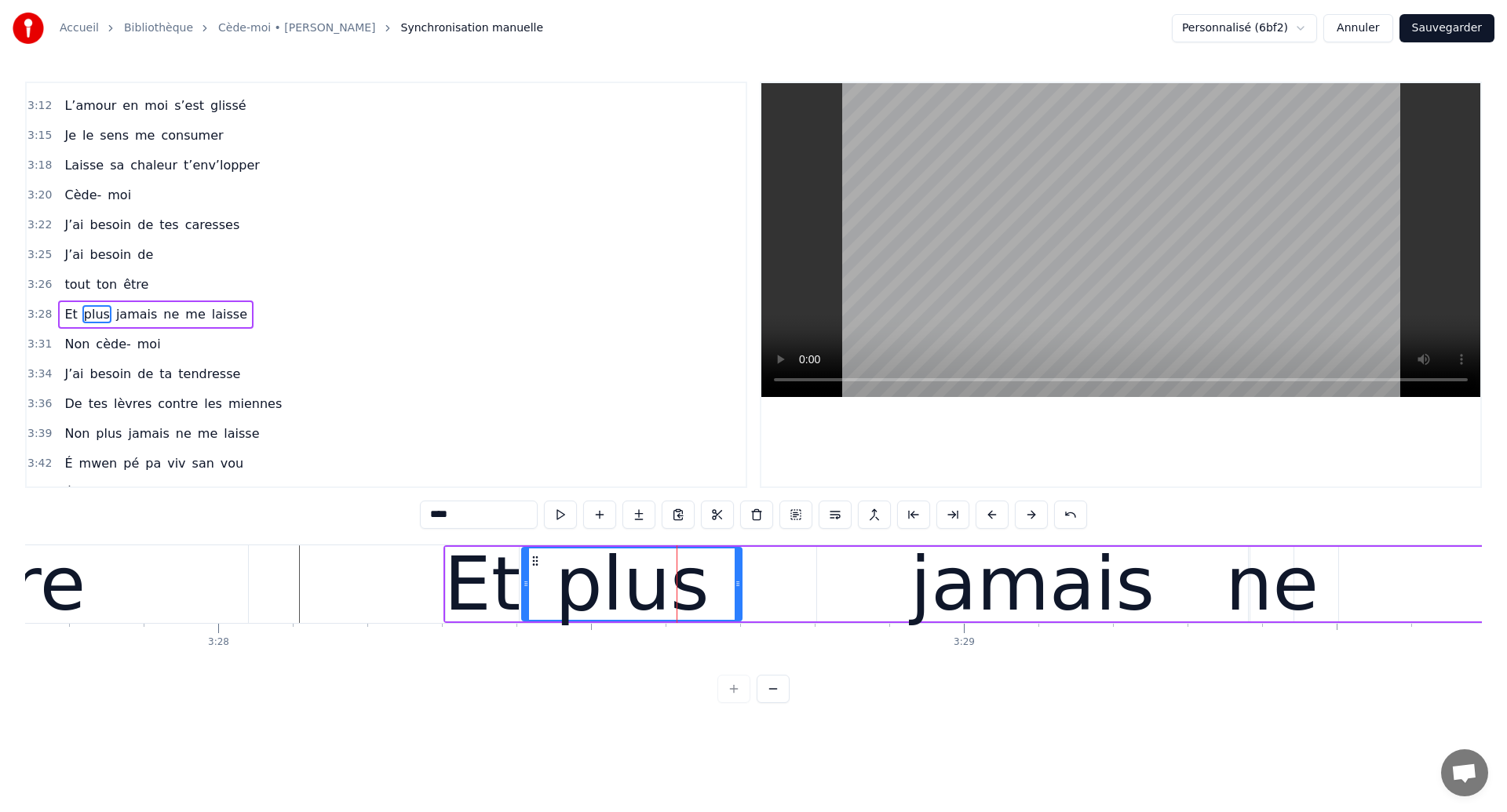
scroll to position [1811, 0]
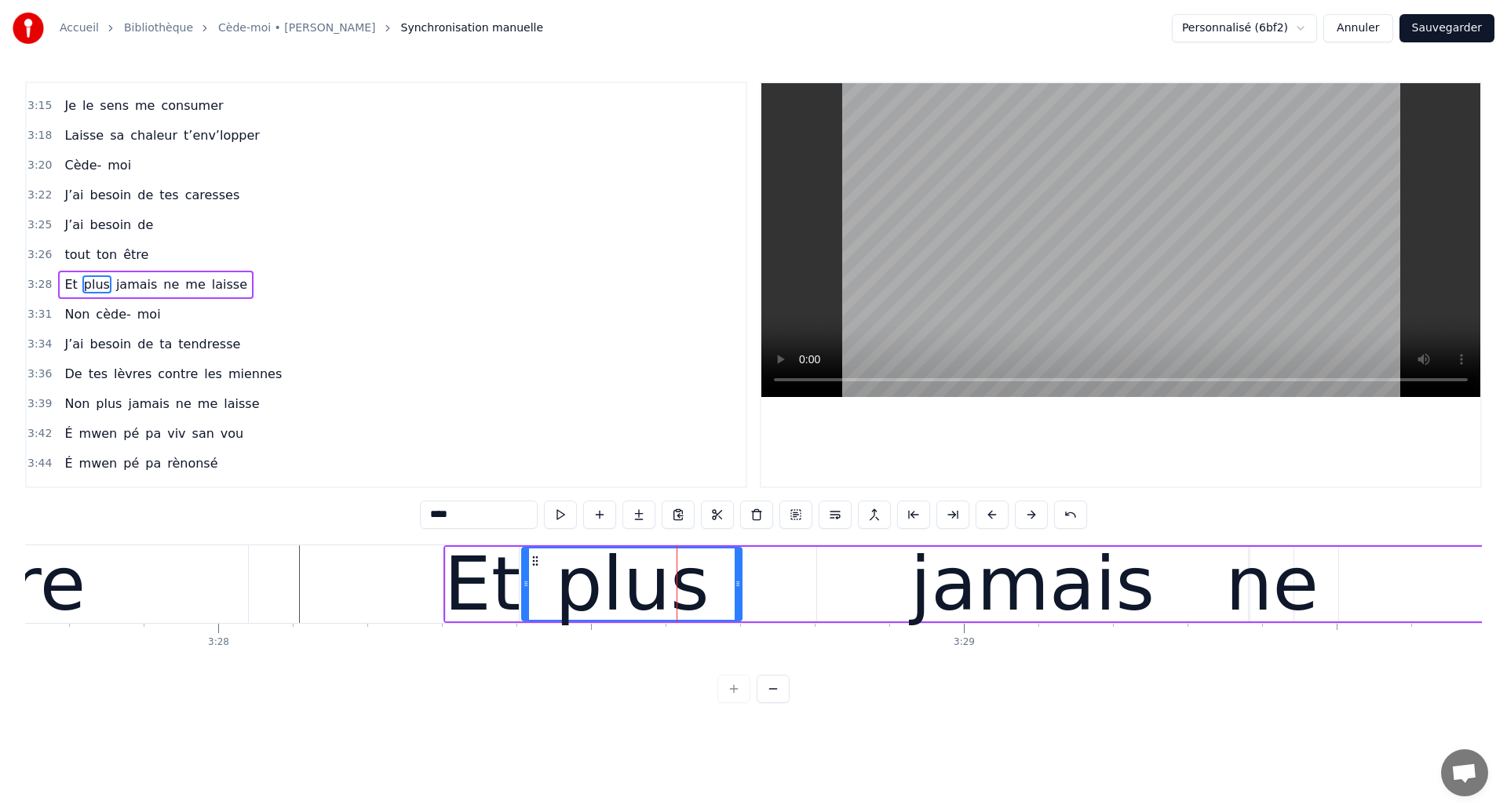
click at [877, 594] on div "jamais" at bounding box center [1032, 584] width 431 height 75
type input "******"
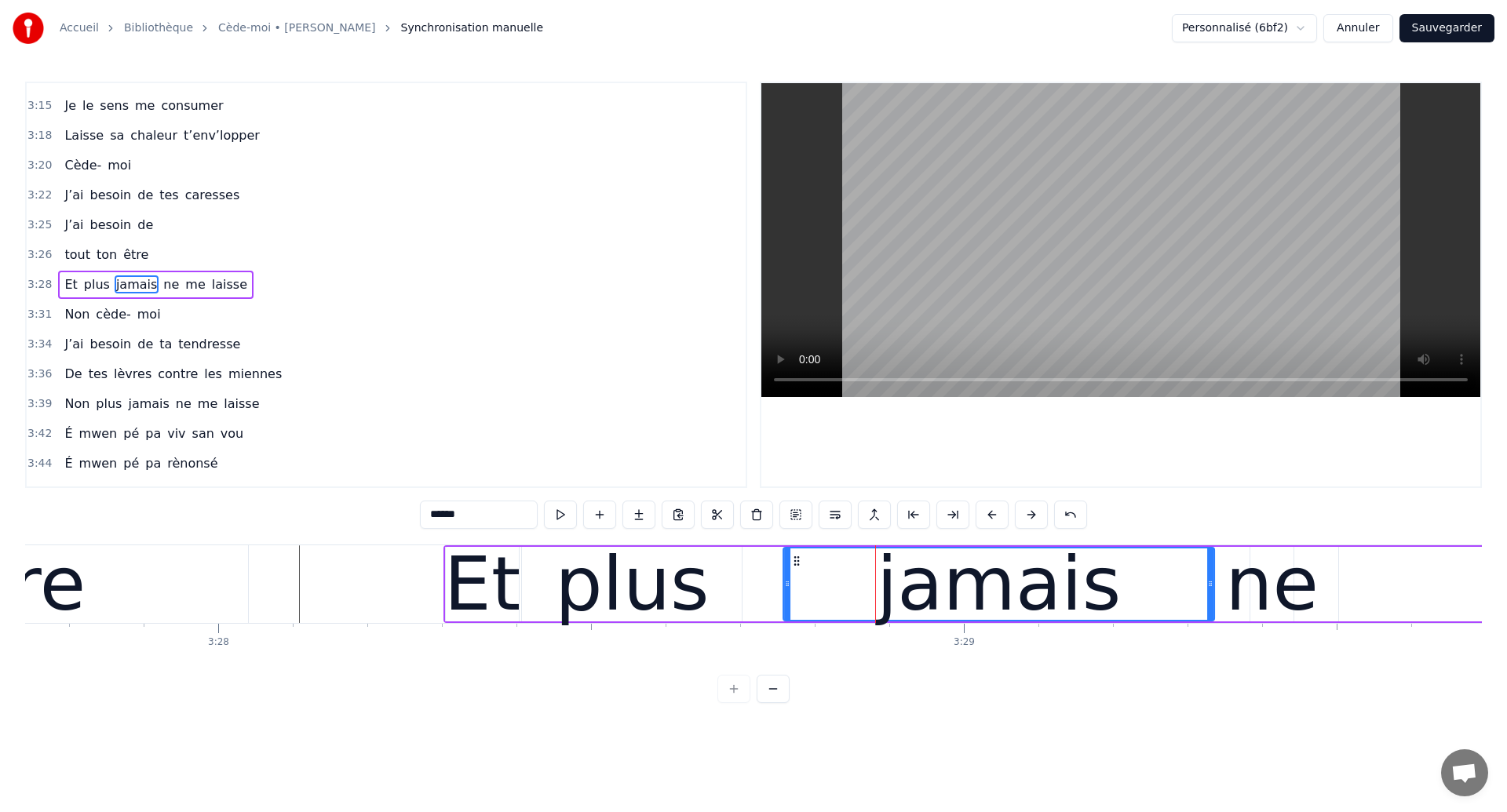
drag, startPoint x: 829, startPoint y: 560, endPoint x: 794, endPoint y: 566, distance: 35.5
click at [794, 566] on icon at bounding box center [796, 561] width 13 height 13
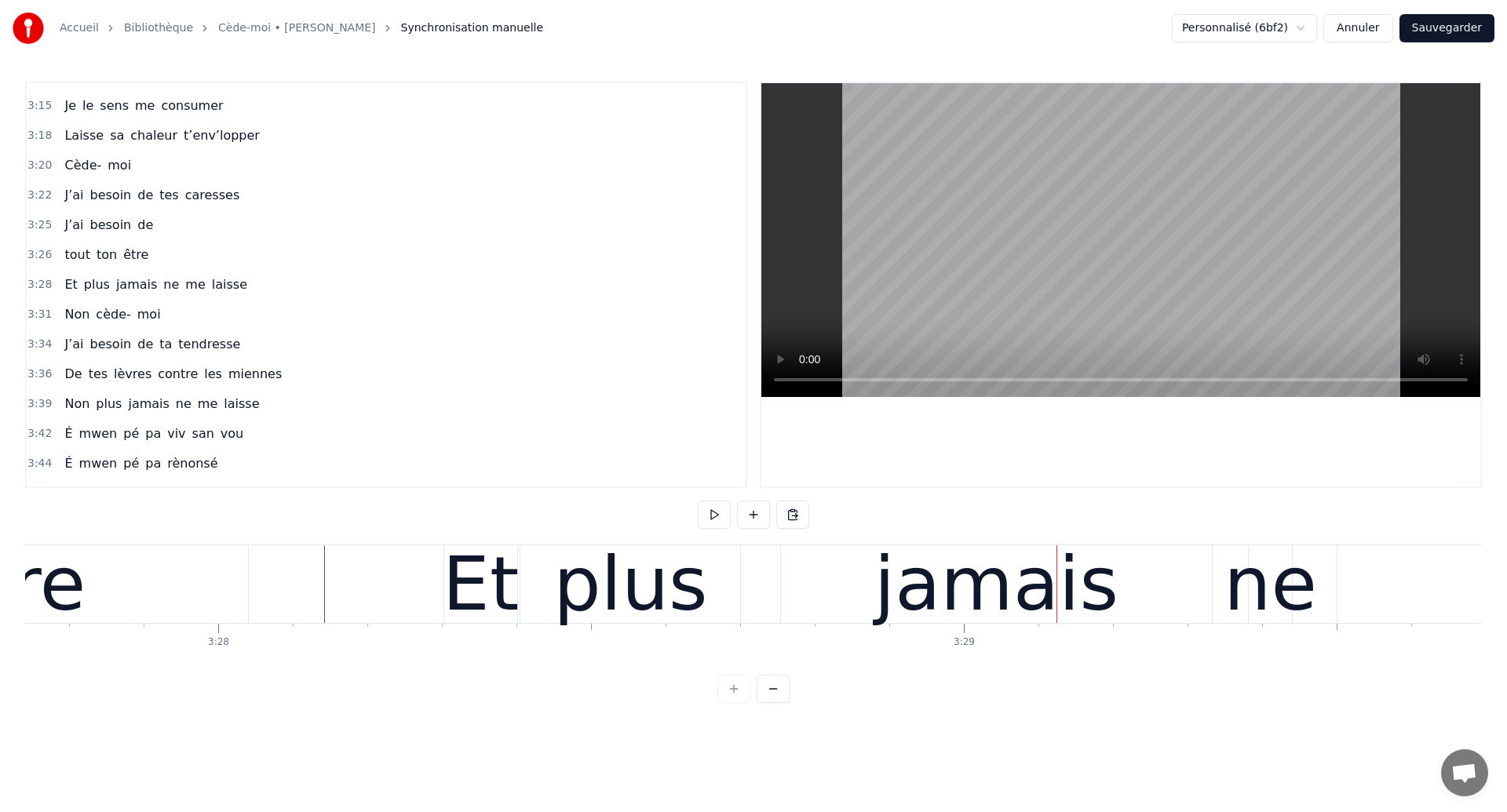
click at [1053, 594] on div "jamais" at bounding box center [997, 584] width 244 height 112
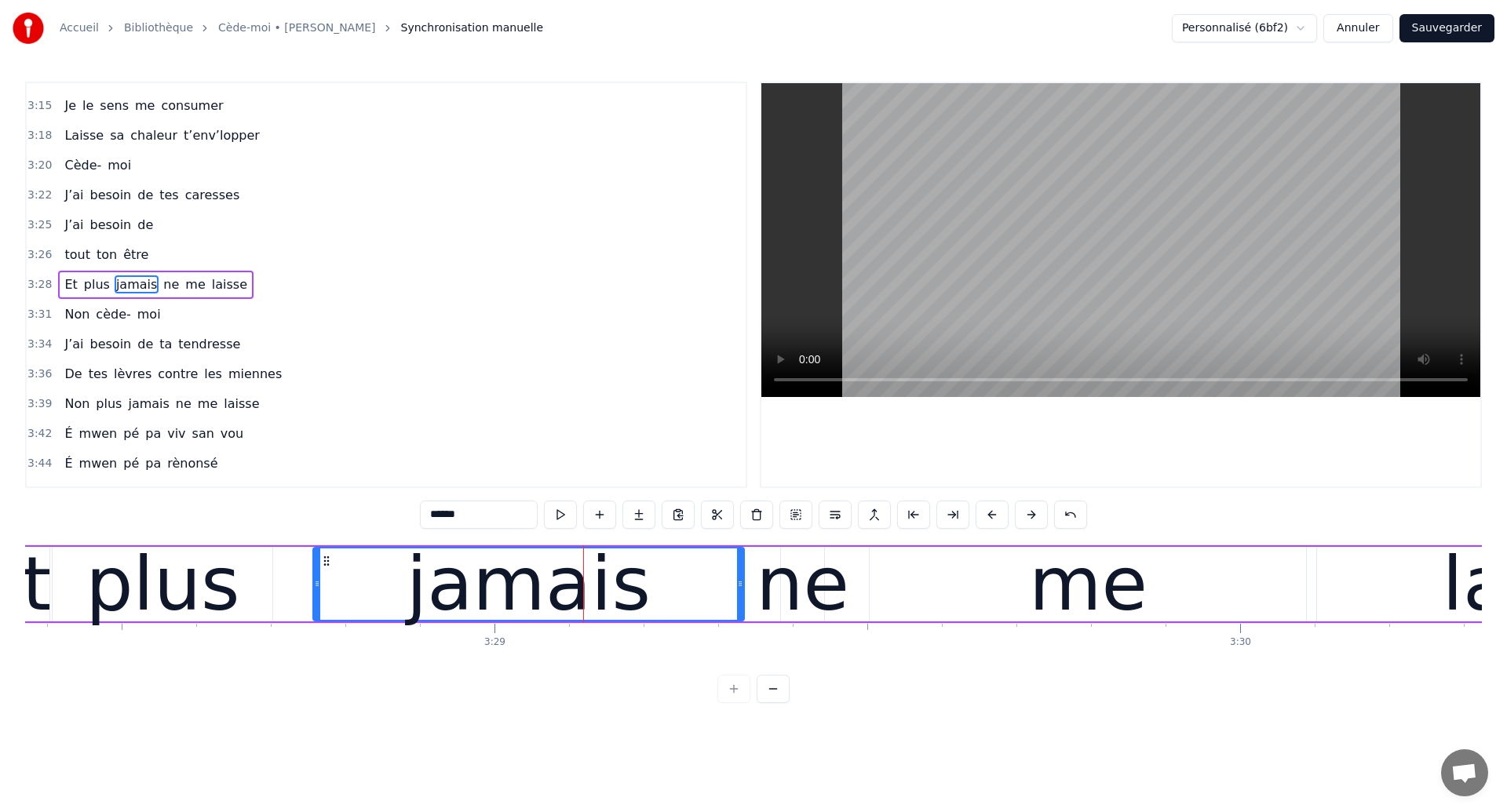
scroll to position [0, 155316]
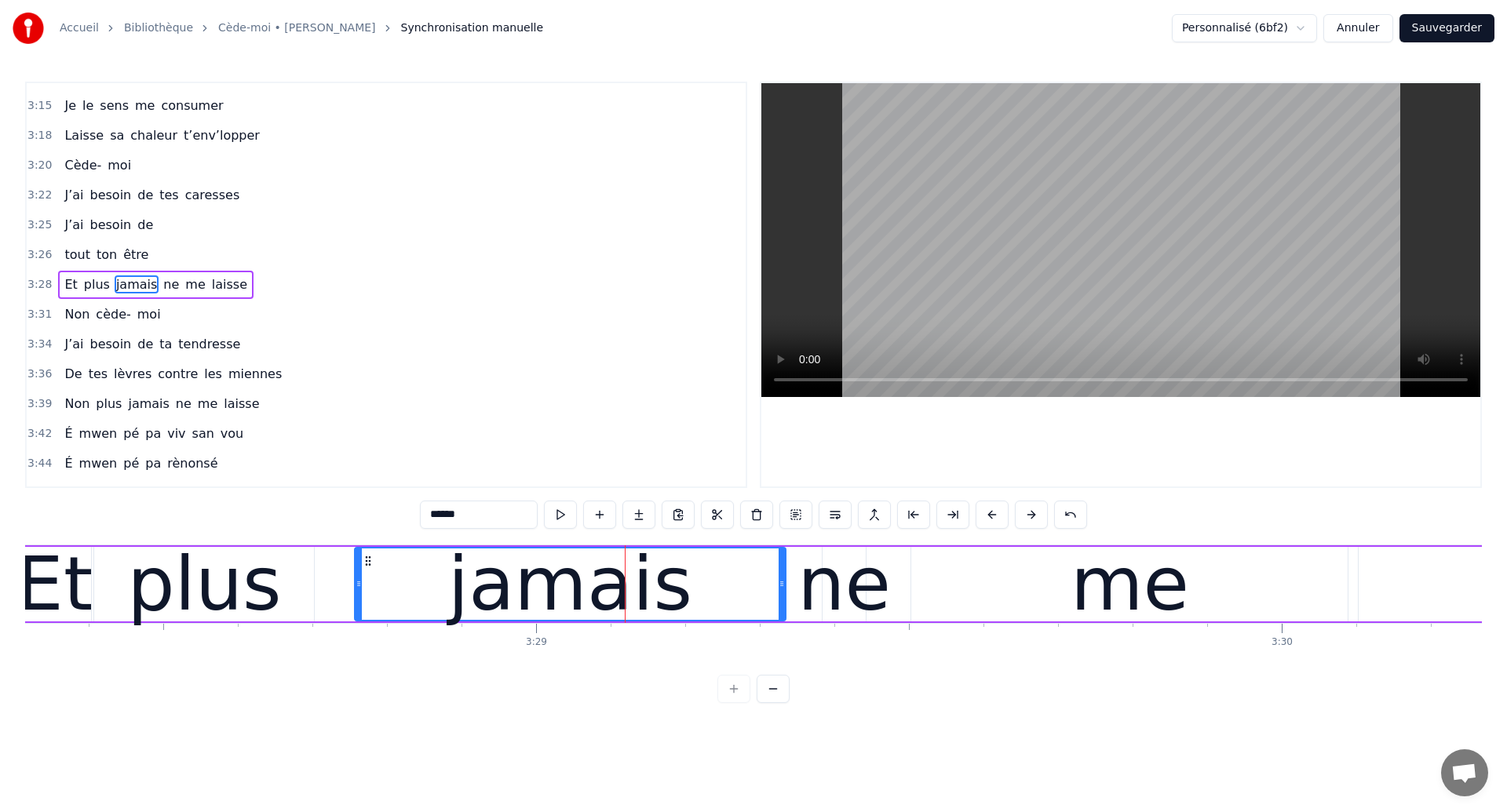
click at [243, 574] on div "plus" at bounding box center [204, 584] width 154 height 112
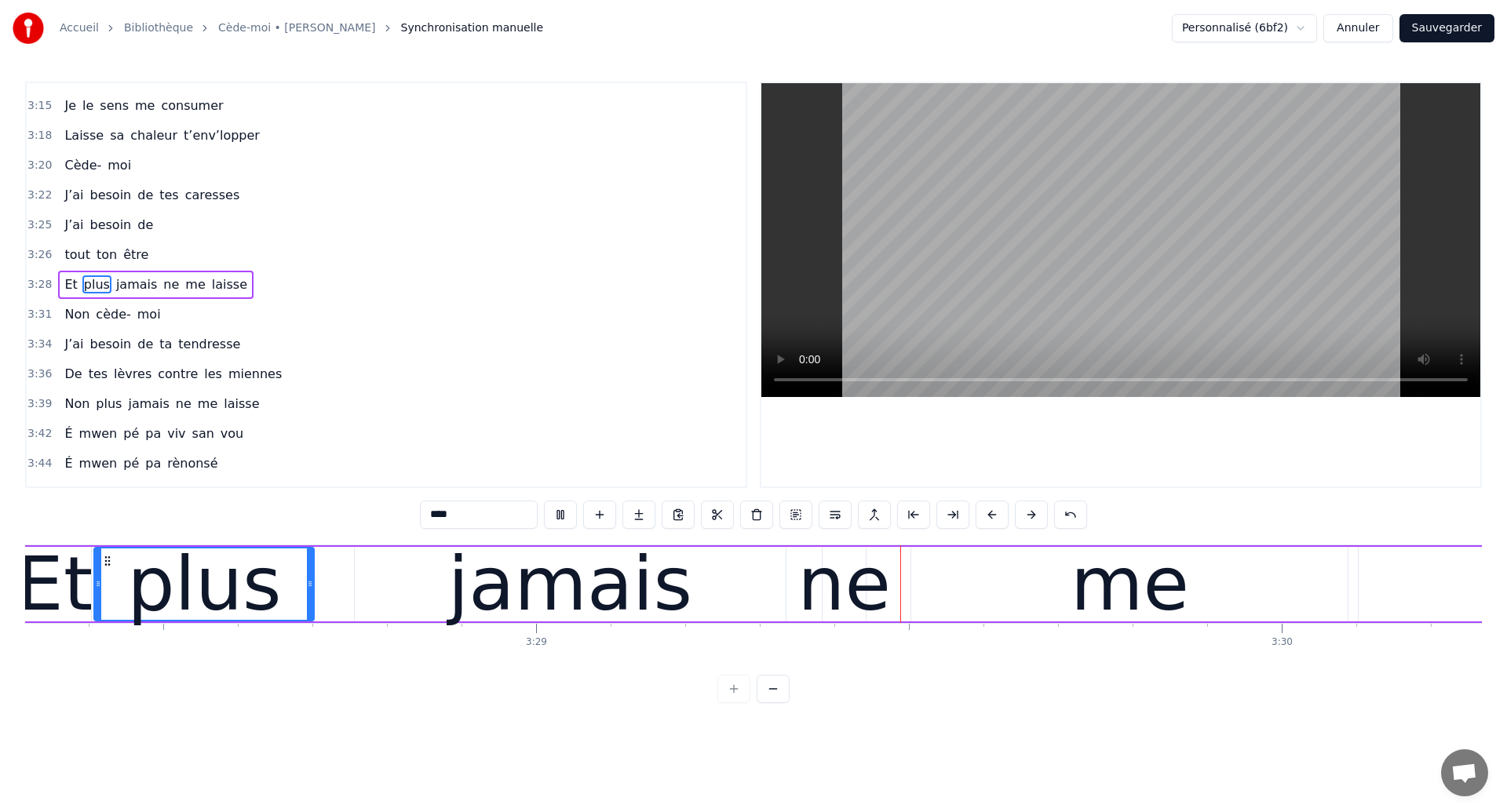
click at [703, 577] on div "jamais" at bounding box center [570, 584] width 431 height 75
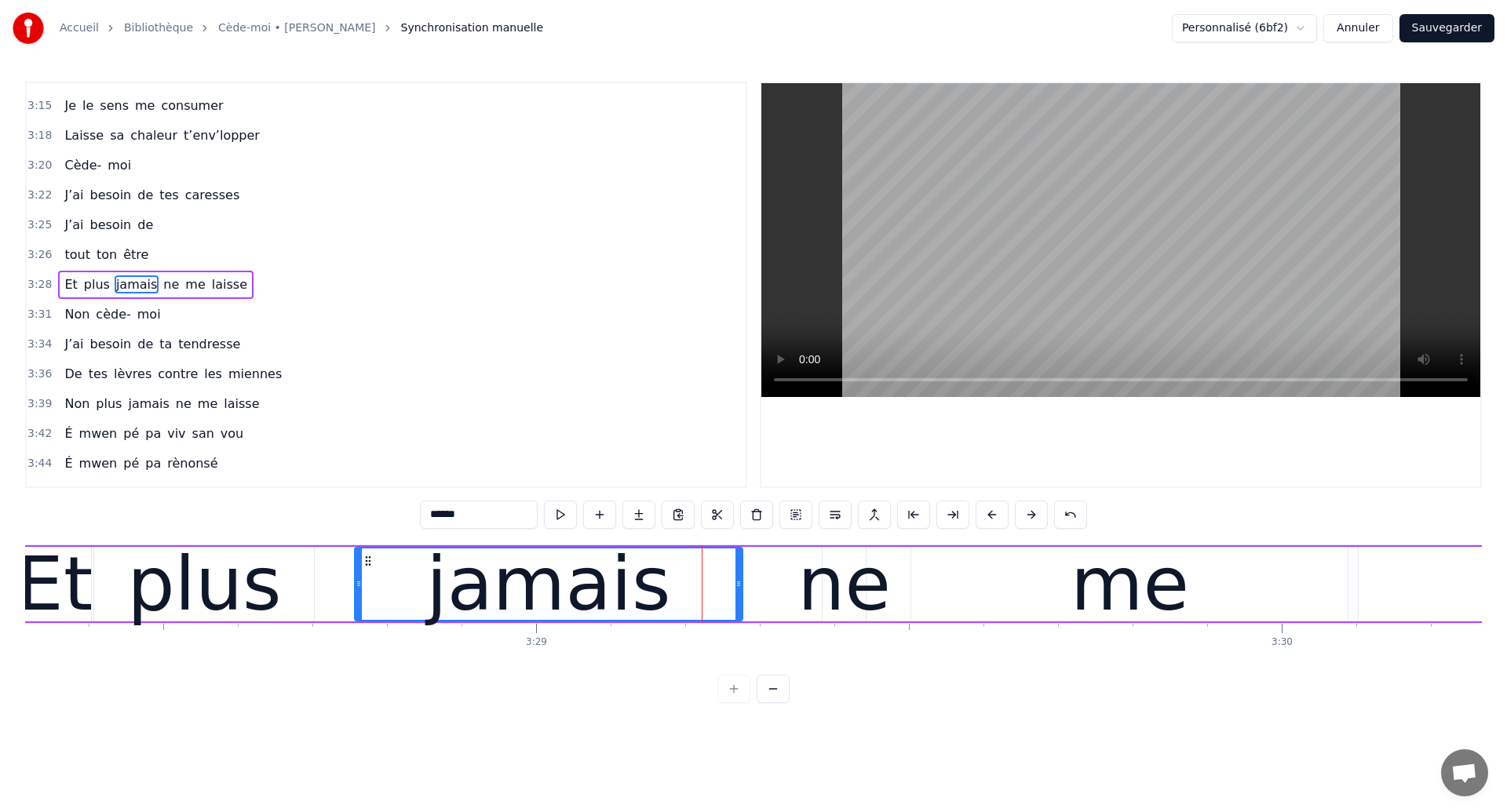
drag, startPoint x: 783, startPoint y: 577, endPoint x: 740, endPoint y: 580, distance: 43.1
click at [740, 580] on icon at bounding box center [738, 583] width 6 height 13
click at [267, 573] on div "plus" at bounding box center [204, 584] width 154 height 112
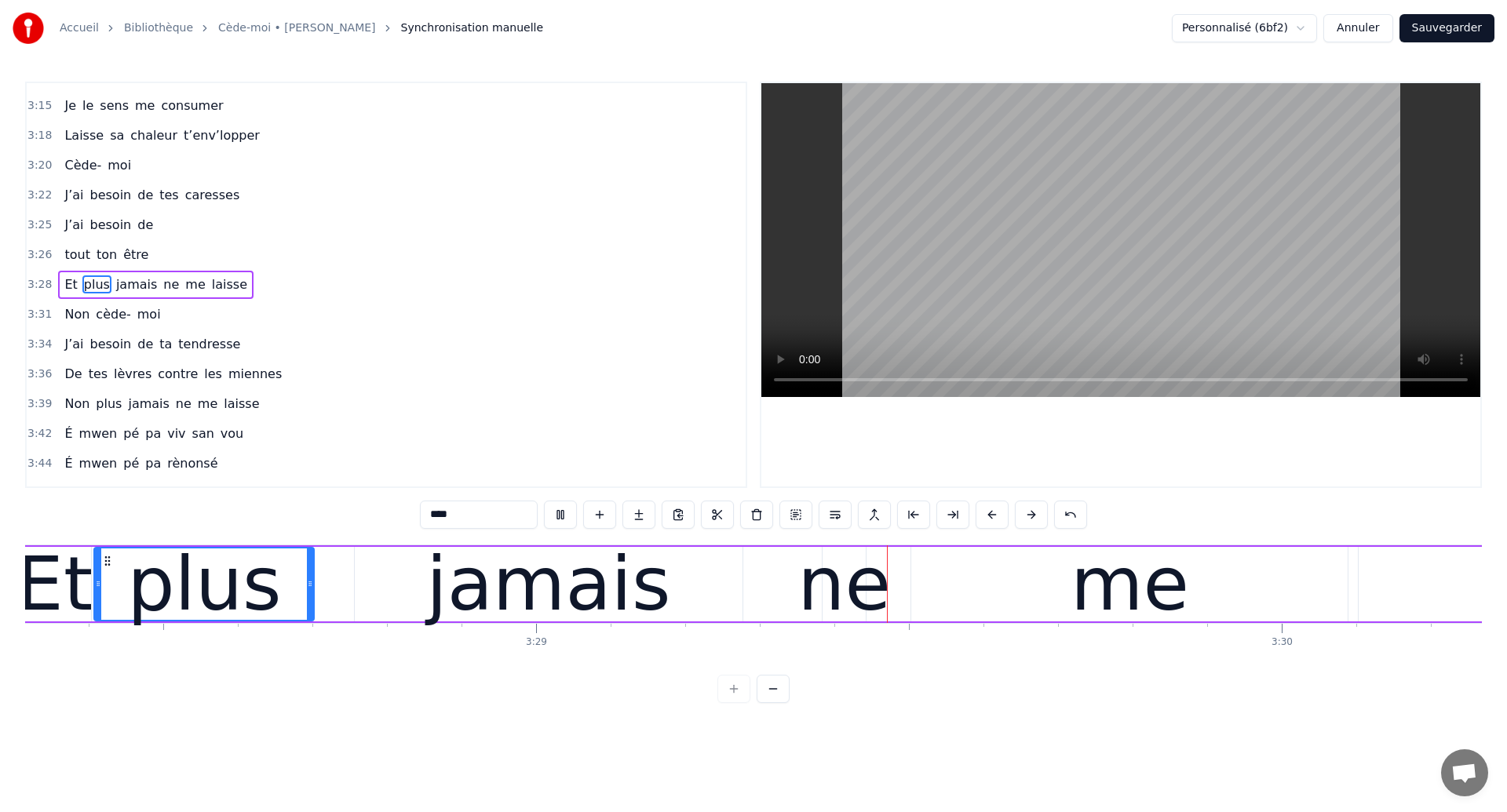
click at [642, 558] on div "jamais" at bounding box center [548, 584] width 244 height 112
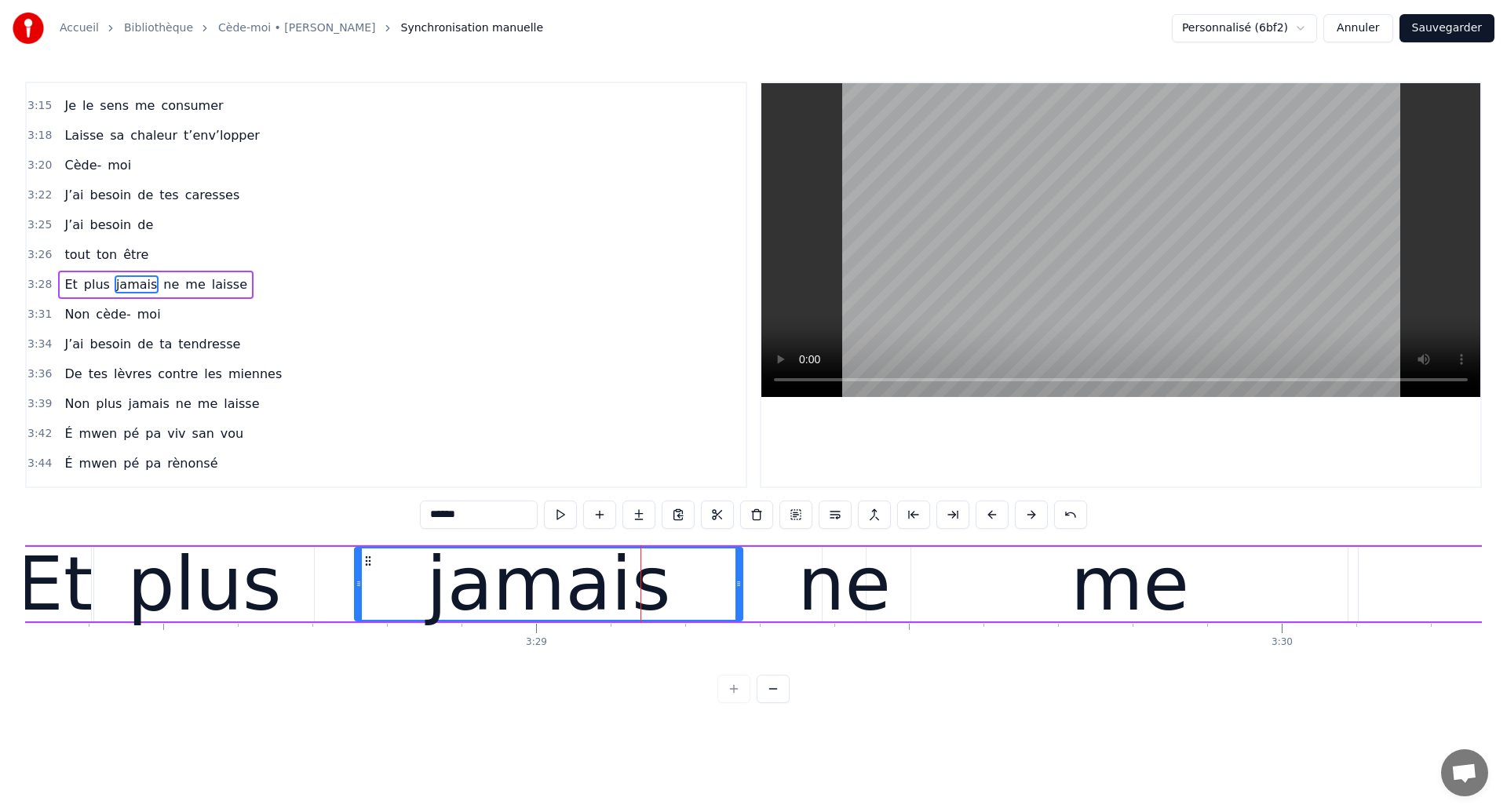
click at [860, 571] on div "ne" at bounding box center [843, 584] width 94 height 112
type input "**"
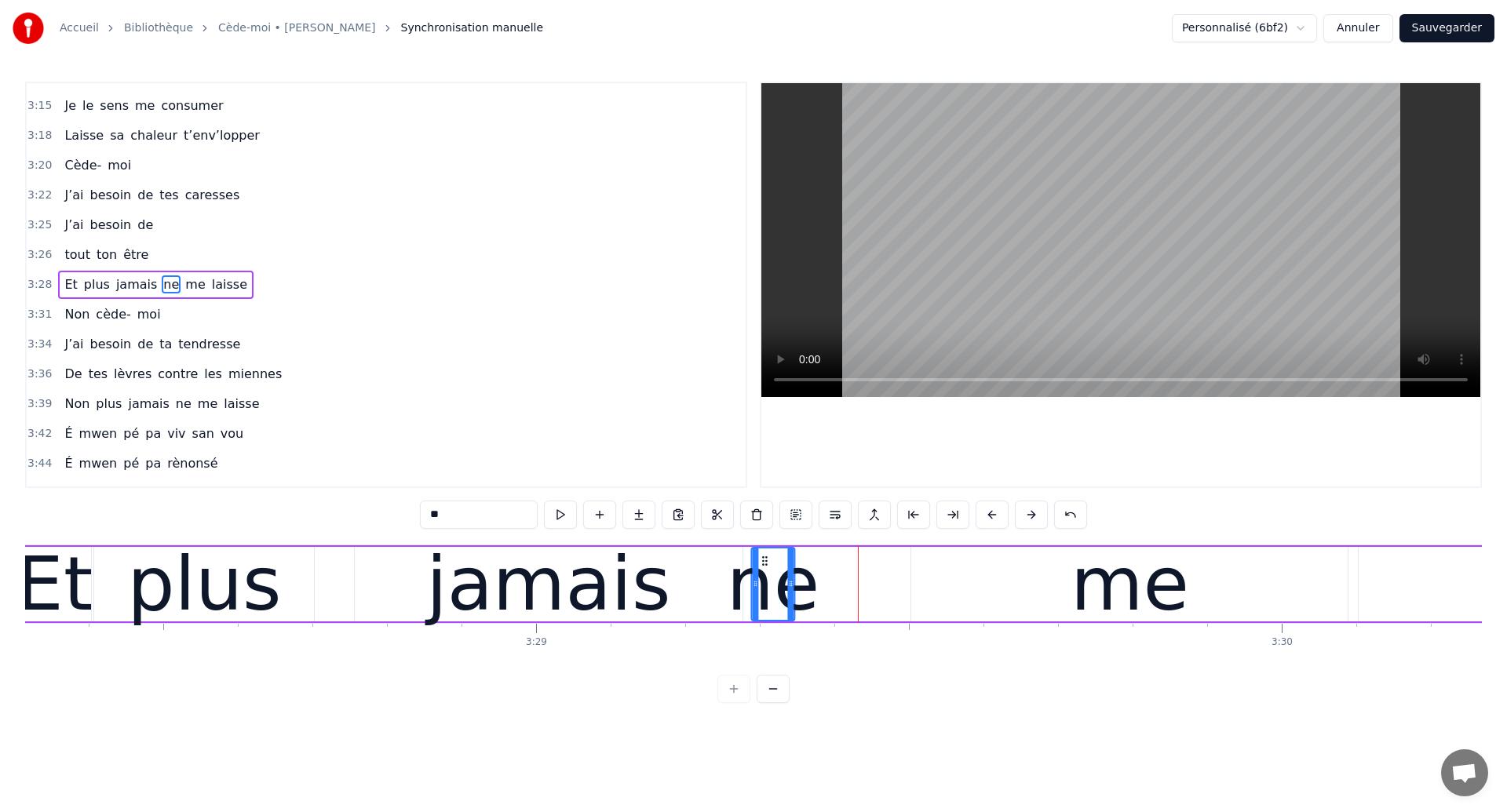
drag, startPoint x: 835, startPoint y: 558, endPoint x: 762, endPoint y: 575, distance: 75.0
click at [762, 575] on div "ne" at bounding box center [773, 583] width 41 height 71
click at [329, 594] on div "Et plus jamais ne me laisse" at bounding box center [918, 584] width 1806 height 77
click at [762, 587] on div "ne" at bounding box center [771, 584] width 94 height 112
click at [1018, 582] on div "me" at bounding box center [1129, 584] width 436 height 75
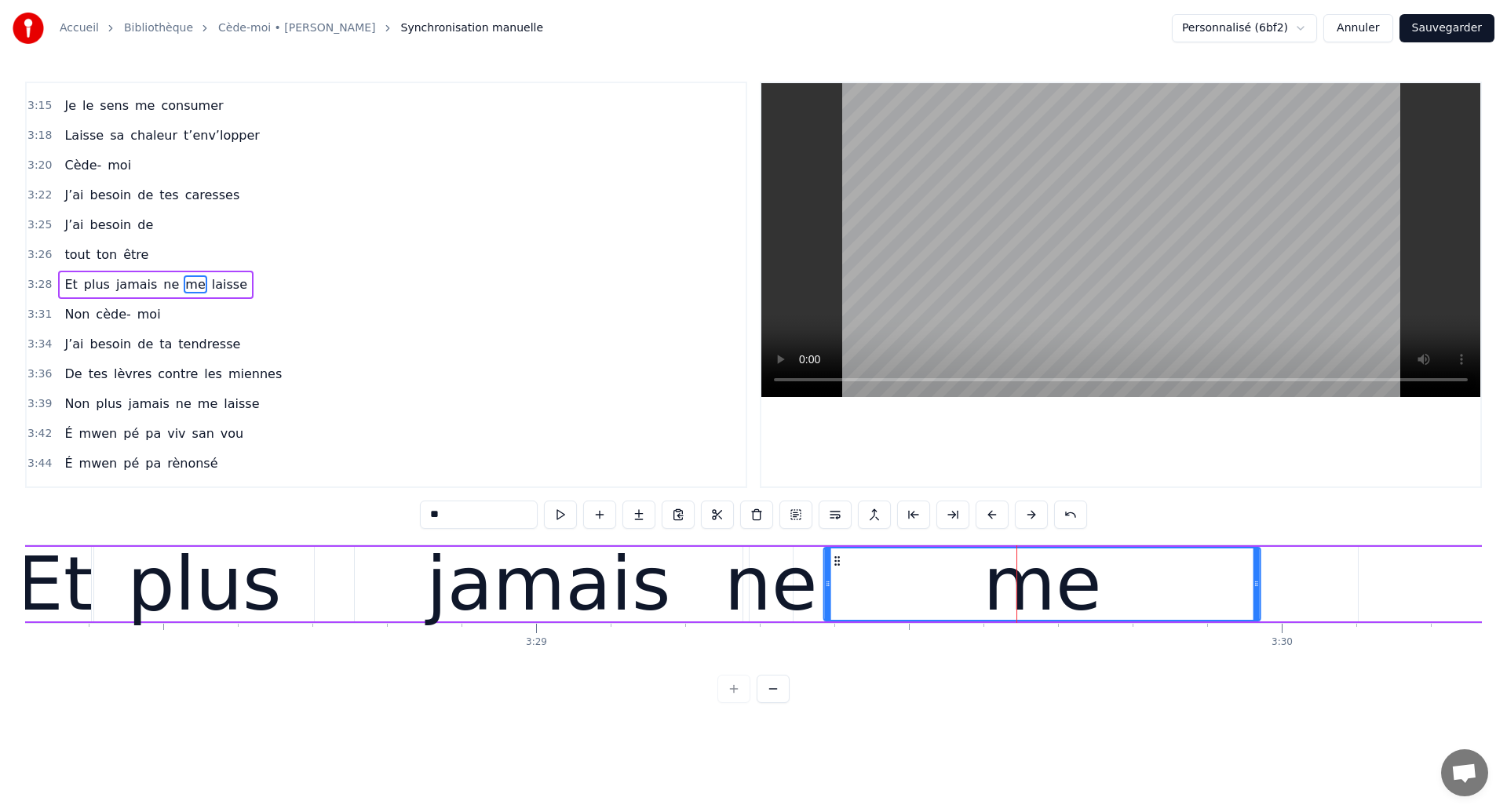
drag, startPoint x: 925, startPoint y: 557, endPoint x: 837, endPoint y: 582, distance: 91.5
click at [837, 582] on div "me" at bounding box center [1041, 583] width 435 height 71
click at [253, 569] on div "plus" at bounding box center [204, 584] width 154 height 112
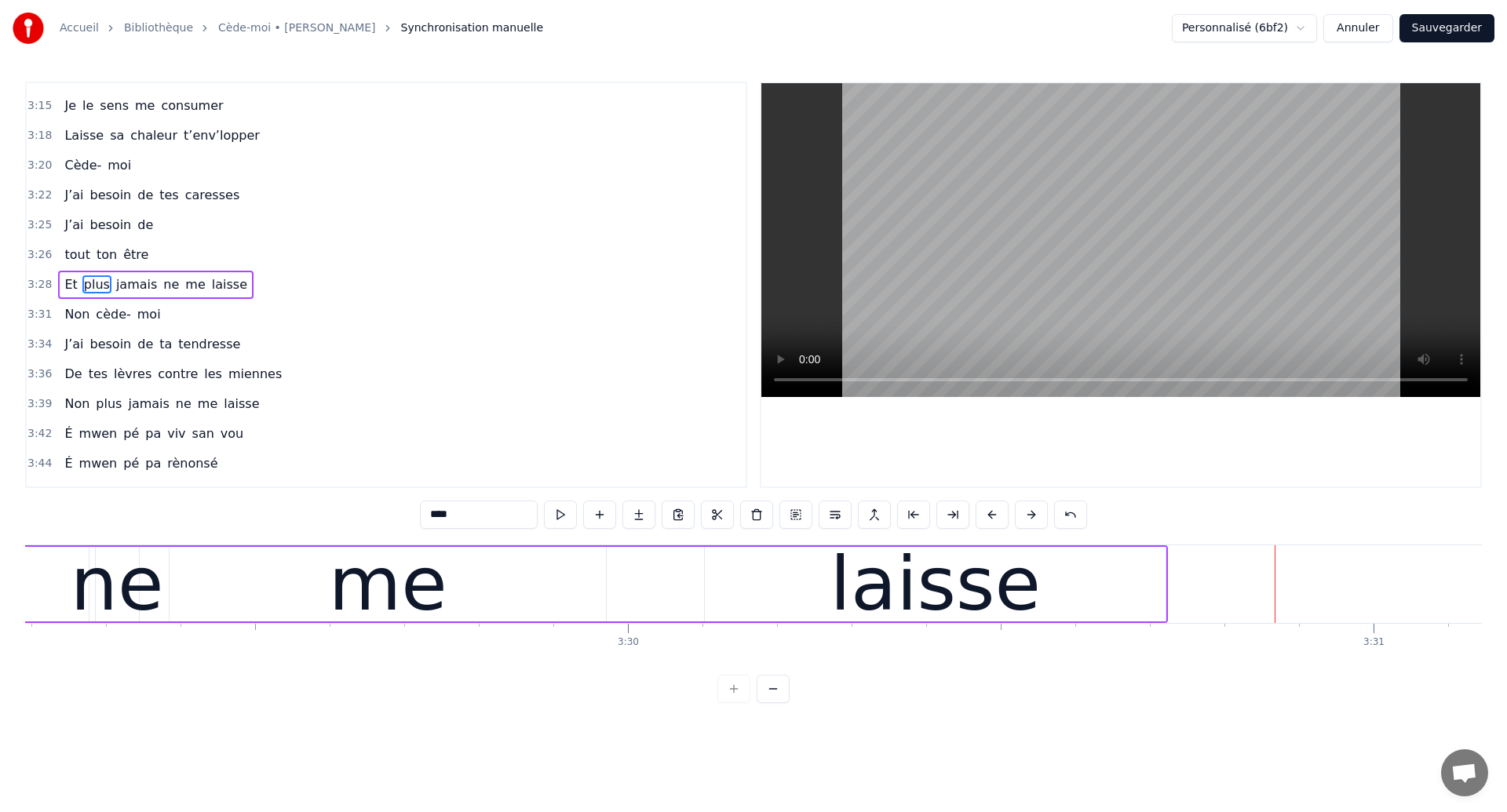
scroll to position [0, 155903]
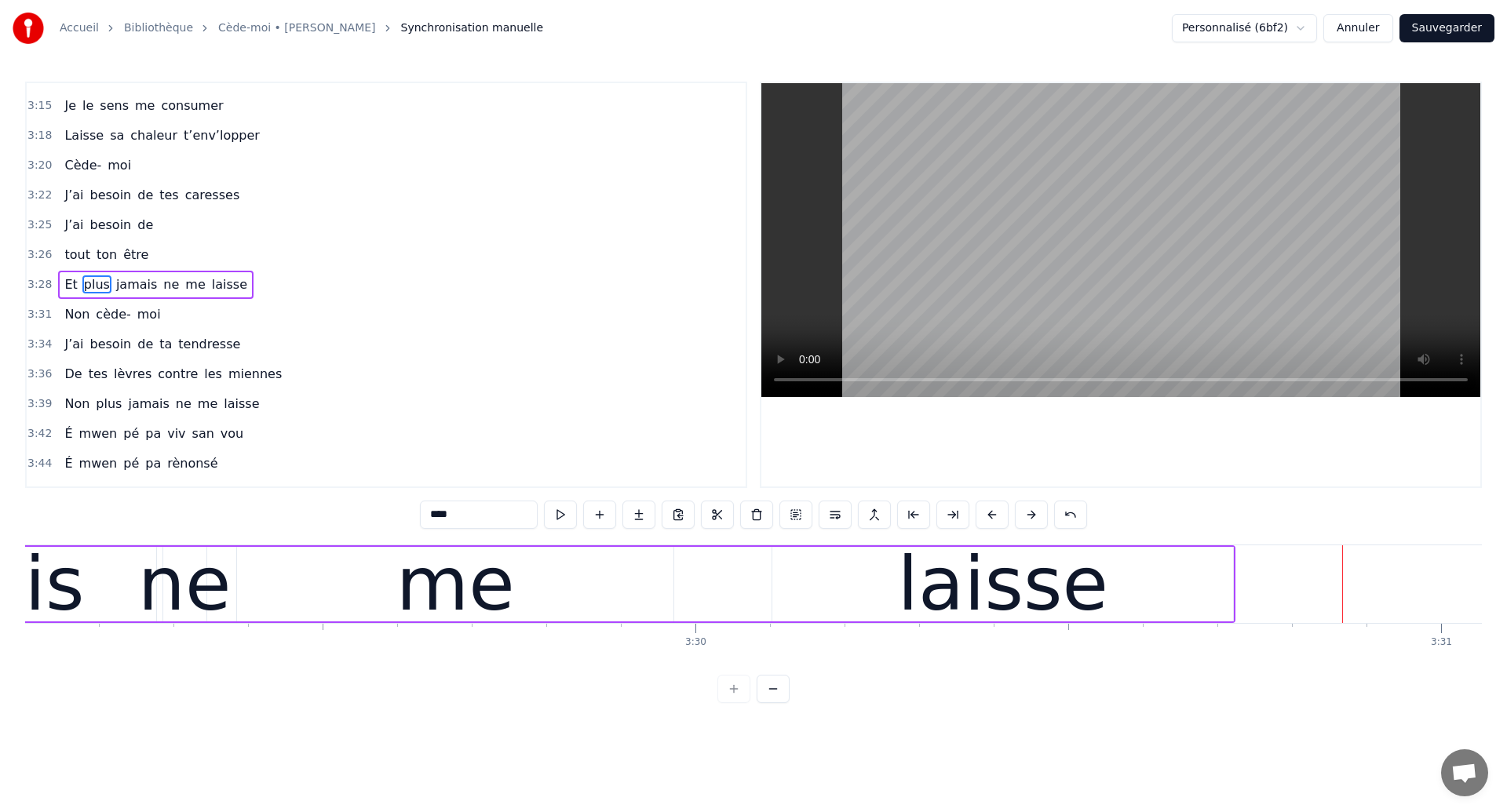
click at [303, 594] on div "me" at bounding box center [454, 584] width 436 height 75
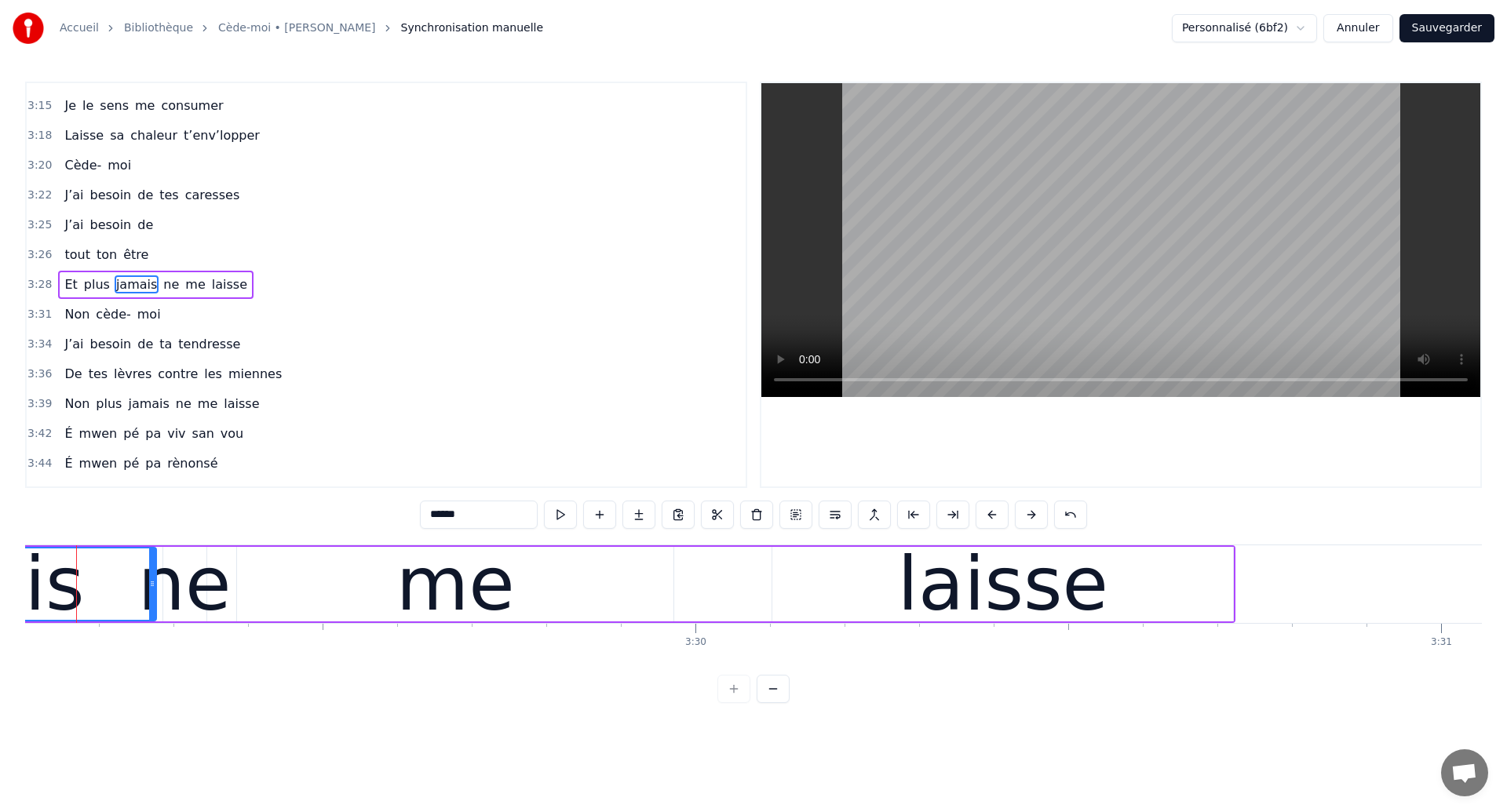
scroll to position [0, 155875]
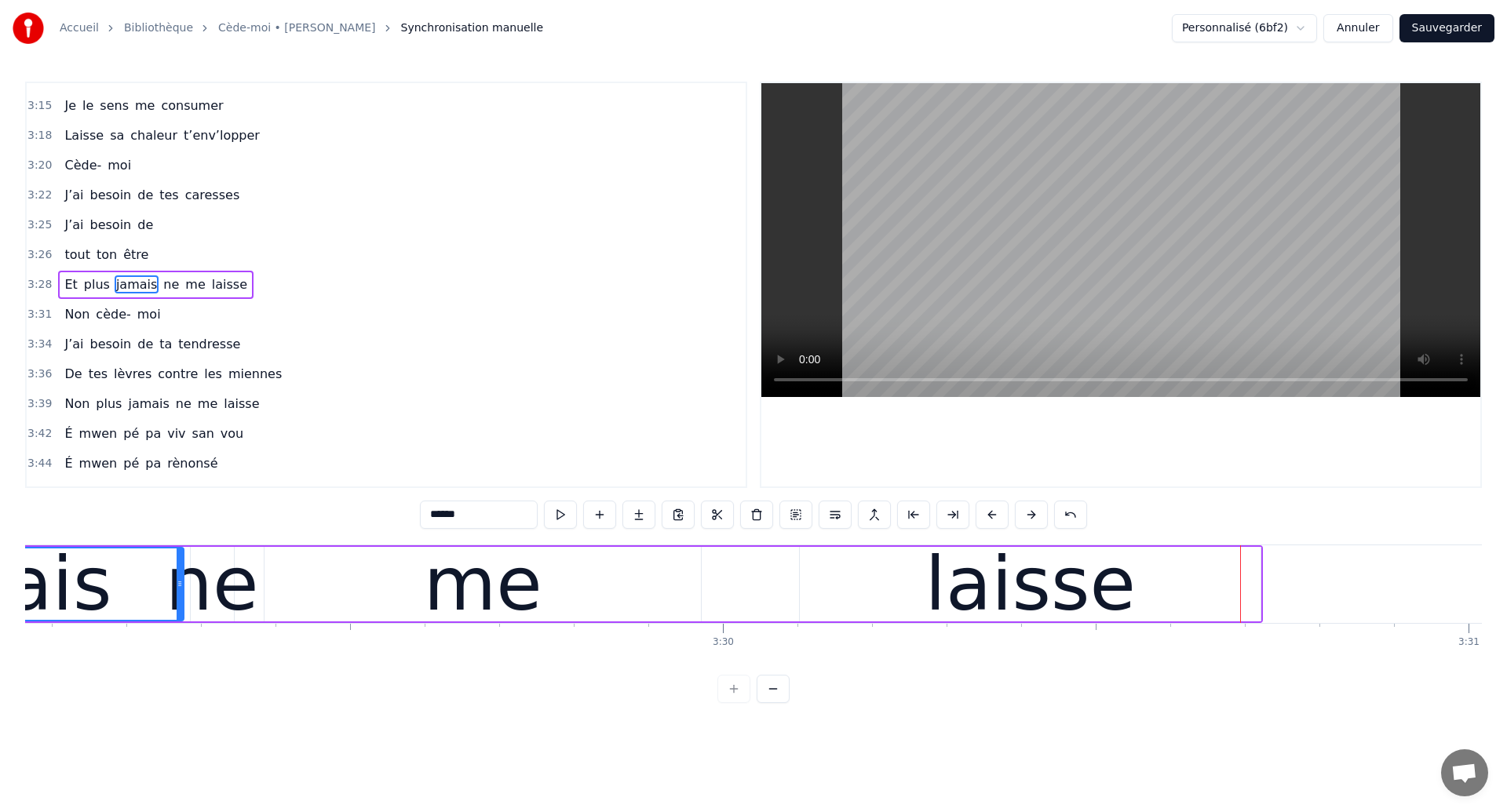
click at [426, 568] on div "me" at bounding box center [482, 584] width 436 height 75
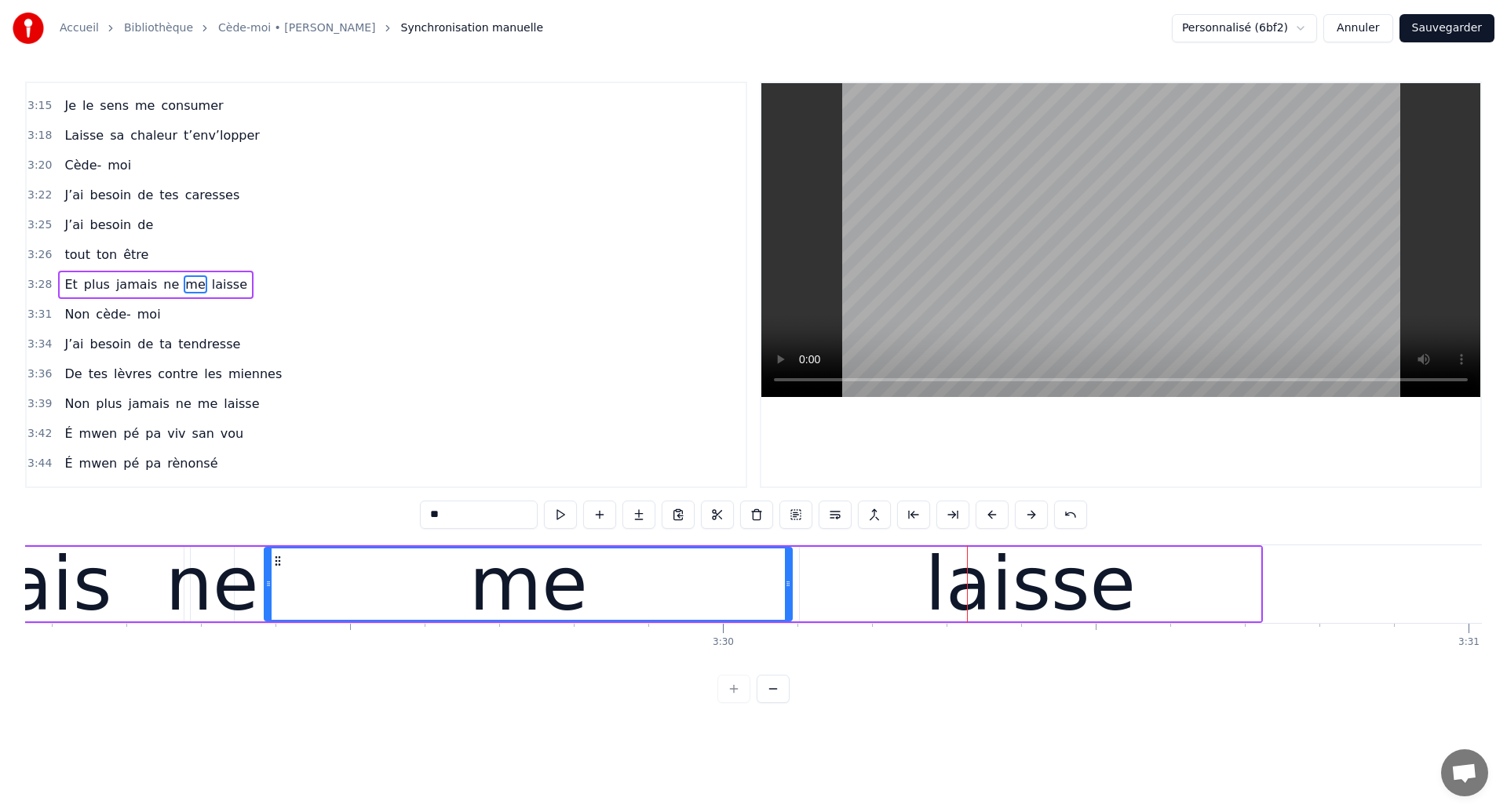
drag, startPoint x: 698, startPoint y: 597, endPoint x: 788, endPoint y: 610, distance: 90.9
click at [788, 610] on div at bounding box center [787, 583] width 6 height 71
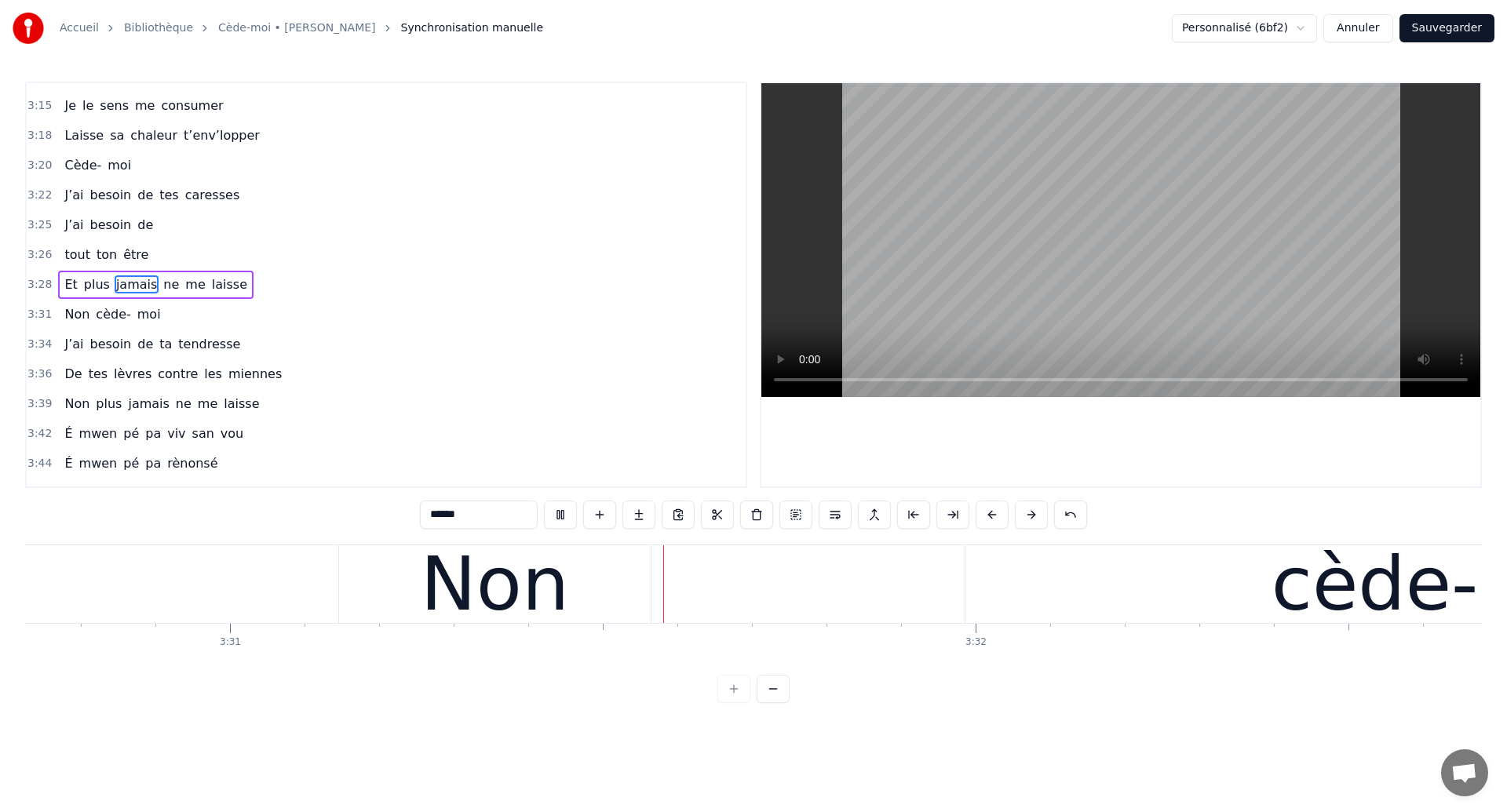
scroll to position [0, 157195]
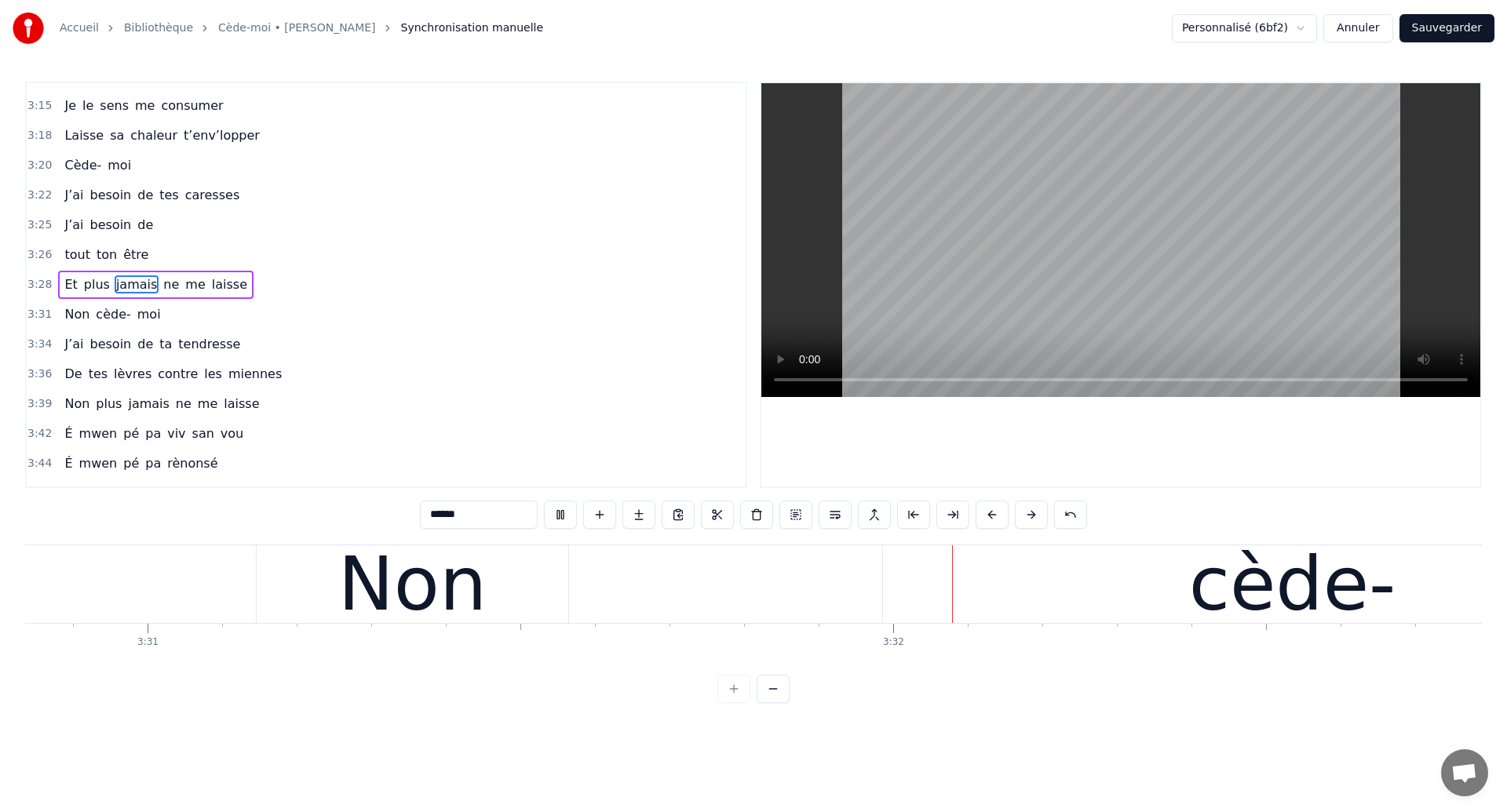
click at [411, 587] on div "Non" at bounding box center [412, 584] width 148 height 112
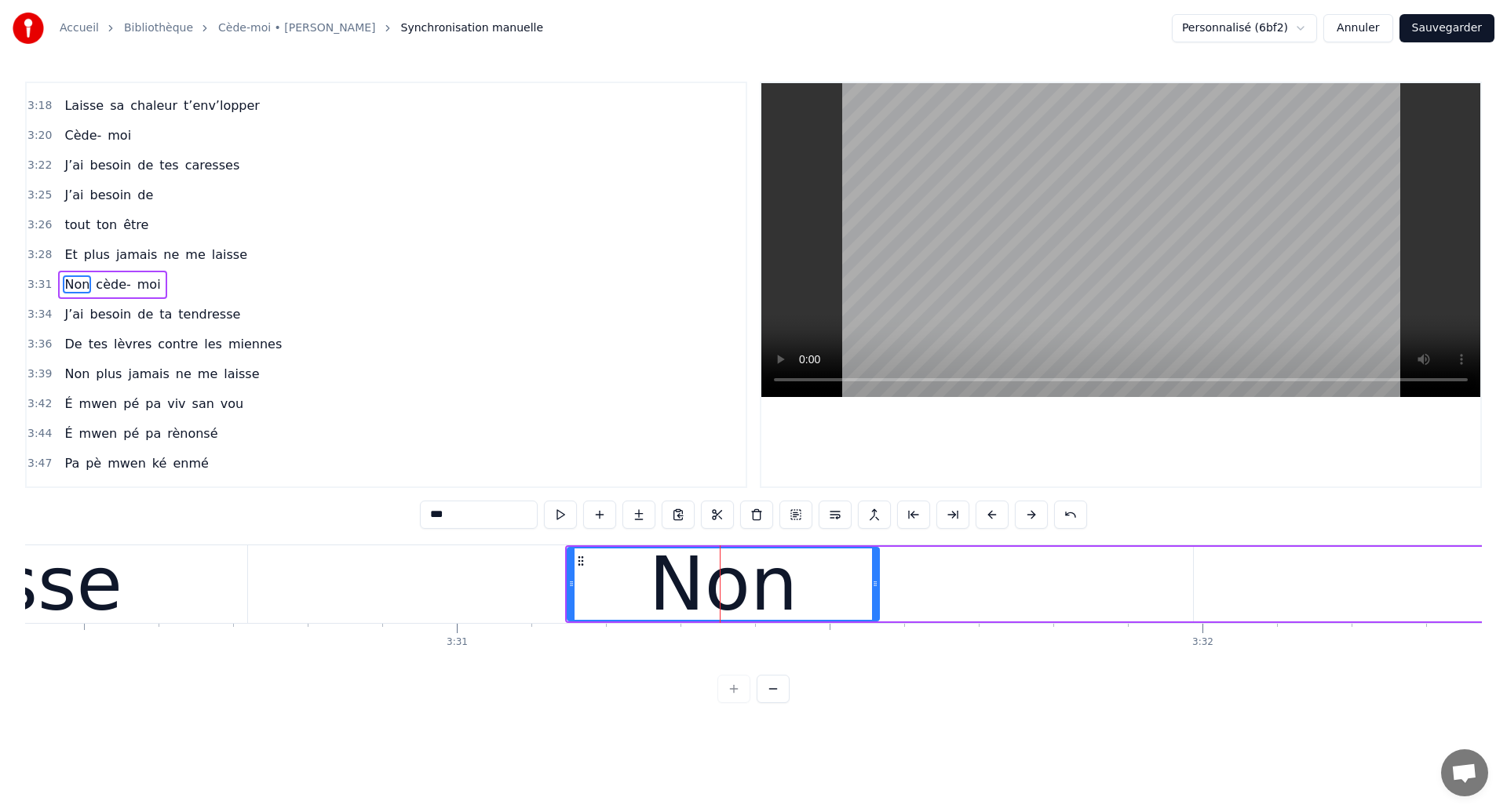
scroll to position [0, 156860]
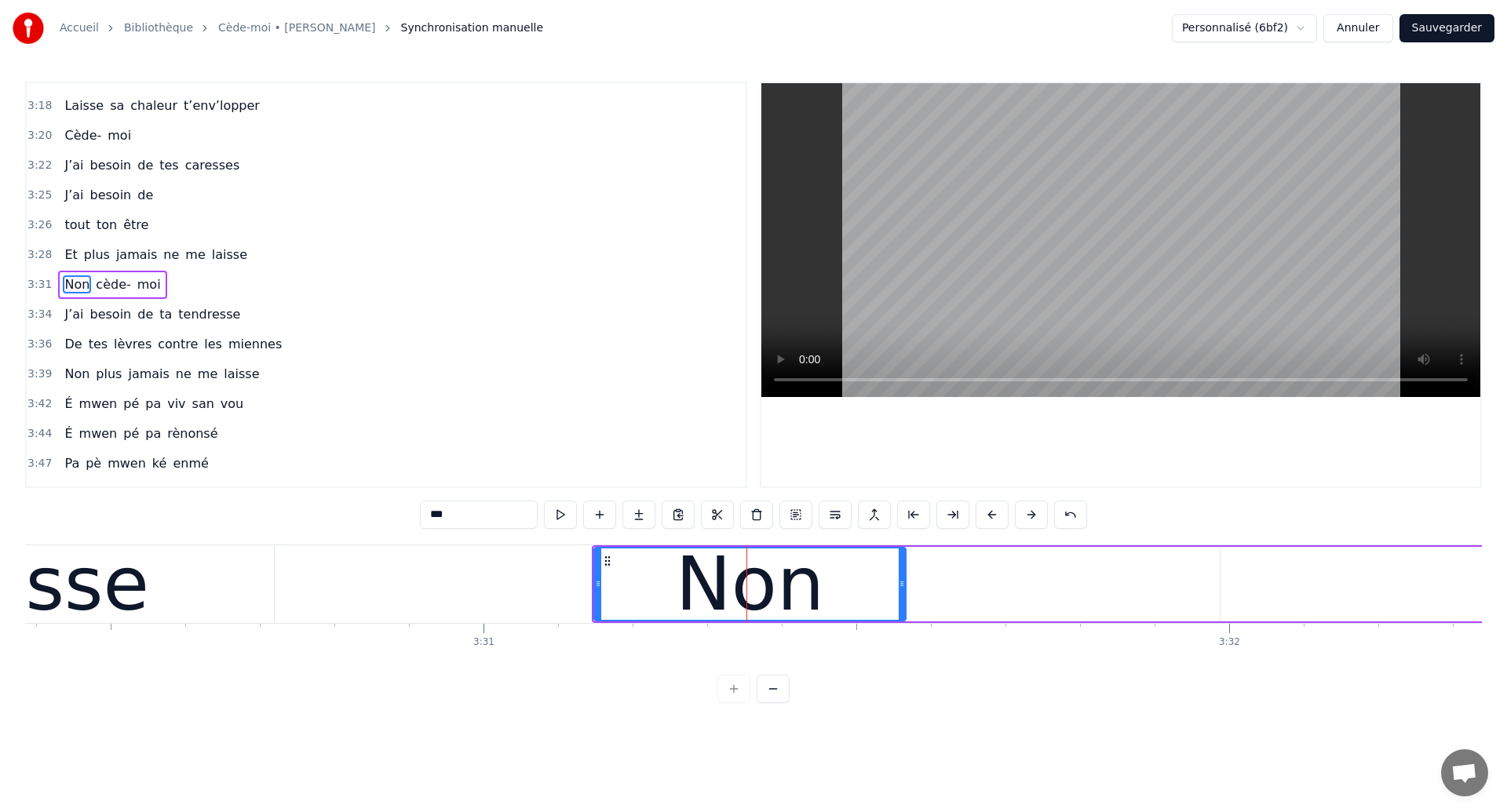
click at [155, 581] on div "laisse" at bounding box center [43, 584] width 460 height 77
type input "******"
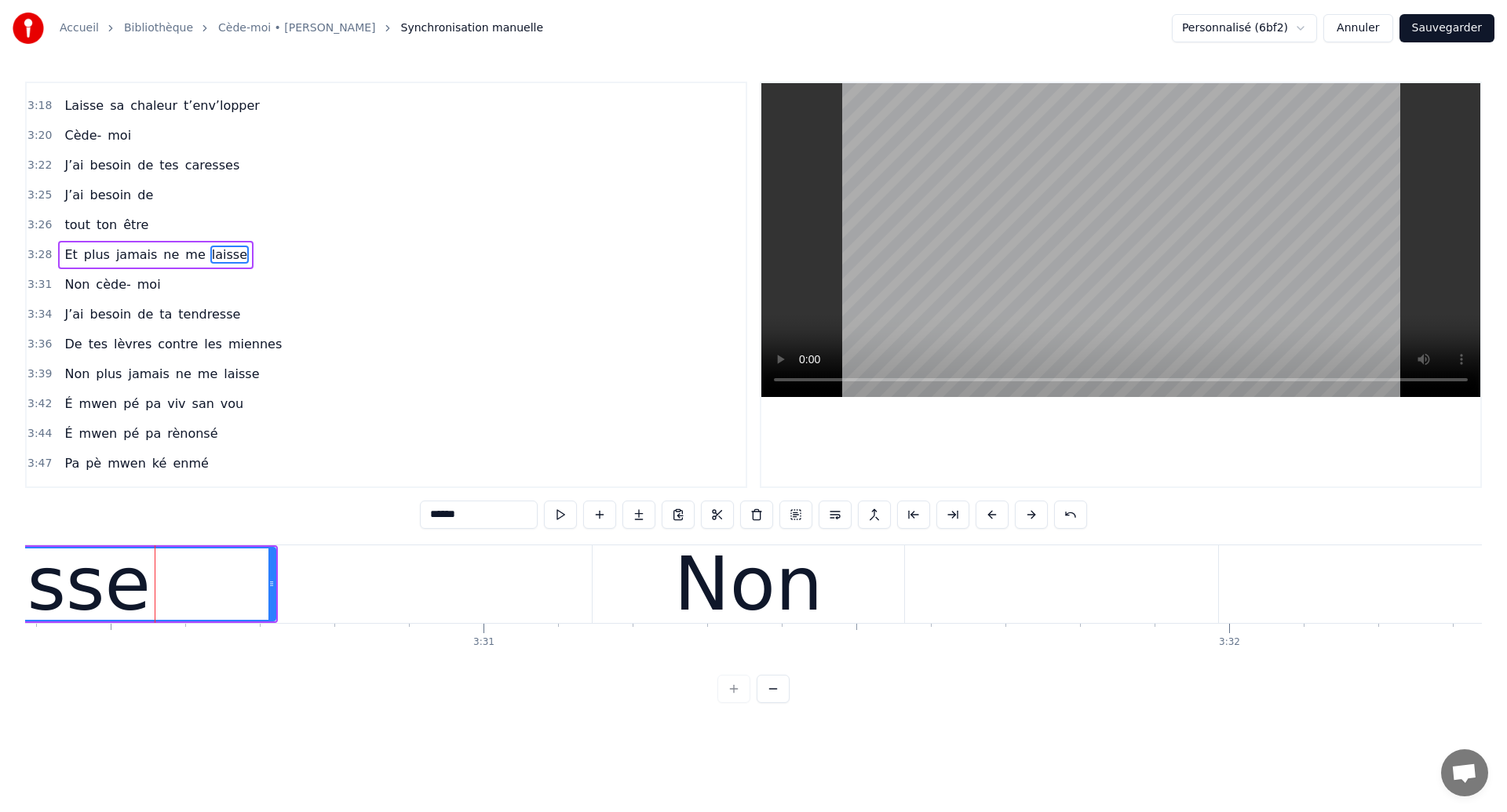
scroll to position [1811, 0]
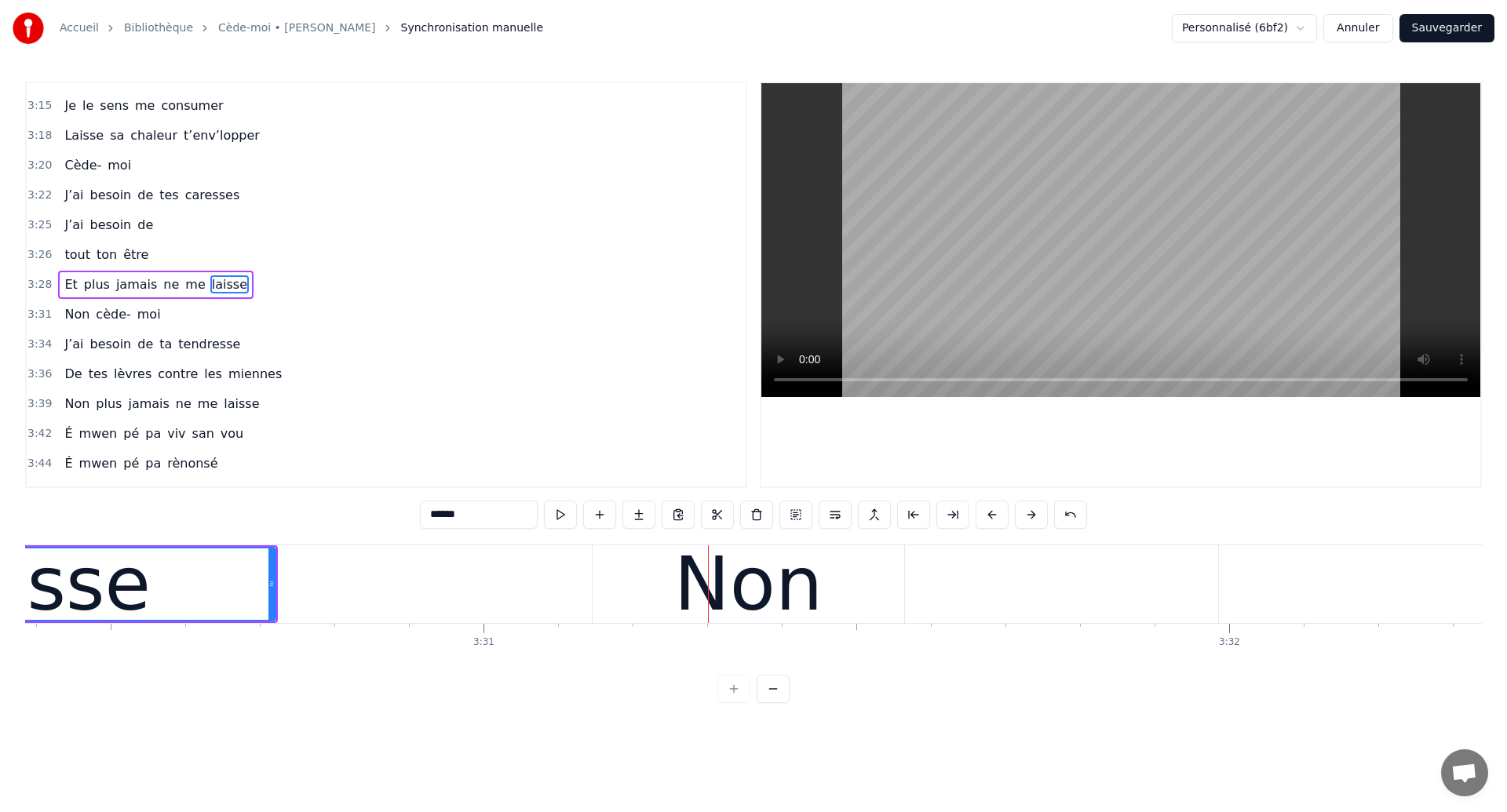
click at [911, 604] on div "Non cède- moi" at bounding box center [1518, 584] width 1852 height 77
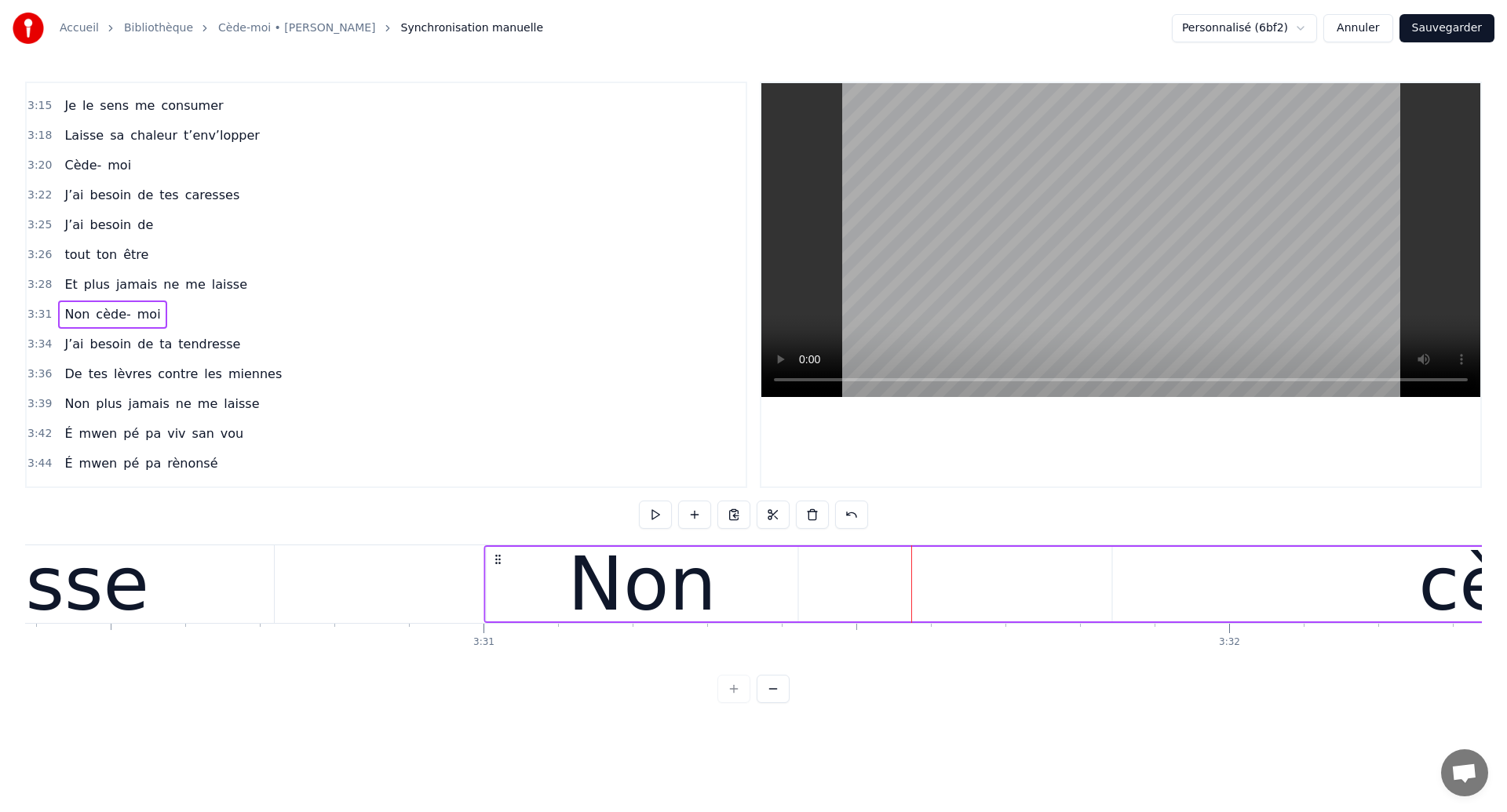
drag, startPoint x: 607, startPoint y: 556, endPoint x: 499, endPoint y: 572, distance: 109.2
click at [499, 572] on div "Non cède- moi" at bounding box center [1410, 584] width 1852 height 77
click at [222, 591] on div "laisse" at bounding box center [43, 584] width 460 height 77
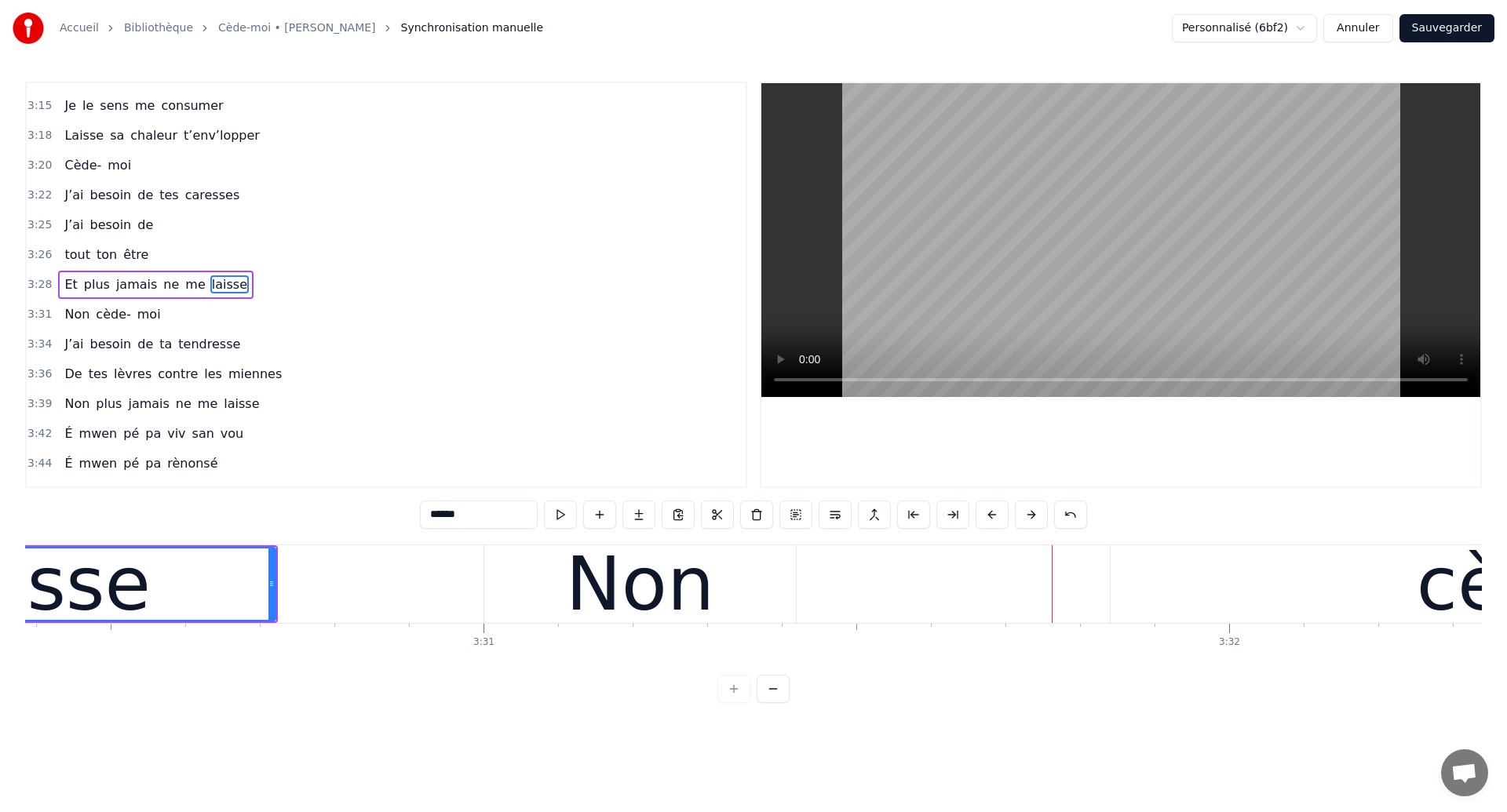
click at [712, 600] on div "Non" at bounding box center [640, 584] width 312 height 77
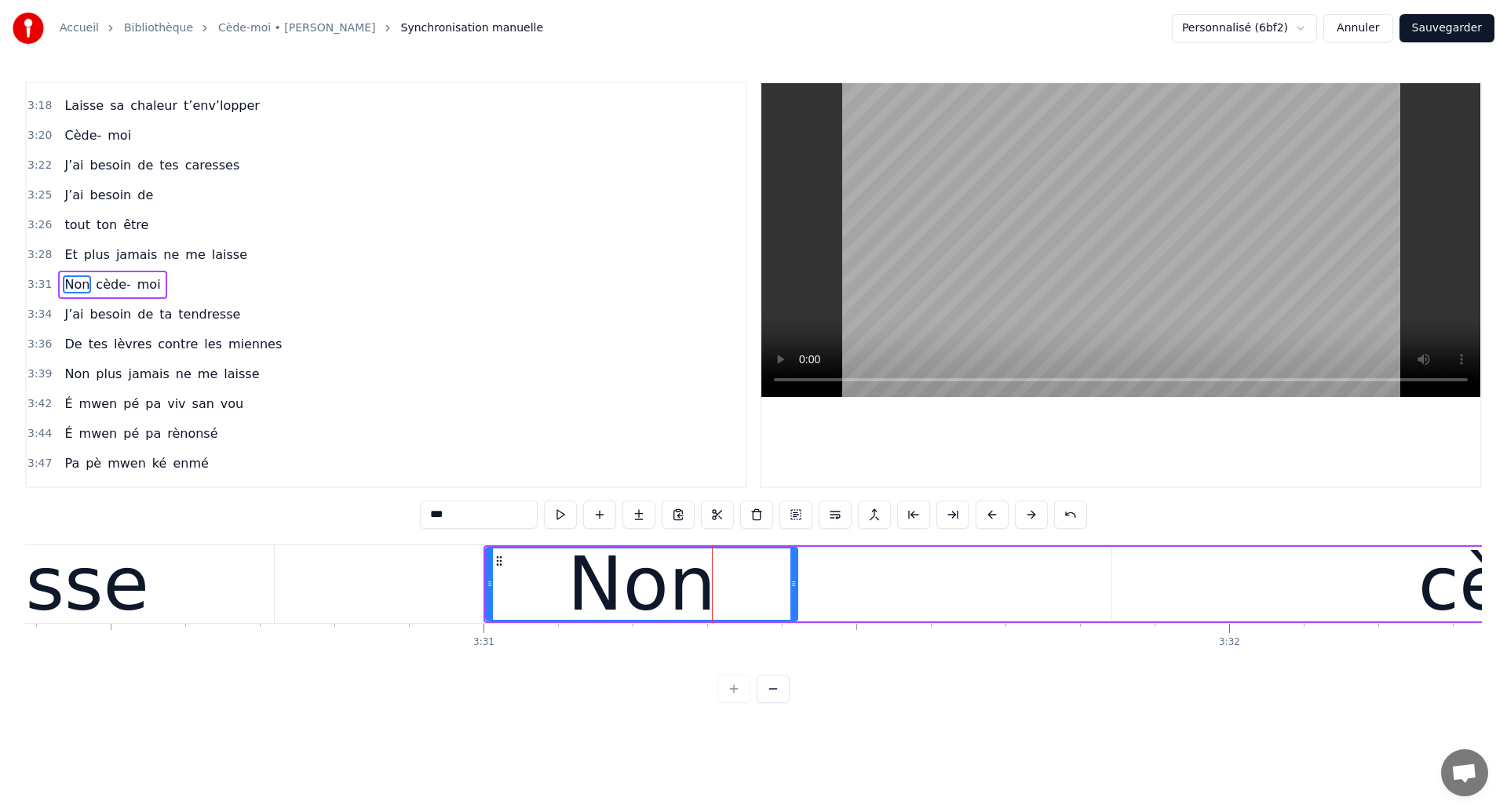
click at [496, 512] on input "***" at bounding box center [479, 514] width 118 height 28
click at [248, 587] on div "laisse" at bounding box center [43, 584] width 460 height 77
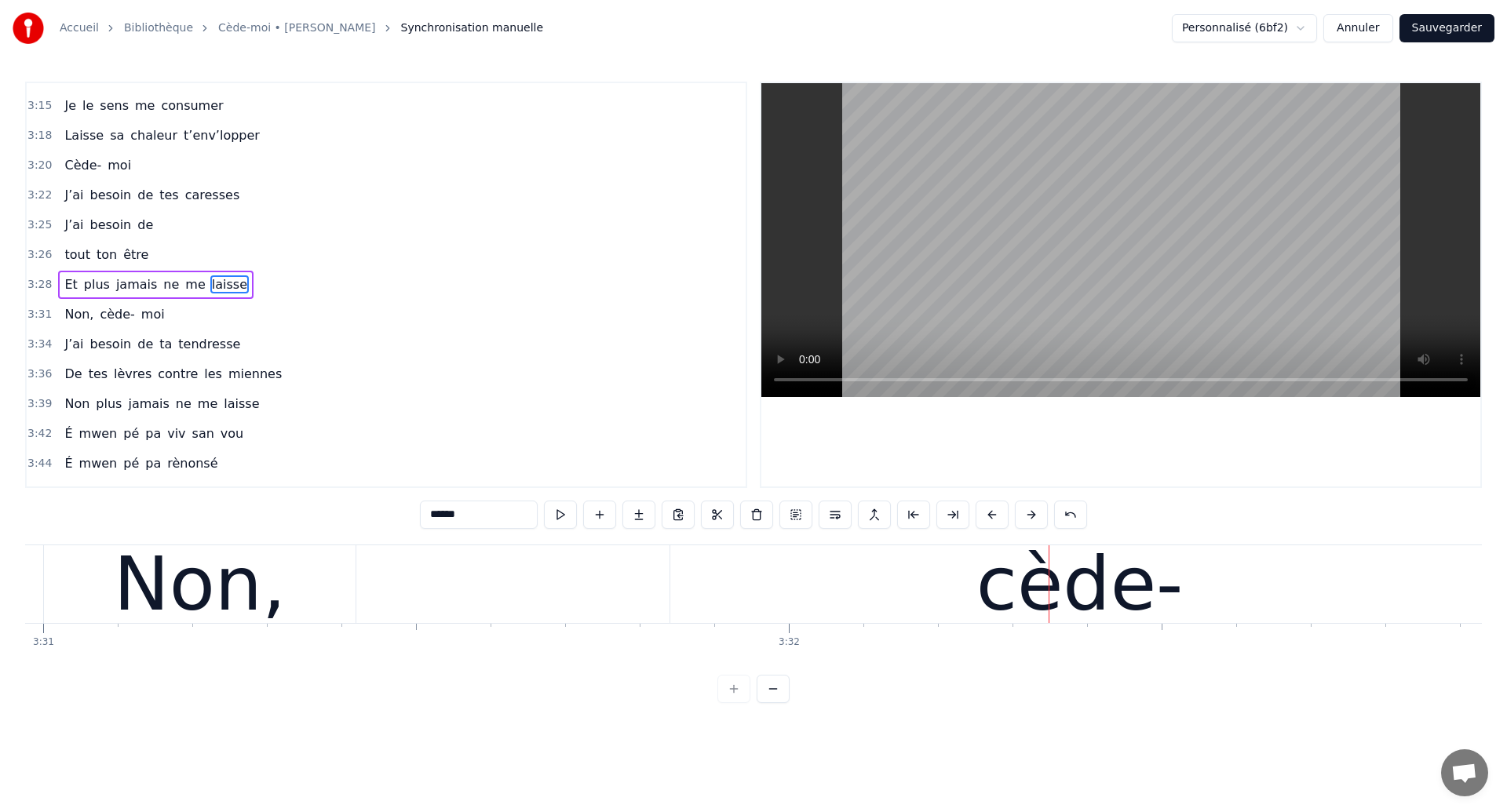
scroll to position [0, 157260]
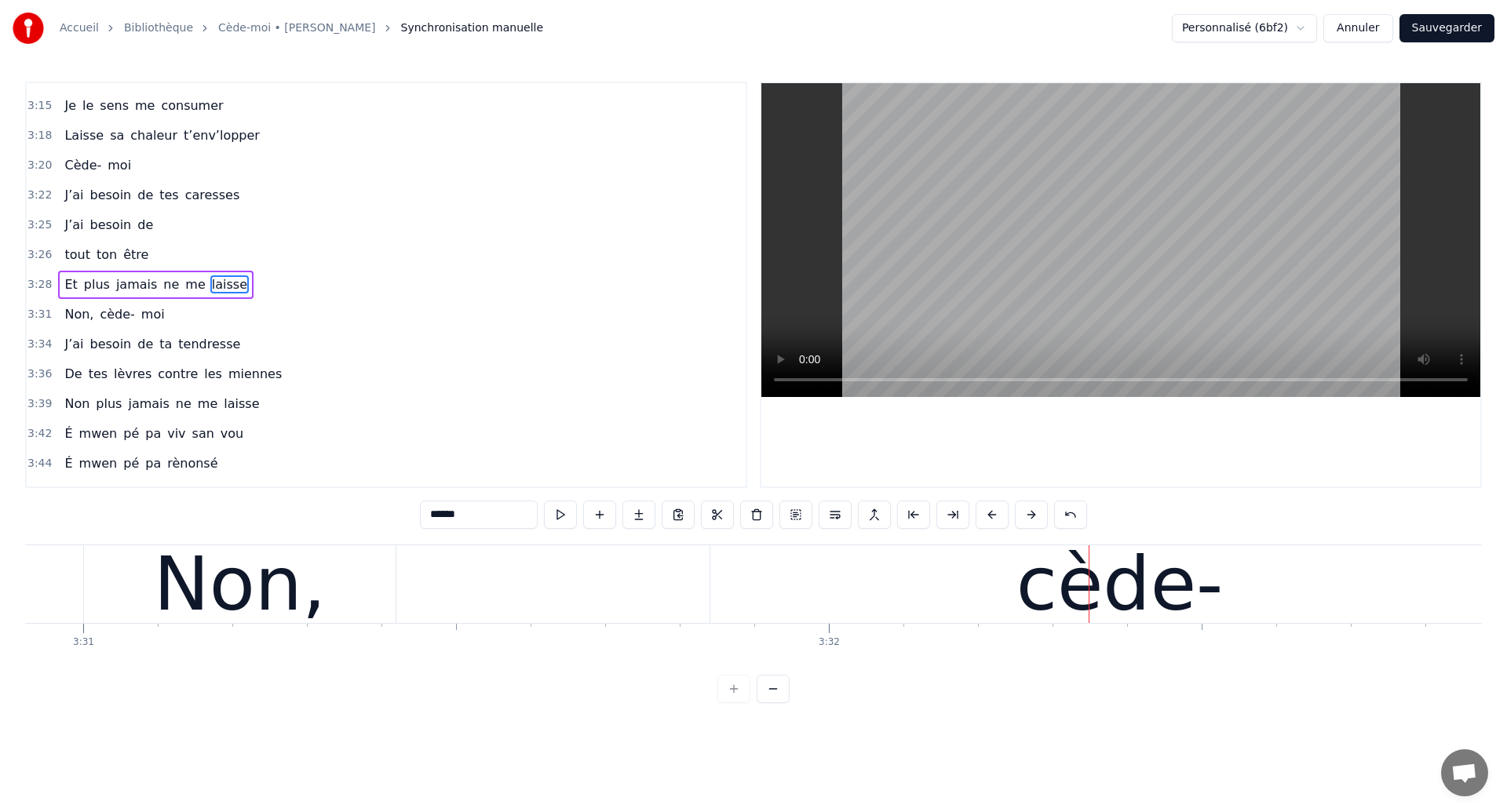
click at [178, 582] on div "Non," at bounding box center [240, 584] width 173 height 112
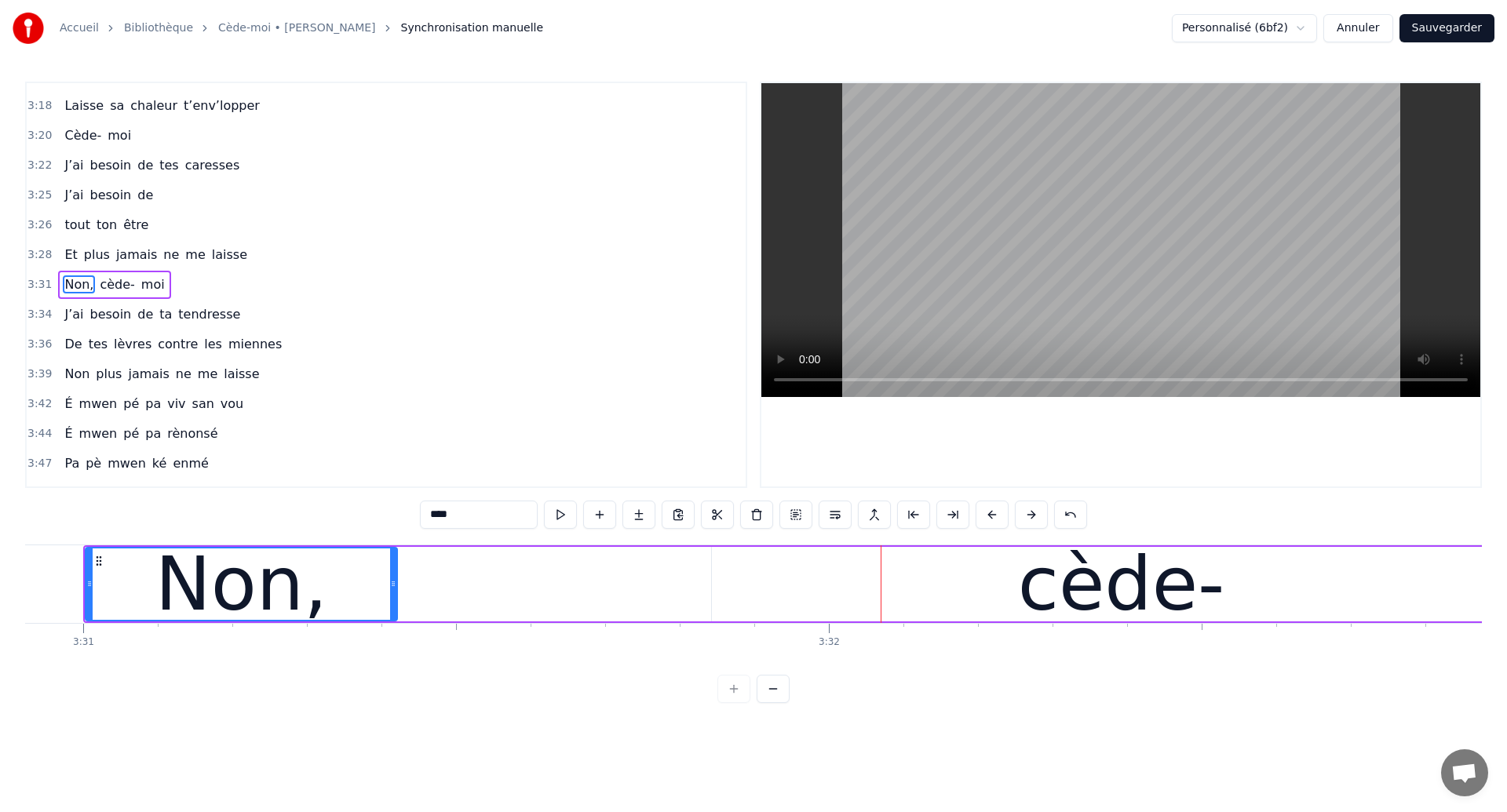
click at [721, 578] on div "cède-" at bounding box center [1121, 584] width 818 height 75
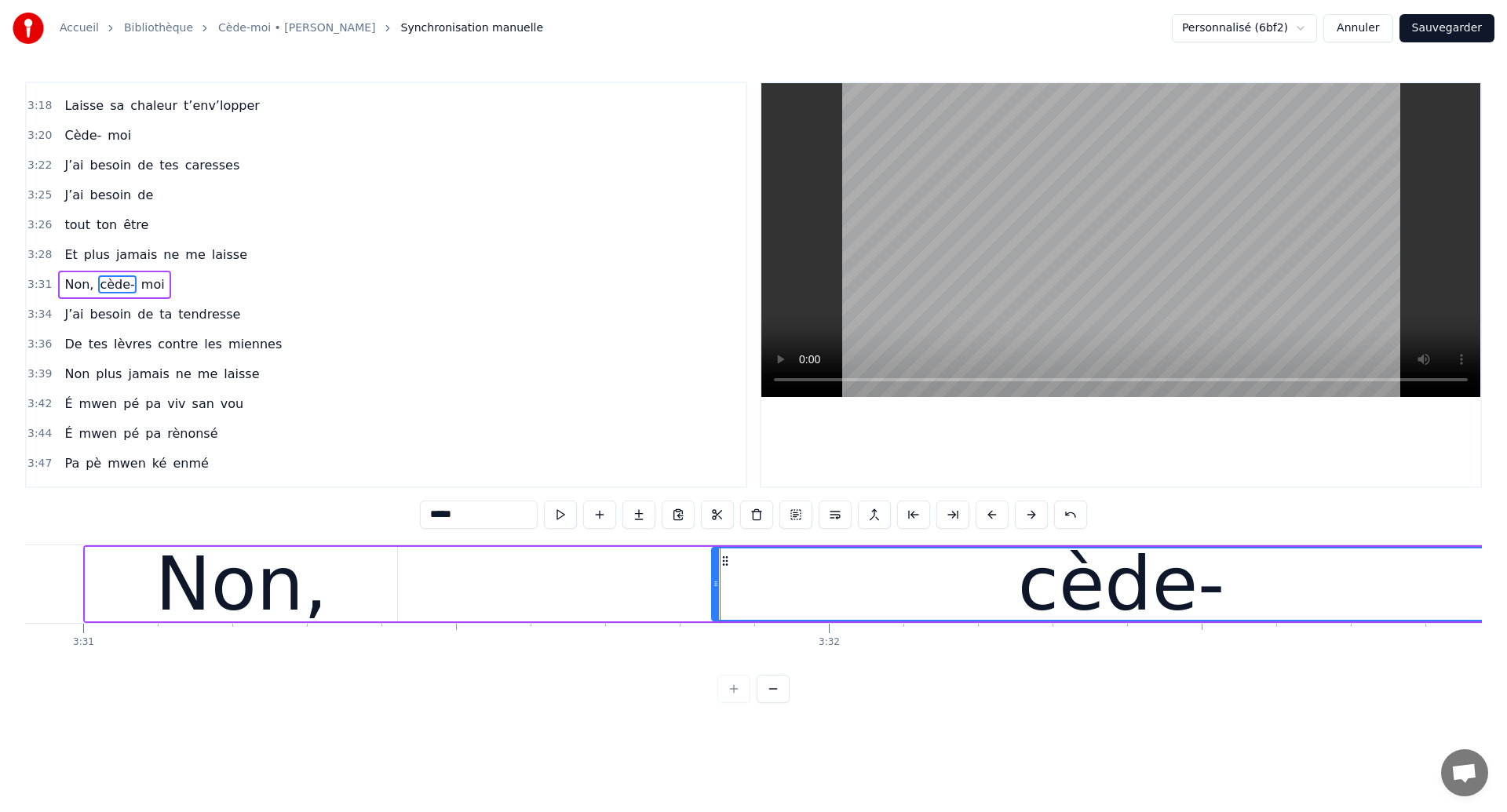
scroll to position [0, 157268]
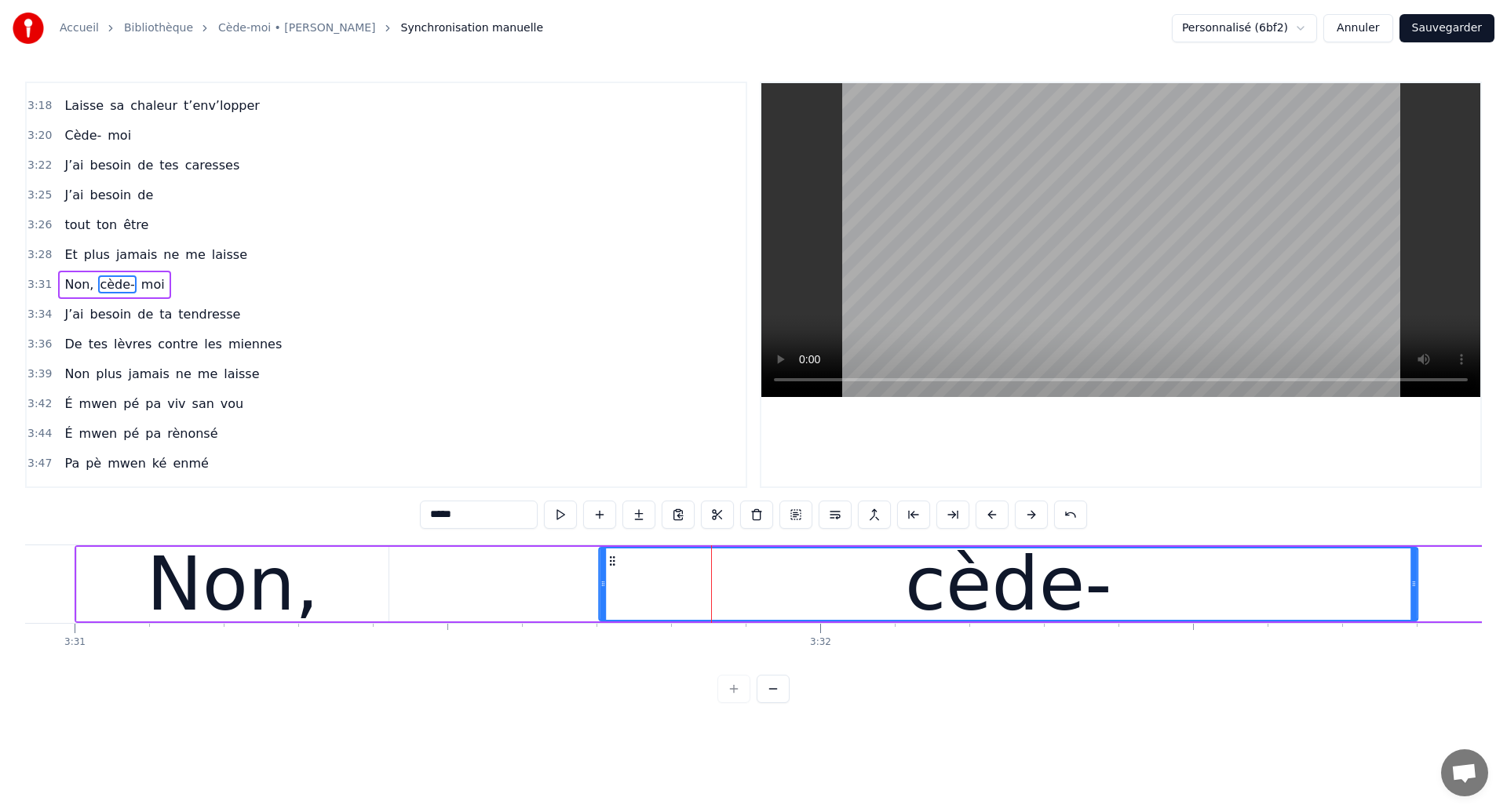
drag, startPoint x: 717, startPoint y: 555, endPoint x: 613, endPoint y: 563, distance: 104.3
click at [613, 563] on icon at bounding box center [612, 561] width 13 height 13
click at [192, 588] on div "Non," at bounding box center [233, 584] width 173 height 112
type input "****"
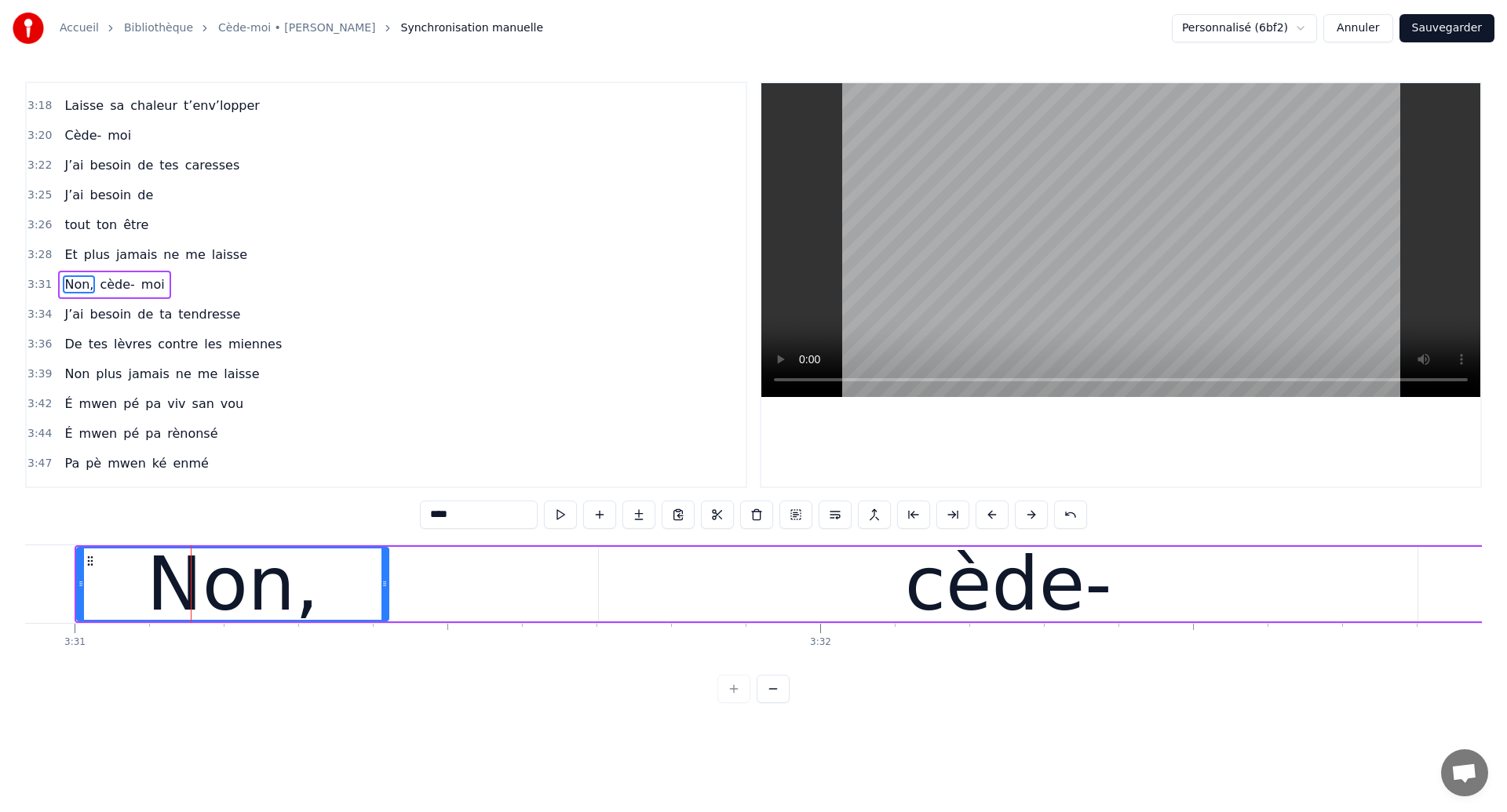
click at [760, 365] on div at bounding box center [1121, 285] width 722 height 406
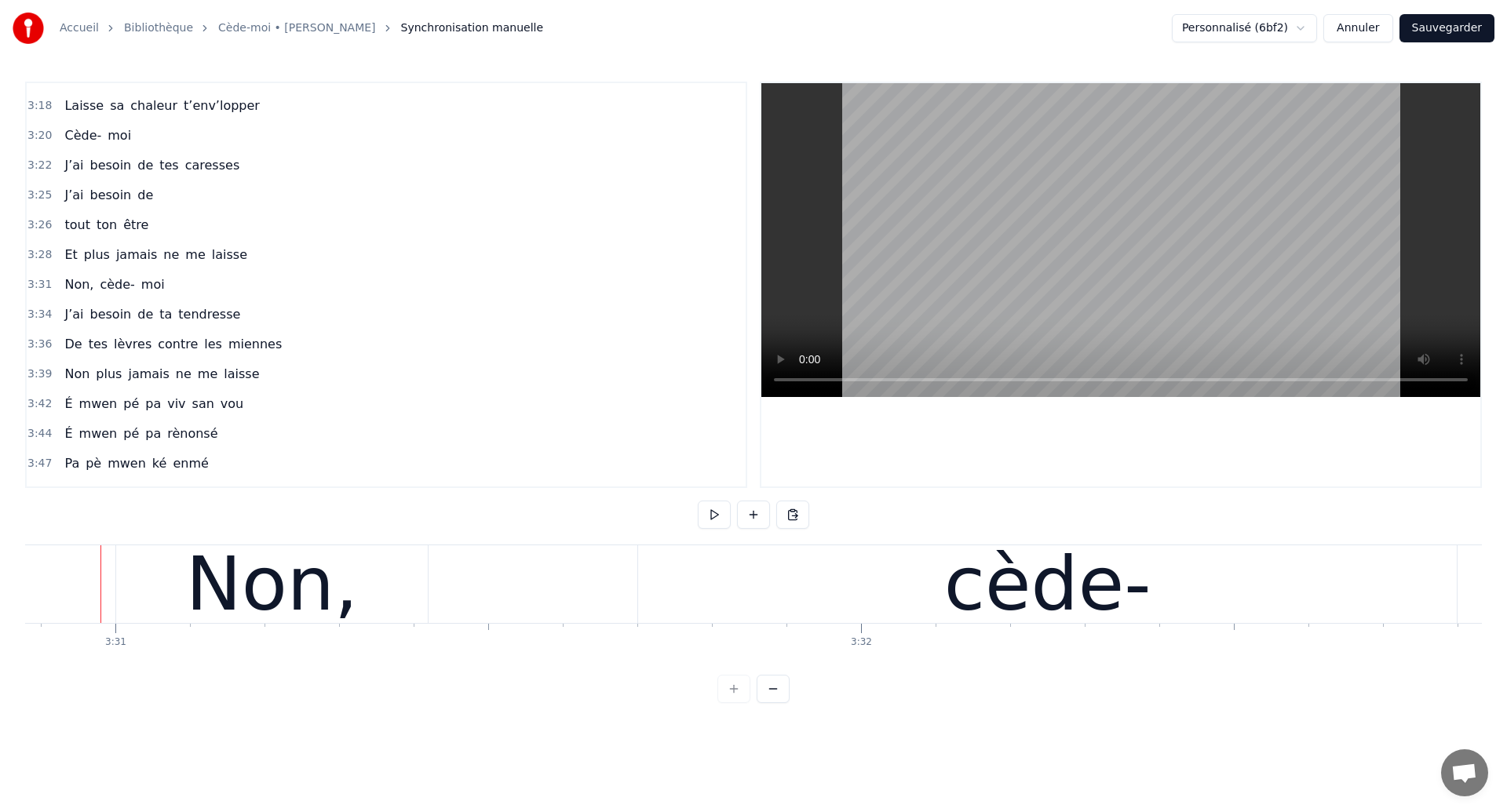
scroll to position [0, 157225]
click at [318, 541] on div "0:04 Ouh ouh ouh 0:05 [PERSON_NAME] wèèè yèèèè 0:23 L’amour s’est glissé dans m…" at bounding box center [753, 392] width 1456 height 621
click at [291, 580] on div "Non," at bounding box center [275, 584] width 173 height 112
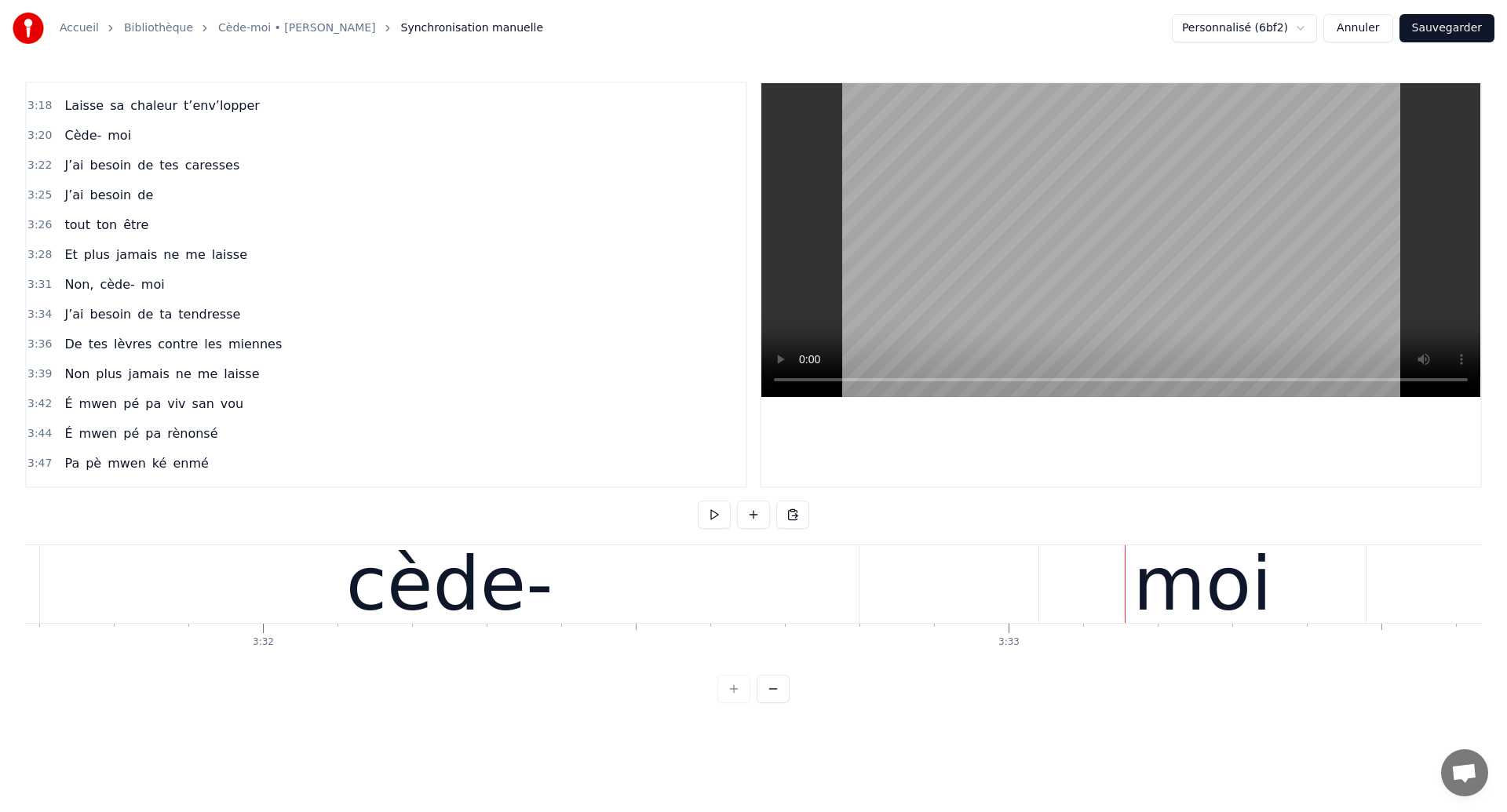
scroll to position [0, 157633]
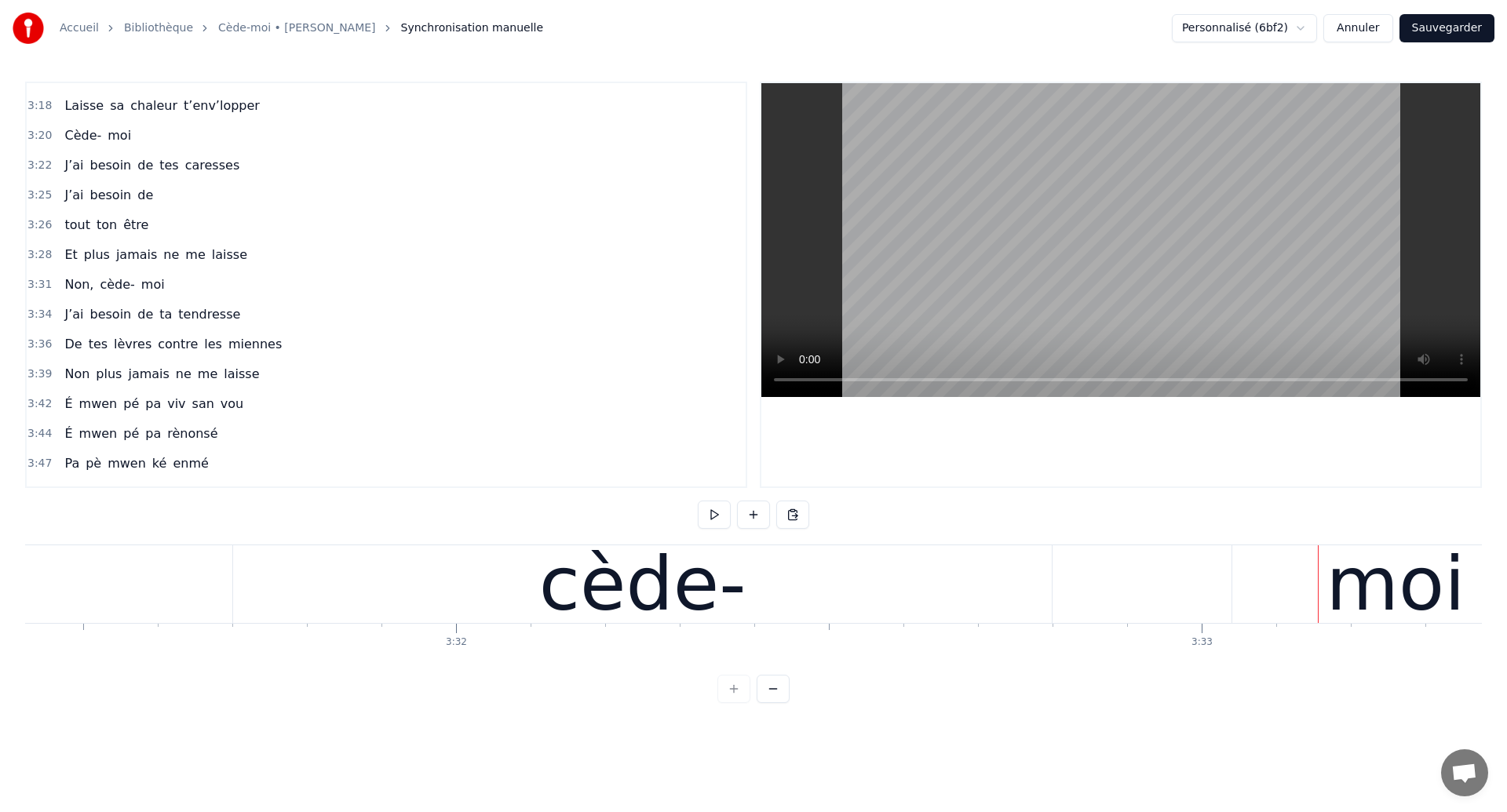
click at [295, 594] on div "cède-" at bounding box center [642, 584] width 818 height 77
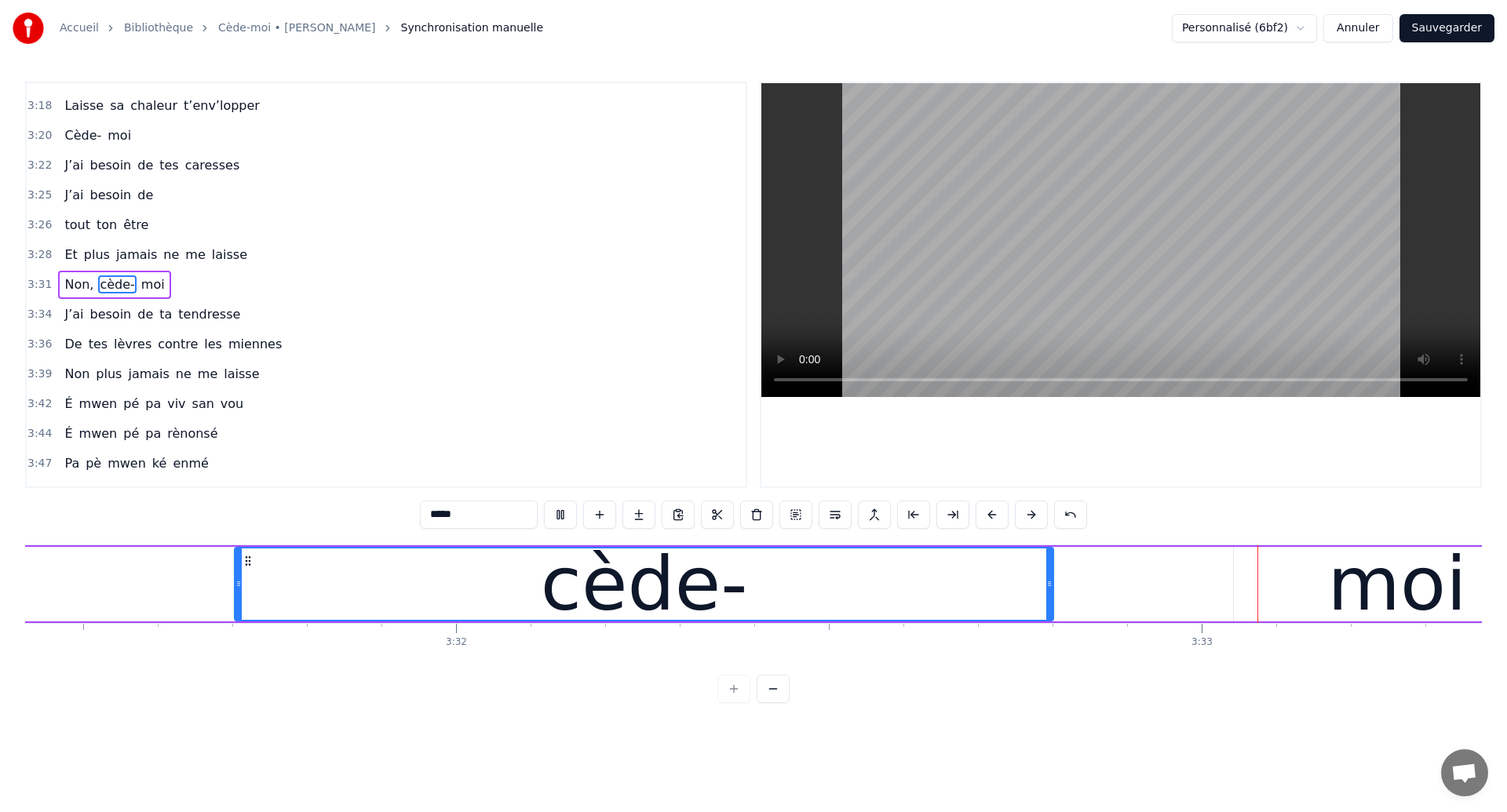
click at [853, 581] on div "cède-" at bounding box center [644, 583] width 817 height 71
click at [1314, 583] on div "moi" at bounding box center [1397, 584] width 326 height 75
type input "***"
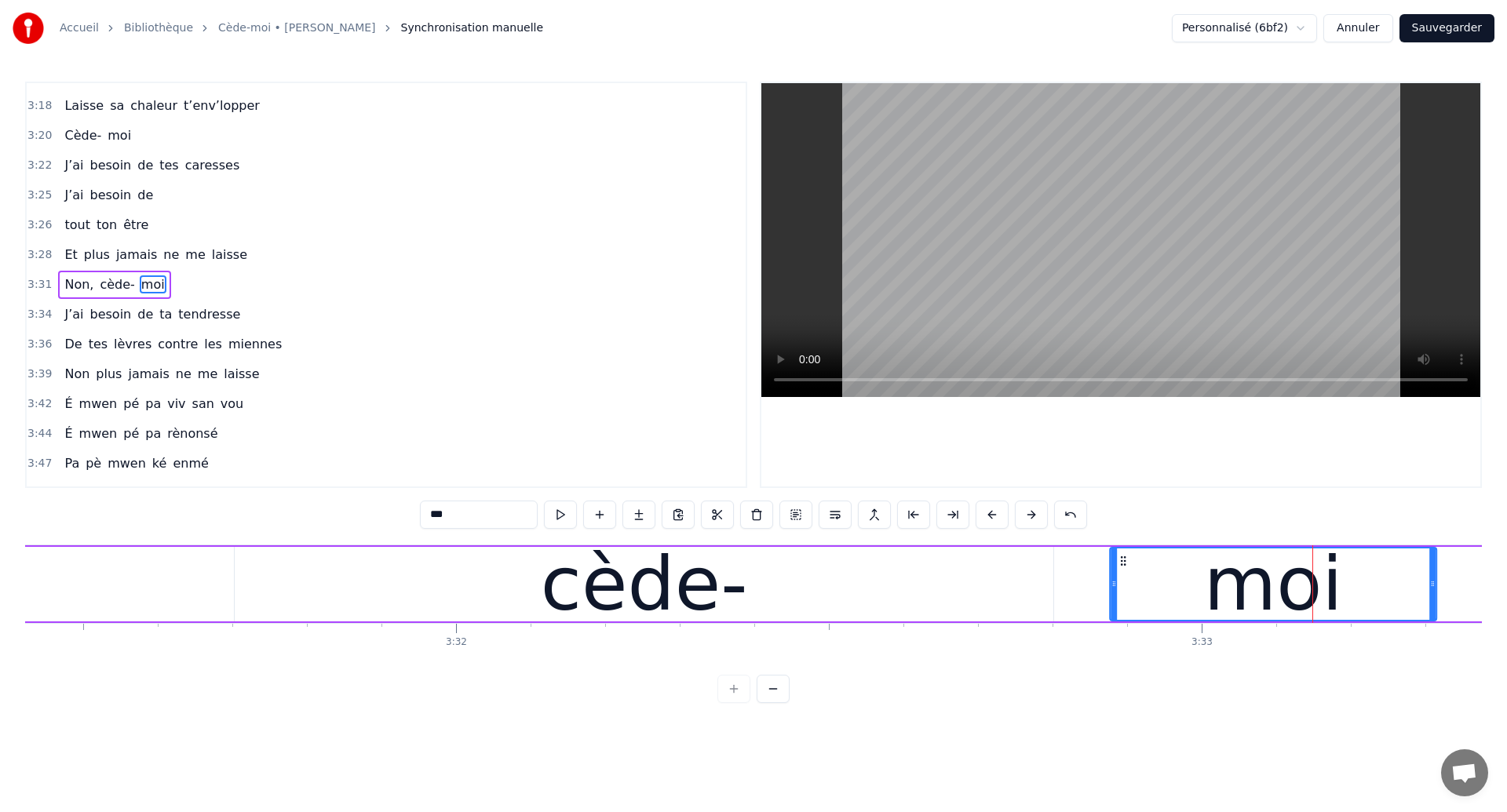
drag, startPoint x: 1245, startPoint y: 558, endPoint x: 1121, endPoint y: 591, distance: 128.3
click at [1121, 591] on div "moi" at bounding box center [1273, 583] width 325 height 71
click at [146, 565] on div "Non, cède- moi" at bounding box center [575, 584] width 1728 height 77
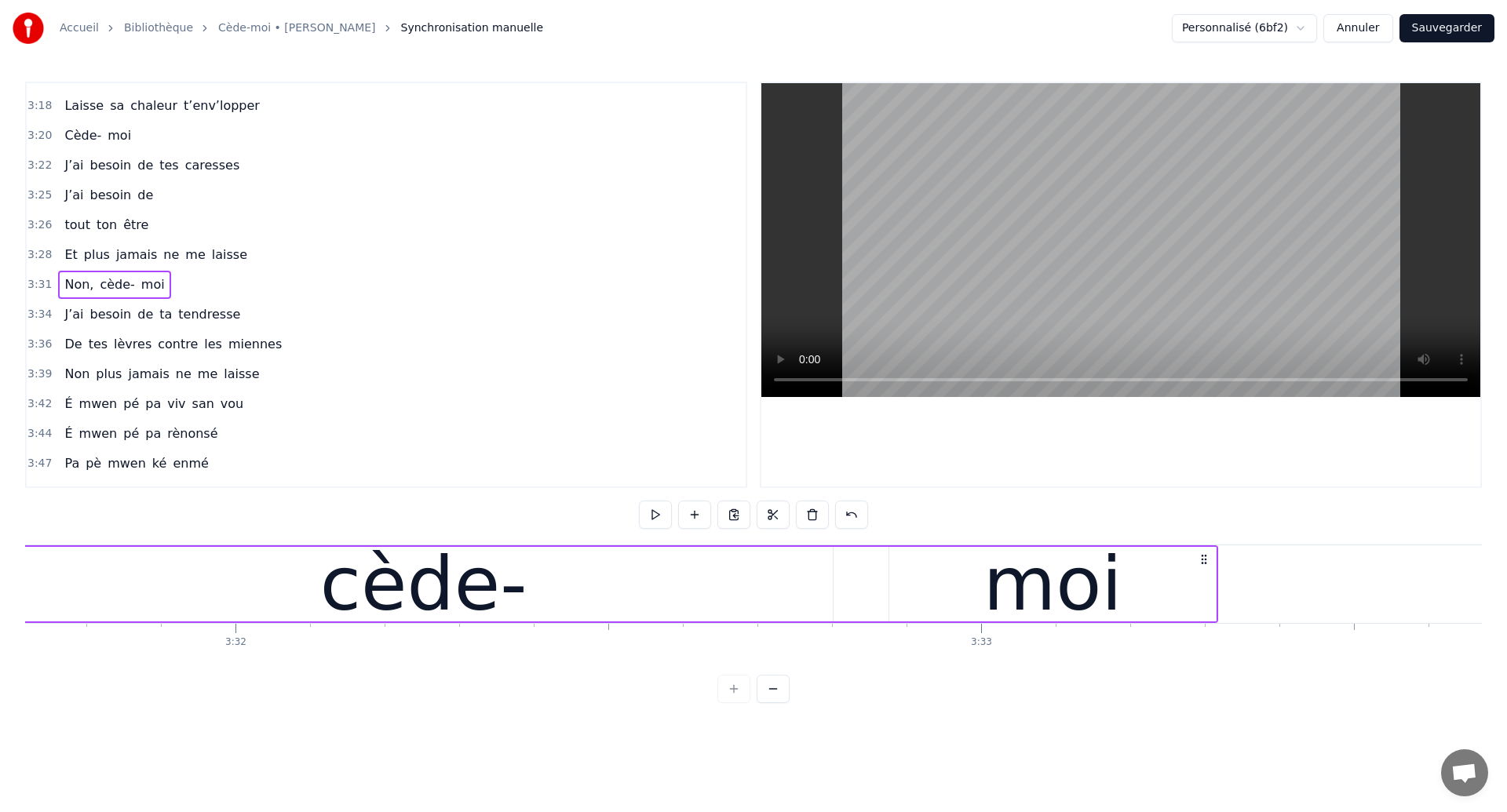
scroll to position [0, 157845]
click at [149, 598] on div "cède-" at bounding box center [431, 584] width 818 height 75
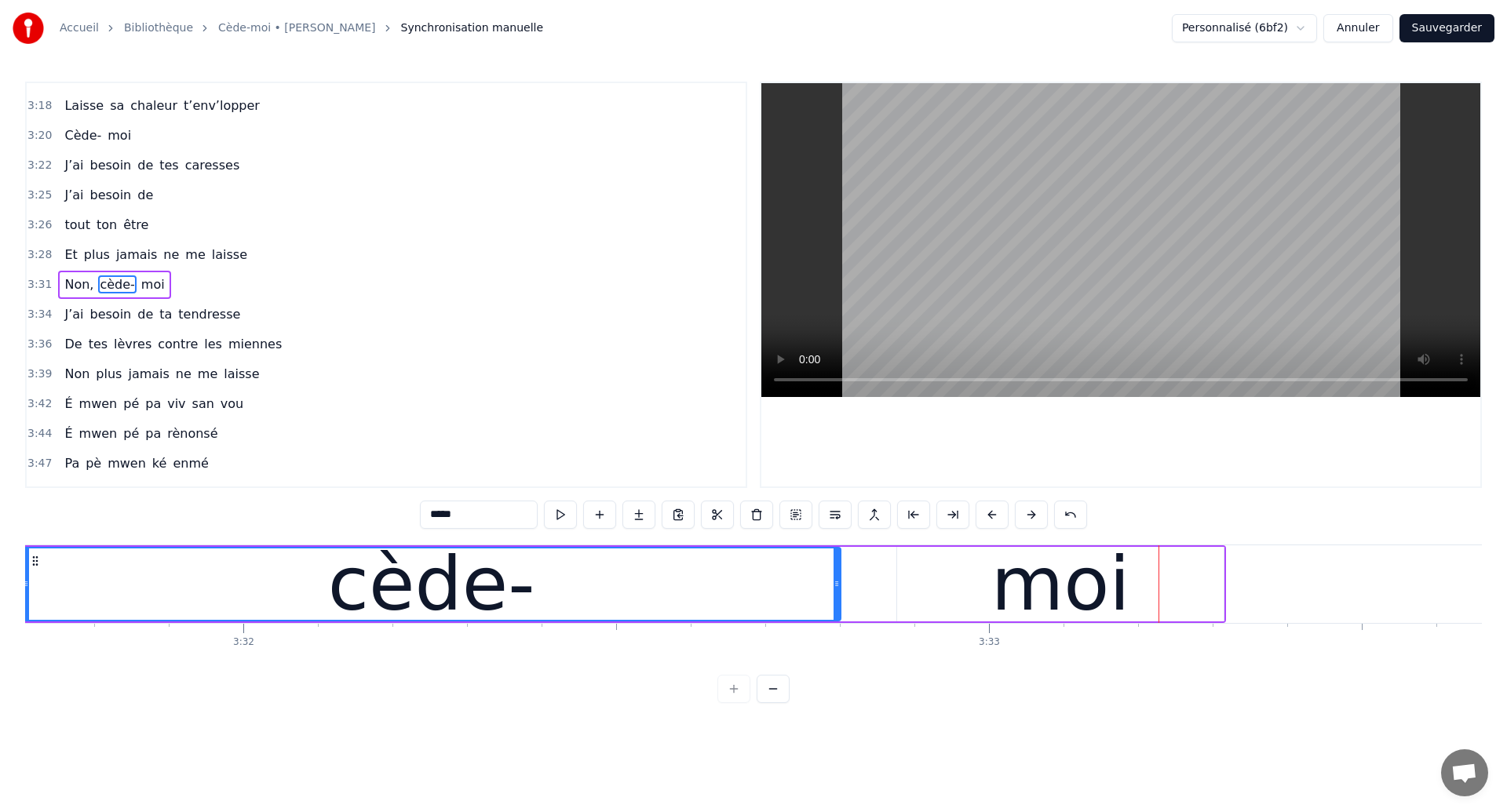
click at [337, 577] on div "cède-" at bounding box center [431, 584] width 207 height 112
click at [374, 575] on div "cède-" at bounding box center [431, 584] width 207 height 112
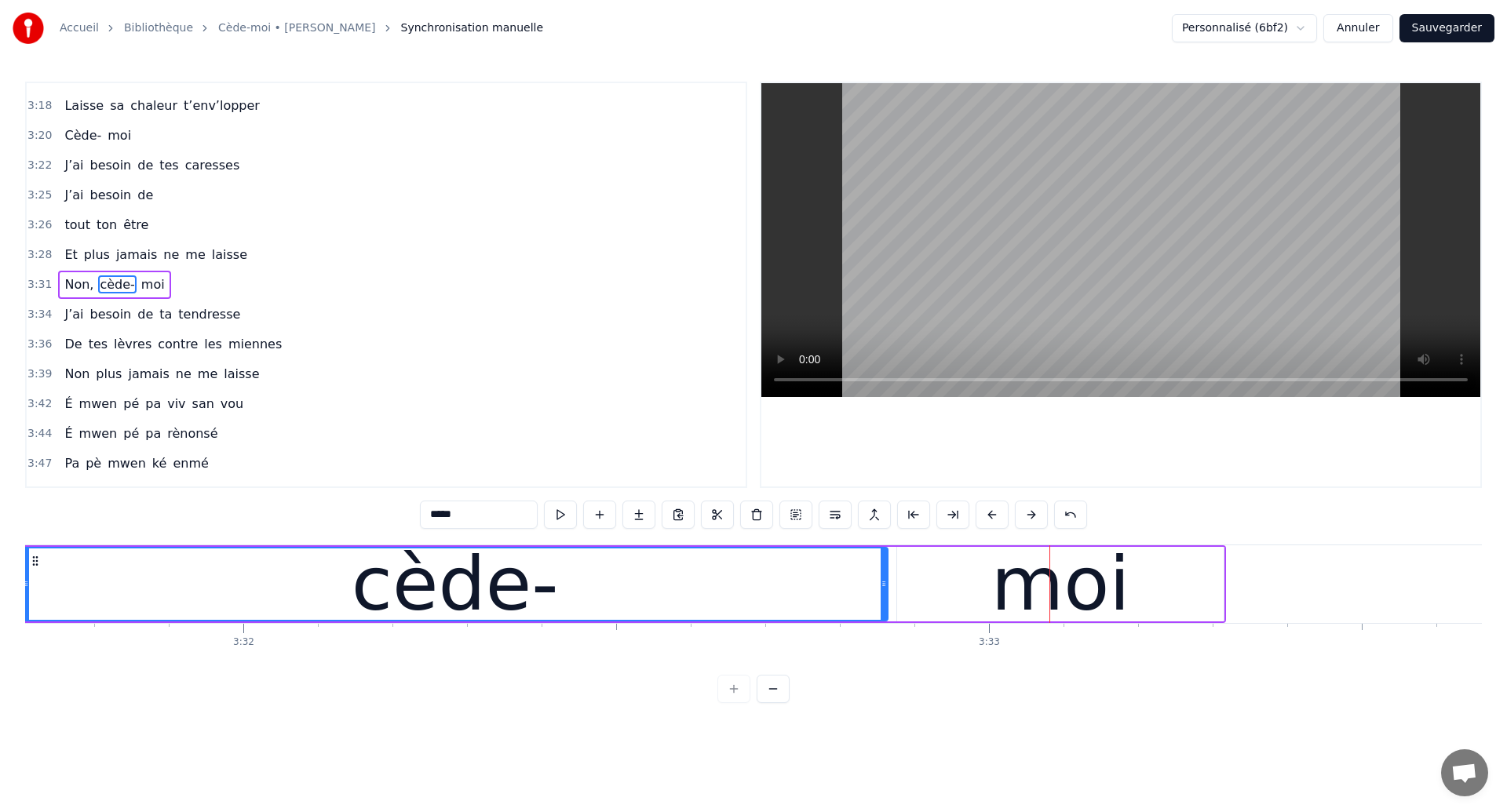
drag, startPoint x: 837, startPoint y: 594, endPoint x: 885, endPoint y: 600, distance: 48.4
click at [885, 600] on div at bounding box center [883, 583] width 6 height 71
click at [931, 594] on div "moi" at bounding box center [1059, 584] width 326 height 75
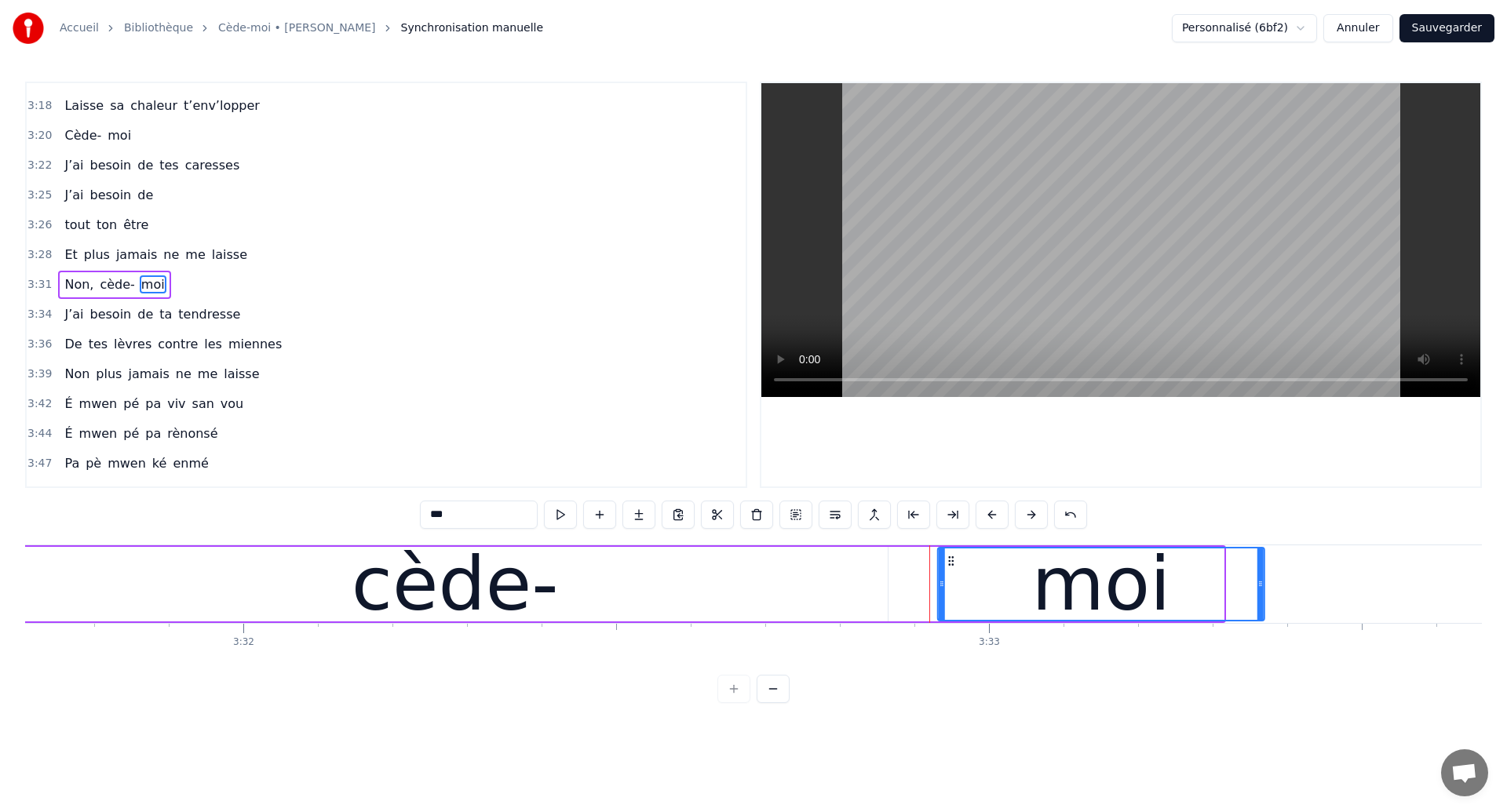
drag, startPoint x: 910, startPoint y: 559, endPoint x: 949, endPoint y: 583, distance: 45.8
click at [949, 583] on div "moi" at bounding box center [1102, 583] width 325 height 71
click at [0, 564] on div "Accueil Bibliothèque Cède-moi • [PERSON_NAME] Synchronisation manuelle Personna…" at bounding box center [753, 351] width 1507 height 703
click at [76, 569] on div "cède-" at bounding box center [455, 584] width 866 height 75
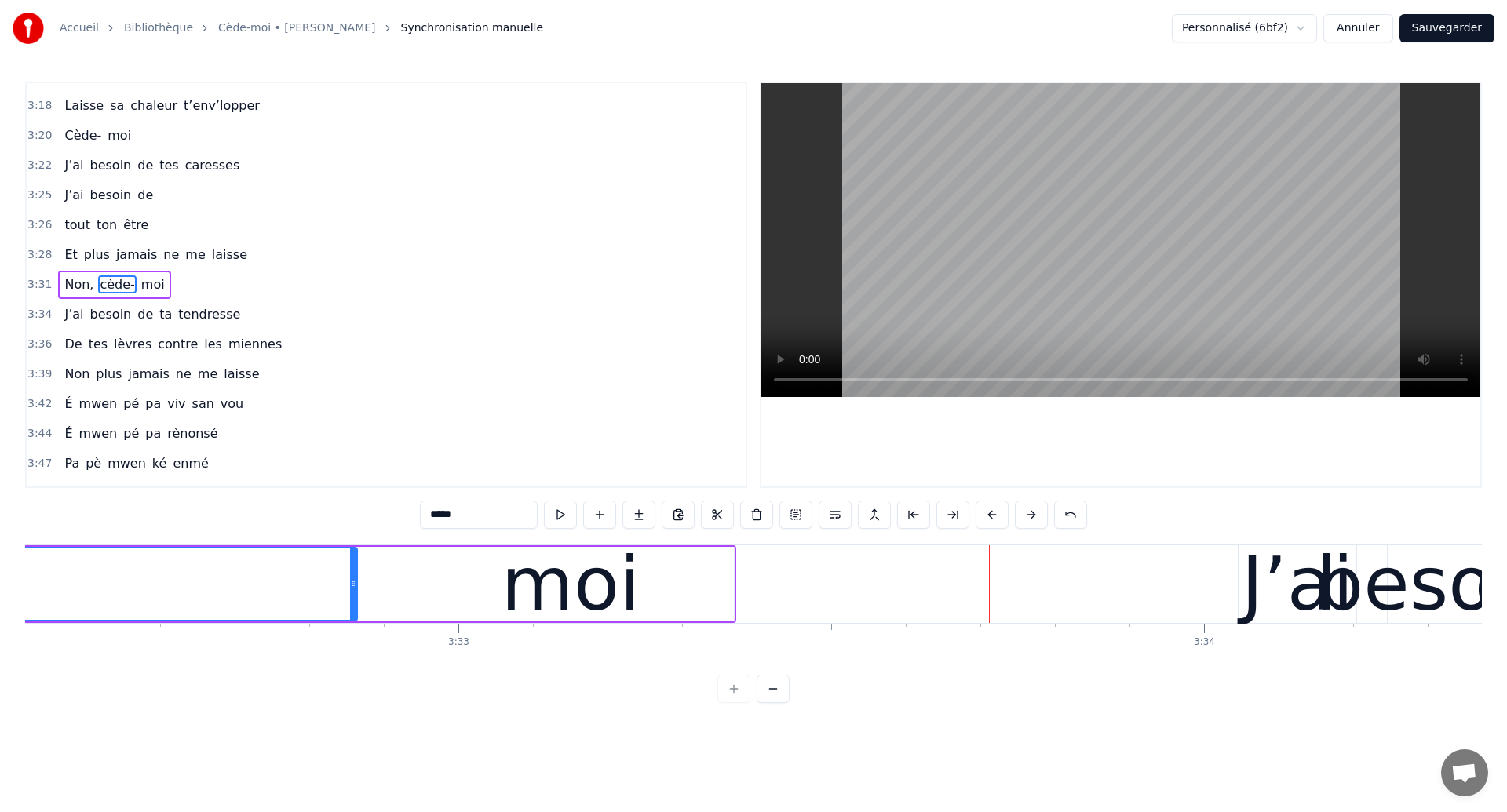
scroll to position [0, 158208]
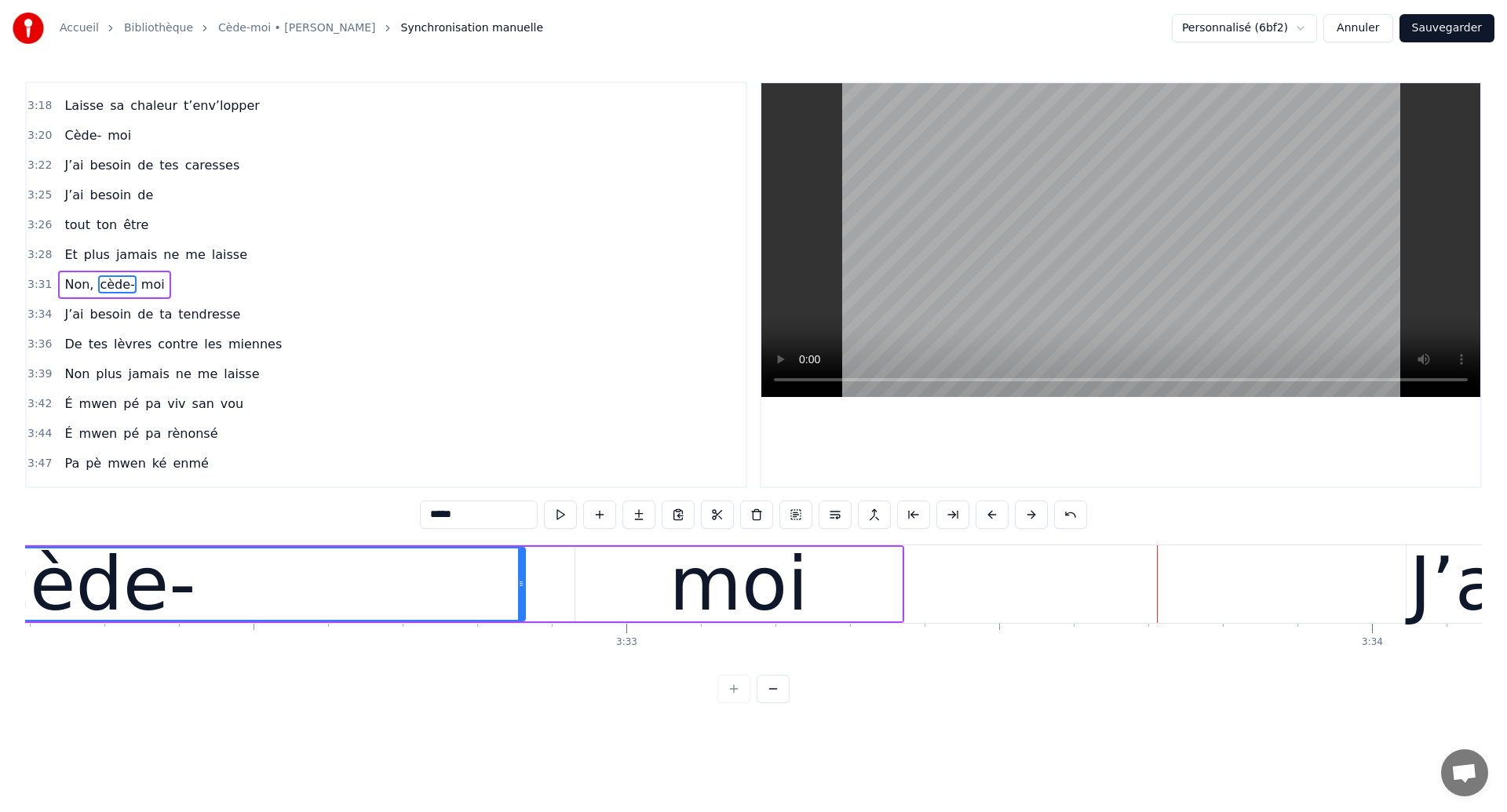
click at [146, 606] on div "cède-" at bounding box center [92, 584] width 207 height 112
click at [113, 600] on div "cède-" at bounding box center [92, 584] width 207 height 112
click at [86, 594] on div "cède-" at bounding box center [92, 584] width 207 height 112
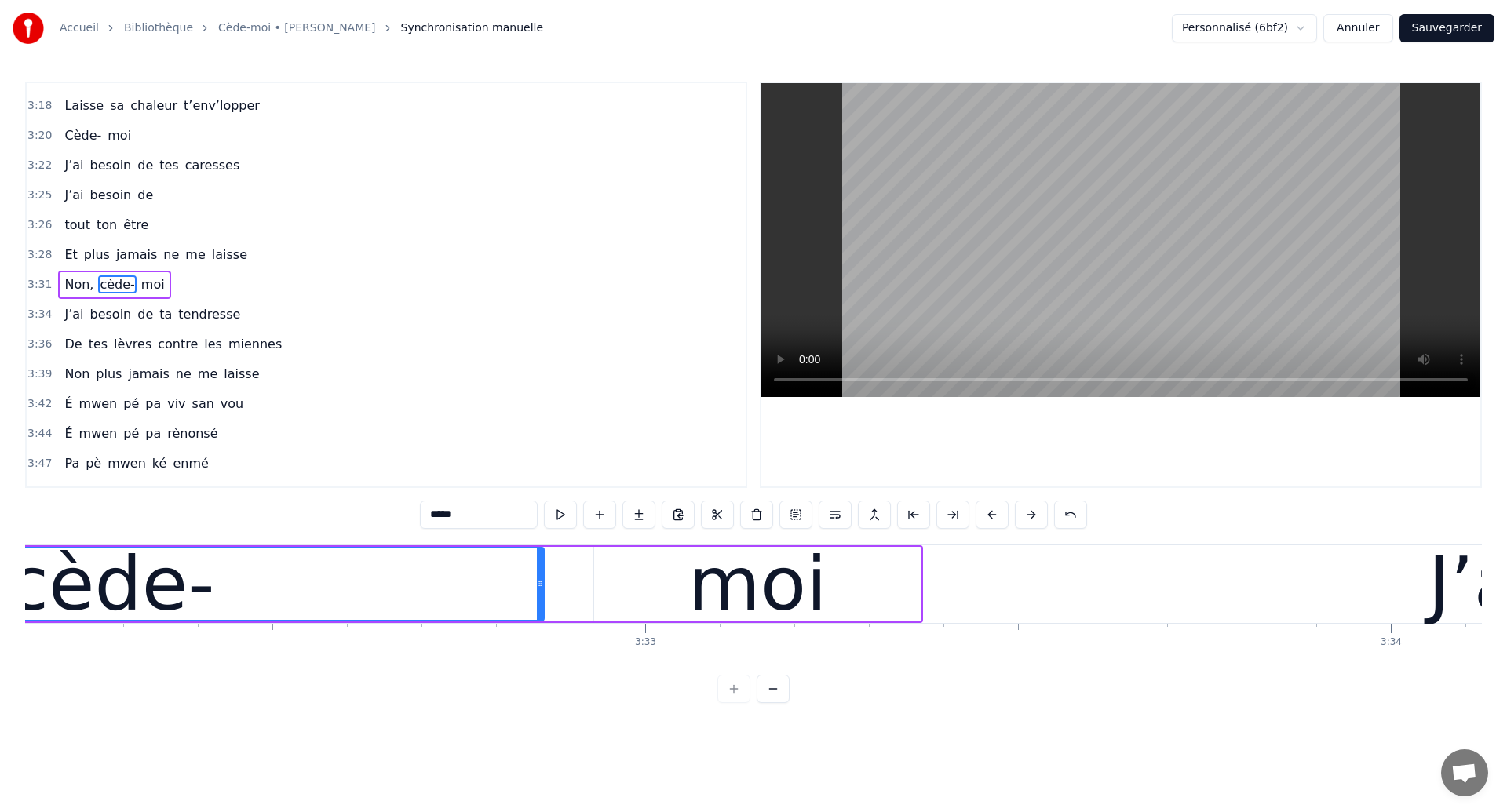
click at [600, 598] on div "moi" at bounding box center [757, 584] width 326 height 75
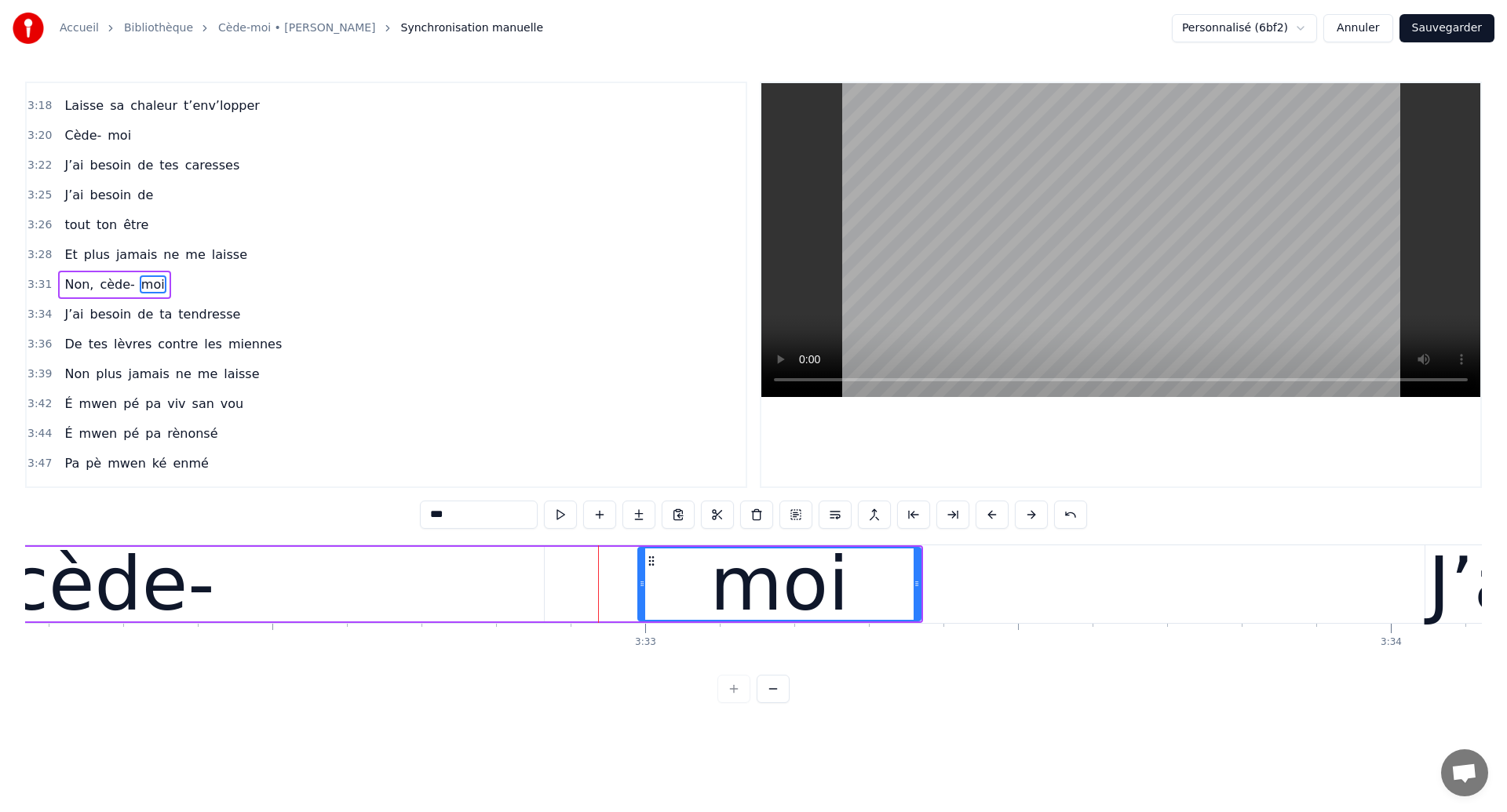
drag, startPoint x: 600, startPoint y: 598, endPoint x: 643, endPoint y: 610, distance: 44.6
click at [643, 610] on div at bounding box center [641, 583] width 6 height 71
click at [109, 604] on div "cède-" at bounding box center [111, 584] width 207 height 112
type input "*****"
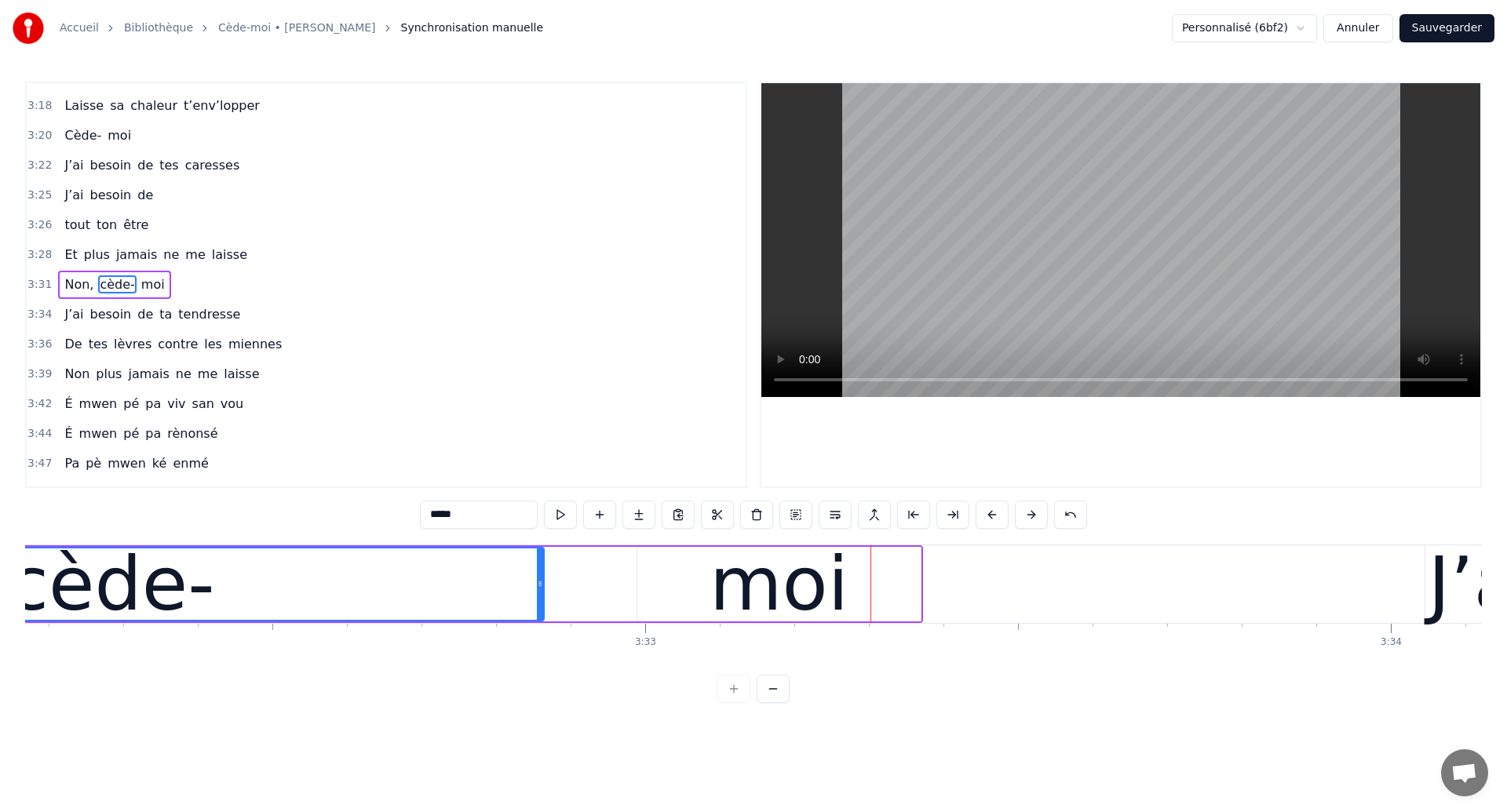
click at [74, 581] on div "cède-" at bounding box center [111, 584] width 207 height 112
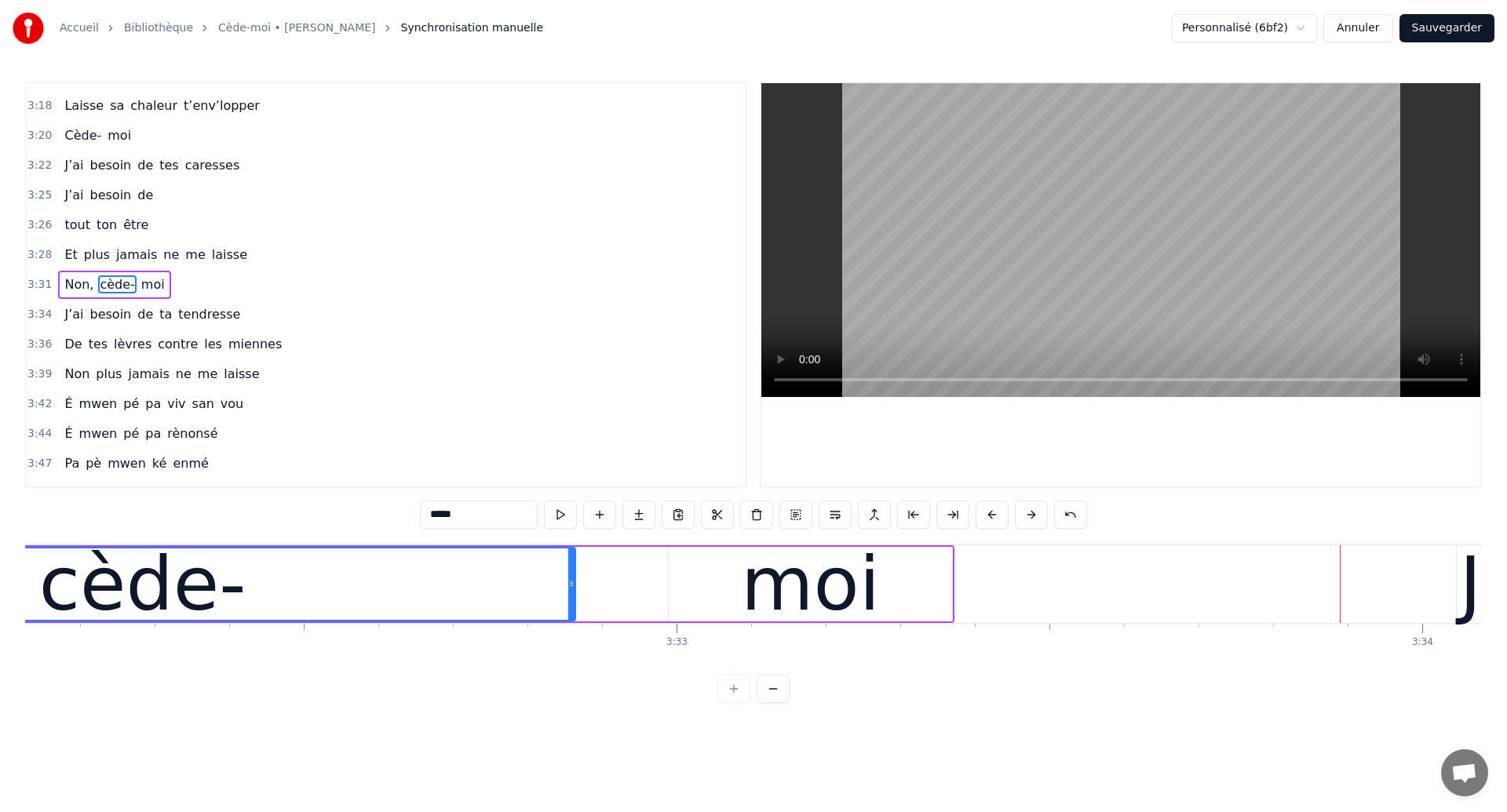
click at [603, 604] on div "Non, cède- moi" at bounding box center [69, 584] width 1769 height 77
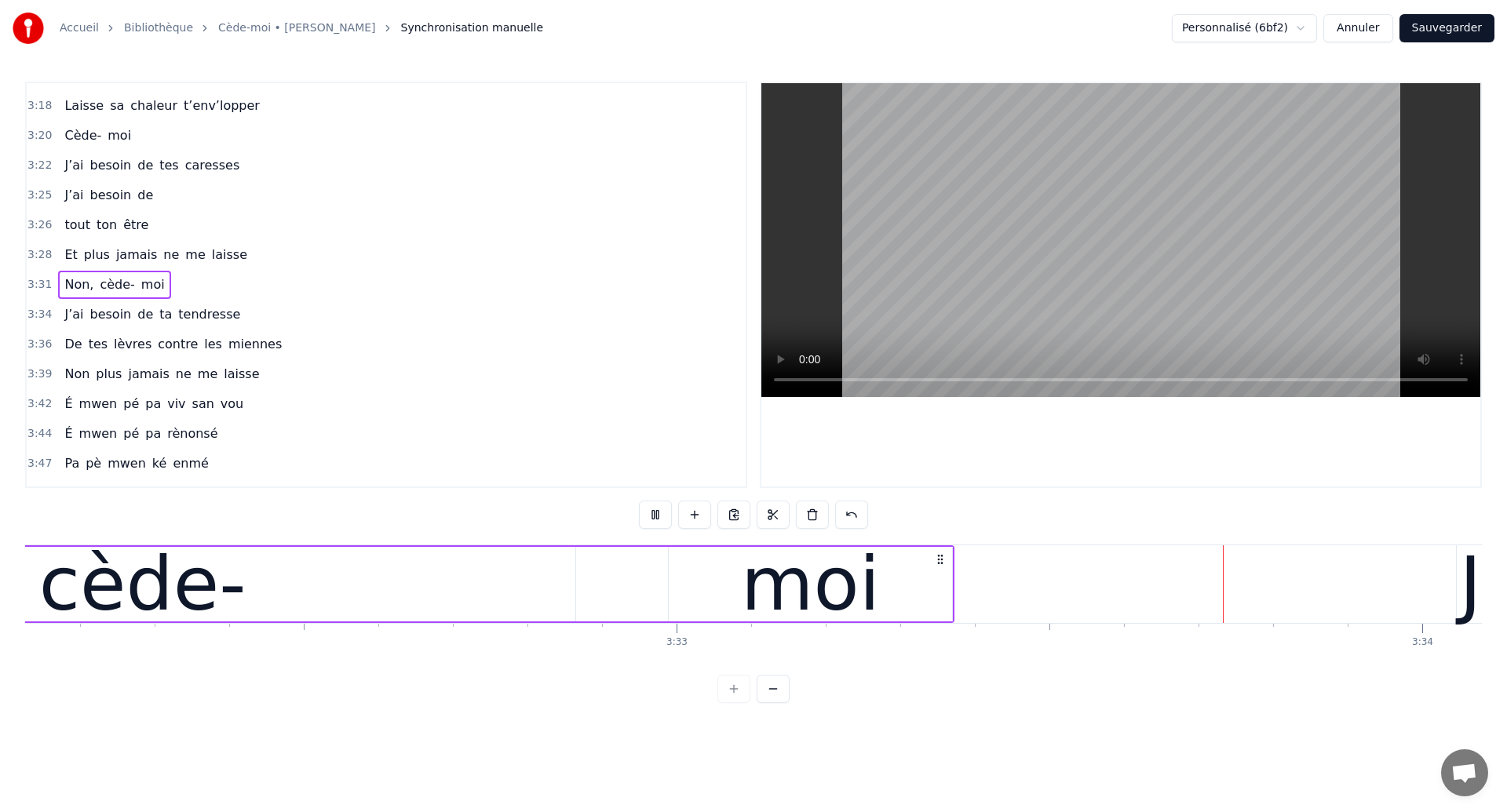
click at [881, 604] on div "moi" at bounding box center [810, 584] width 283 height 75
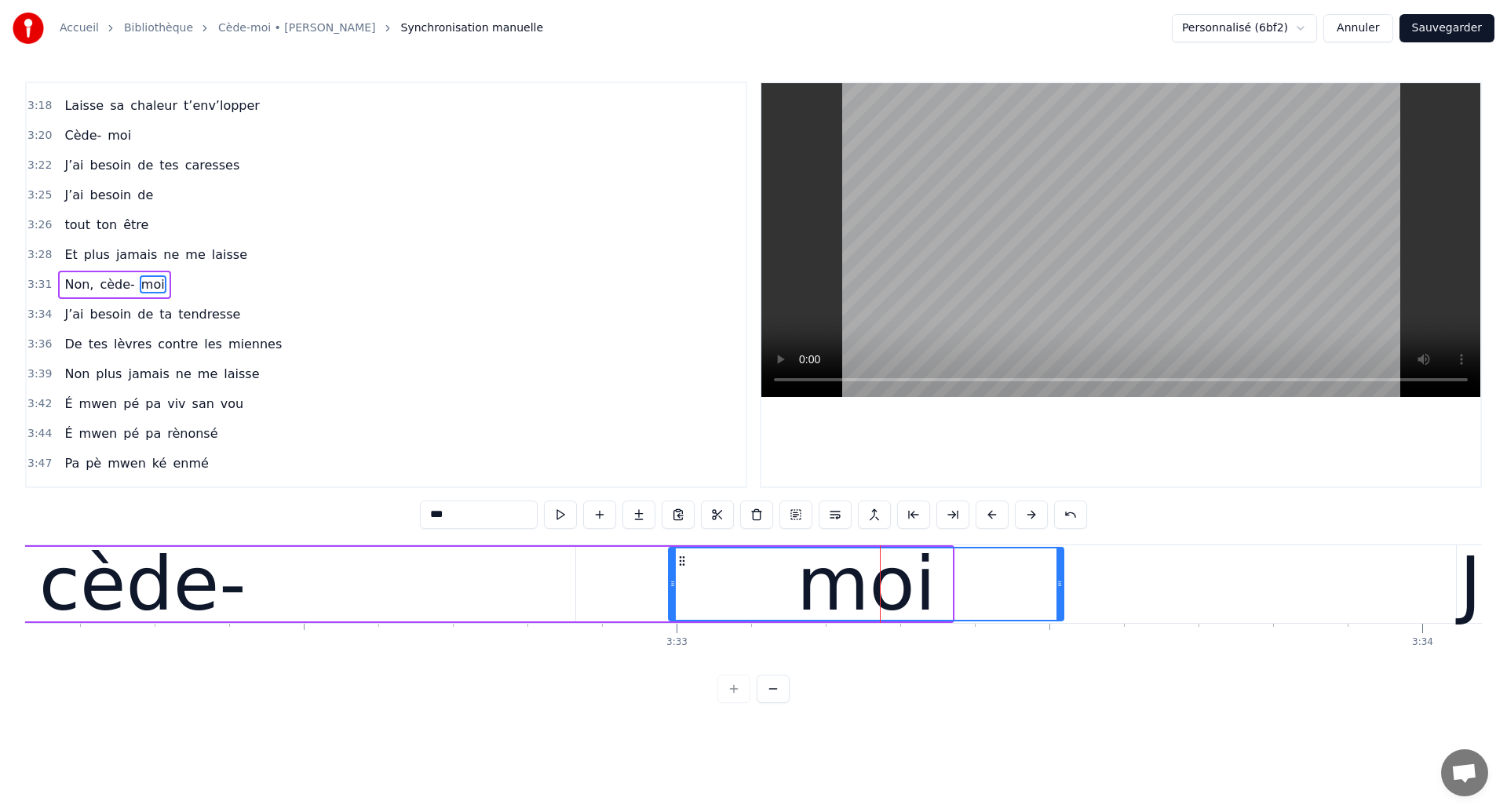
drag, startPoint x: 948, startPoint y: 592, endPoint x: 1059, endPoint y: 601, distance: 111.4
click at [1059, 601] on div at bounding box center [1059, 583] width 6 height 71
click at [232, 581] on div "cède-" at bounding box center [143, 584] width 866 height 75
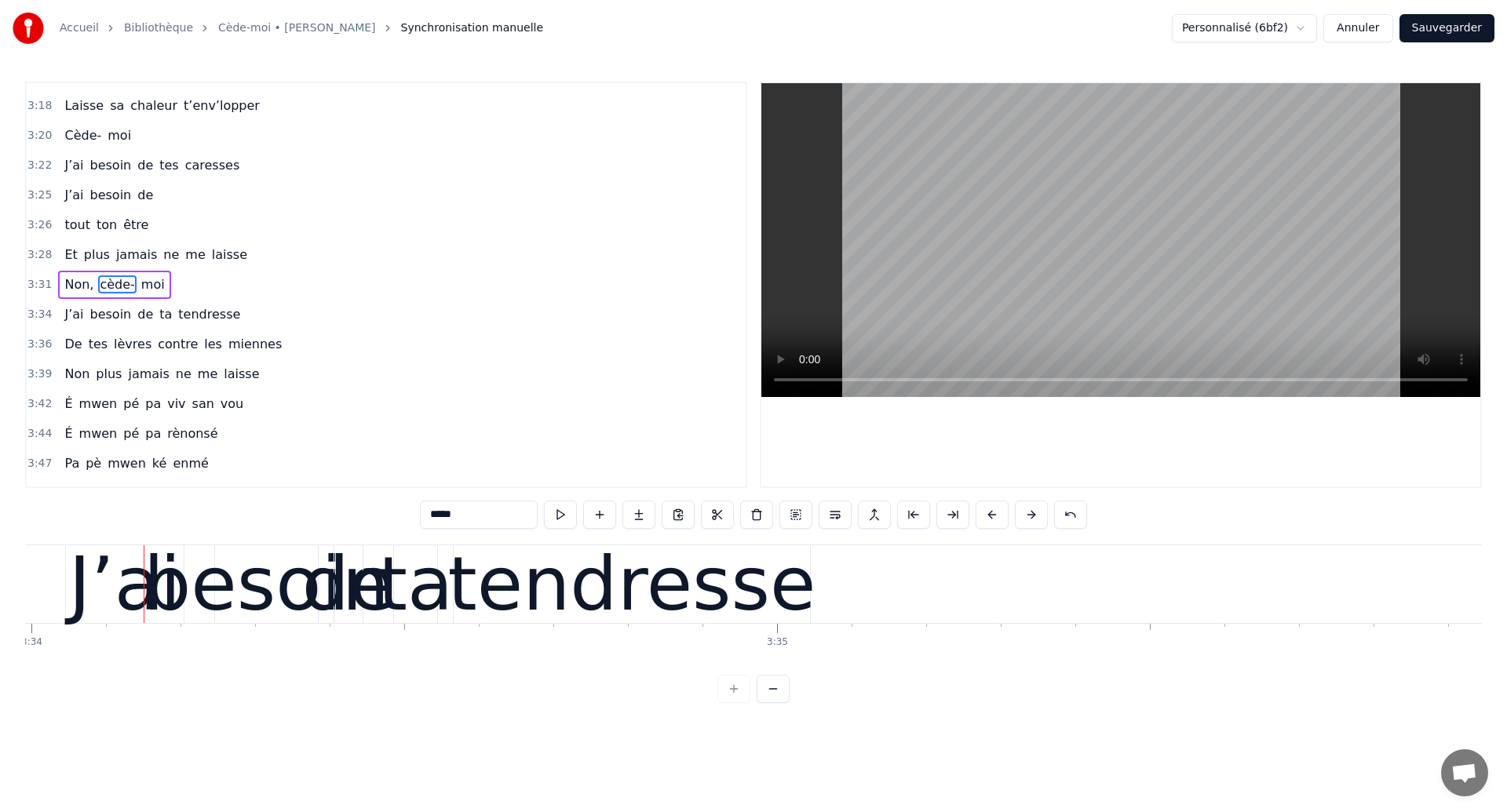
scroll to position [0, 159589]
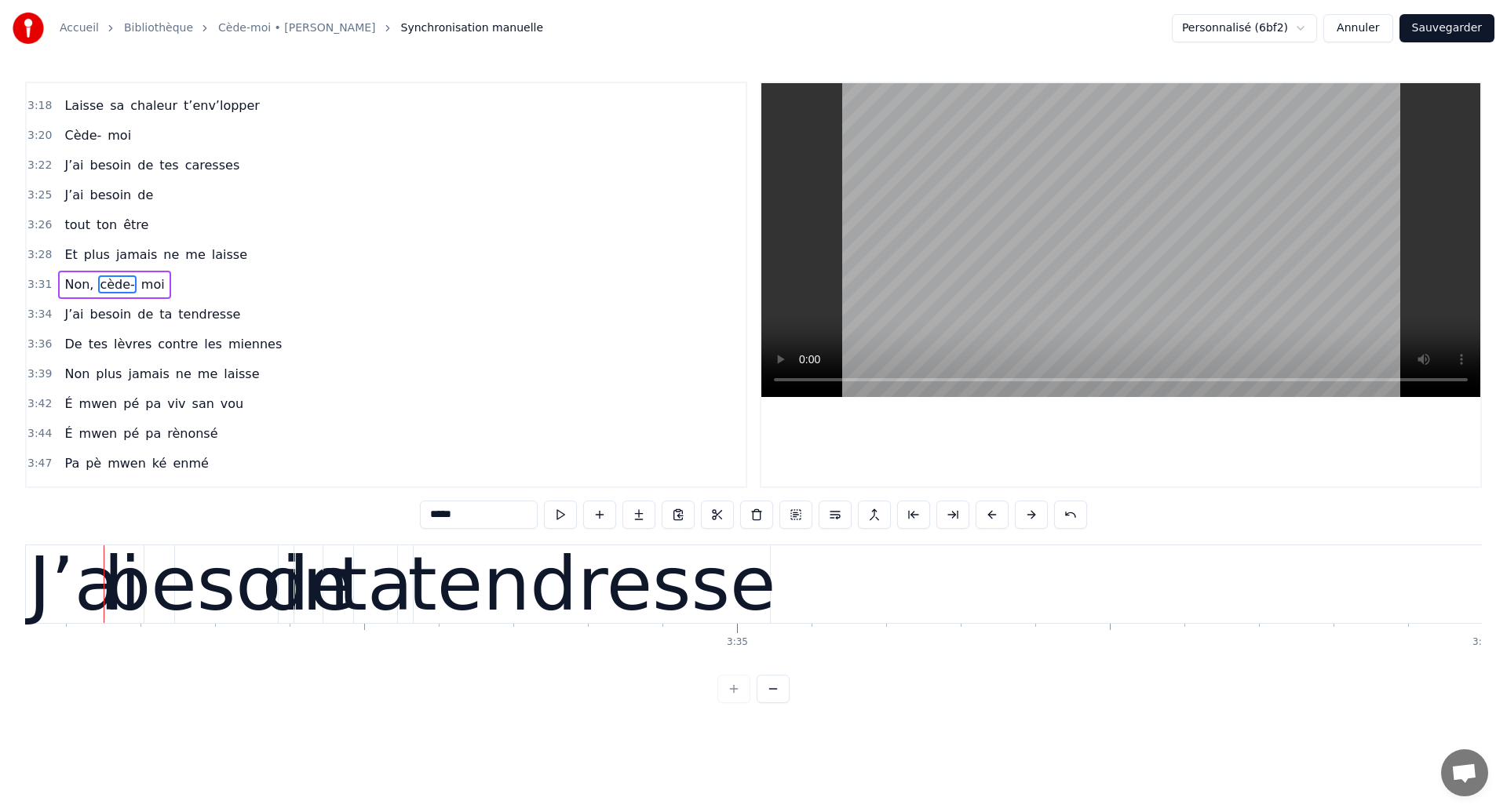
click at [402, 583] on div "ta" at bounding box center [375, 584] width 75 height 112
type input "**"
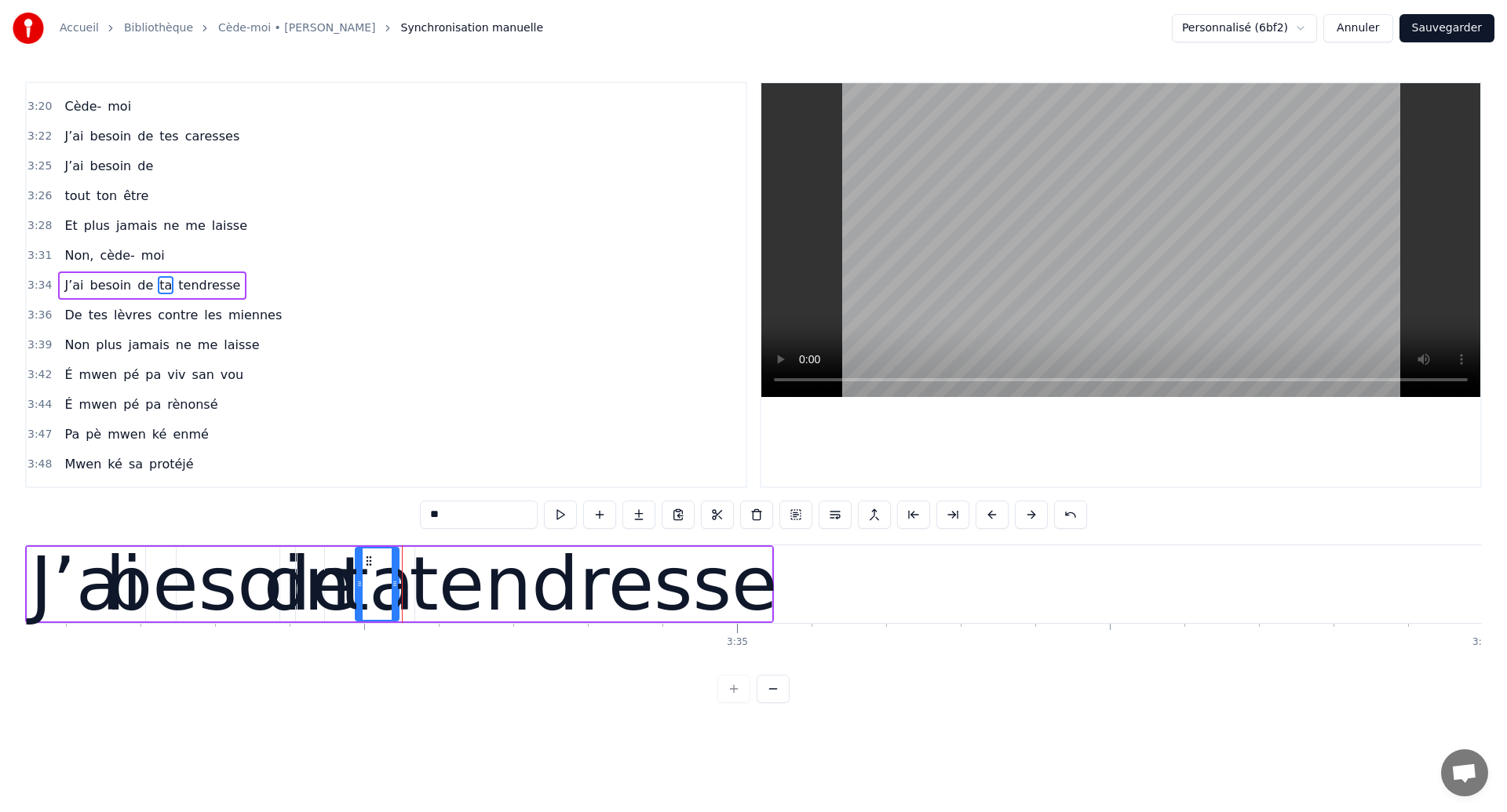
scroll to position [1870, 0]
click at [1437, 29] on button "Sauvegarder" at bounding box center [1447, 28] width 95 height 28
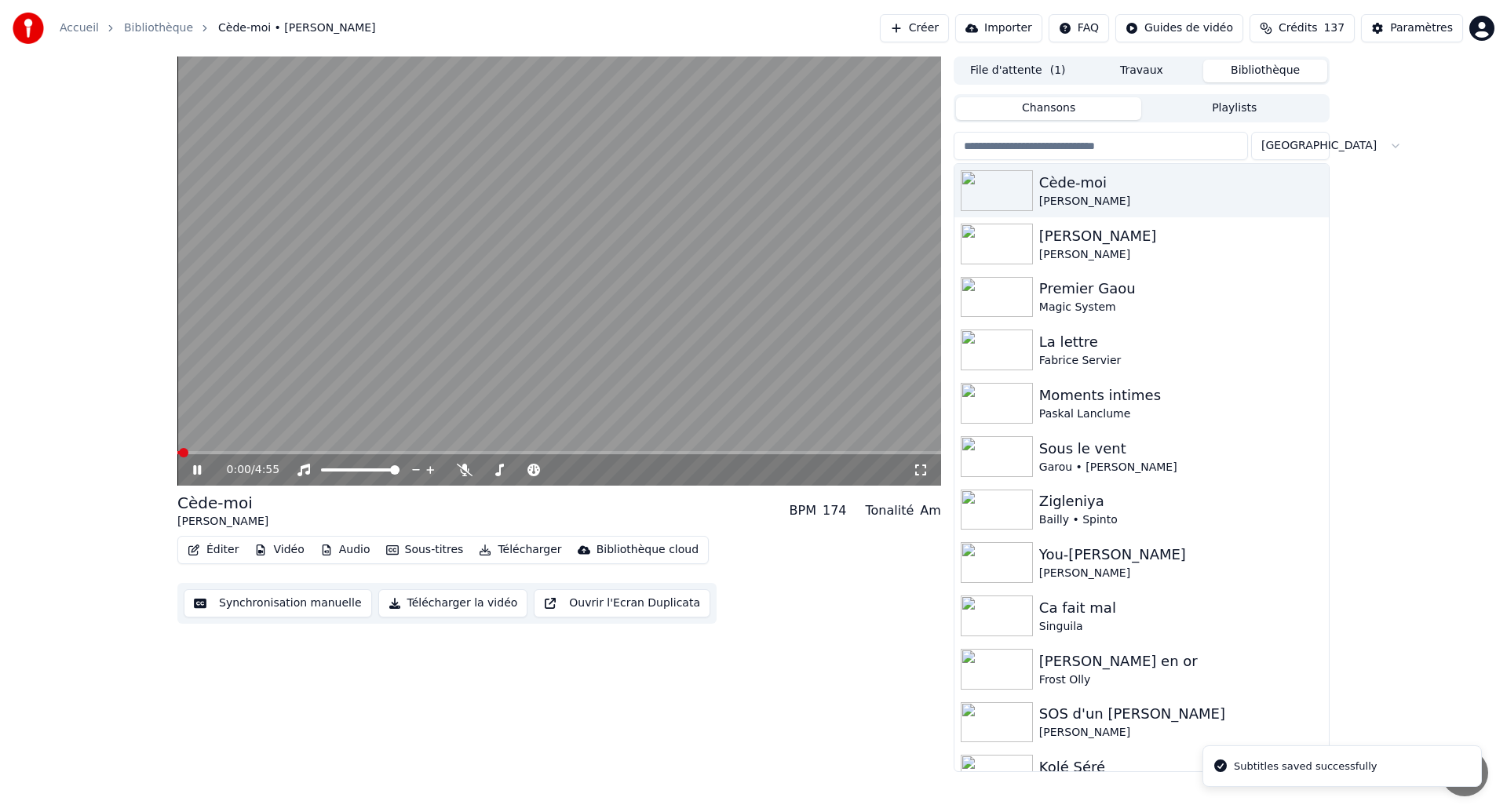
click at [199, 469] on icon at bounding box center [196, 470] width 8 height 9
click at [236, 608] on button "Synchronisation manuelle" at bounding box center [277, 603] width 188 height 28
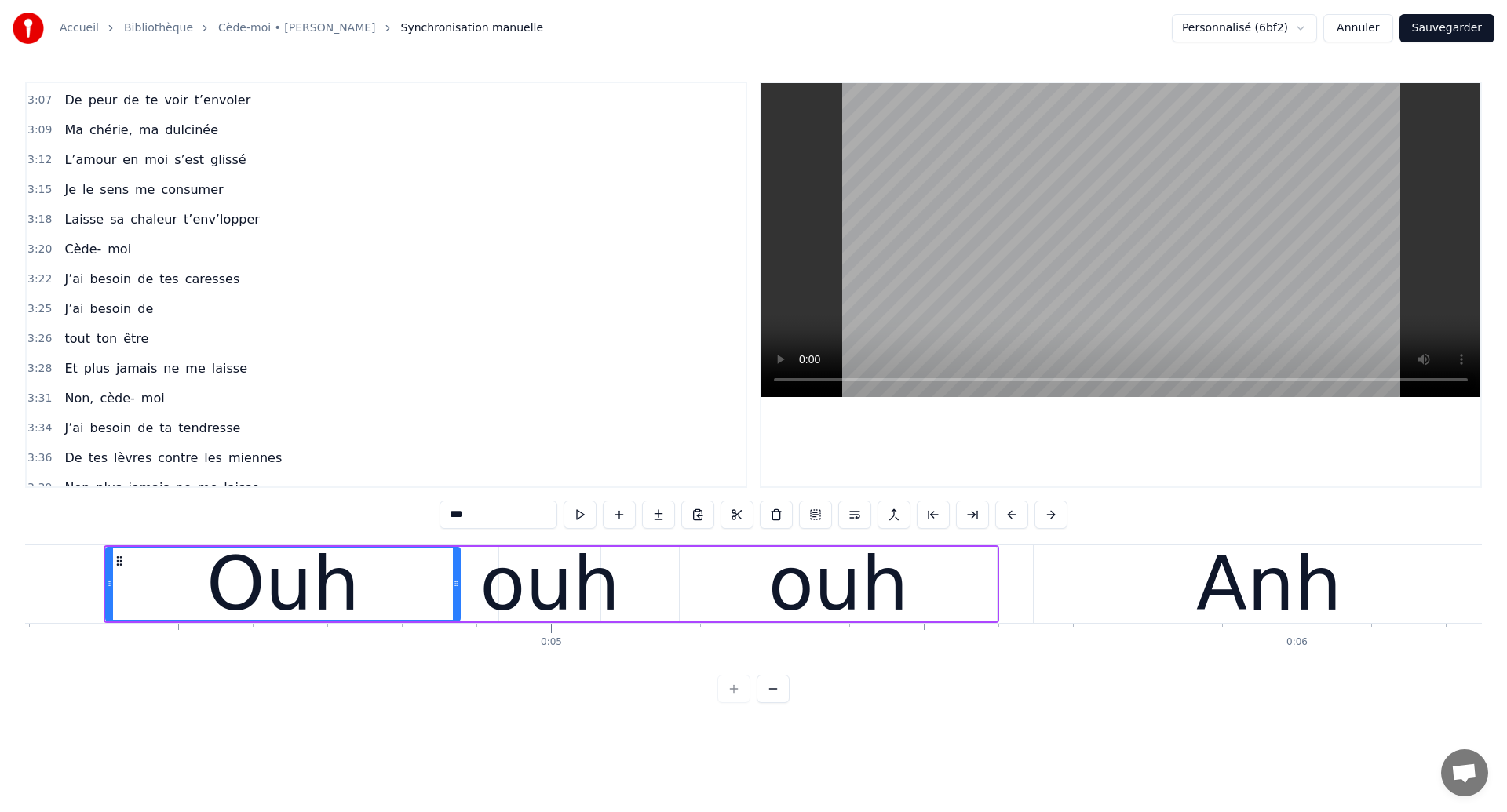
scroll to position [1727, 0]
click at [83, 430] on span "J’ai" at bounding box center [74, 427] width 22 height 18
type input "****"
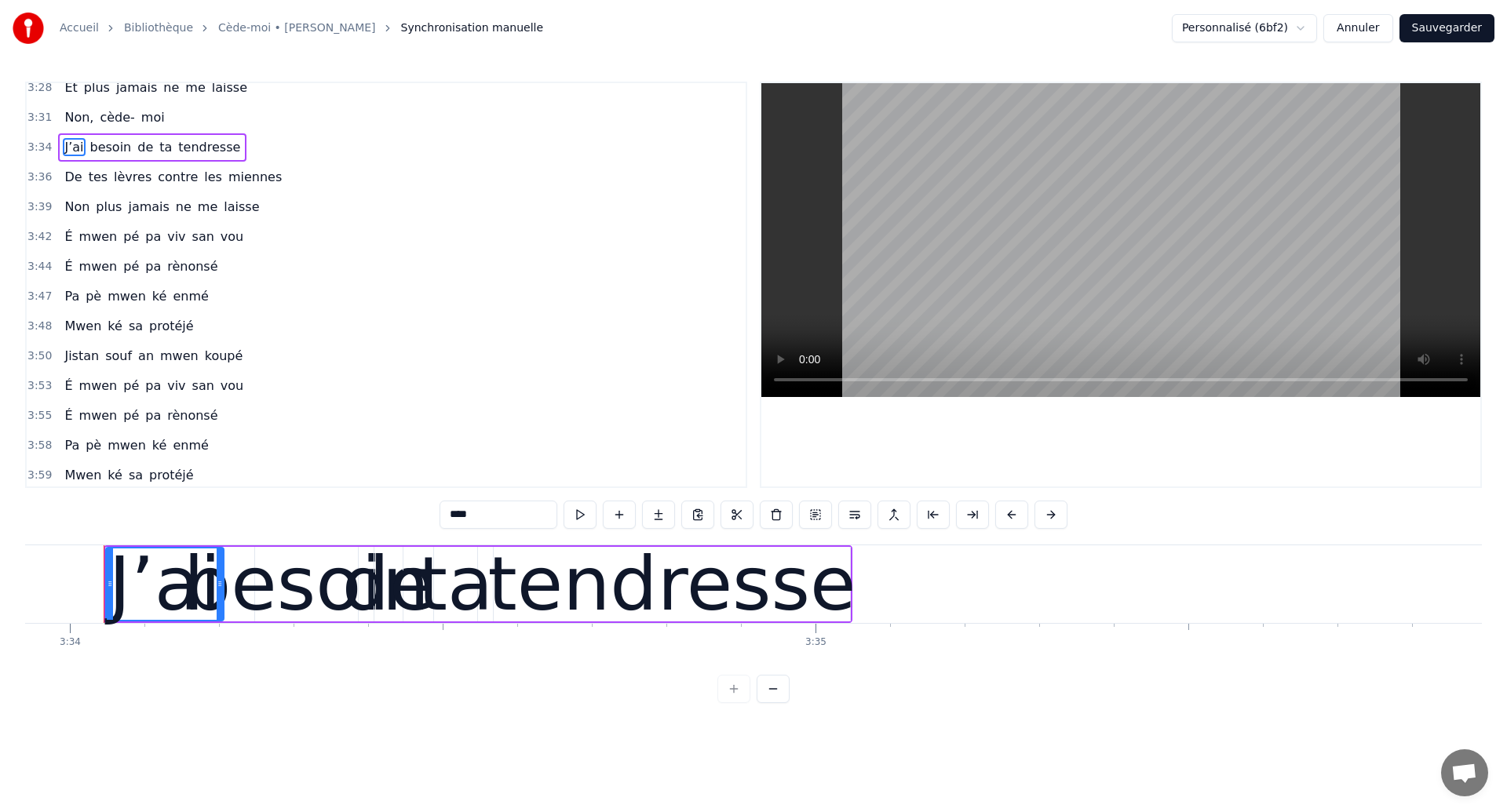
scroll to position [1935, 0]
